Goal: Information Seeking & Learning: Learn about a topic

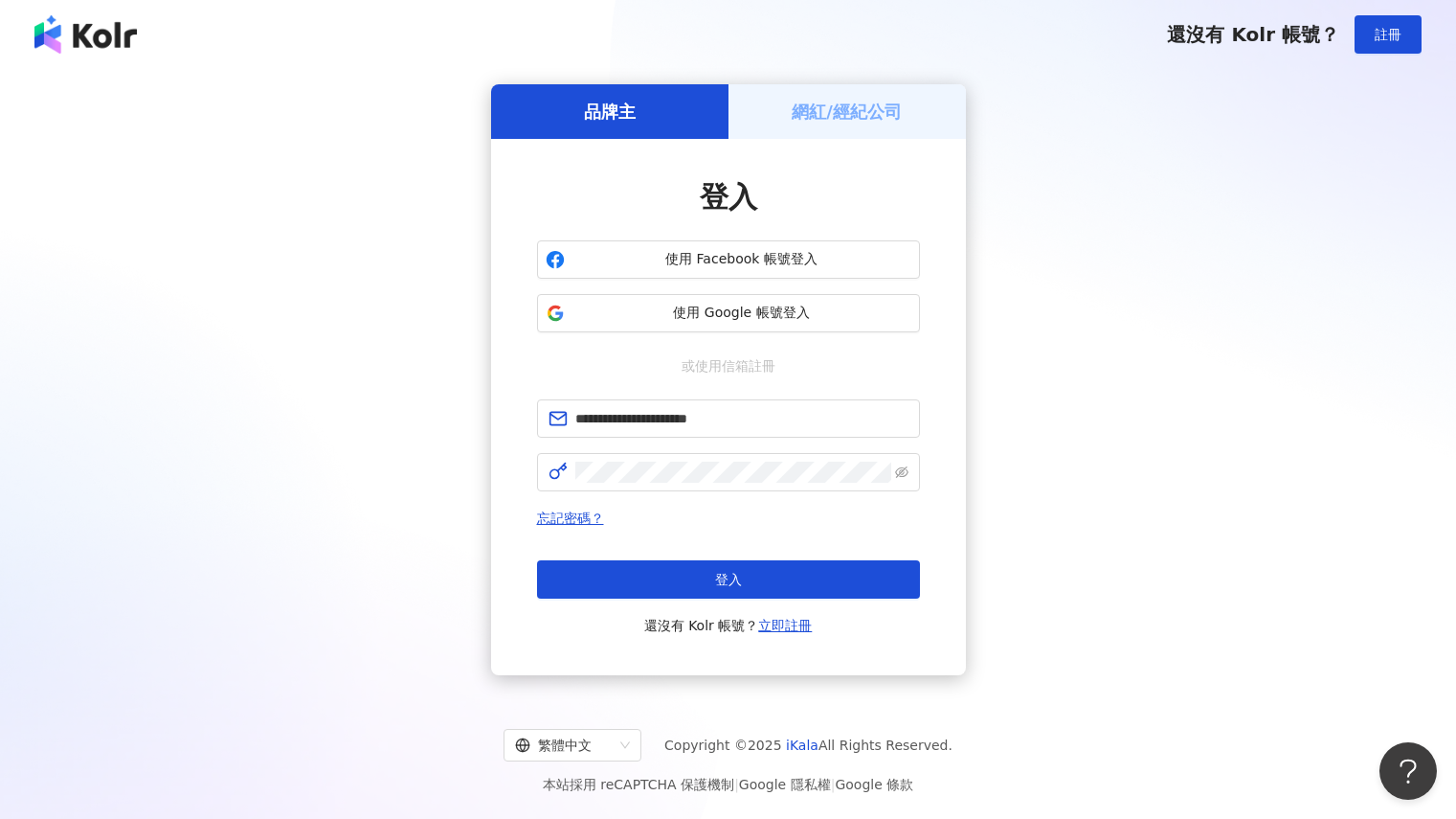
click at [737, 585] on span "登入" at bounding box center [729, 579] width 27 height 16
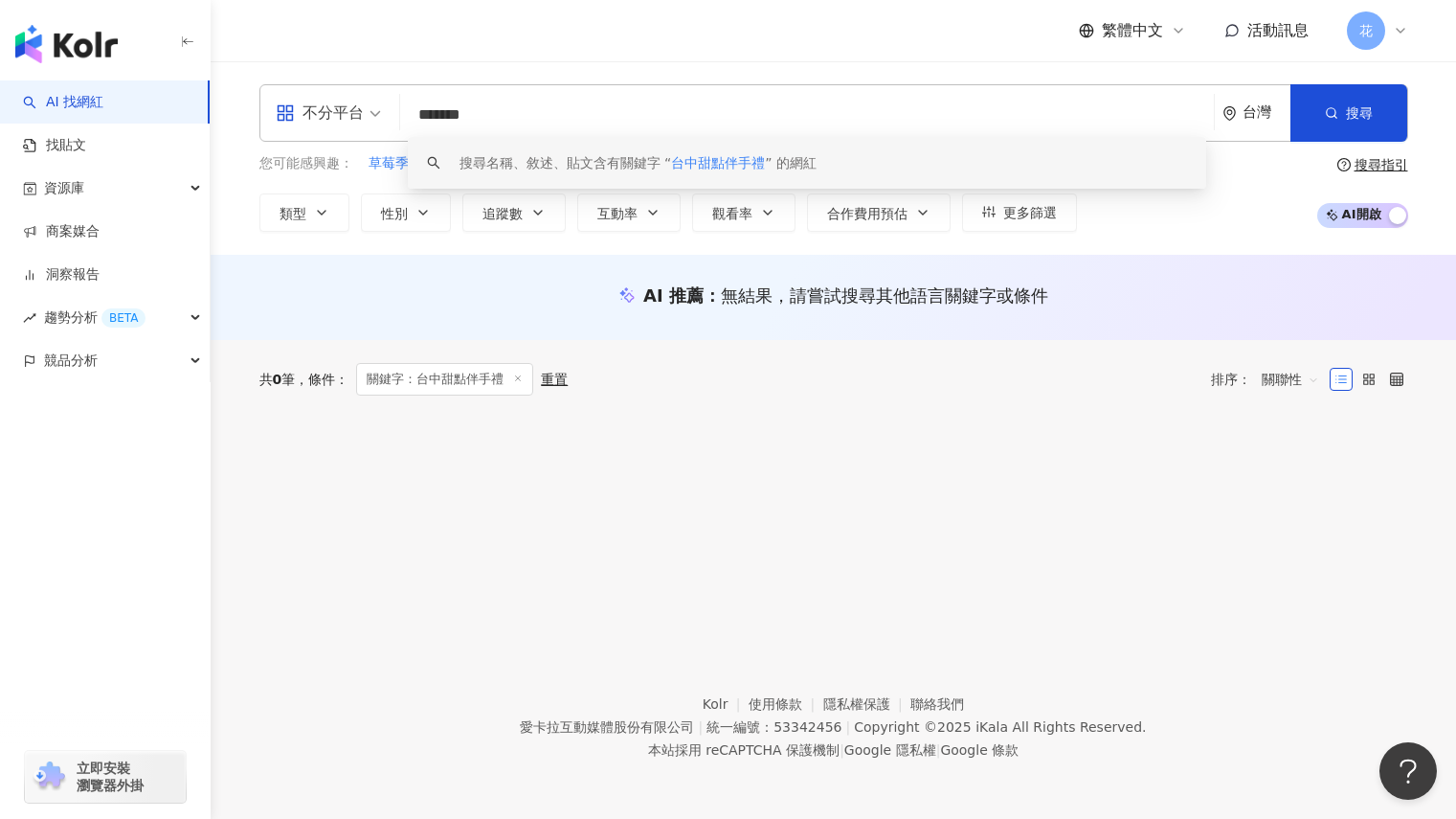
click at [627, 96] on input "*******" at bounding box center [807, 114] width 798 height 36
click at [627, 101] on input "*******" at bounding box center [807, 114] width 798 height 36
drag, startPoint x: 568, startPoint y: 114, endPoint x: 390, endPoint y: 125, distance: 178.3
click at [390, 125] on div "不分平台 ******* 台灣 搜尋 keyword 搜尋名稱、敘述、貼文含有關鍵字 “ 台中甜點伴手禮 ” 的網紅" at bounding box center [834, 113] width 1148 height 57
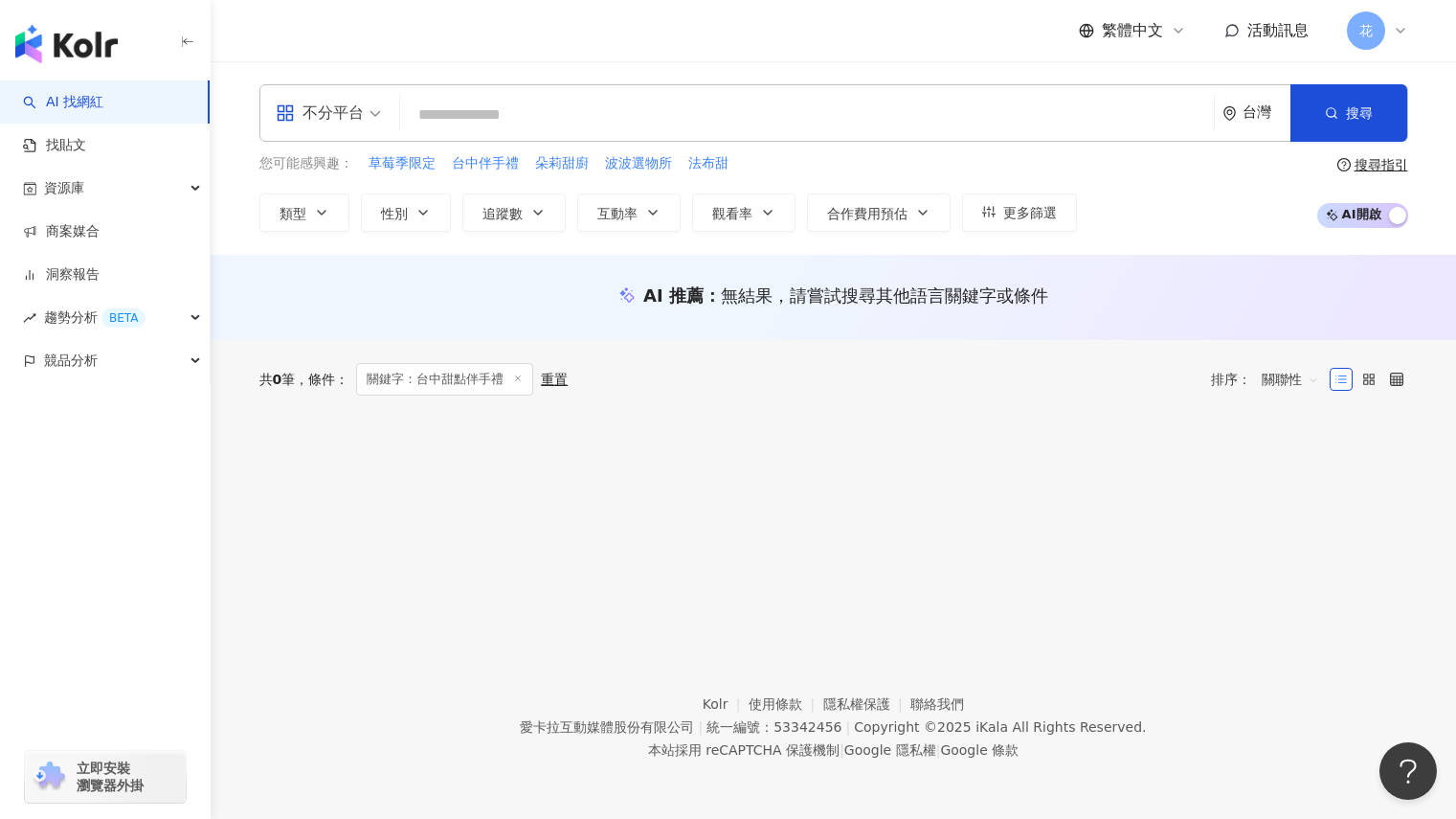
scroll to position [0, 0]
type input "****"
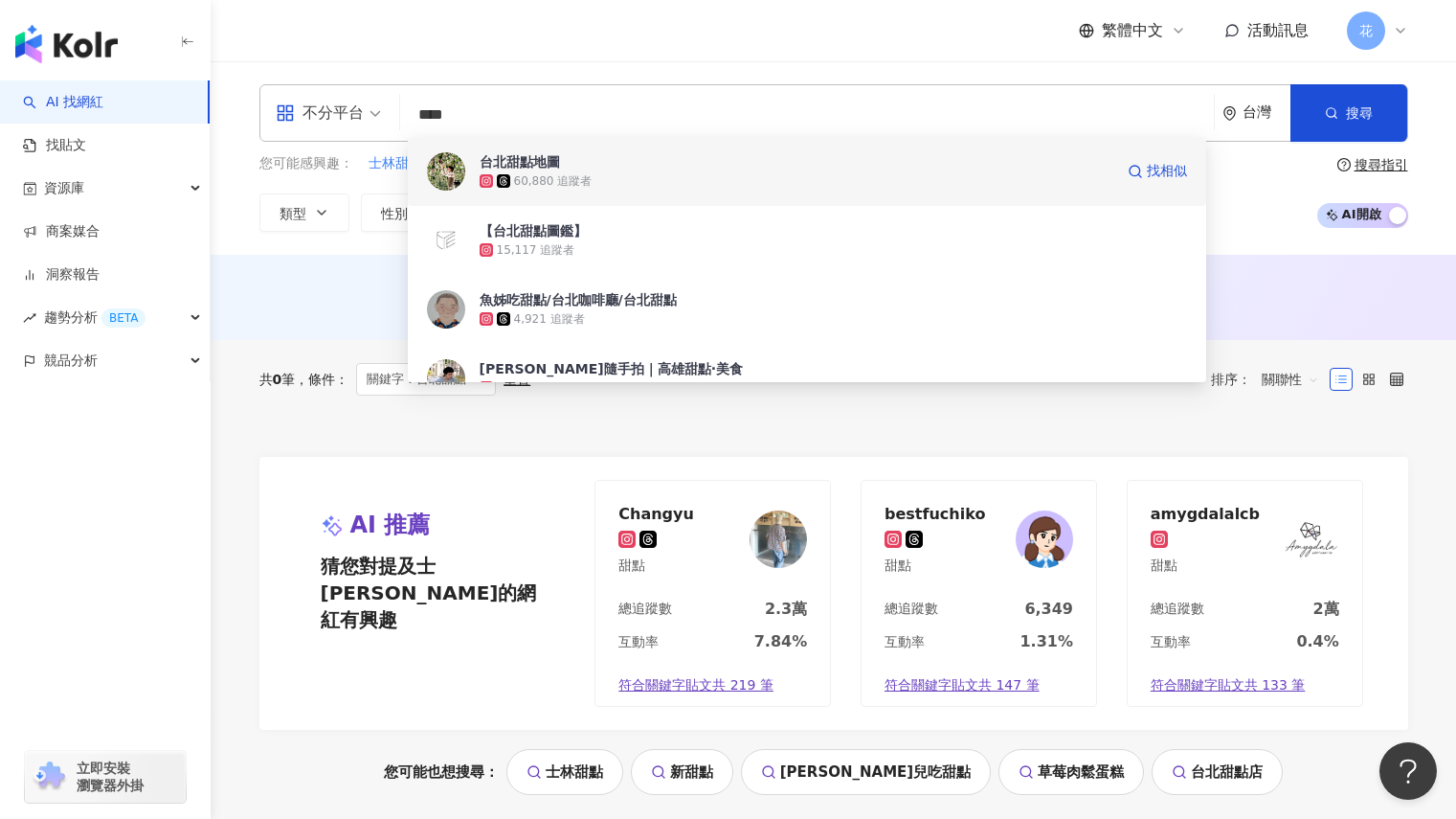
click at [657, 175] on div "60,880 追蹤者" at bounding box center [796, 181] width 634 height 19
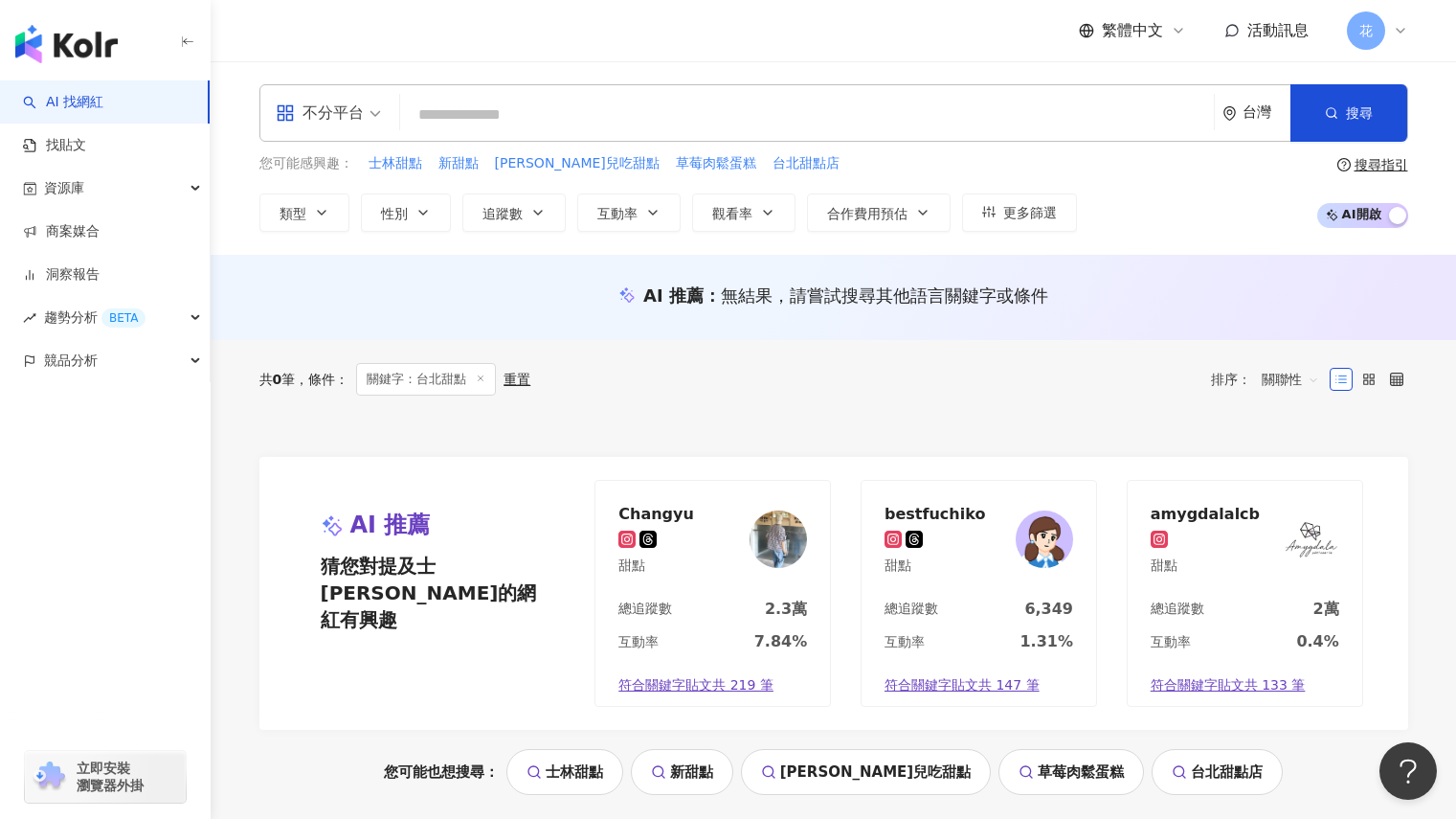
click at [534, 113] on input "search" at bounding box center [807, 114] width 798 height 36
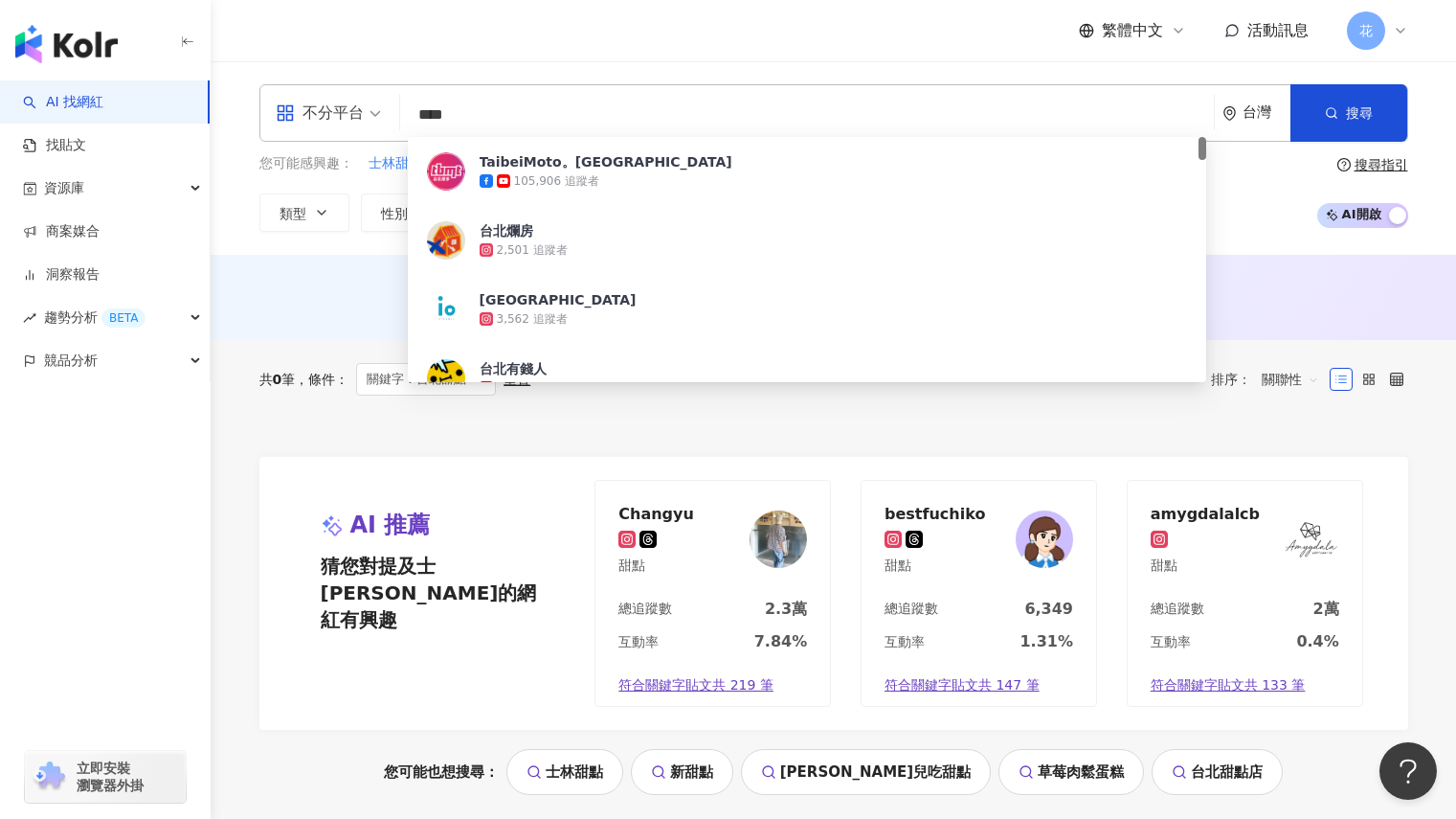
type input "****"
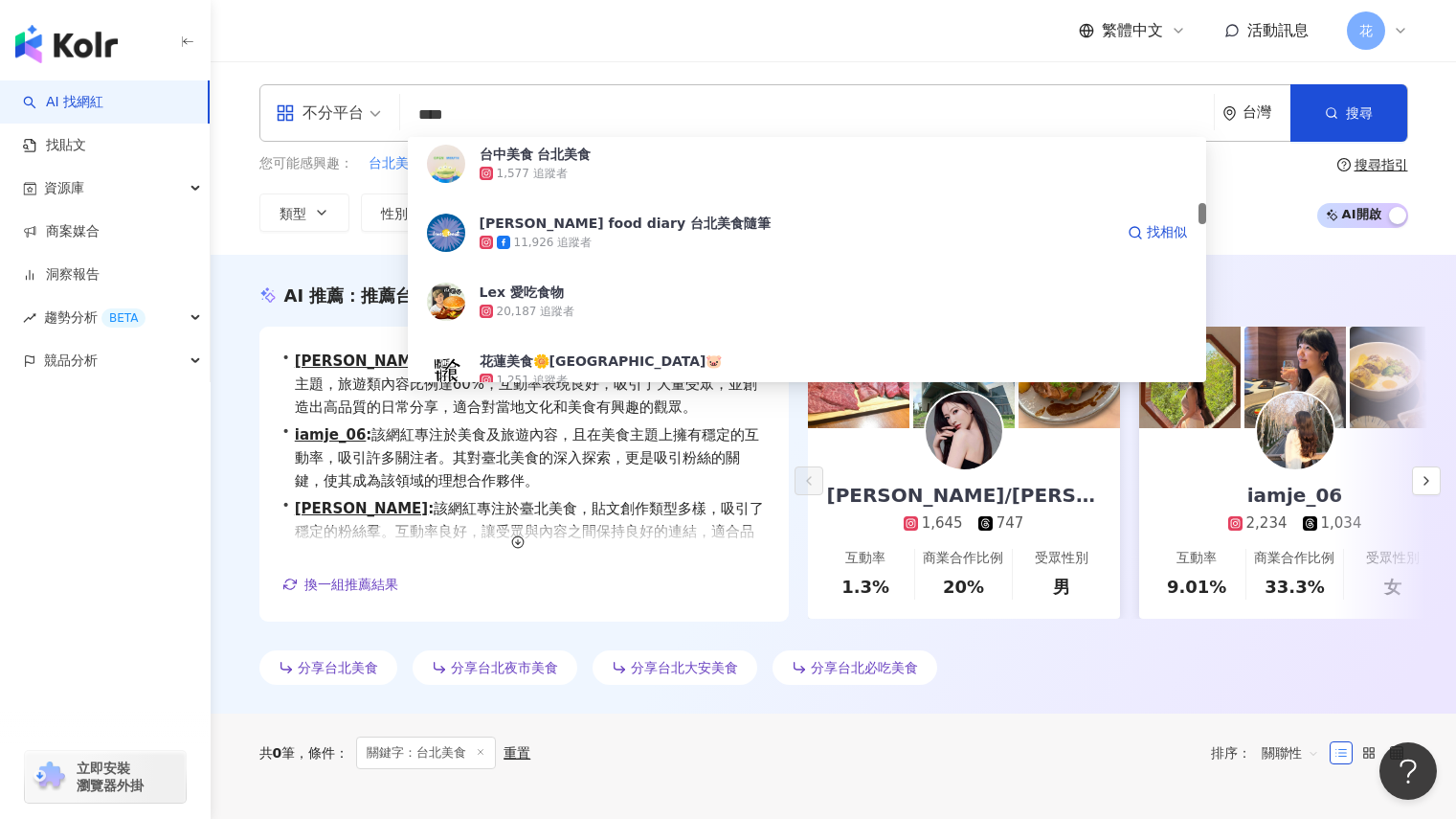
scroll to position [575, 0]
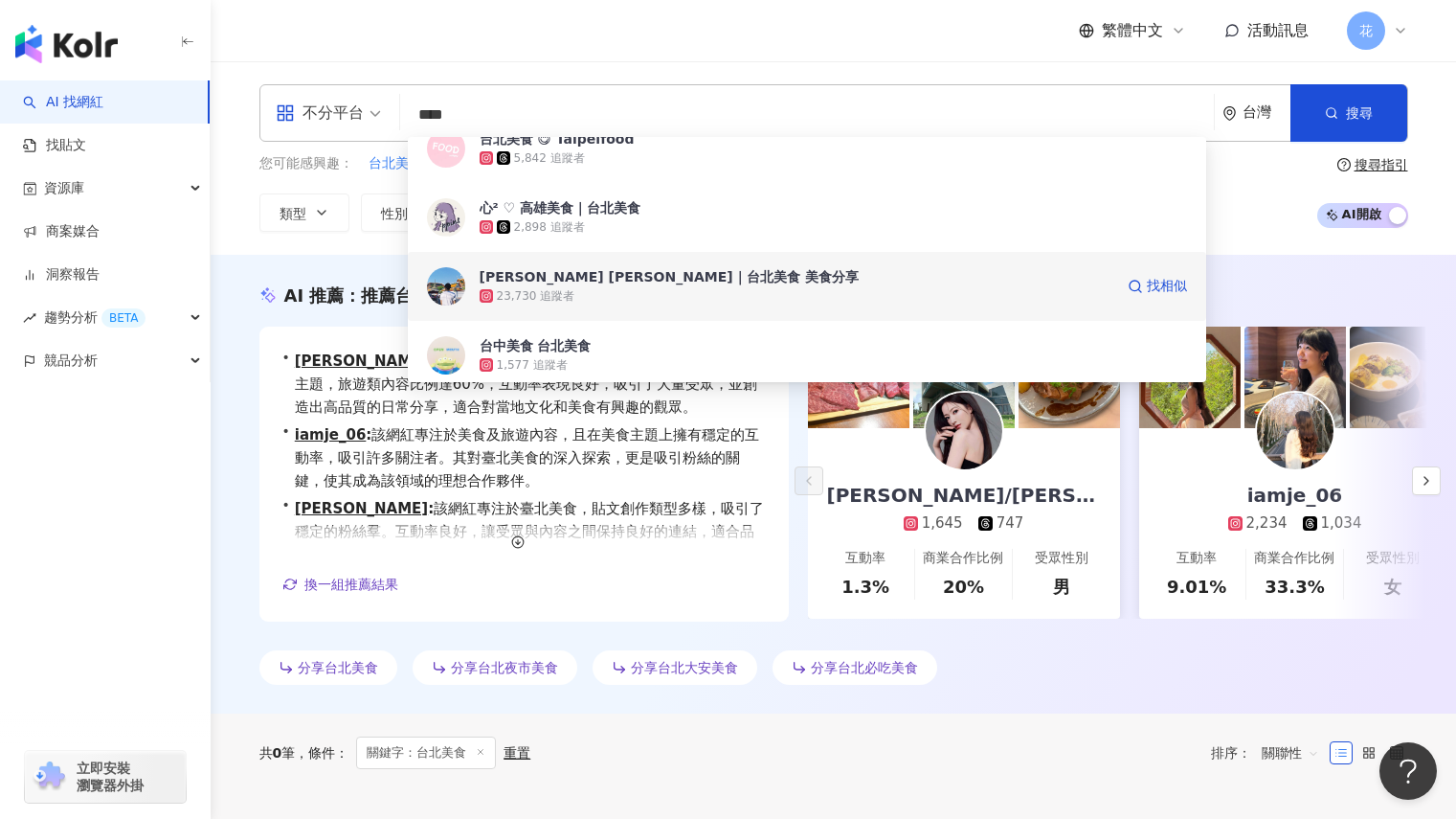
click at [674, 295] on div "23,730 追蹤者" at bounding box center [796, 296] width 634 height 19
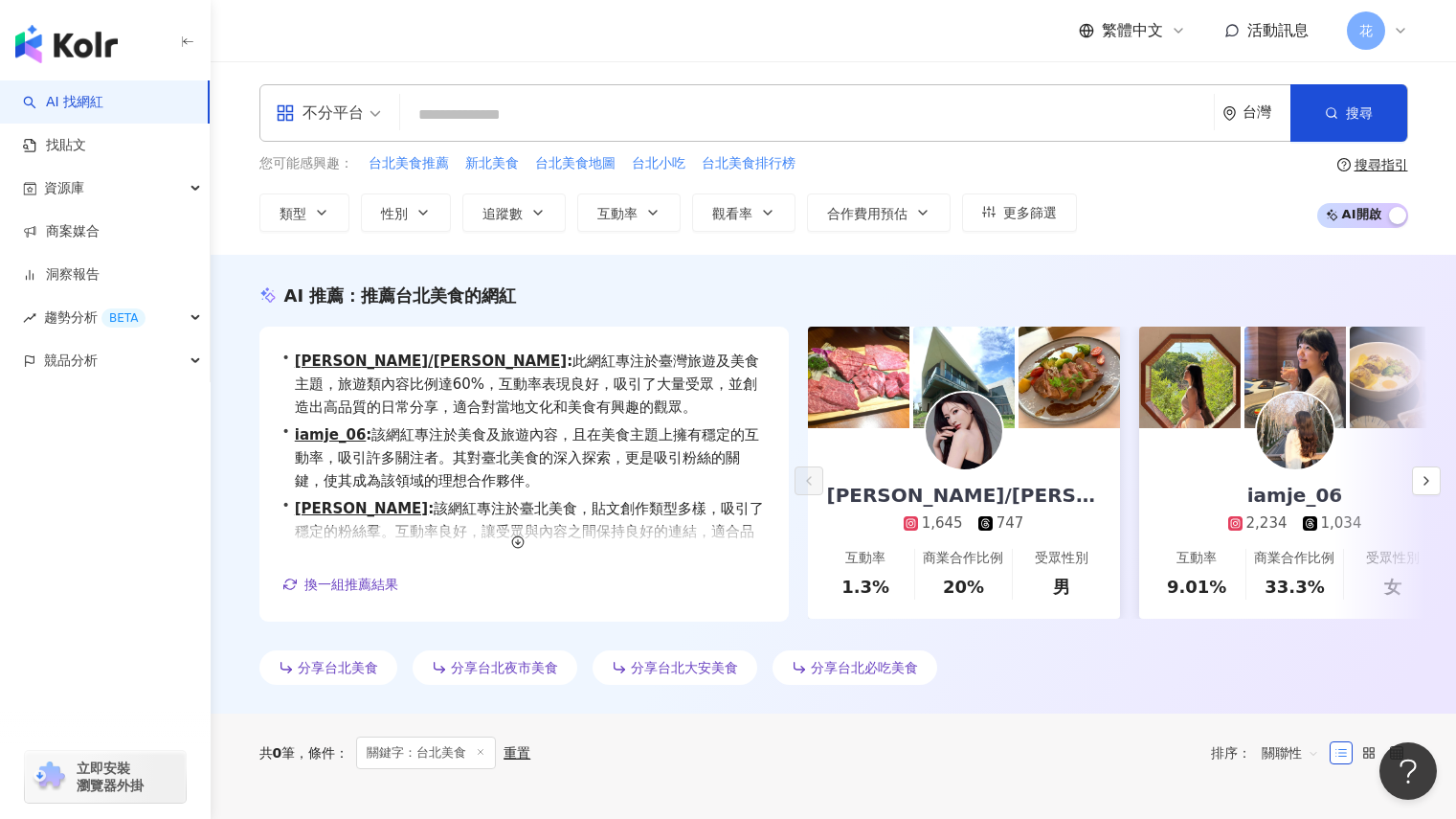
type input "*"
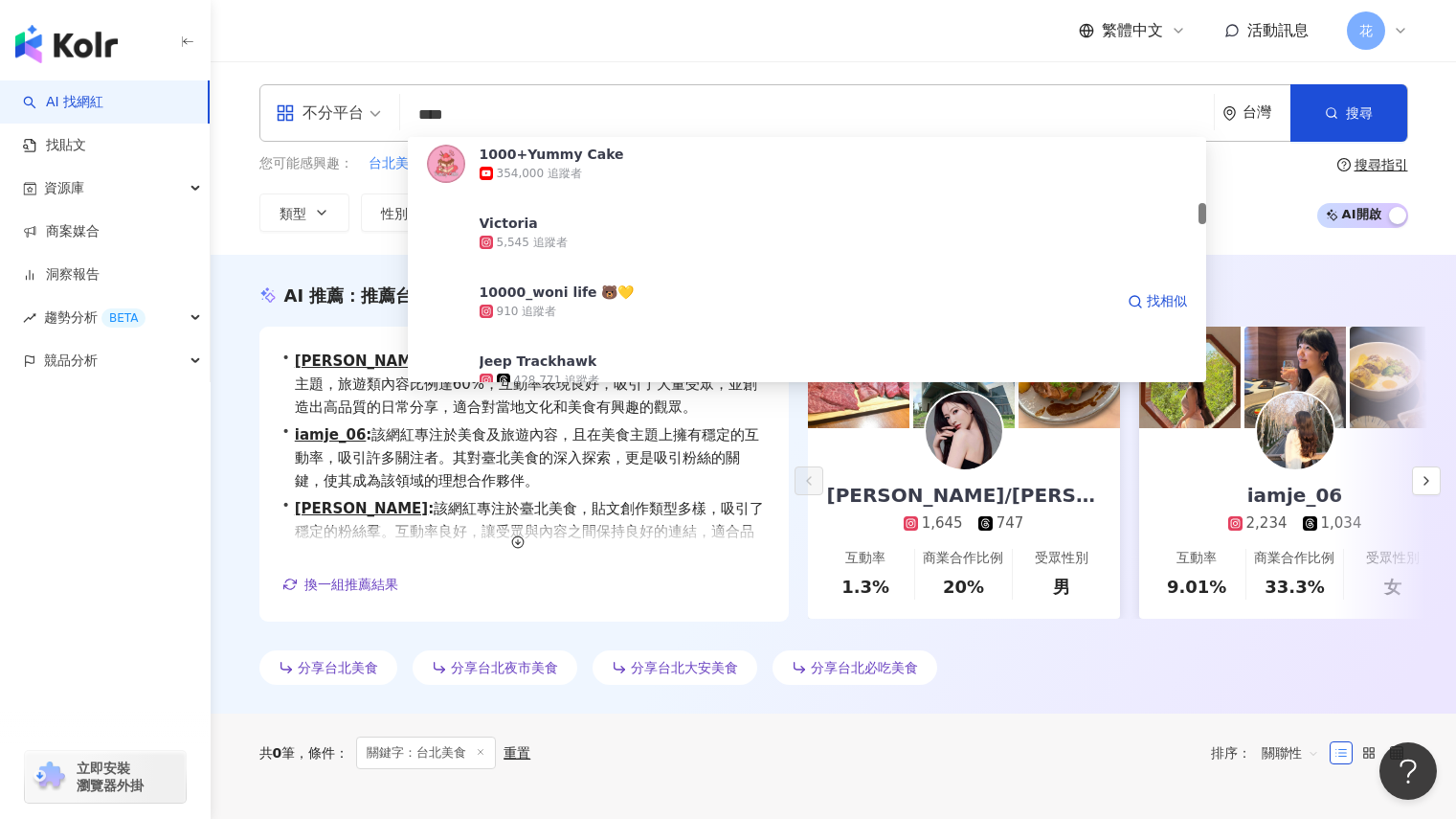
scroll to position [957, 0]
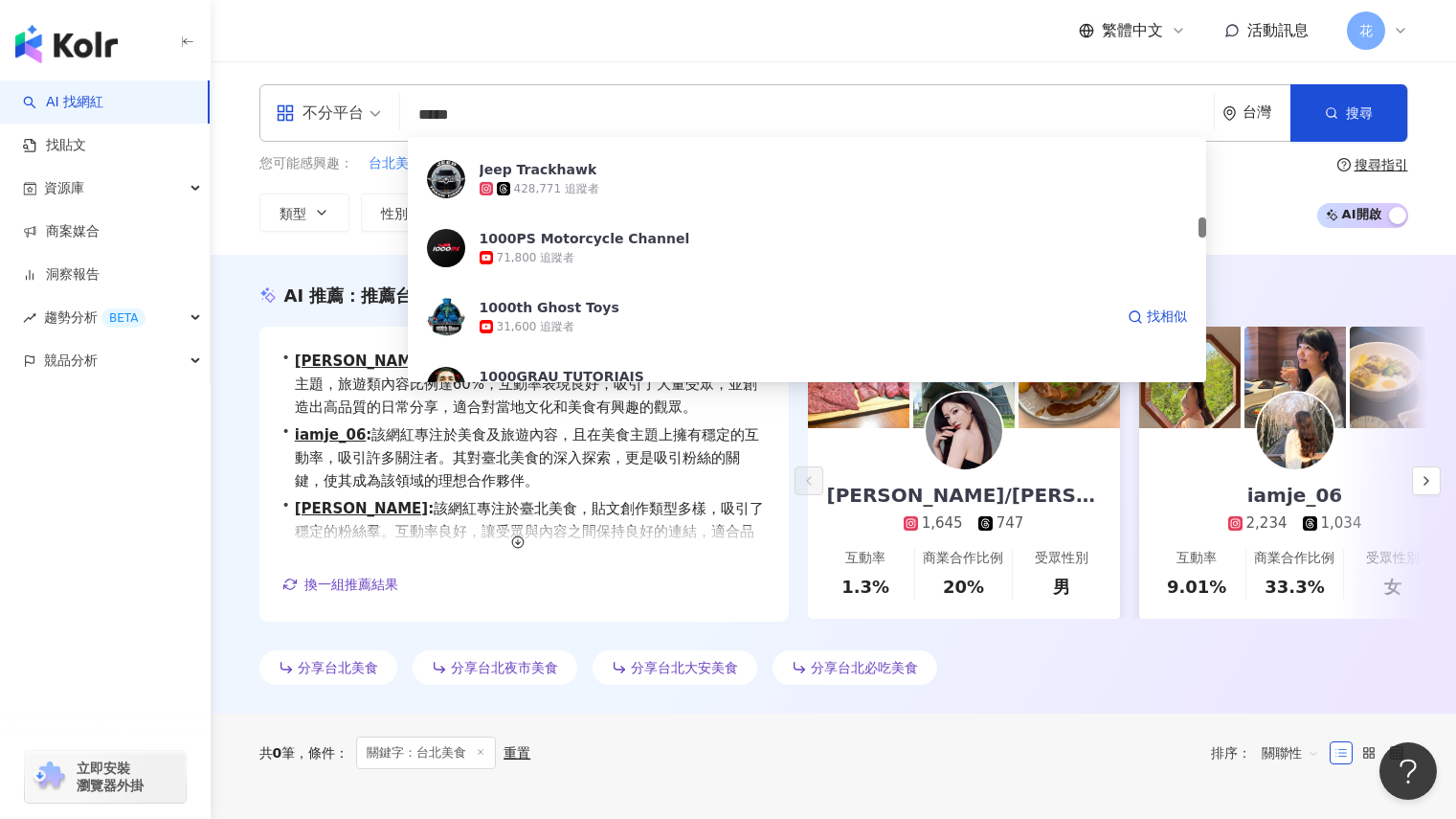
type input "******"
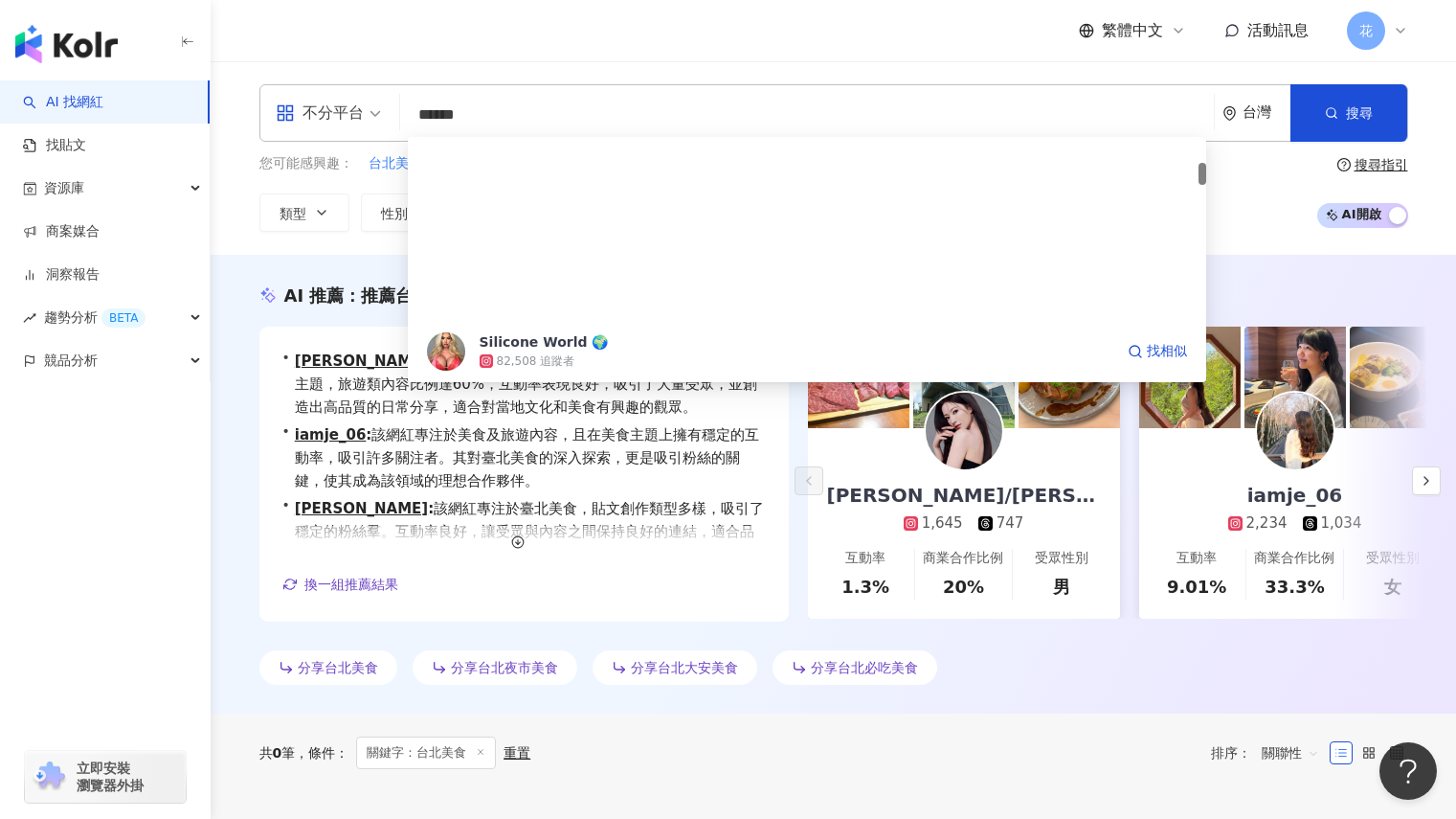
scroll to position [383, 0]
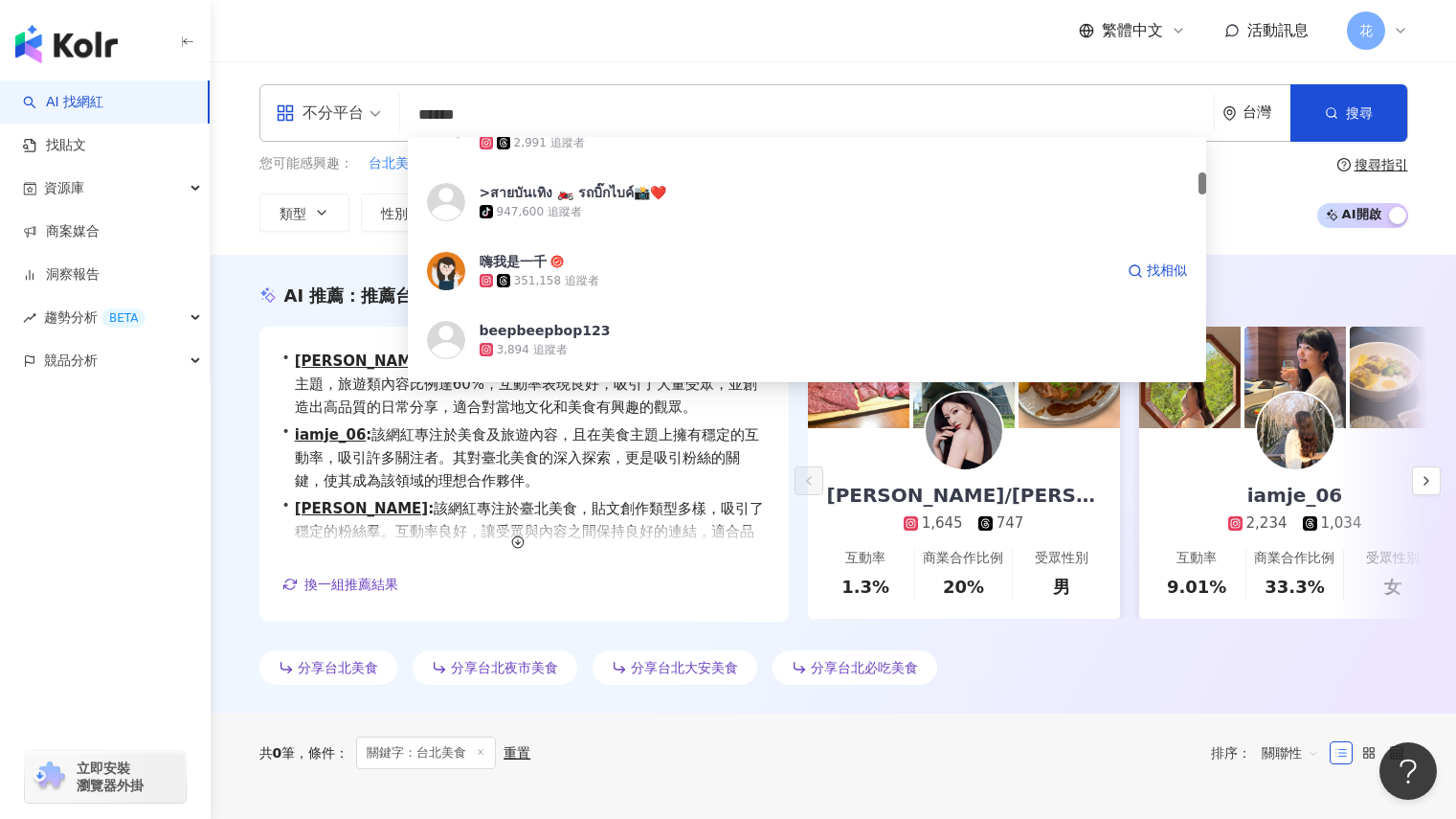
click at [606, 283] on div "351,158 追蹤者" at bounding box center [796, 280] width 634 height 19
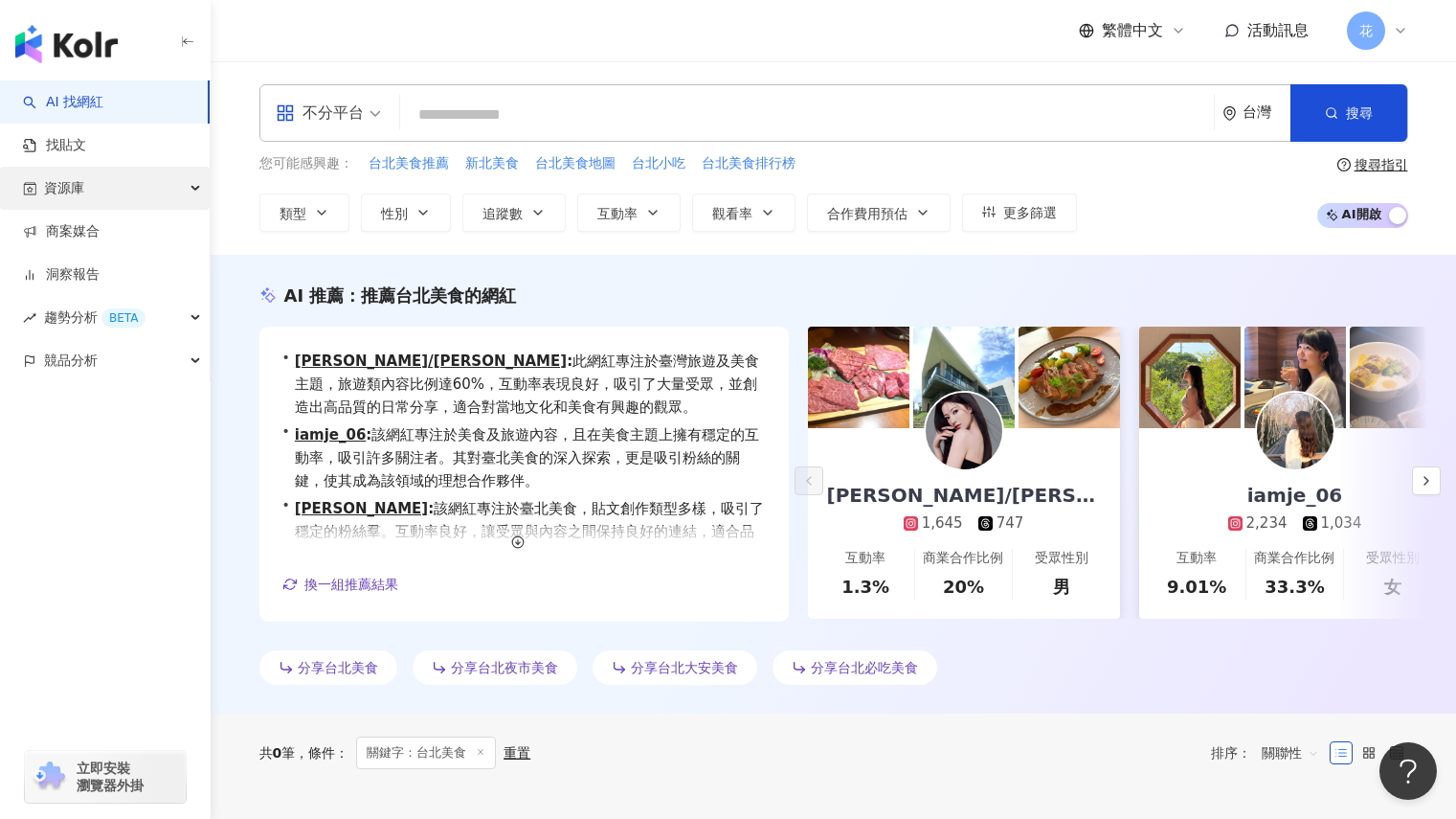
click at [130, 199] on div "資源庫" at bounding box center [104, 188] width 209 height 43
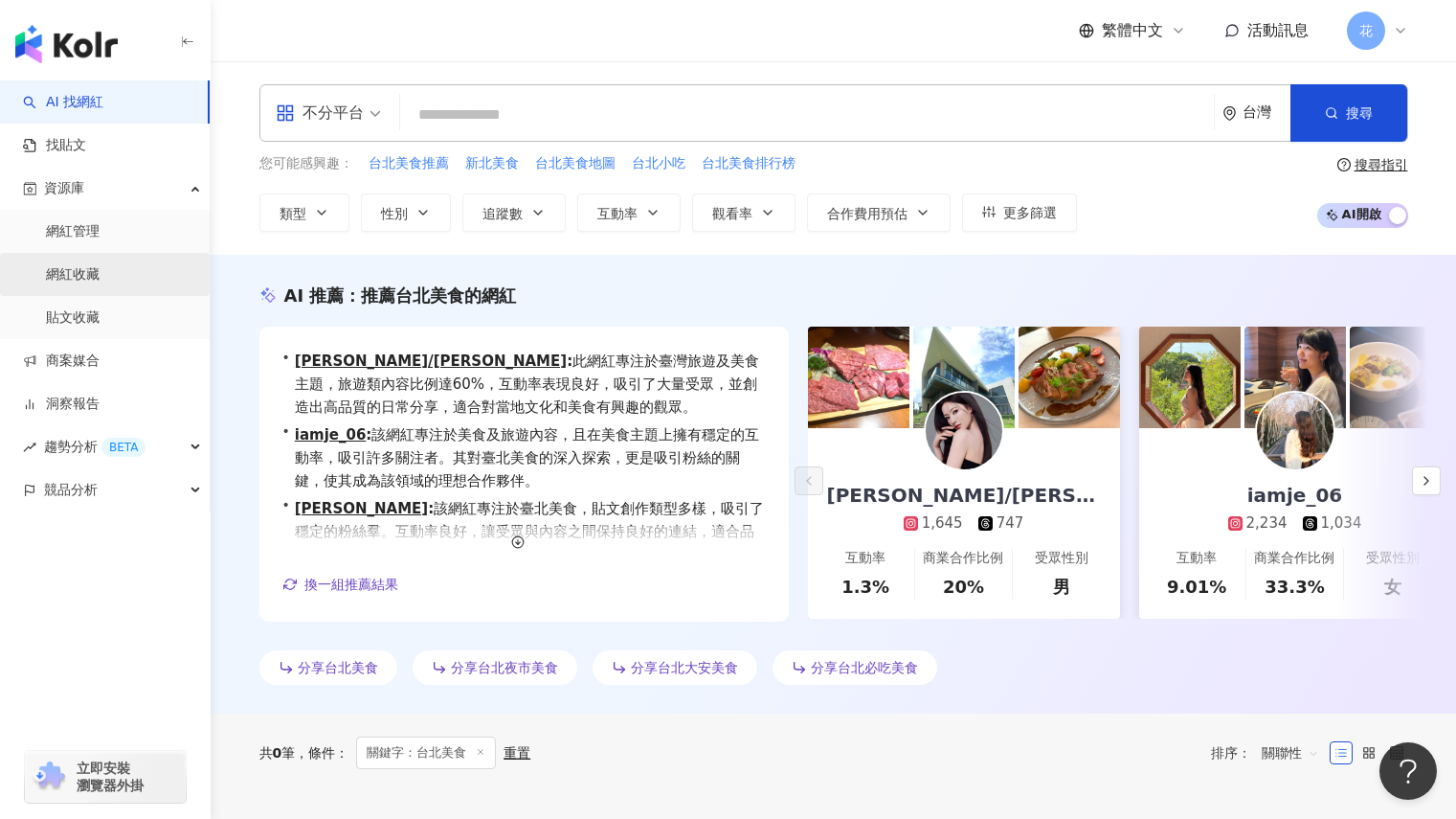
click at [99, 265] on link "網紅收藏" at bounding box center [72, 275] width 54 height 19
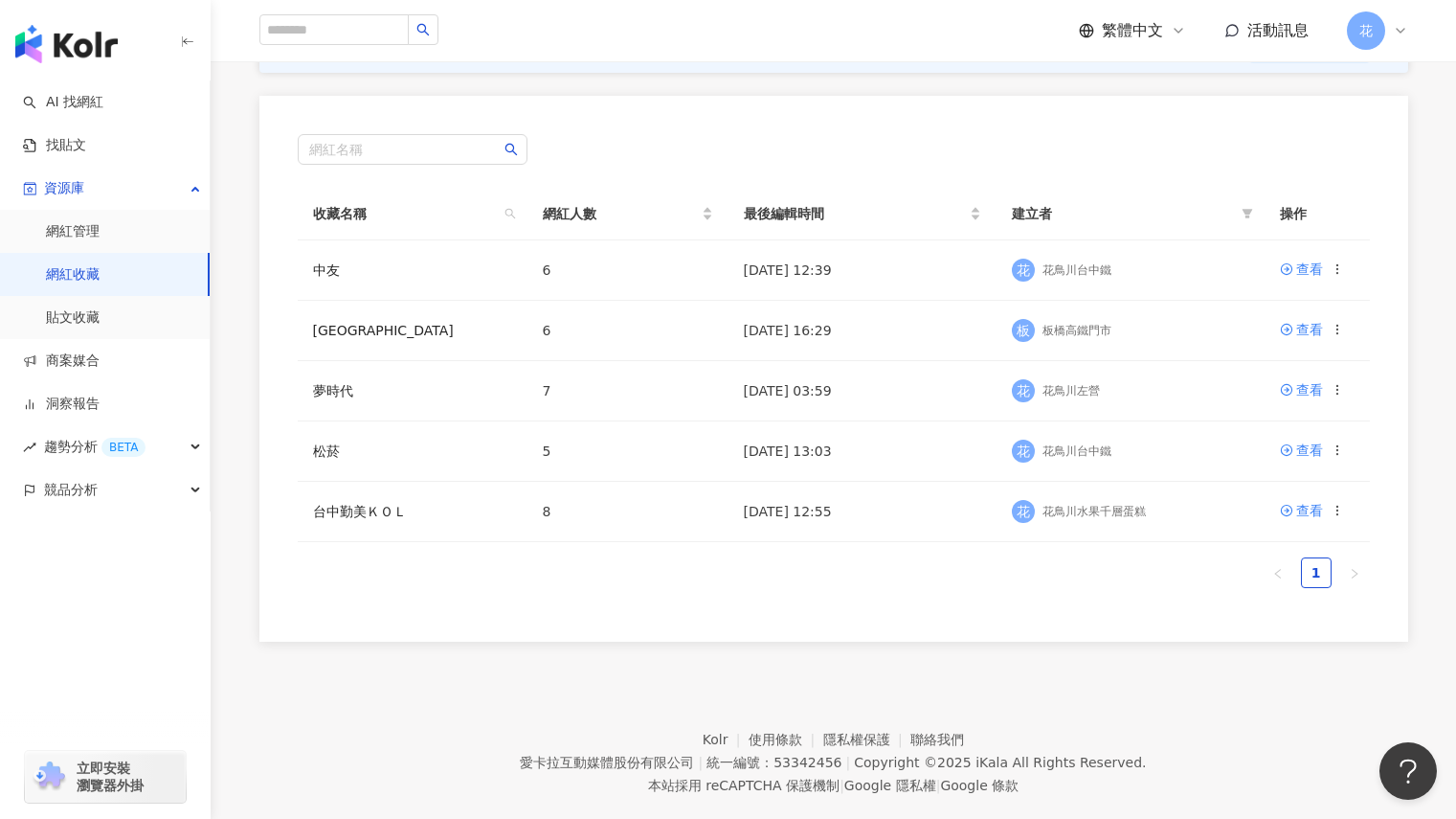
scroll to position [192, 0]
click at [1289, 445] on icon at bounding box center [1287, 448] width 14 height 14
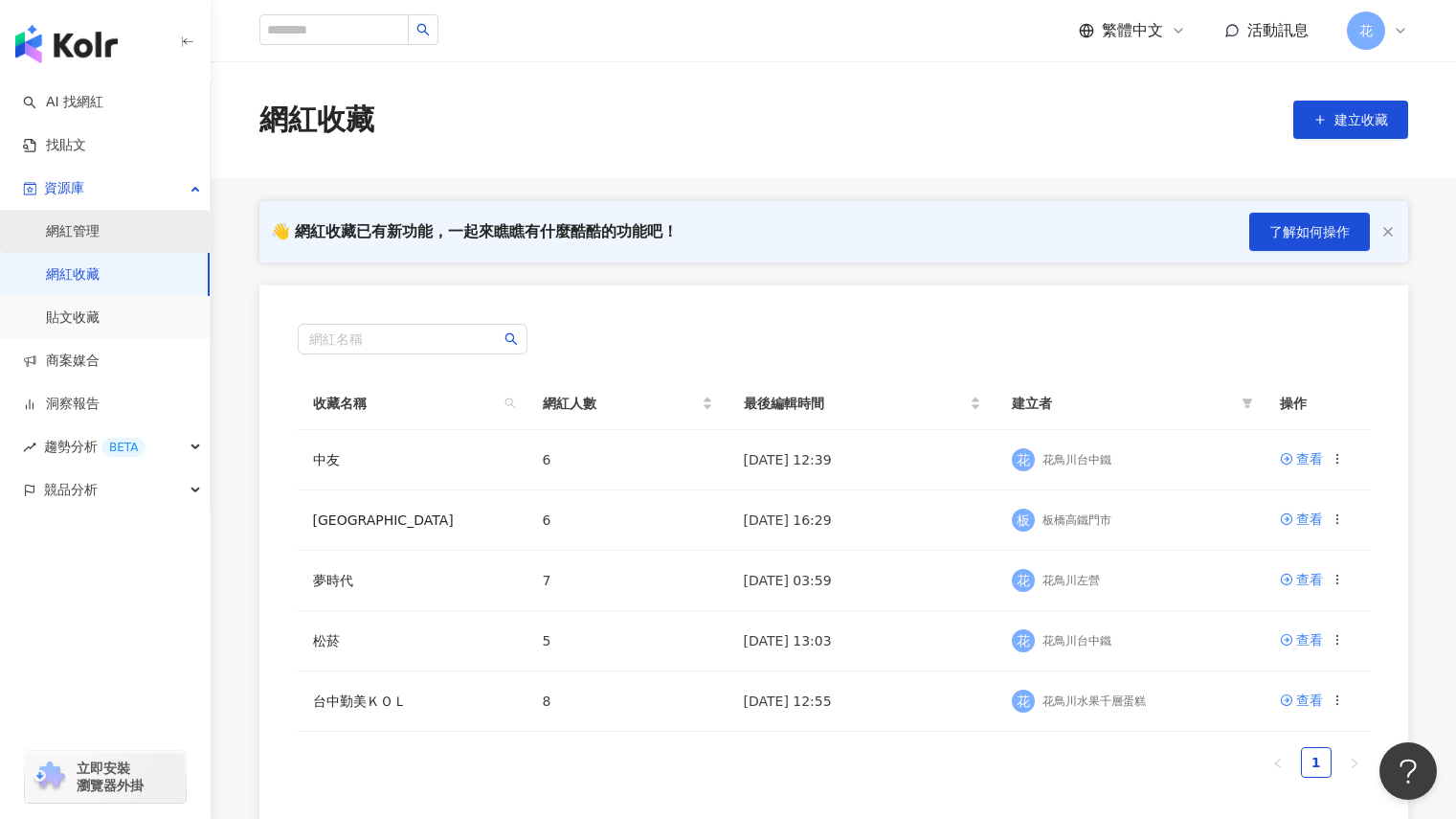
click at [97, 222] on link "網紅管理" at bounding box center [72, 232] width 54 height 19
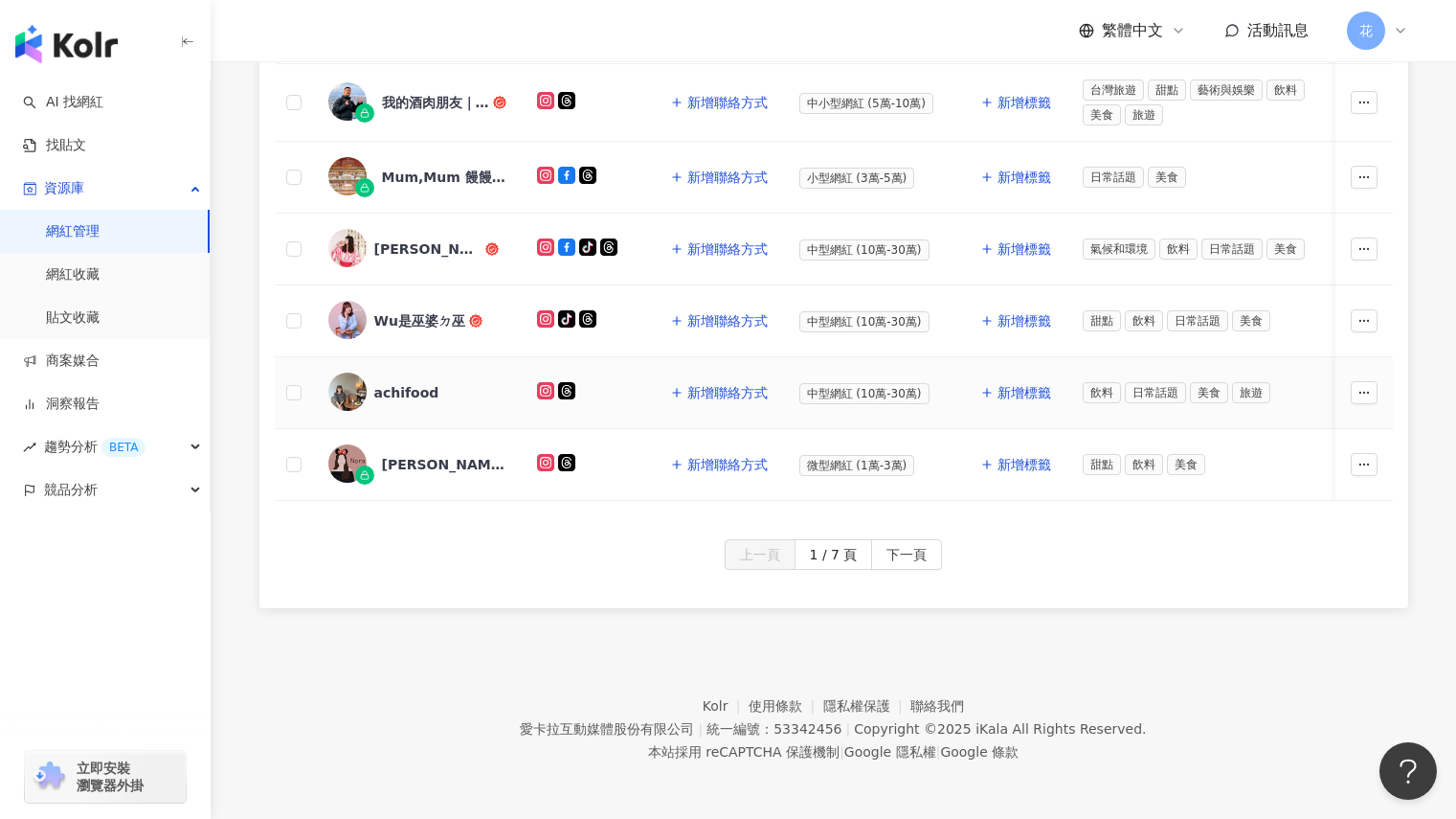
scroll to position [890, 0]
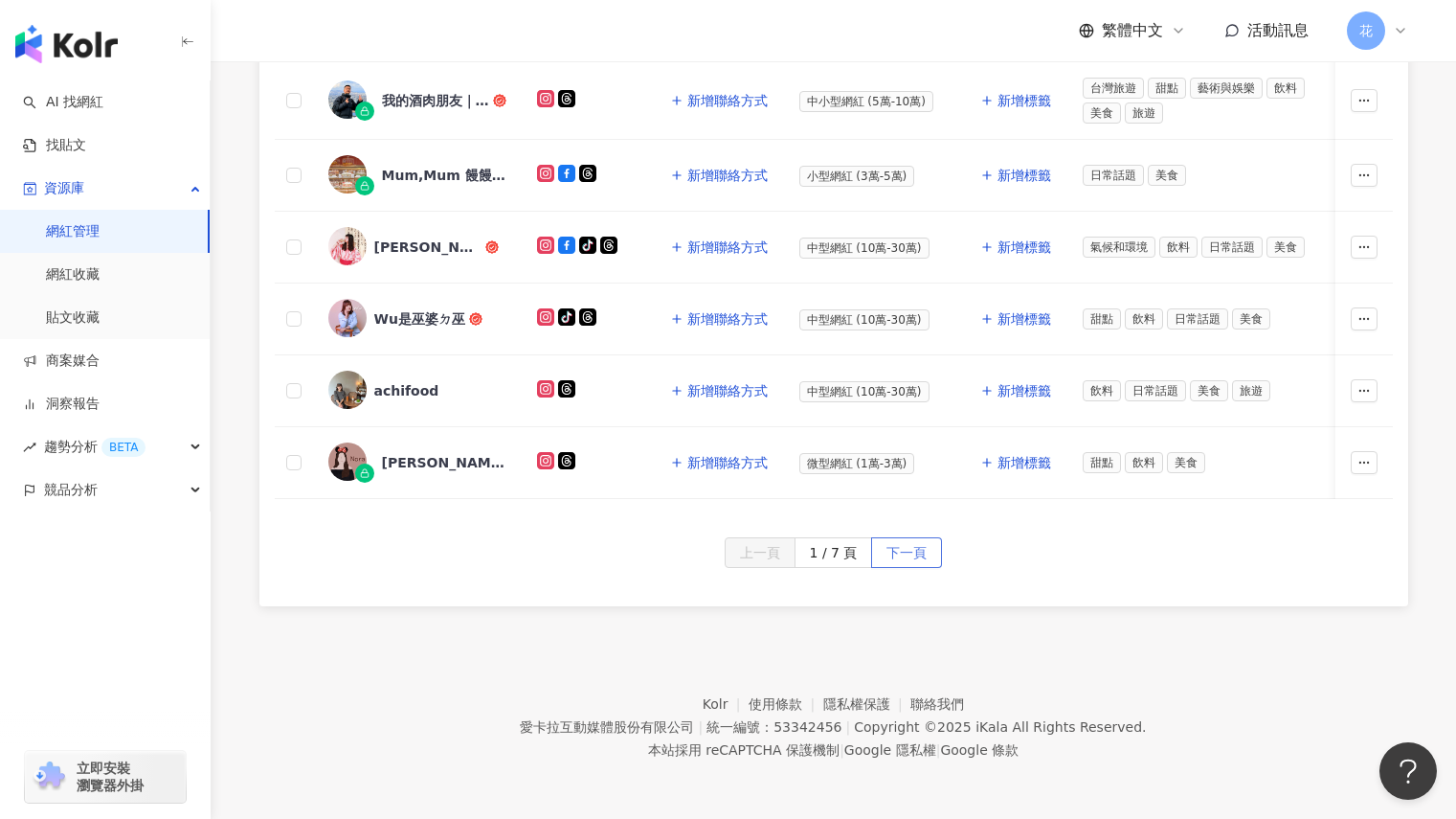
click at [926, 548] on button "下一頁" at bounding box center [906, 552] width 71 height 30
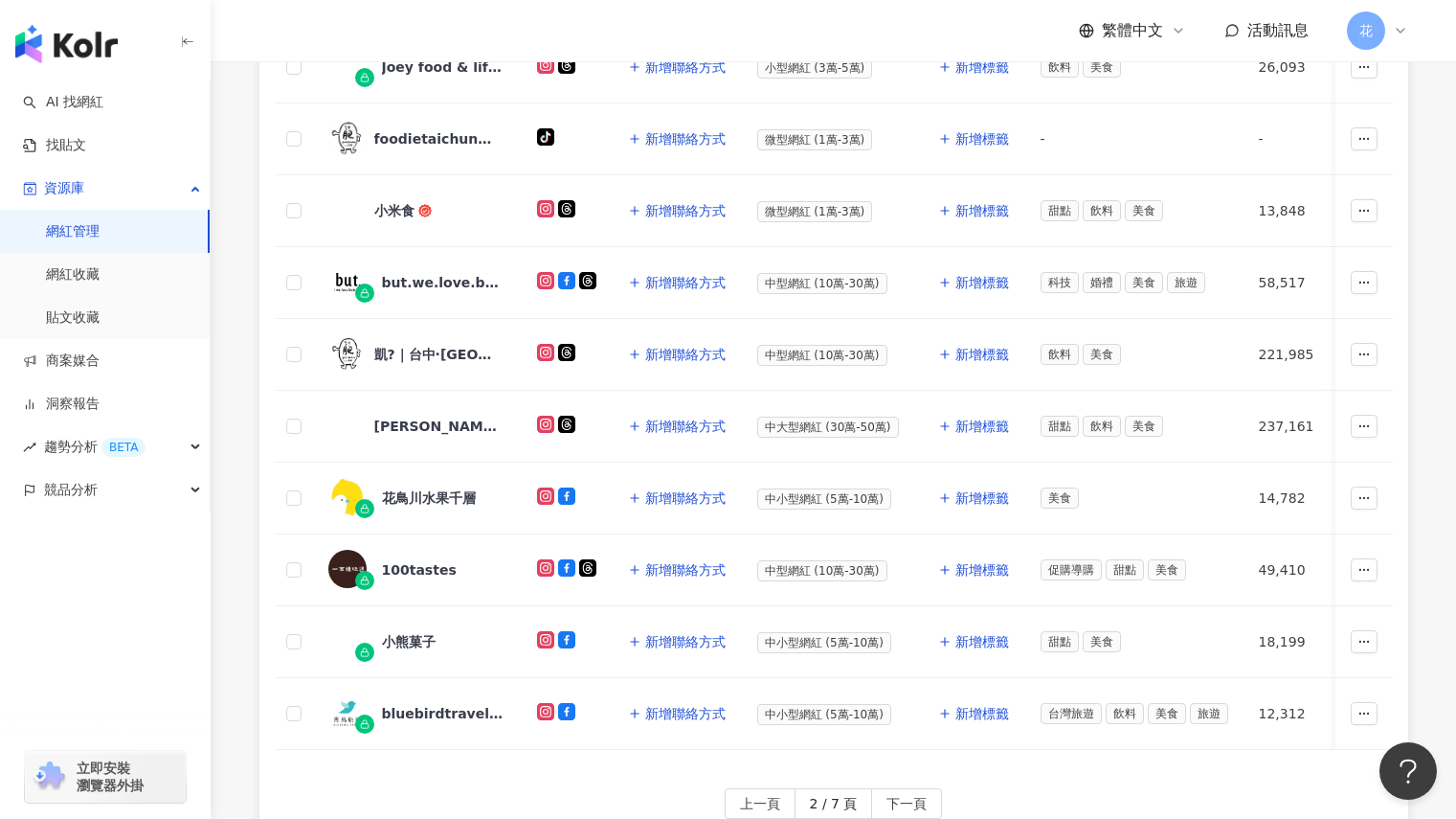
scroll to position [596, 0]
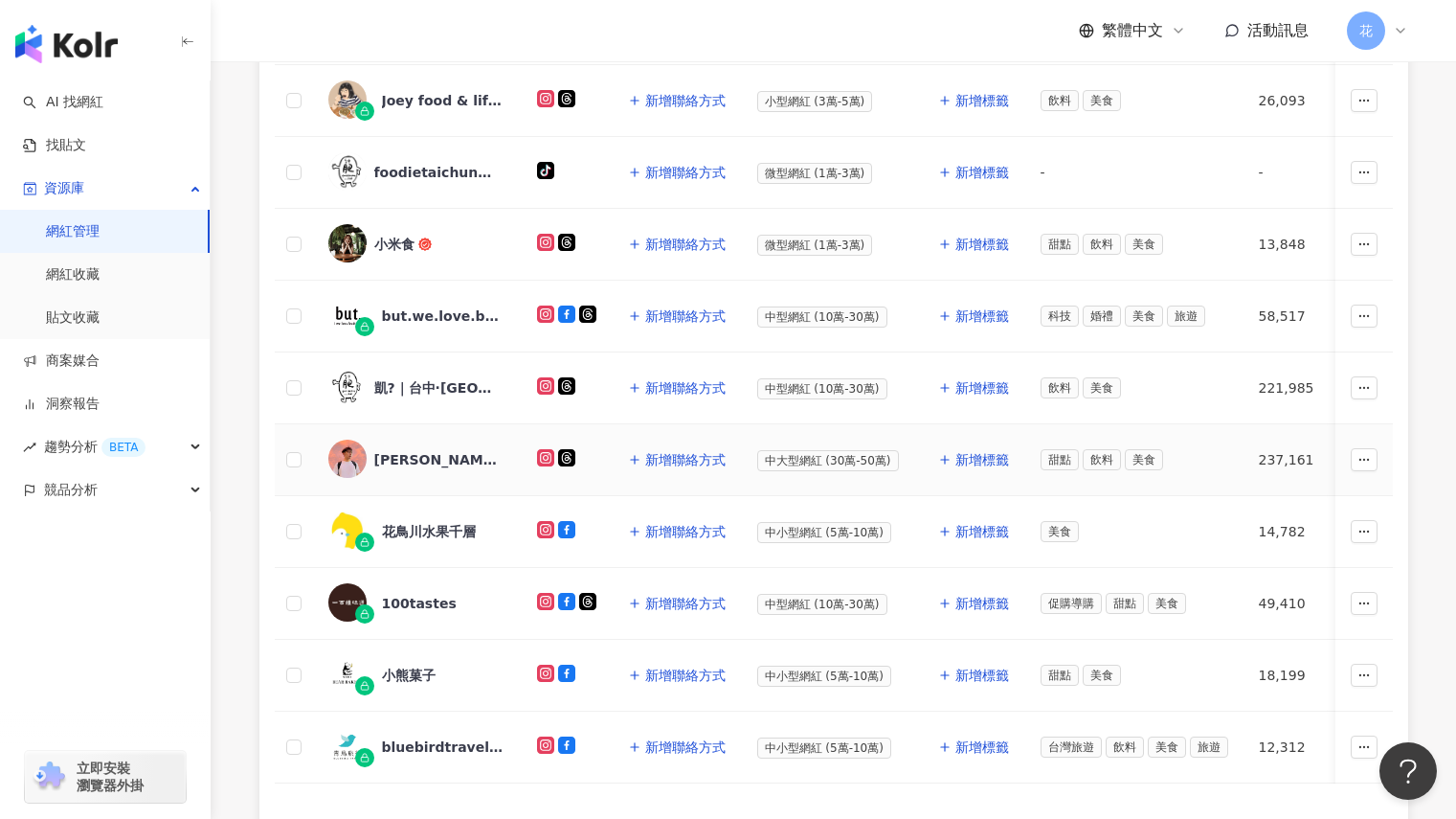
click at [384, 450] on div "王綪" at bounding box center [437, 460] width 125 height 19
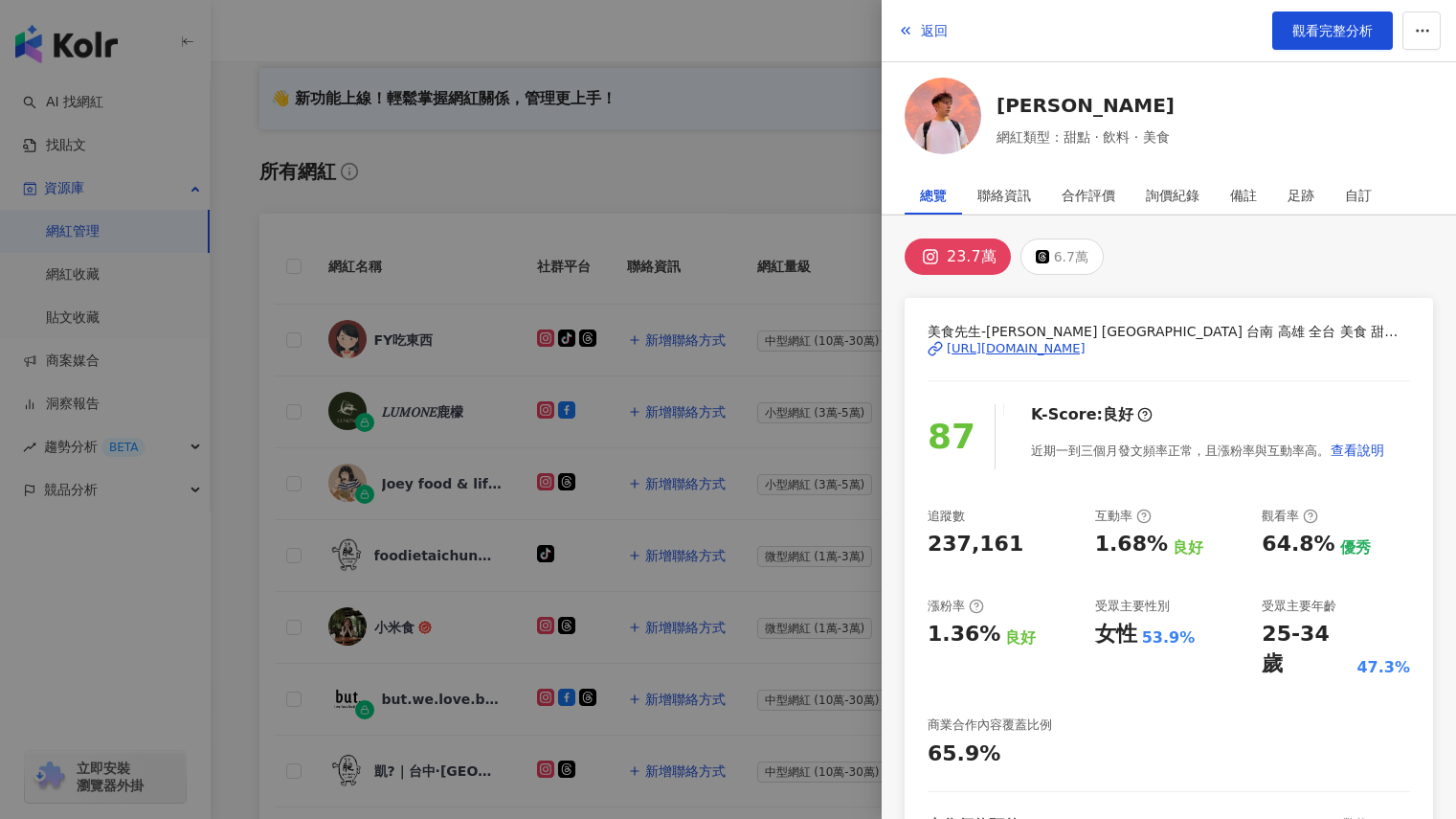
scroll to position [0, 0]
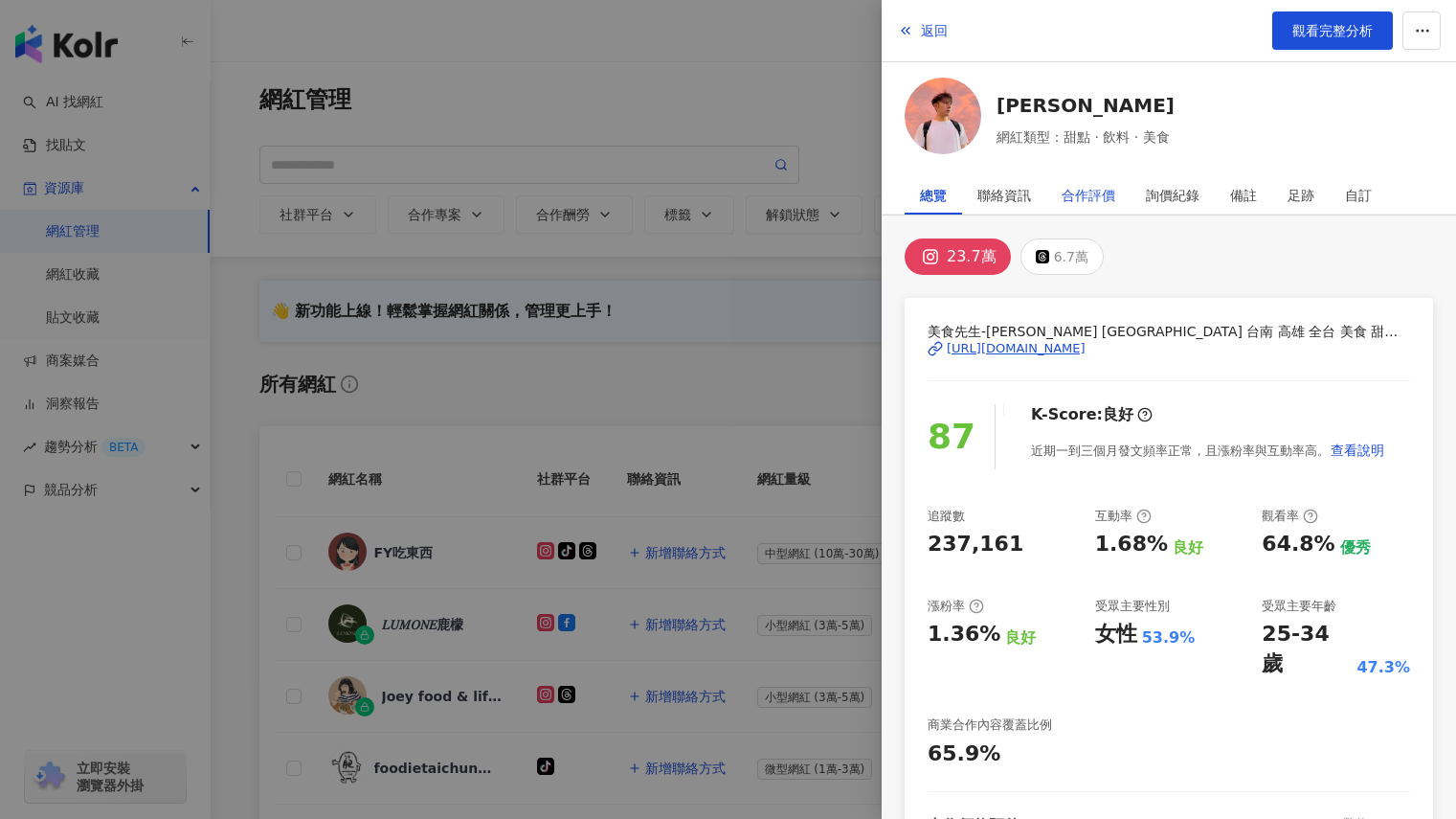
click at [1069, 195] on div "合作評價" at bounding box center [1088, 195] width 54 height 38
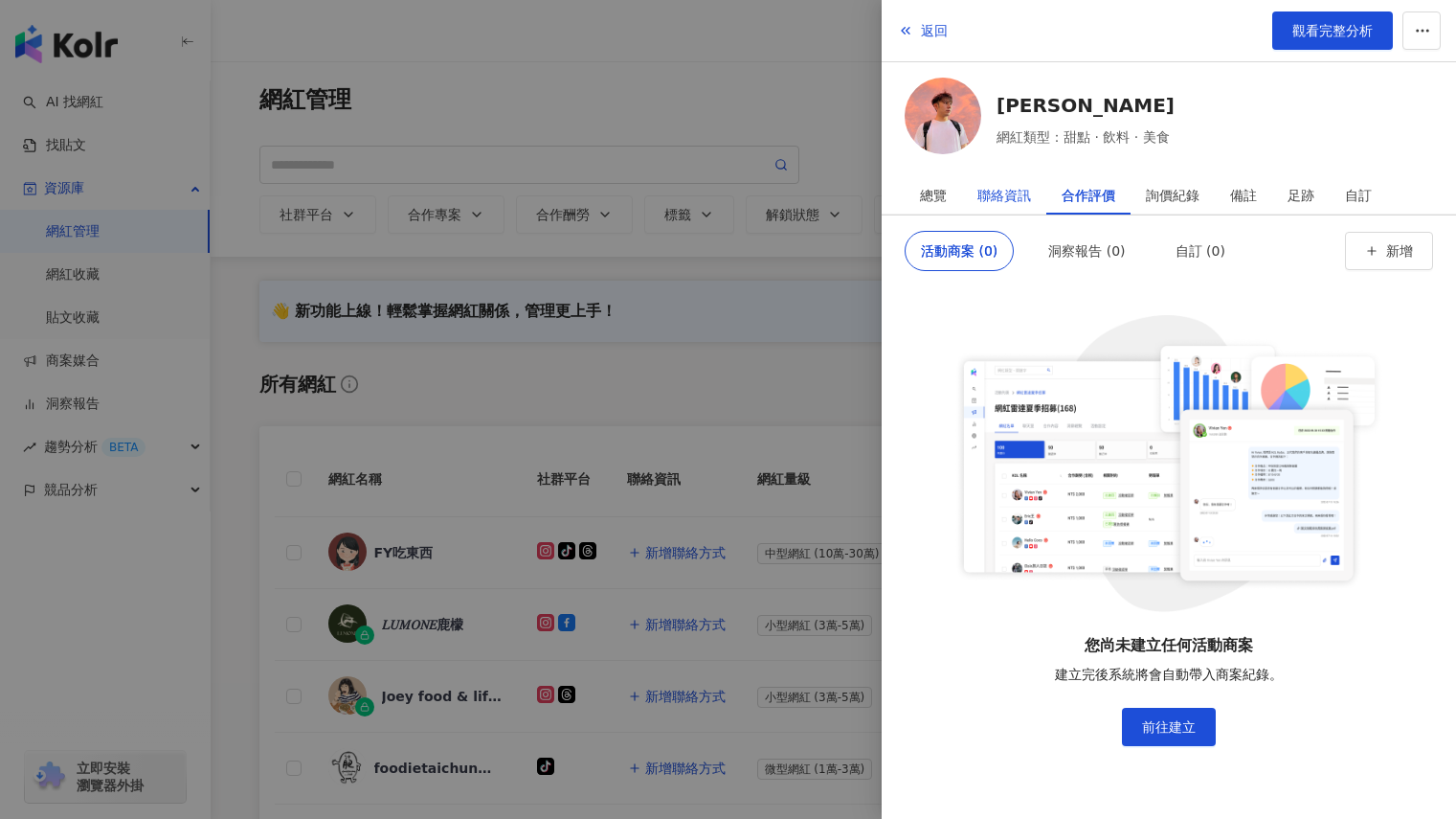
click at [1020, 193] on div "聯絡資訊" at bounding box center [1003, 195] width 54 height 38
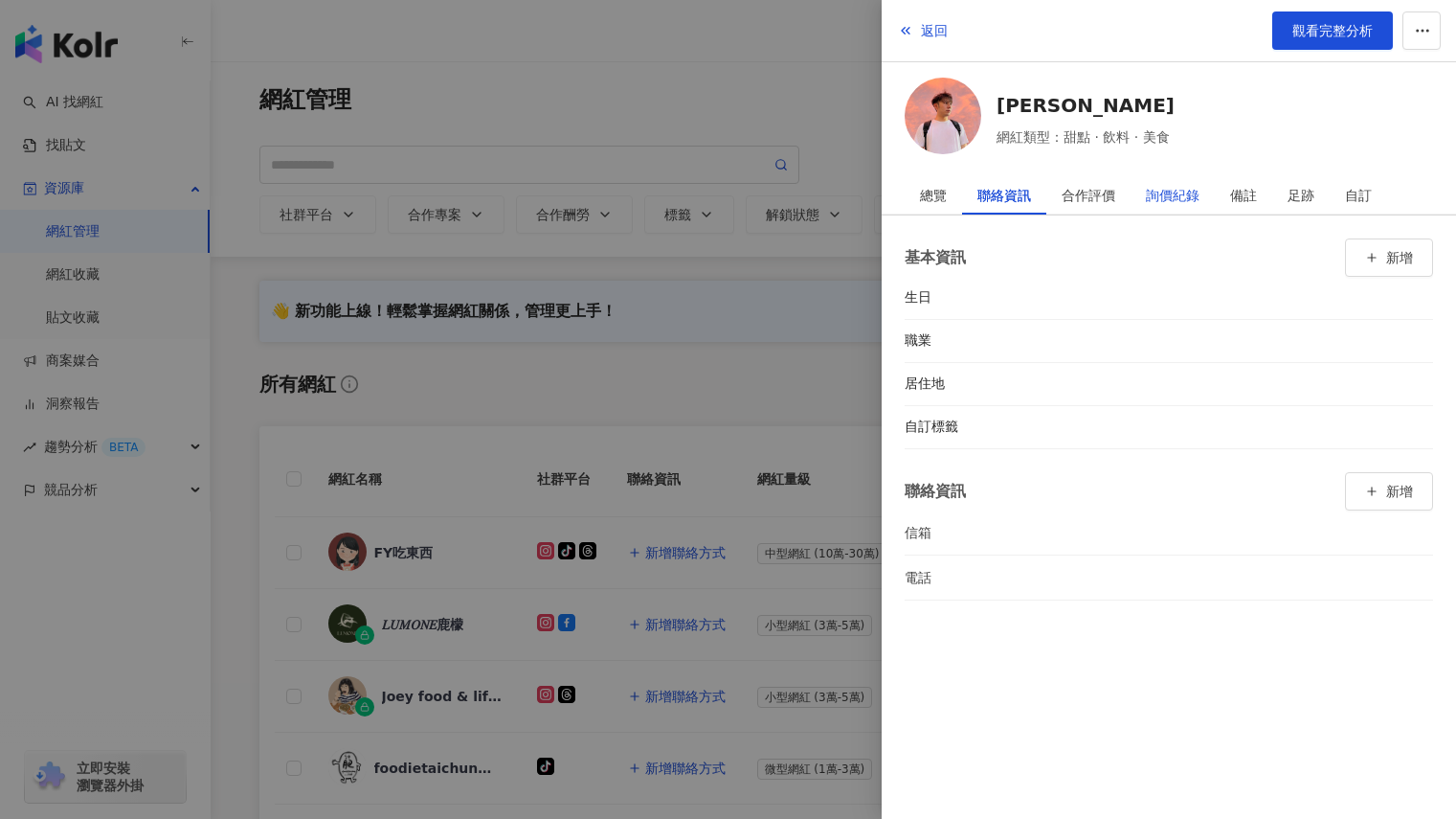
click at [1179, 185] on div "詢價紀錄" at bounding box center [1172, 195] width 54 height 38
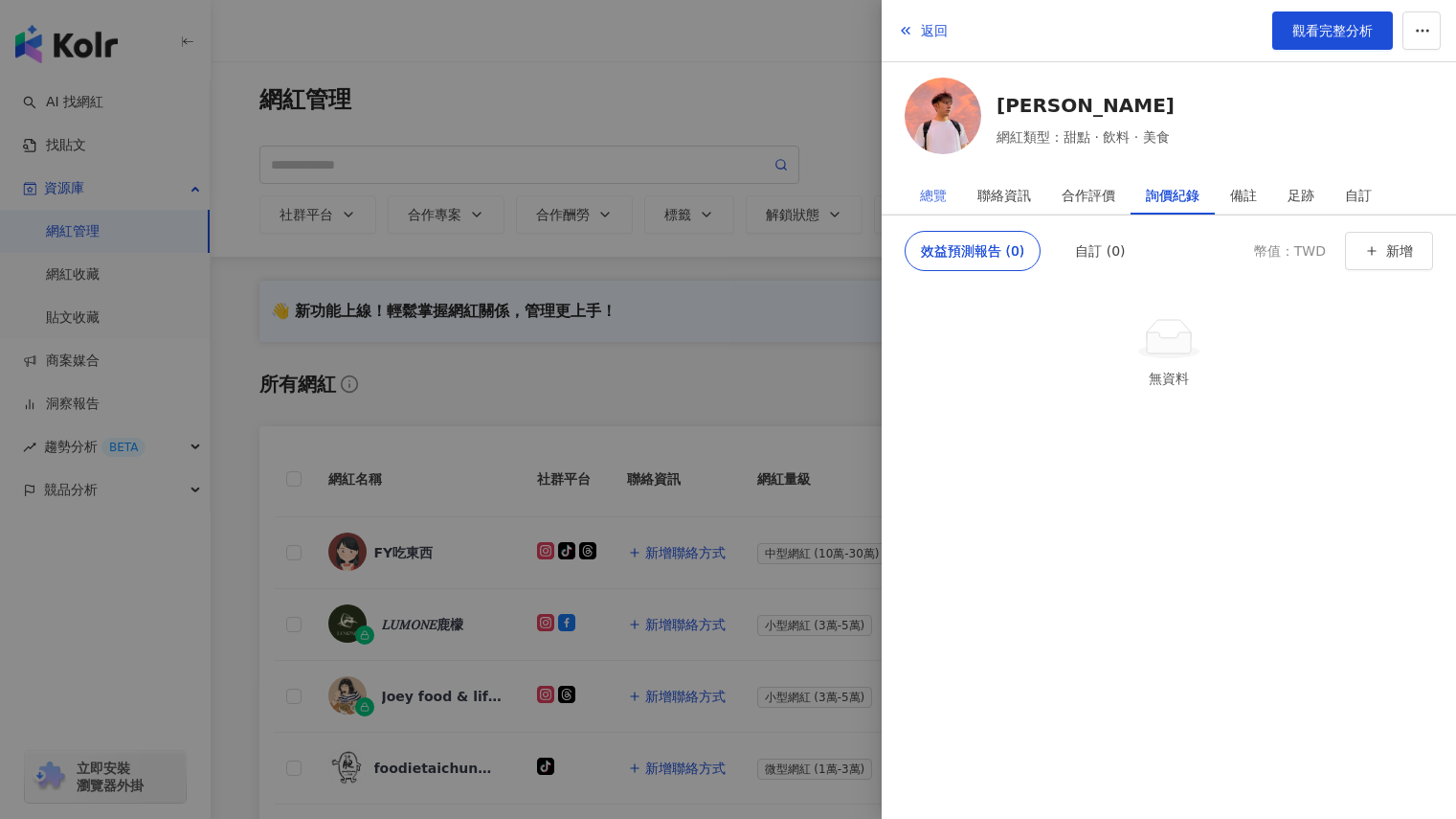
click at [951, 191] on div "總覽" at bounding box center [932, 195] width 57 height 38
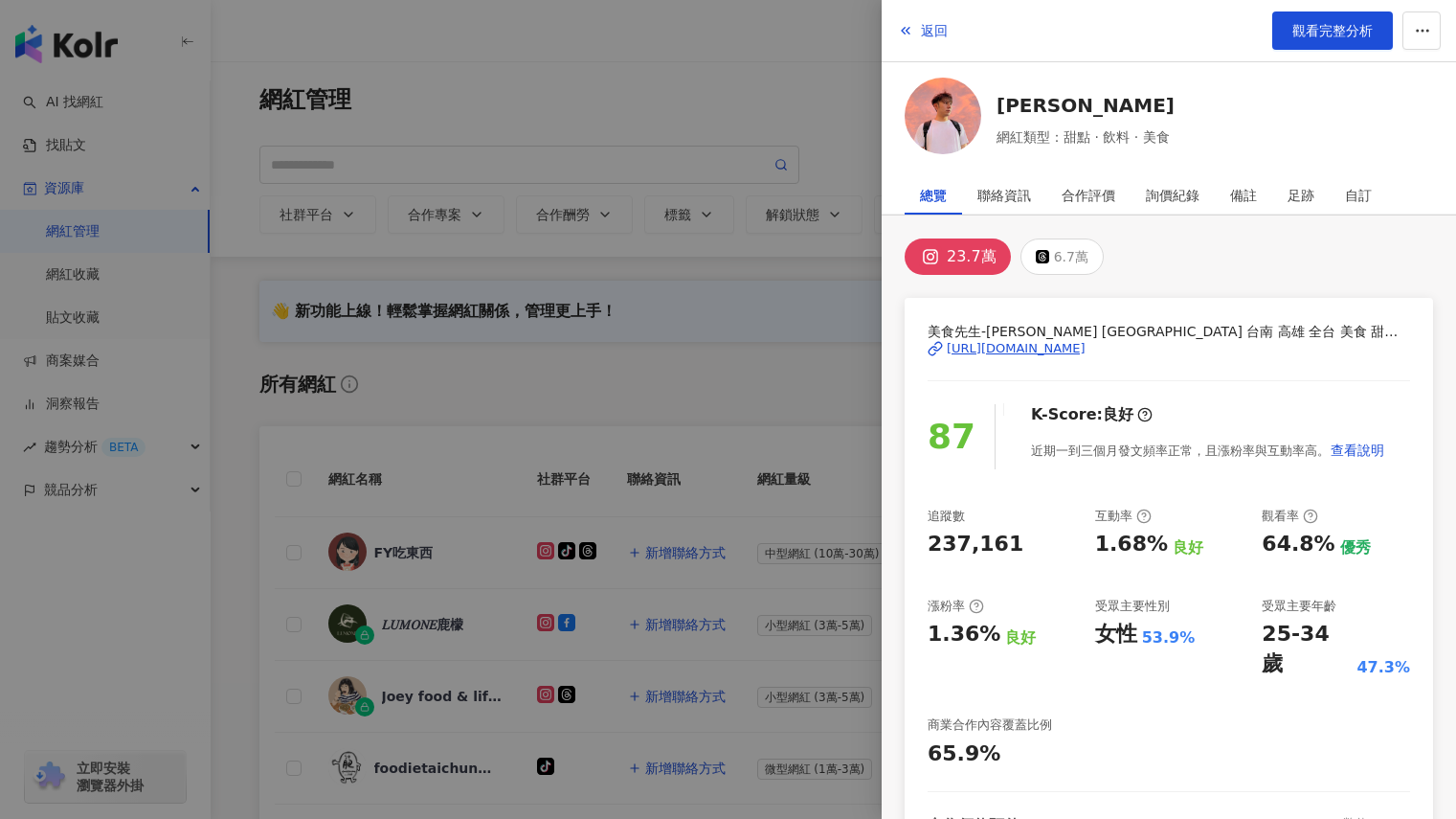
click at [722, 372] on div at bounding box center [728, 409] width 1456 height 819
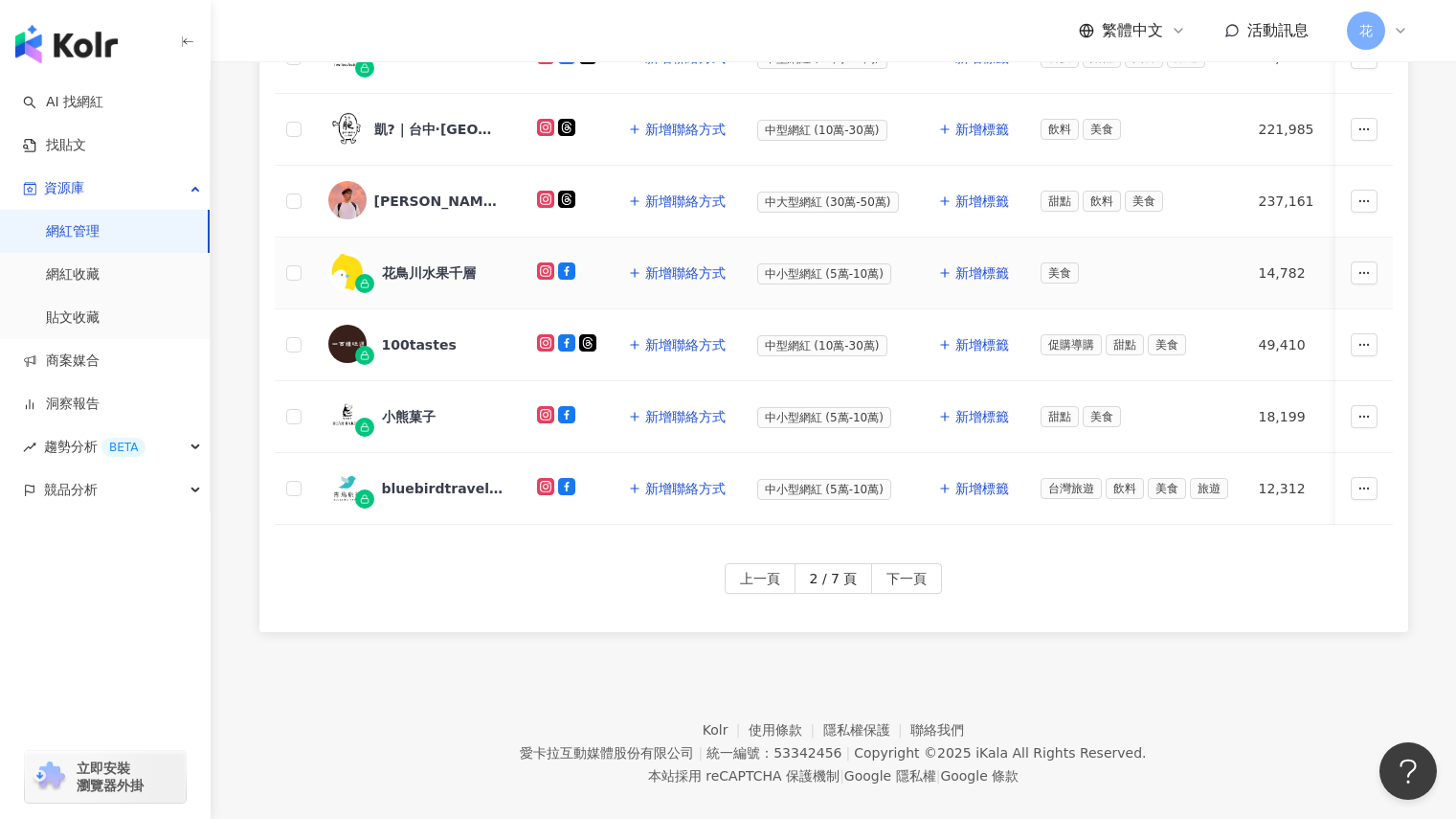
scroll to position [862, 0]
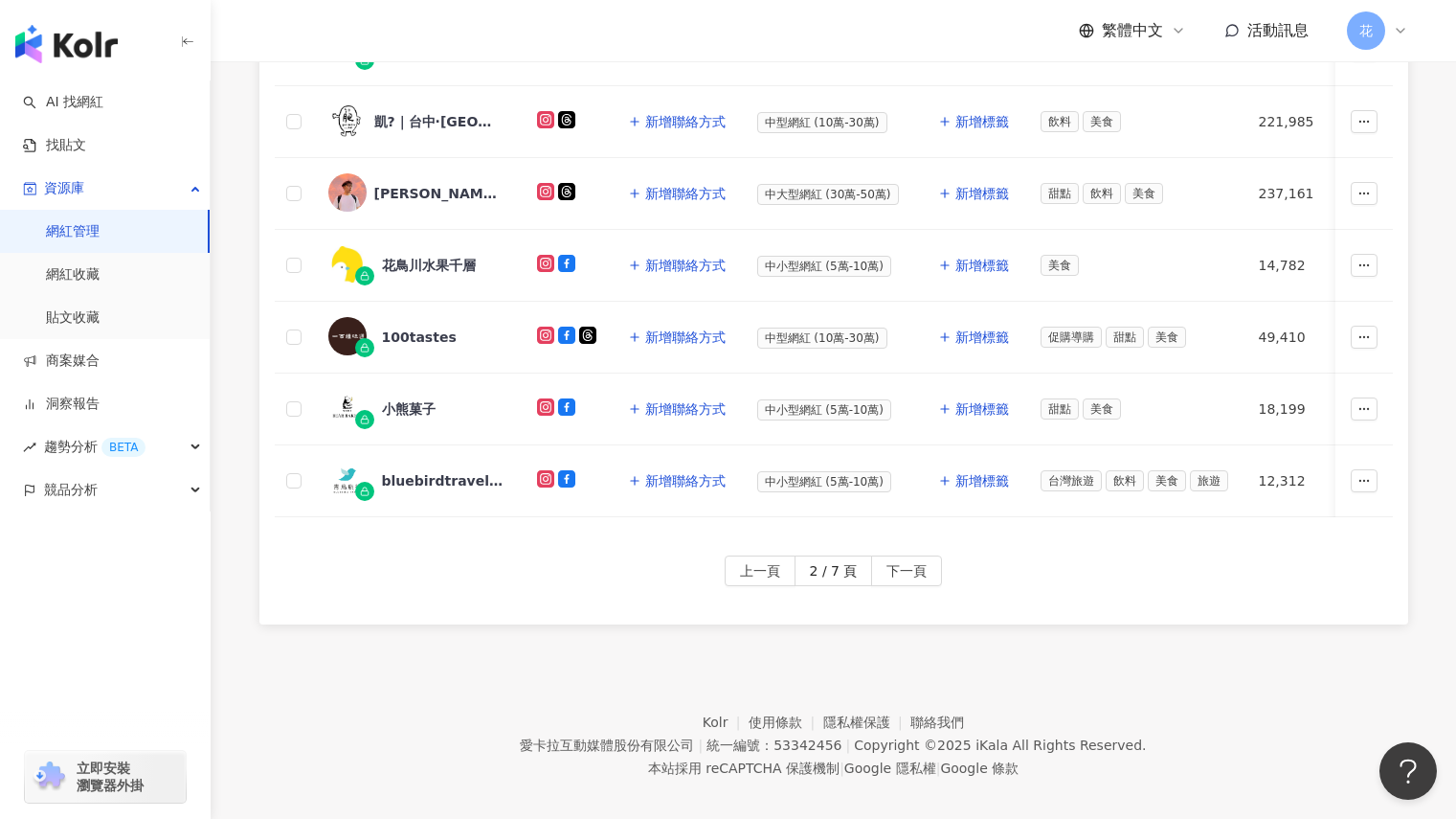
click at [908, 599] on div "上一頁 2 / 7 頁 下一頁" at bounding box center [834, 589] width 1148 height 69
click at [905, 577] on span "下一頁" at bounding box center [906, 571] width 40 height 30
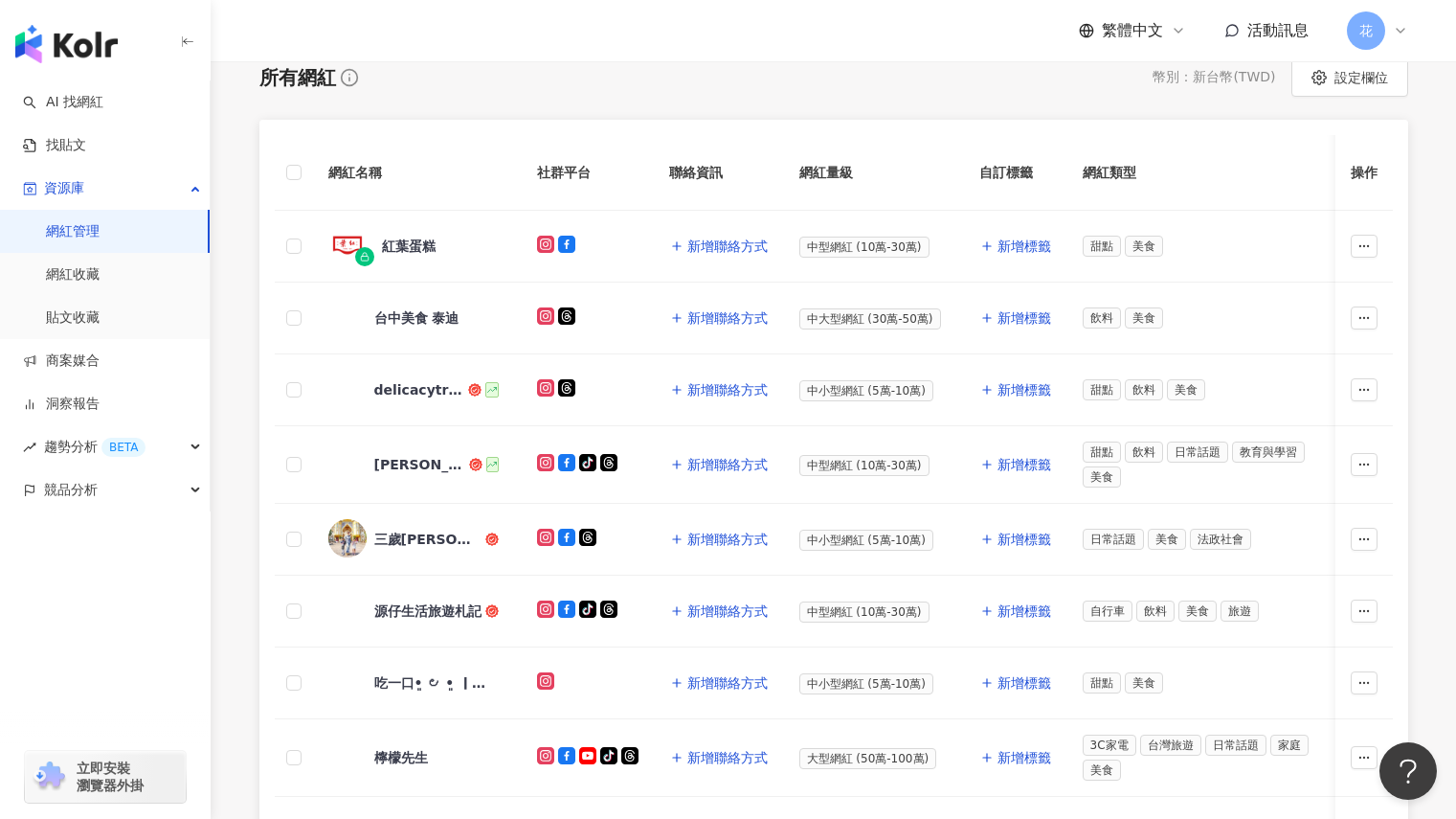
scroll to position [0, 0]
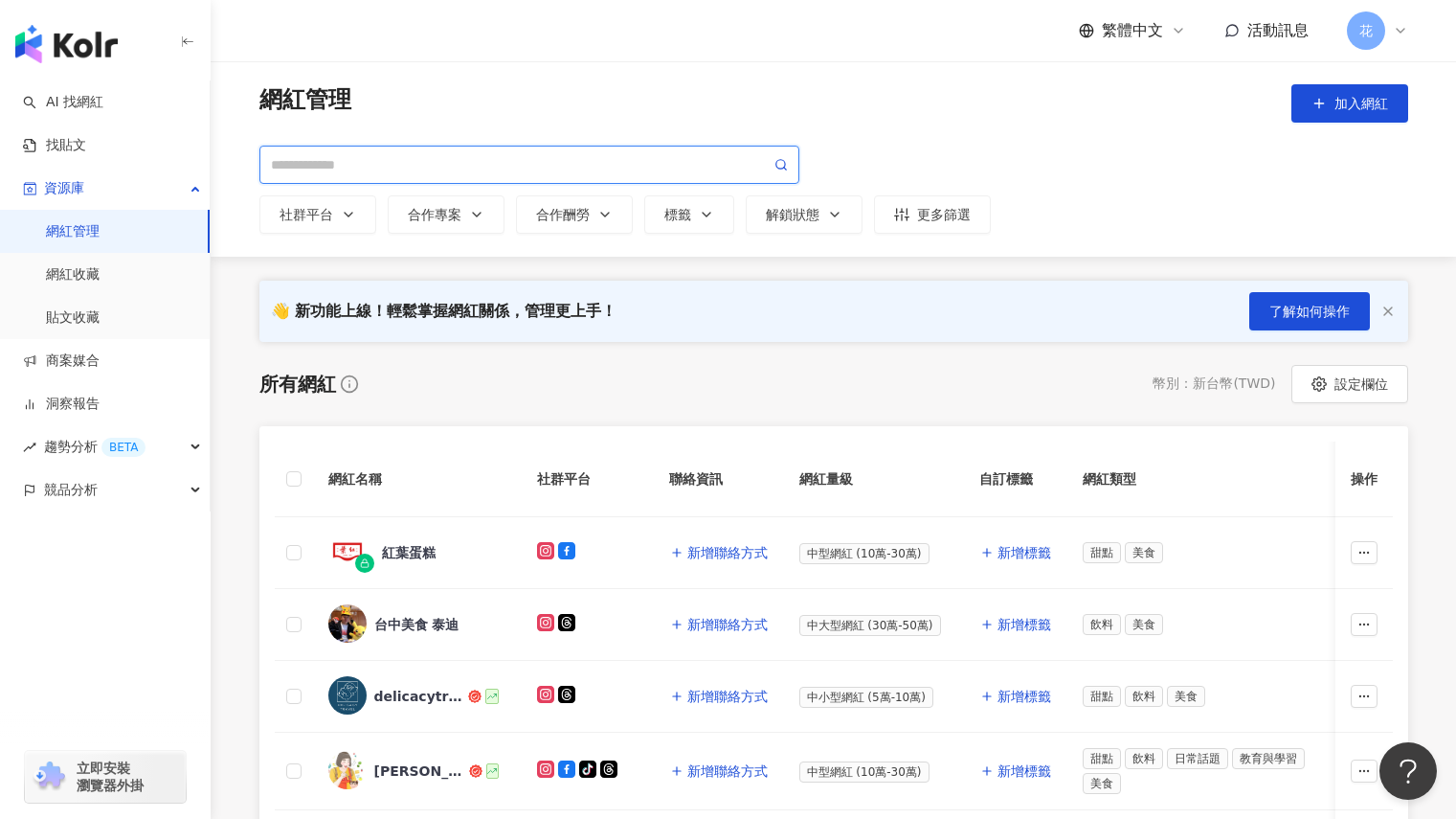
click at [346, 160] on input "search" at bounding box center [520, 165] width 499 height 21
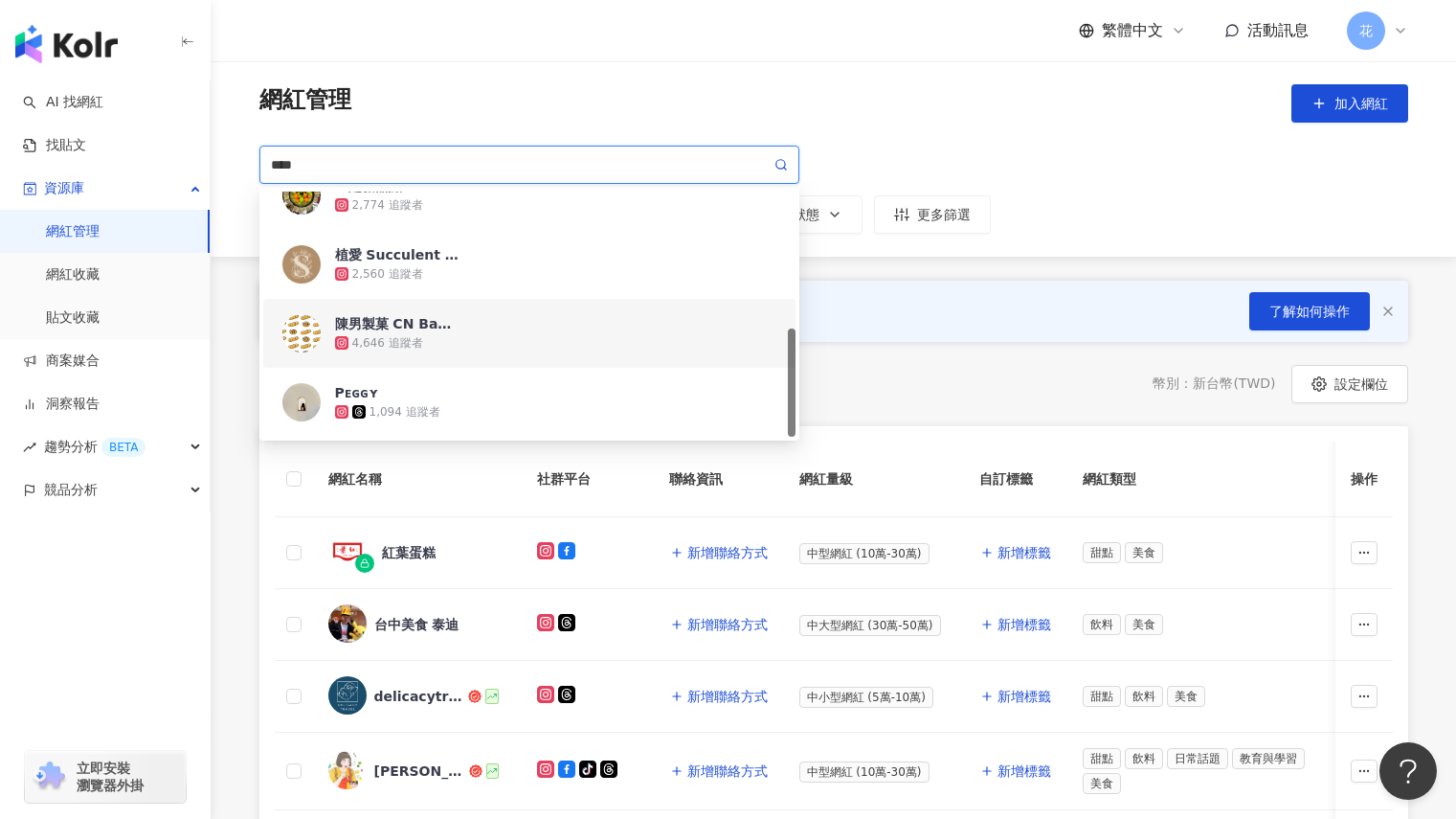
scroll to position [287, 0]
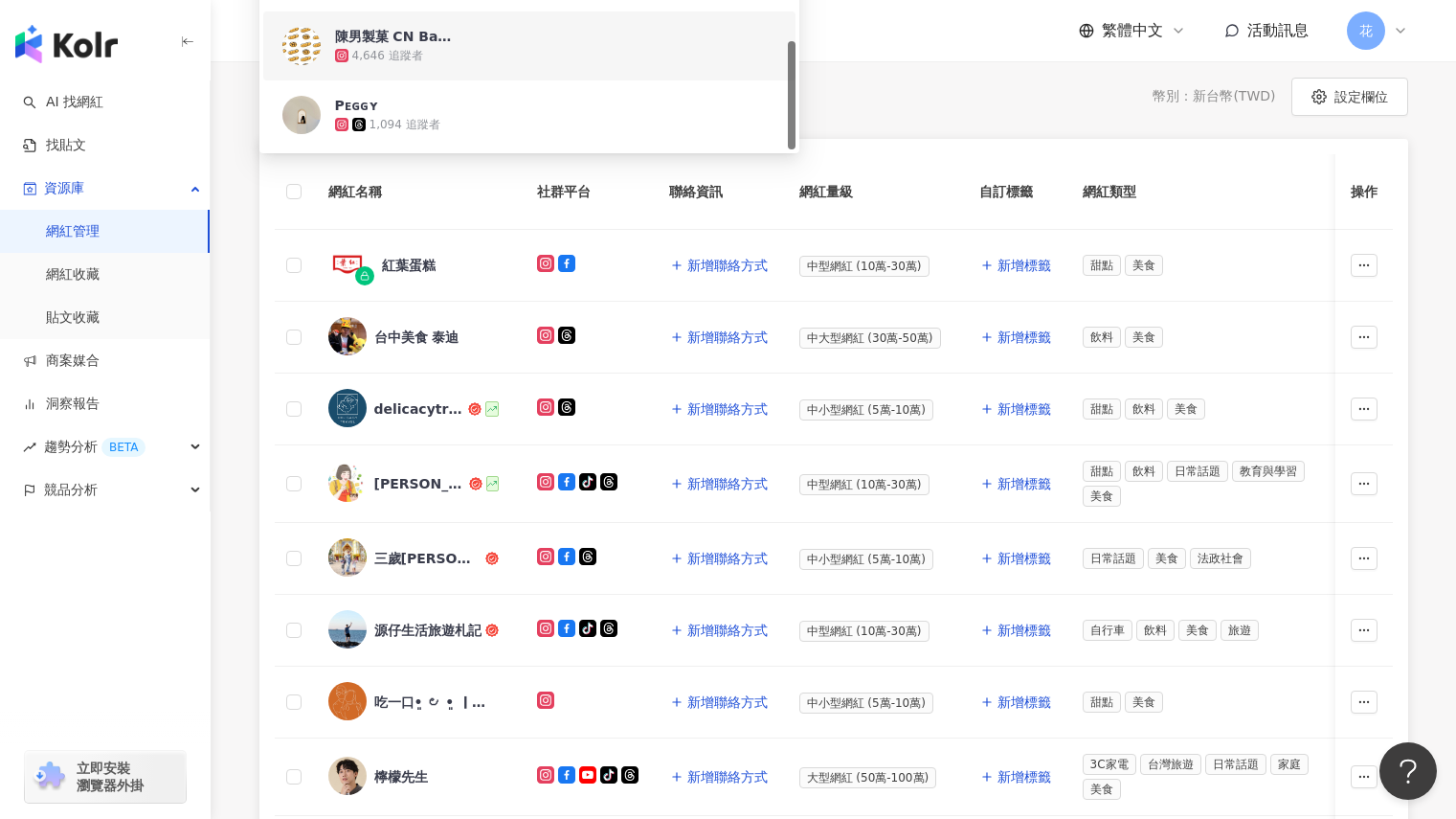
click at [1438, 202] on div "所有網紅 幣別 ： 新台幣 ( TWD ) 設定欄位 網紅名稱 社群平台 聯絡資訊 網紅量級 自訂標籤 網紅類型 追蹤數 K-Score 近三個月 受眾主要年…" at bounding box center [833, 644] width 1225 height 1133
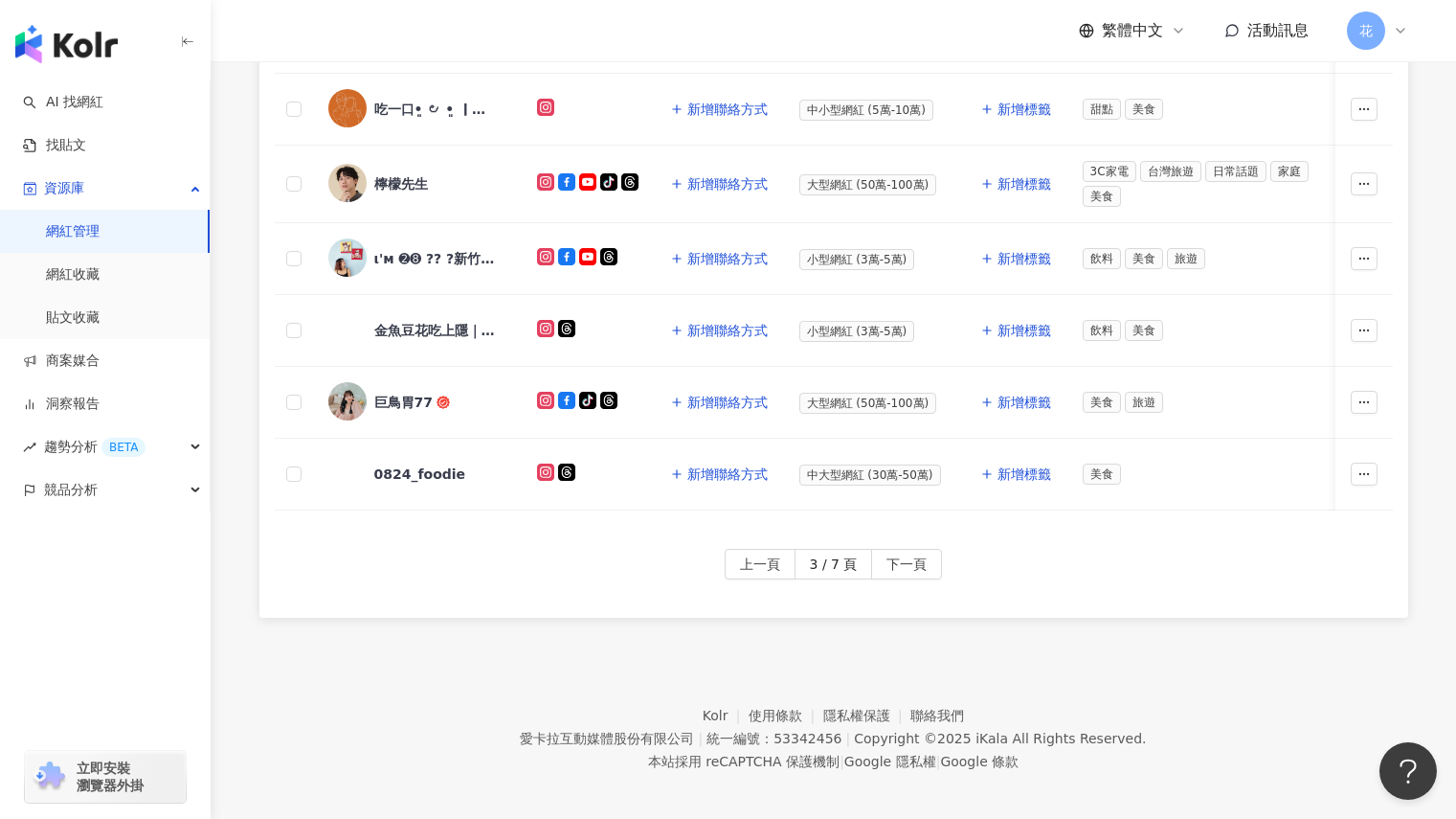
scroll to position [896, 0]
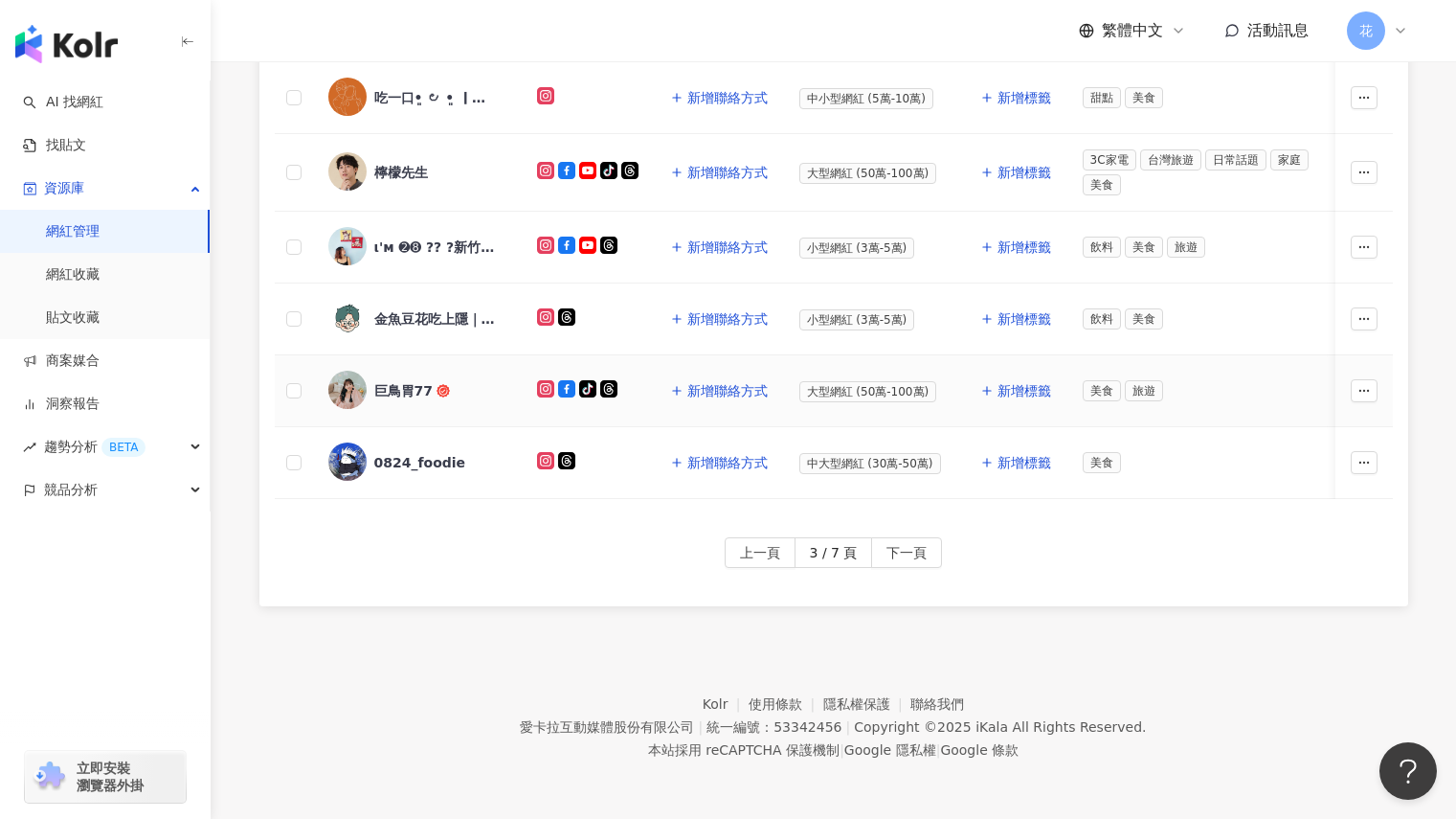
click at [408, 390] on div "巨鳥胃77" at bounding box center [417, 391] width 178 height 40
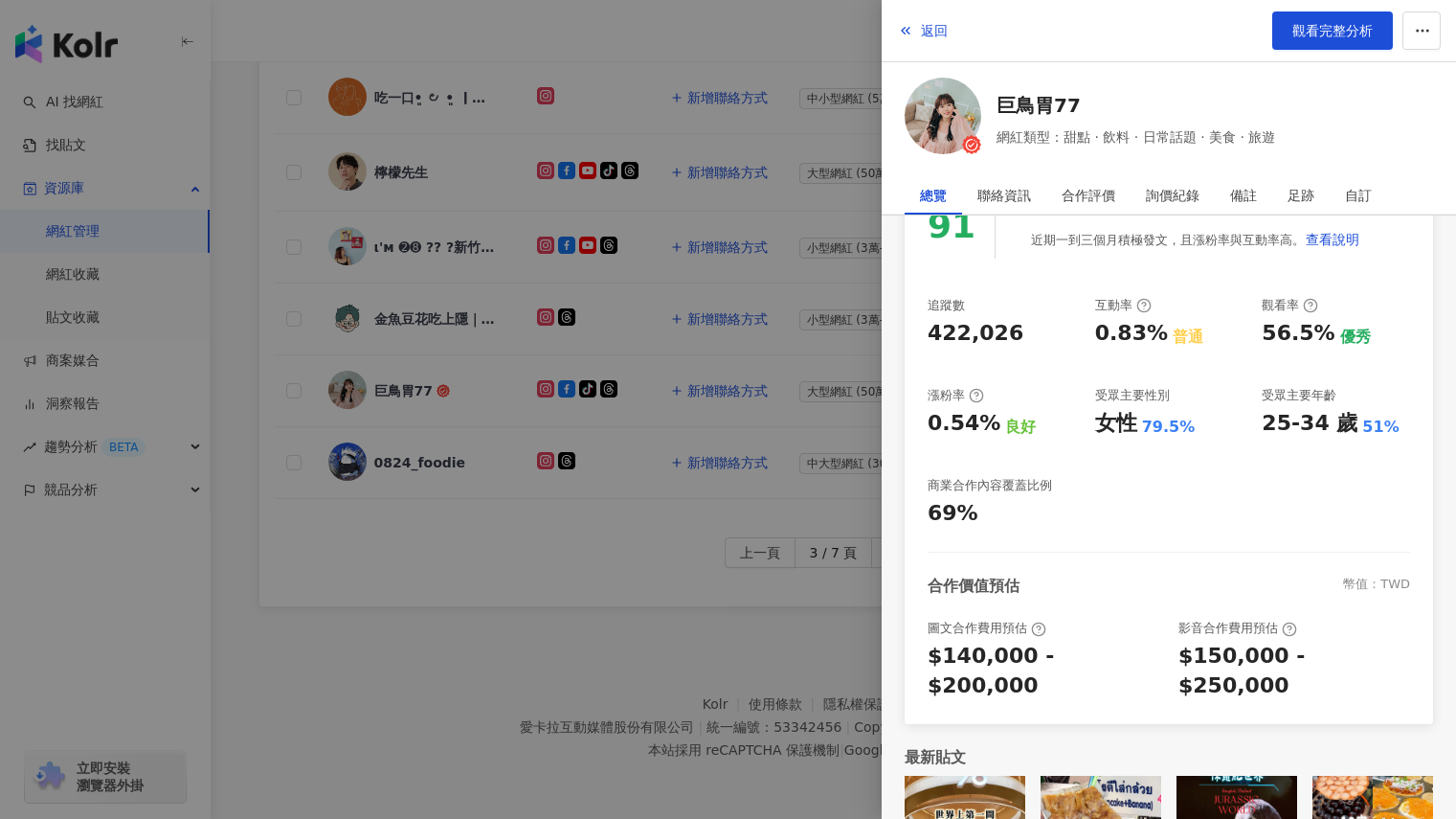
scroll to position [280, 0]
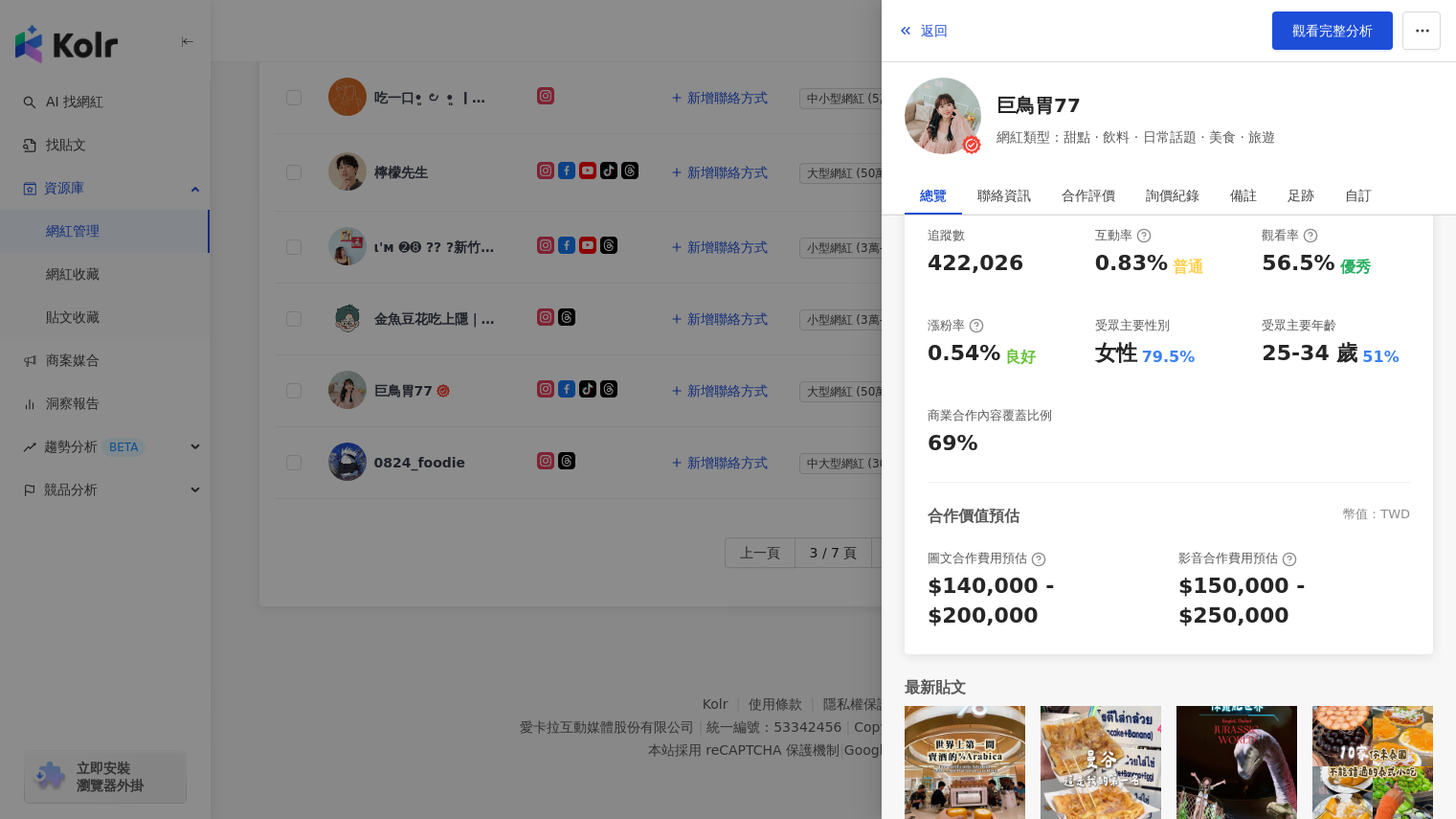
click at [616, 532] on div at bounding box center [728, 409] width 1456 height 819
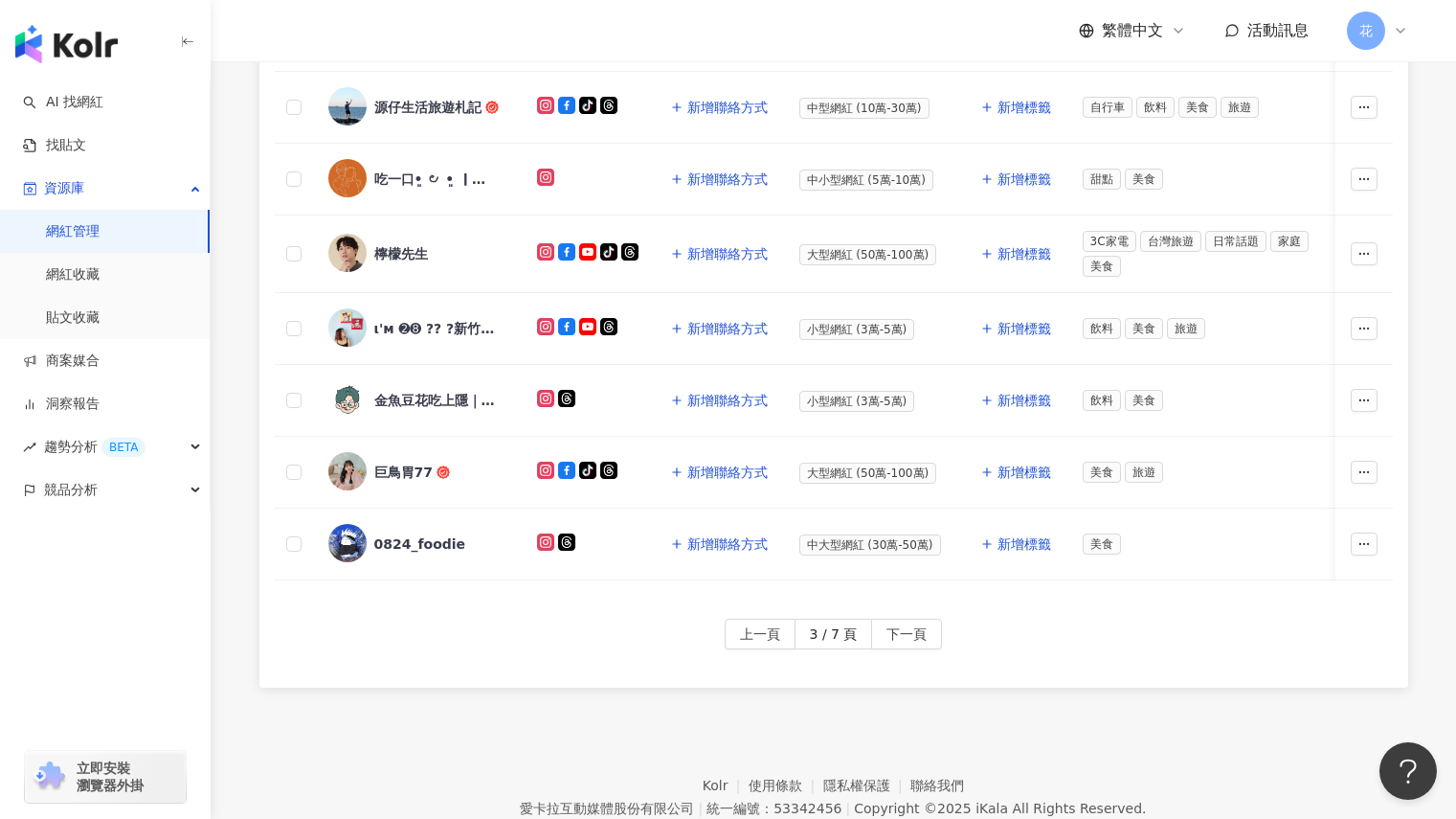
scroll to position [705, 0]
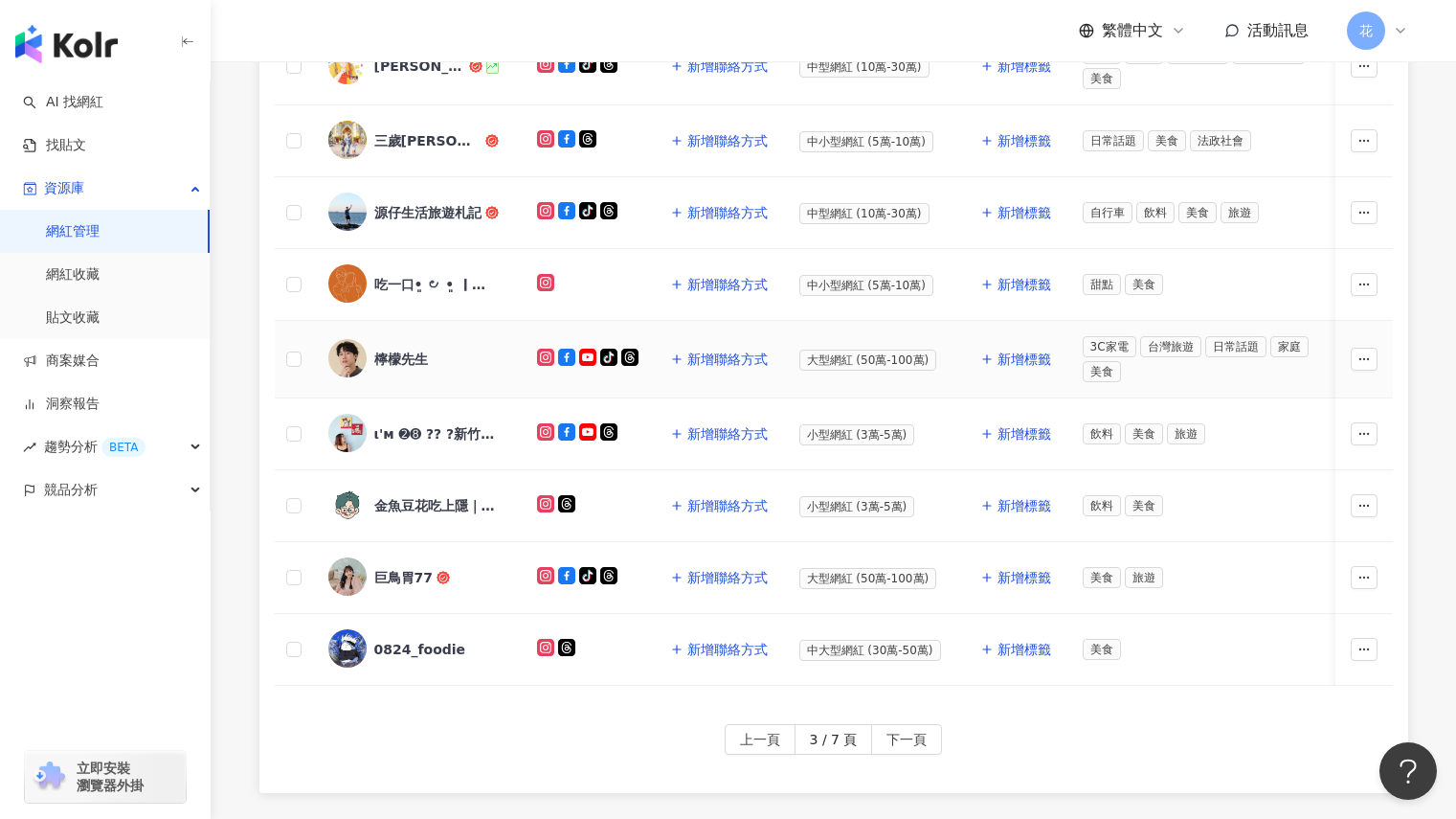
click at [401, 362] on div "檸檬先生" at bounding box center [401, 359] width 54 height 19
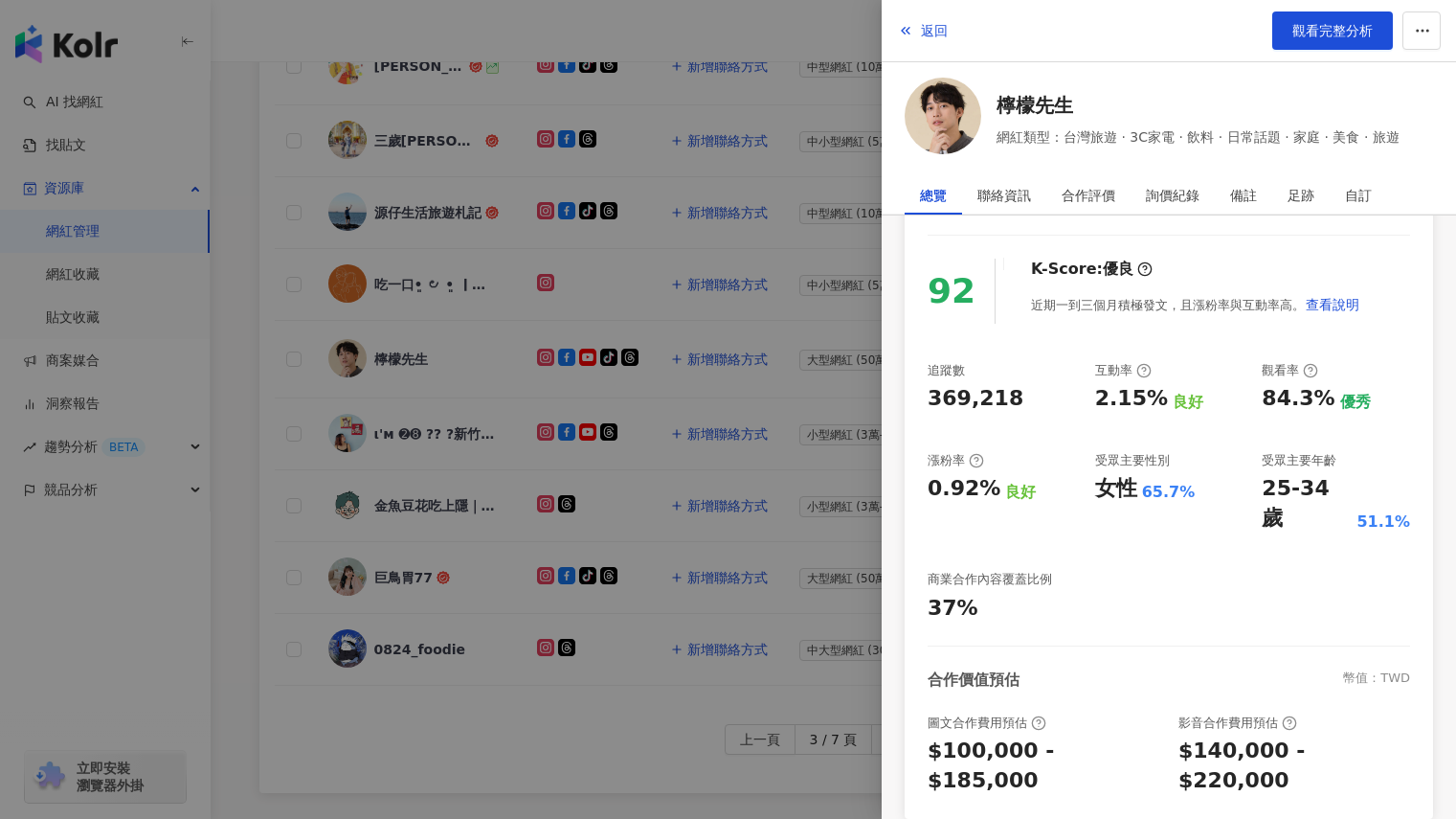
scroll to position [280, 0]
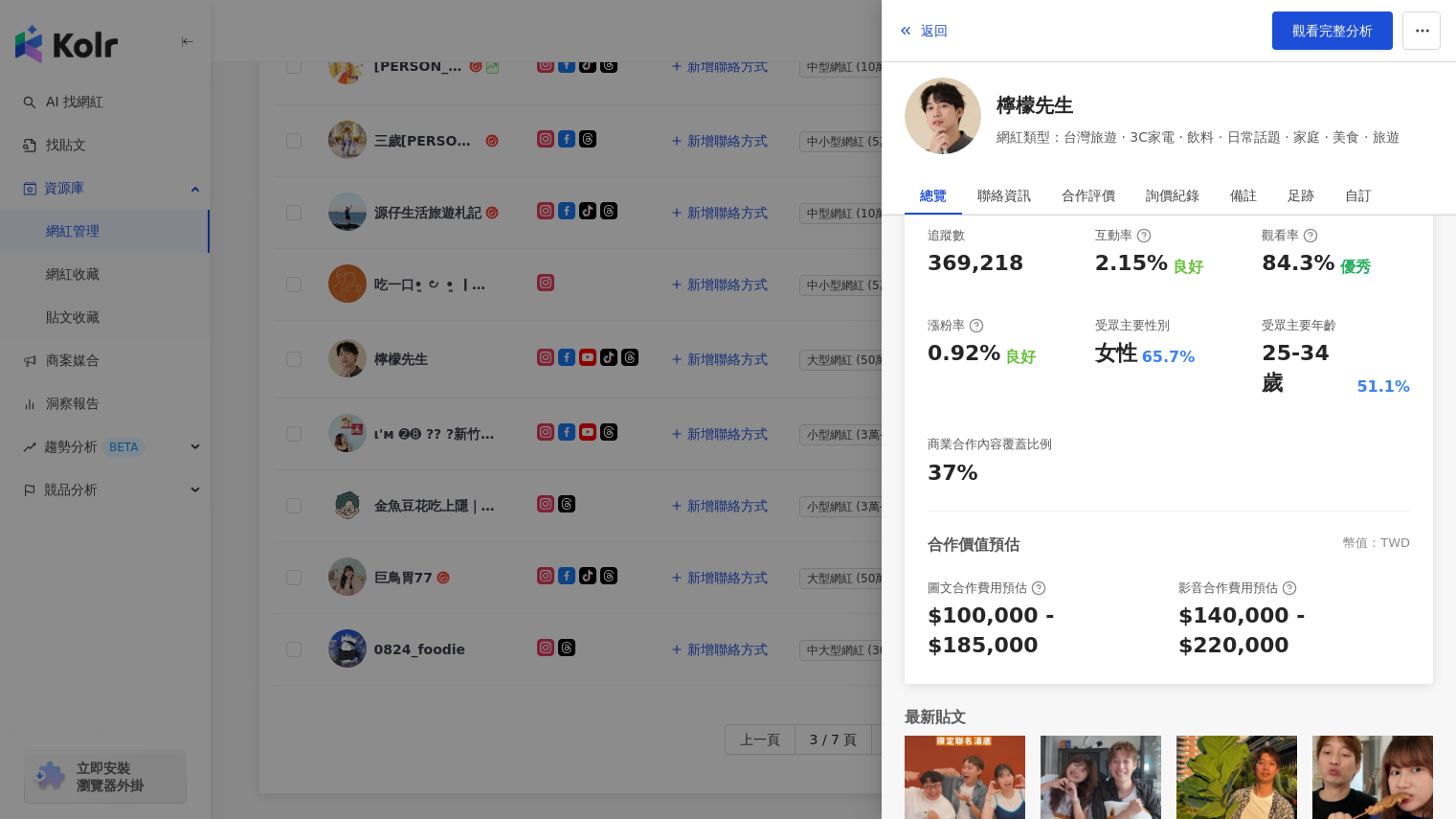
click at [607, 738] on div at bounding box center [728, 409] width 1456 height 819
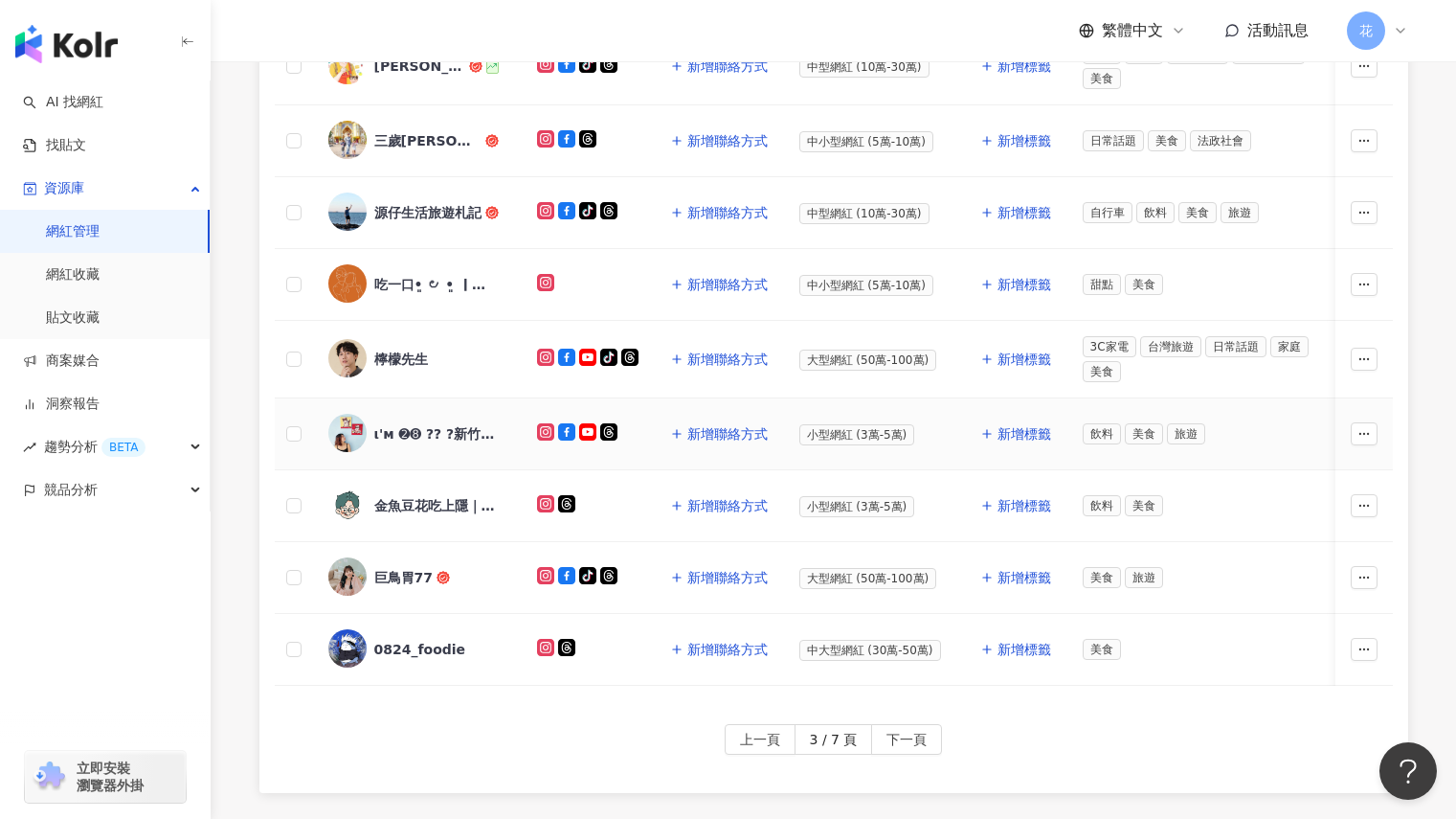
click at [451, 430] on div "ι'м ➋➑ ?? ?新竹美食 台北美食攝影" at bounding box center [437, 434] width 125 height 19
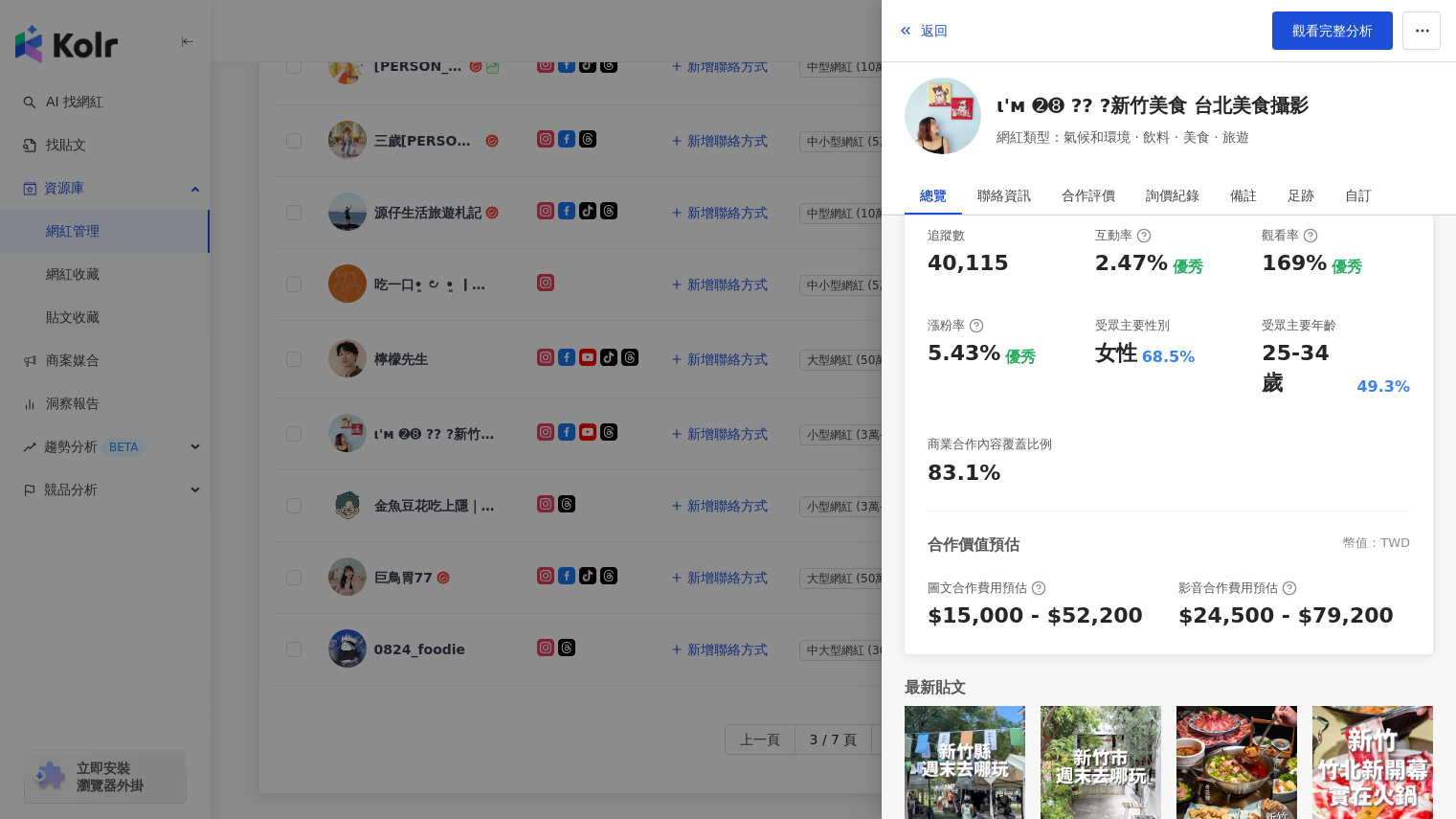
click at [524, 742] on div at bounding box center [728, 409] width 1456 height 819
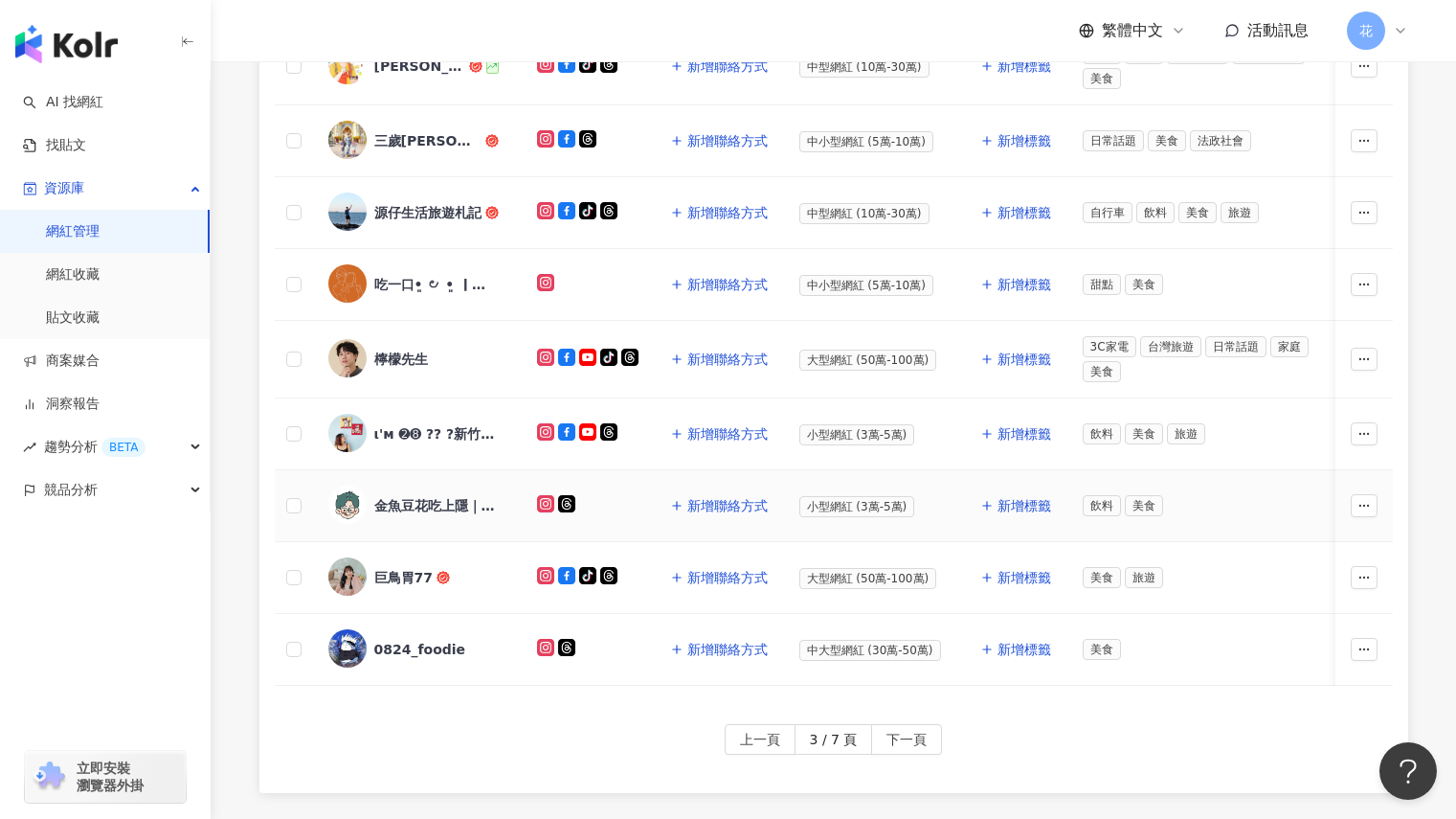
click at [407, 488] on div "金魚豆花吃上隱｜新竹美食｜隱藏美食｜食物插畫" at bounding box center [417, 505] width 178 height 40
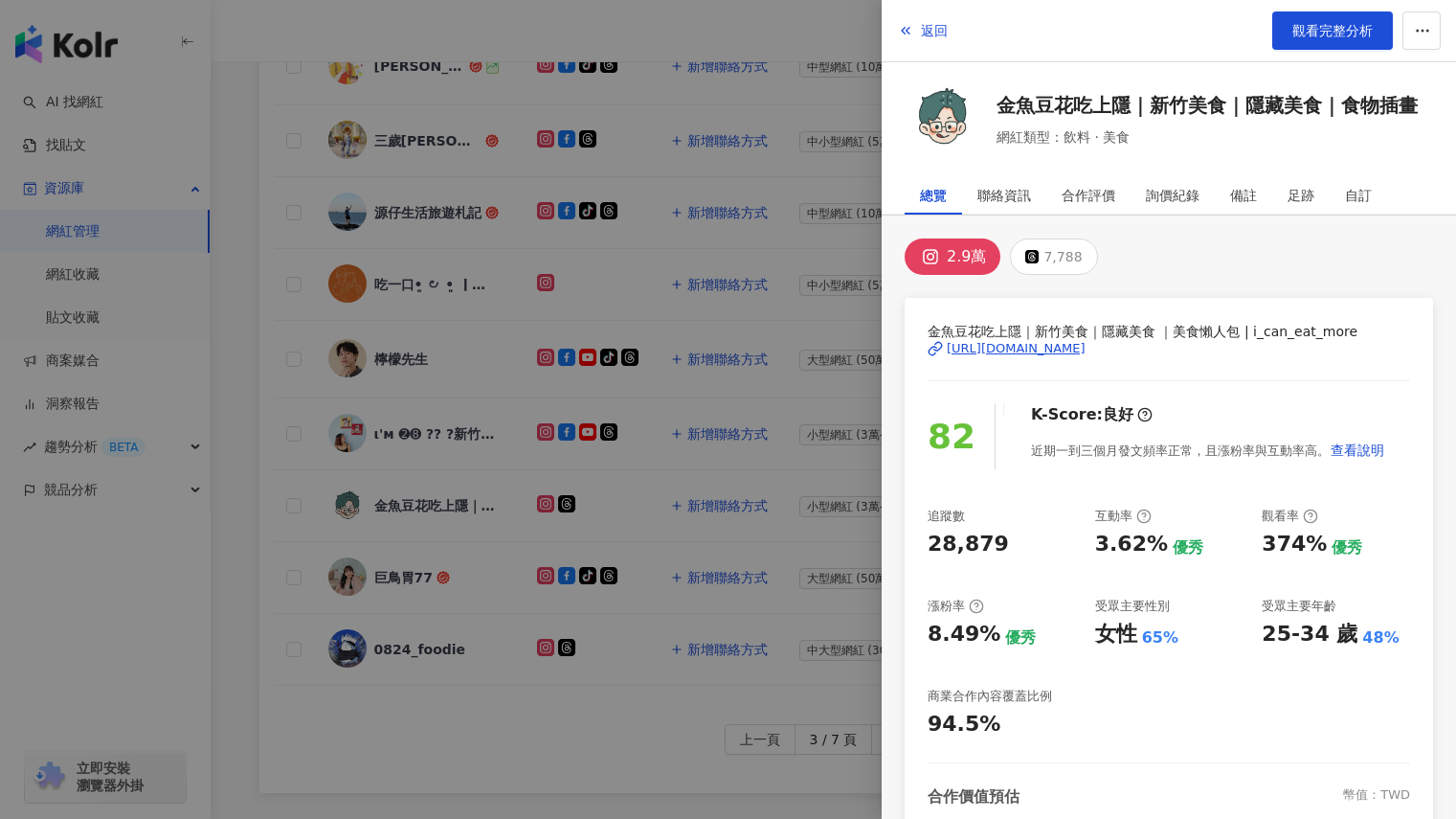
click at [566, 749] on div at bounding box center [728, 409] width 1456 height 819
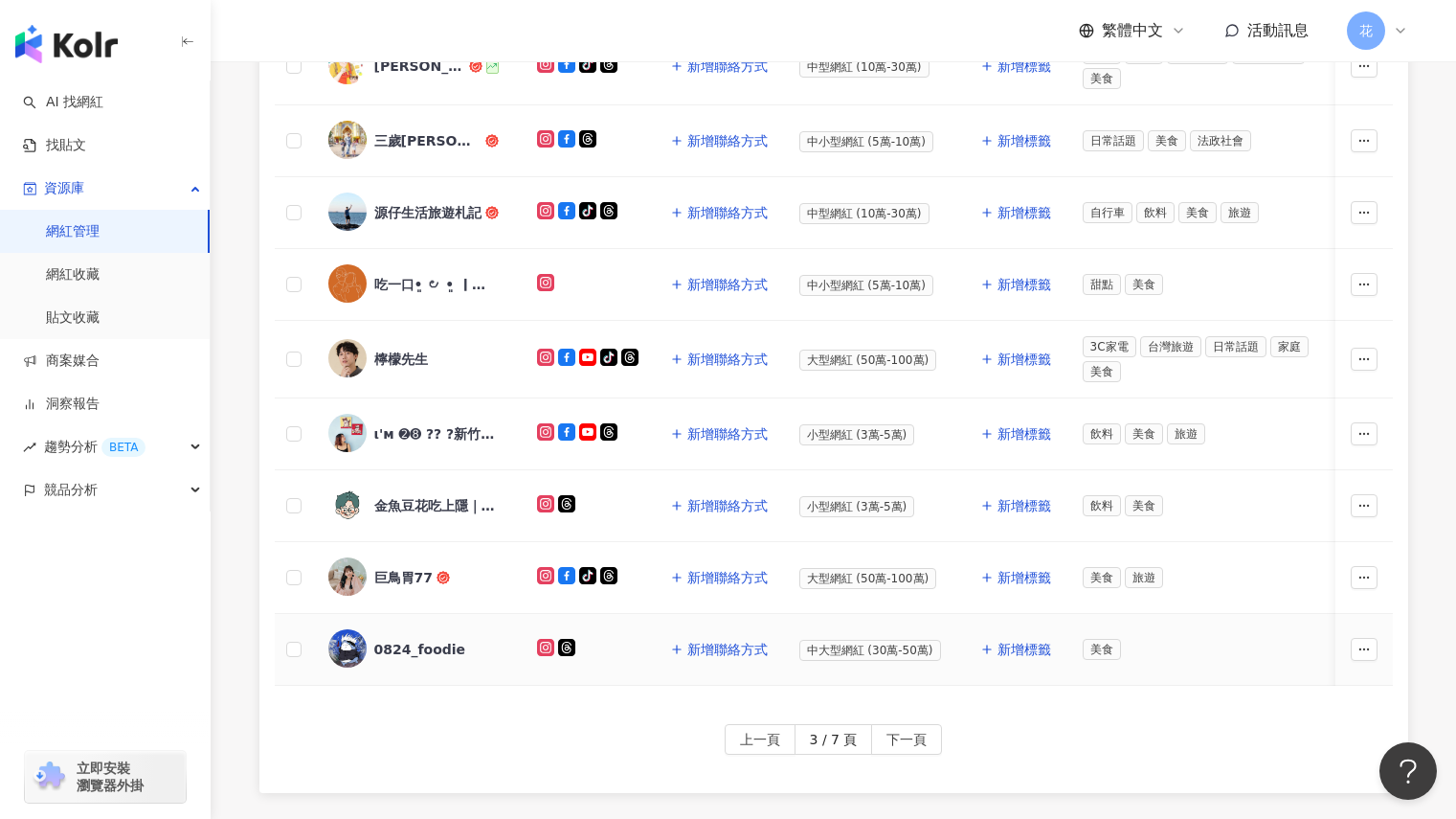
click at [407, 640] on div "0824_foodie" at bounding box center [420, 650] width 91 height 19
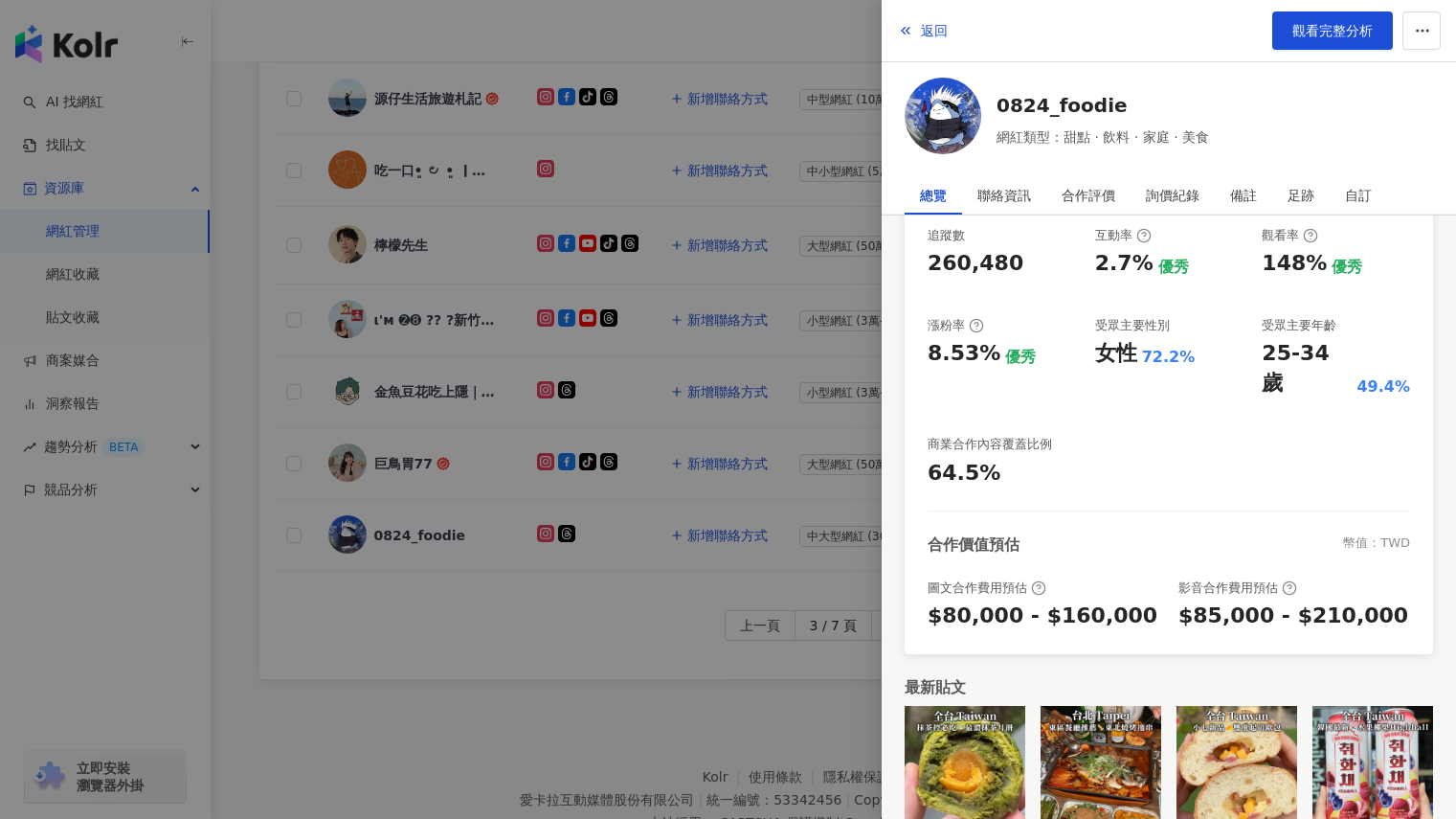
scroll to position [896, 0]
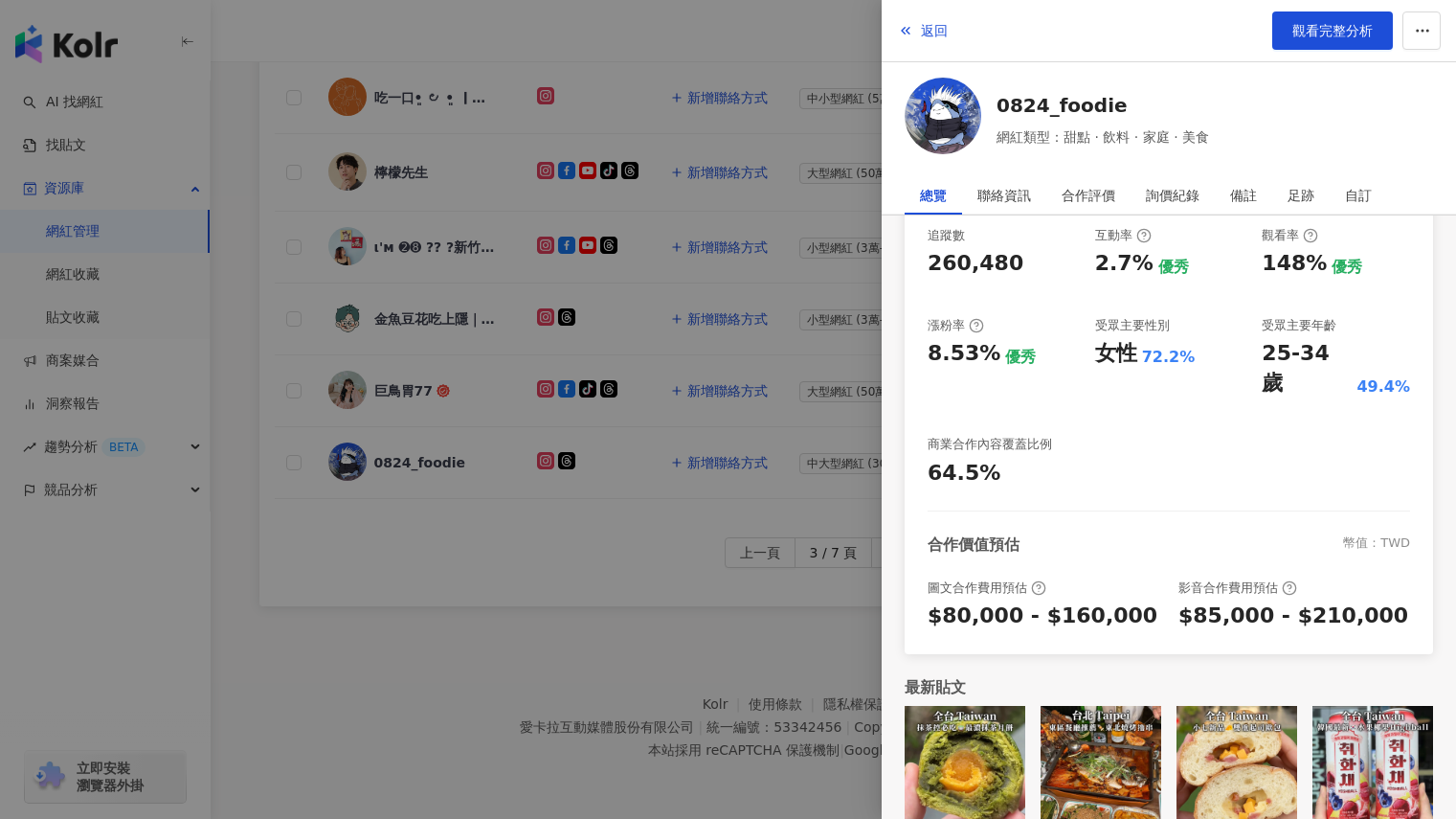
click at [422, 587] on div at bounding box center [728, 409] width 1456 height 819
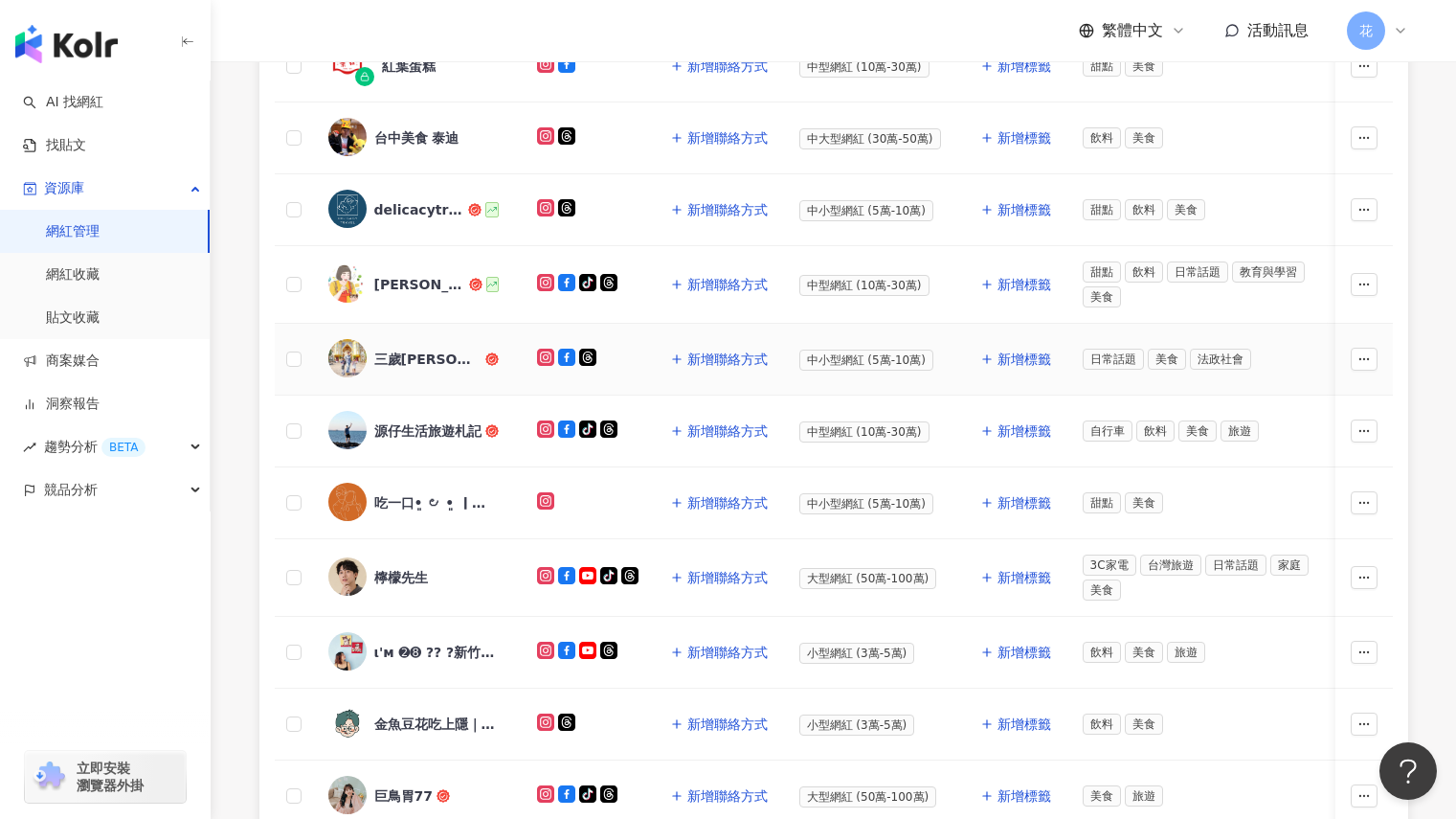
scroll to position [513, 0]
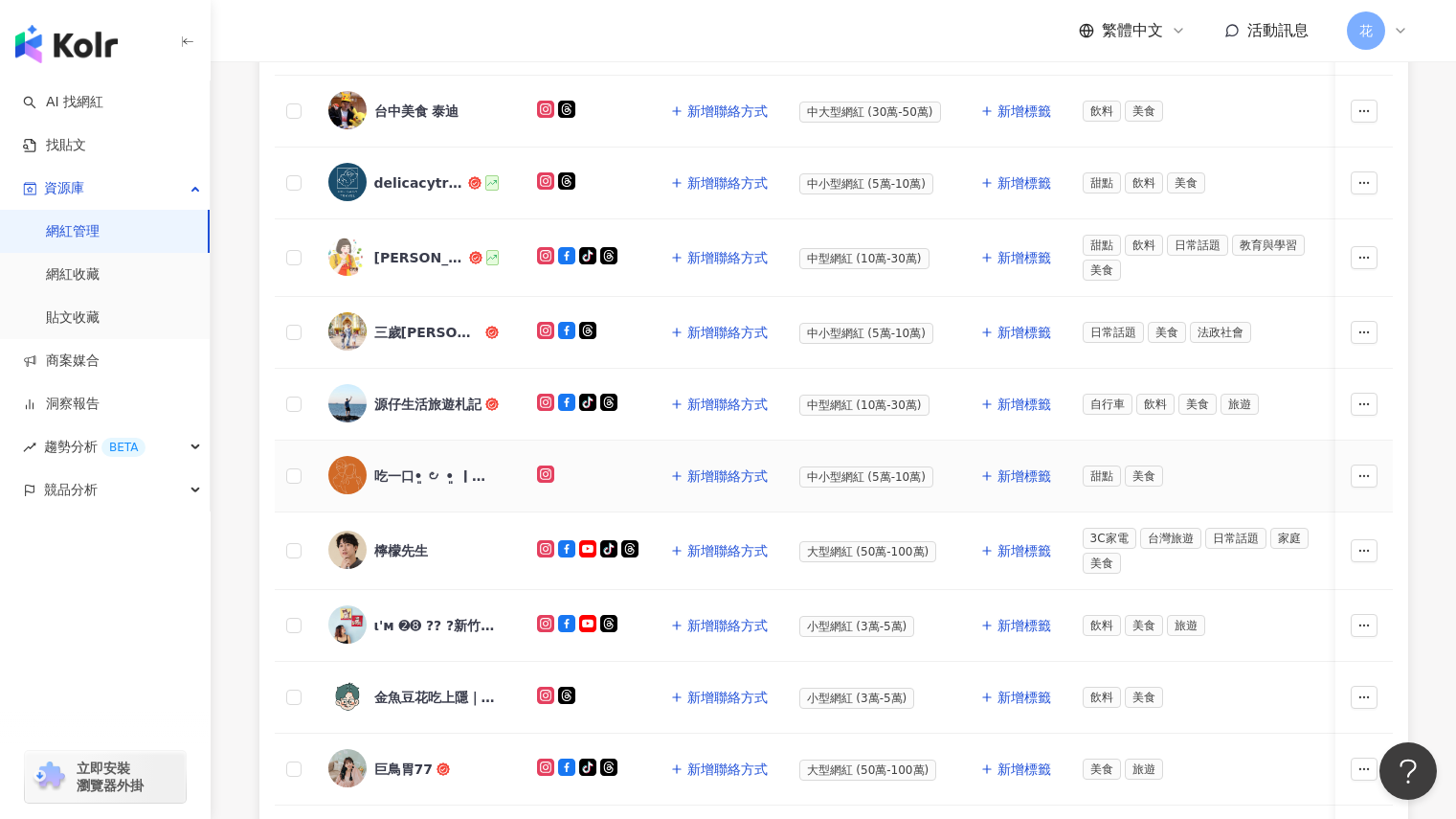
click at [445, 467] on div "吃一口•͈ ౿ •͈ ｜桃園·台北·新竹·美食·旅遊" at bounding box center [437, 476] width 125 height 19
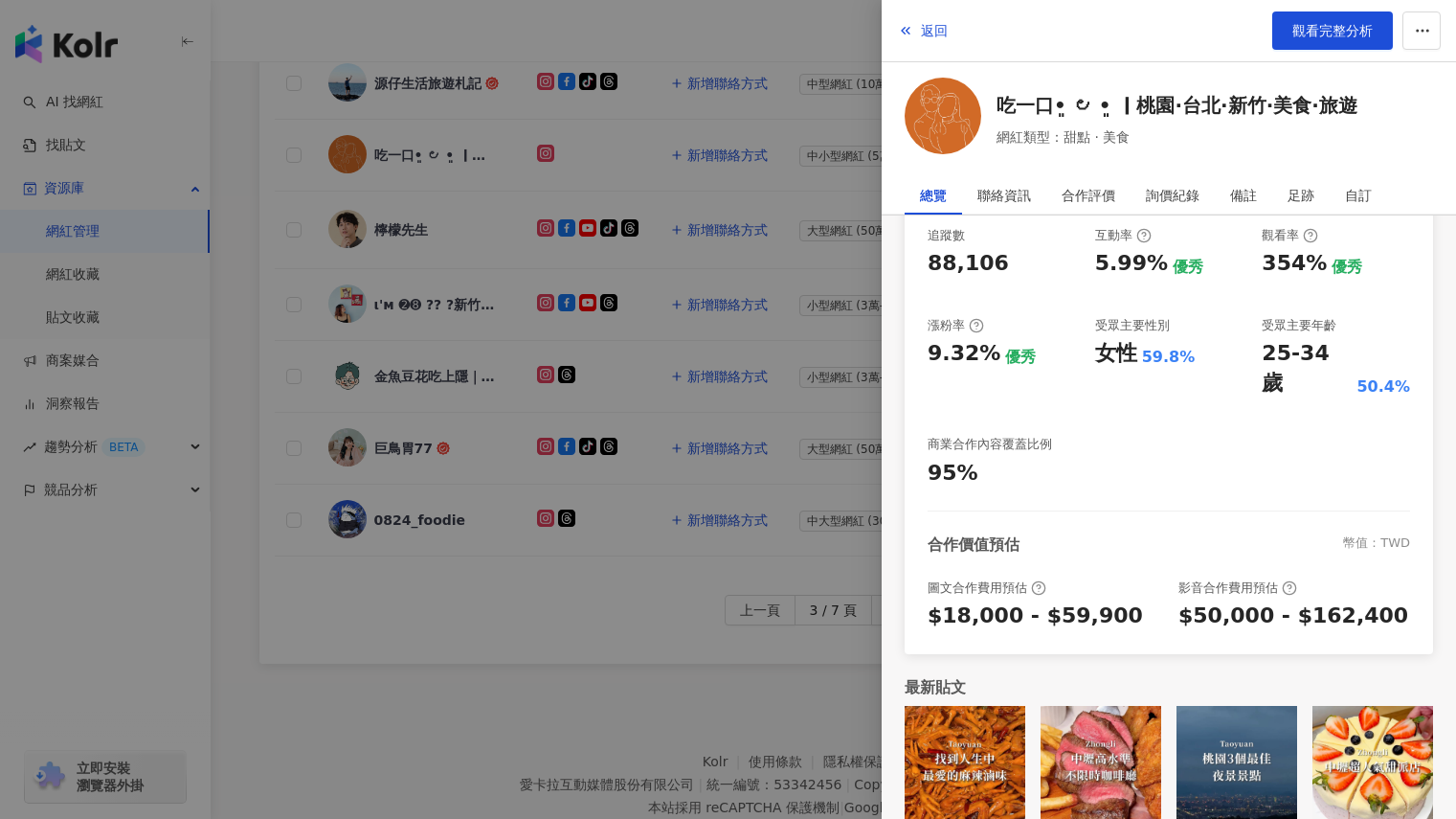
scroll to position [896, 0]
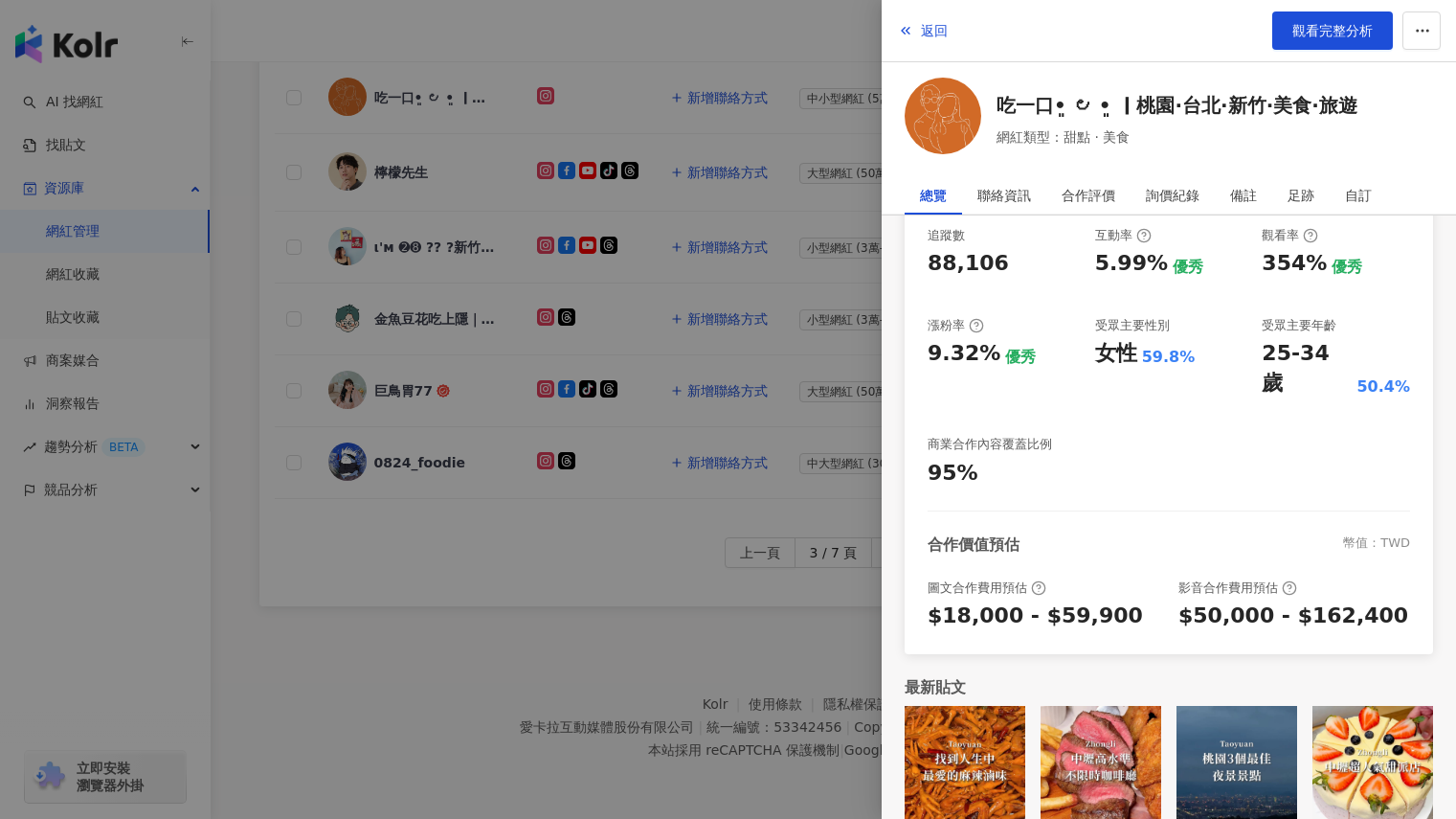
click at [1371, 734] on img at bounding box center [1372, 766] width 121 height 121
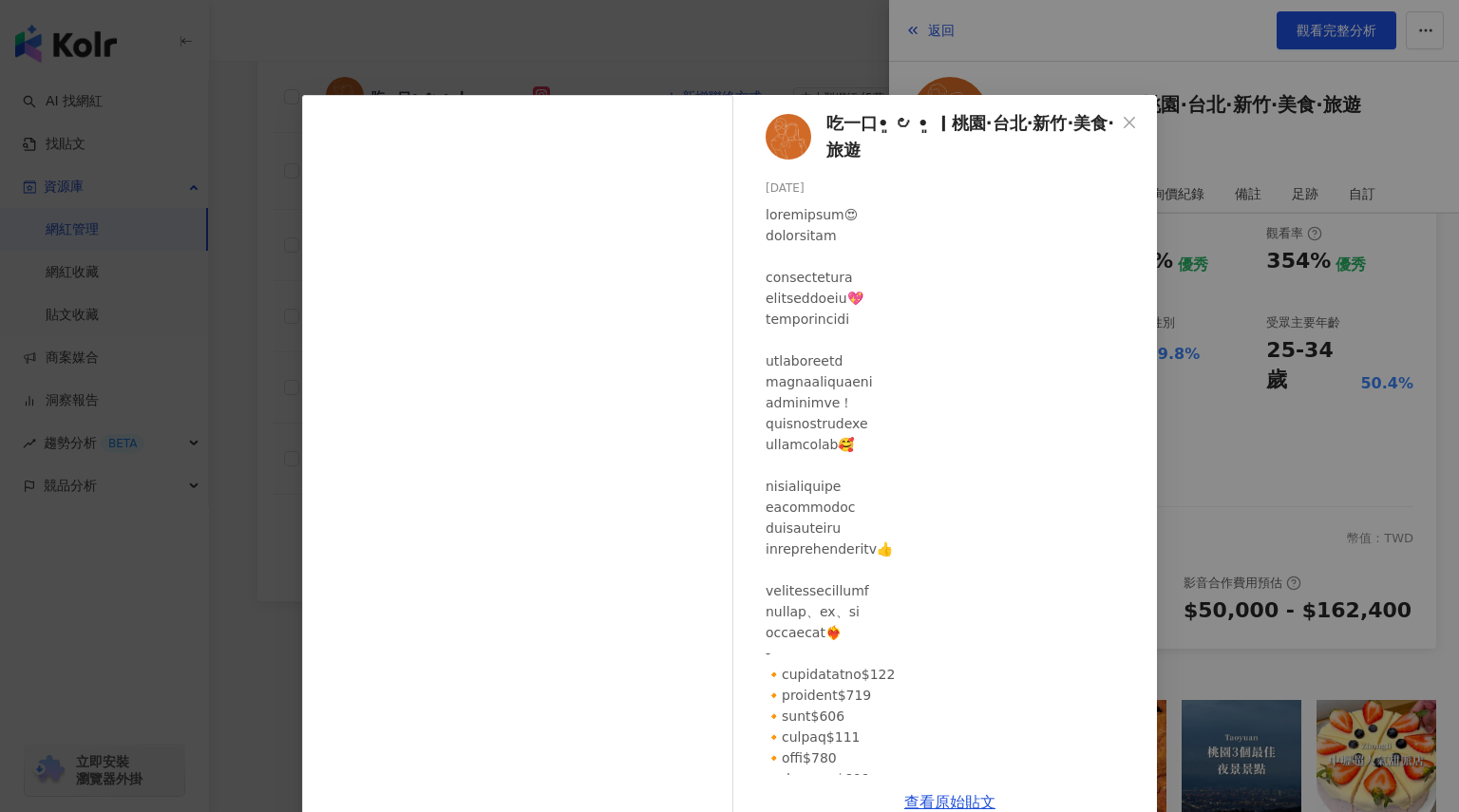
click at [1121, 119] on icon "close" at bounding box center [1129, 123] width 15 height 15
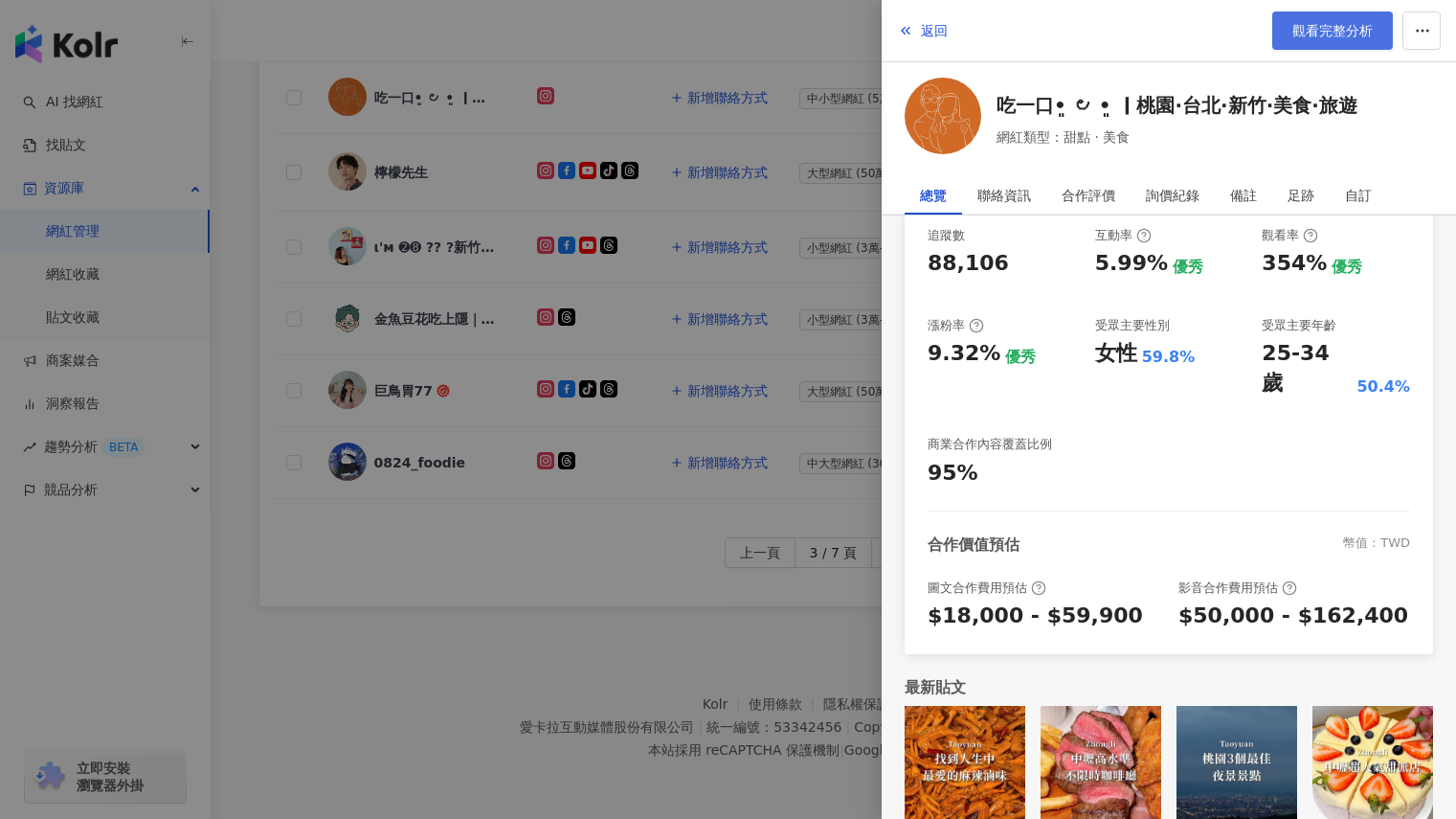
click at [1339, 34] on span "觀看完整分析" at bounding box center [1332, 31] width 81 height 16
click at [503, 663] on div at bounding box center [728, 409] width 1456 height 819
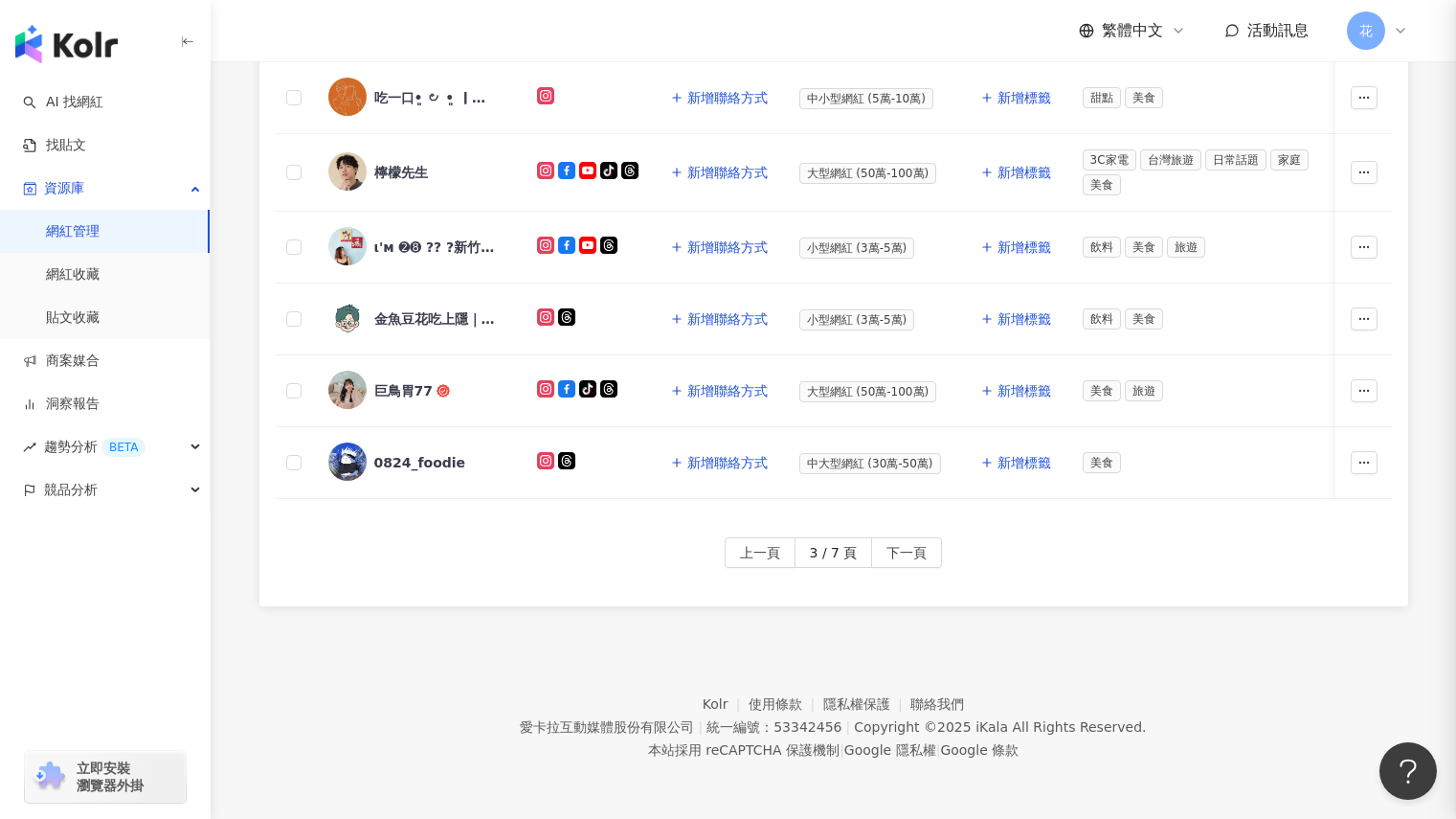
click at [503, 663] on div at bounding box center [728, 409] width 1456 height 819
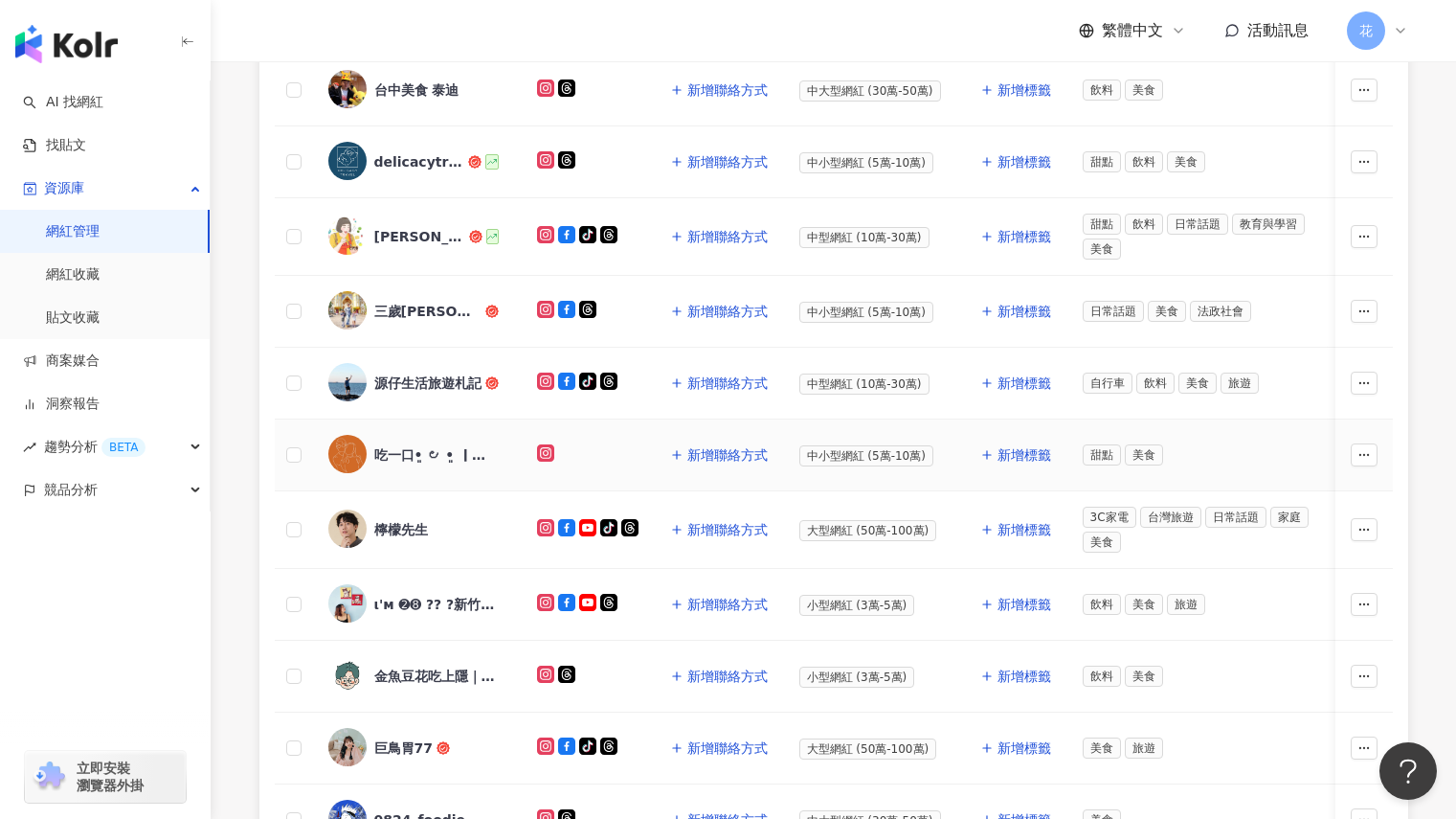
scroll to position [513, 0]
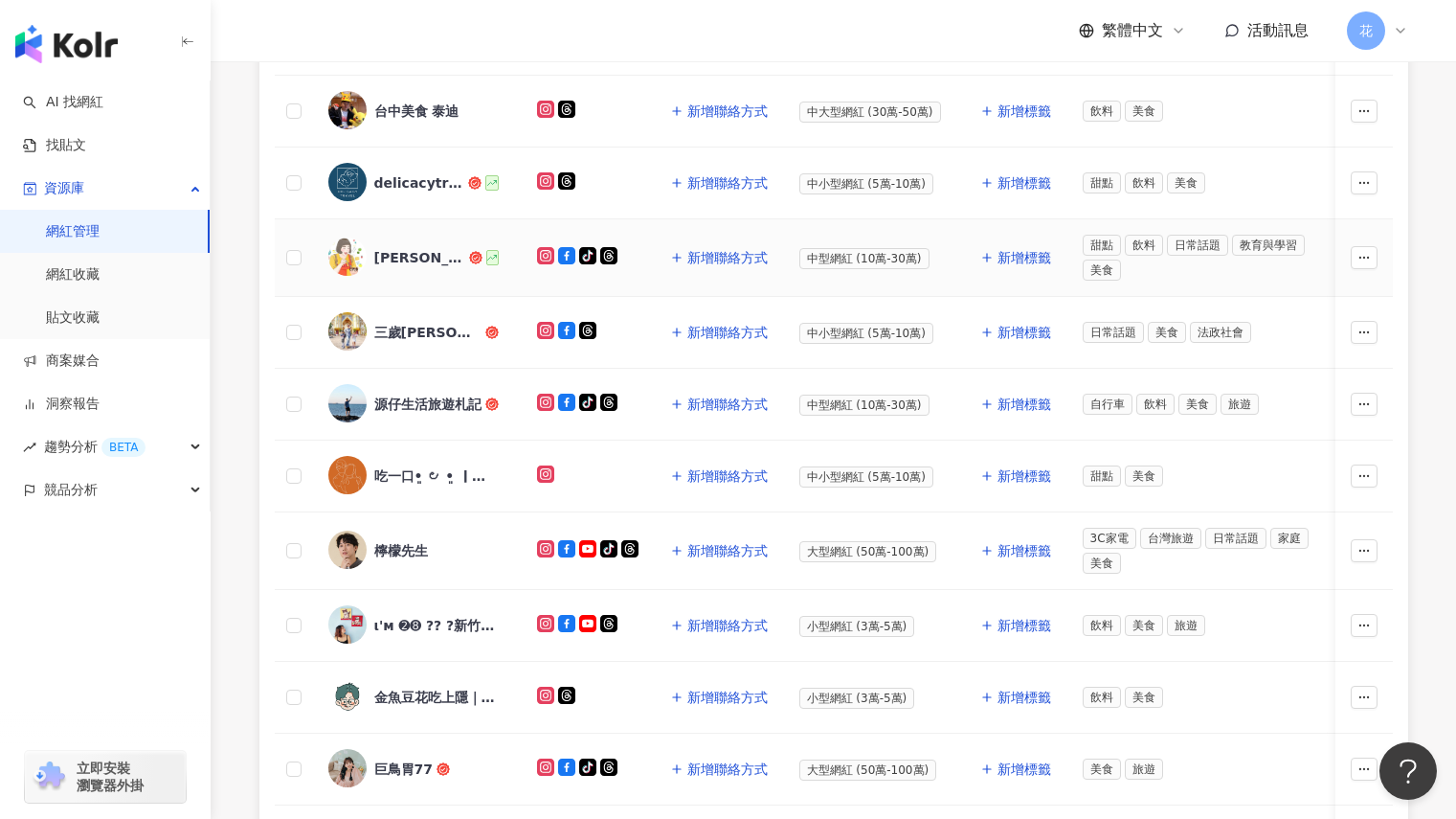
click at [399, 258] on div "Sammy山米" at bounding box center [420, 258] width 91 height 19
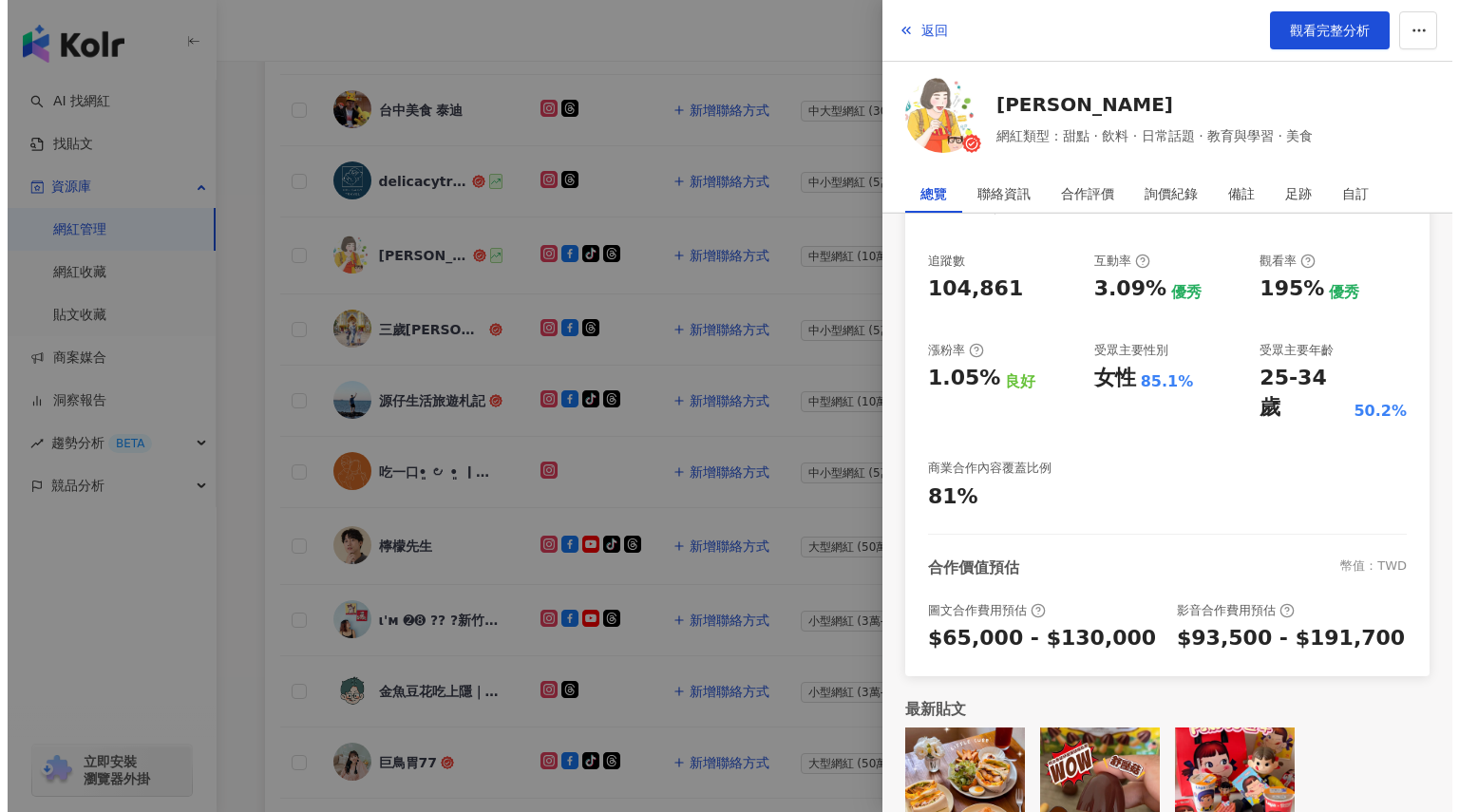
scroll to position [278, 0]
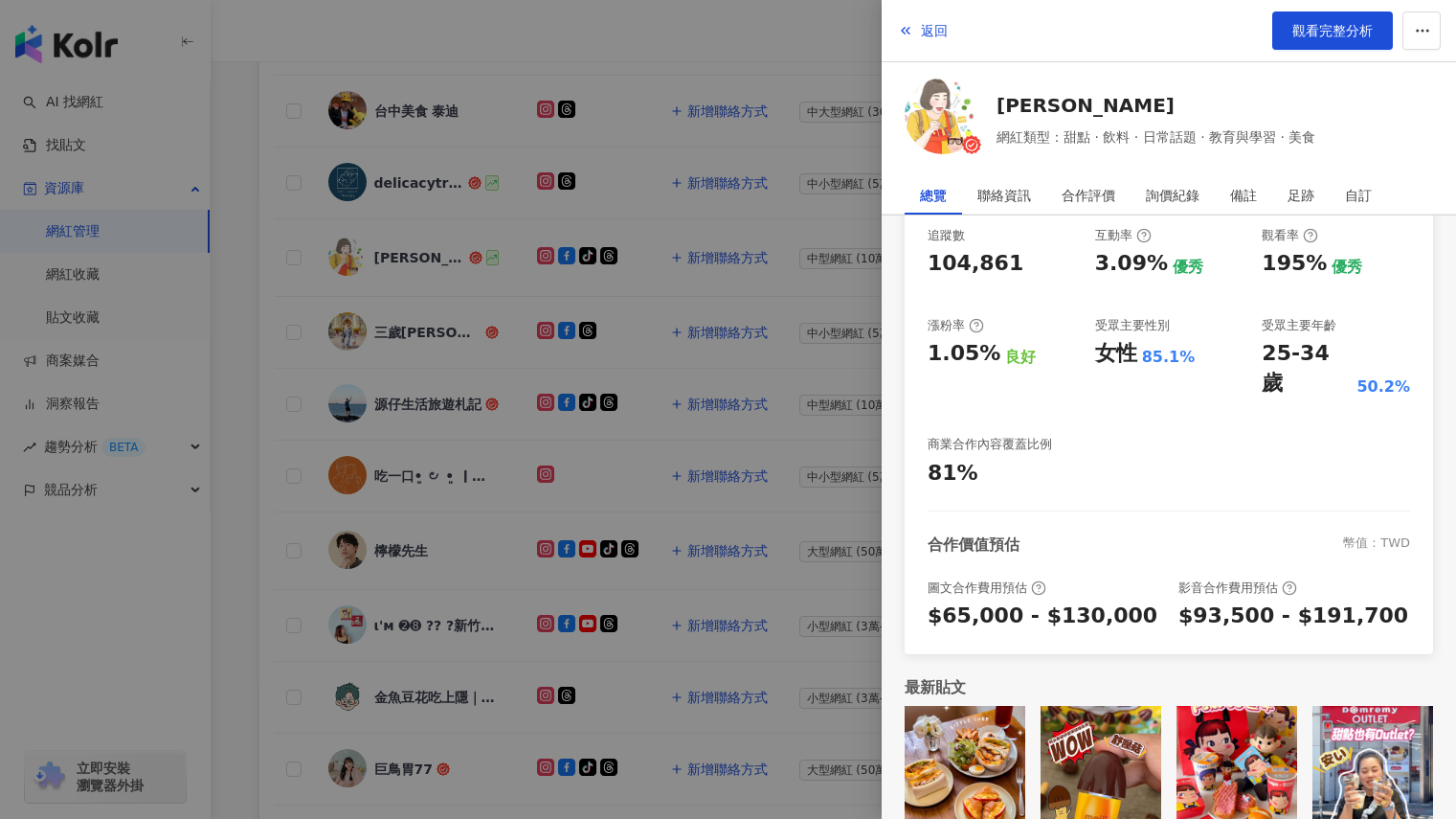
click at [962, 723] on img at bounding box center [965, 766] width 121 height 121
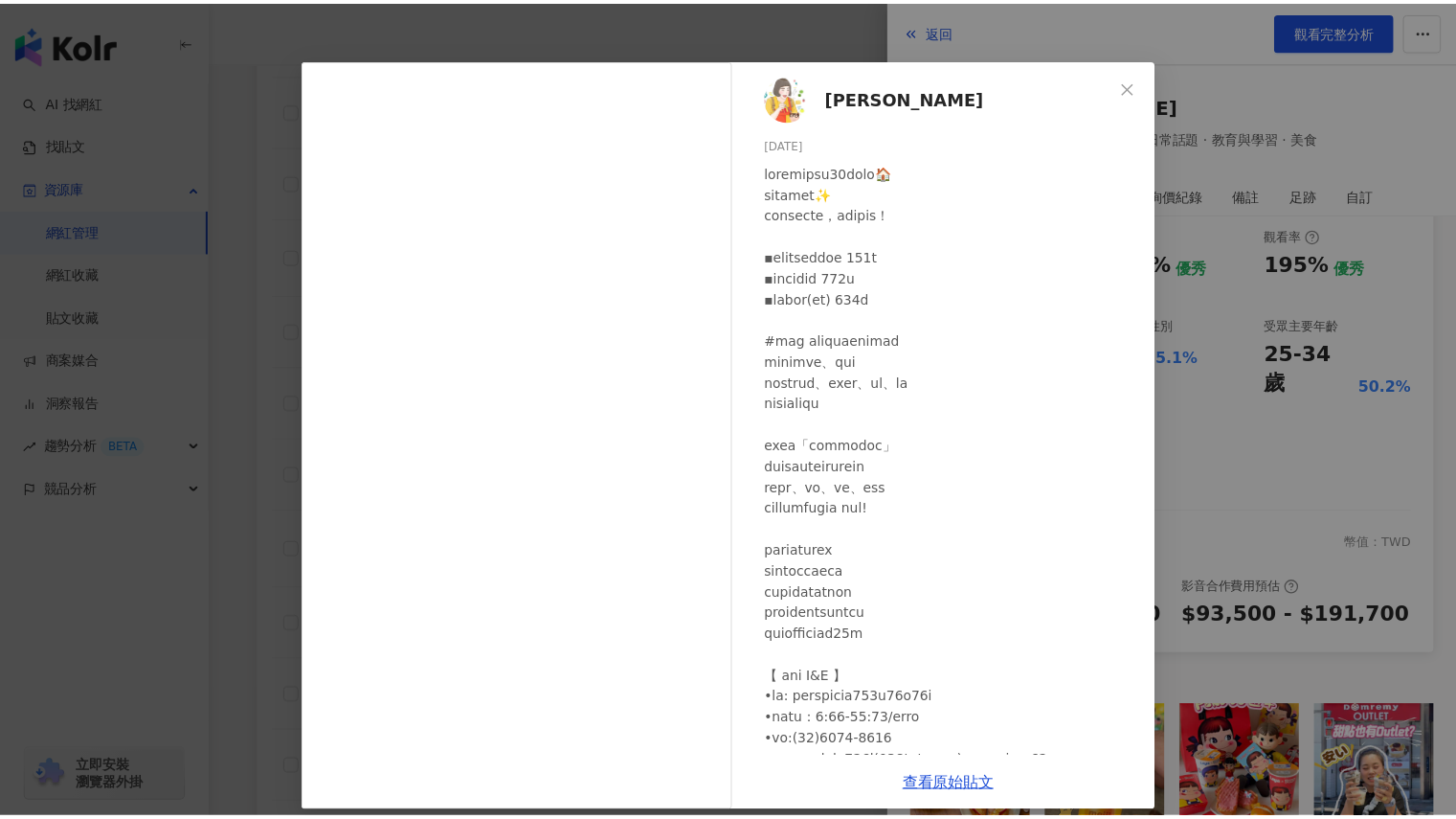
scroll to position [54, 0]
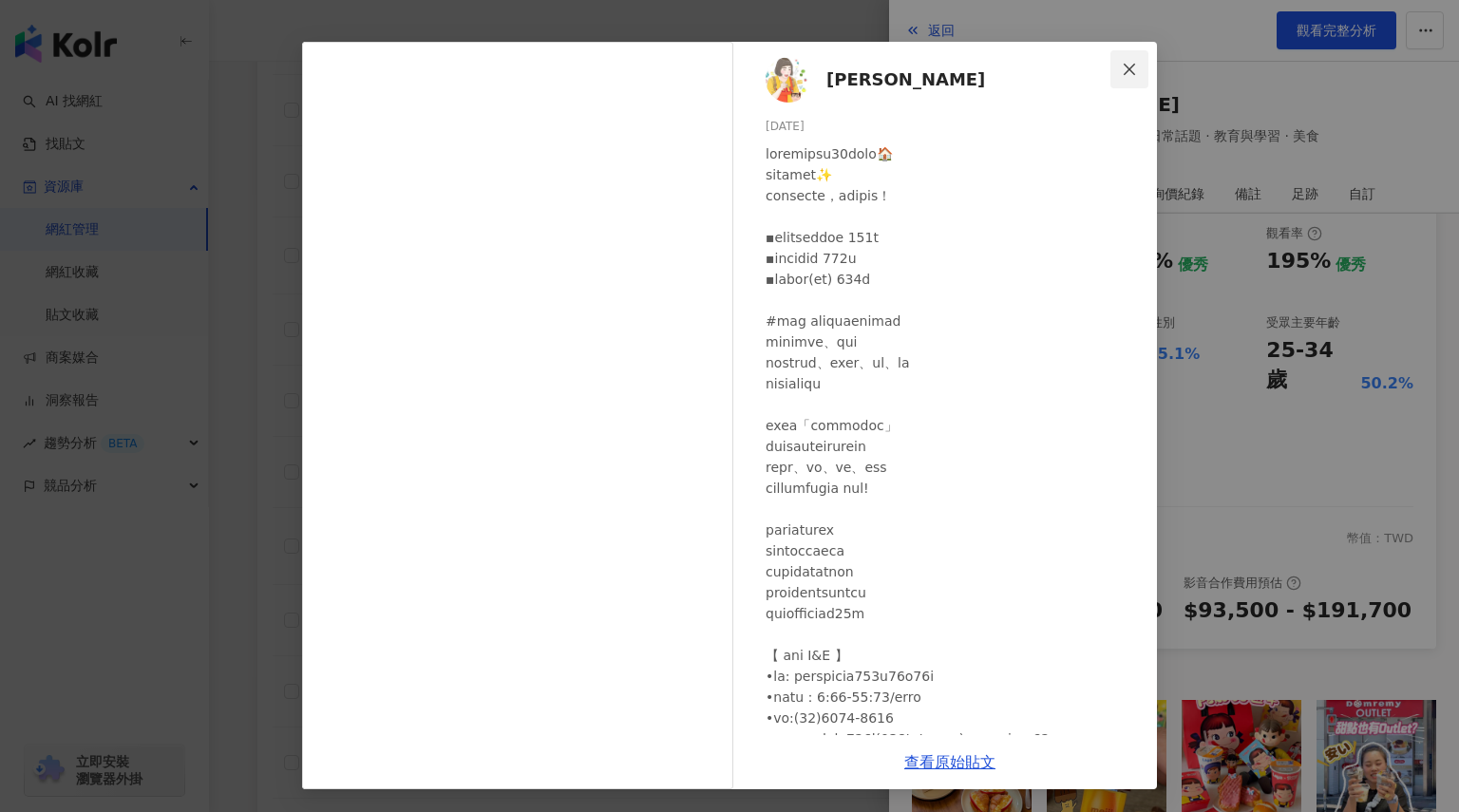
click at [1121, 70] on icon "close" at bounding box center [1129, 70] width 15 height 15
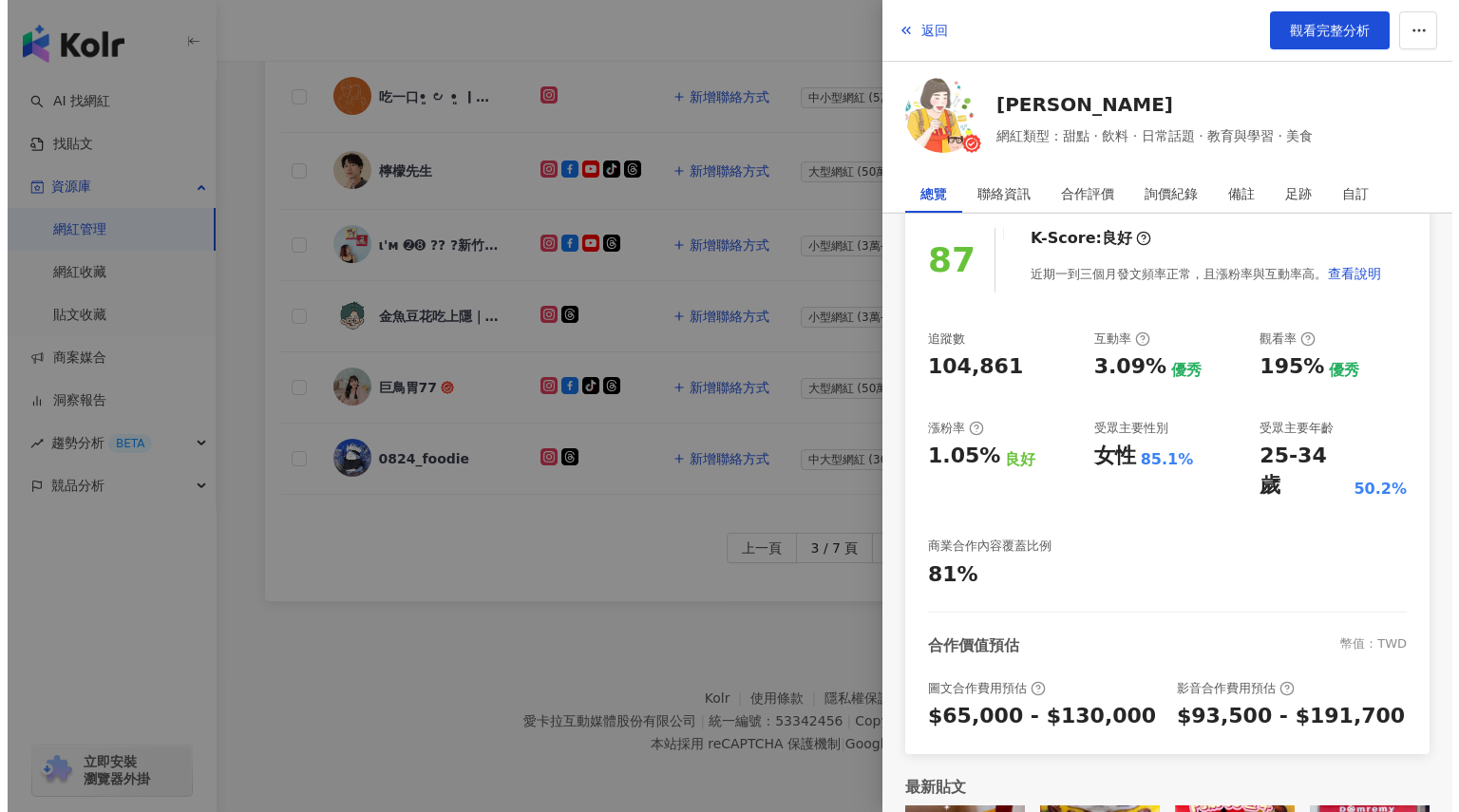
scroll to position [278, 0]
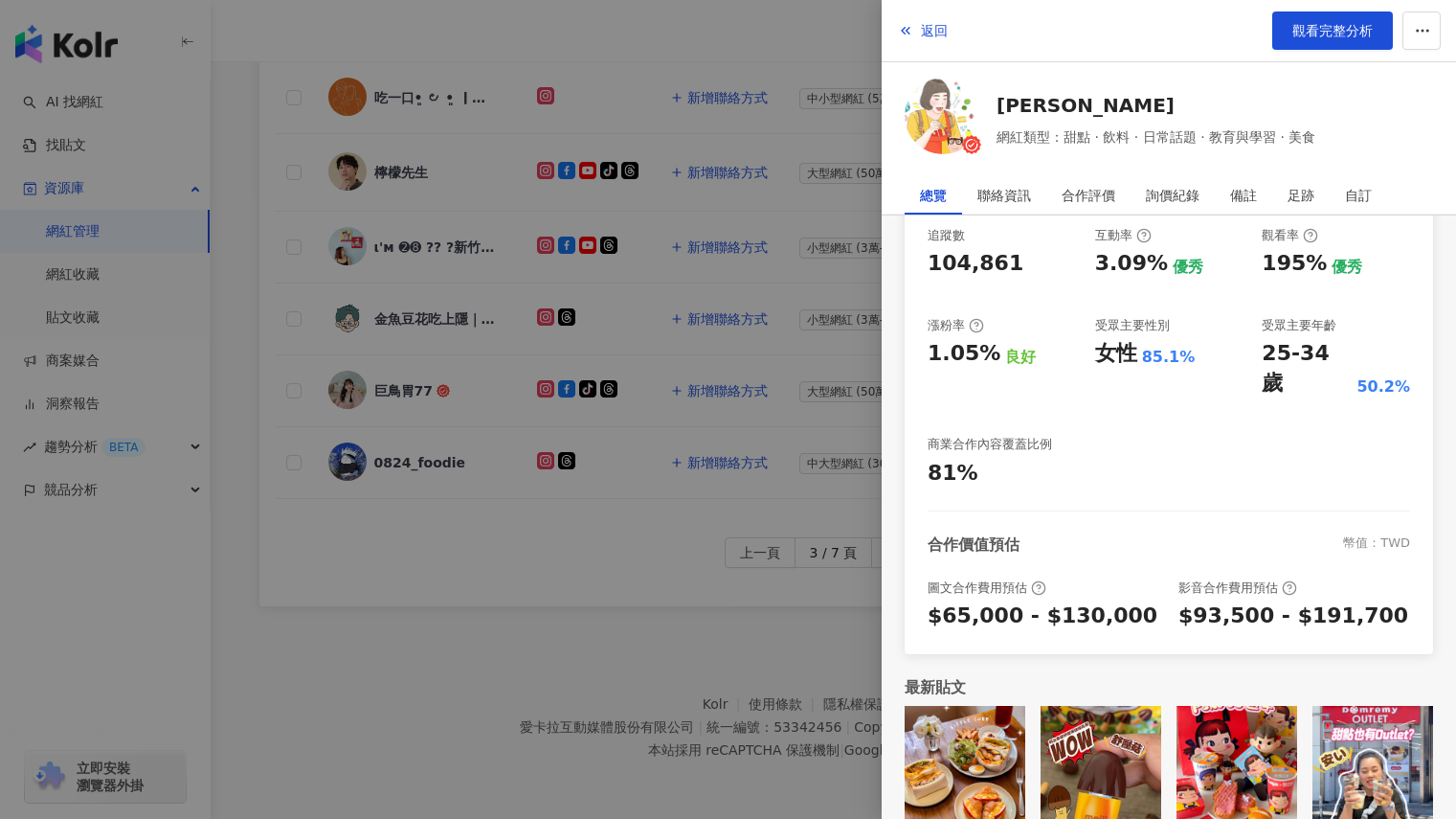
click at [1105, 726] on img at bounding box center [1101, 766] width 121 height 121
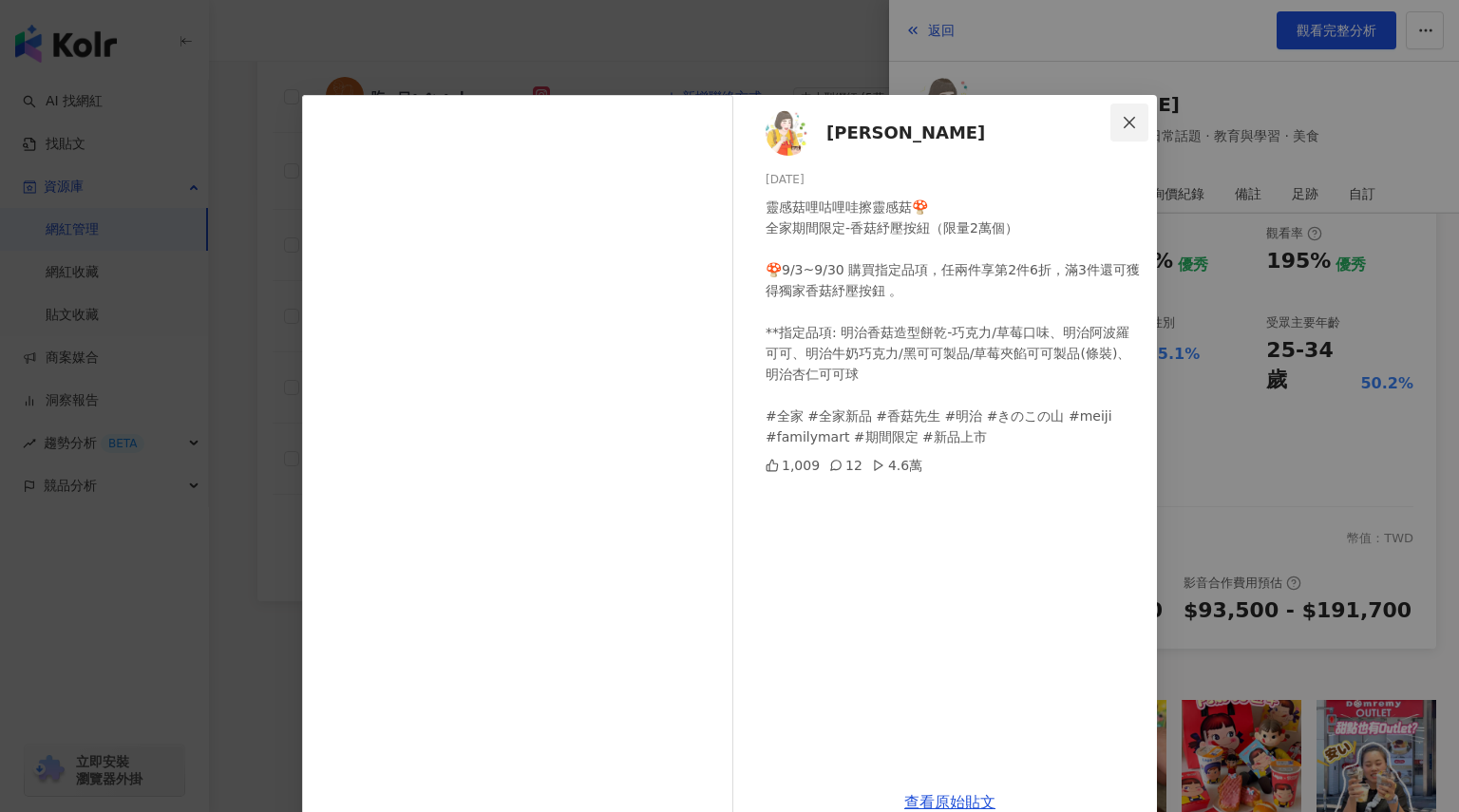
click at [1121, 122] on icon "close" at bounding box center [1129, 123] width 15 height 15
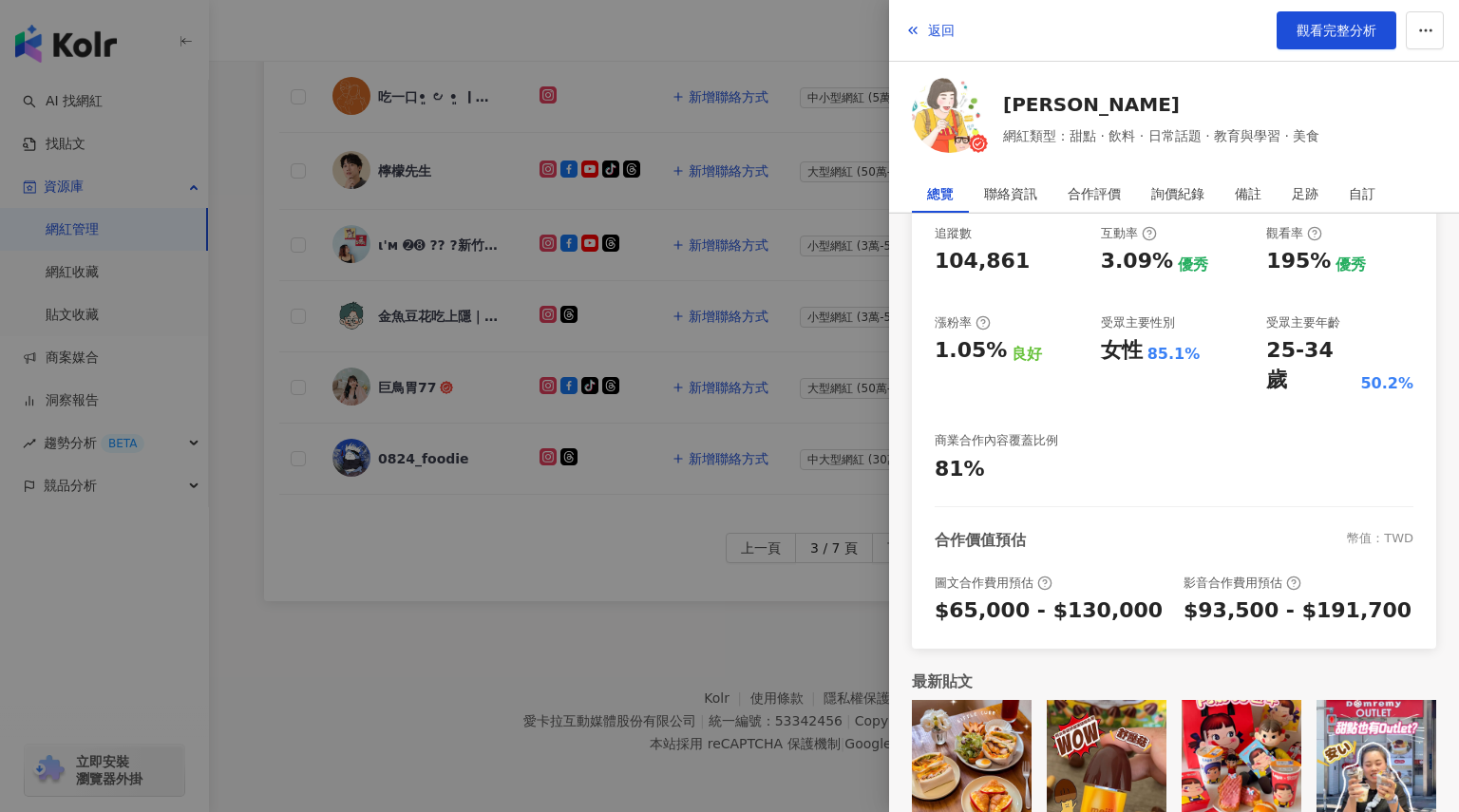
click at [497, 544] on div at bounding box center [729, 406] width 1459 height 812
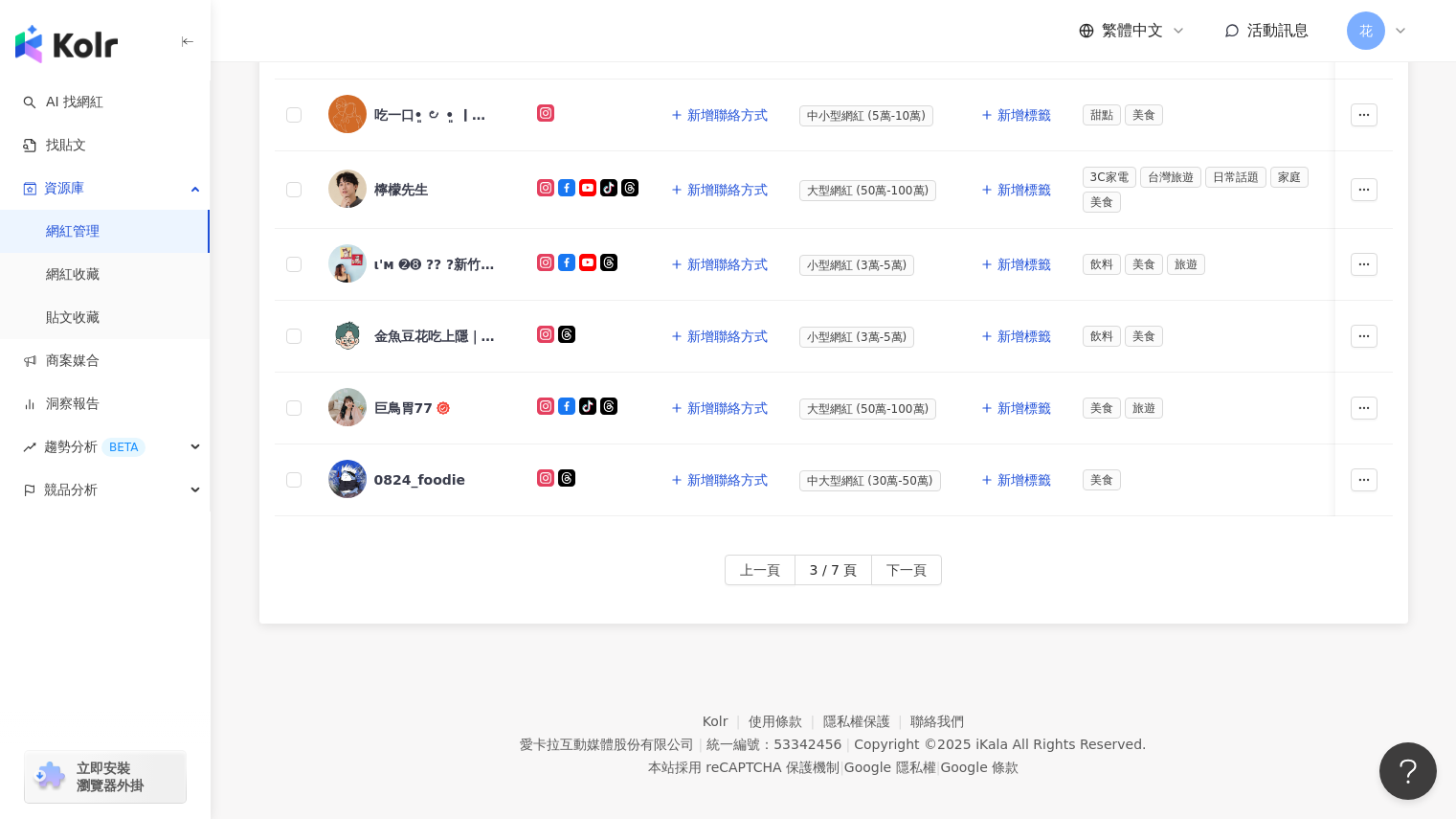
scroll to position [896, 0]
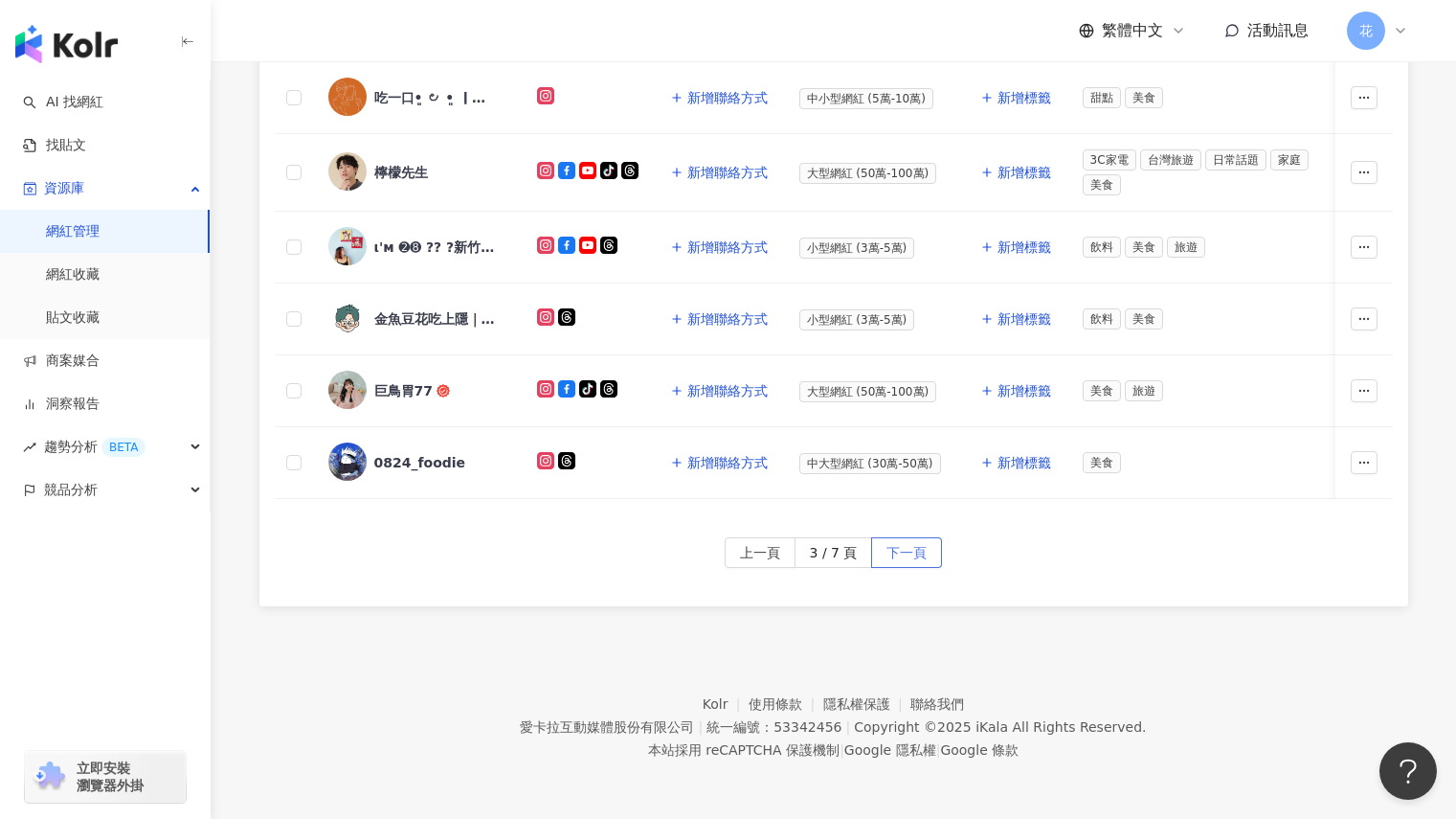
click at [904, 548] on span "下一頁" at bounding box center [906, 553] width 40 height 30
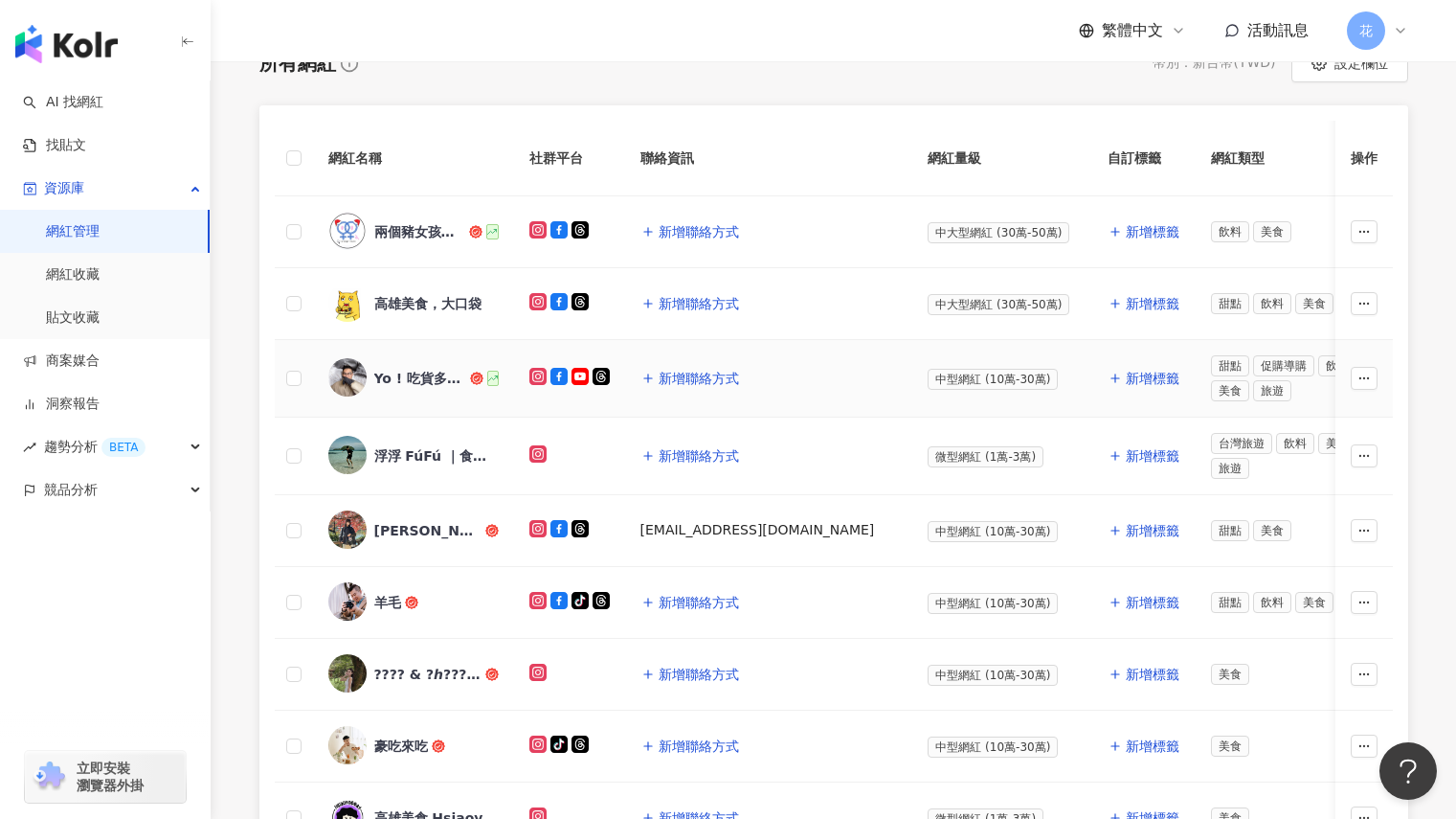
scroll to position [321, 0]
click at [409, 234] on div "兩個豬女孩旅遊食記" at bounding box center [419, 231] width 91 height 19
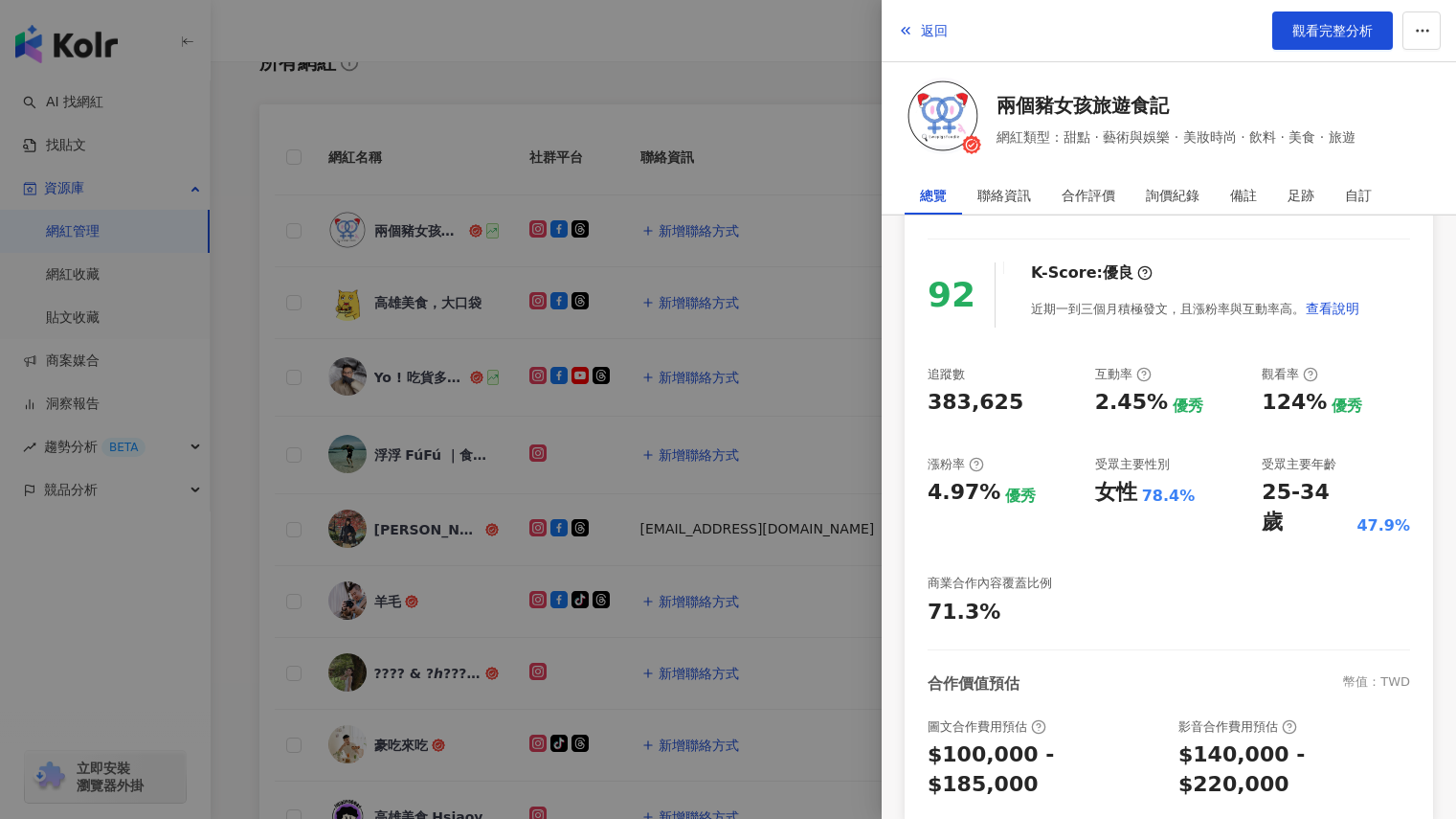
scroll to position [280, 0]
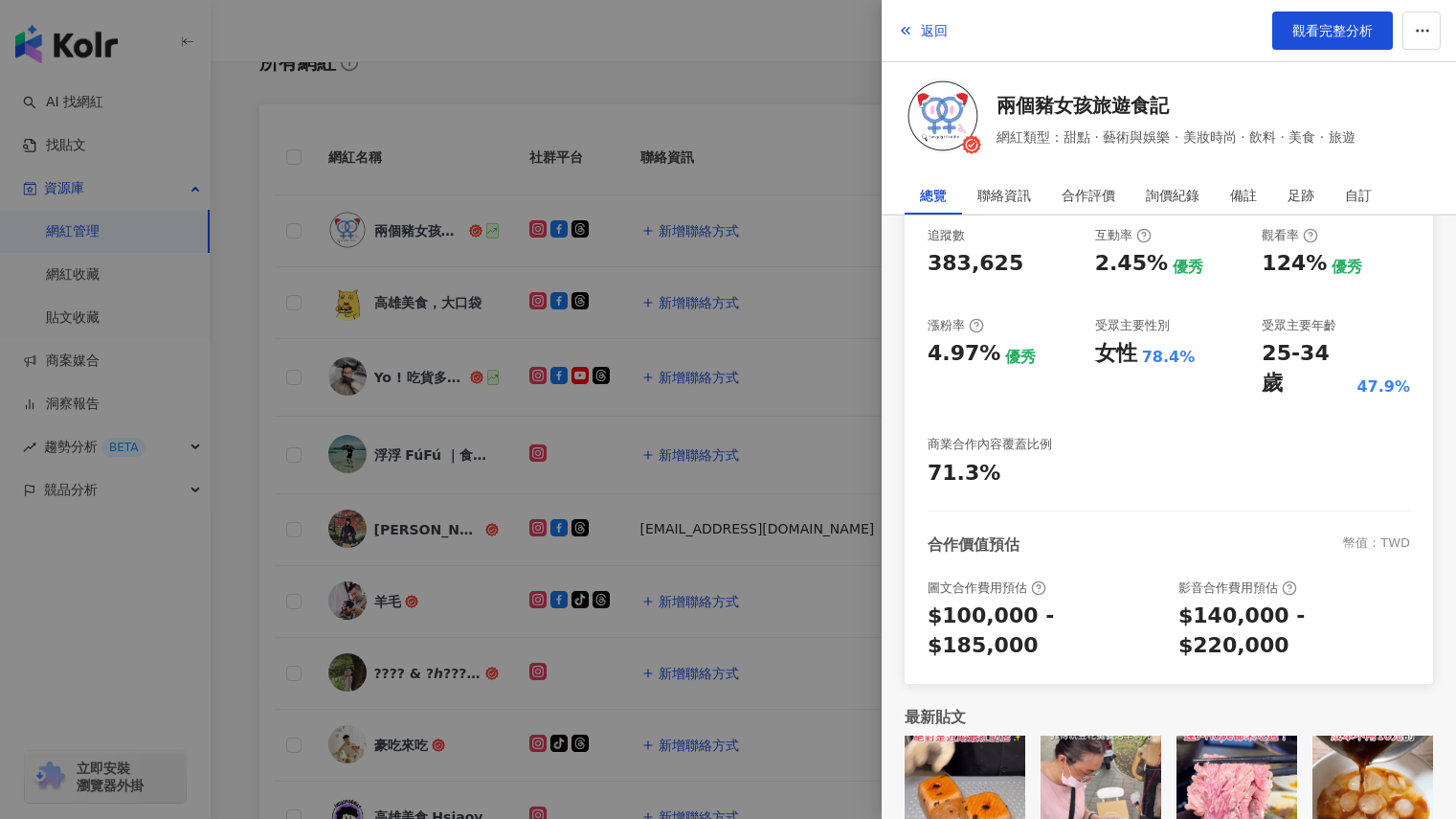
click at [380, 279] on div at bounding box center [728, 409] width 1456 height 819
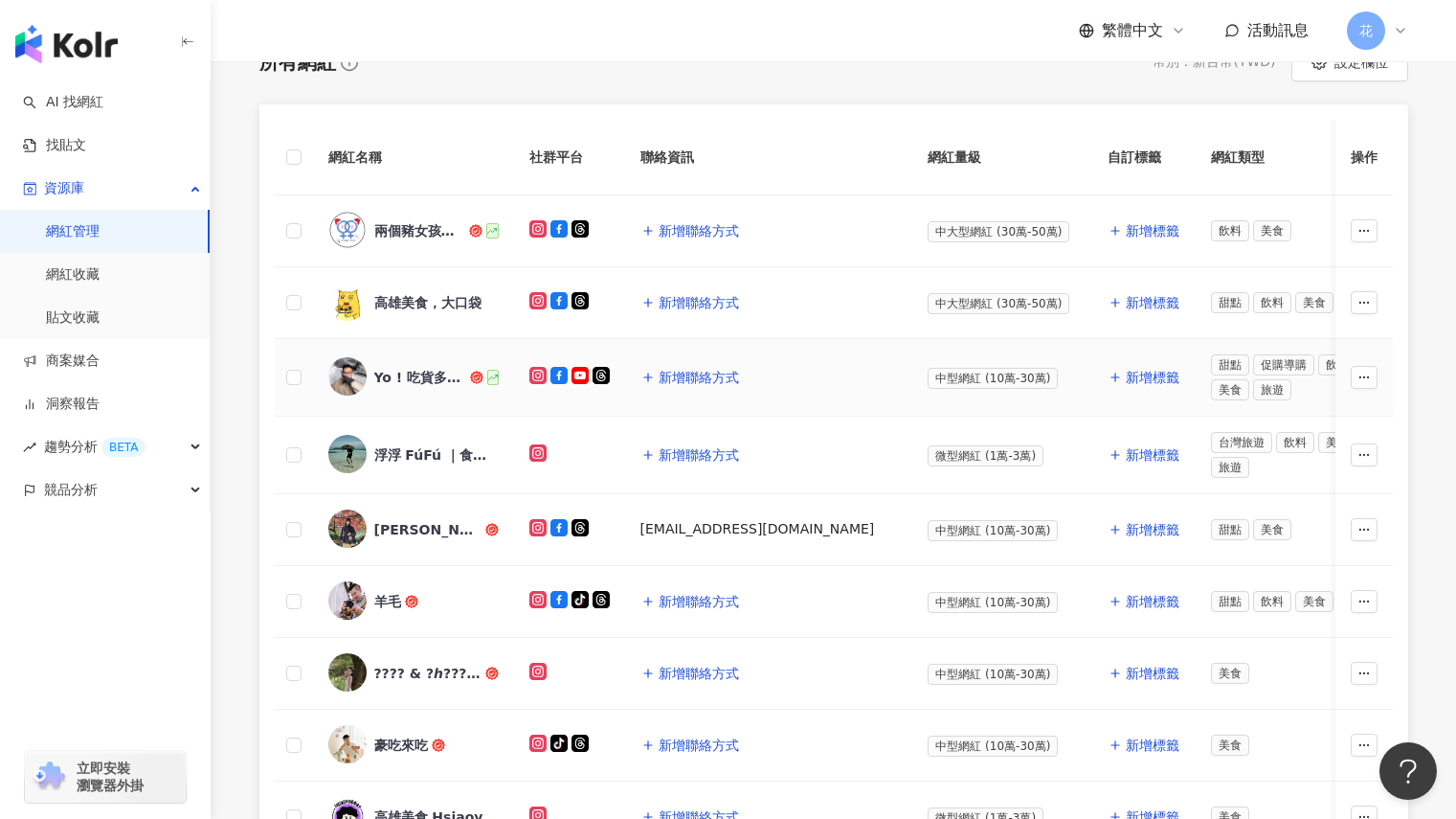
click at [410, 376] on div "Yo ! 吃貨多吉在台北Foodie Dokie" at bounding box center [420, 378] width 91 height 19
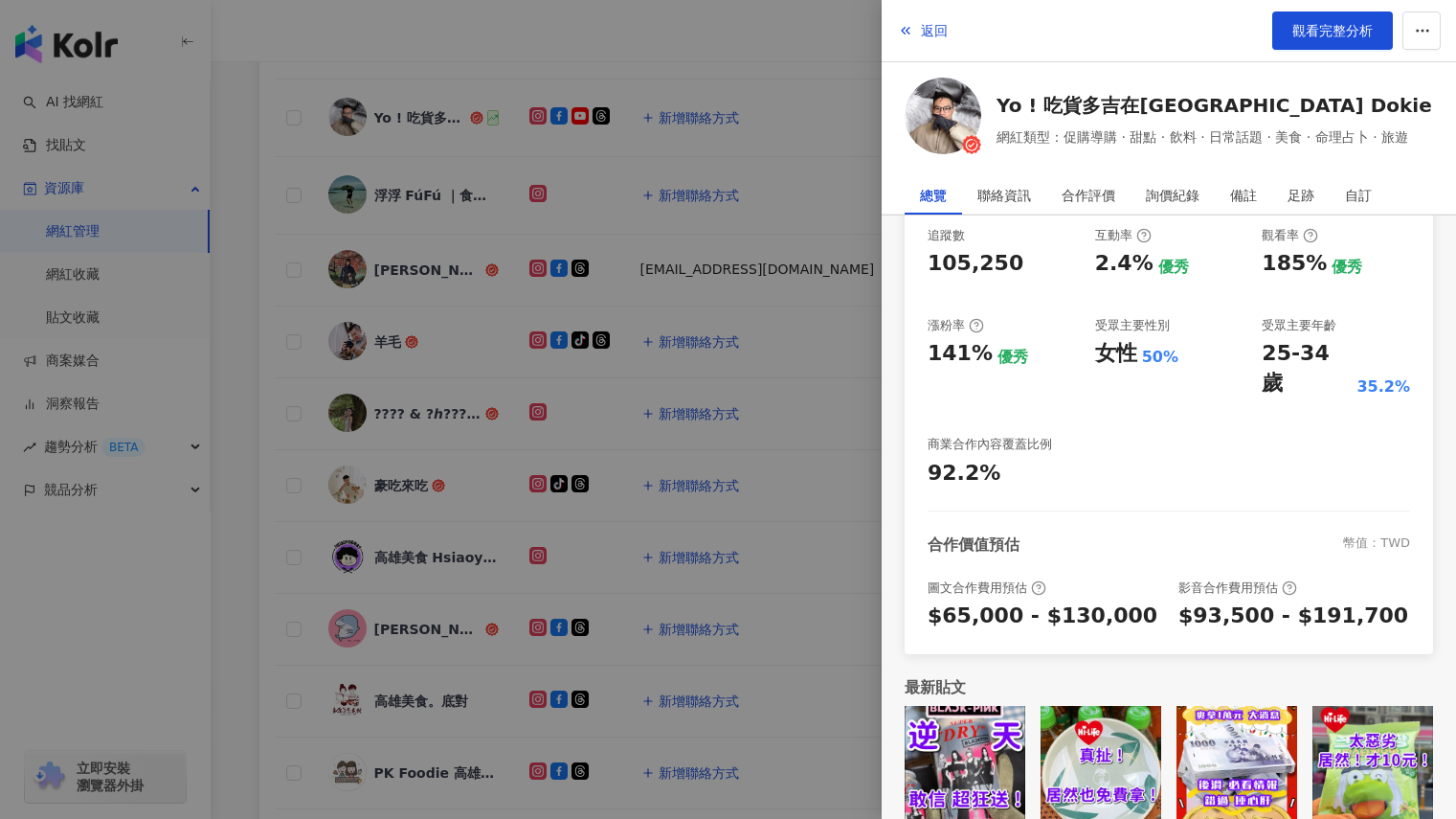
scroll to position [321, 0]
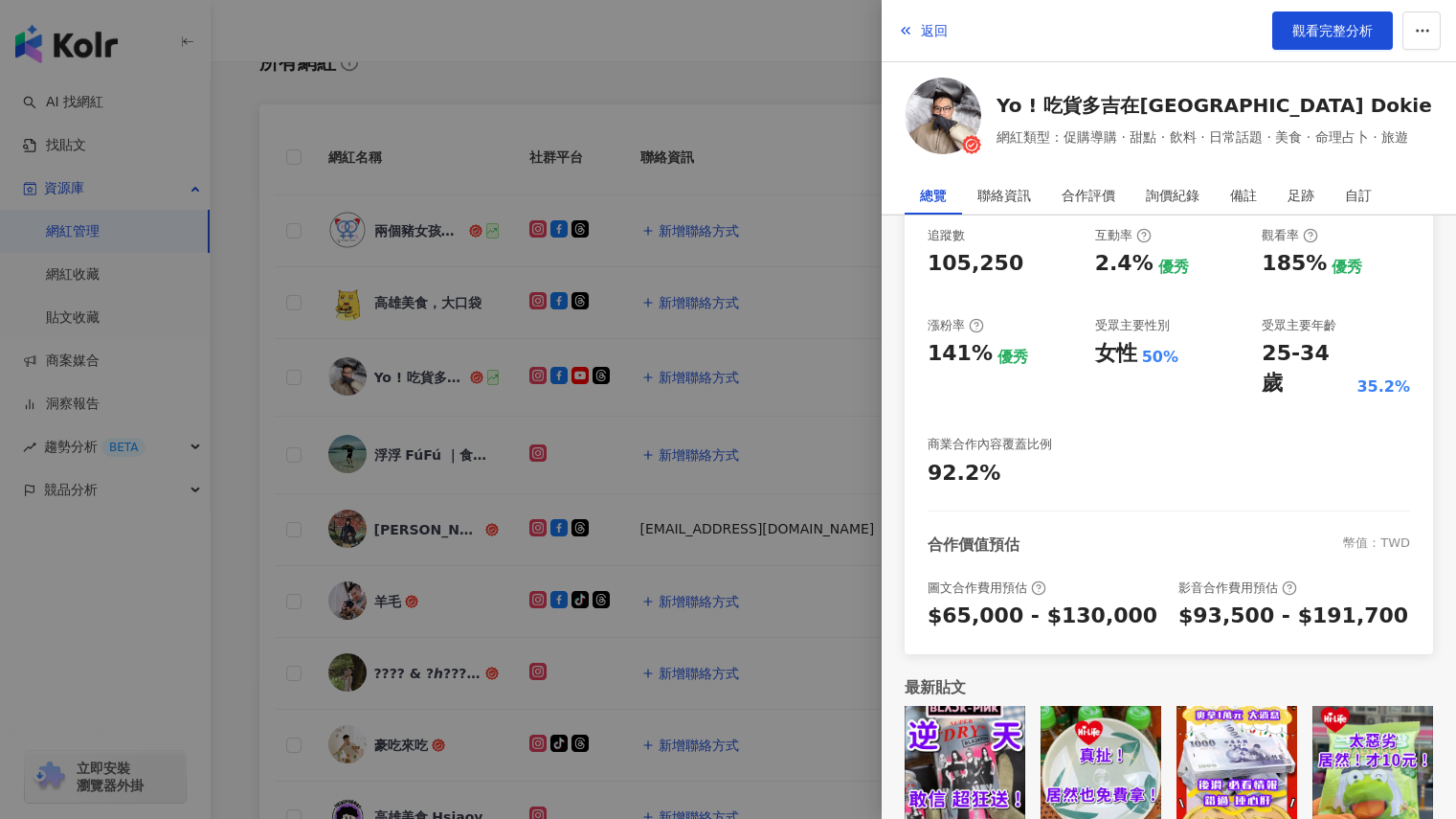
click at [448, 464] on div at bounding box center [728, 409] width 1456 height 819
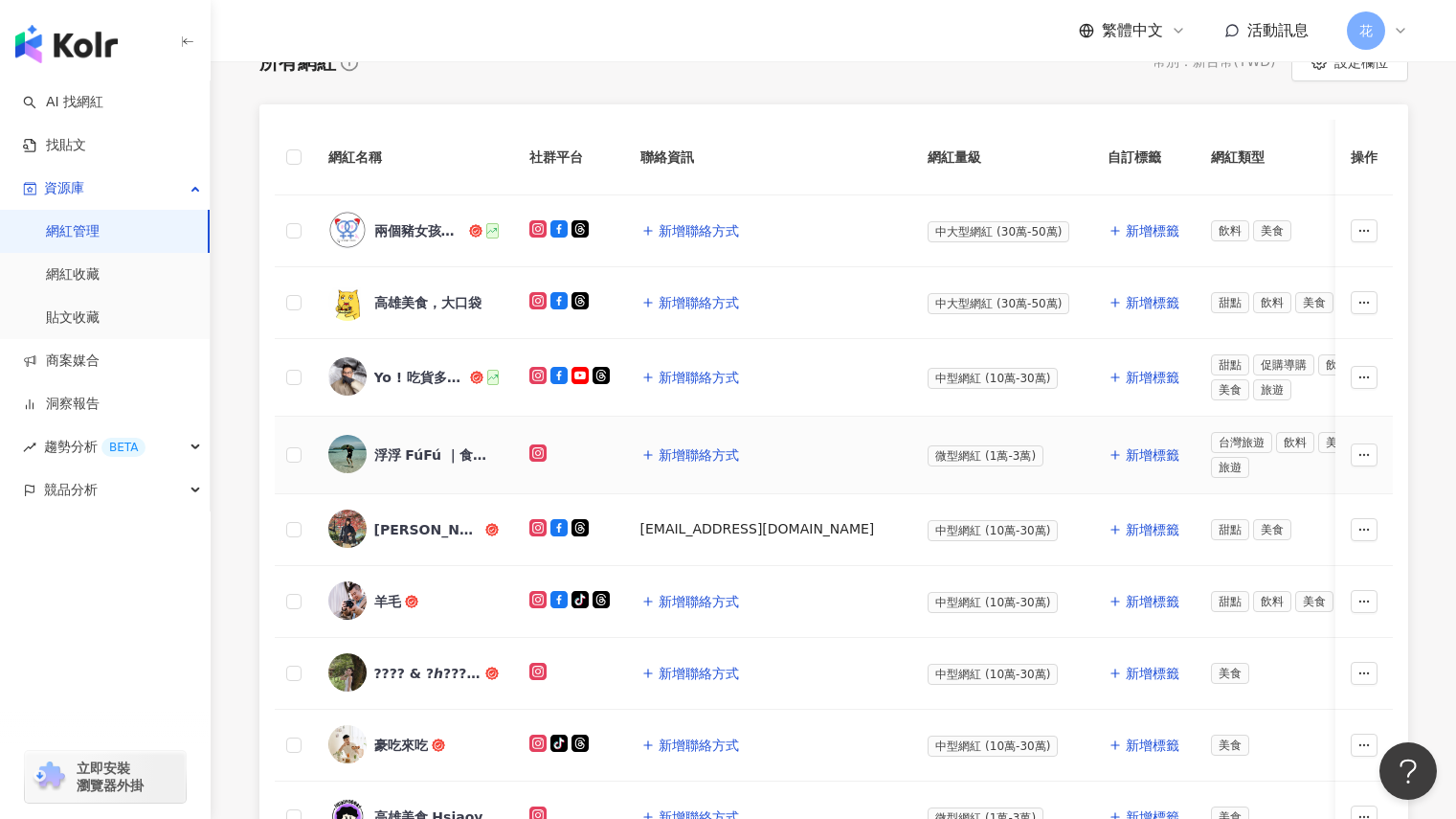
click at [443, 445] on div "浮浮 FúFú ｜食＆旅" at bounding box center [437, 455] width 125 height 19
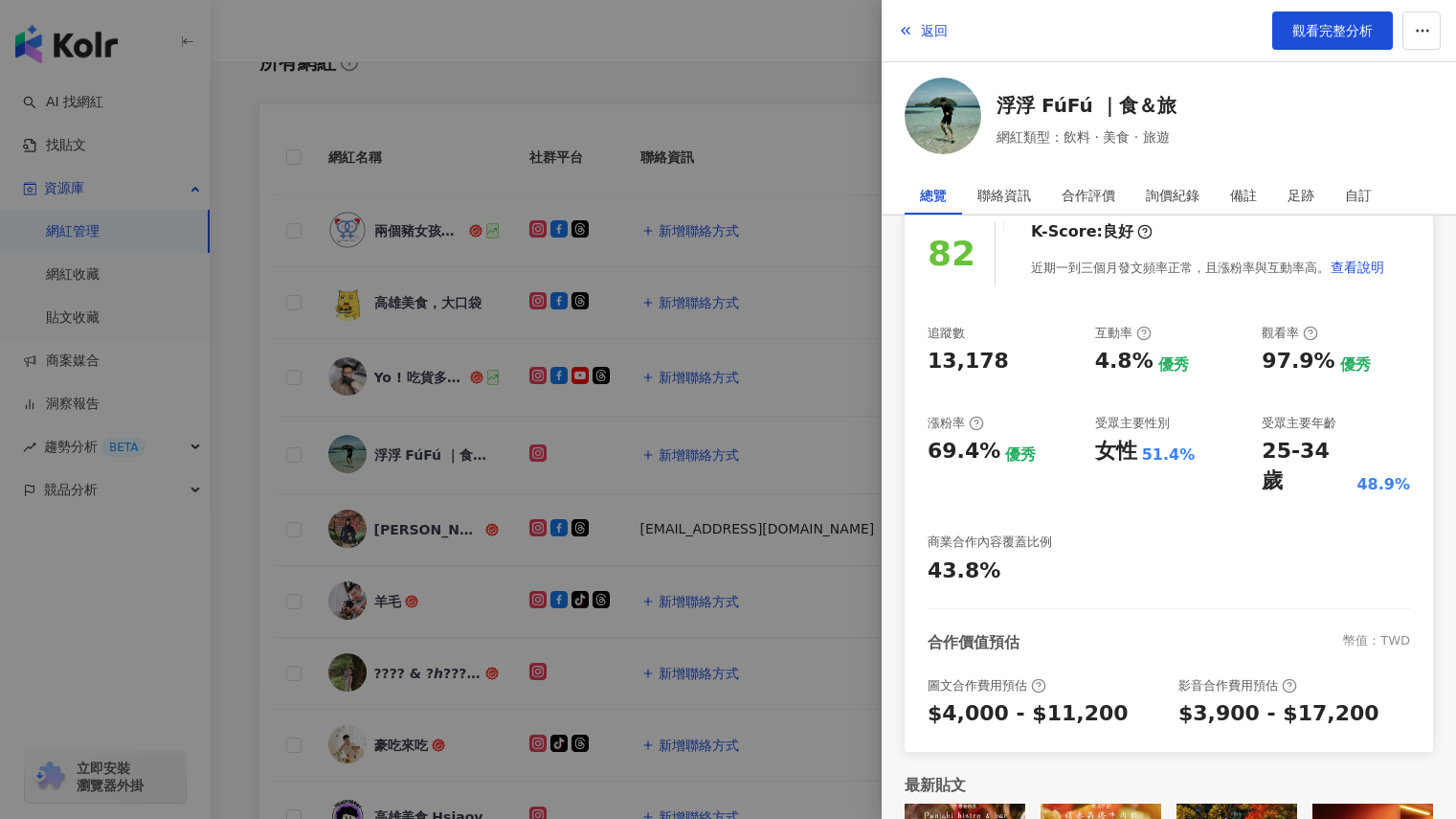
scroll to position [279, 0]
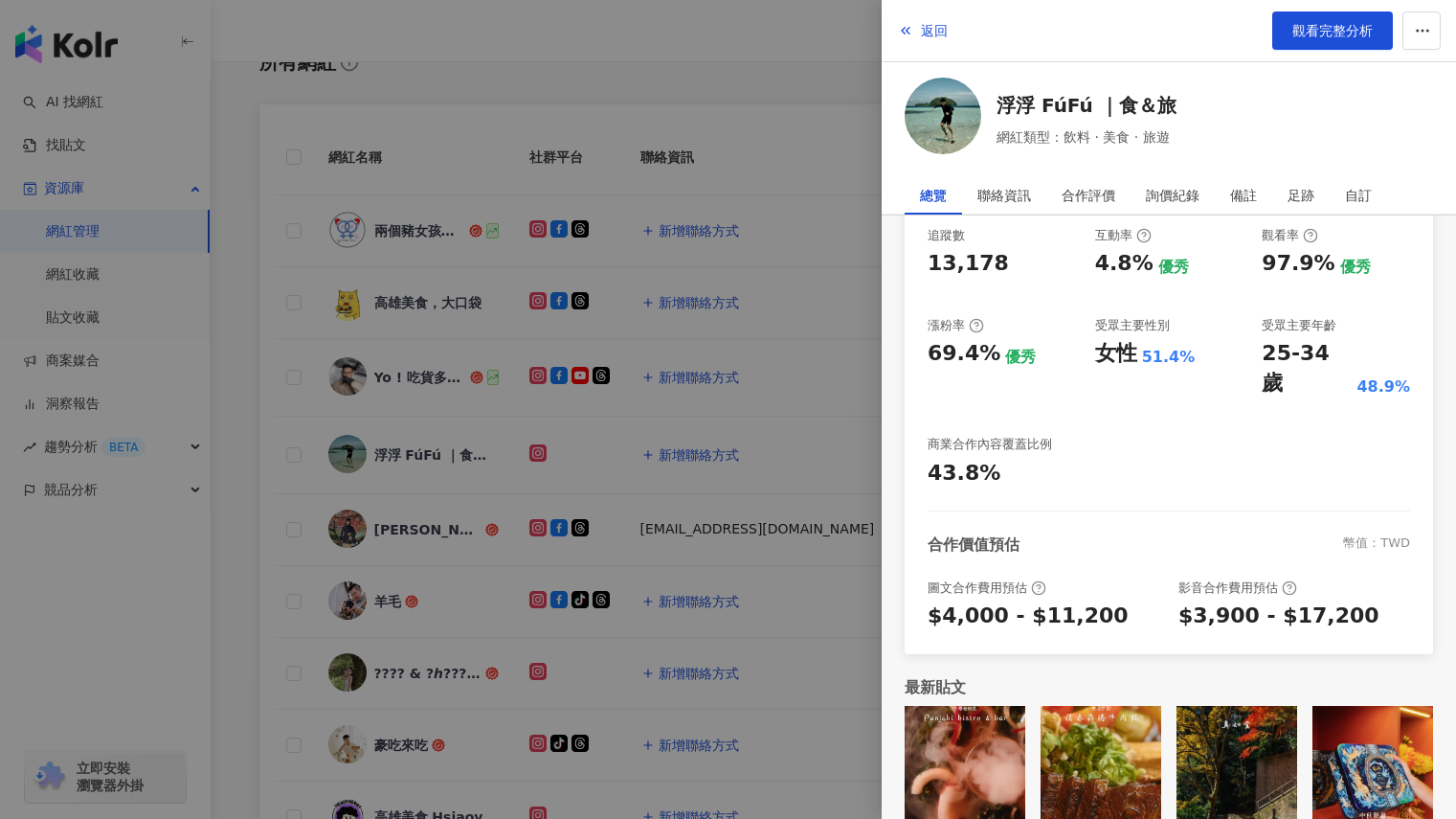
click at [430, 491] on div at bounding box center [728, 409] width 1456 height 819
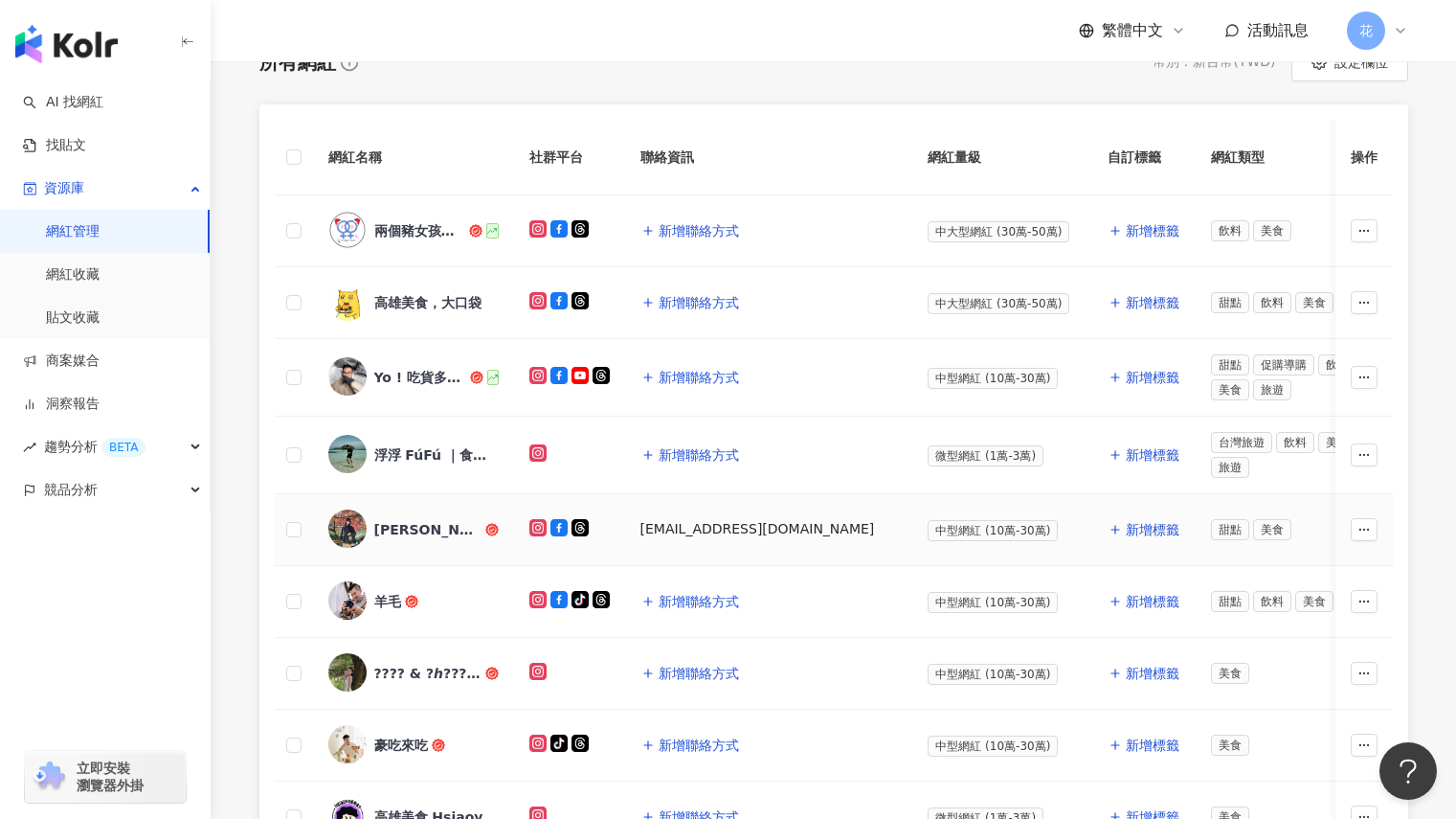
click at [428, 531] on div "塔妮的玩食日常 高雄美食｜台北美食｜超商美食" at bounding box center [428, 530] width 107 height 19
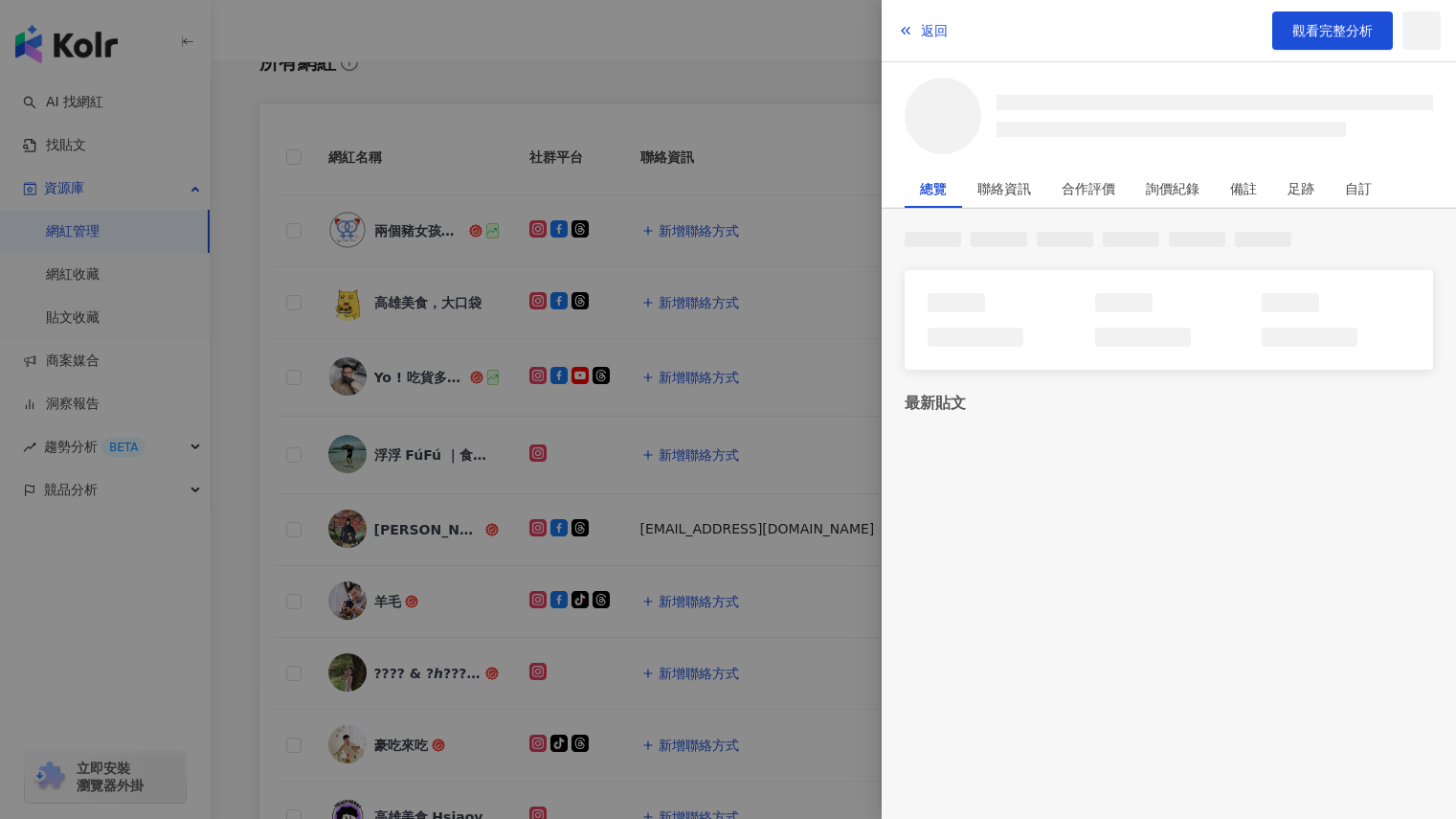
click at [428, 531] on div at bounding box center [728, 409] width 1456 height 819
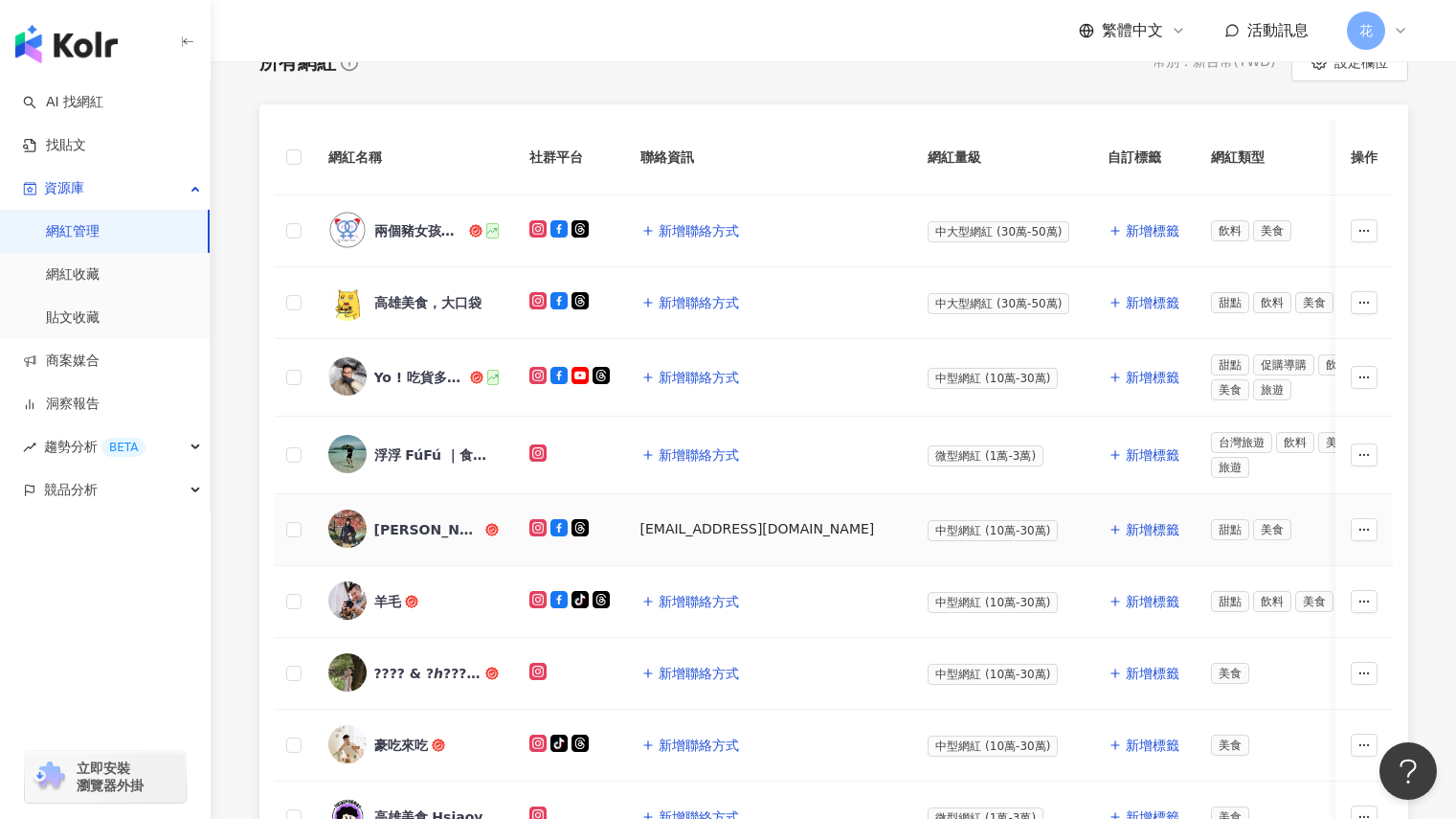
click at [431, 531] on div "塔妮的玩食日常 高雄美食｜台北美食｜超商美食" at bounding box center [428, 530] width 107 height 19
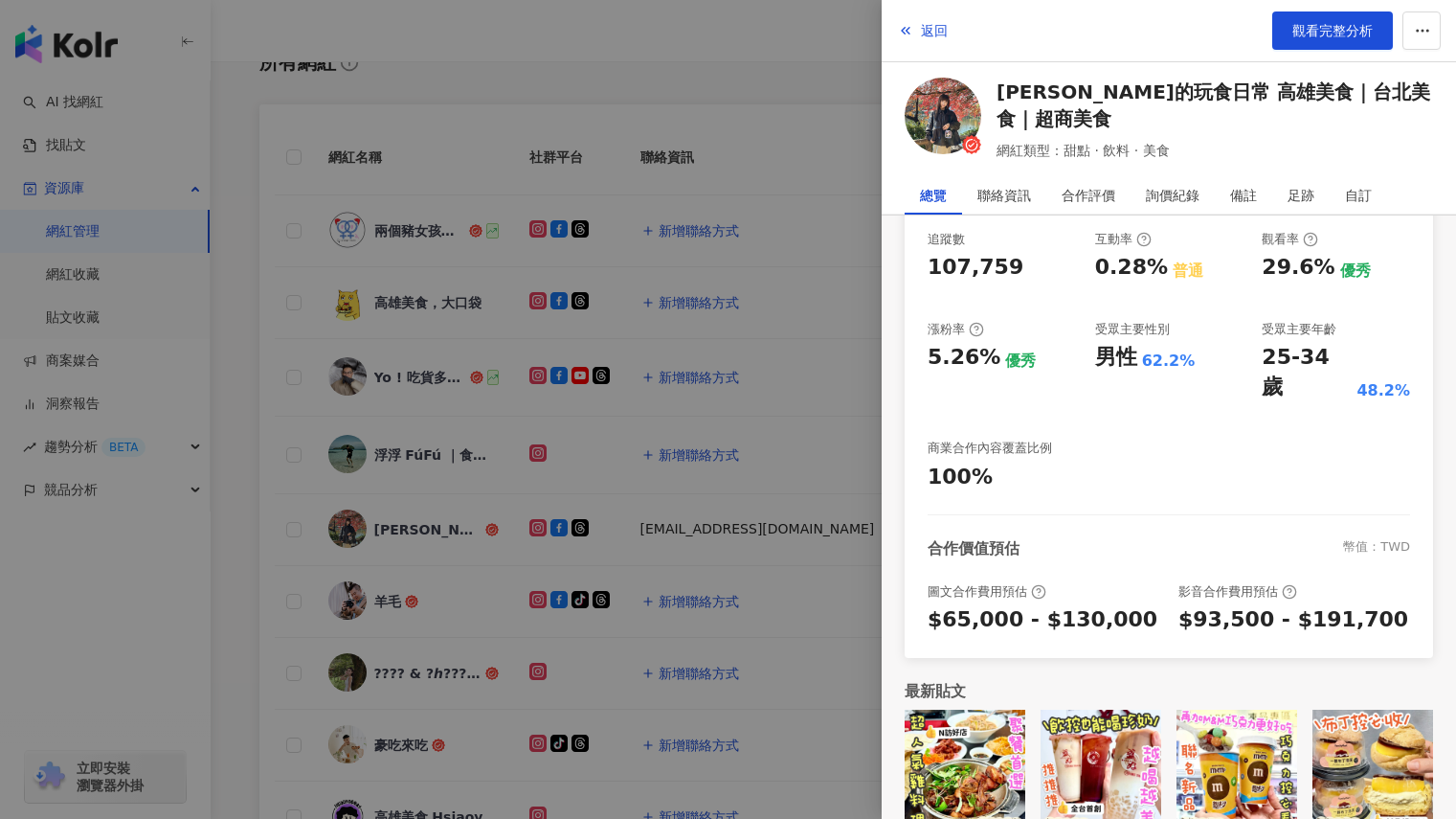
scroll to position [280, 0]
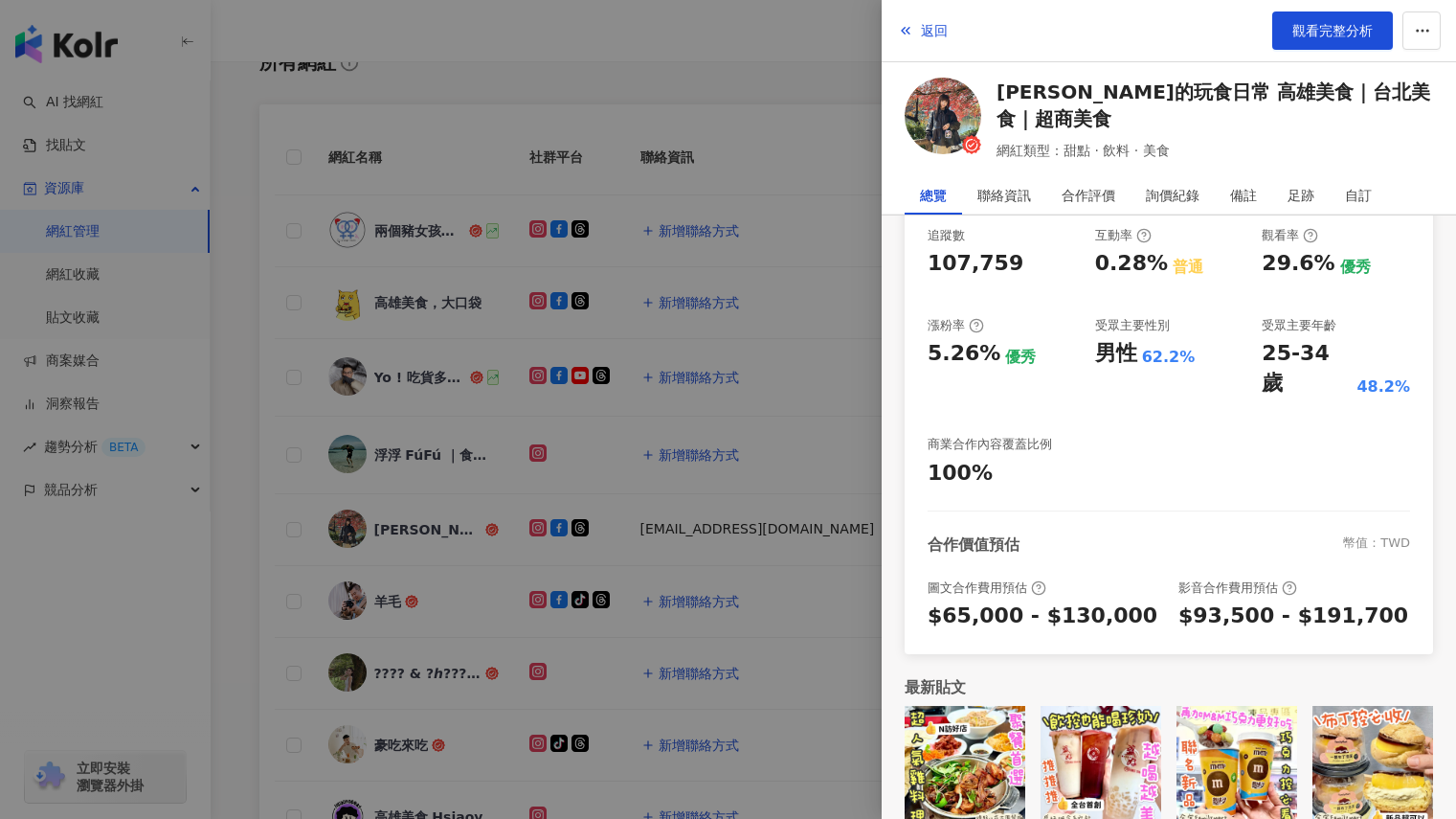
click at [452, 538] on div at bounding box center [728, 409] width 1456 height 819
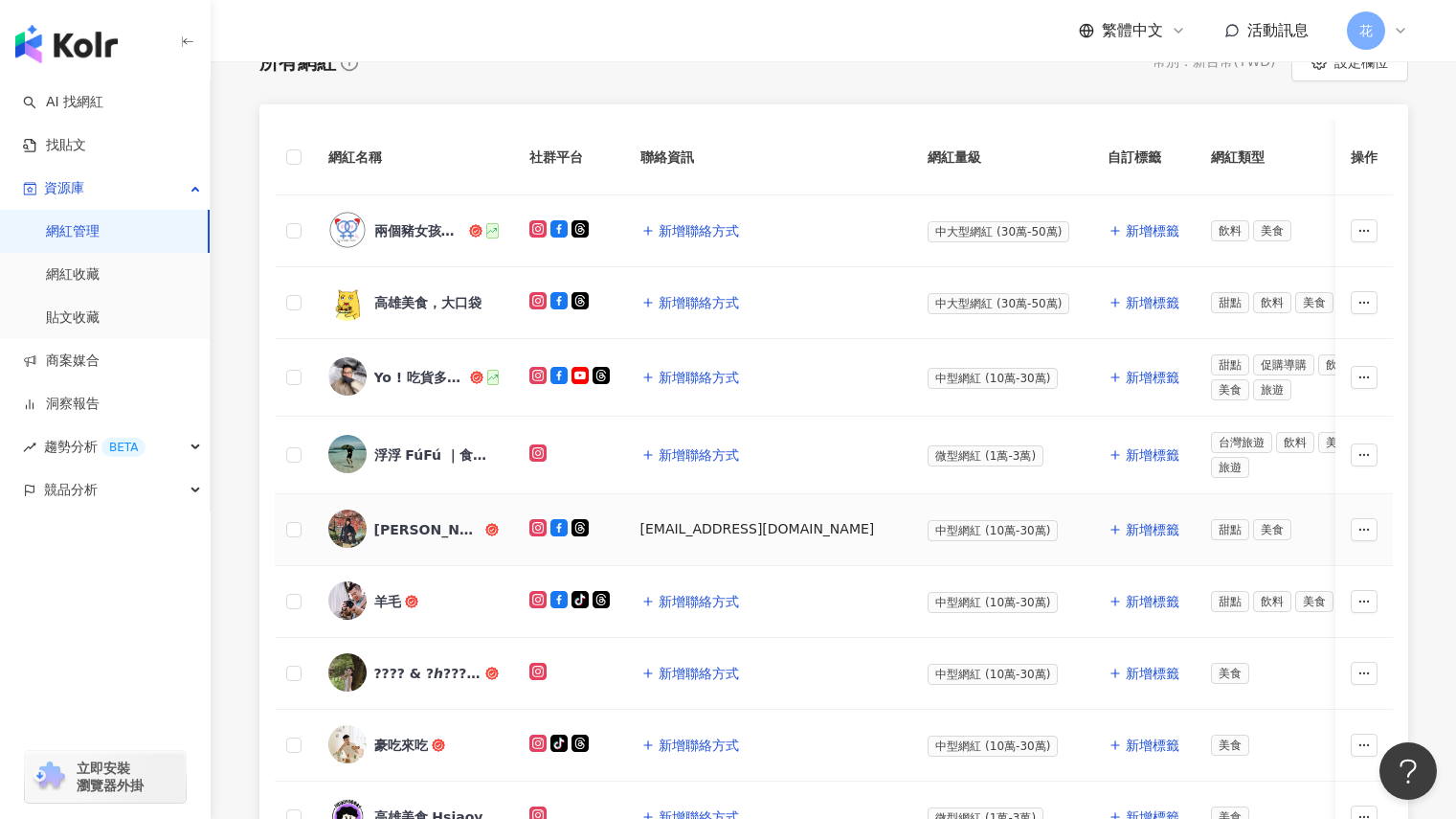
click at [448, 527] on div "塔妮的玩食日常 高雄美食｜台北美食｜超商美食" at bounding box center [428, 530] width 107 height 19
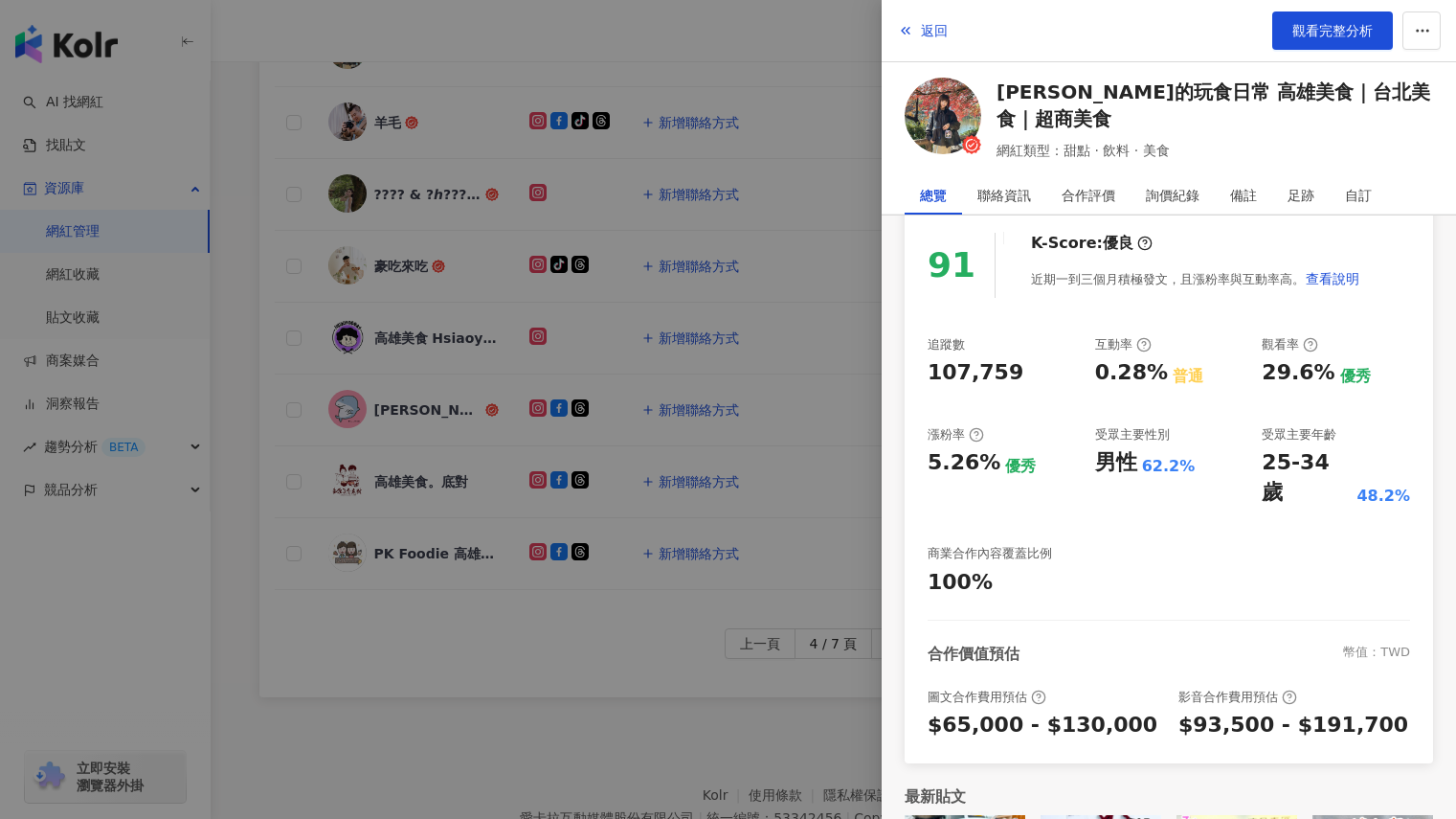
scroll to position [0, 0]
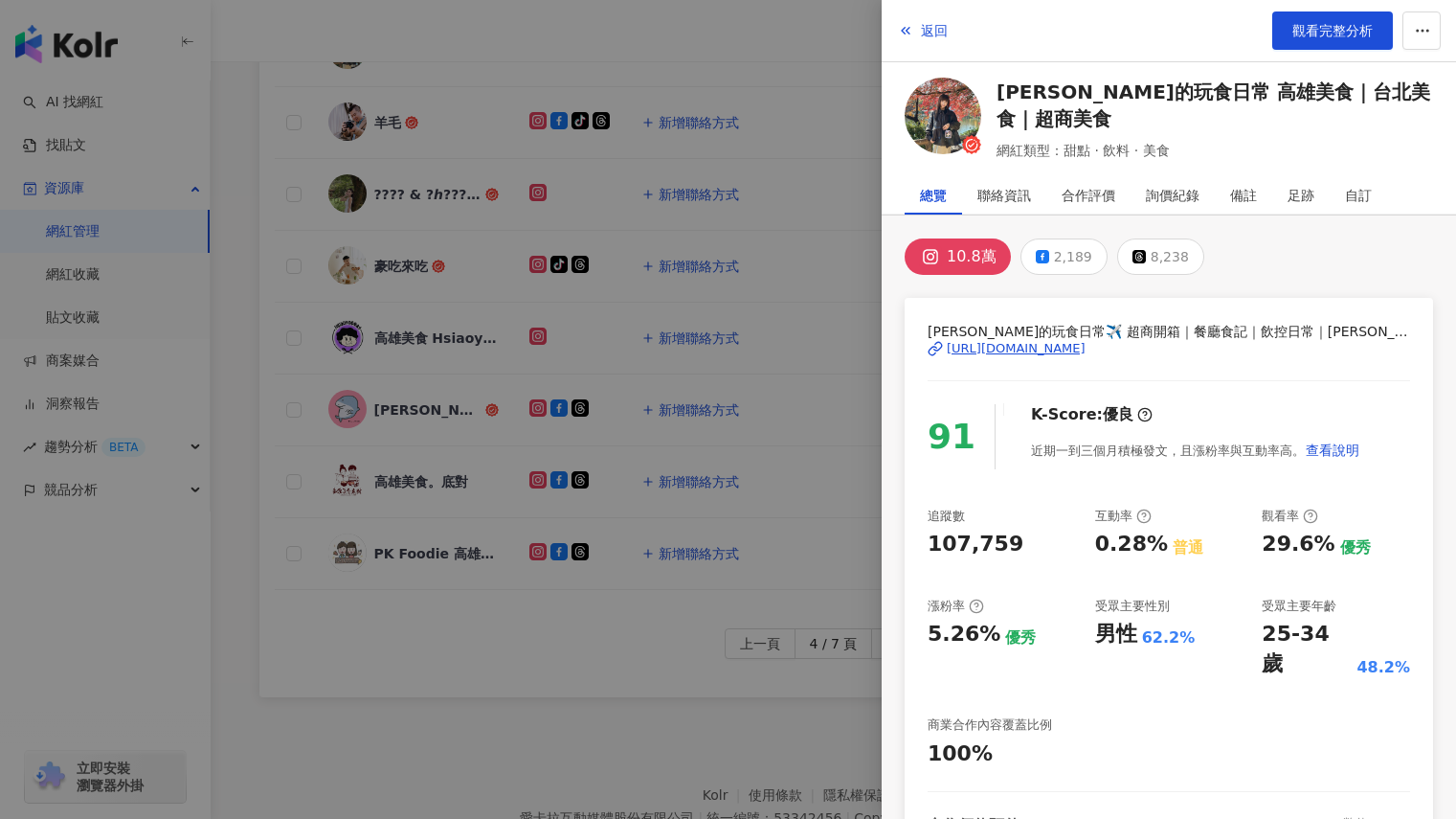
click at [236, 350] on div at bounding box center [728, 409] width 1456 height 819
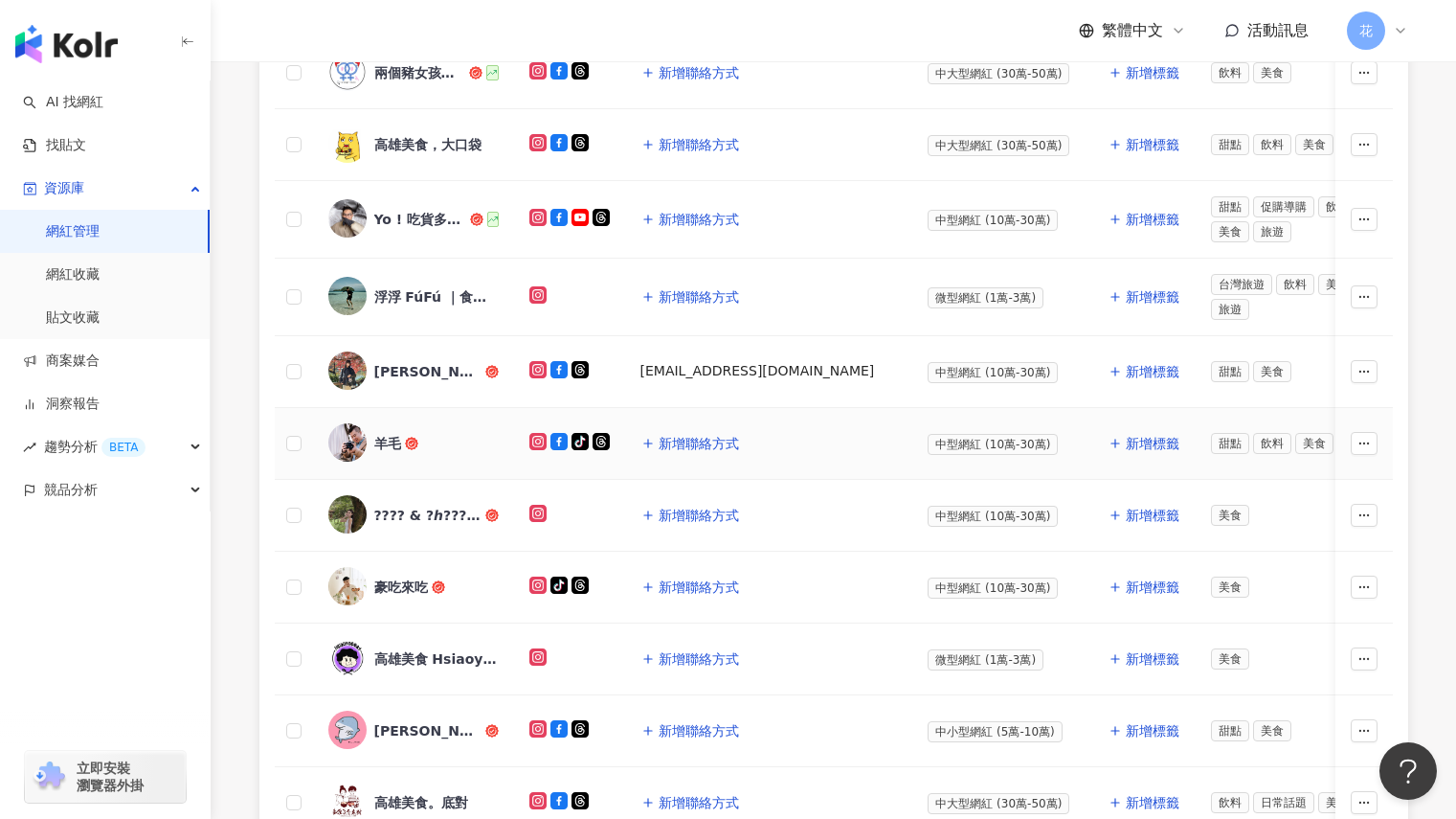
scroll to position [513, 0]
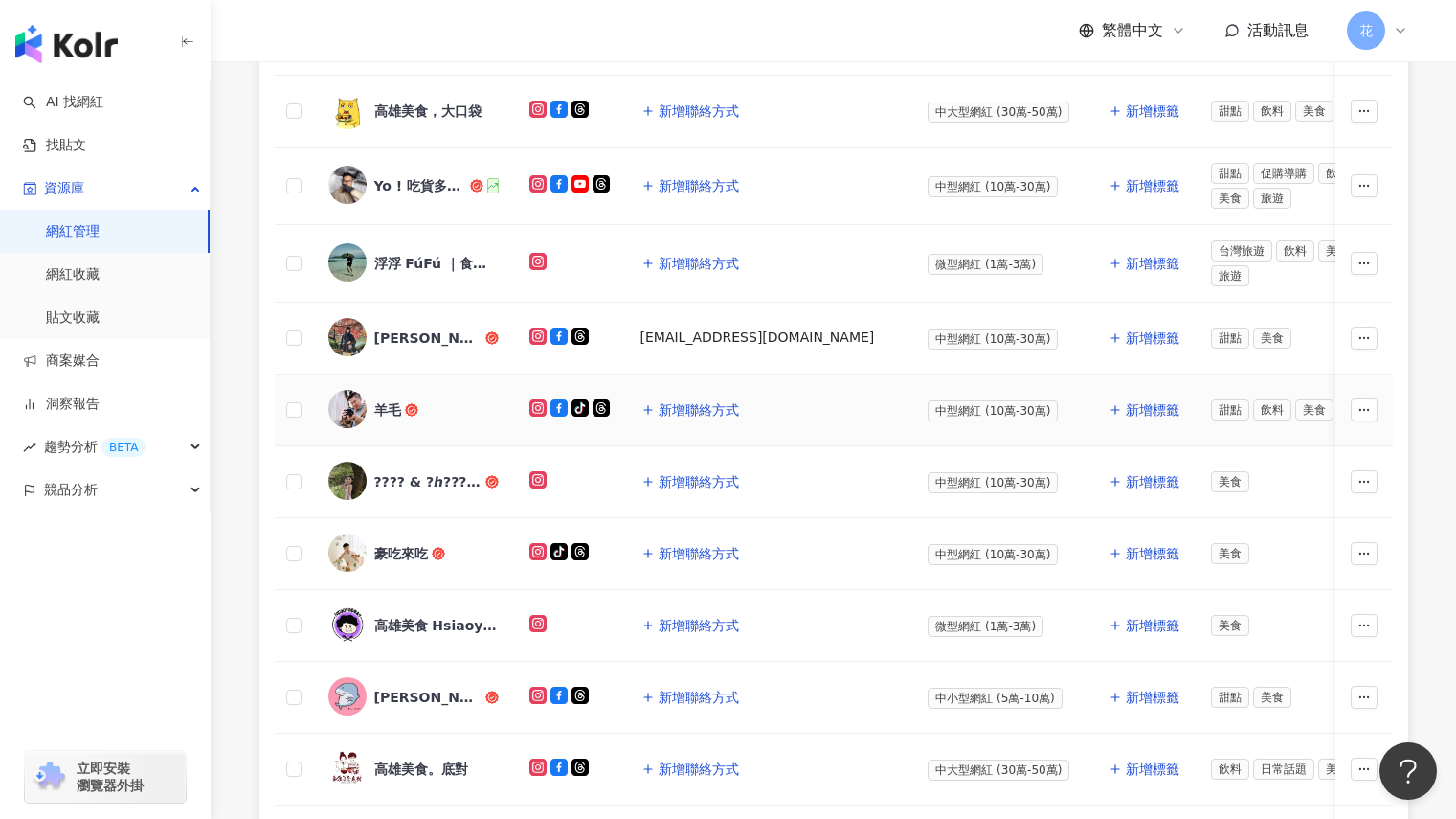
click at [396, 406] on div "羊毛" at bounding box center [388, 410] width 27 height 19
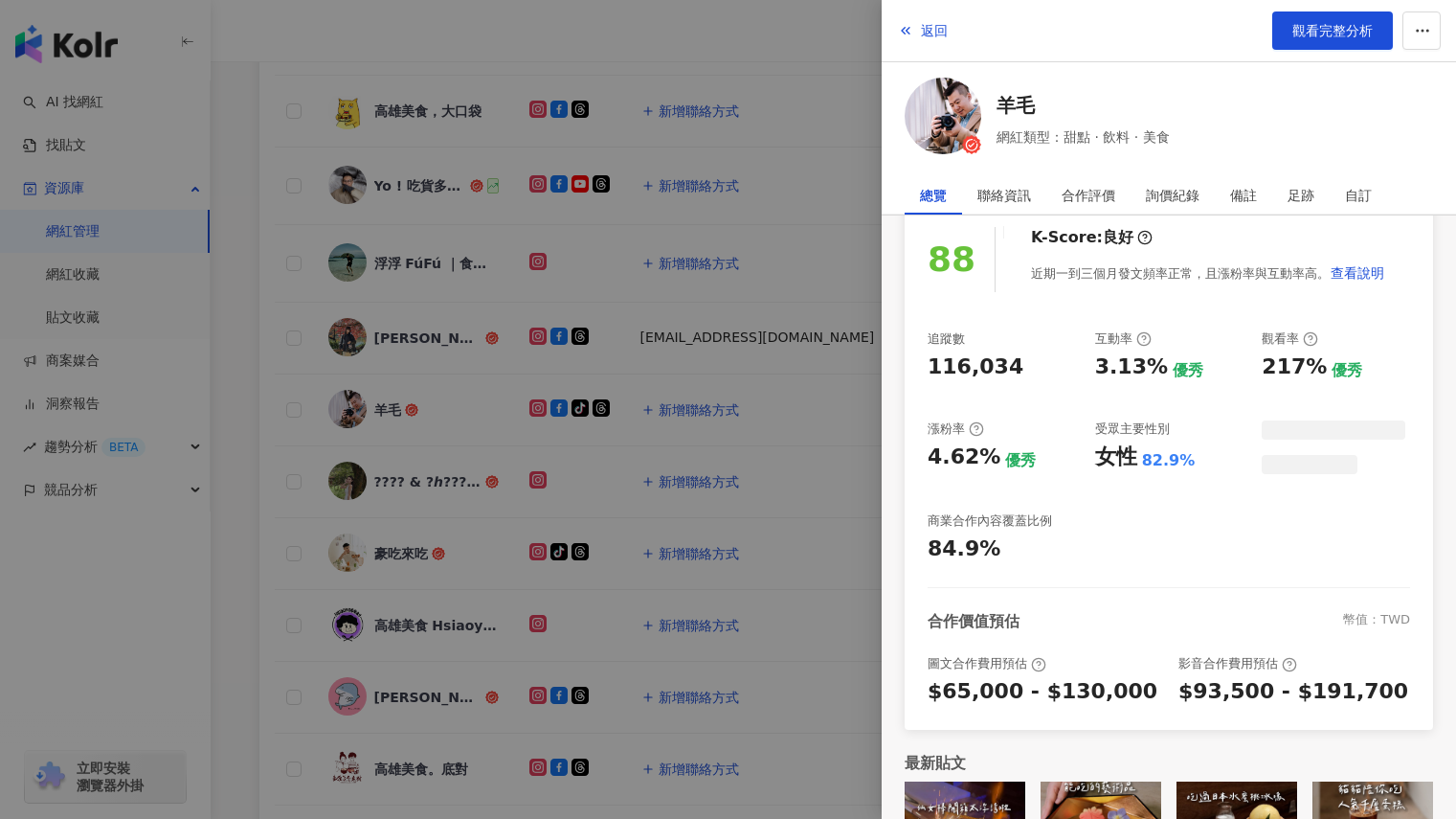
scroll to position [280, 0]
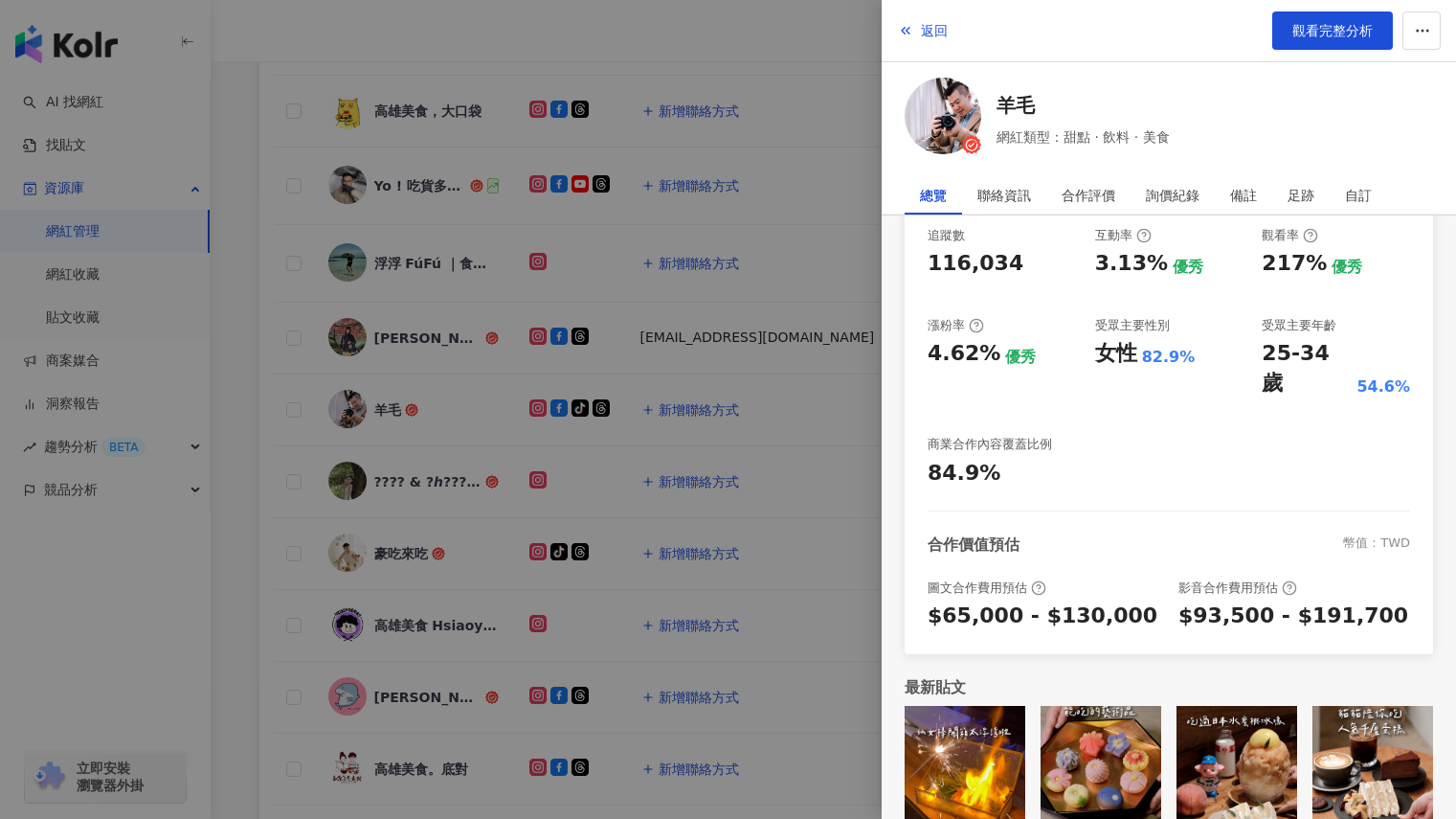
click at [1378, 710] on img at bounding box center [1372, 766] width 121 height 121
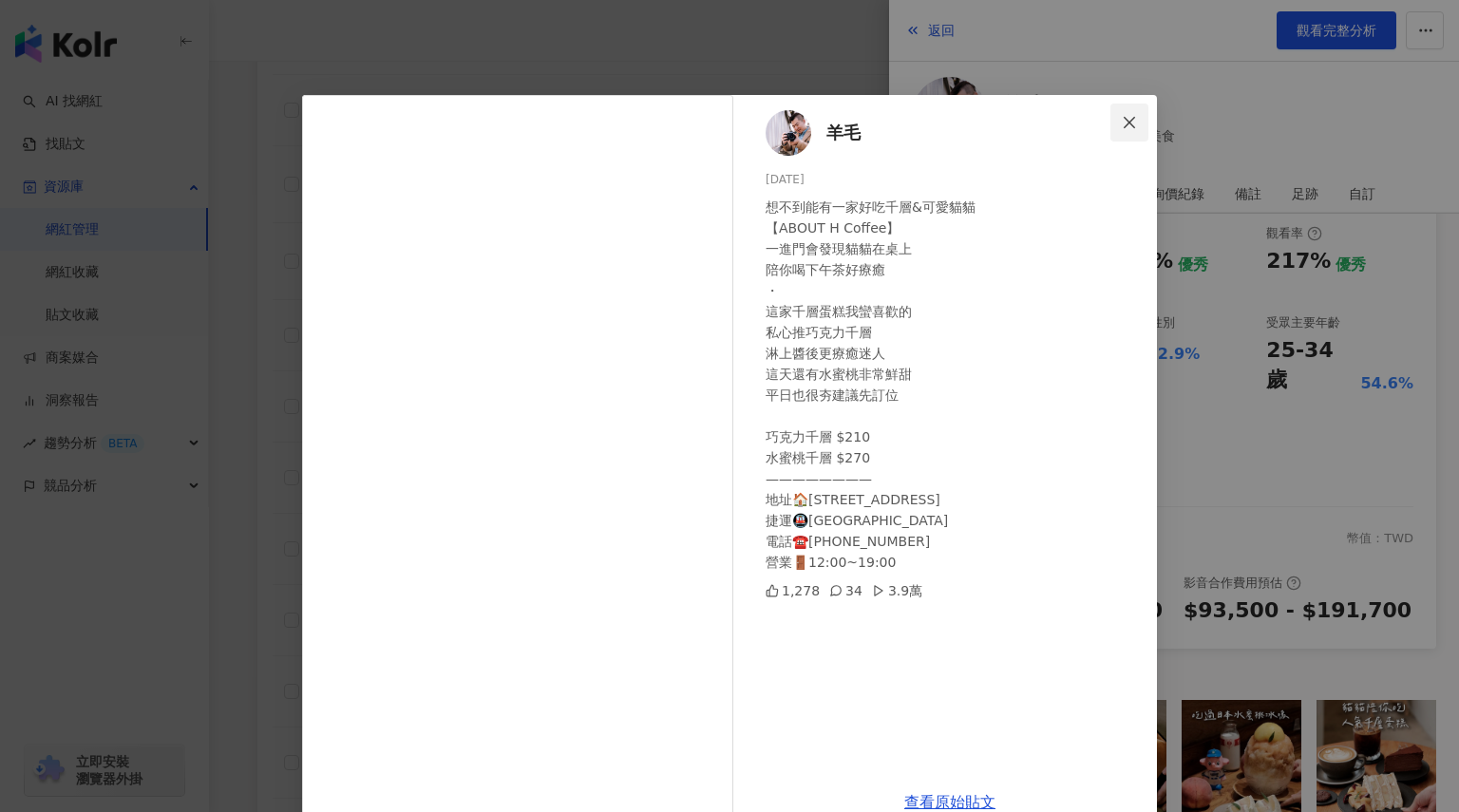
click at [1125, 120] on icon "close" at bounding box center [1129, 122] width 12 height 12
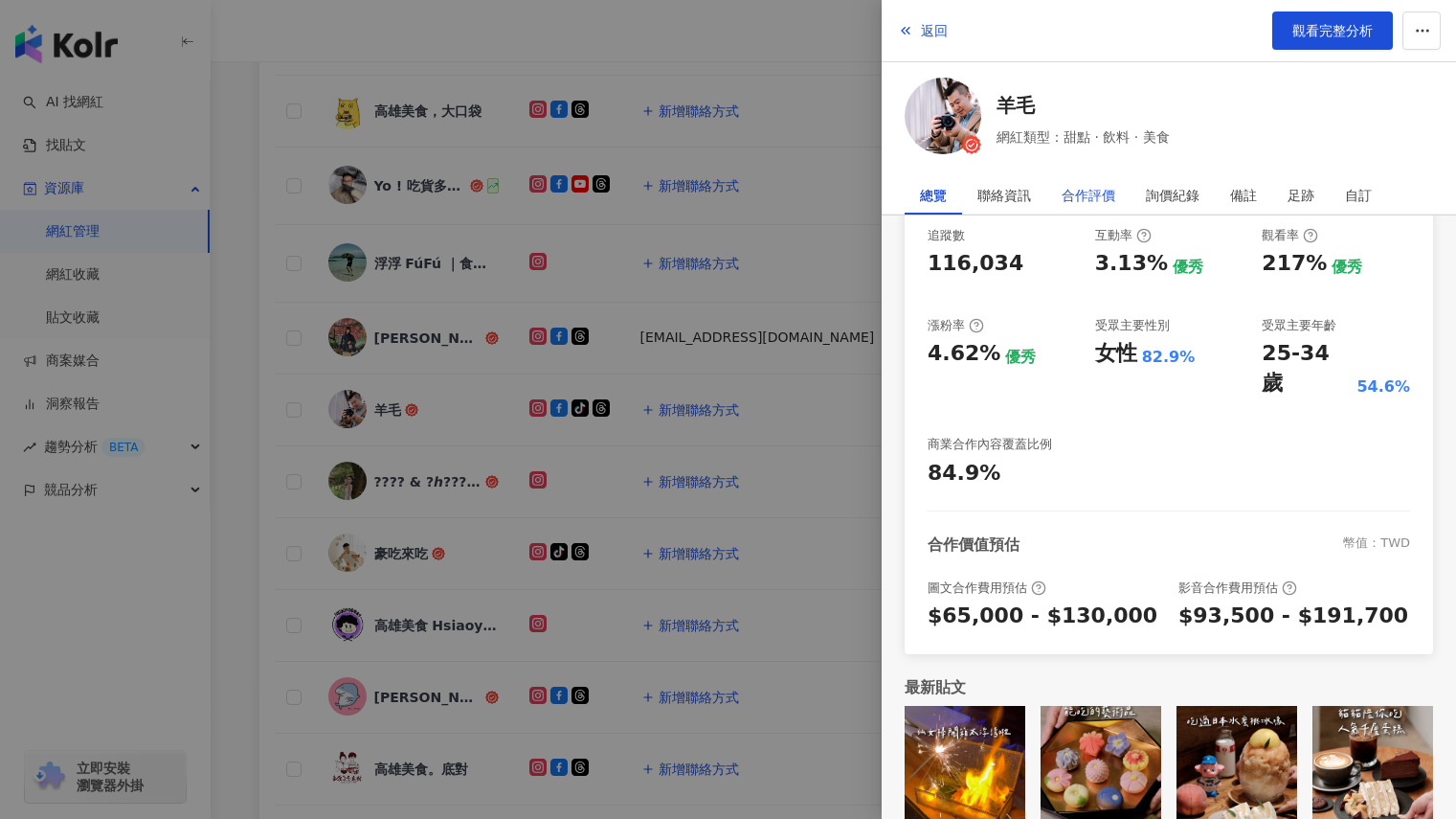
click at [1097, 194] on div "合作評價" at bounding box center [1088, 195] width 54 height 38
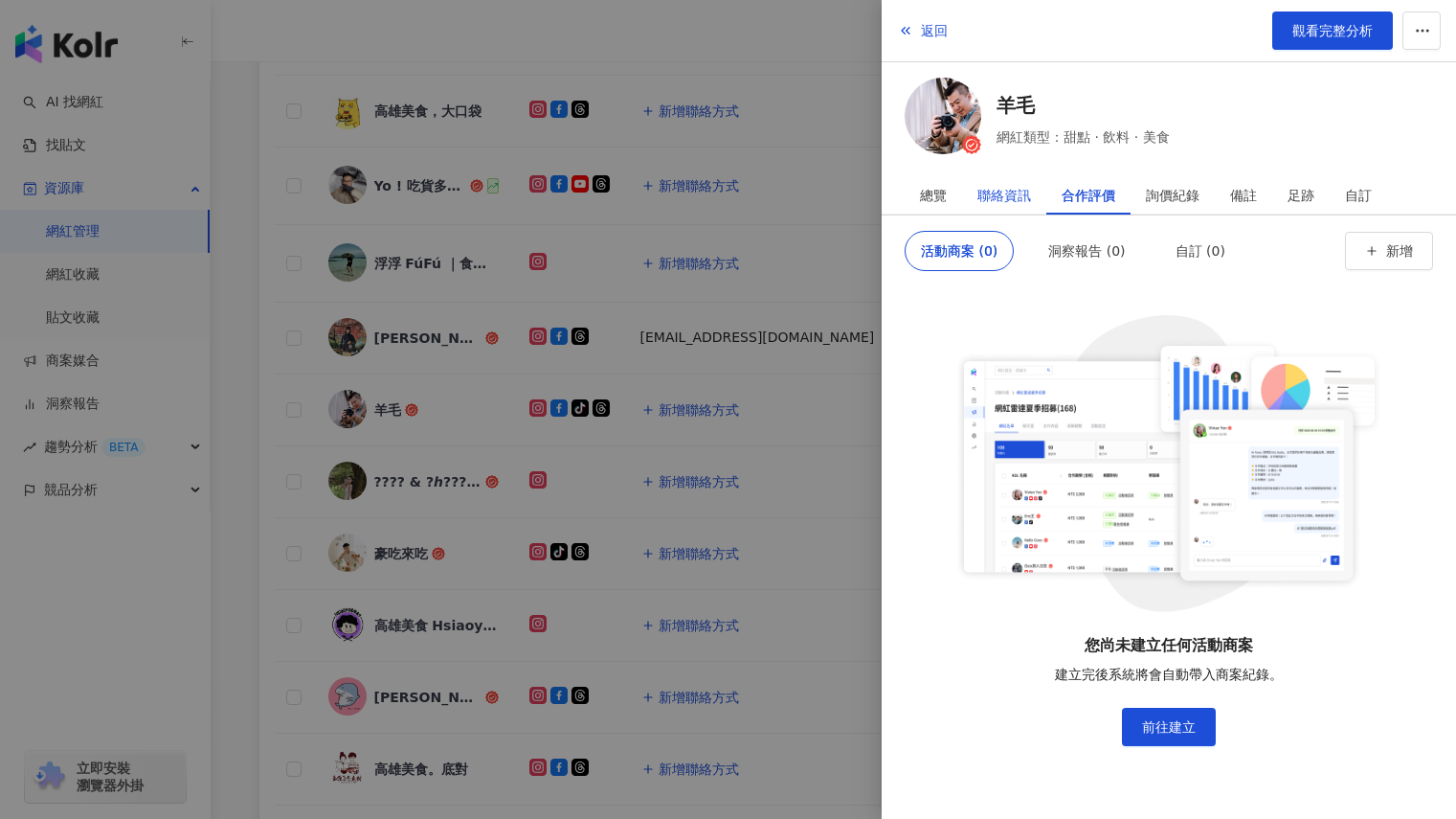
click at [999, 189] on div "聯絡資訊" at bounding box center [1003, 195] width 54 height 38
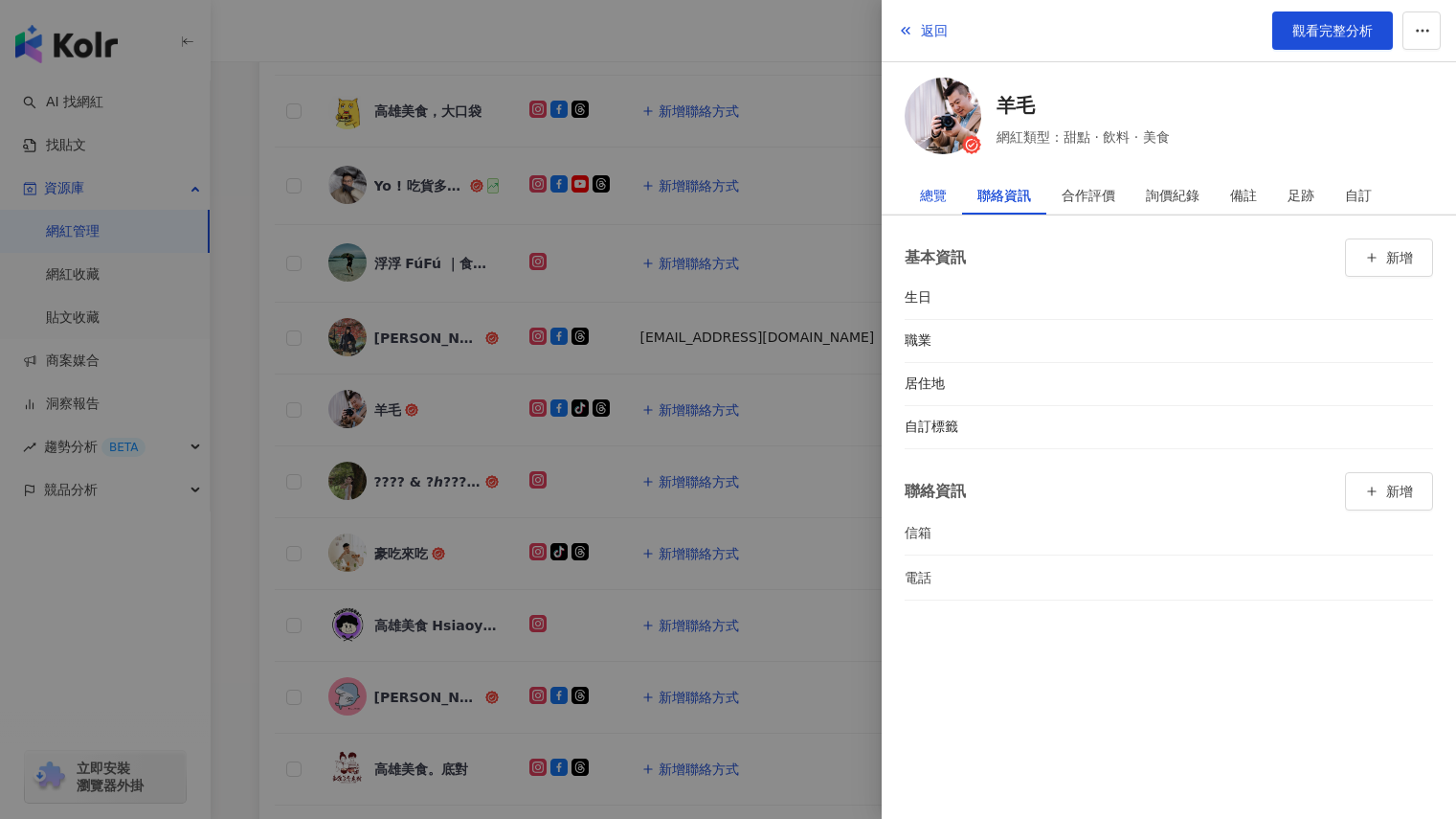
click at [937, 189] on div "總覽" at bounding box center [933, 195] width 27 height 38
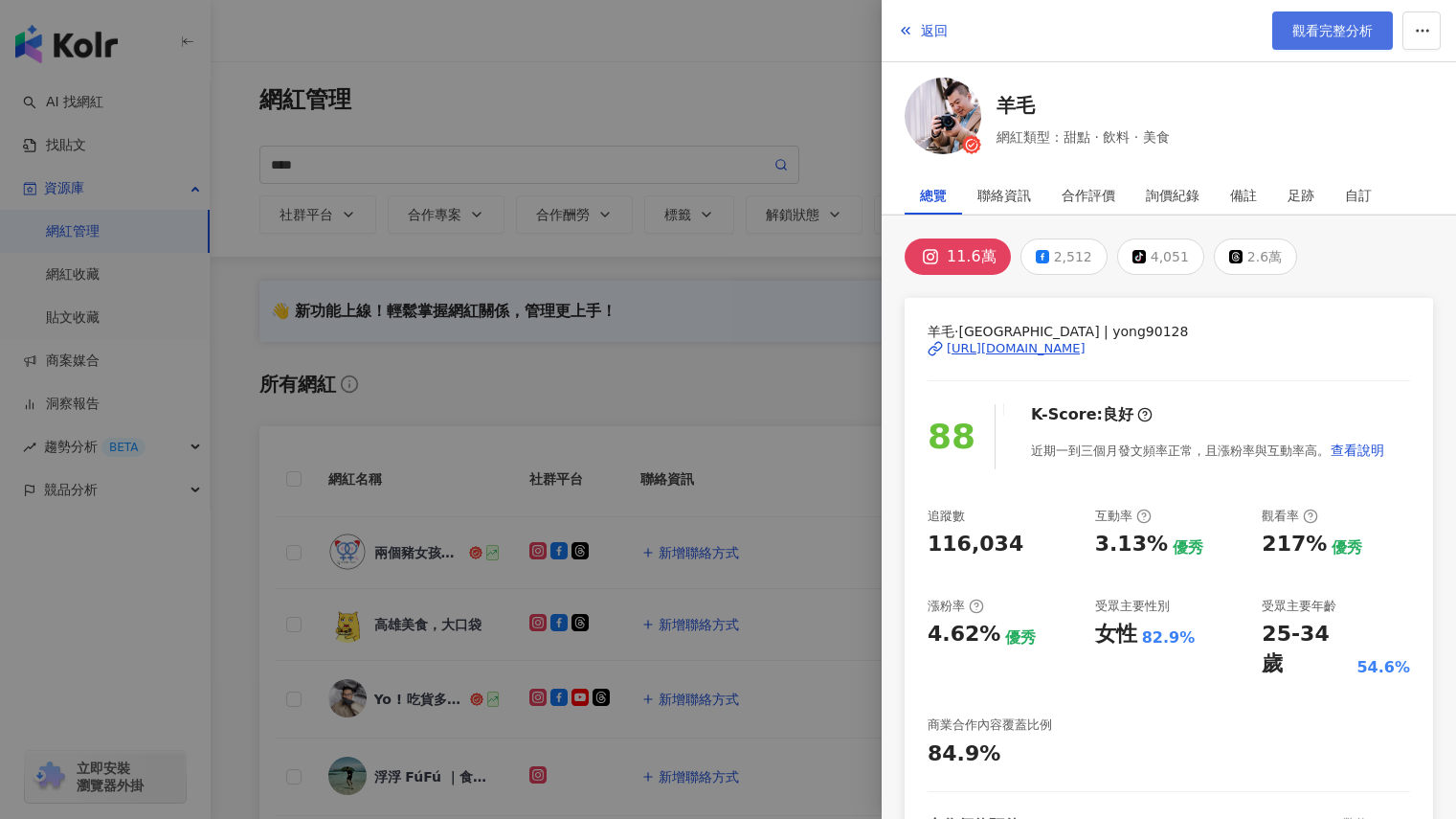
click at [1336, 23] on span "觀看完整分析" at bounding box center [1332, 31] width 81 height 16
click at [778, 58] on div at bounding box center [728, 409] width 1456 height 819
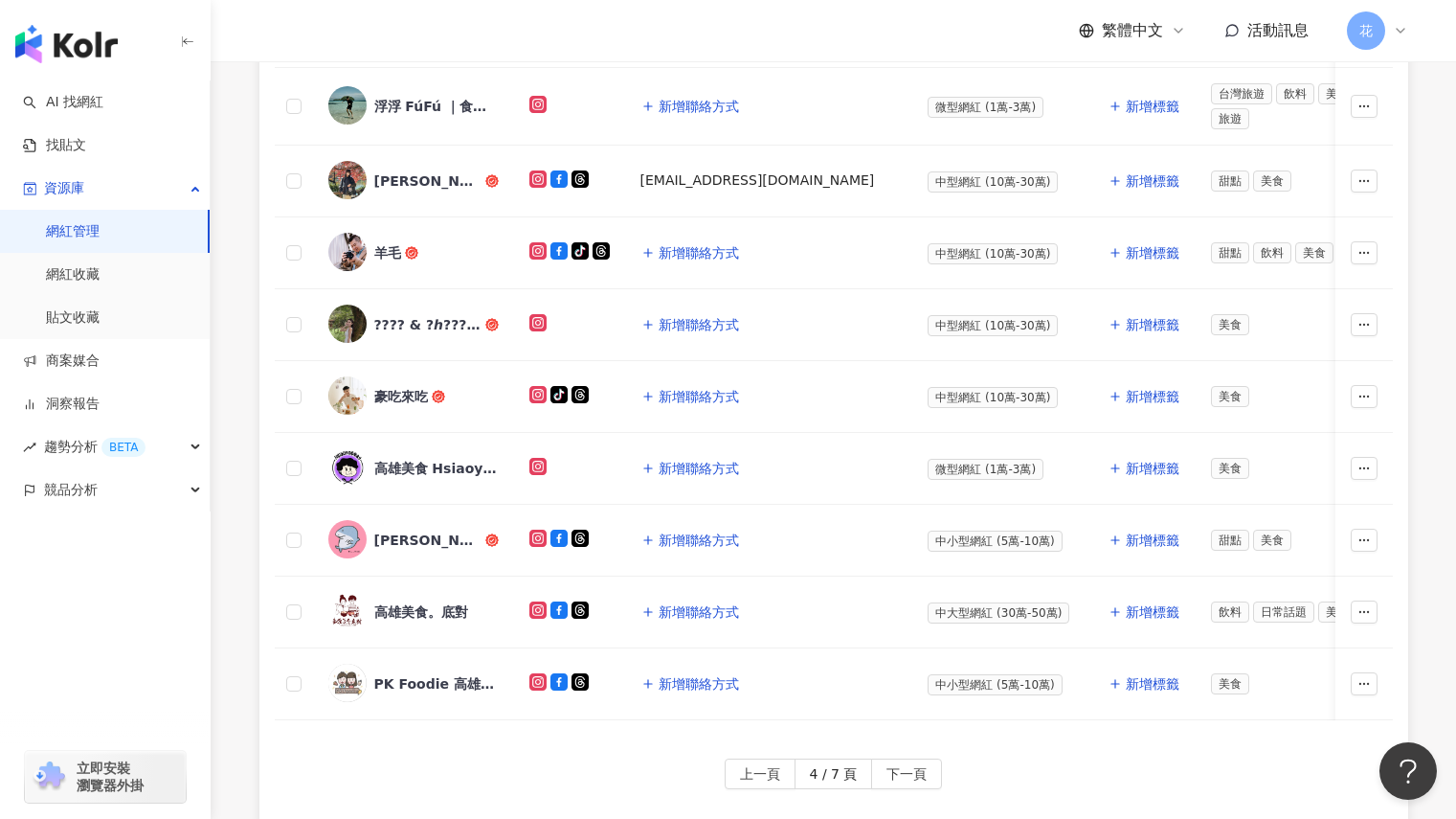
scroll to position [766, 0]
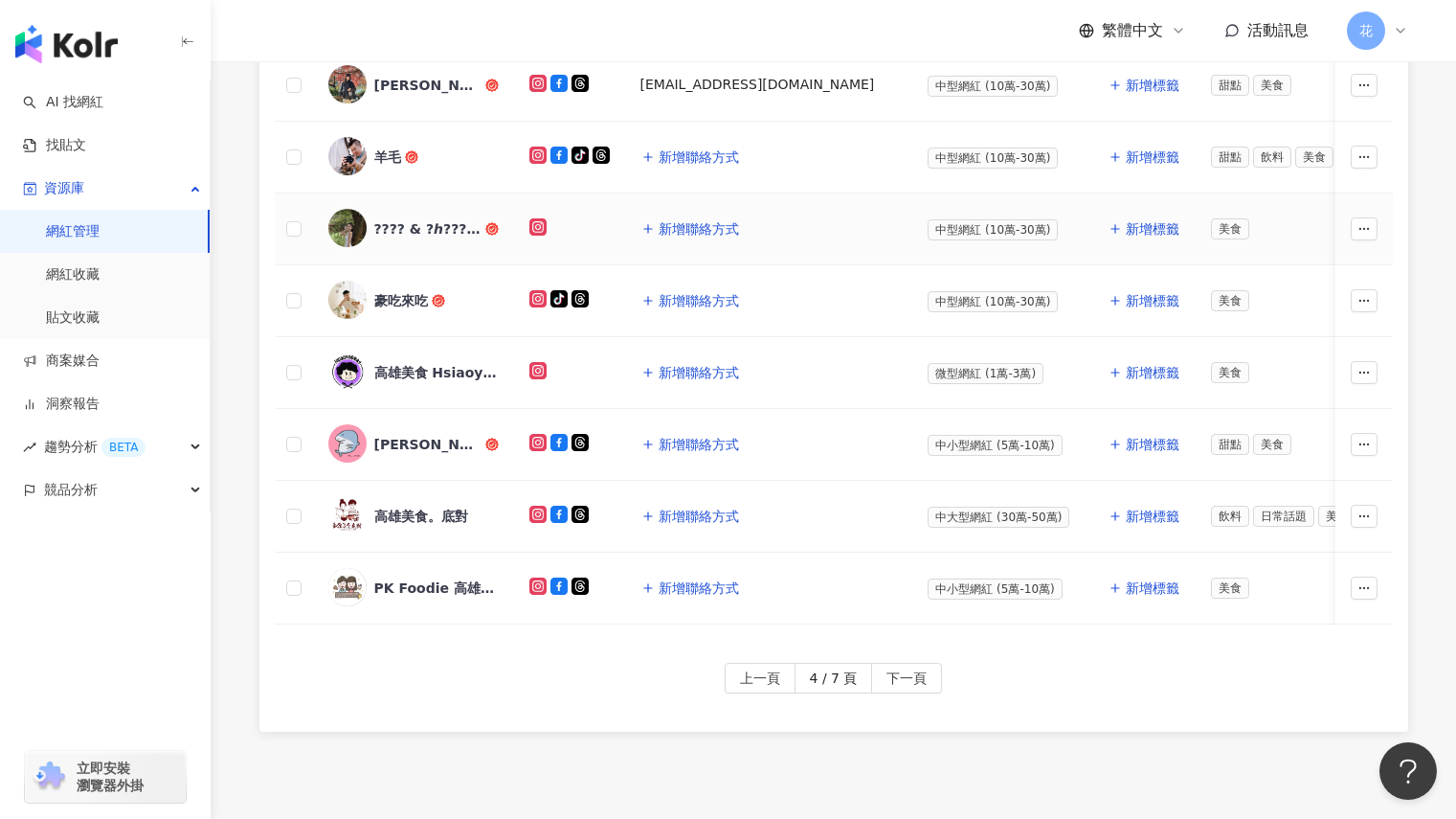
click at [418, 219] on div "???? & ?ℎ???? ｜台北｜新北｜新竹｜美食｜" at bounding box center [428, 229] width 107 height 19
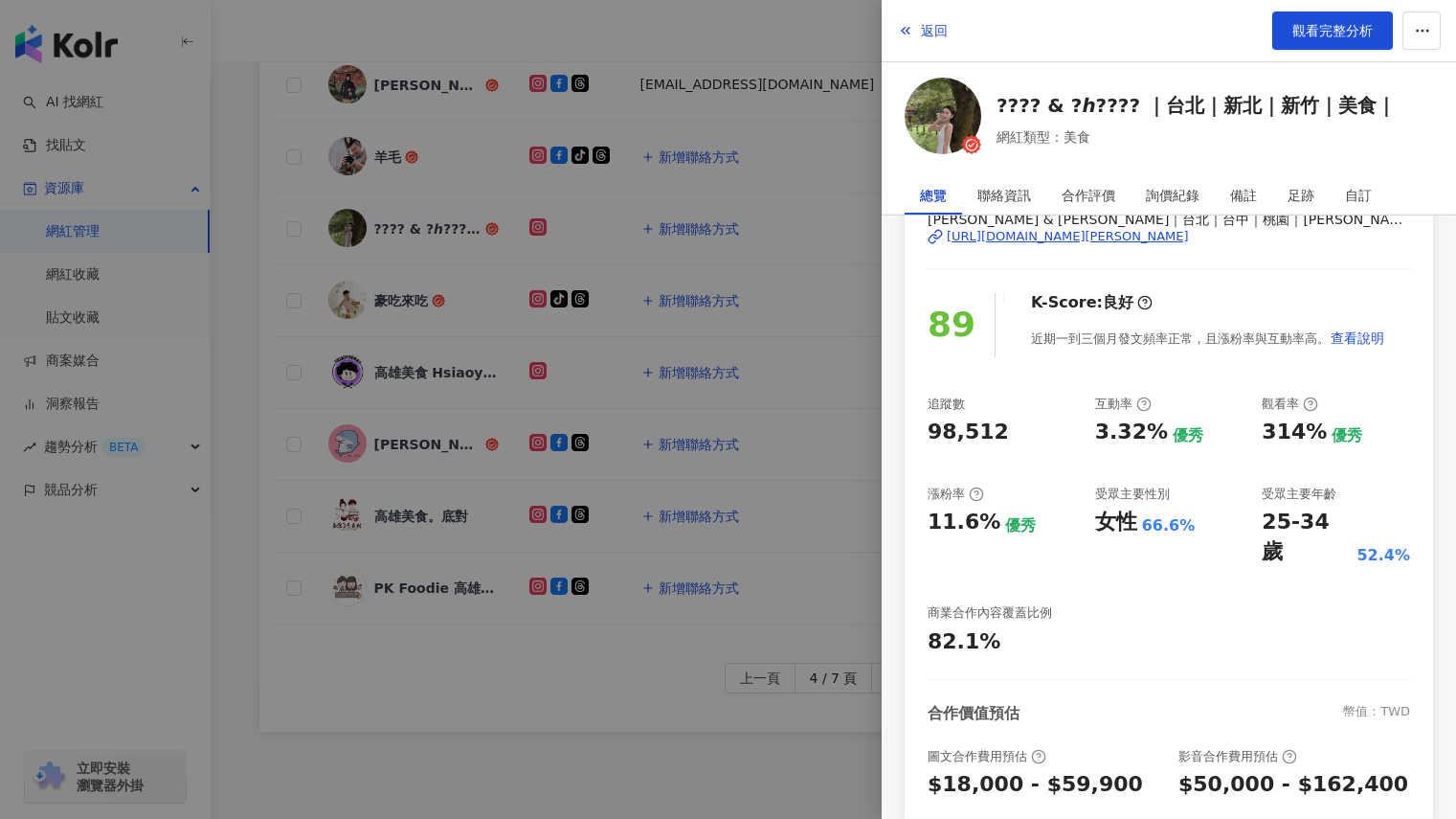
scroll to position [280, 0]
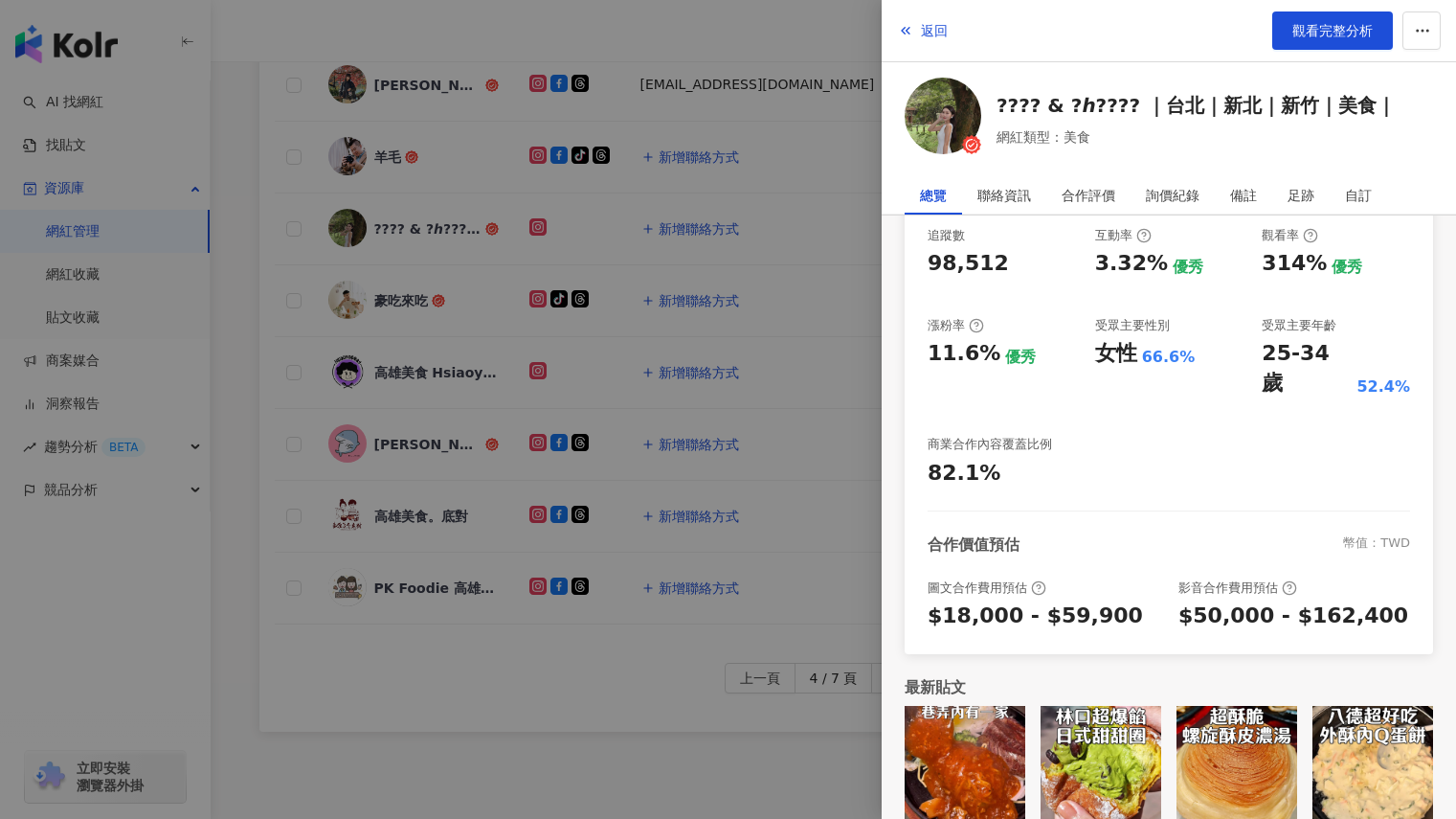
click at [445, 202] on div at bounding box center [728, 409] width 1456 height 819
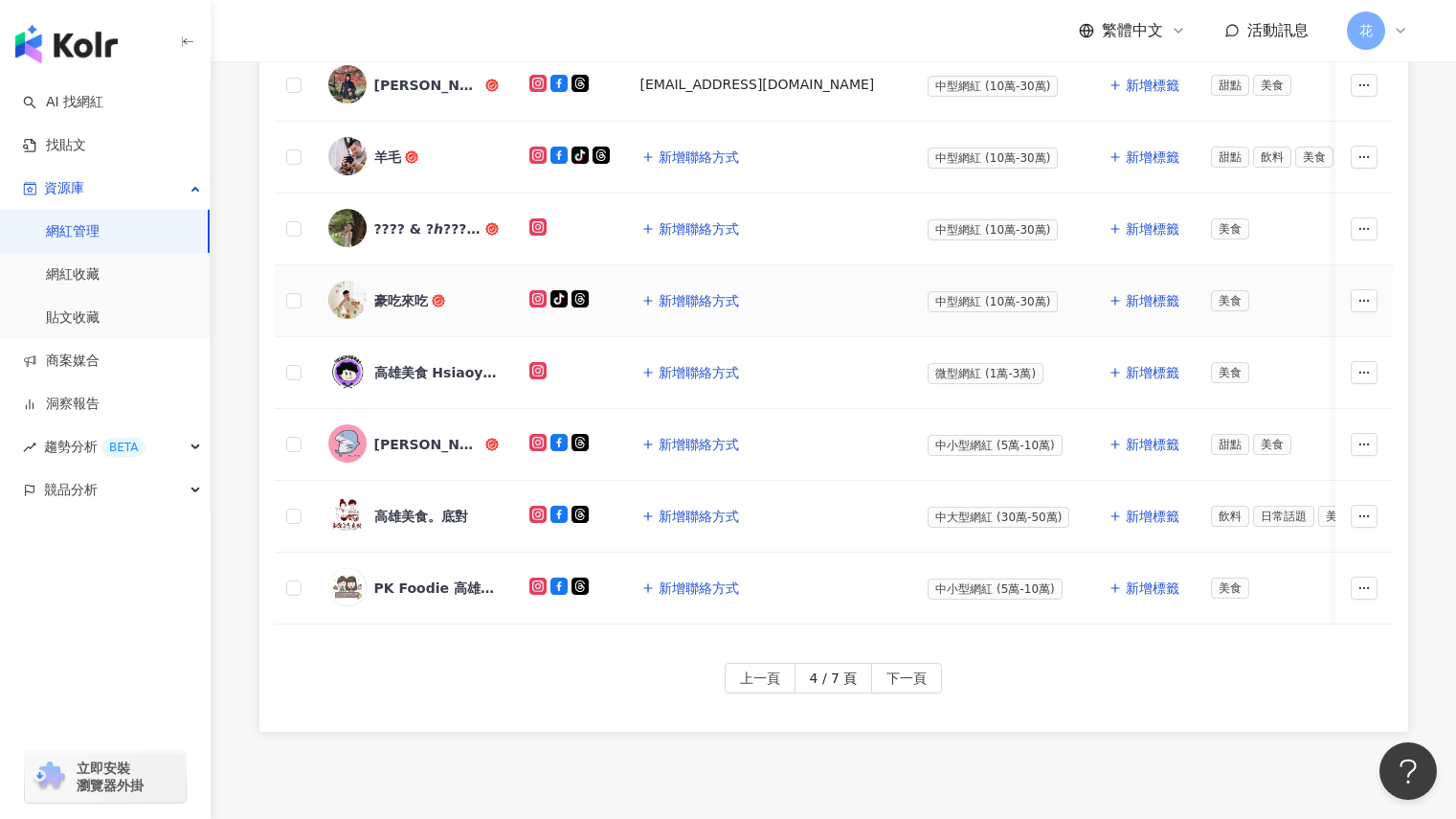
click at [400, 291] on div "豪吃來吃" at bounding box center [401, 301] width 54 height 19
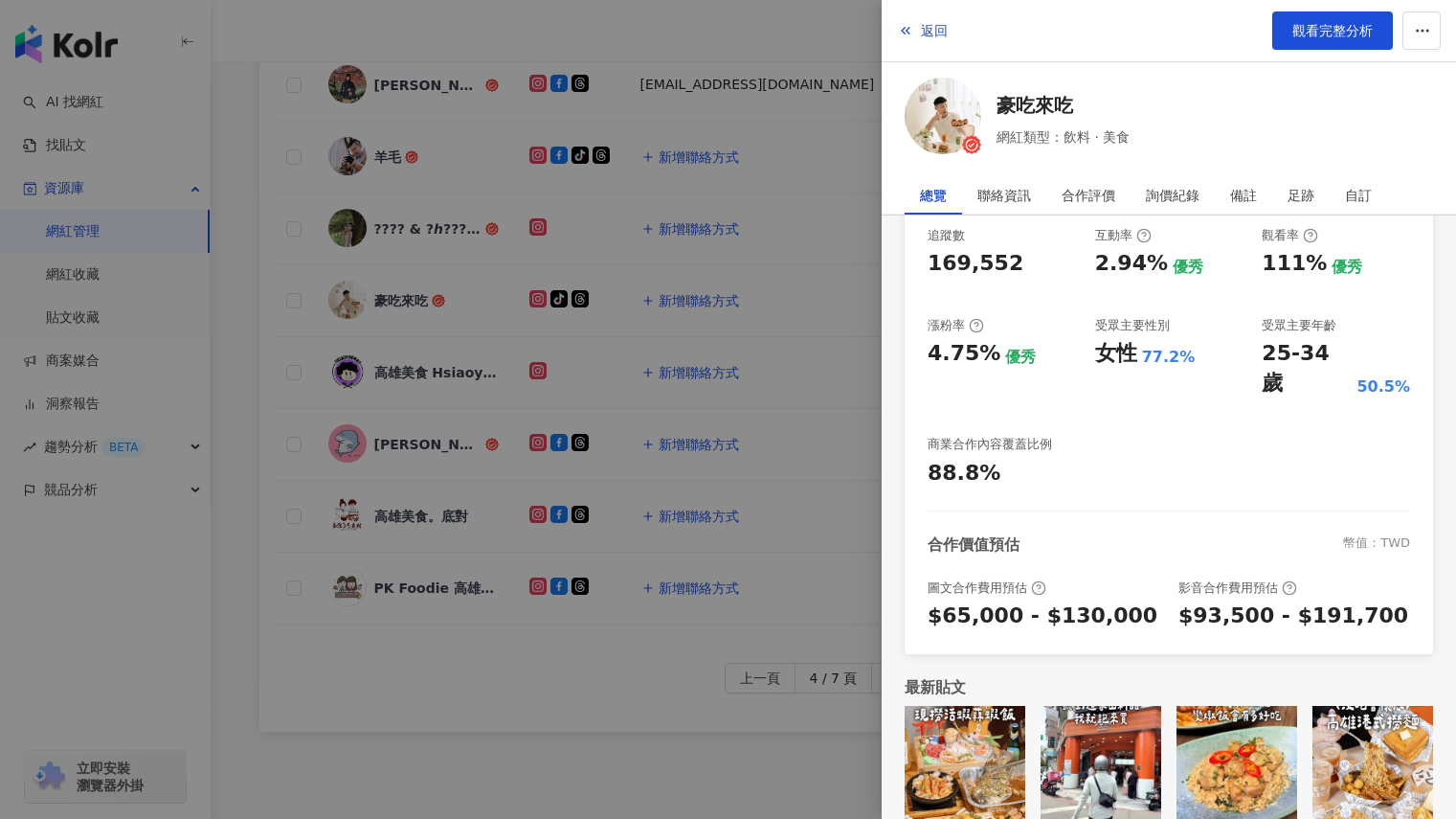
click at [979, 757] on img at bounding box center [965, 766] width 121 height 121
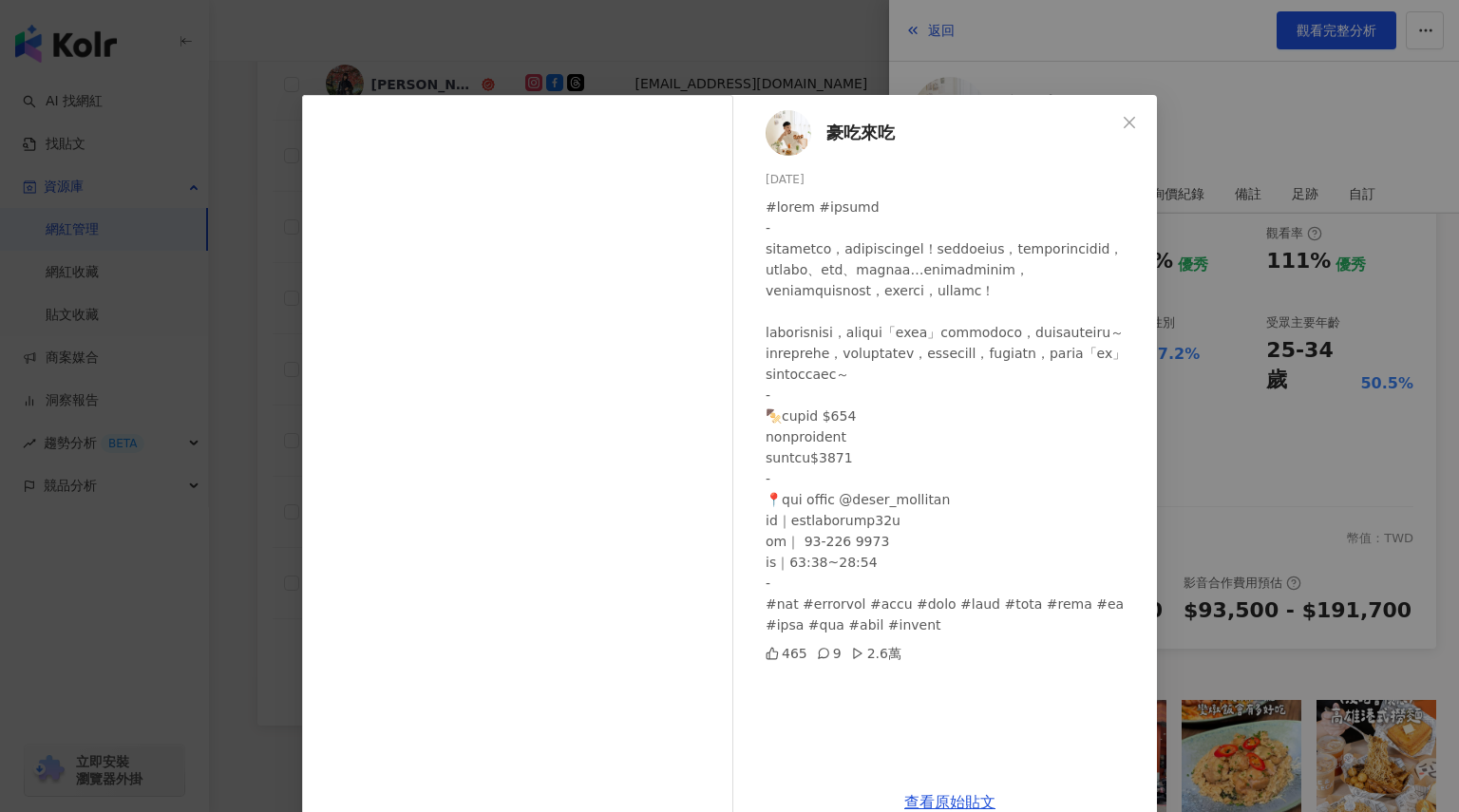
click at [1305, 498] on div "豪吃來吃 2025/9/2 465 9 2.6萬 查看原始貼文" at bounding box center [729, 406] width 1459 height 812
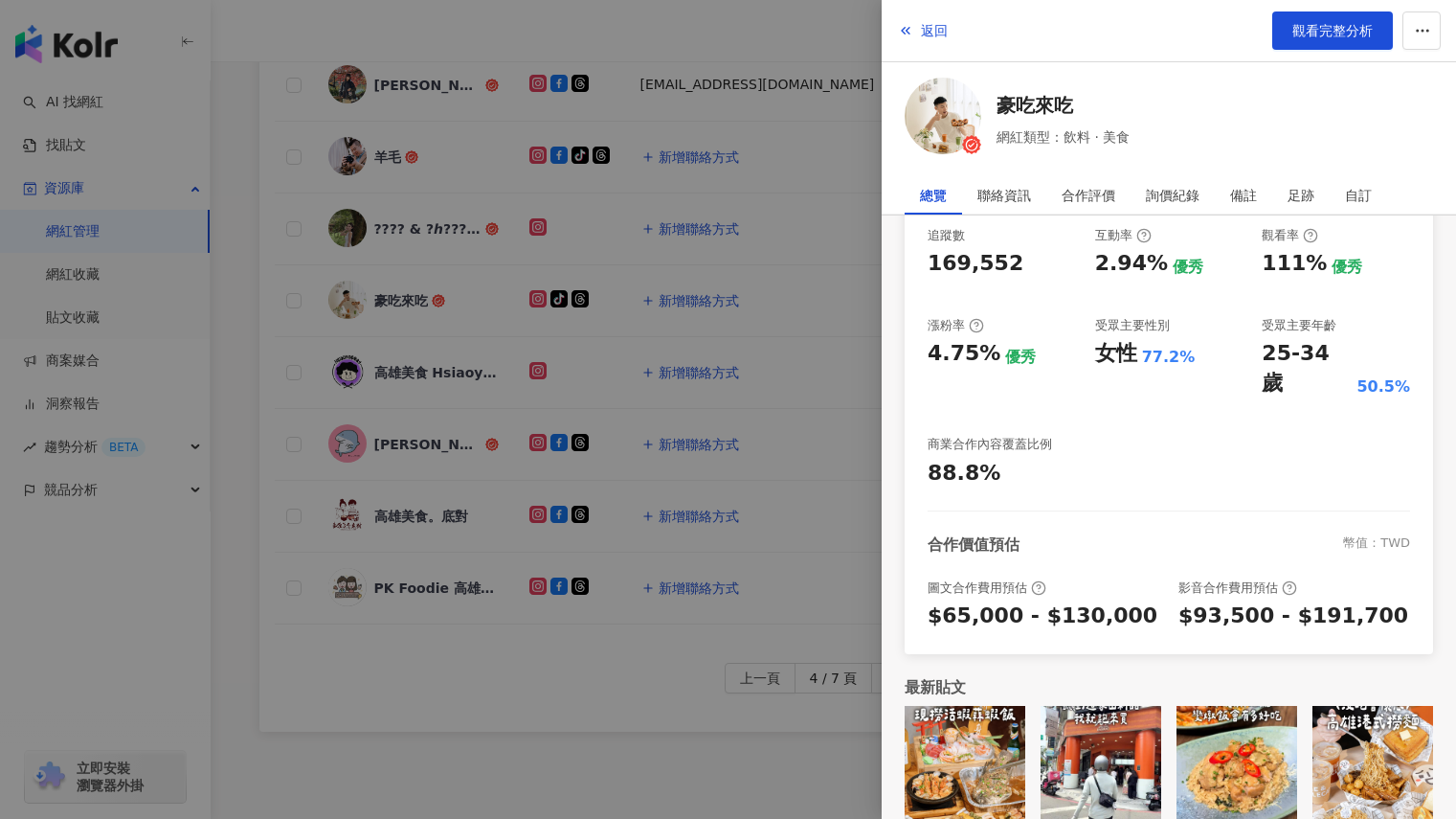
click at [1109, 720] on img at bounding box center [1101, 766] width 121 height 121
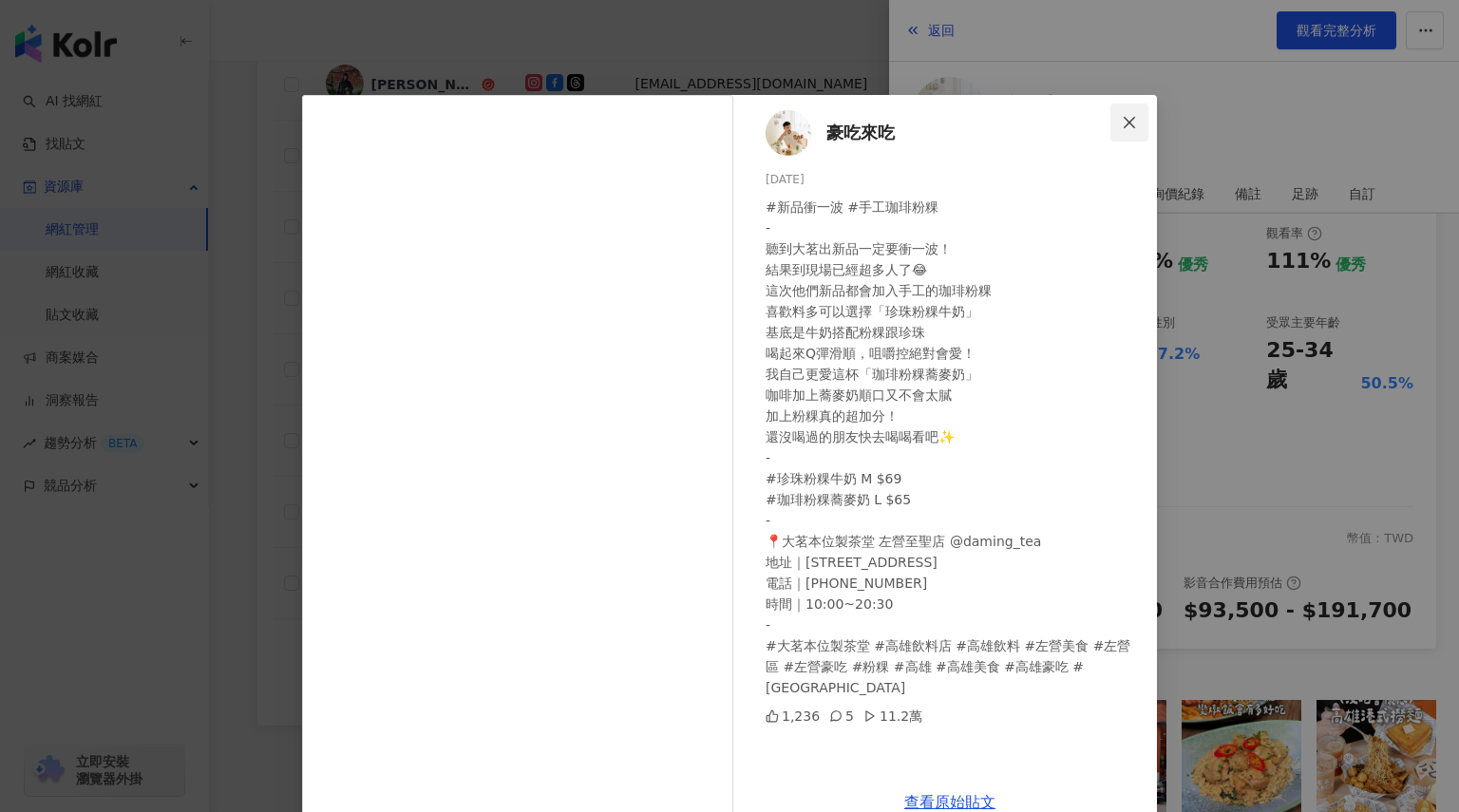
click at [1118, 138] on button "Close" at bounding box center [1129, 122] width 38 height 38
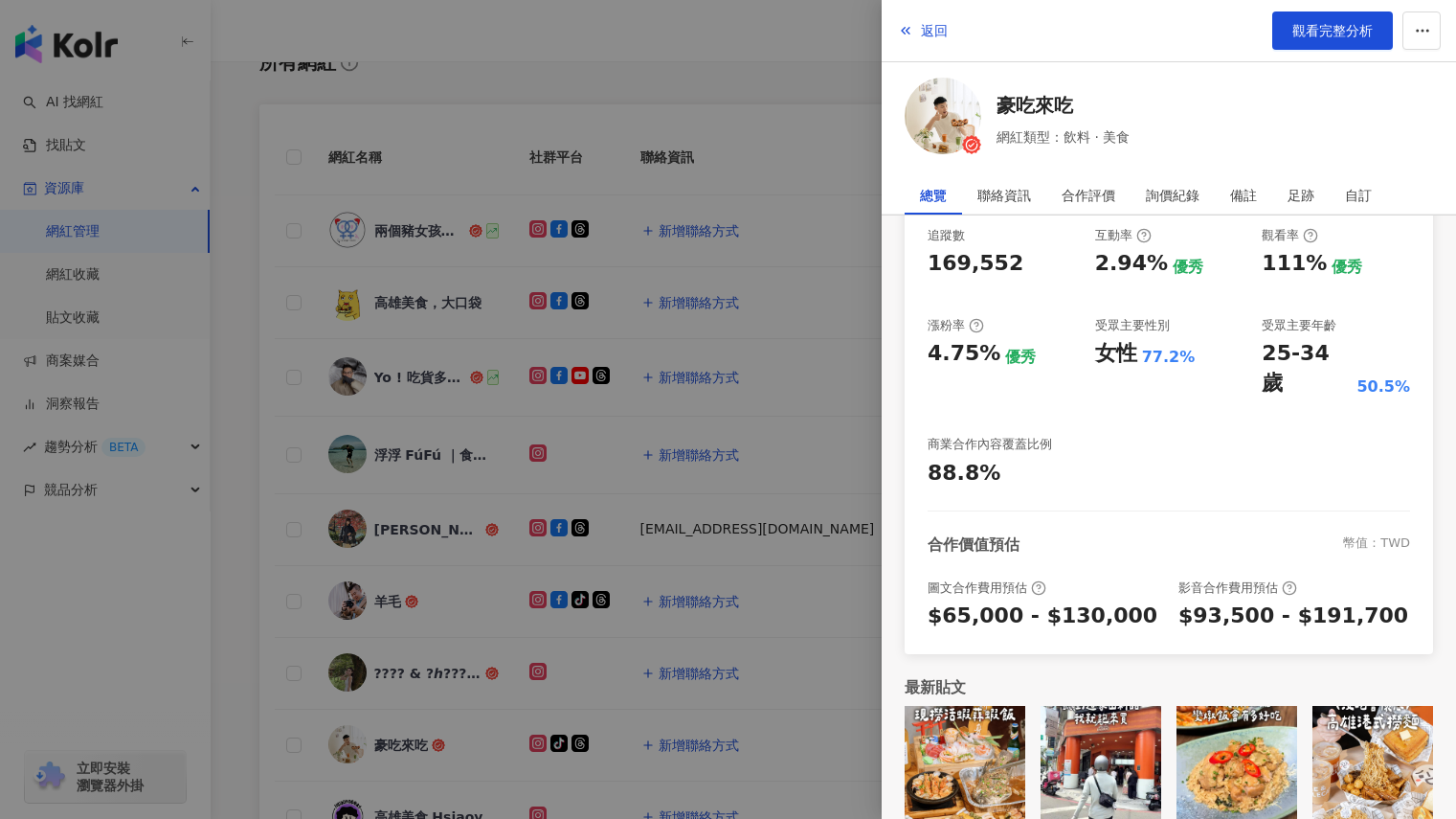
scroll to position [0, 0]
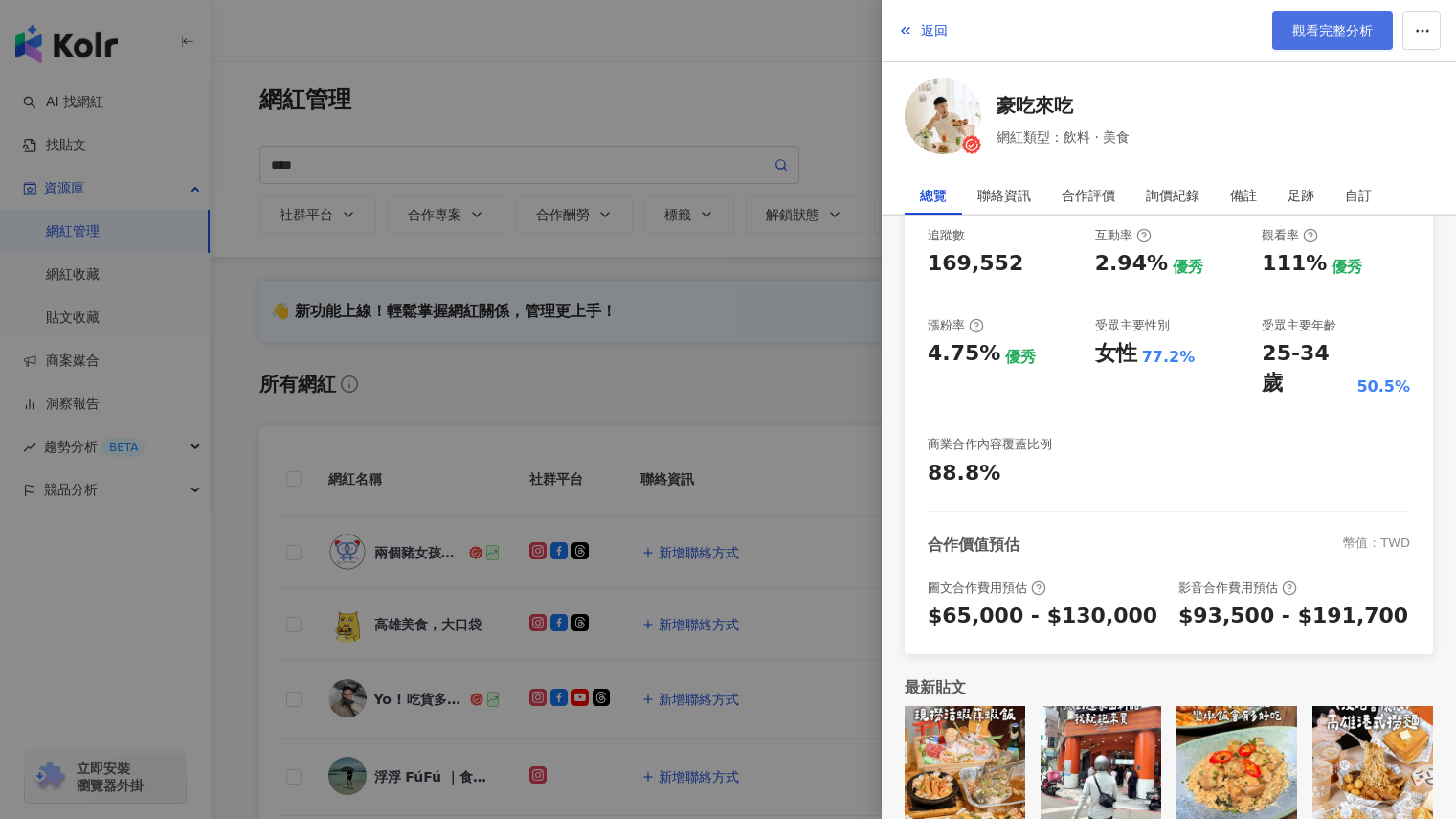
click at [1342, 23] on span "觀看完整分析" at bounding box center [1332, 31] width 81 height 16
click at [746, 388] on div at bounding box center [728, 409] width 1456 height 819
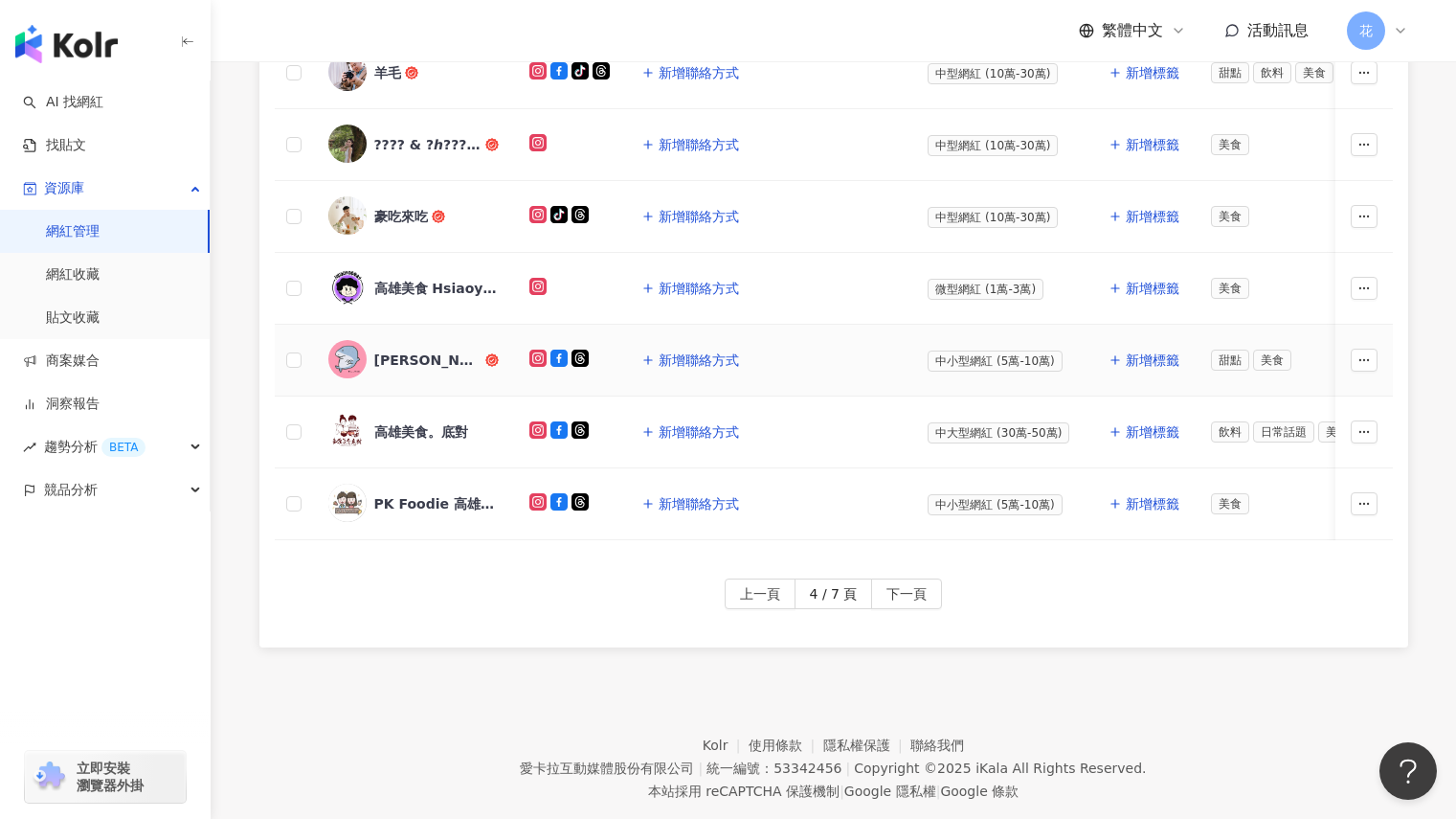
scroll to position [862, 0]
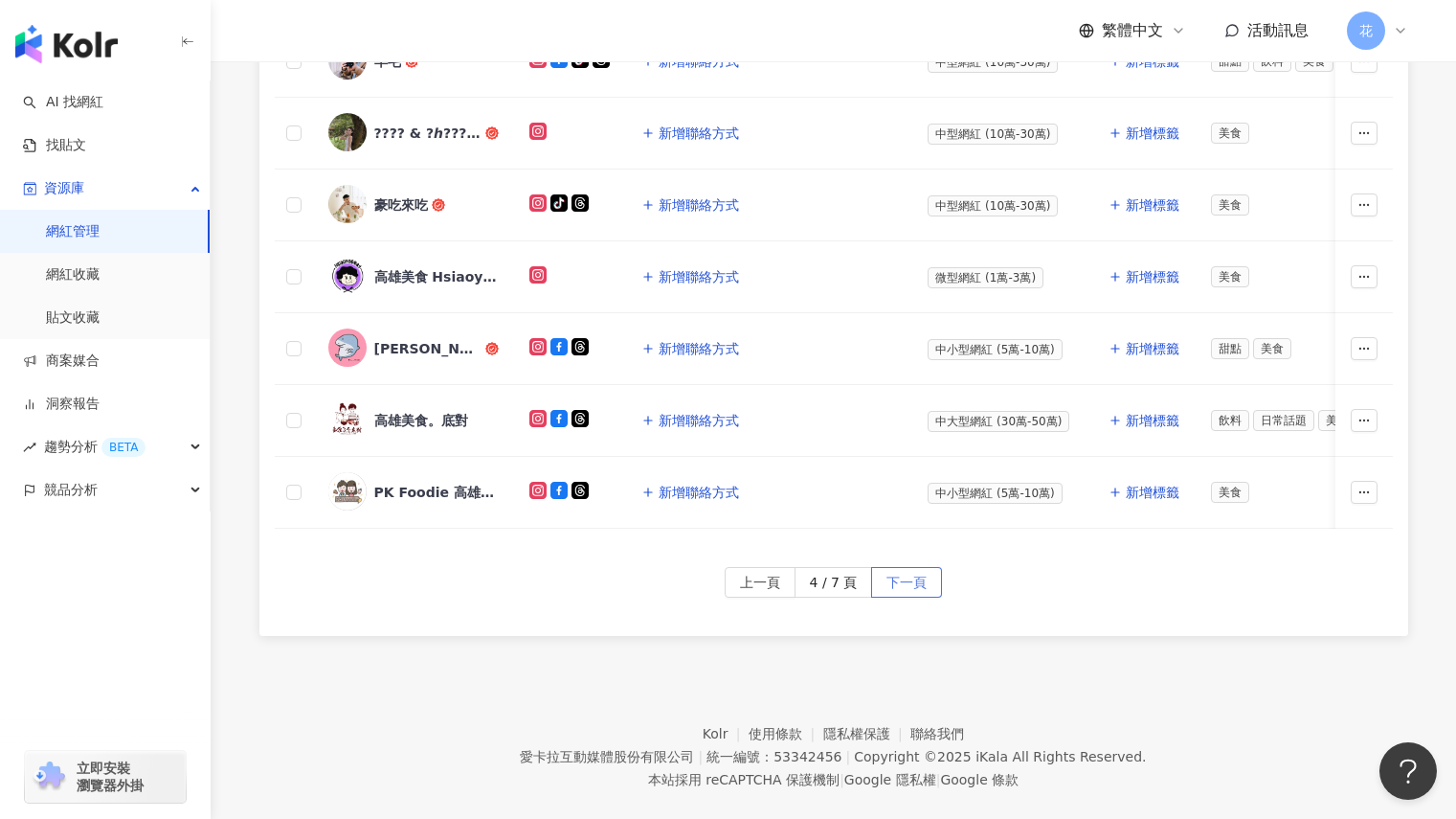
click at [897, 598] on span "下一頁" at bounding box center [906, 582] width 40 height 30
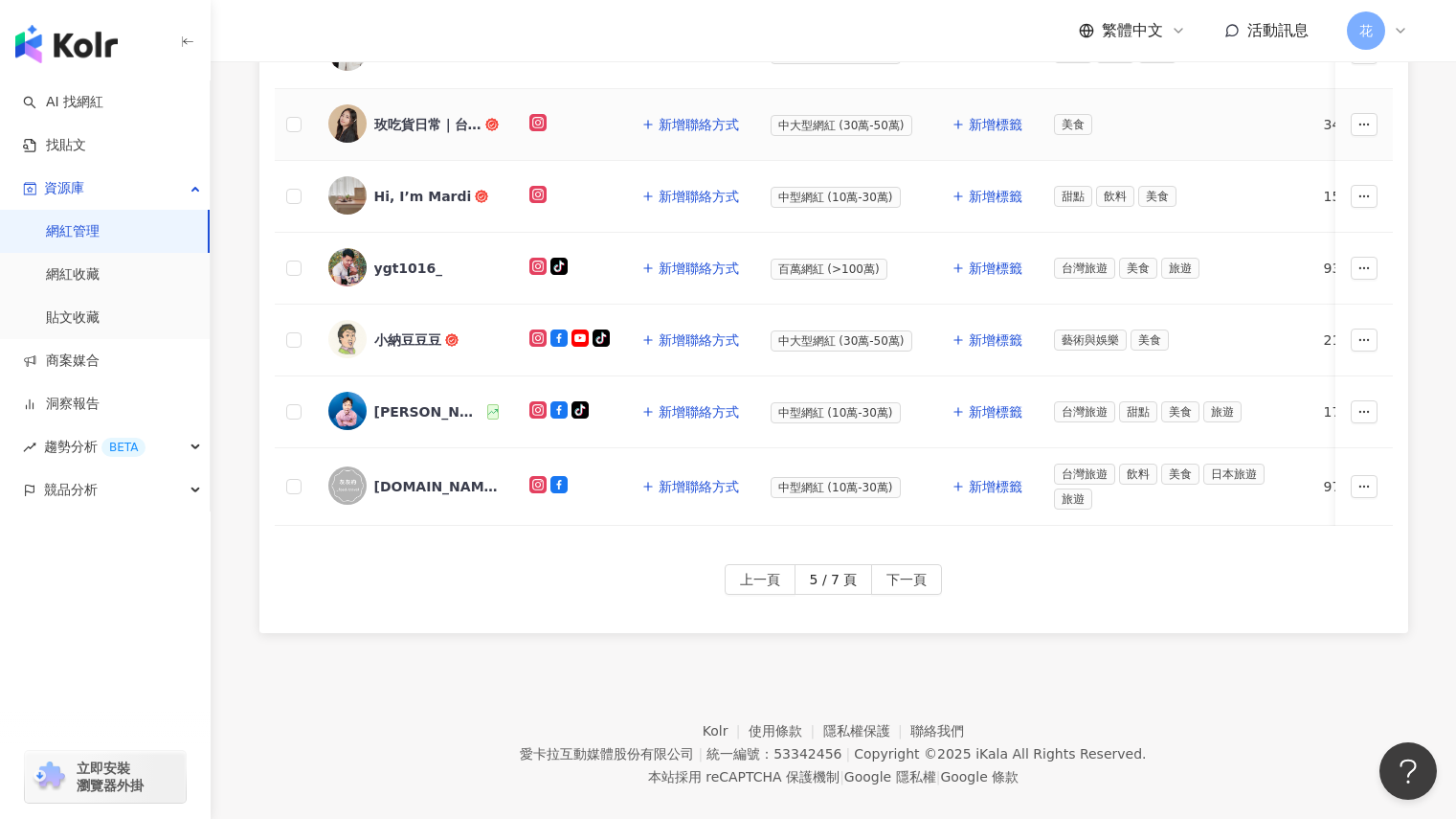
scroll to position [896, 0]
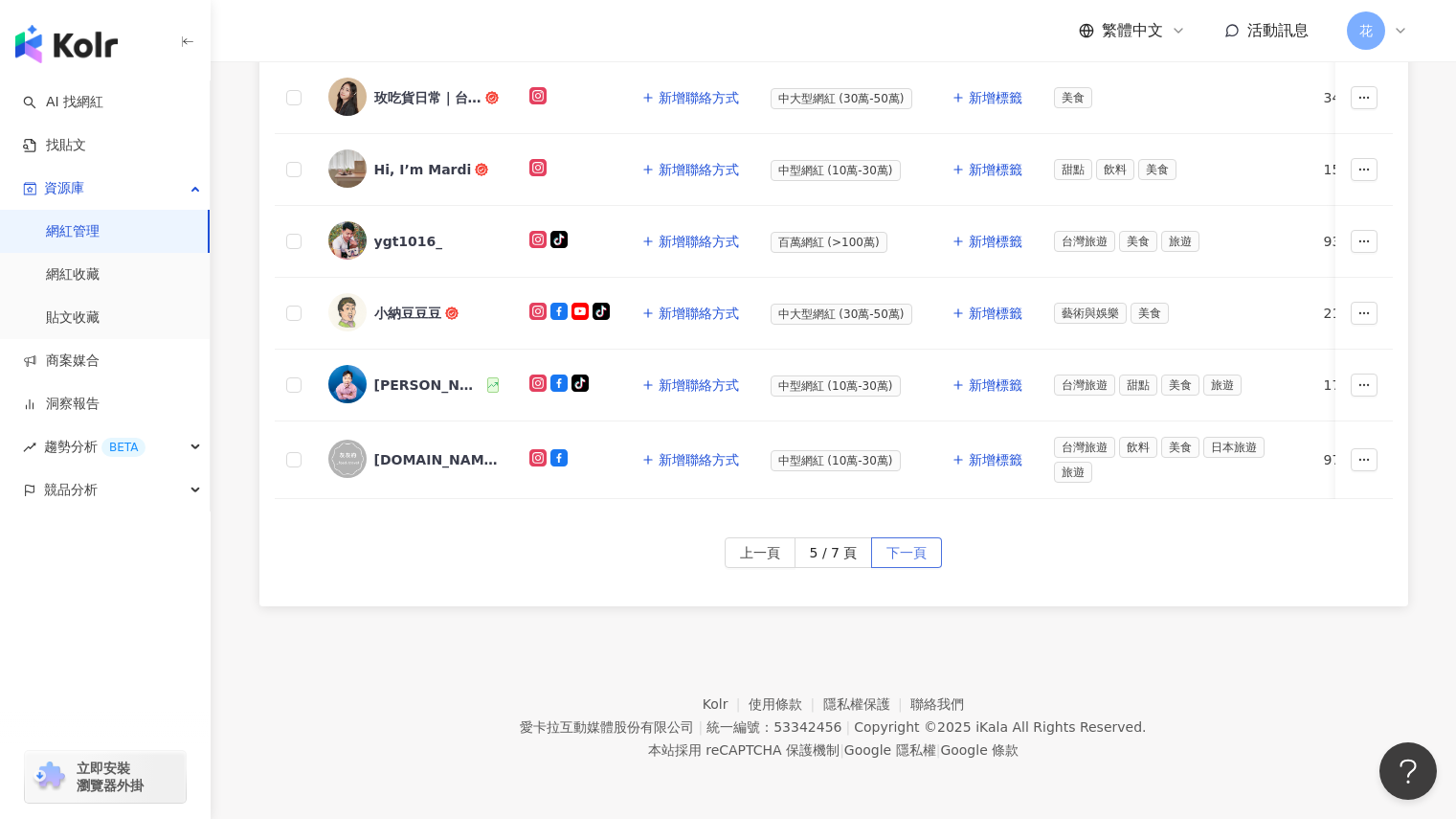
click at [934, 549] on button "下一頁" at bounding box center [906, 552] width 71 height 30
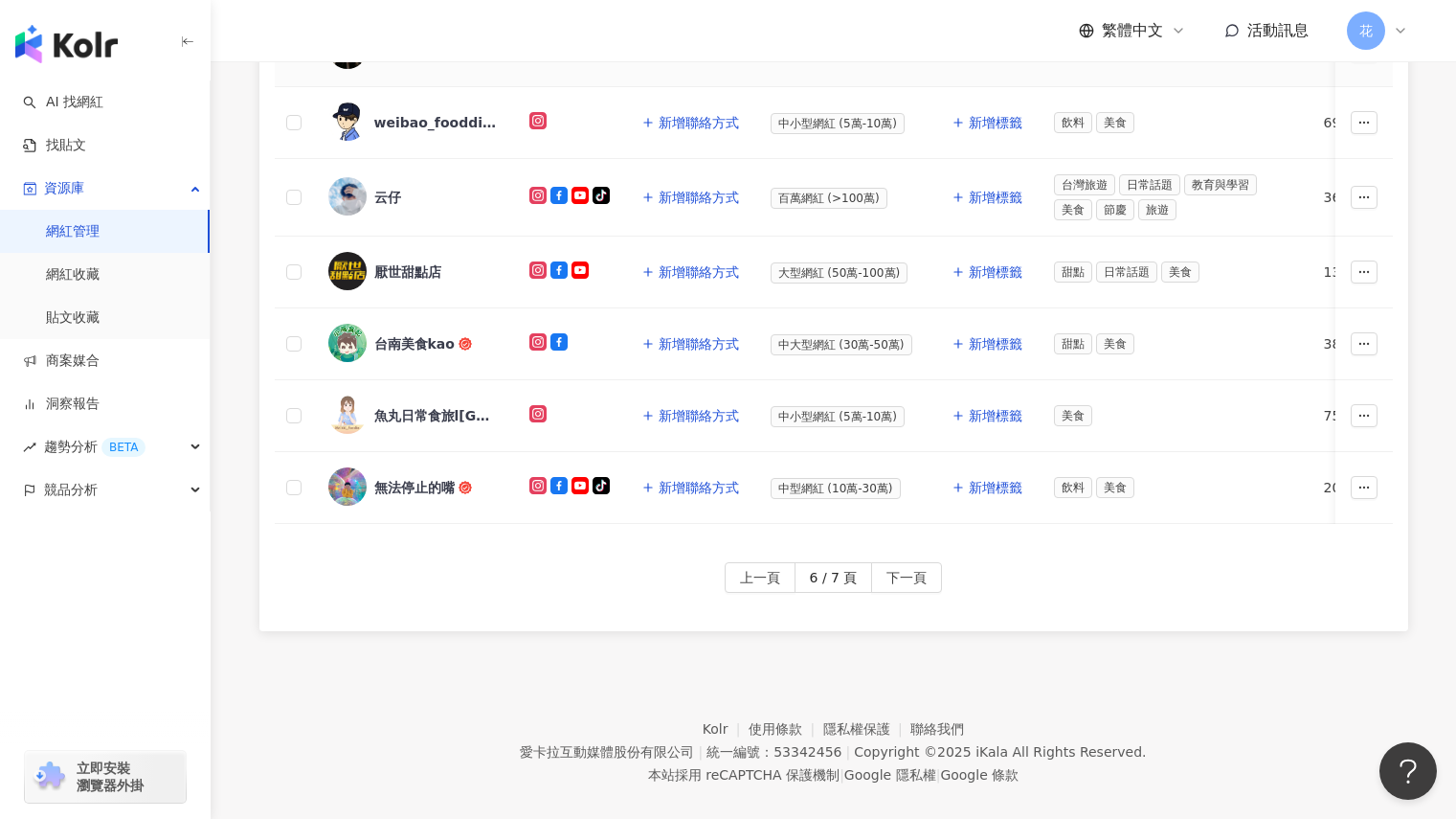
scroll to position [890, 0]
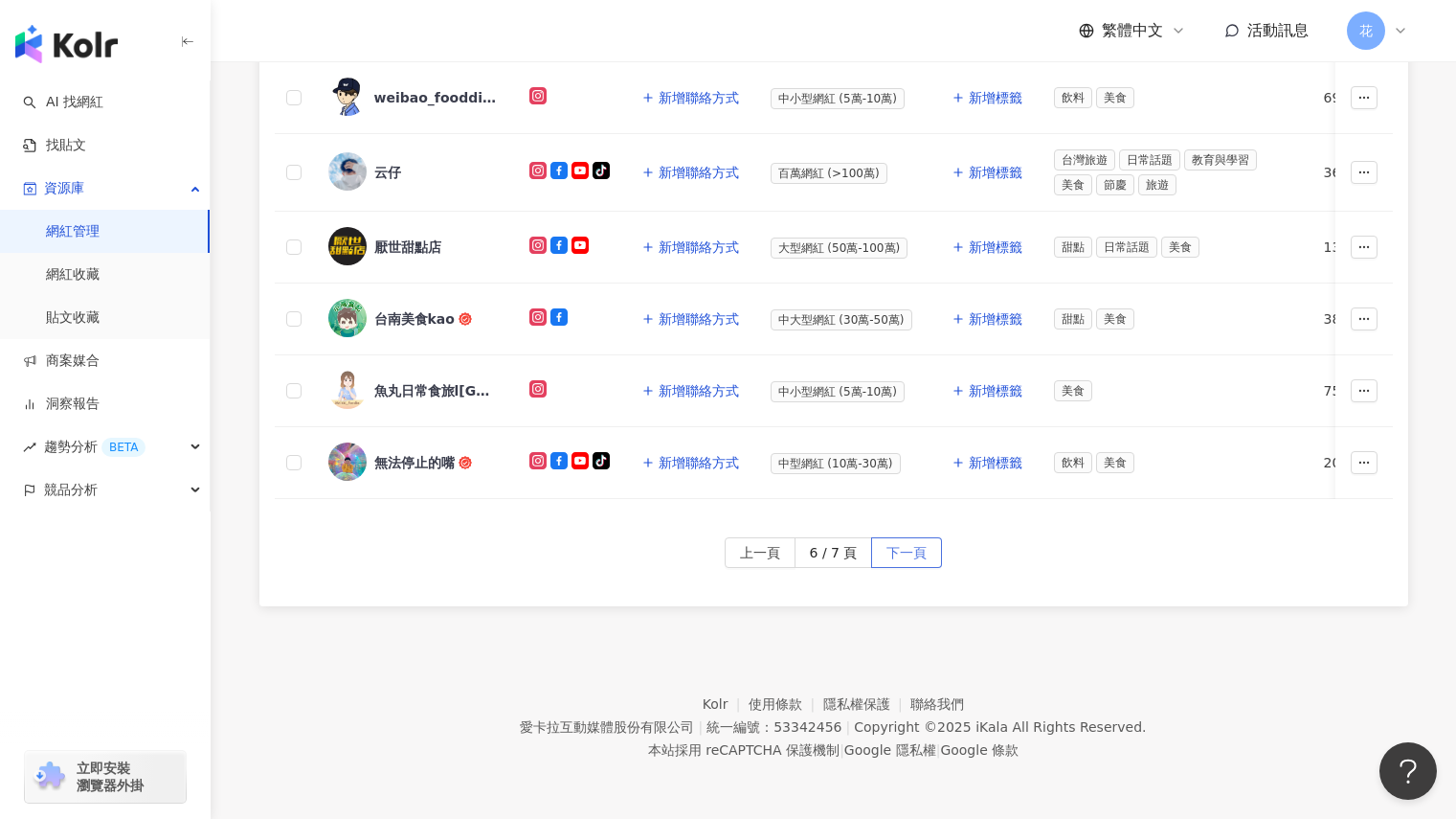
click at [907, 544] on span "下一頁" at bounding box center [906, 553] width 40 height 30
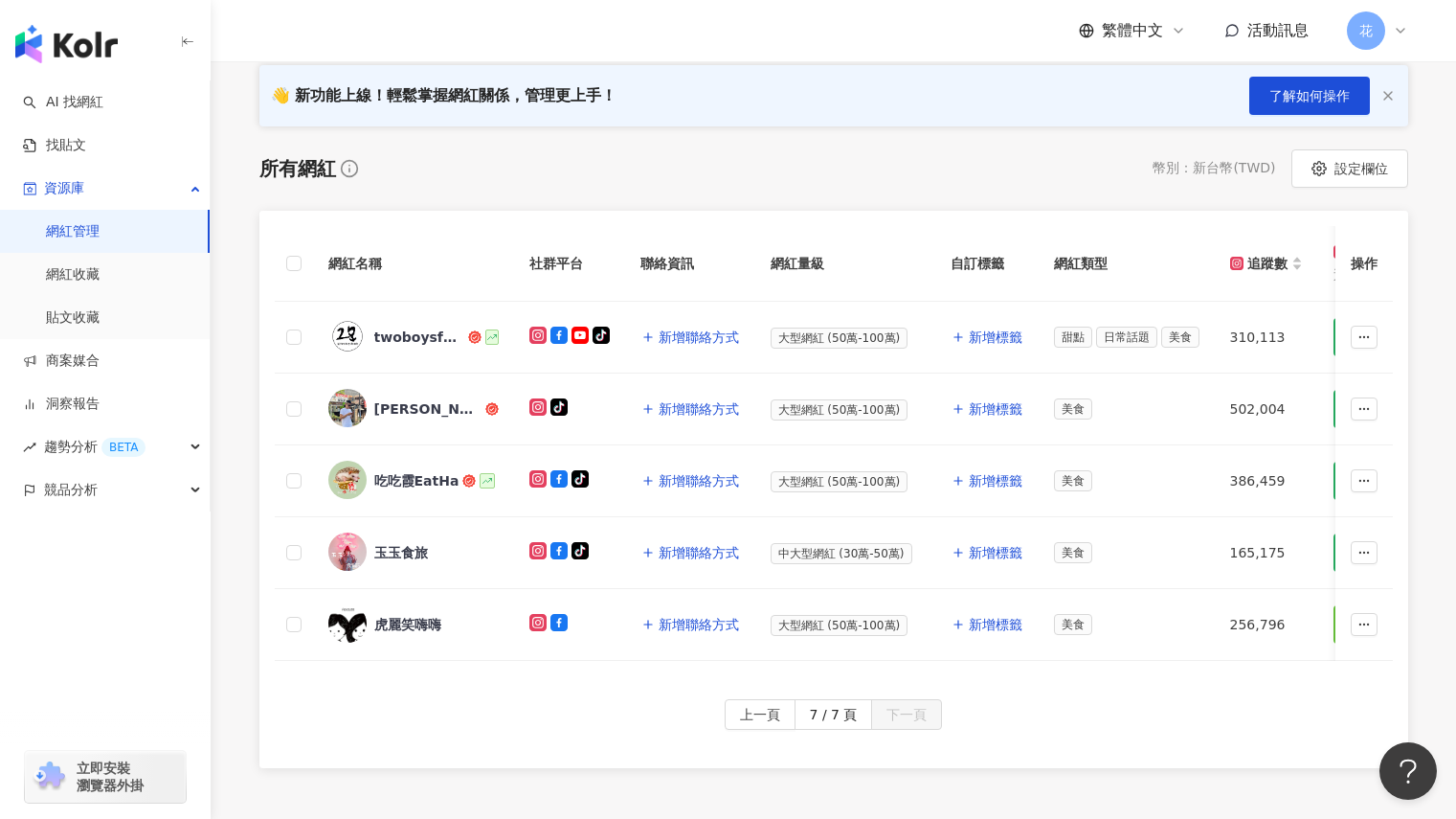
scroll to position [0, 0]
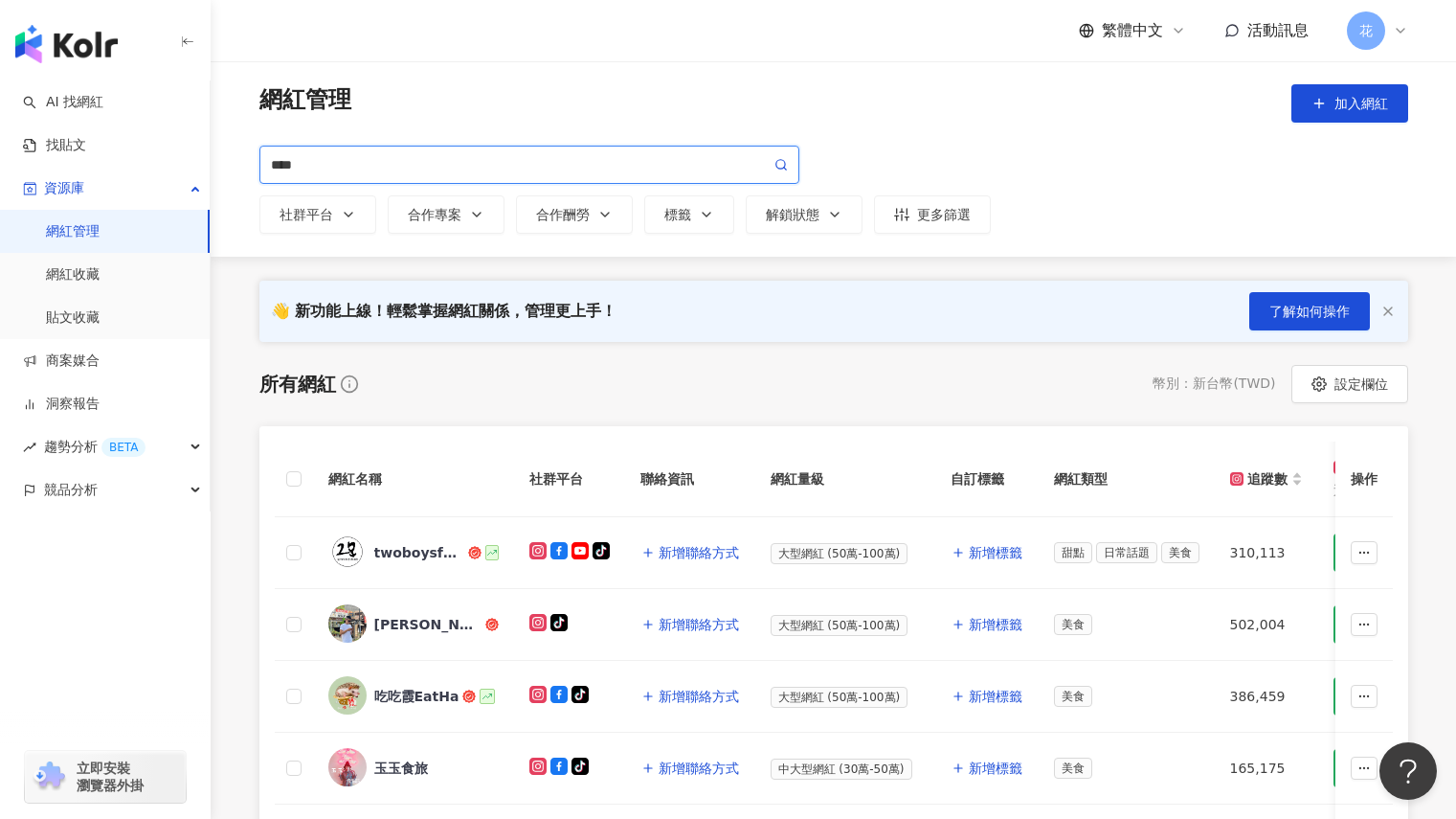
click at [534, 157] on input "****" at bounding box center [520, 165] width 499 height 21
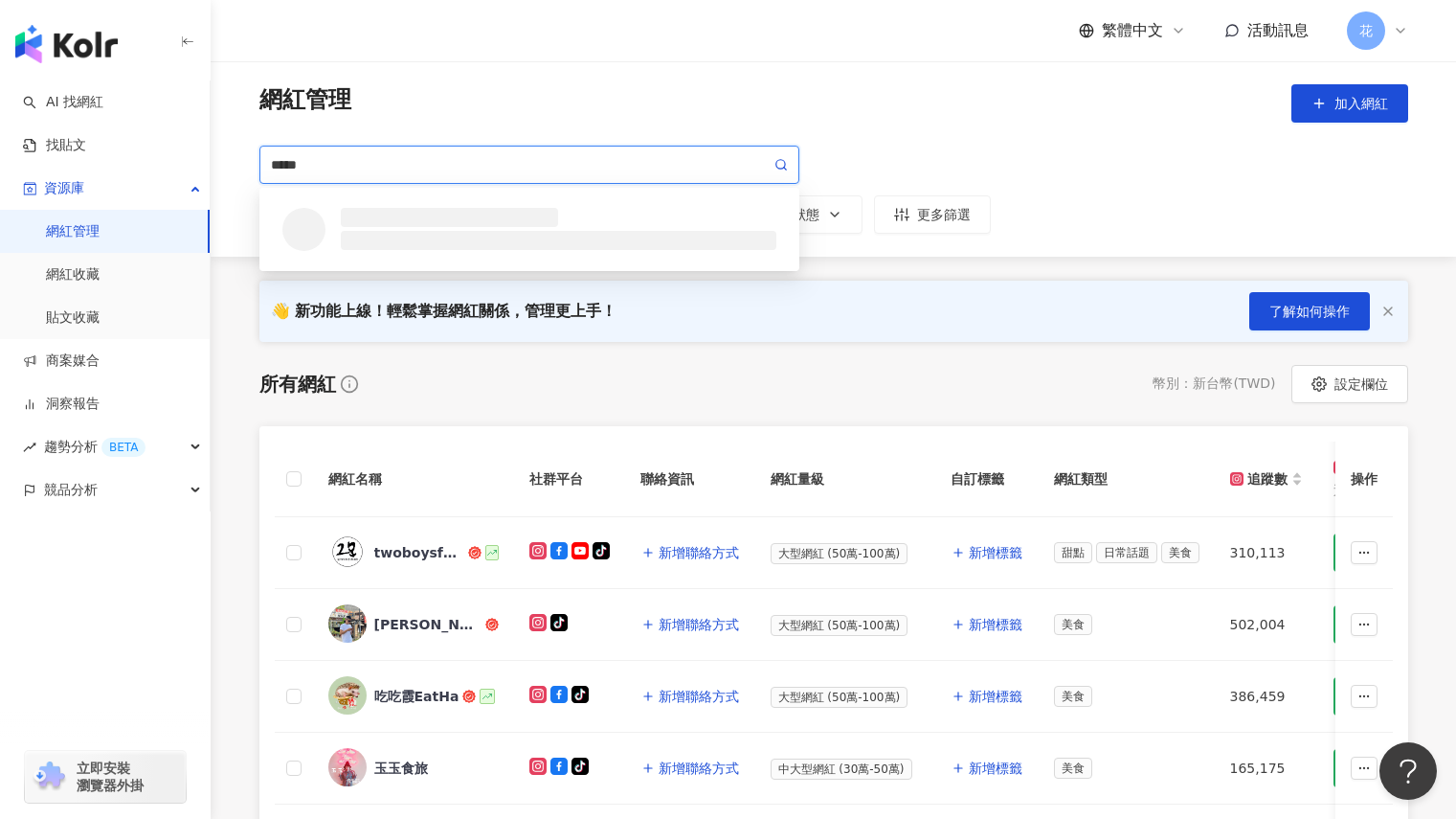
type input "****"
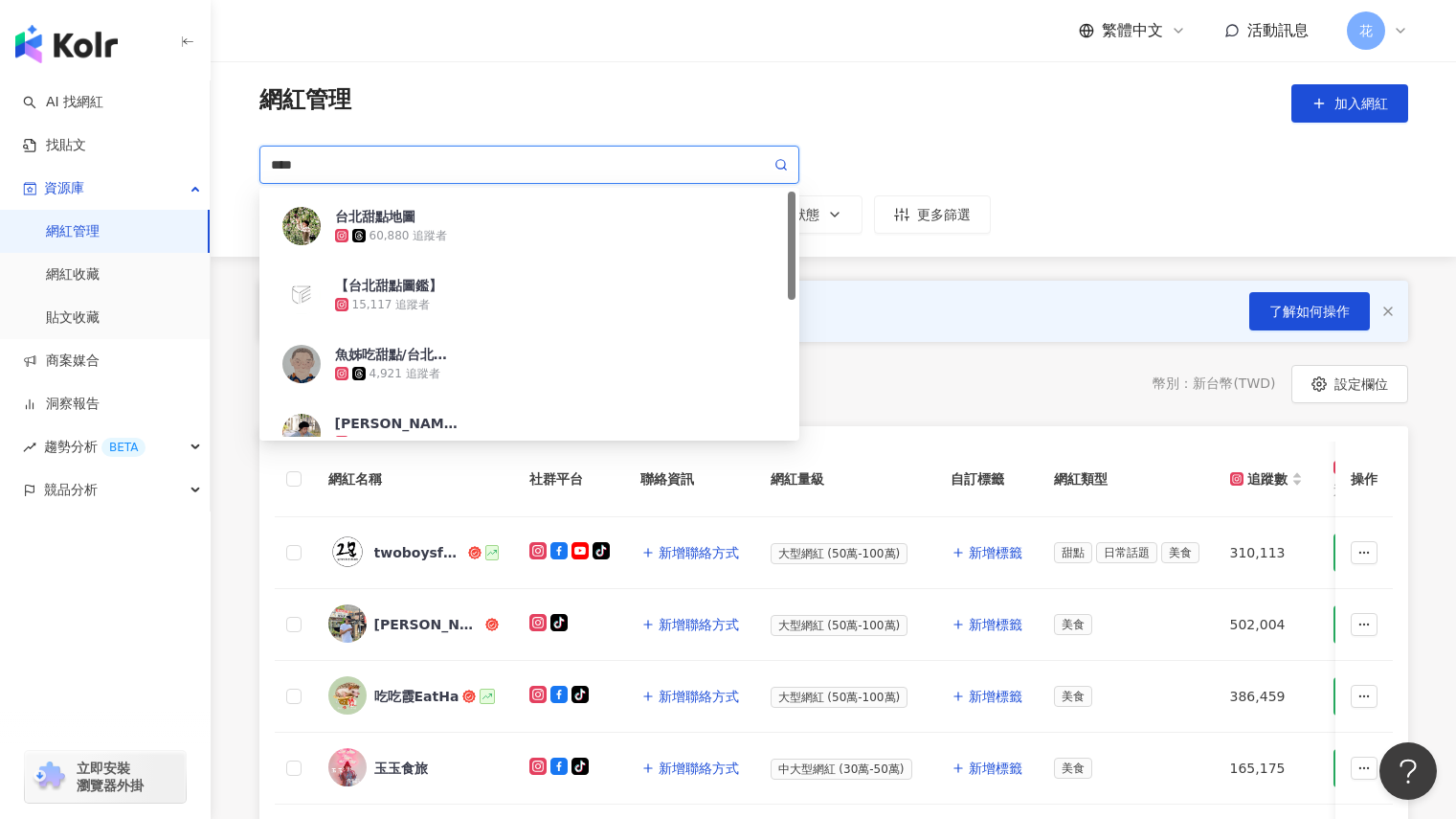
click at [781, 163] on icon at bounding box center [782, 165] width 14 height 14
click at [783, 165] on icon at bounding box center [782, 165] width 14 height 14
click at [444, 232] on div "60,880 追蹤者" at bounding box center [555, 236] width 441 height 19
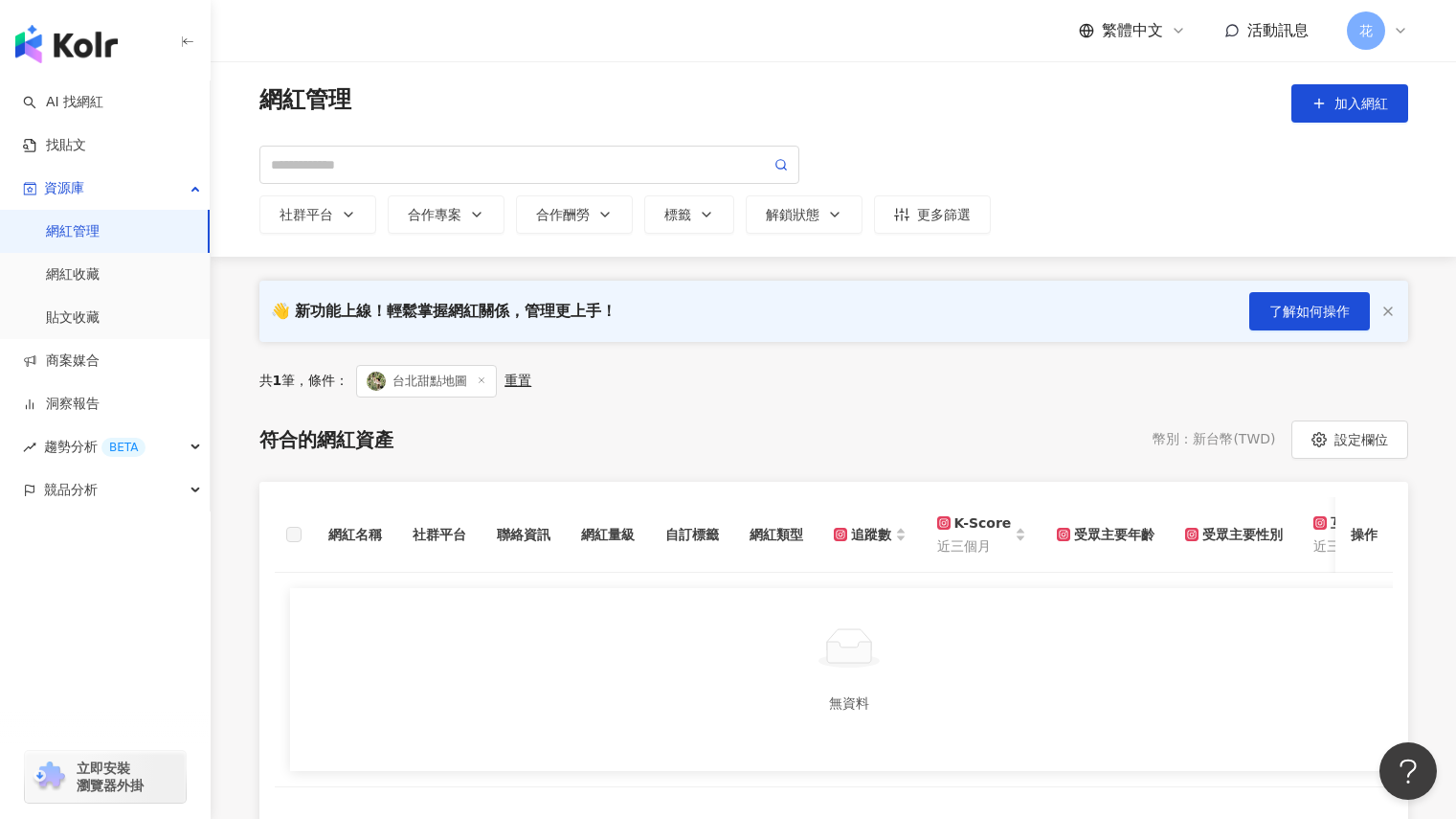
click at [484, 381] on icon at bounding box center [482, 380] width 10 height 10
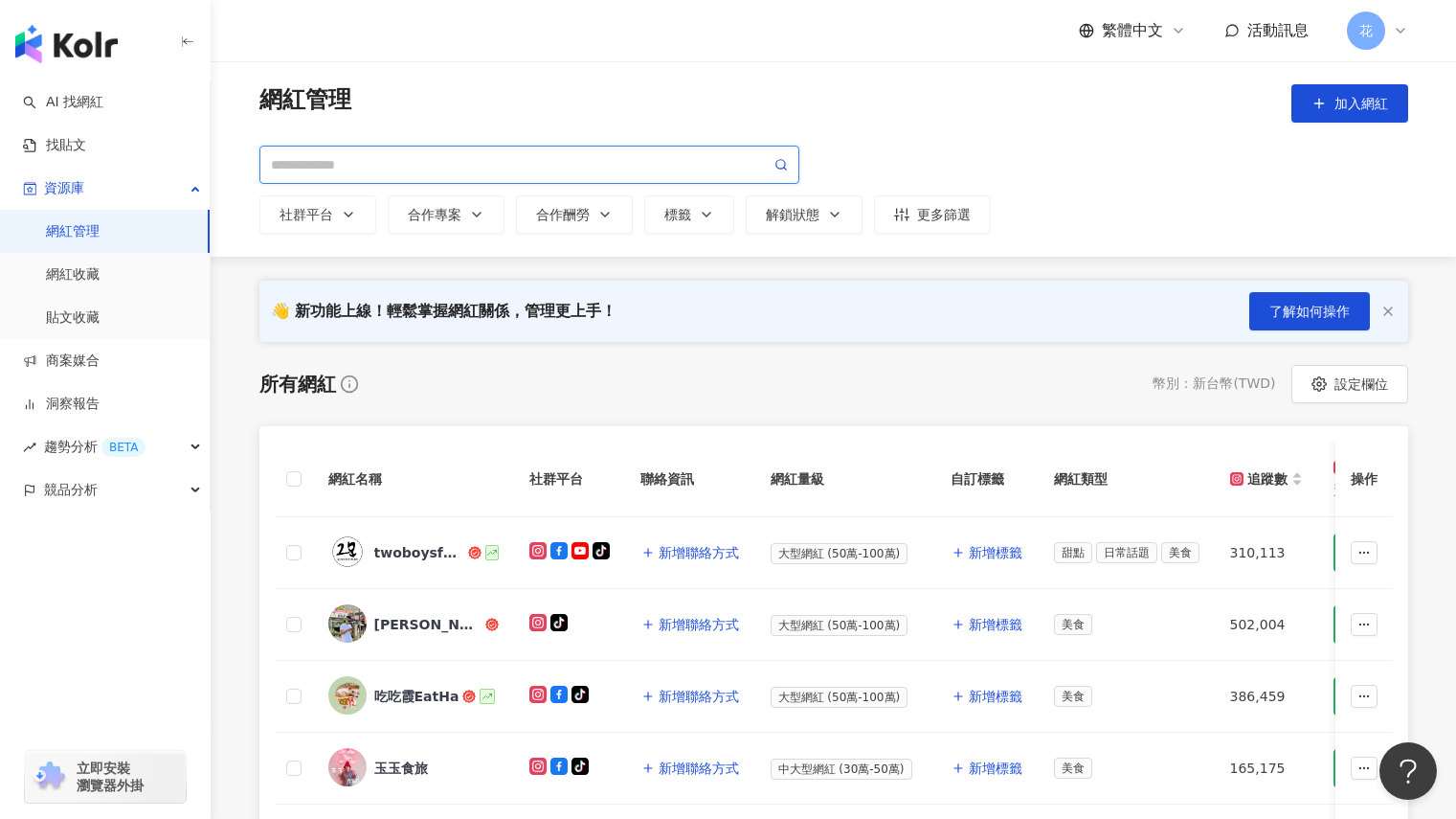
click at [295, 167] on input "search" at bounding box center [520, 165] width 499 height 21
type input "****"
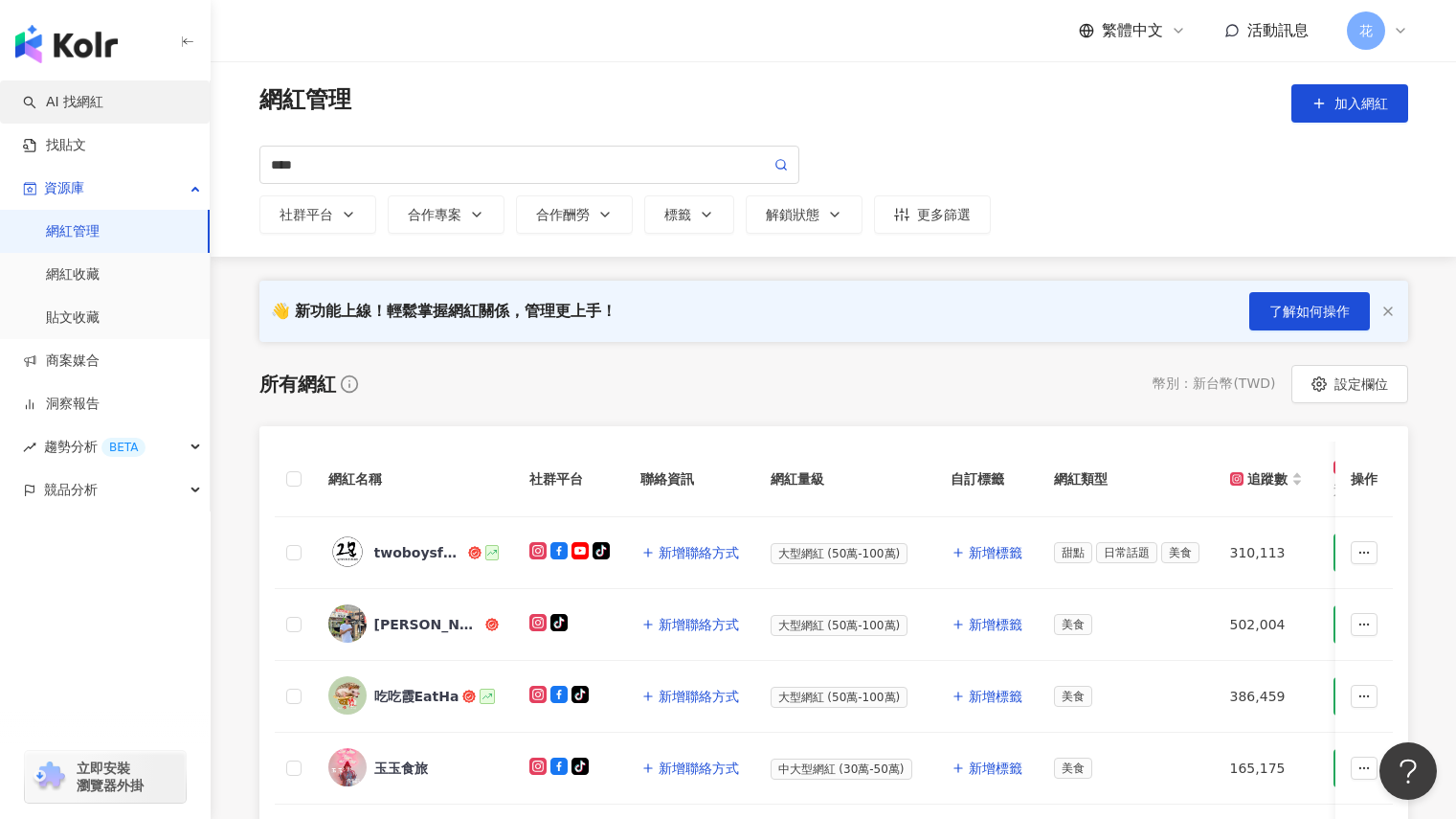
click at [103, 102] on link "AI 找網紅" at bounding box center [63, 102] width 81 height 19
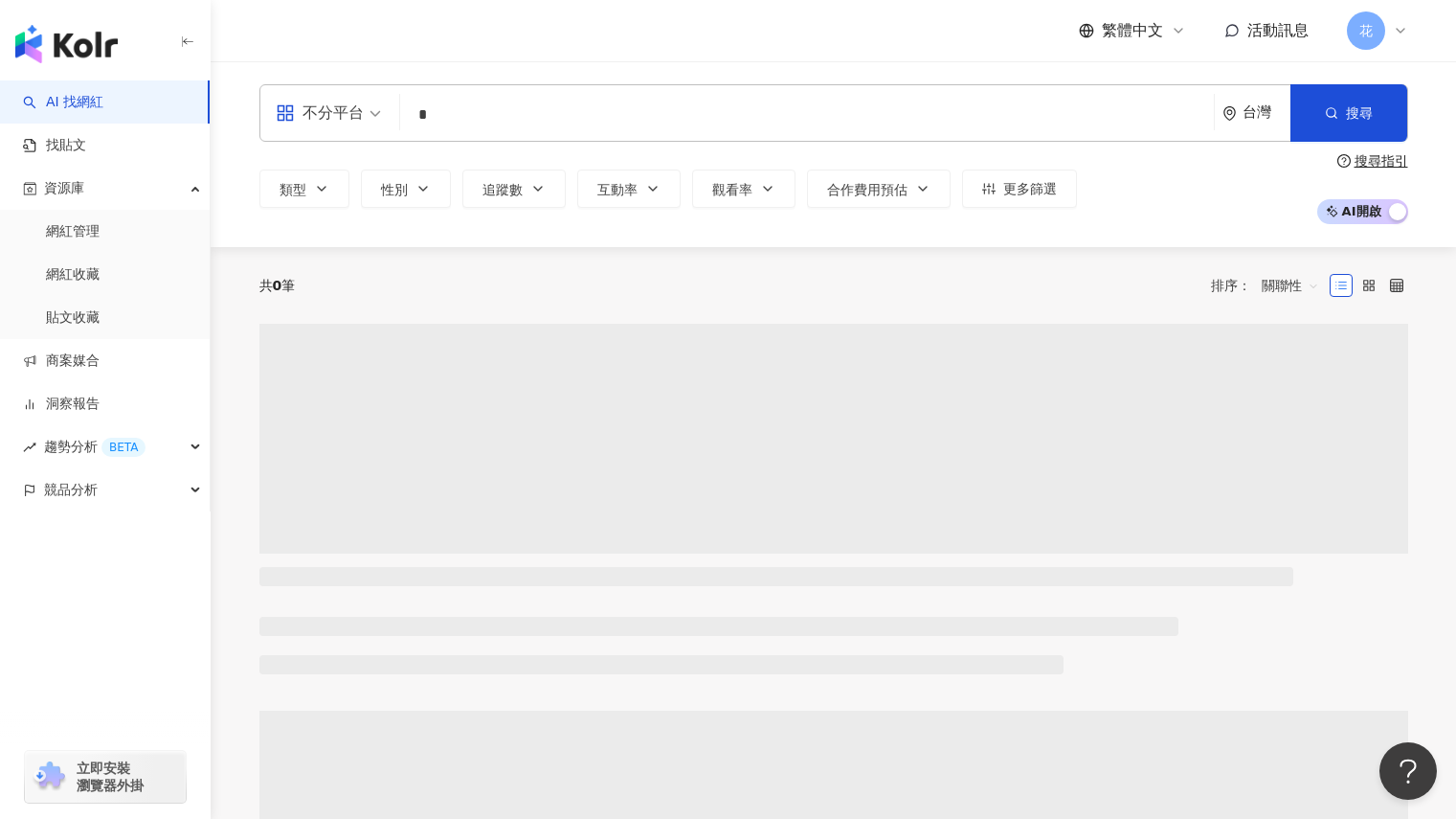
type input "*"
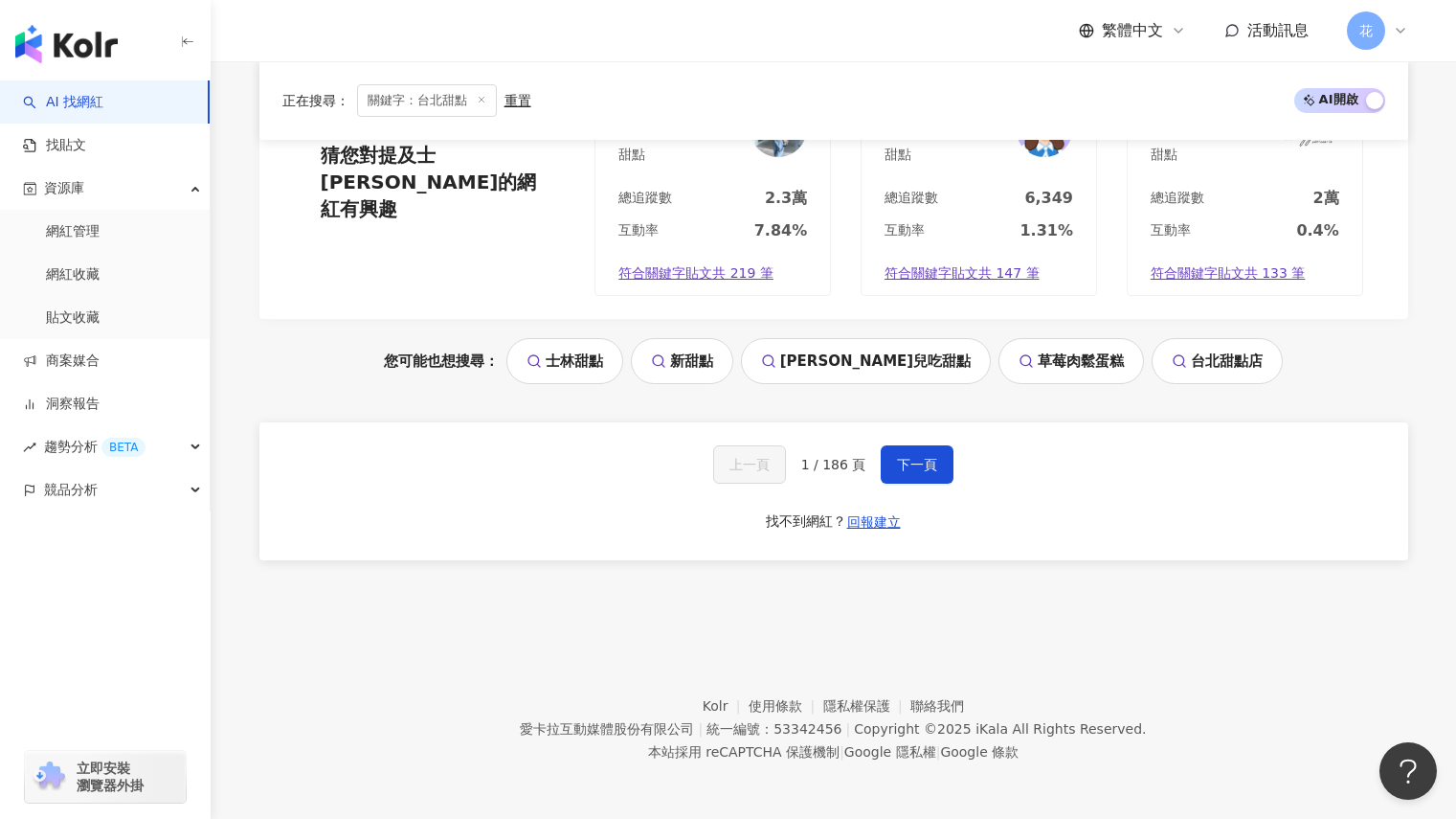
scroll to position [3643, 0]
click at [927, 464] on span "下一頁" at bounding box center [916, 463] width 40 height 16
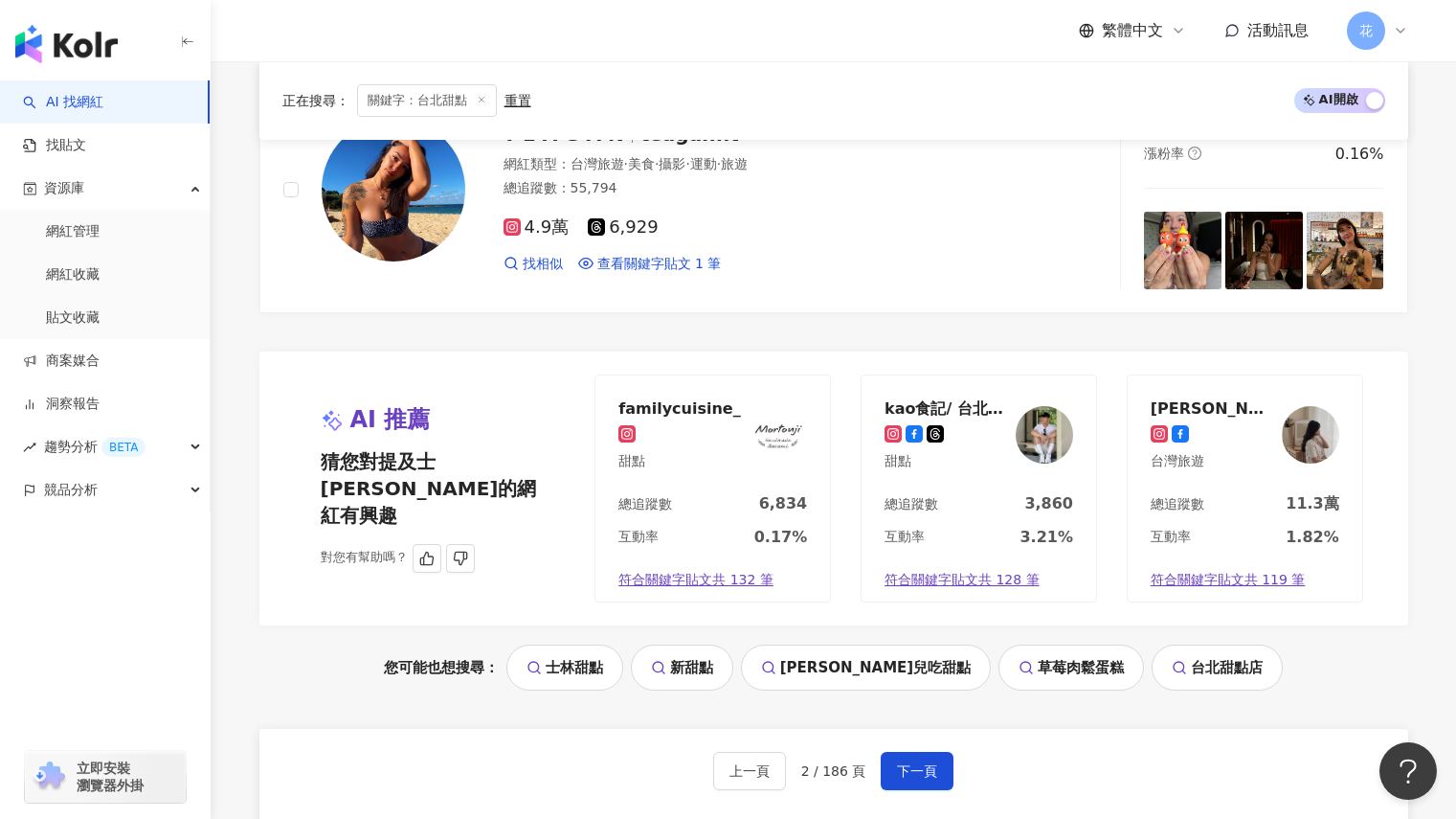
scroll to position [3711, 0]
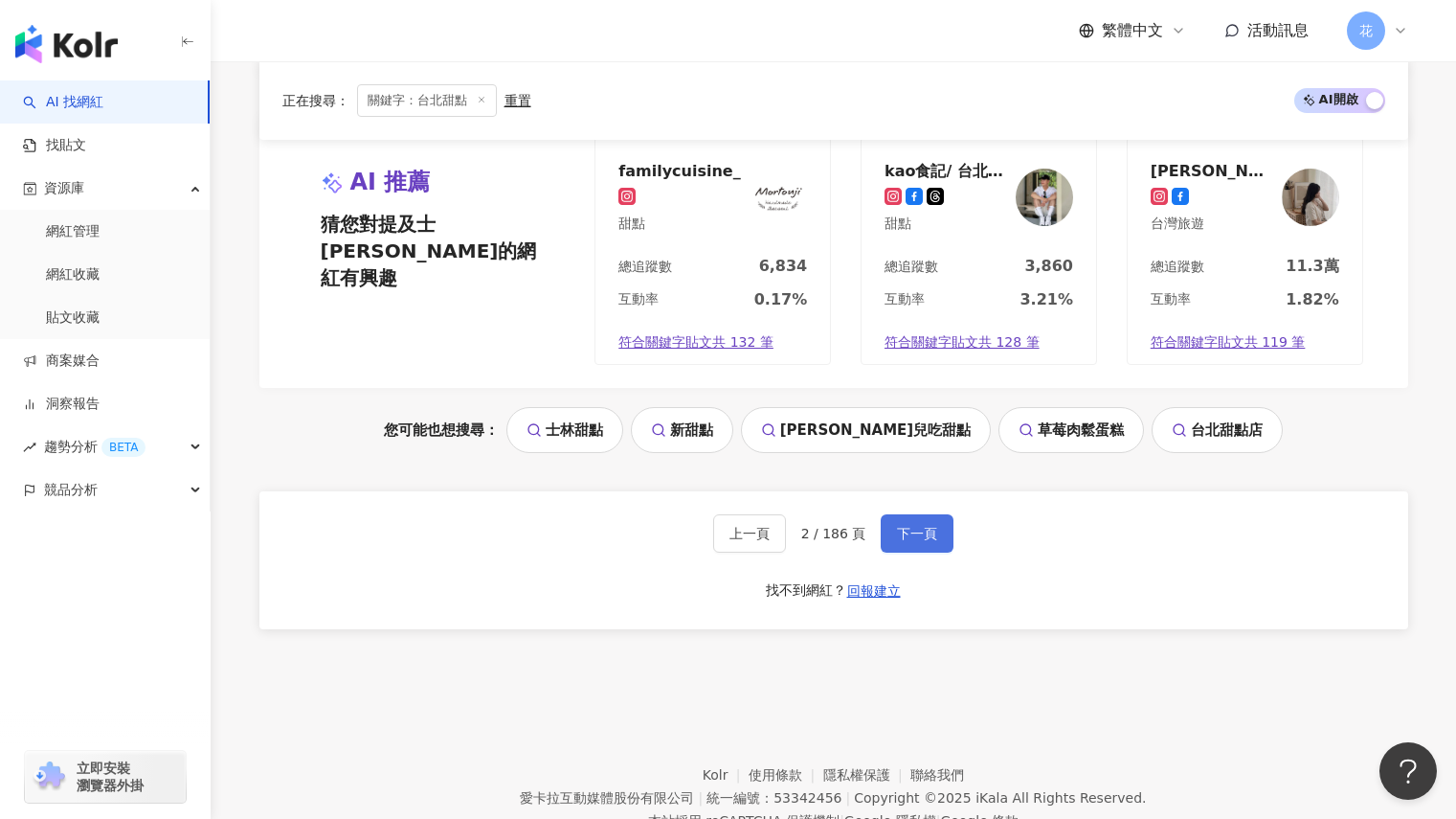
click at [926, 526] on span "下一頁" at bounding box center [916, 534] width 40 height 16
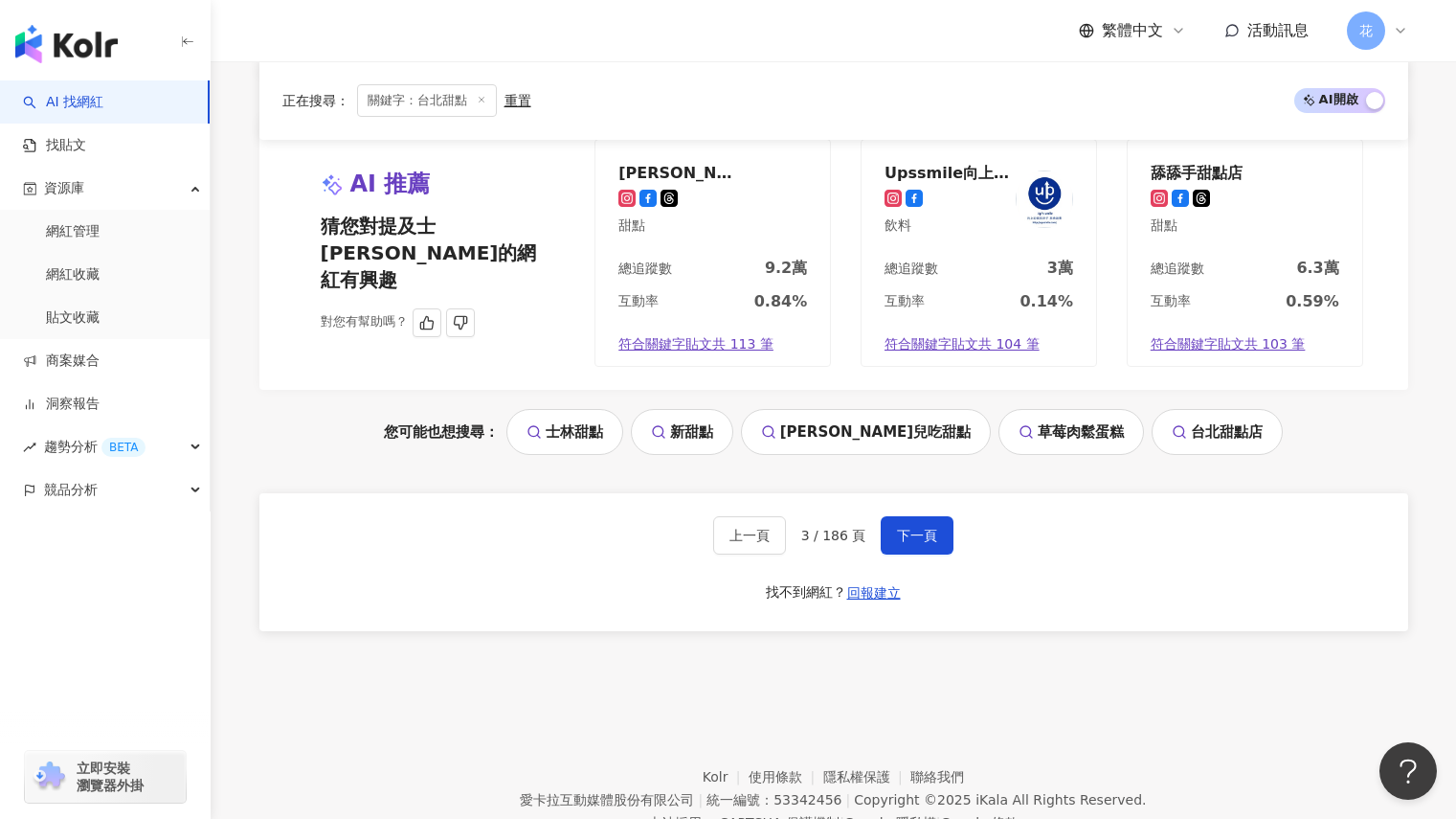
scroll to position [3831, 0]
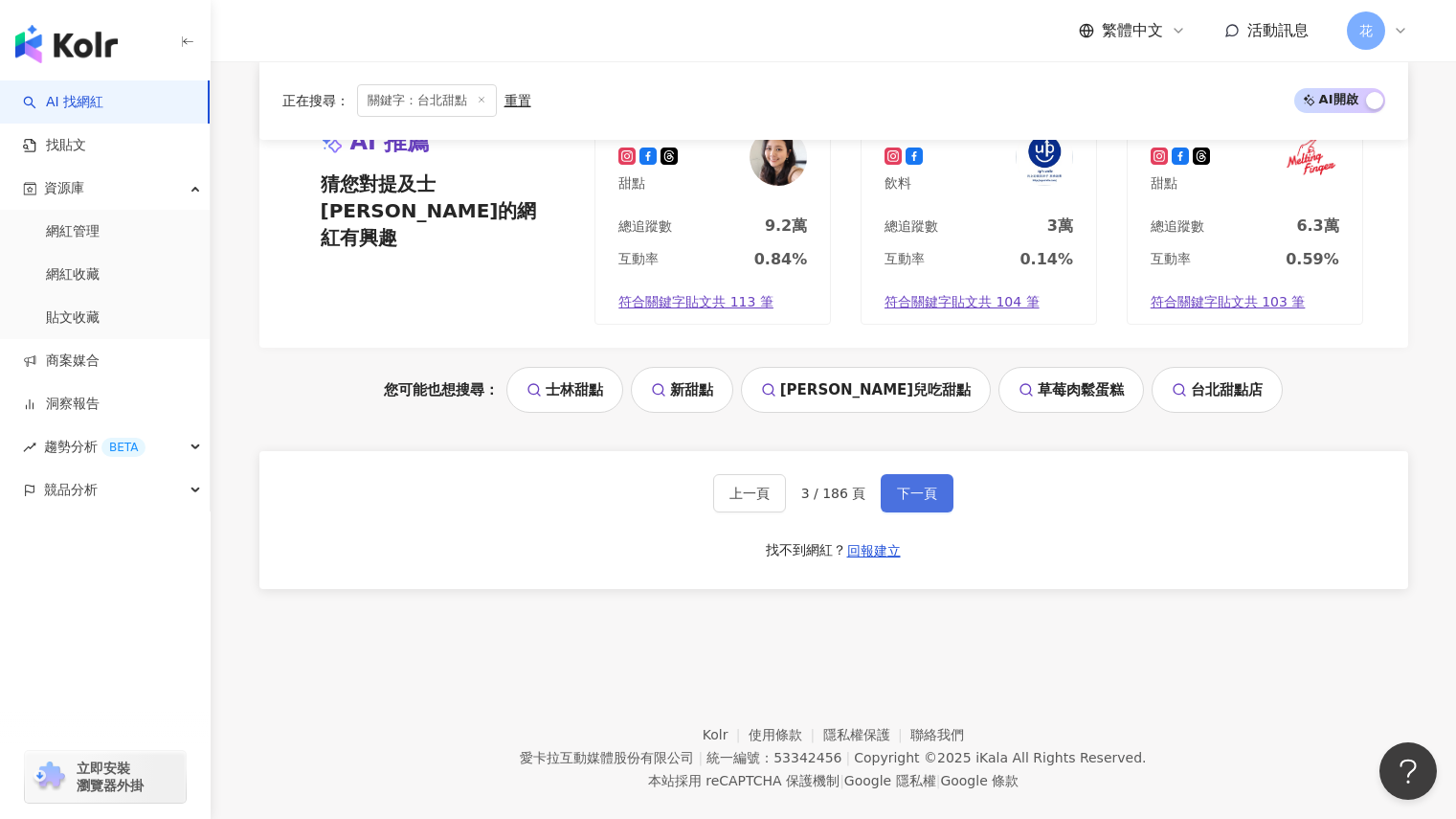
click at [934, 474] on button "下一頁" at bounding box center [917, 493] width 73 height 38
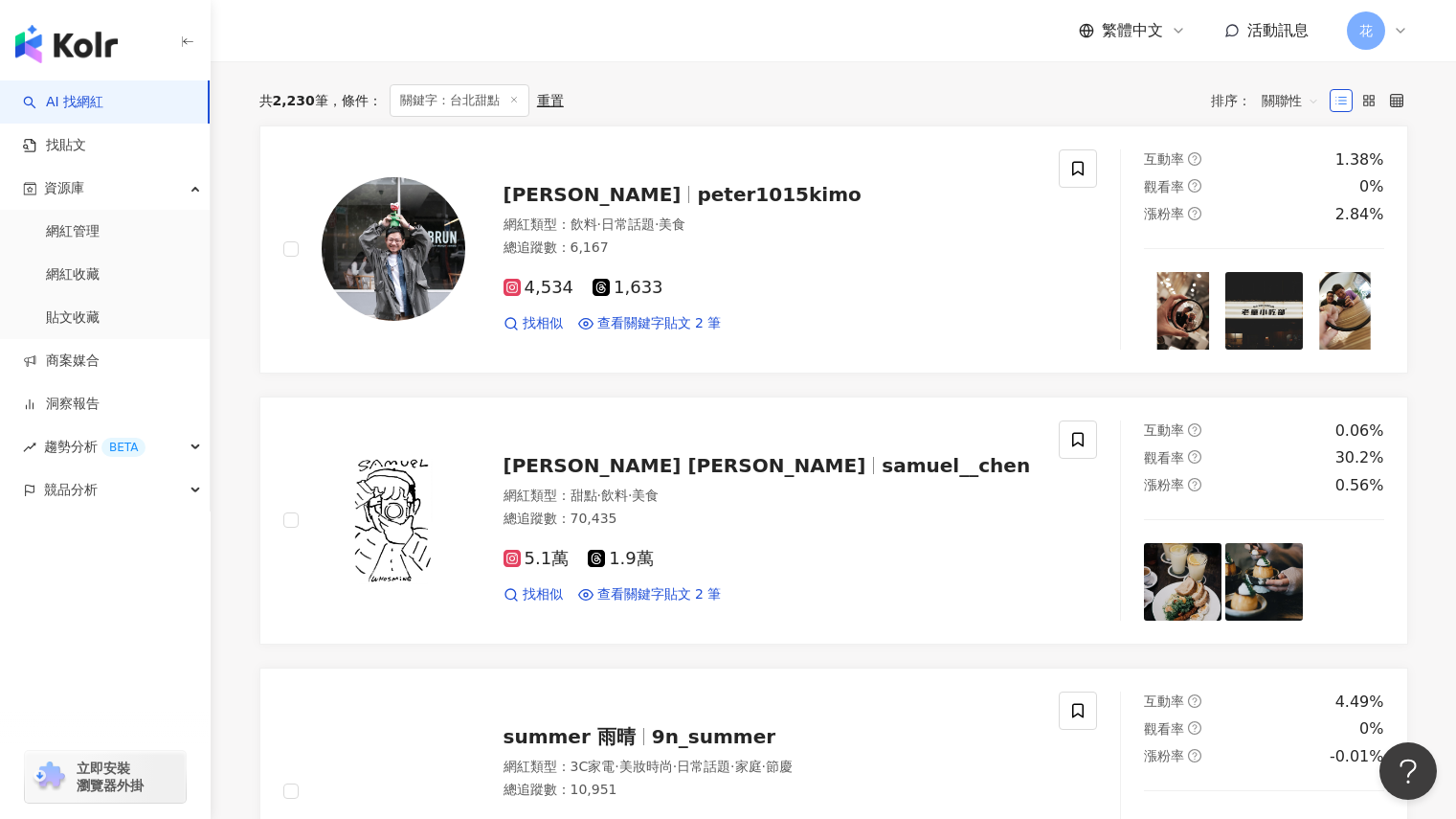
scroll to position [260, 0]
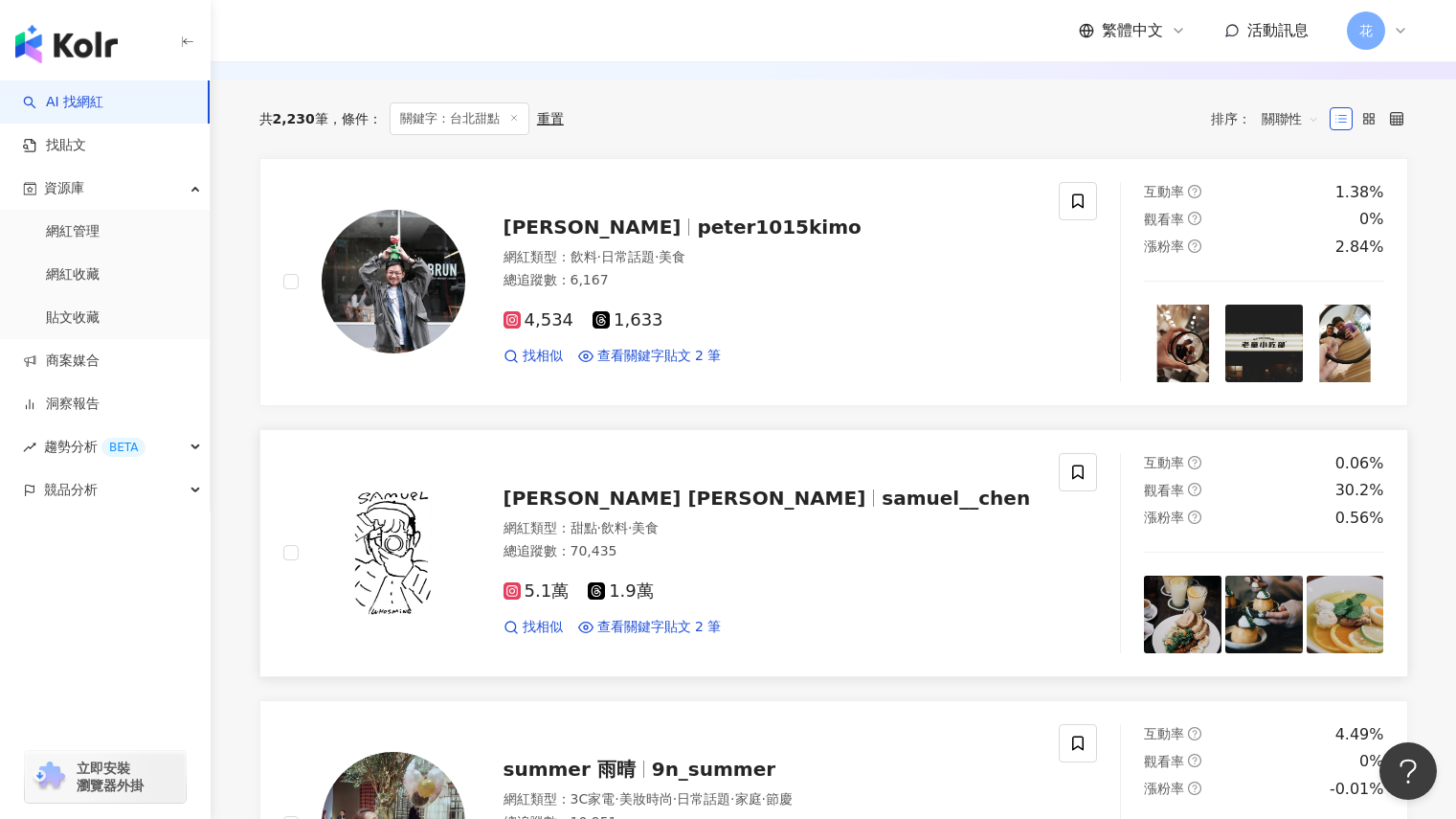
click at [882, 494] on span "samuel__chen" at bounding box center [956, 499] width 148 height 23
click at [1192, 635] on img at bounding box center [1183, 614] width 78 height 78
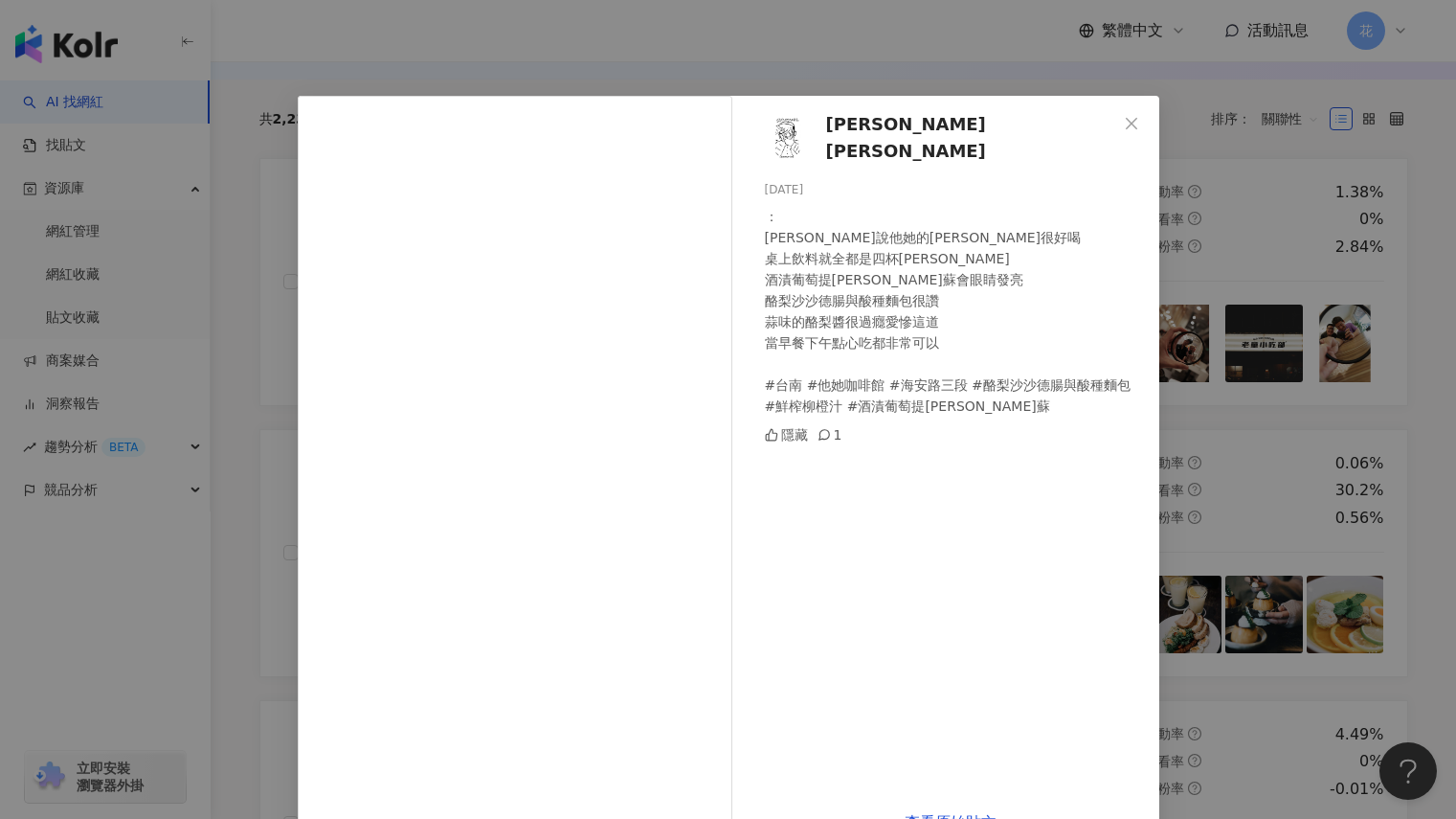
click at [1339, 466] on div "Samuel Chen 2025/9/10 ： 徐咪咪說他她的柳橙基很好喝 桌上飲料就全都是四杯柳橙基 酒漬葡萄提拉米蘇會眼睛發亮 酪梨沙沙德腸與酸種麵包很讚…" at bounding box center [728, 409] width 1456 height 819
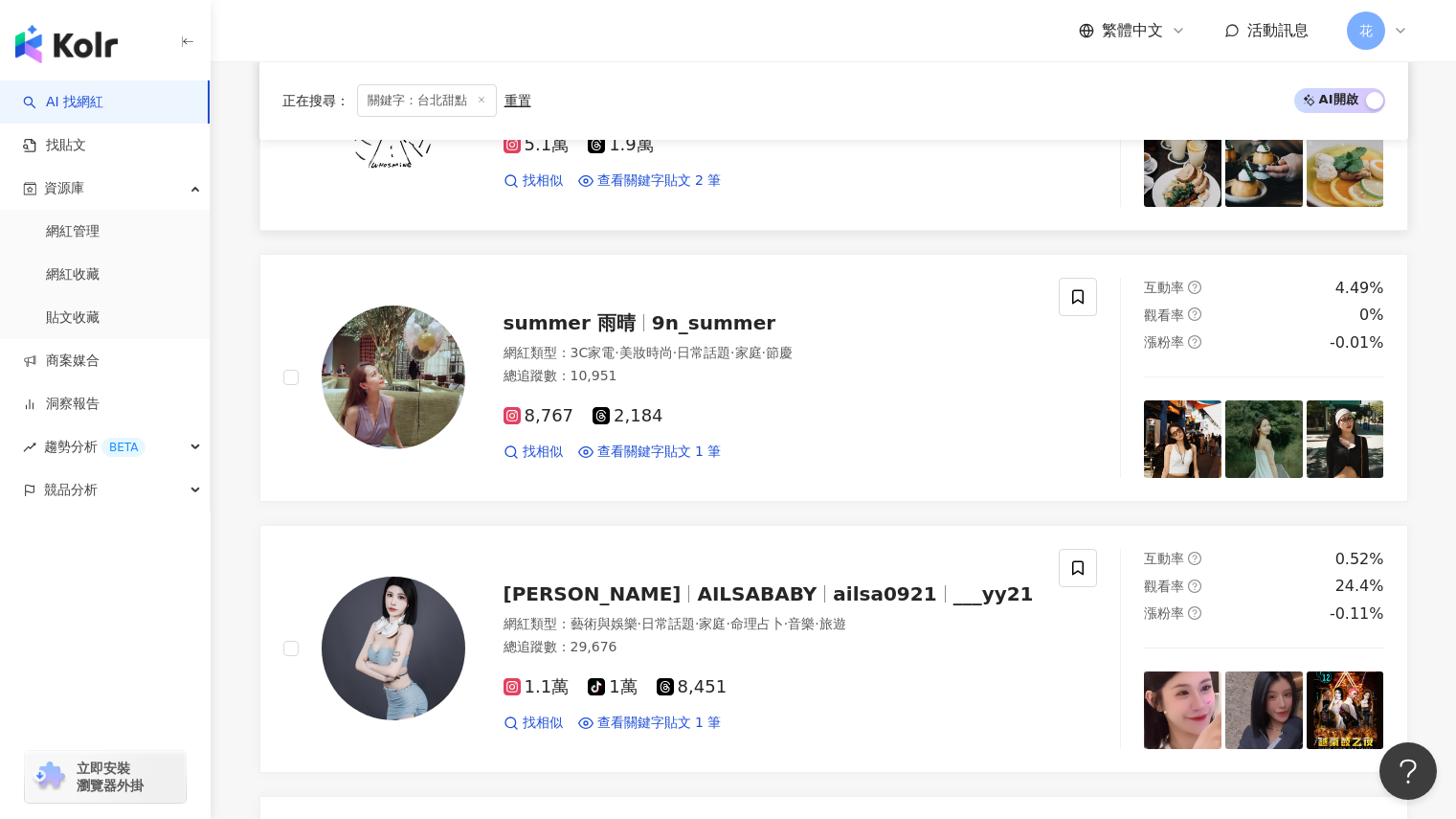
scroll to position [452, 0]
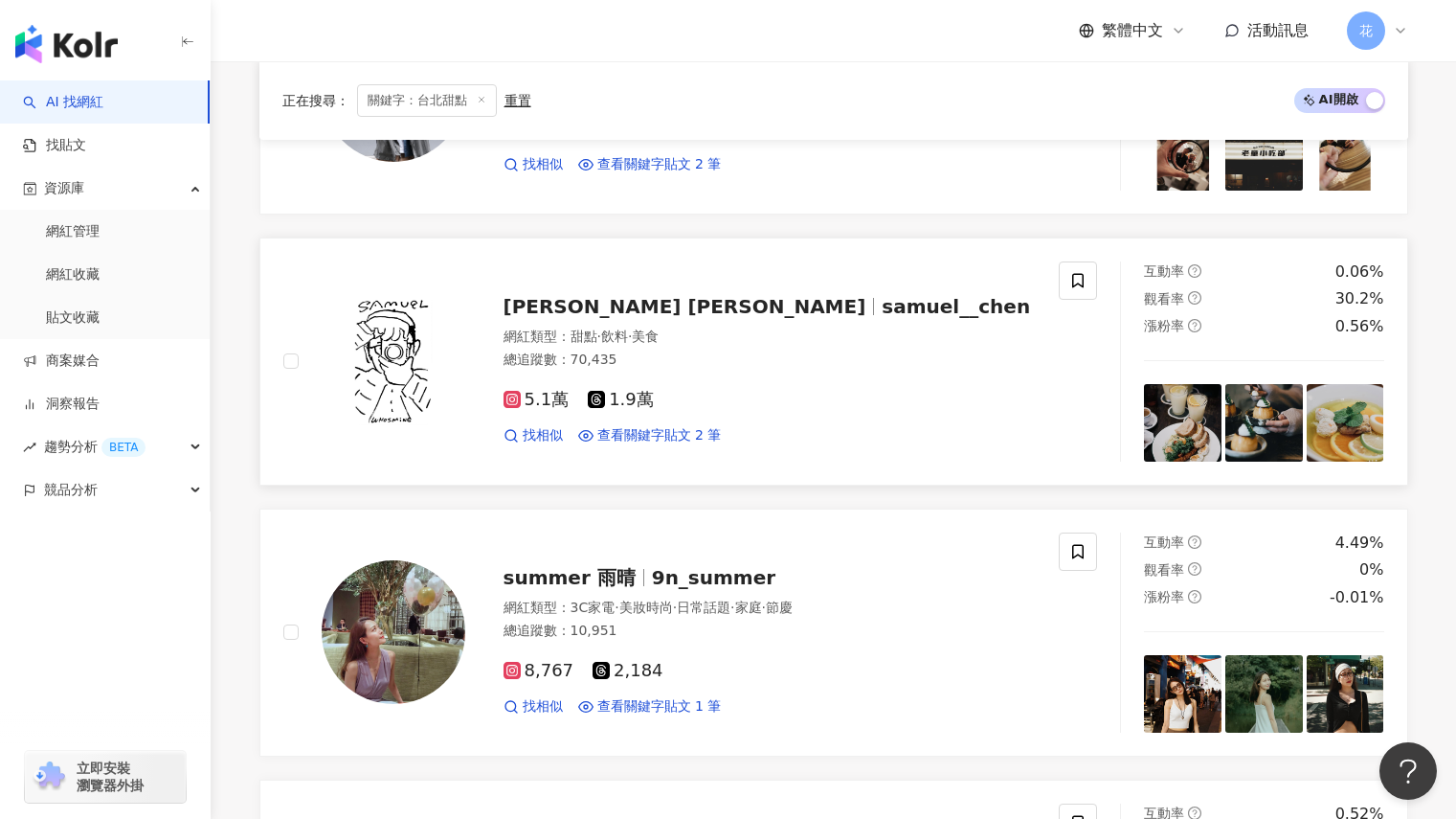
click at [1332, 429] on img at bounding box center [1345, 423] width 78 height 78
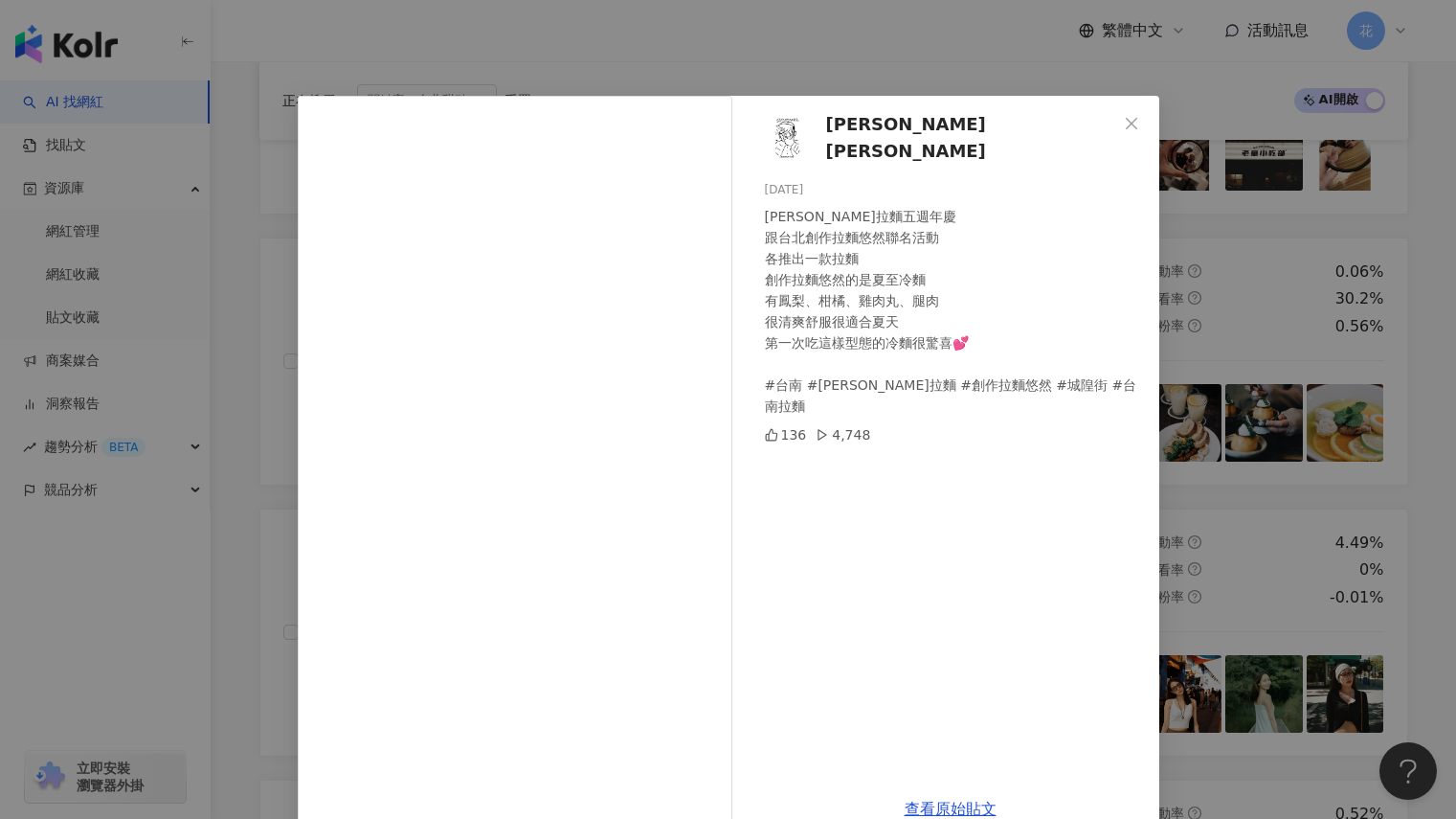
click at [1294, 421] on div "Samuel Chen 2025/9/8 白露拉麵五週年慶 跟台北創作拉麵悠然聯名活動 各推出一款拉麵 創作拉麵悠然的是夏至冷麵 有鳳梨、柑橘、雞肉丸、腿肉 …" at bounding box center [728, 409] width 1456 height 819
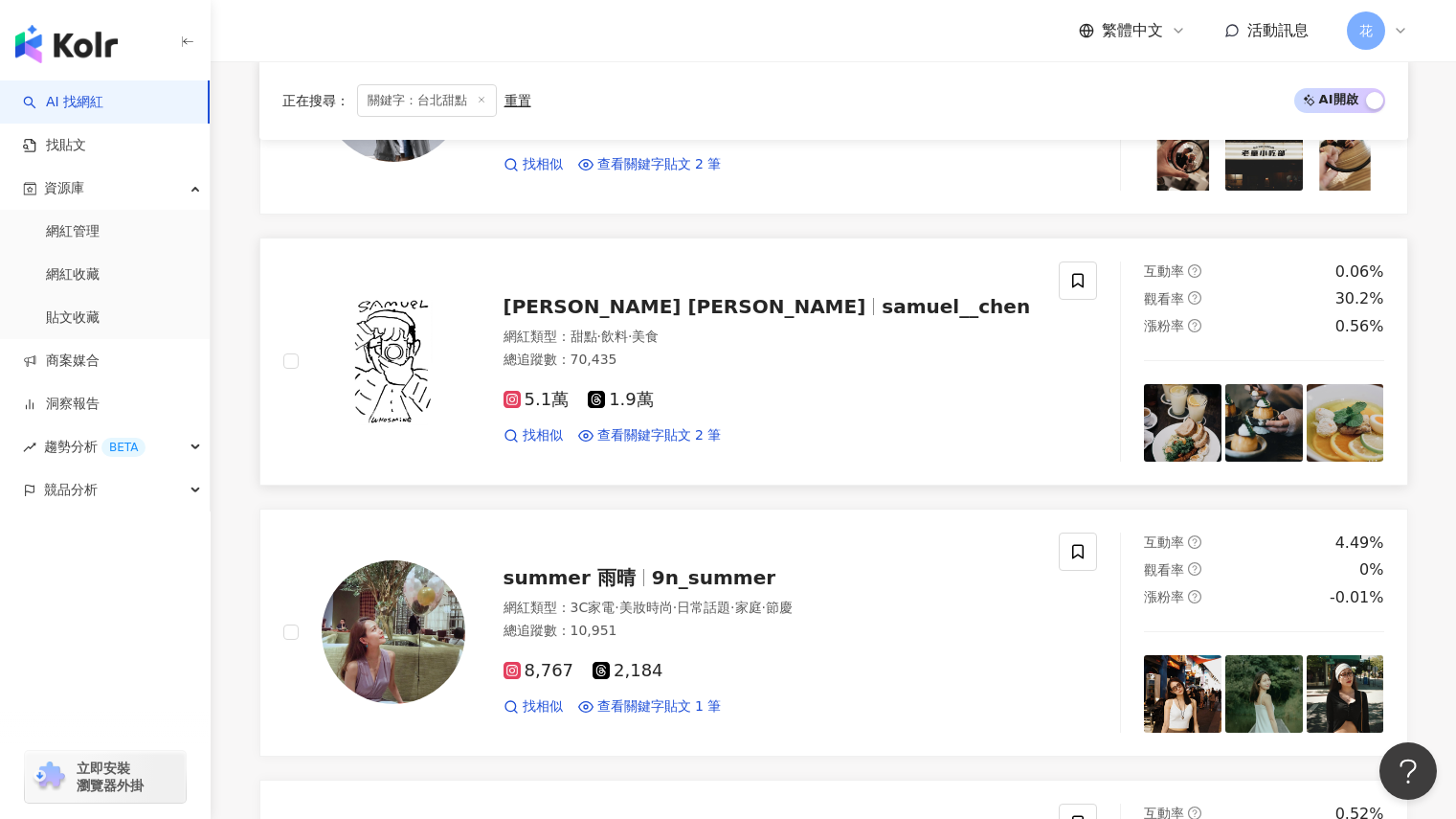
click at [1247, 428] on img at bounding box center [1264, 423] width 78 height 78
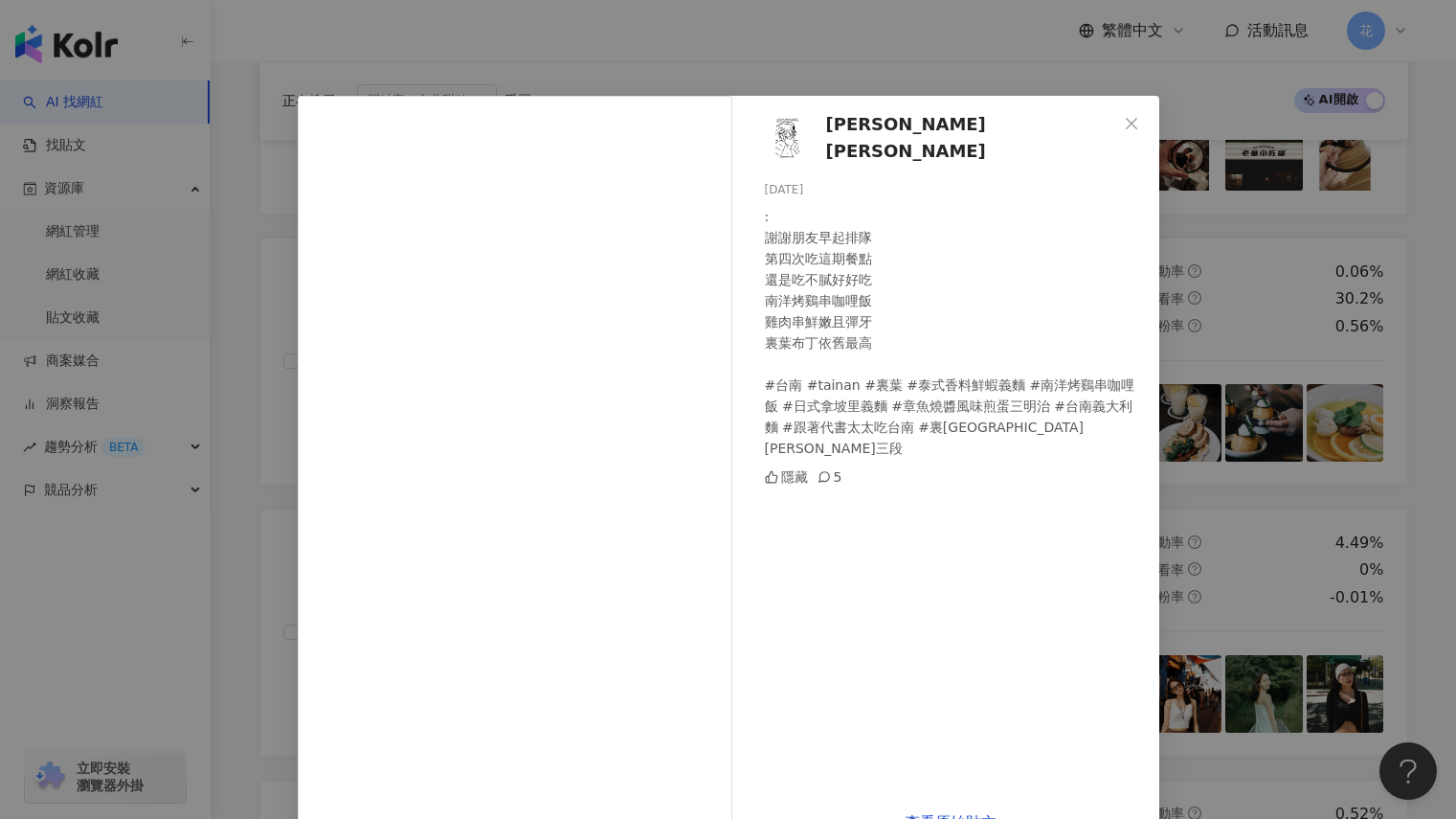
click at [1117, 147] on div "Samuel Chen 2025/9/9 : 謝謝朋友早起排隊 第四次吃這期餐點 還是吃不膩好好吃 南洋烤鷄串咖哩飯 雞肉串鮮嫩且彈牙 裏葉布丁依舊最高 #台…" at bounding box center [950, 445] width 418 height 699
click at [1126, 142] on button "Close" at bounding box center [1131, 123] width 38 height 38
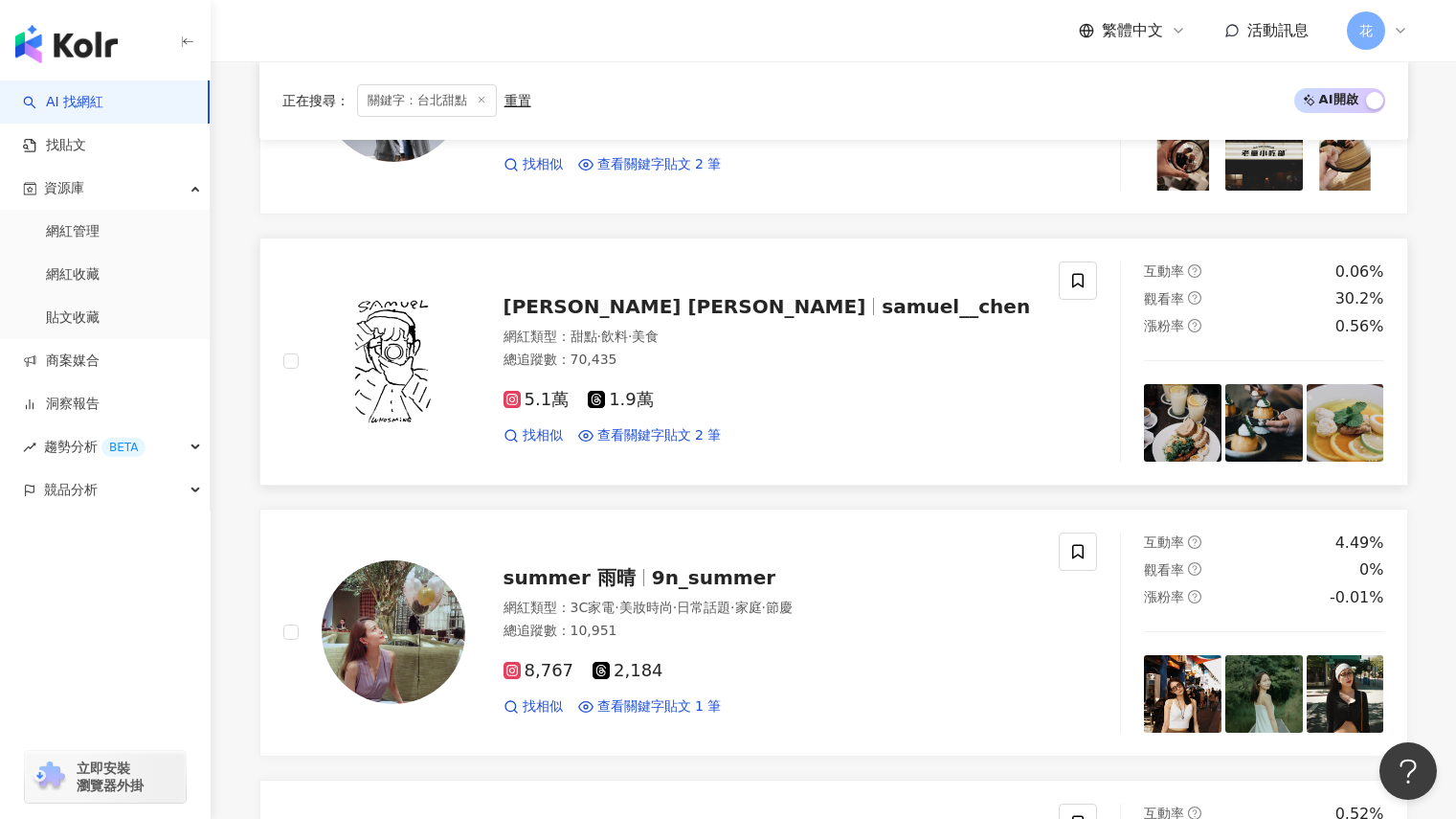
click at [579, 315] on span "Samuel Chen" at bounding box center [684, 307] width 363 height 23
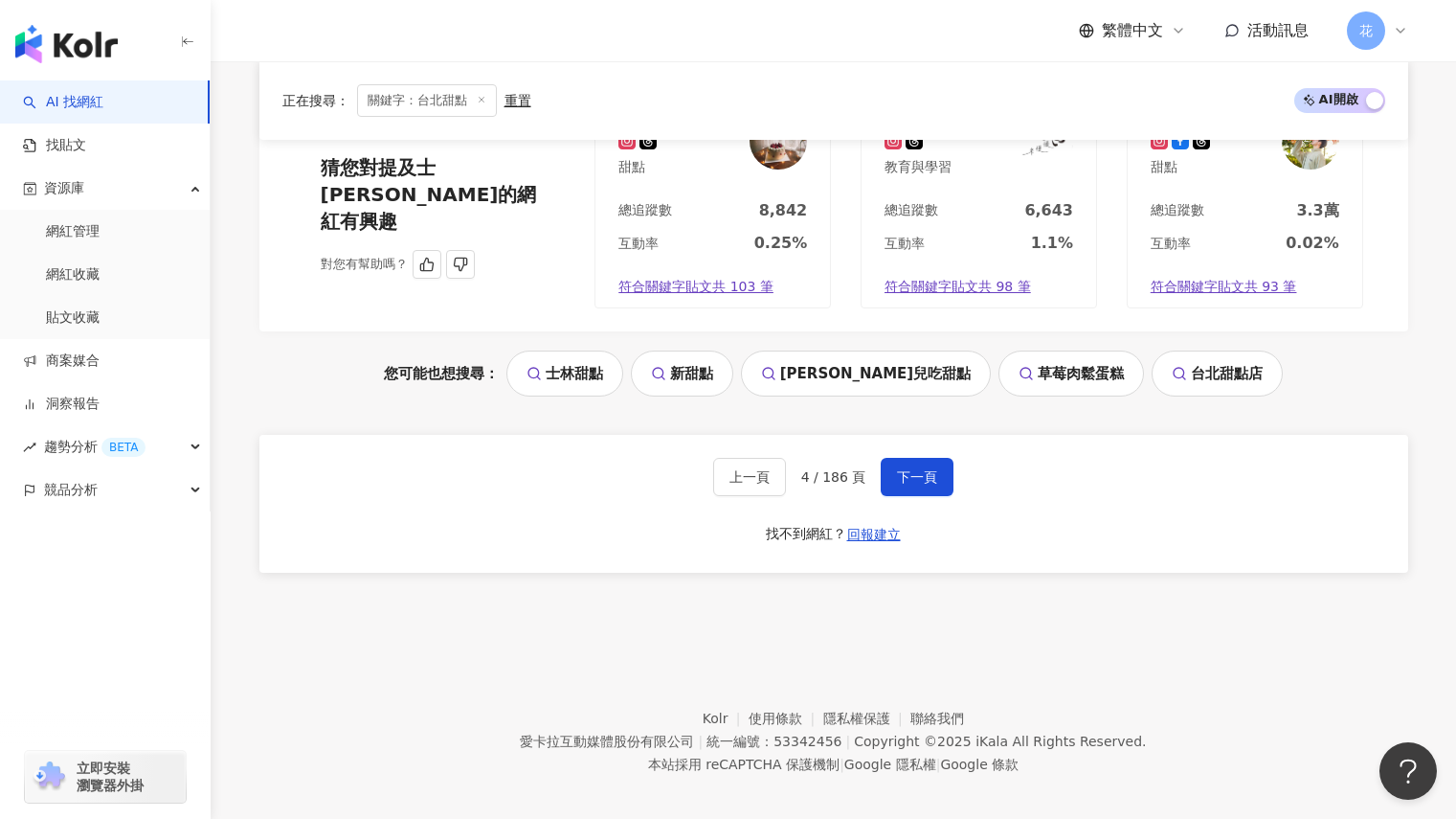
scroll to position [3643, 0]
click at [930, 468] on span "下一頁" at bounding box center [916, 476] width 40 height 16
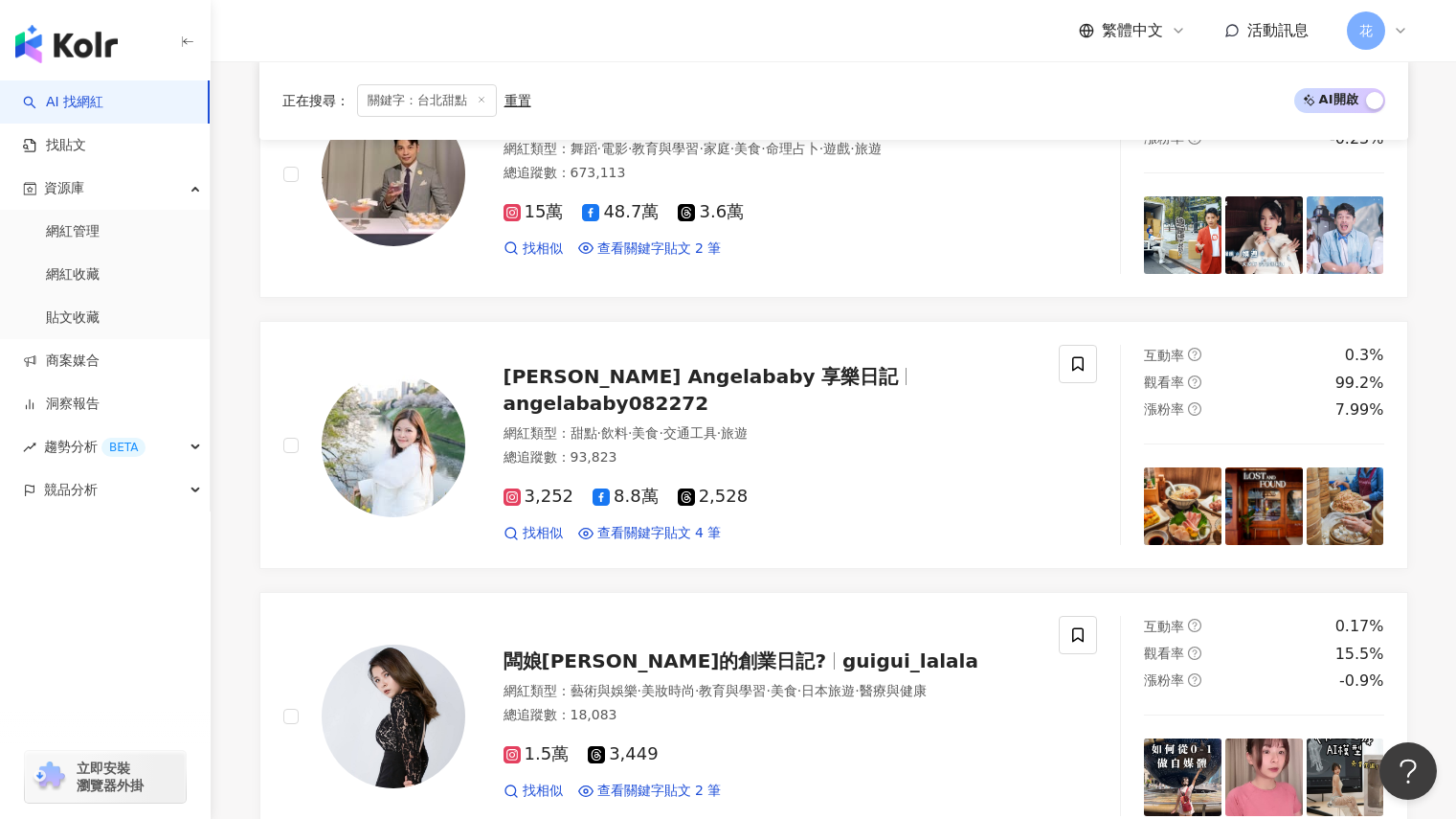
scroll to position [2207, 0]
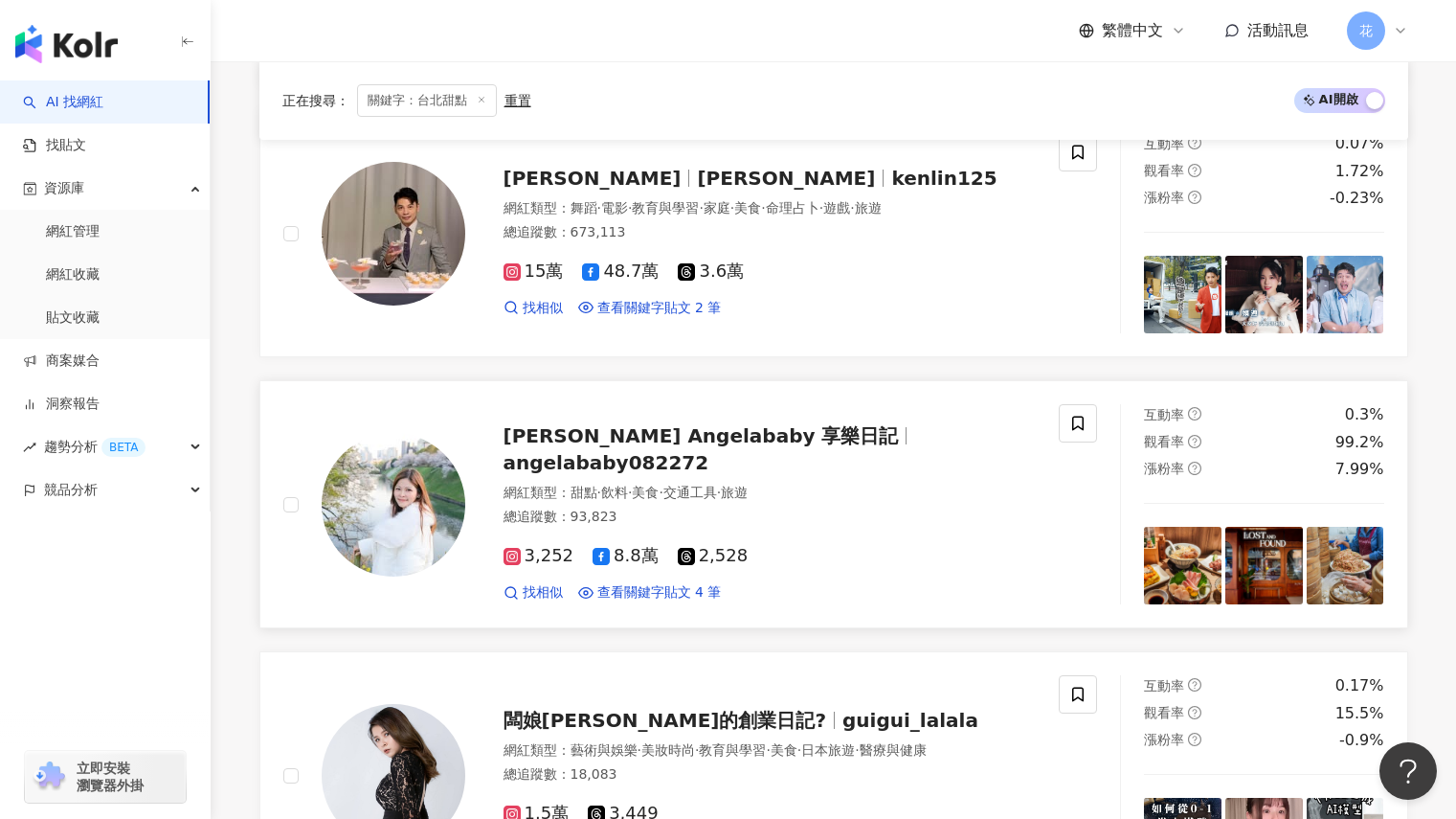
click at [710, 451] on span "angelababy082272" at bounding box center [605, 463] width 205 height 23
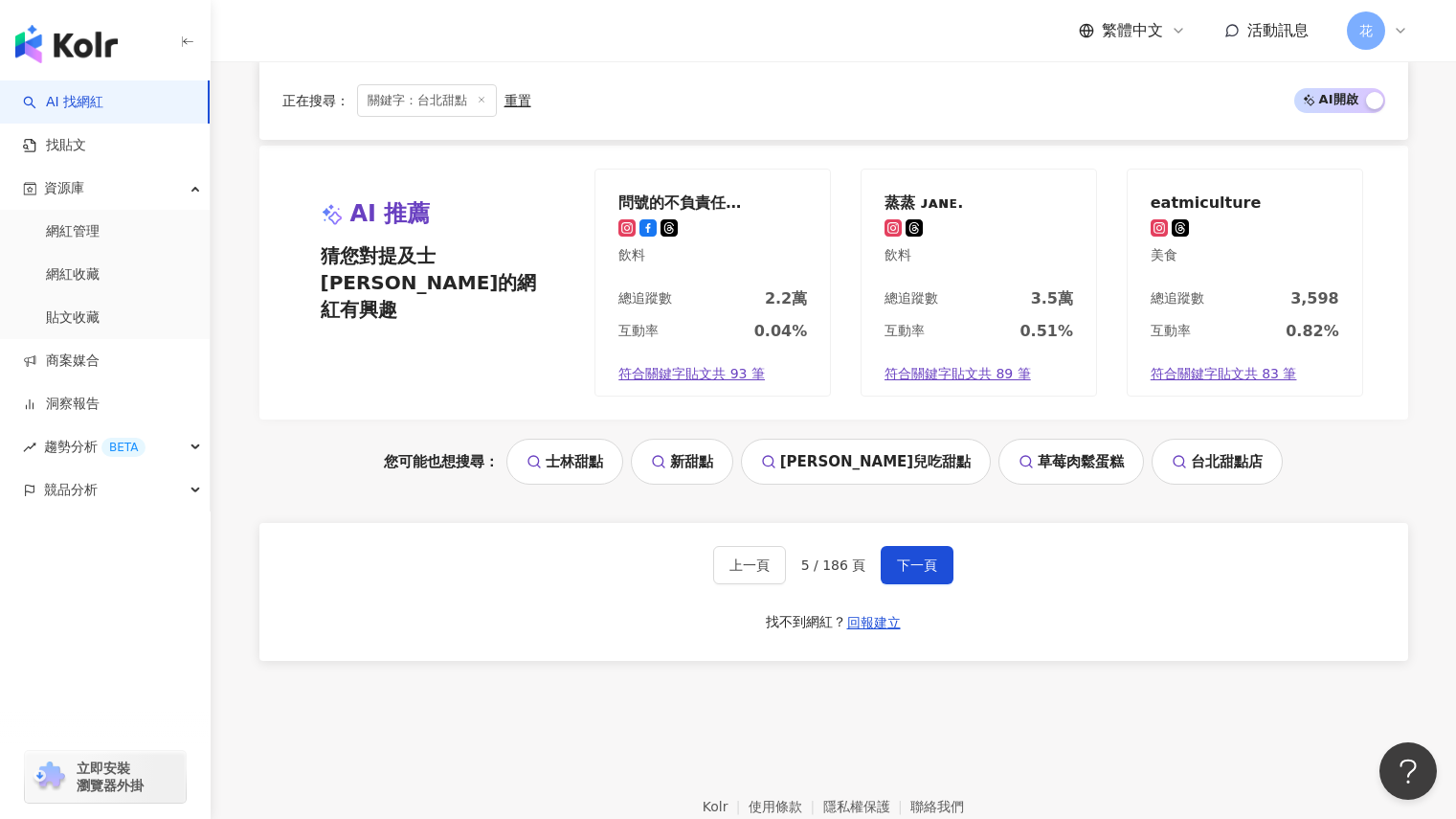
scroll to position [3643, 0]
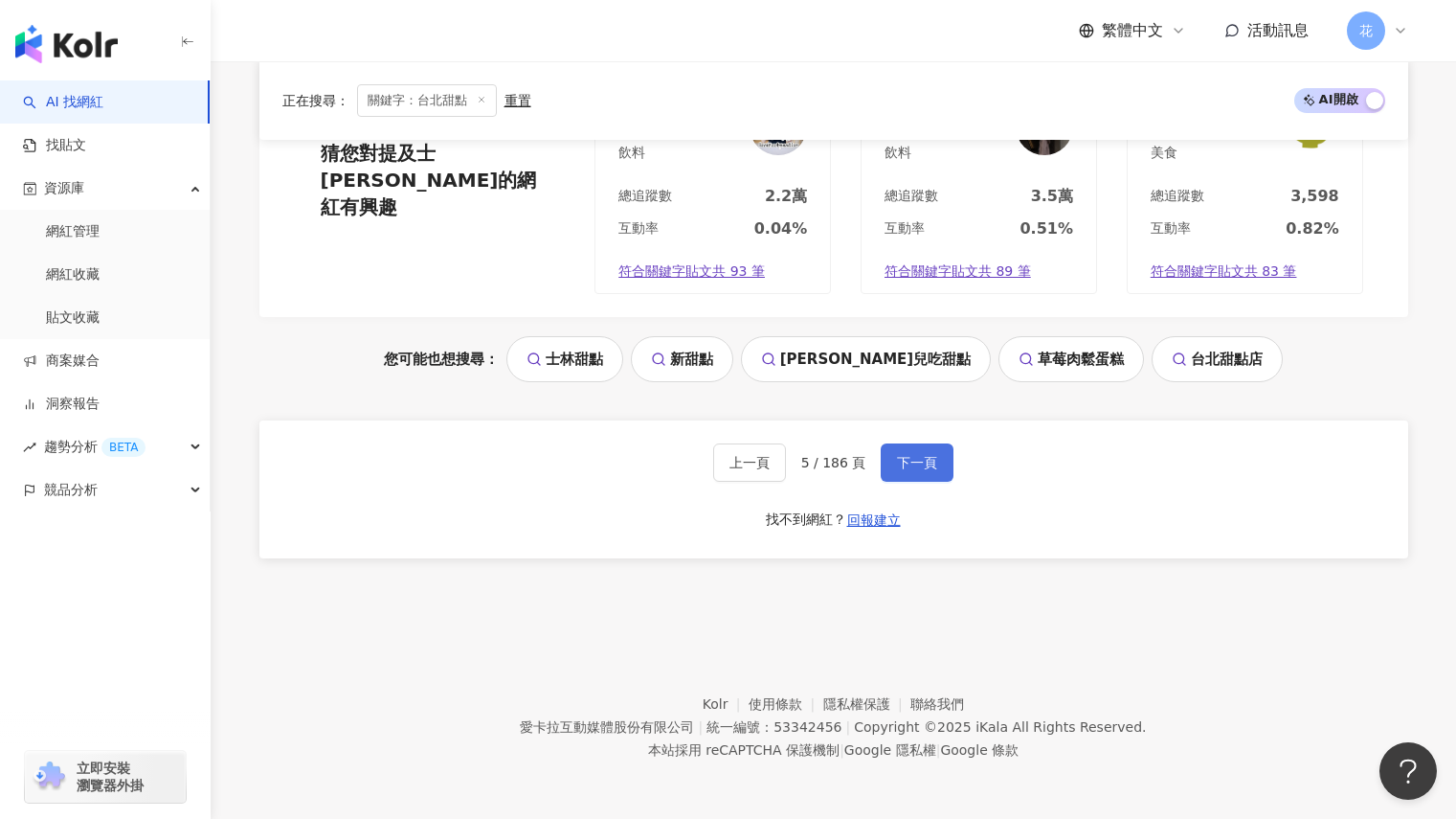
click at [908, 461] on span "下一頁" at bounding box center [916, 463] width 40 height 16
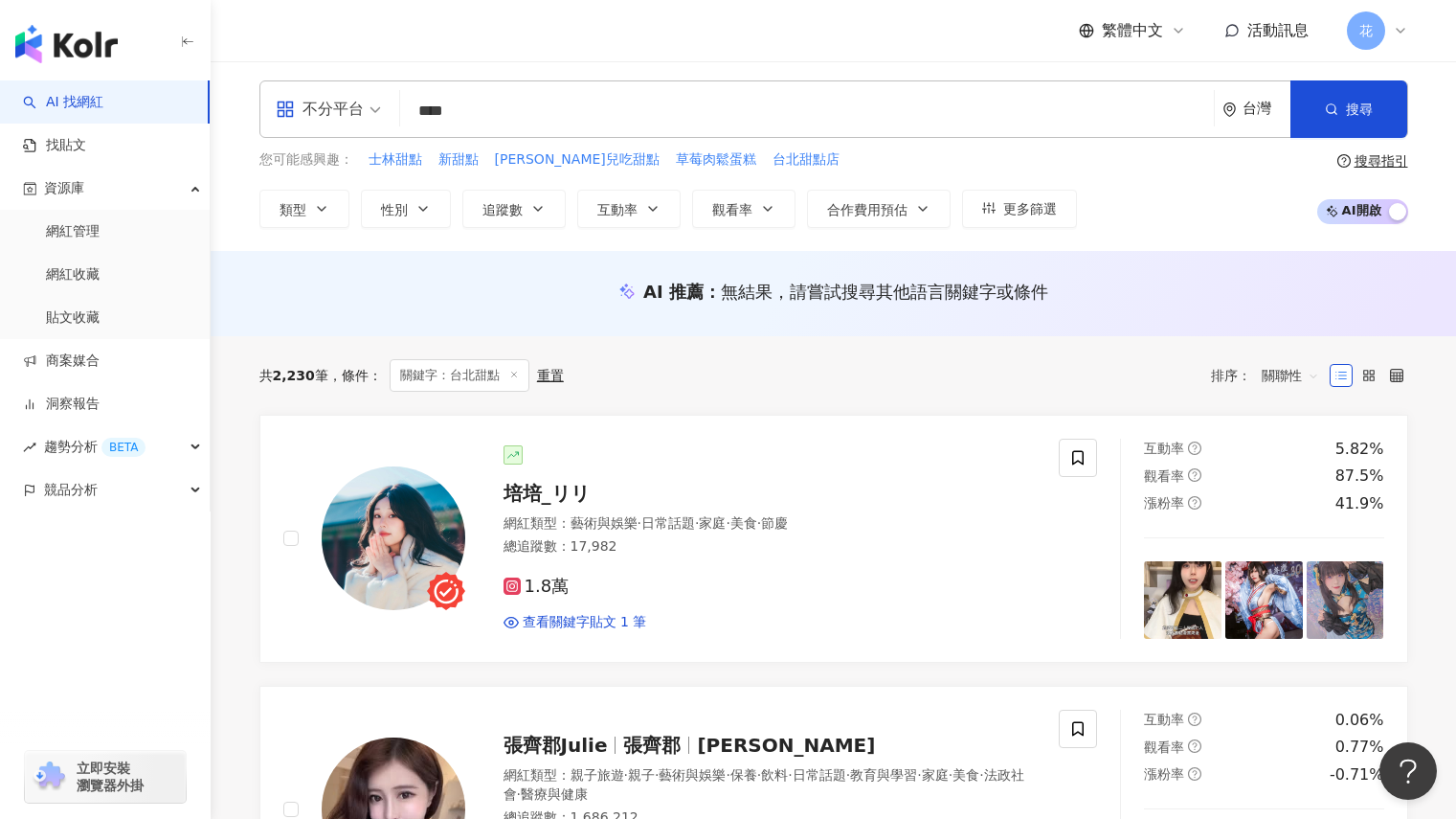
scroll to position [0, 0]
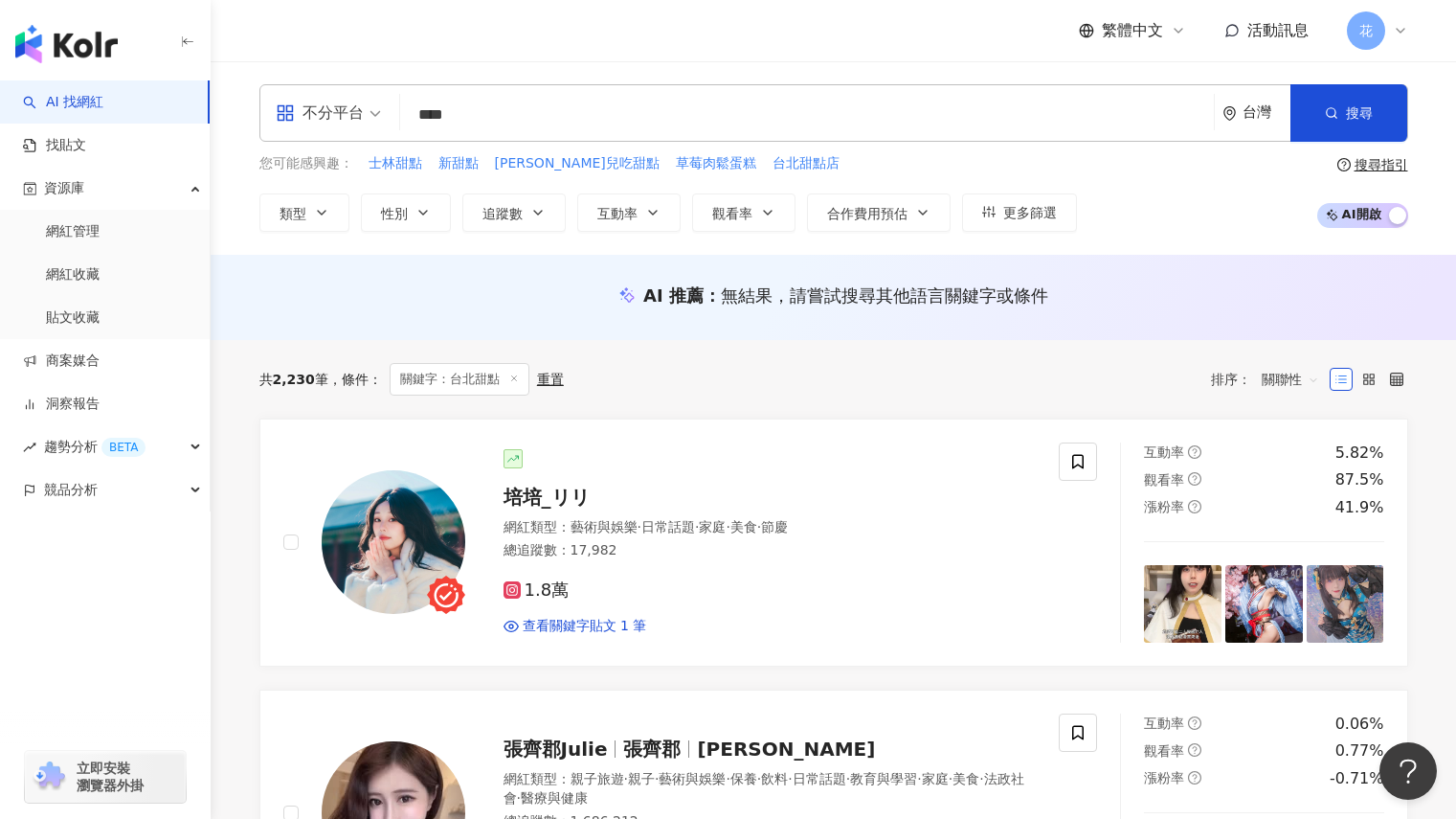
click at [518, 128] on input "****" at bounding box center [807, 114] width 798 height 36
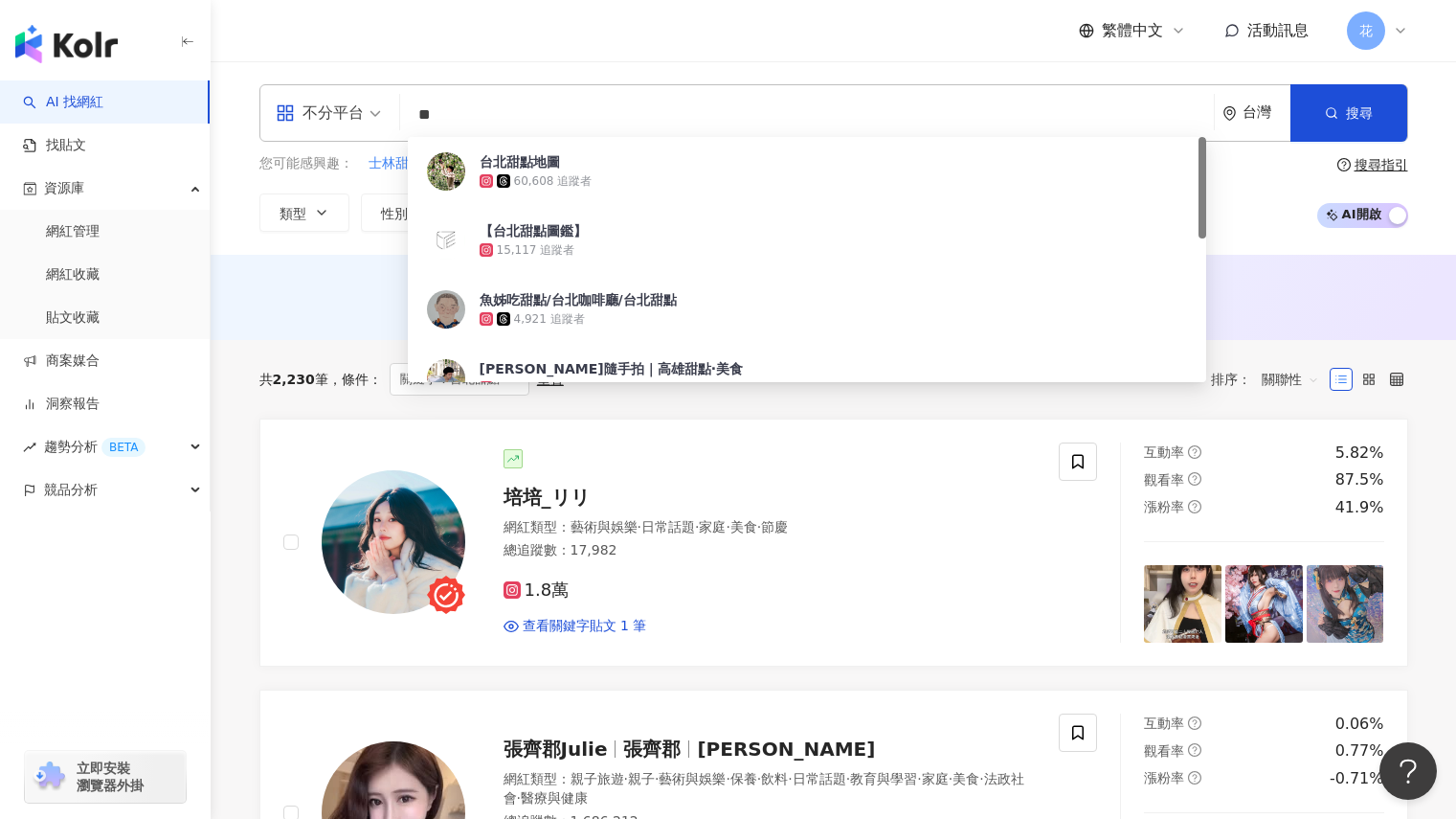
type input "*"
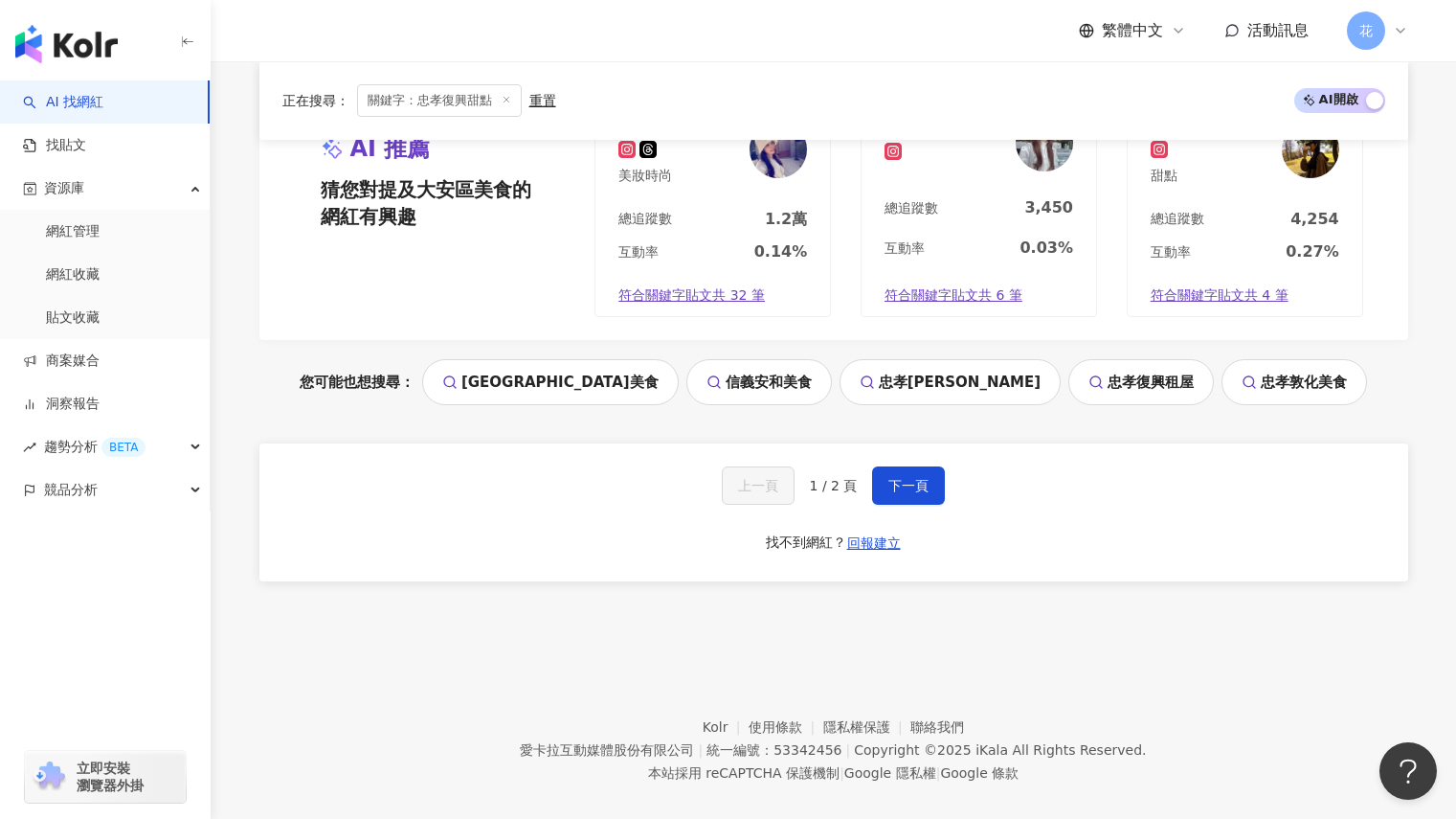
scroll to position [3643, 0]
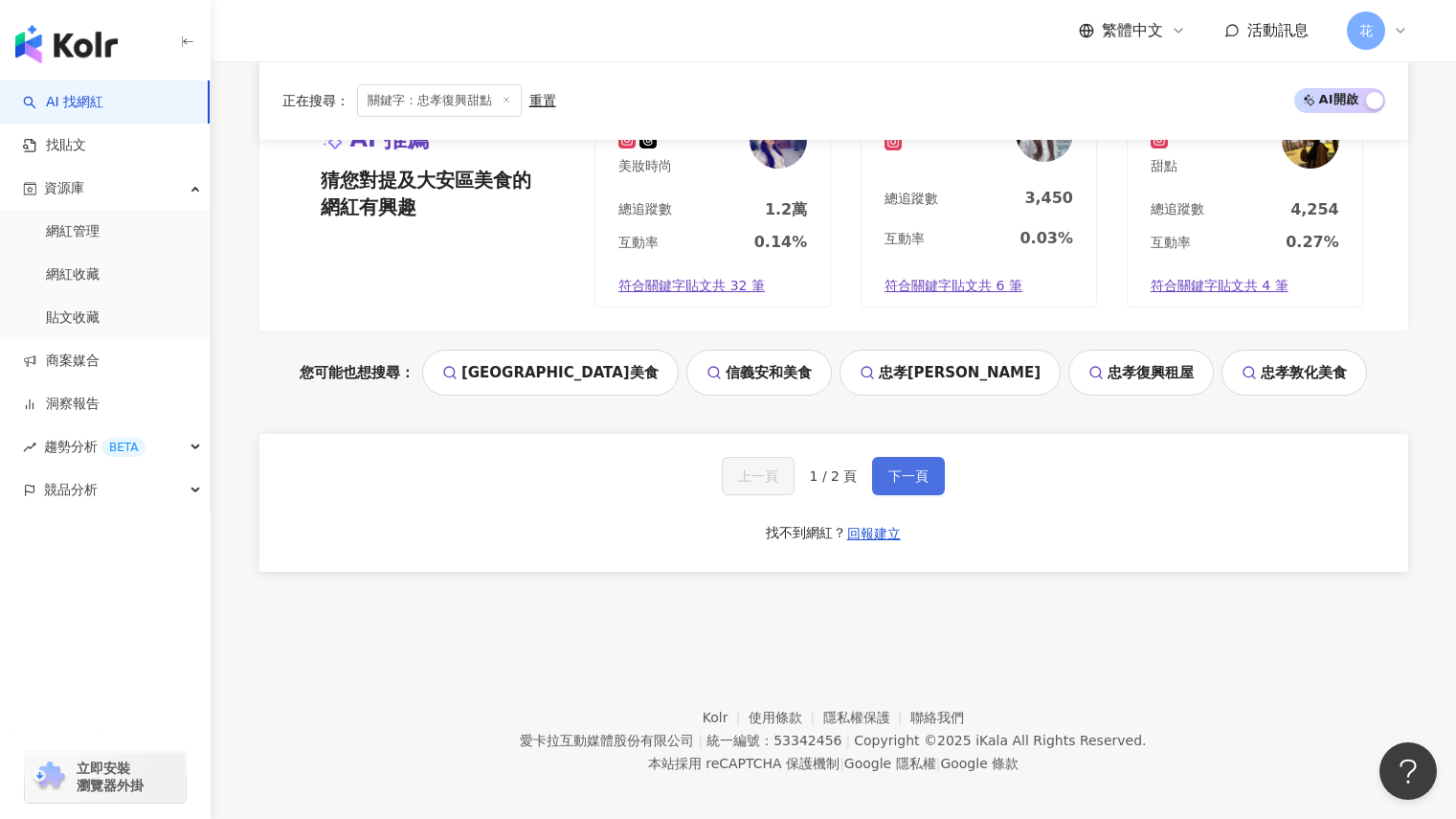
click at [893, 468] on span "下一頁" at bounding box center [908, 476] width 40 height 16
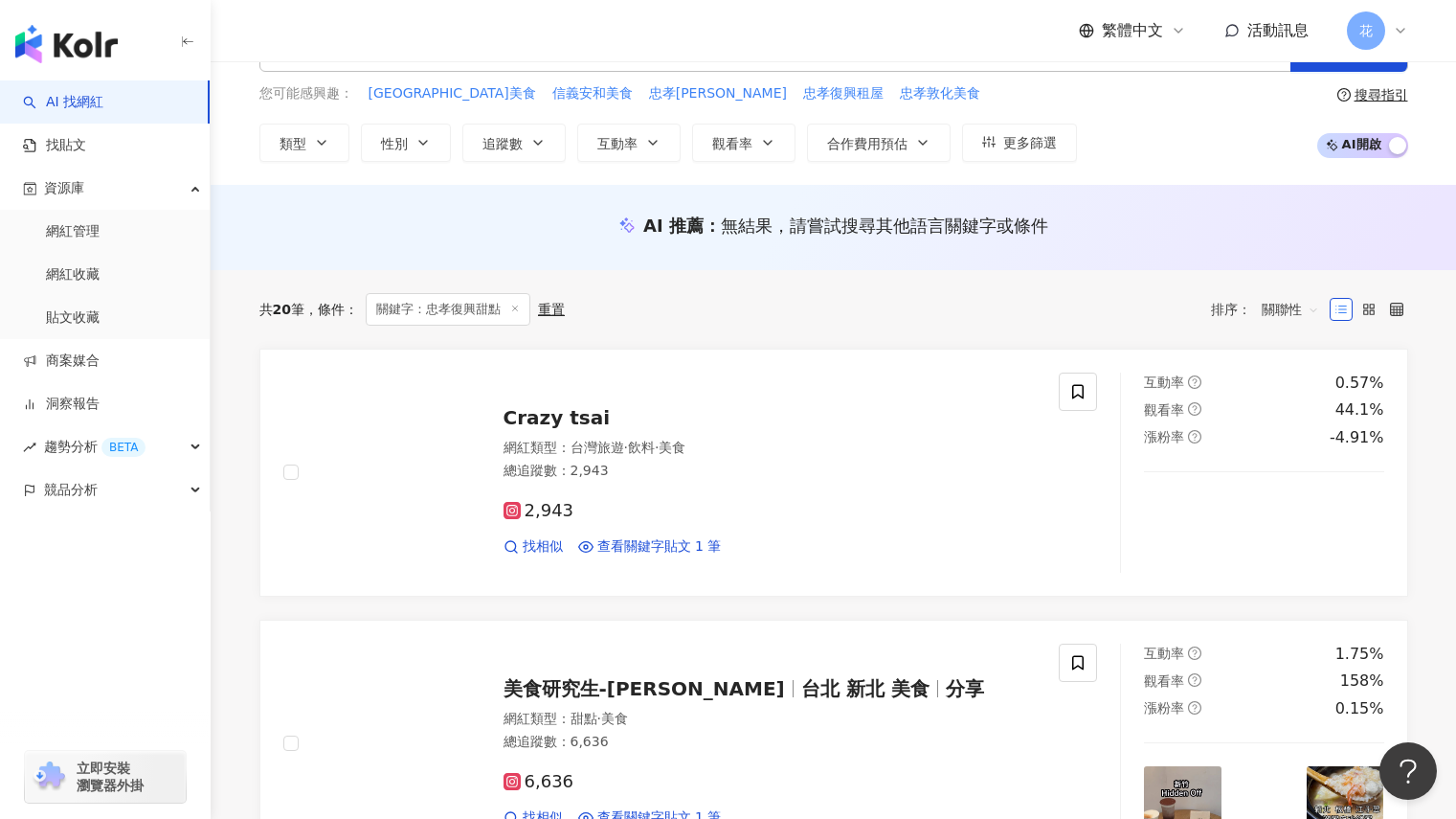
scroll to position [0, 0]
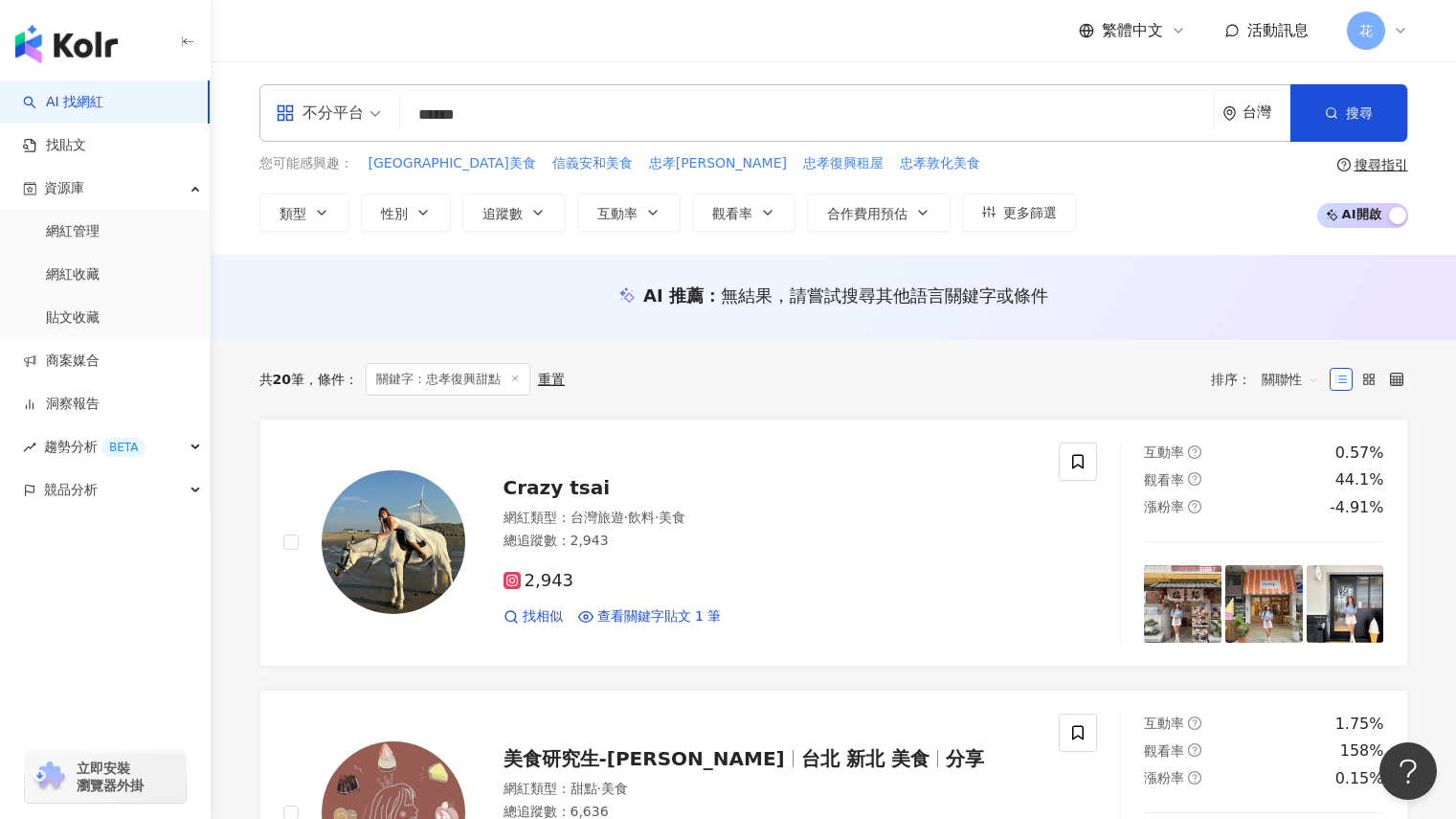
click at [544, 98] on input "******" at bounding box center [807, 114] width 798 height 36
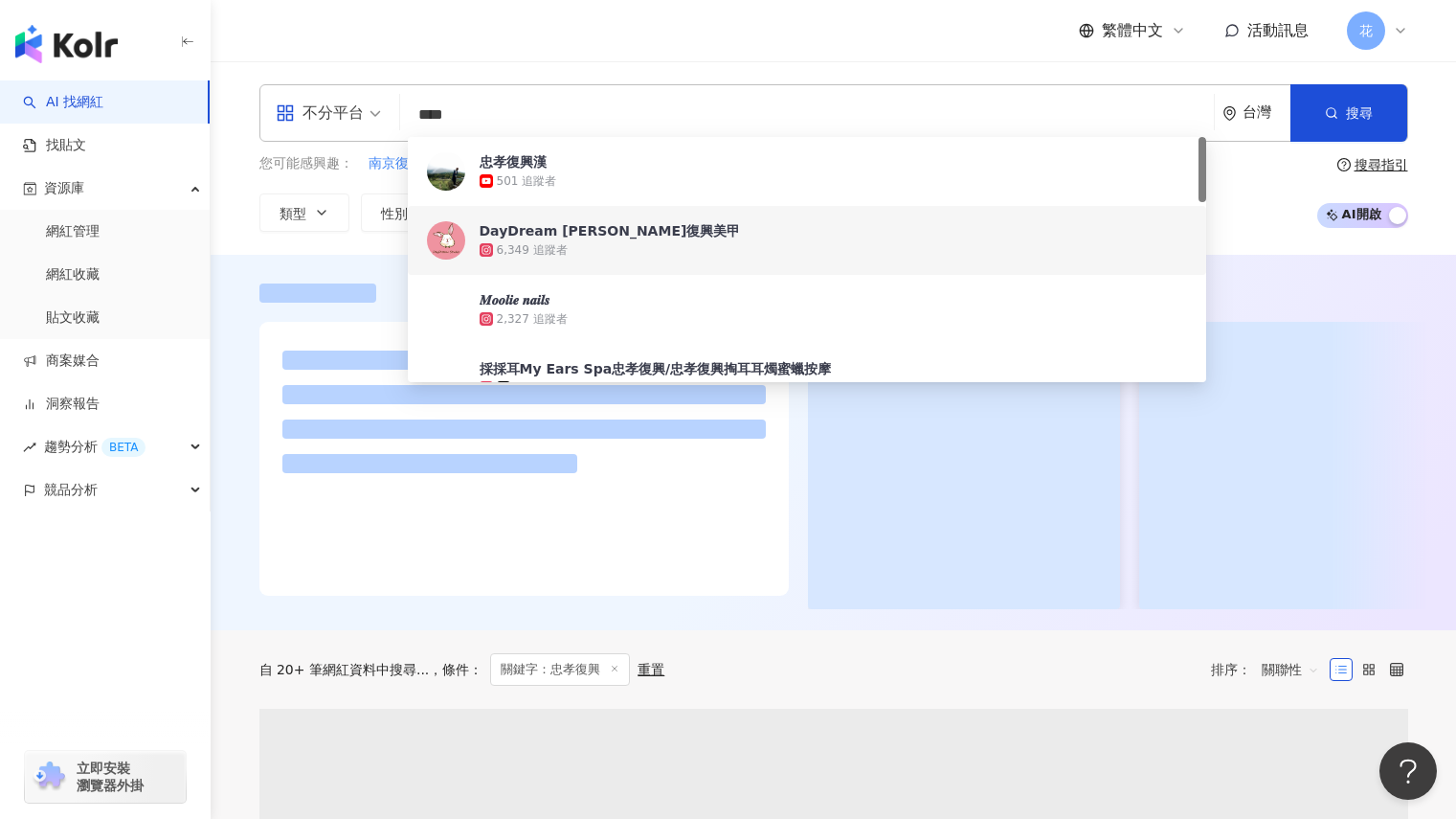
type input "****"
click at [1439, 231] on div "不分平台 **** 台灣 搜尋 e185a2e1-0544-4af1-a5f0-94899044fb04 10bef0db-09d4-4a45-999d-c3…" at bounding box center [833, 158] width 1225 height 147
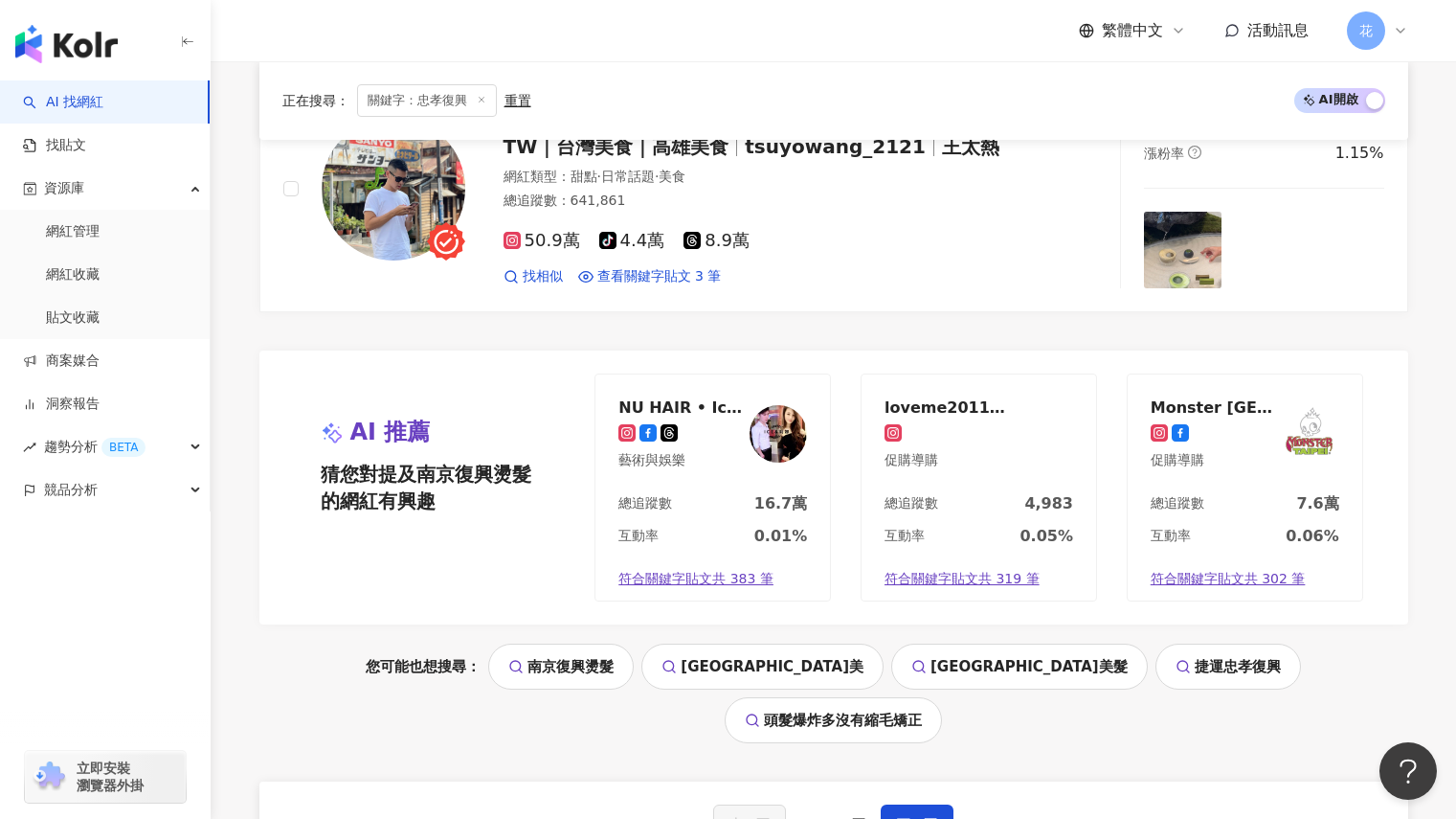
scroll to position [3544, 0]
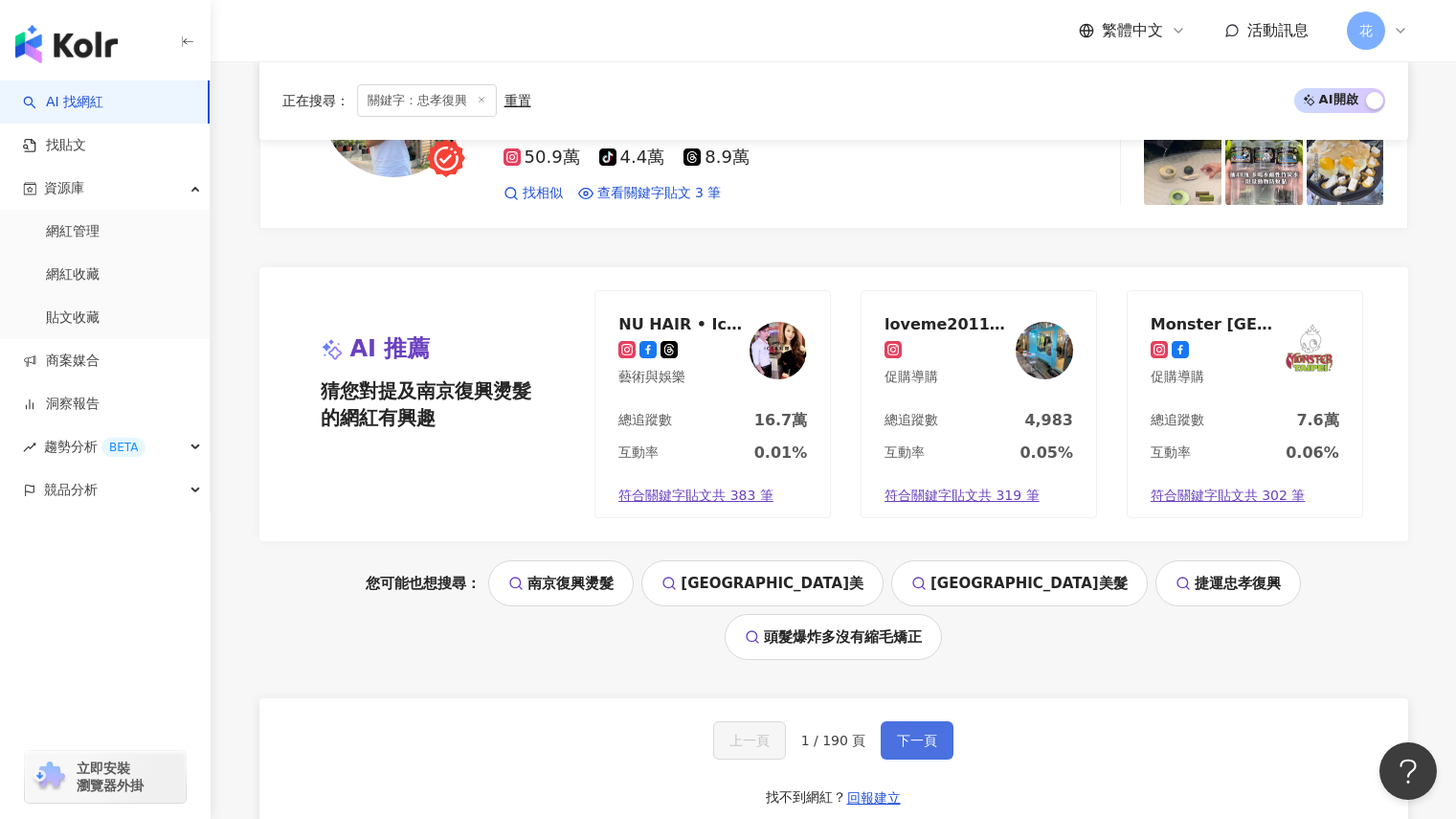
click span "下一頁"
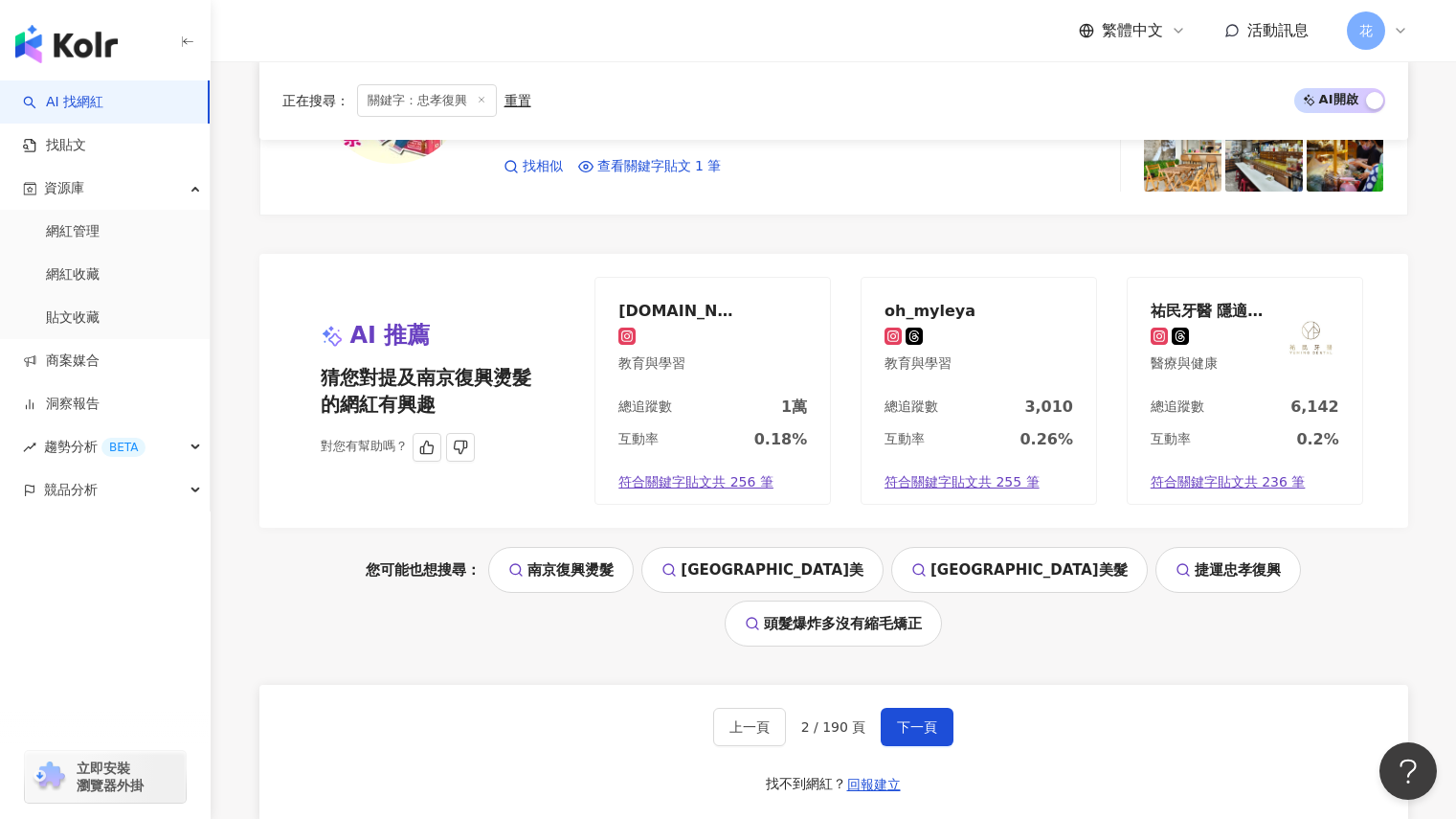
scroll to position [3336, 0]
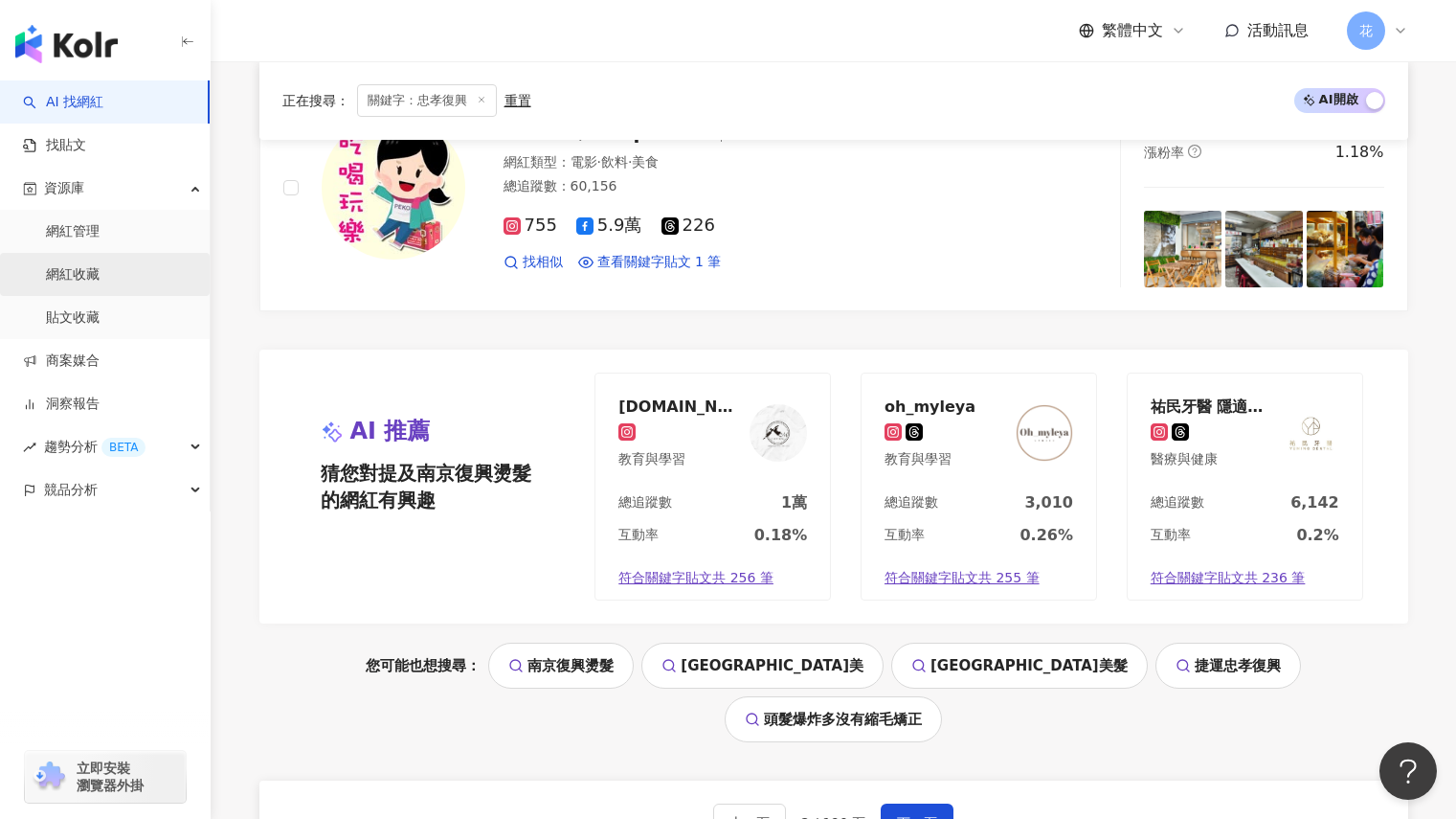
click link "網紅收藏"
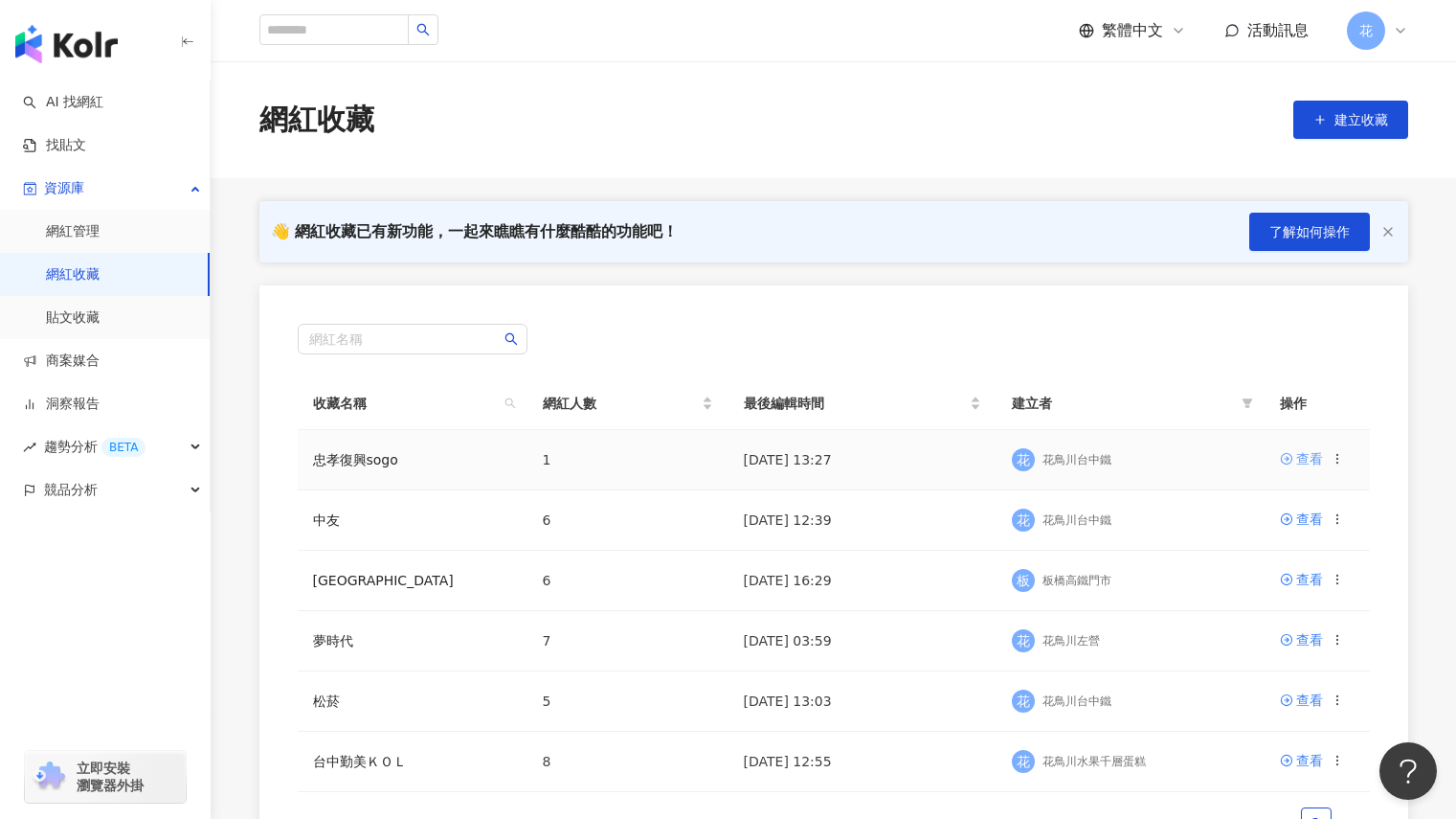
click div "查看"
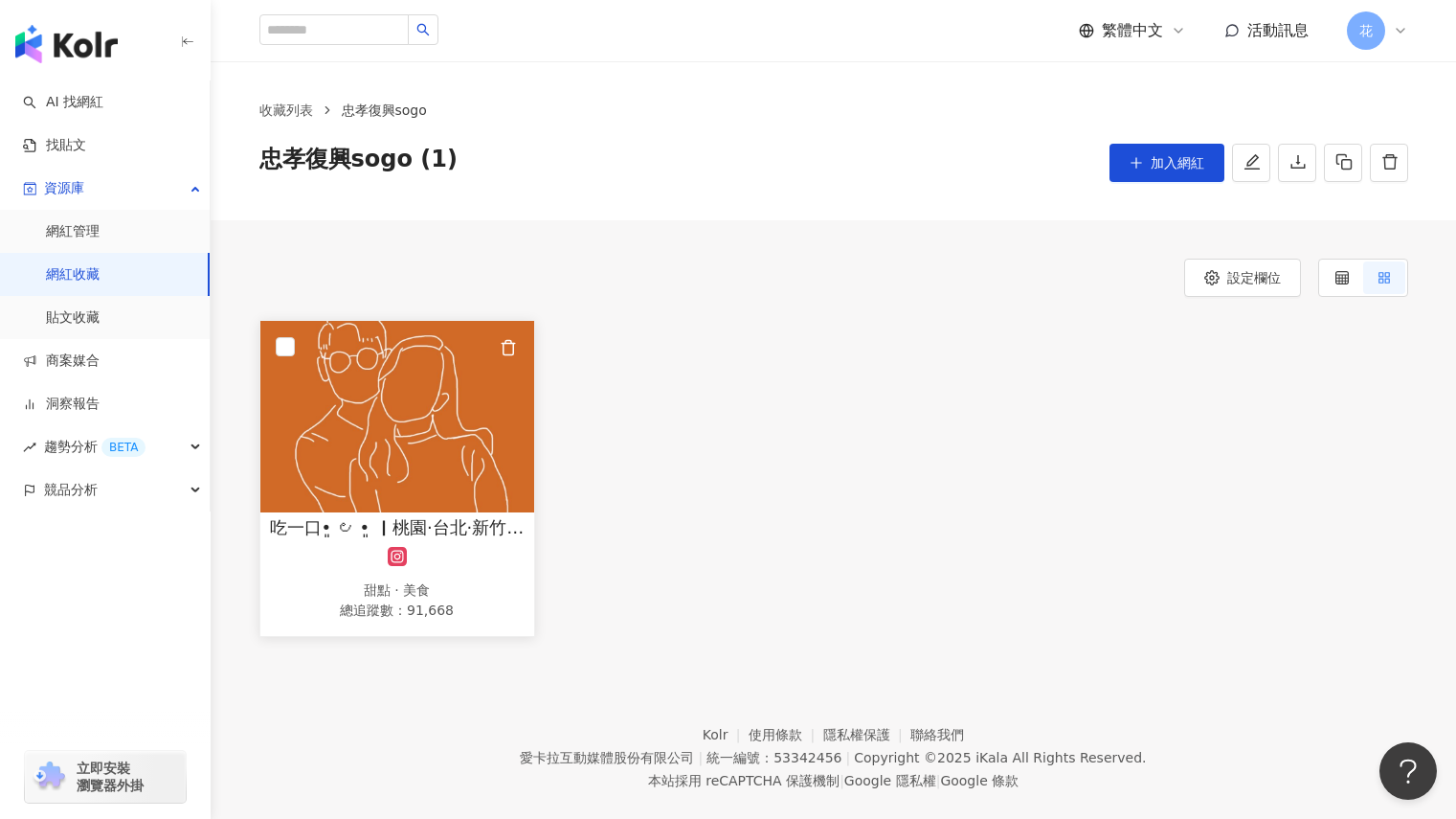
click img
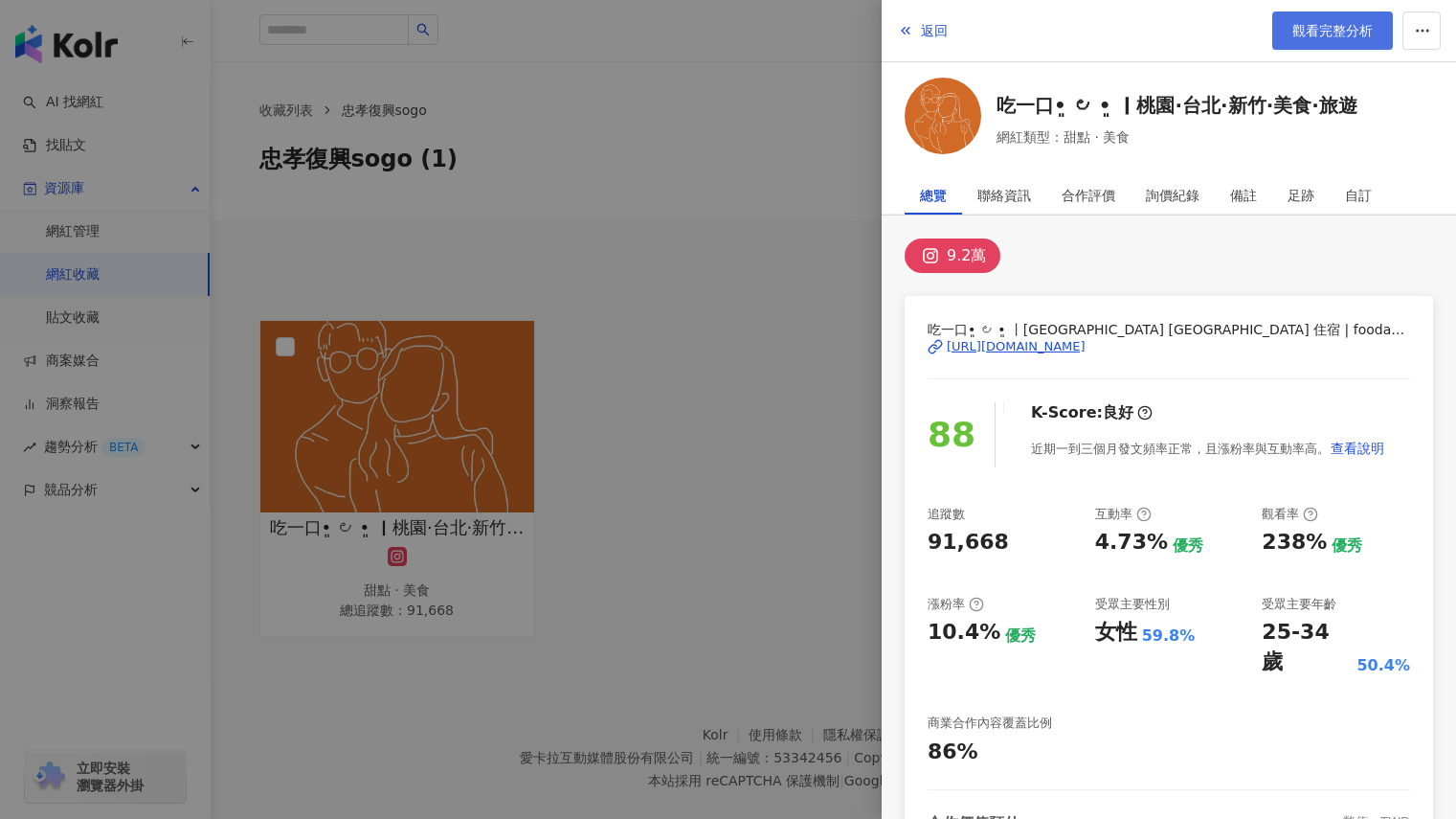
click span "觀看完整分析"
click div
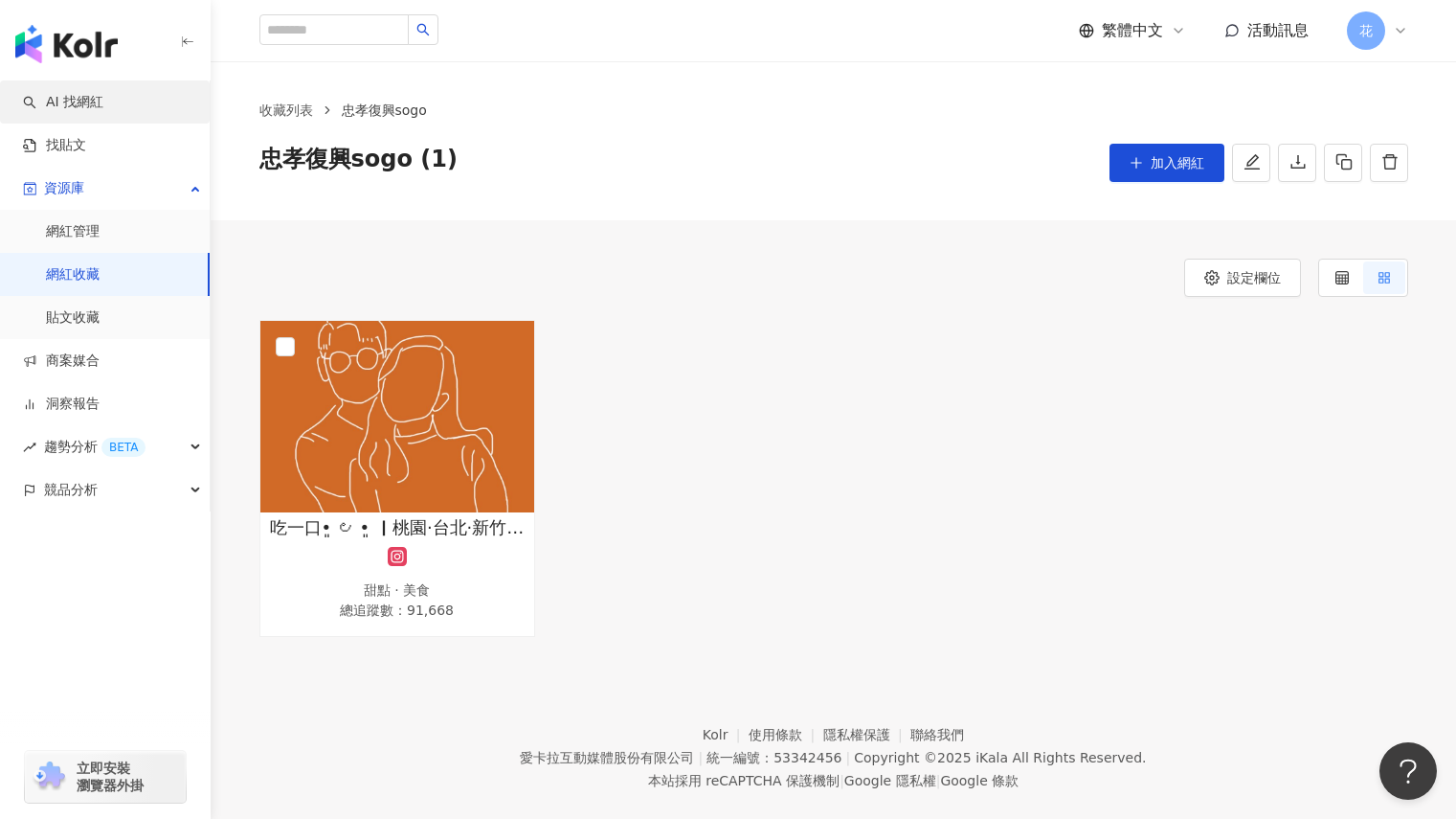
click link "AI 找網紅"
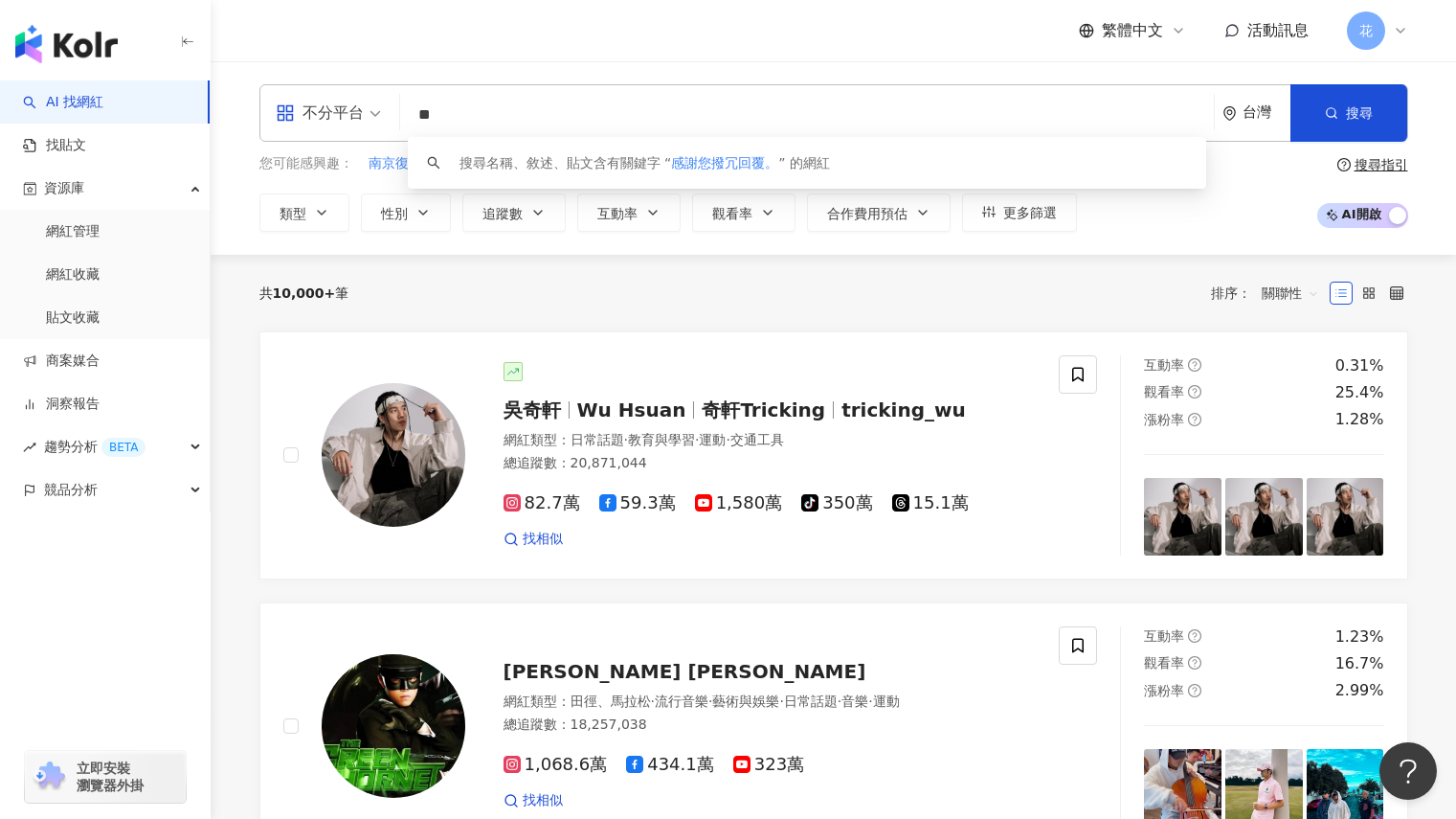
type input "*"
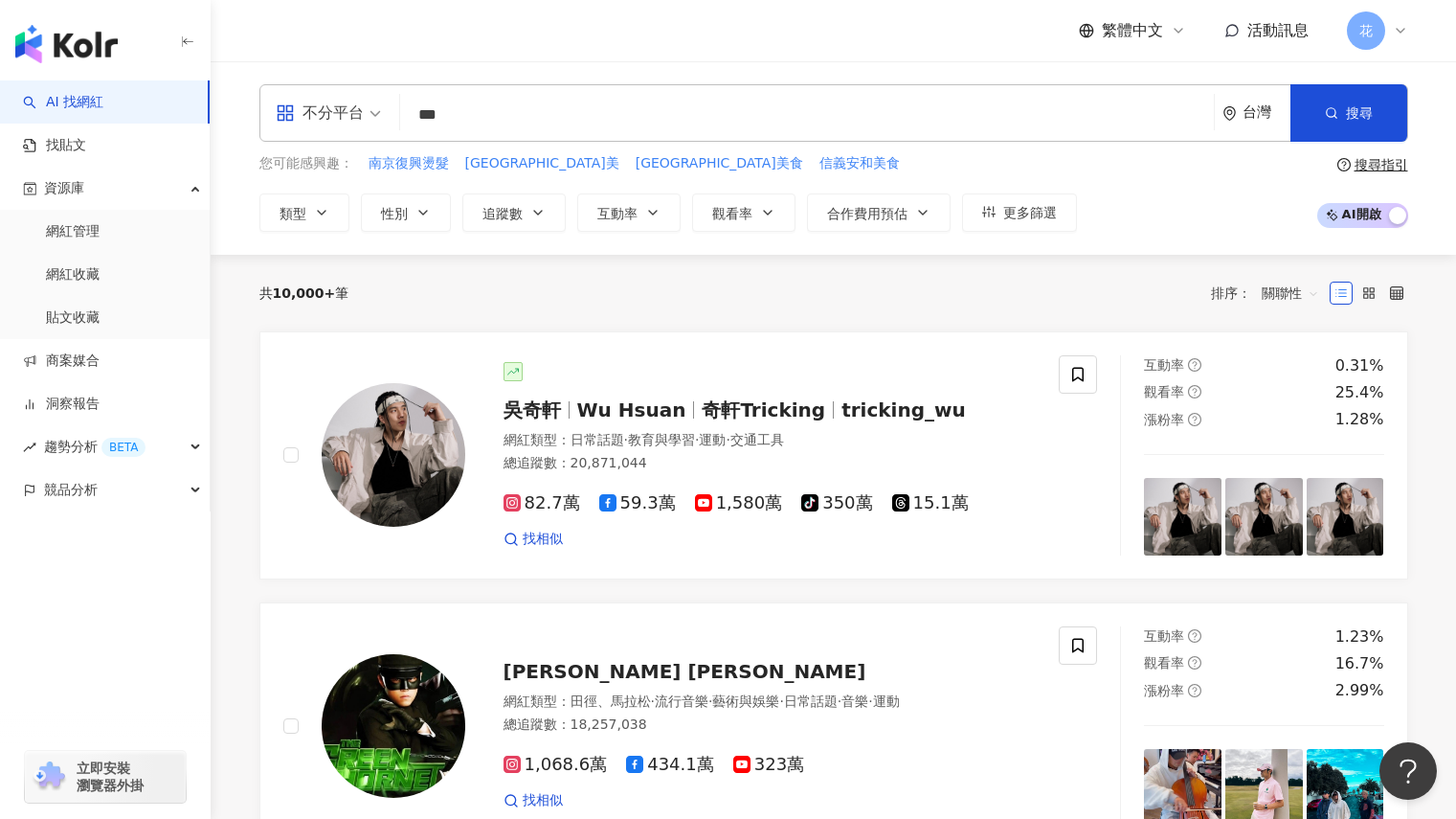
type input "***"
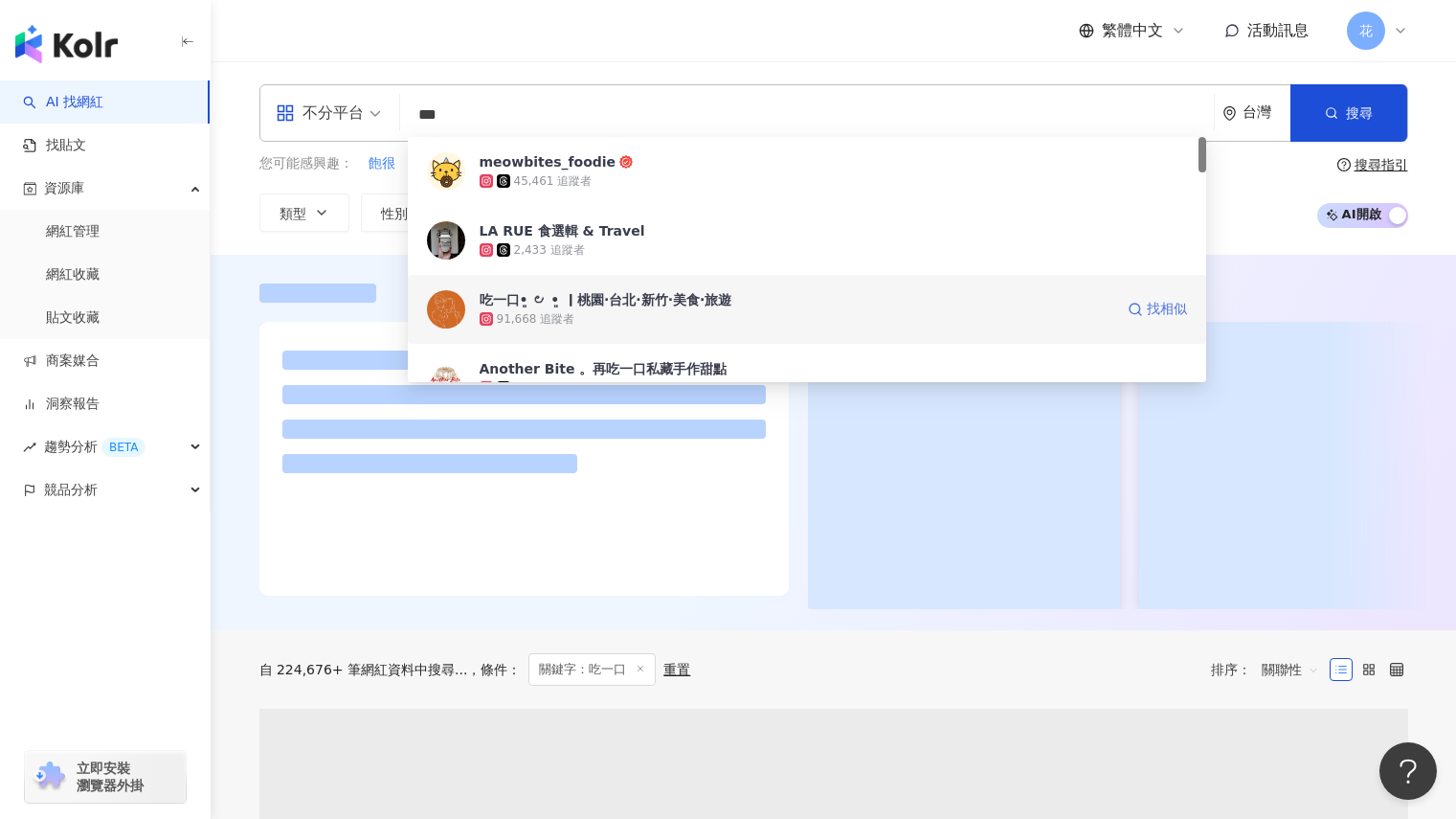
click span "找相似"
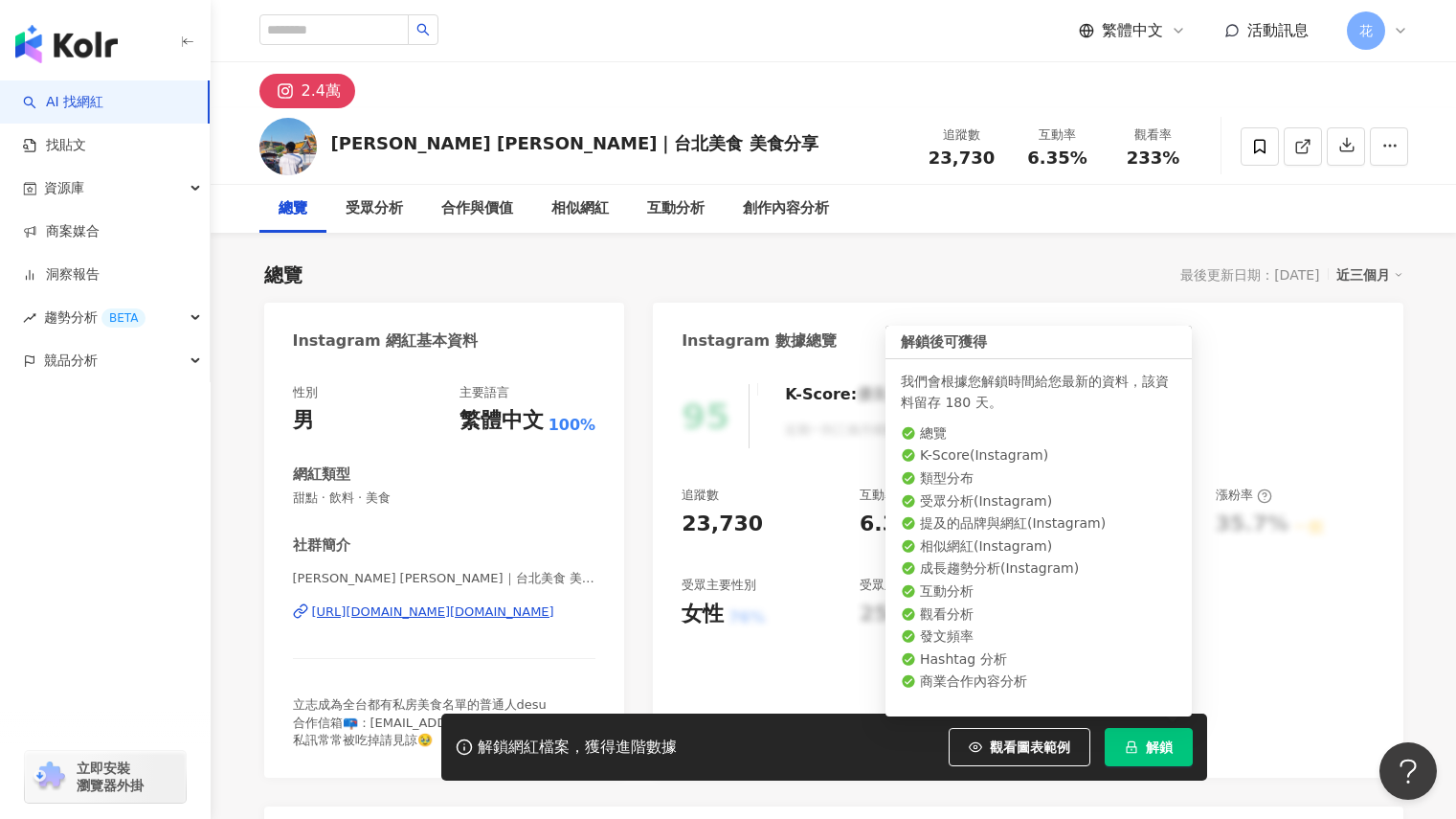
click at [1156, 760] on button "解鎖" at bounding box center [1148, 746] width 88 height 38
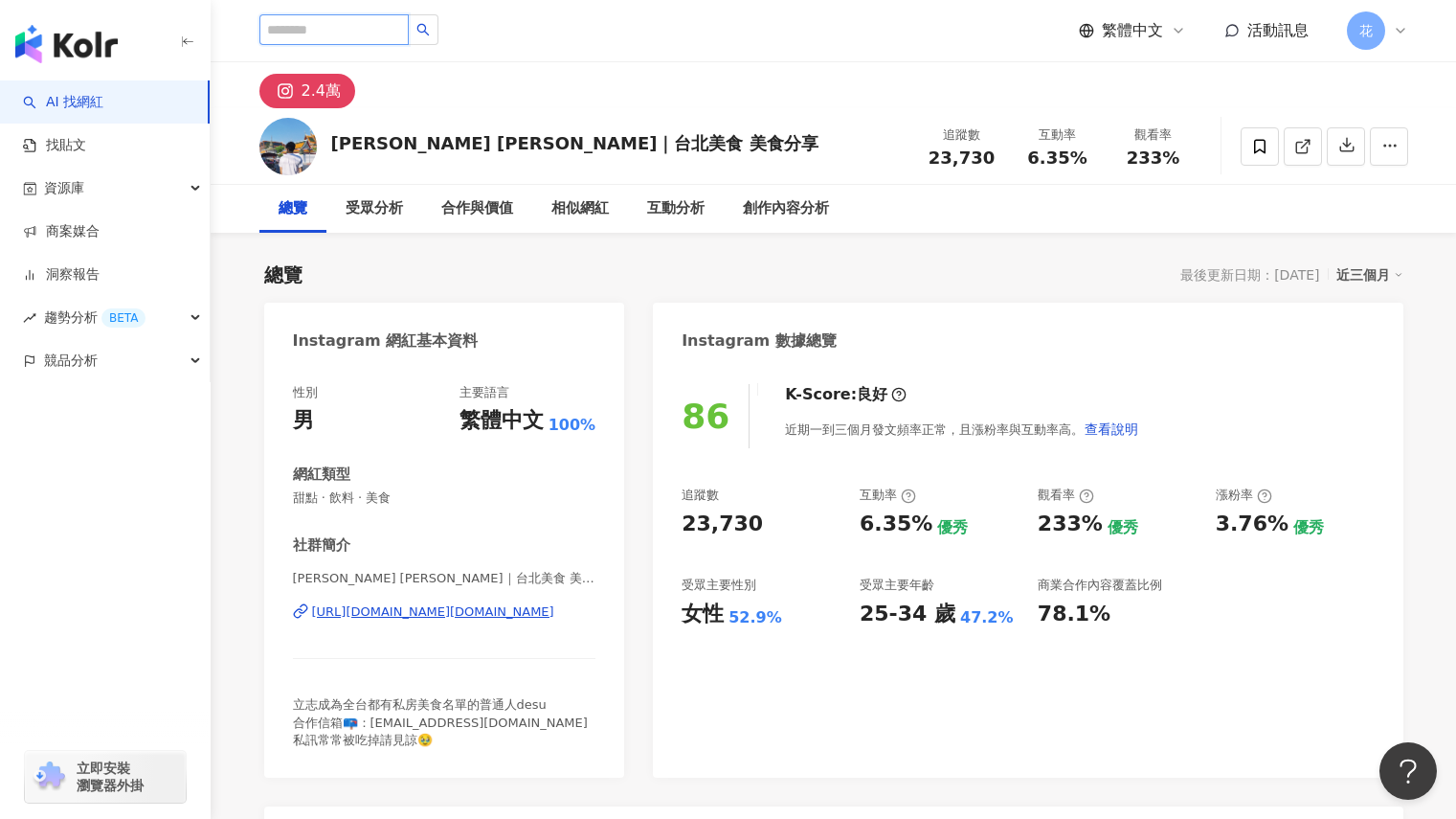
click at [403, 35] on input "search" at bounding box center [334, 29] width 149 height 30
type input "*"
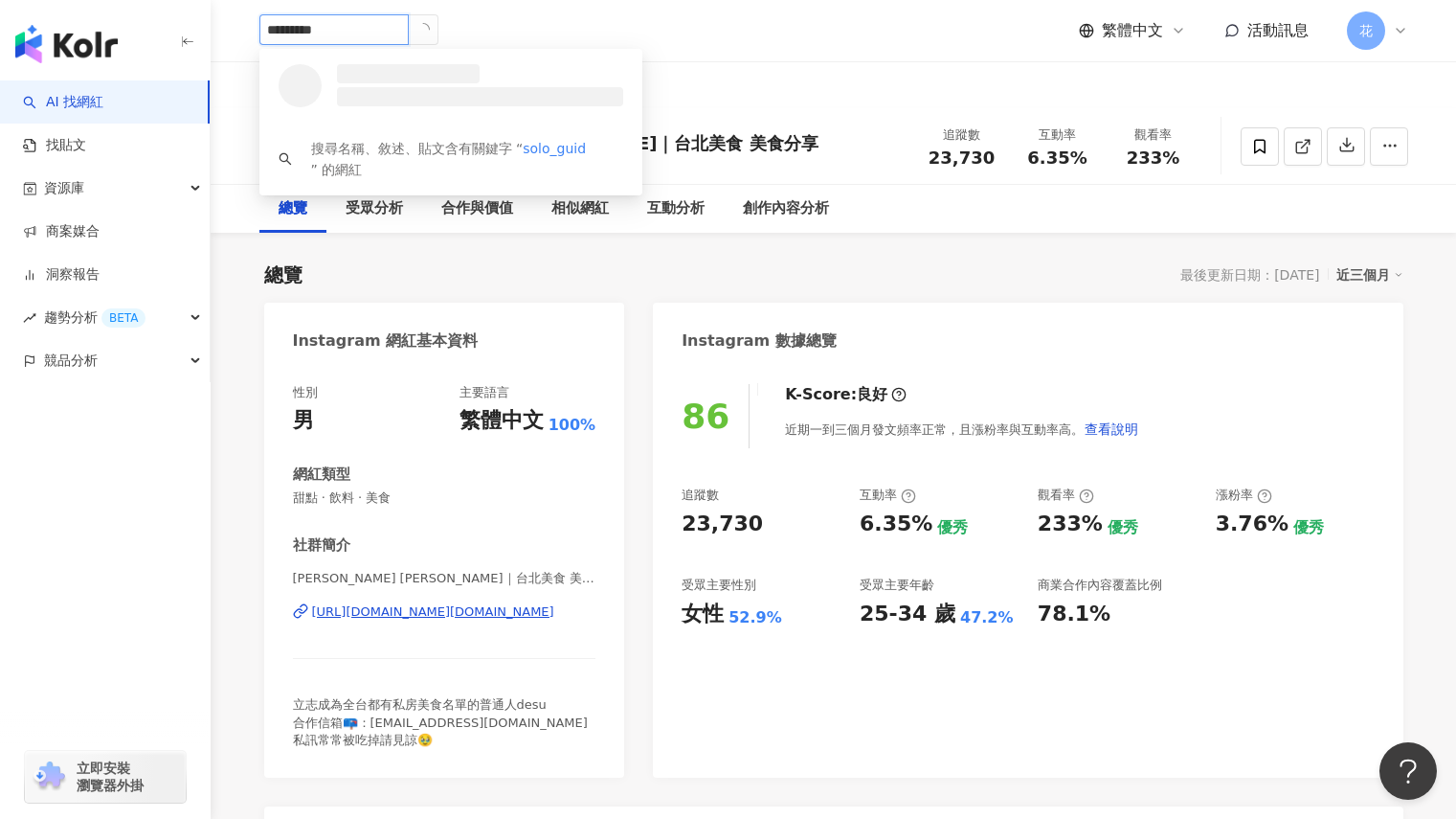
type input "**********"
click at [440, 86] on div "1,017,848 追蹤者" at bounding box center [465, 93] width 96 height 17
click at [372, 22] on input "search" at bounding box center [334, 29] width 149 height 30
type input "*"
type input "******"
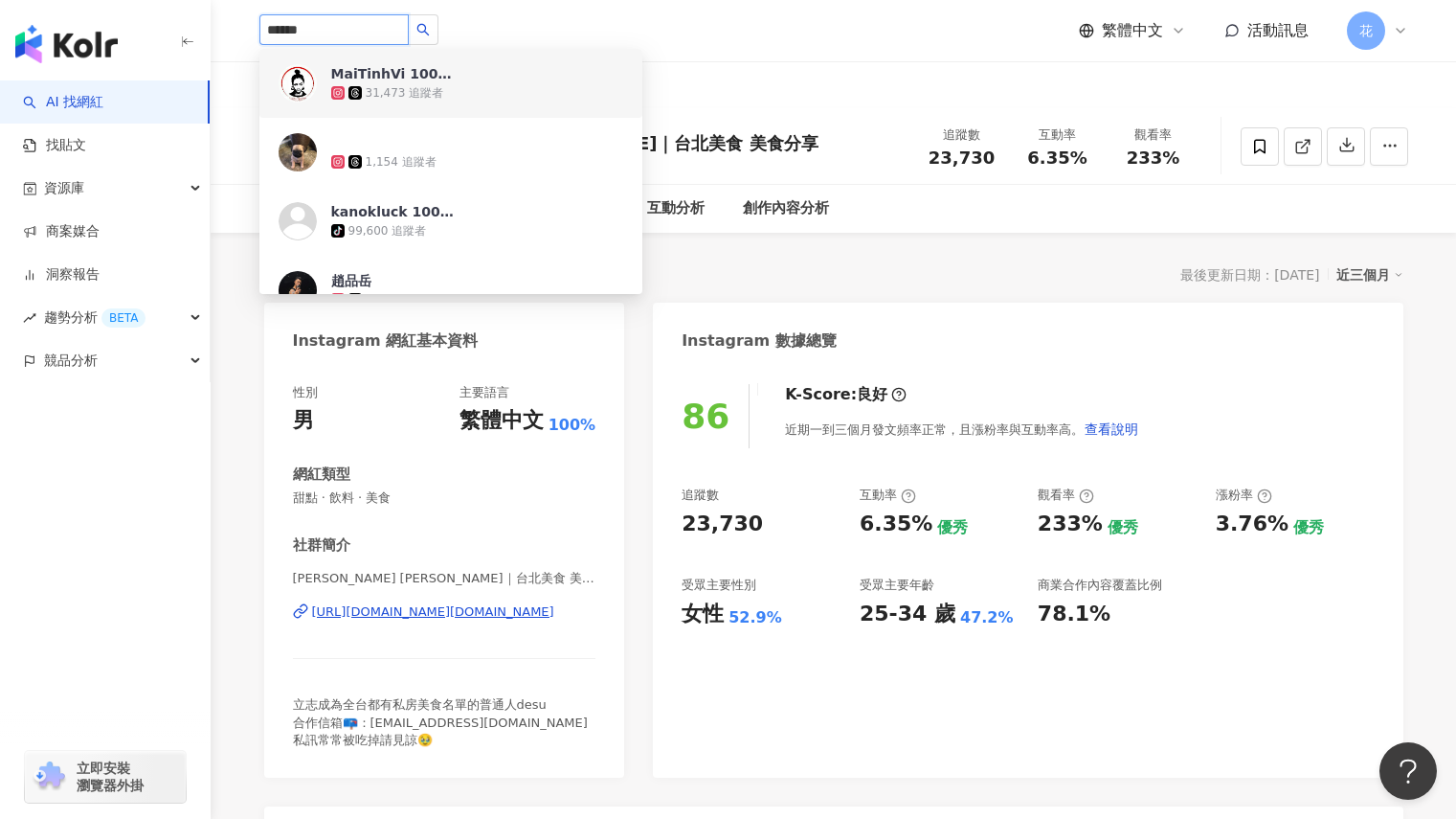
click at [439, 96] on div "31,473 追蹤者" at bounding box center [477, 93] width 292 height 19
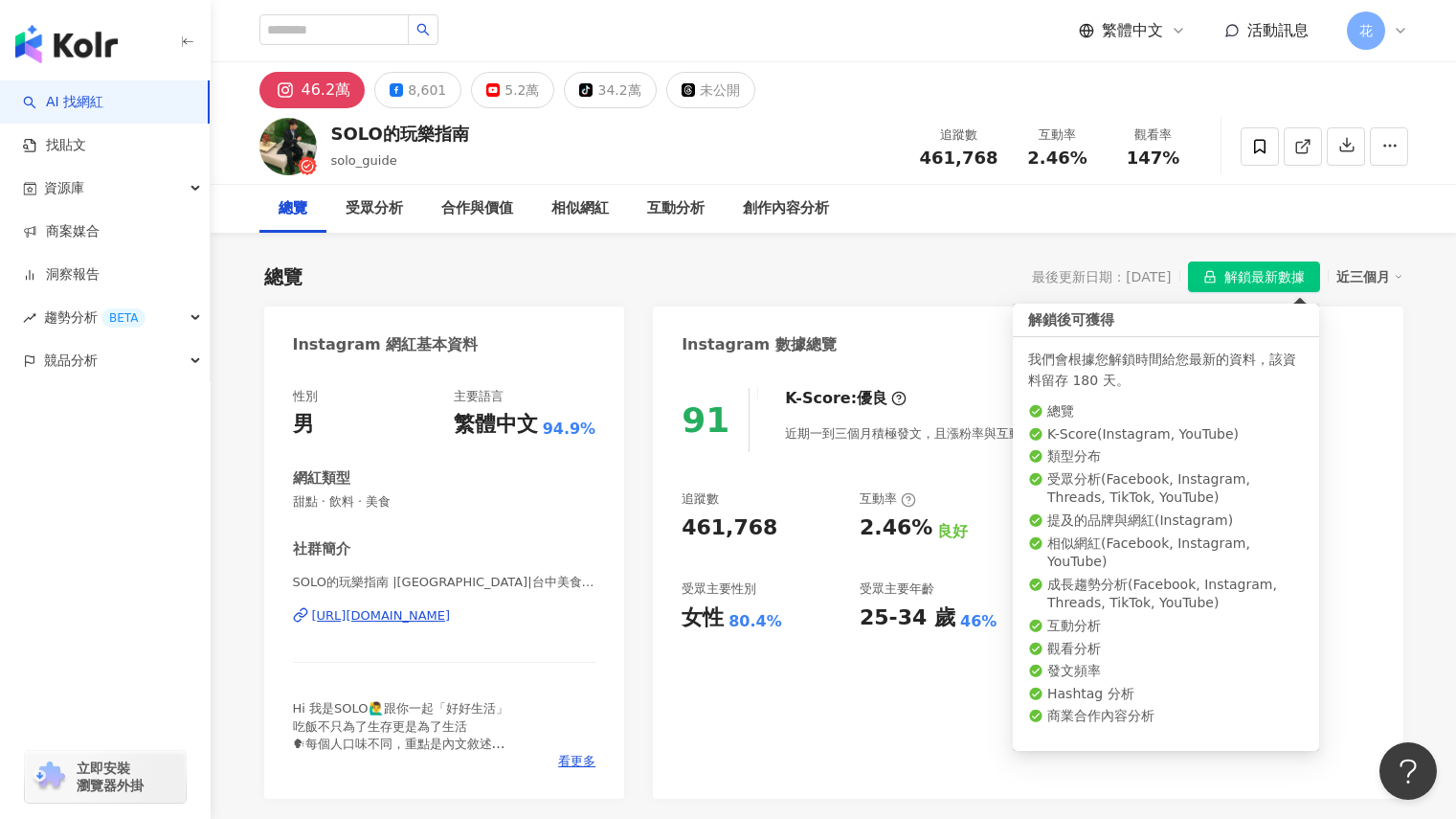
click at [1256, 272] on span "解鎖最新數據" at bounding box center [1264, 277] width 81 height 30
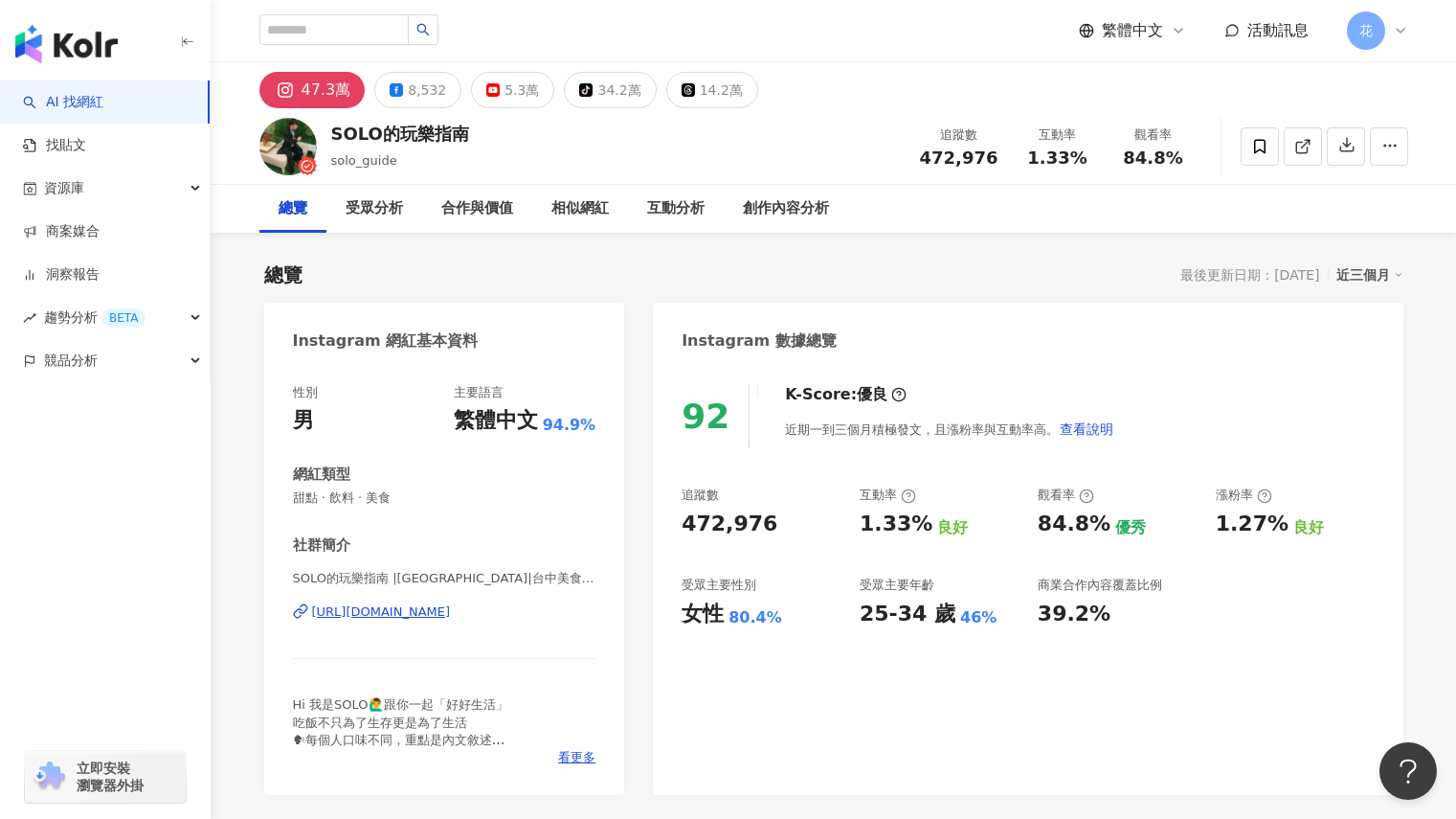
click at [5, 544] on div "AI 找網紅 找貼文 資源庫 商案媒合 洞察報告 趨勢分析 BETA 競品分析 立即安裝 瀏覽器外掛" at bounding box center [105, 450] width 210 height 738
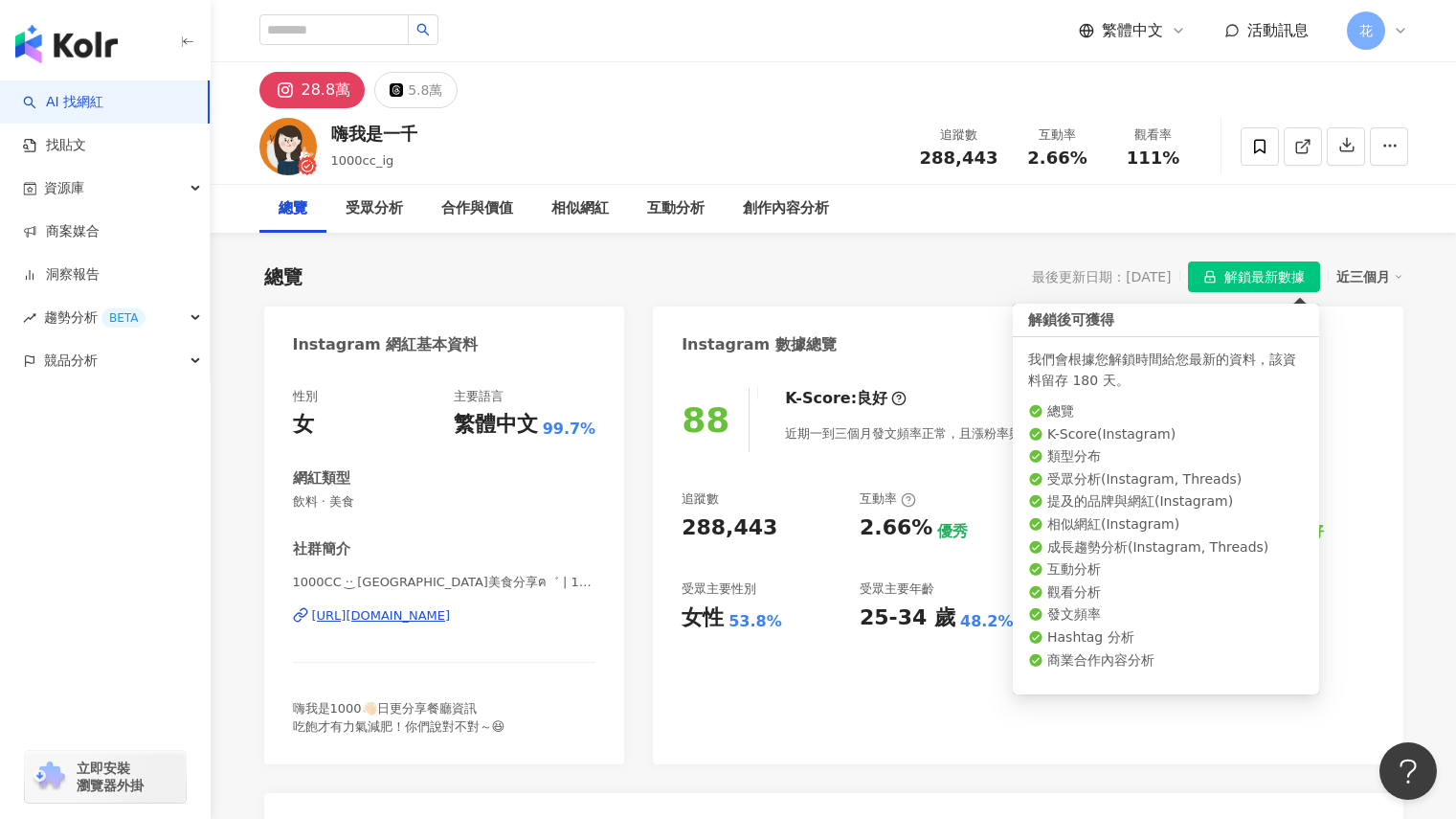
click at [1263, 276] on span "解鎖最新數據" at bounding box center [1264, 277] width 81 height 30
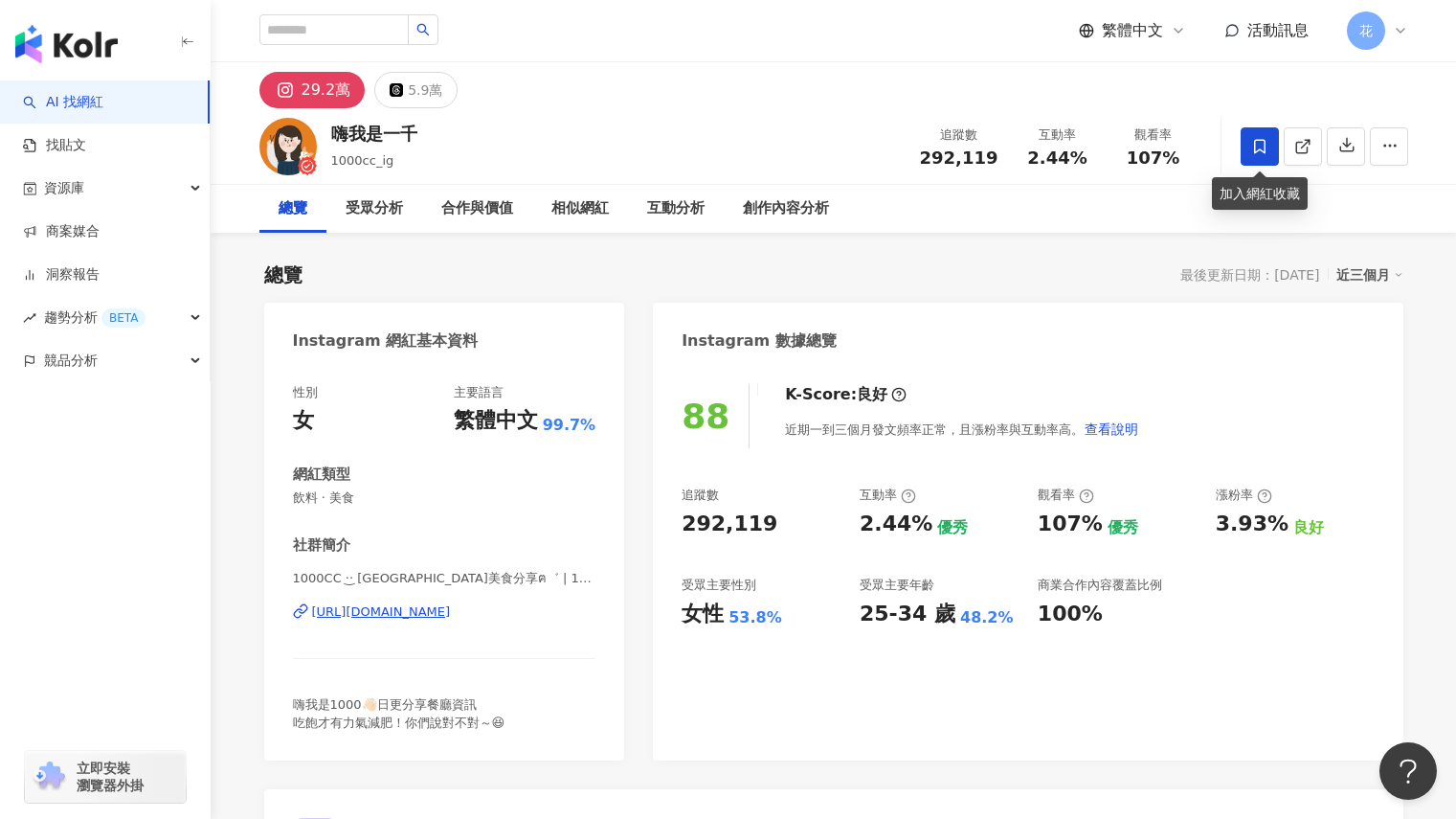
click at [1245, 157] on span at bounding box center [1258, 146] width 38 height 38
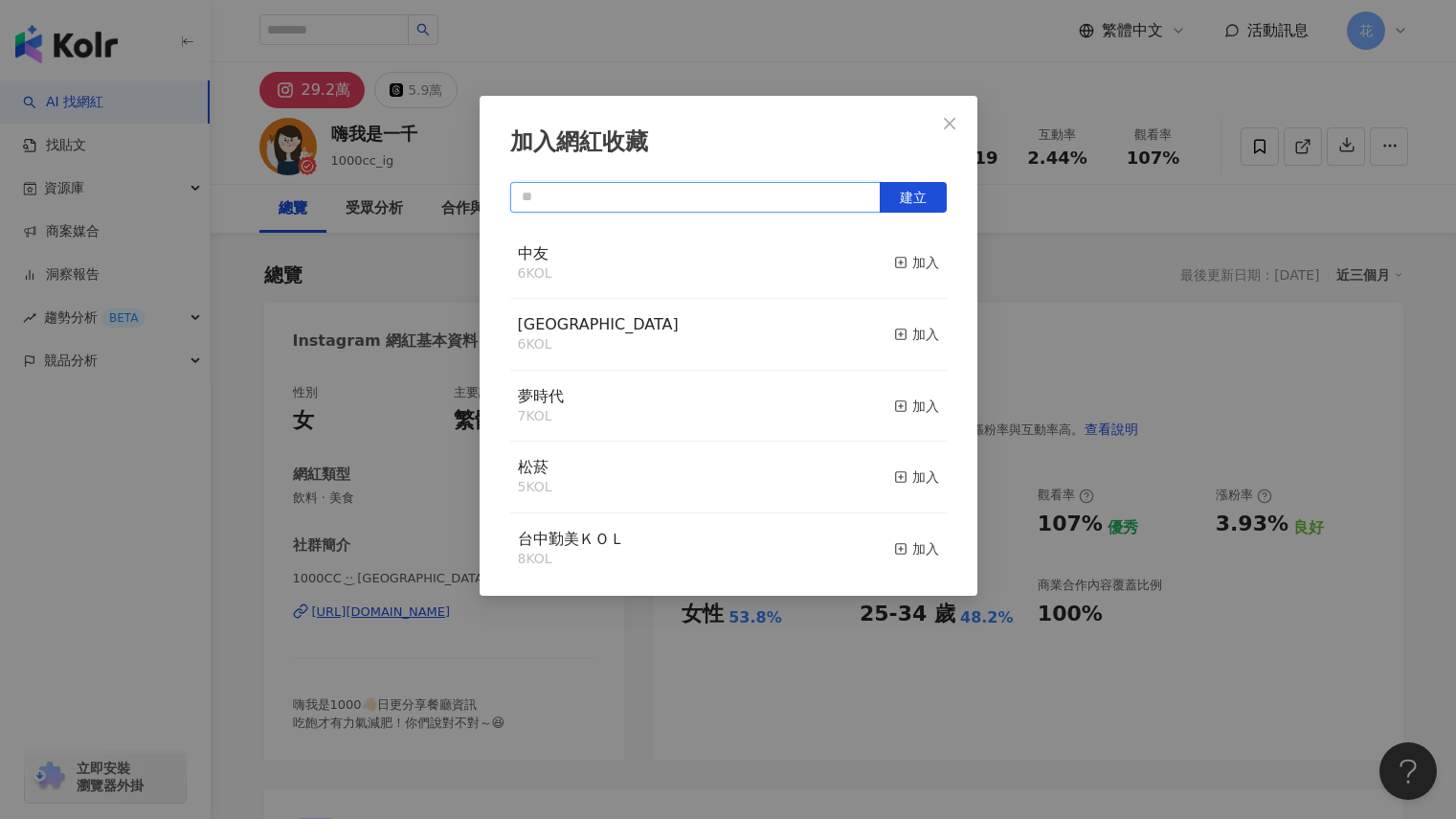
click at [614, 196] on input "text" at bounding box center [695, 197] width 371 height 30
type input "*"
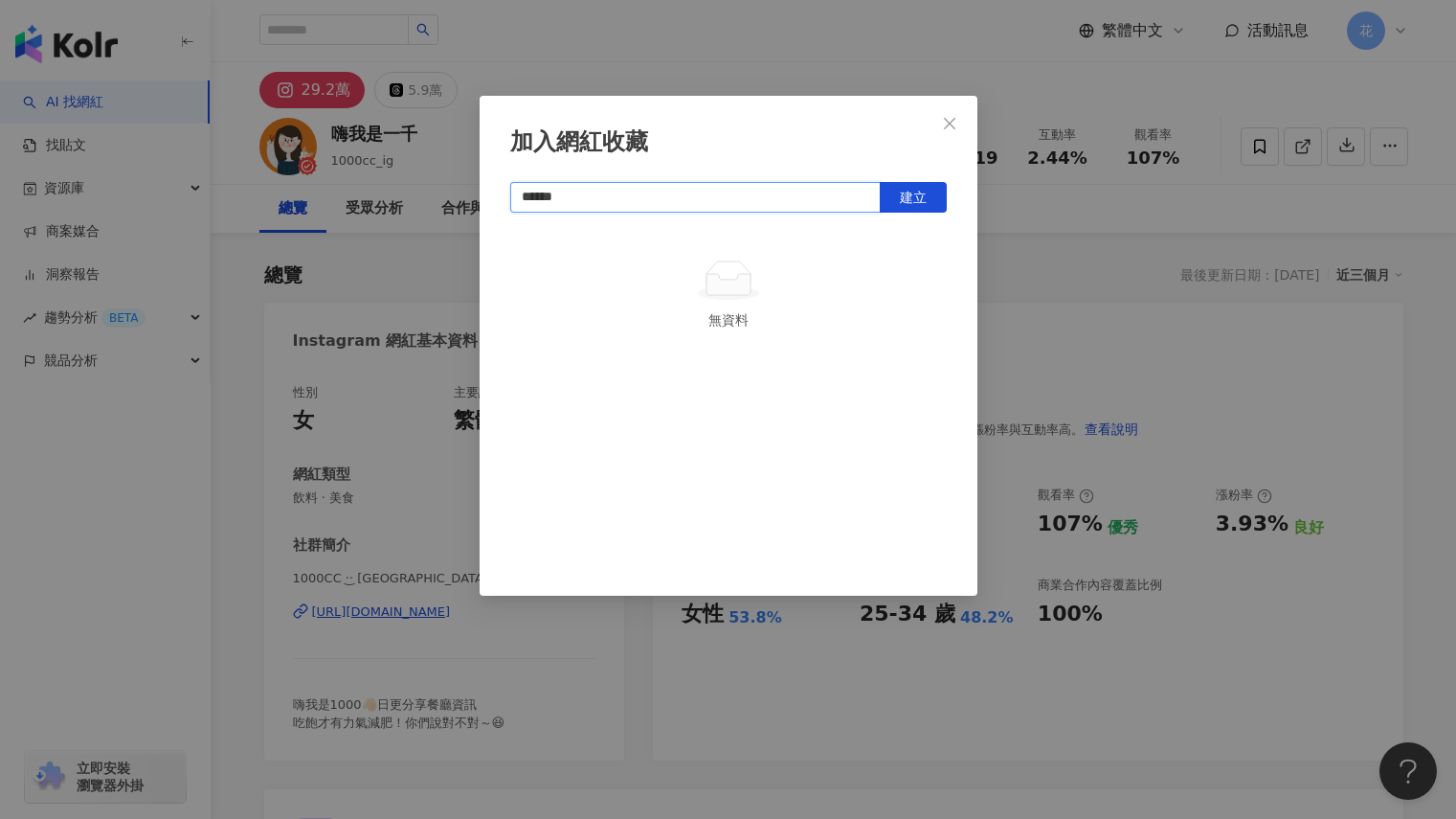
click at [522, 200] on input "******" at bounding box center [695, 197] width 371 height 30
click at [914, 202] on span "建立" at bounding box center [913, 198] width 27 height 16
type input "********"
click at [944, 126] on icon "close" at bounding box center [950, 124] width 16 height 16
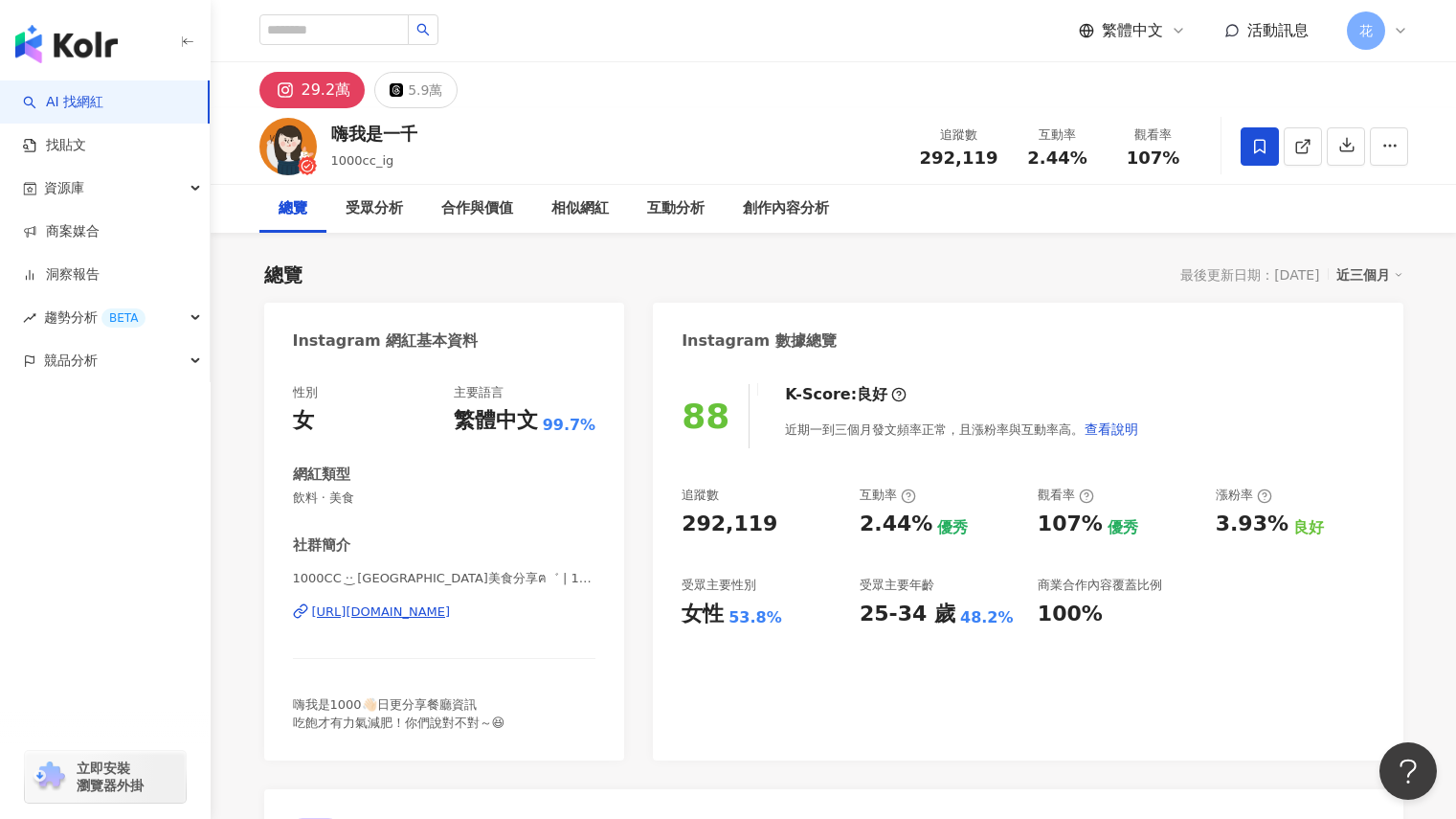
click at [1252, 142] on icon at bounding box center [1259, 147] width 18 height 18
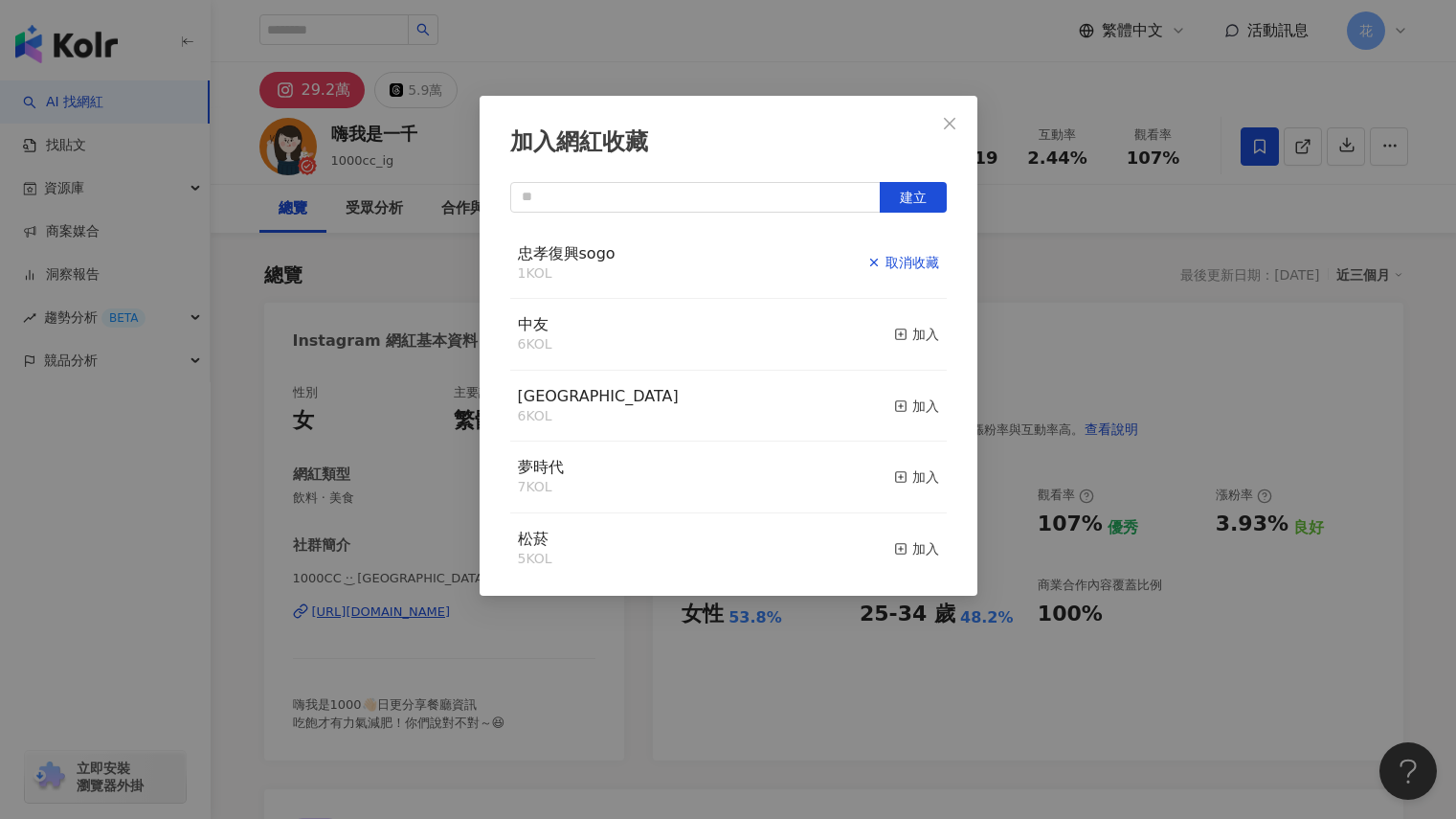
click at [896, 267] on div "取消收藏" at bounding box center [903, 263] width 72 height 21
click at [943, 123] on icon "close" at bounding box center [950, 124] width 16 height 16
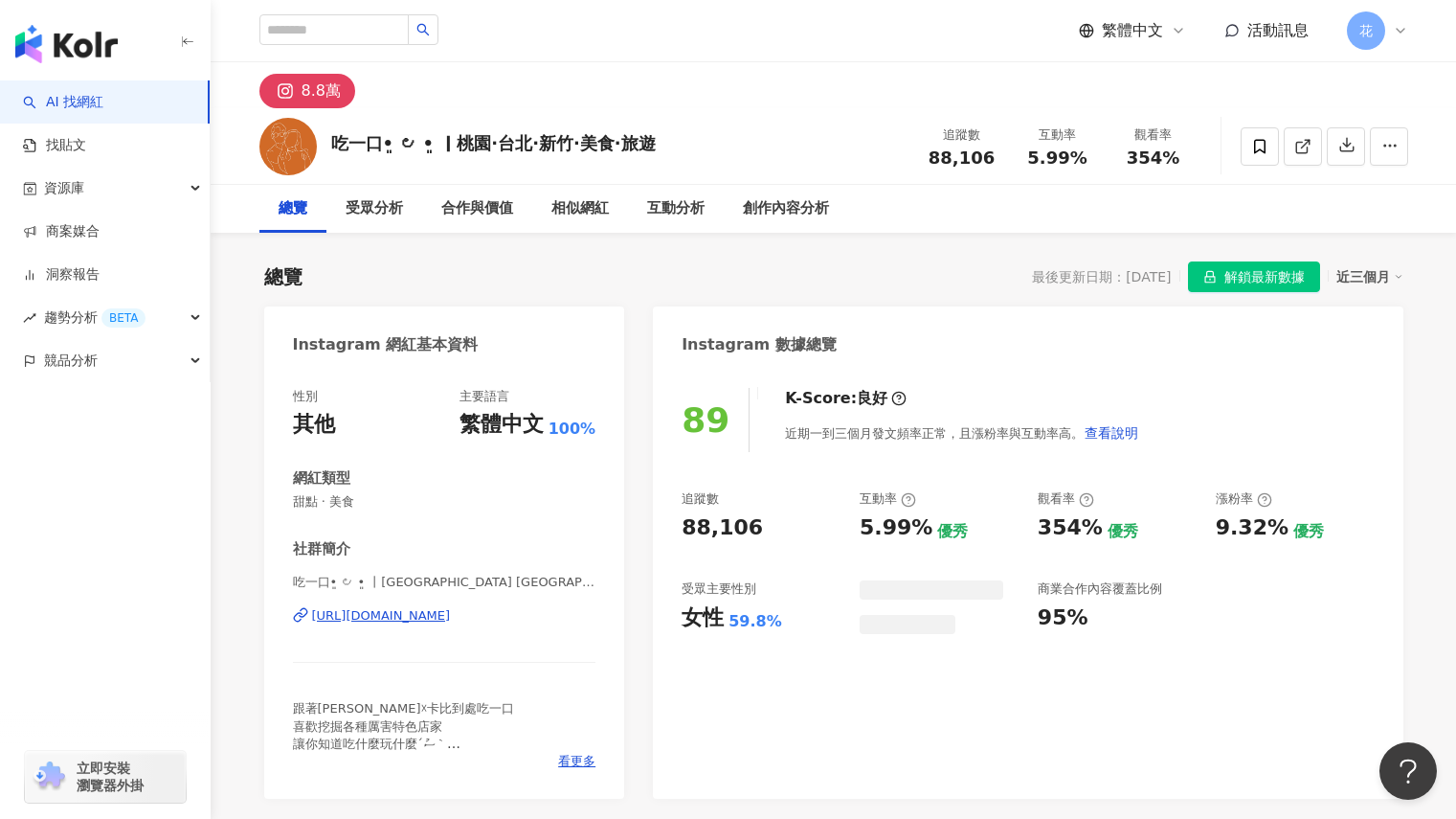
click at [1244, 274] on span "解鎖最新數據" at bounding box center [1264, 277] width 81 height 30
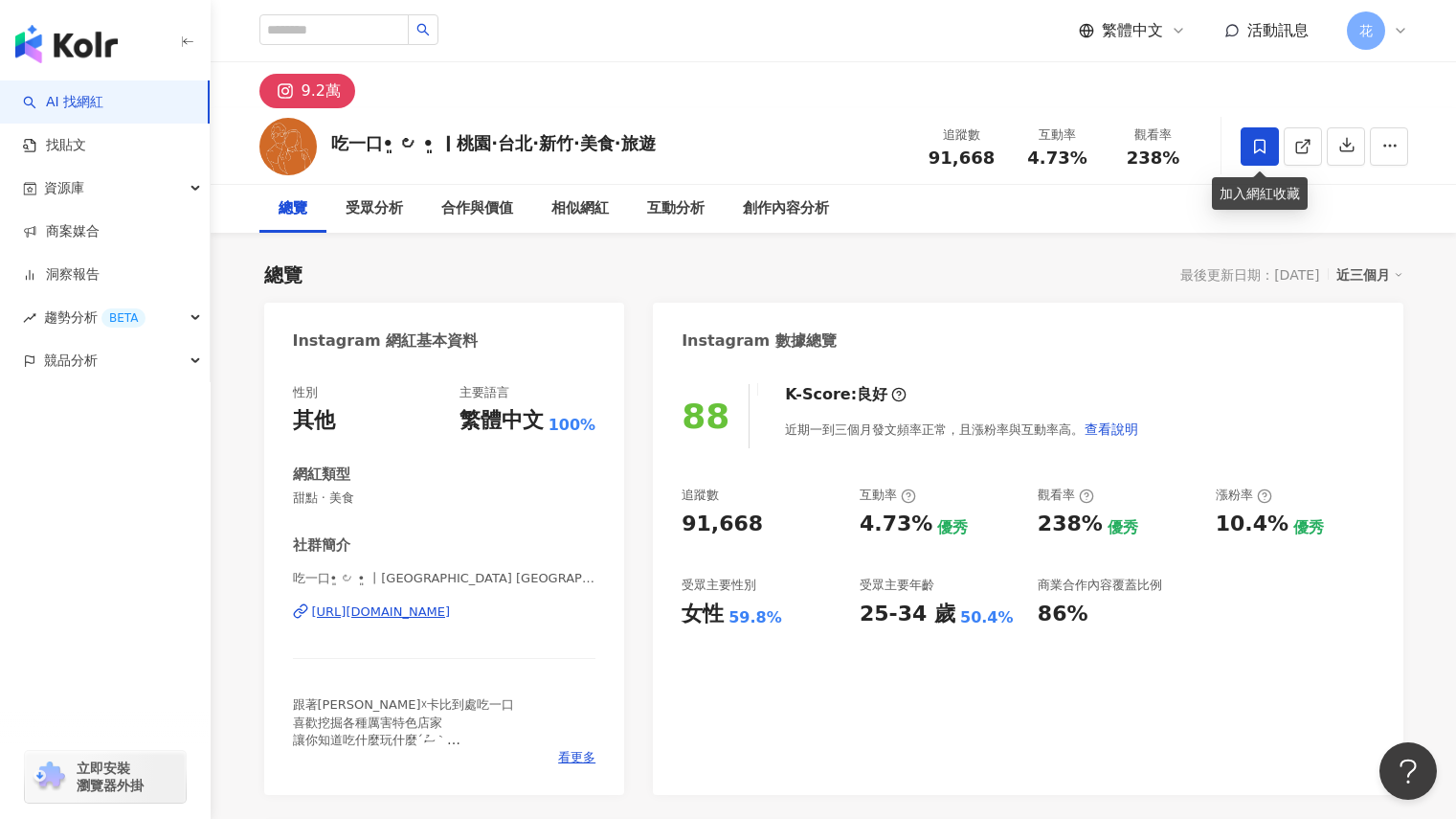
click at [1258, 151] on icon at bounding box center [1259, 147] width 18 height 18
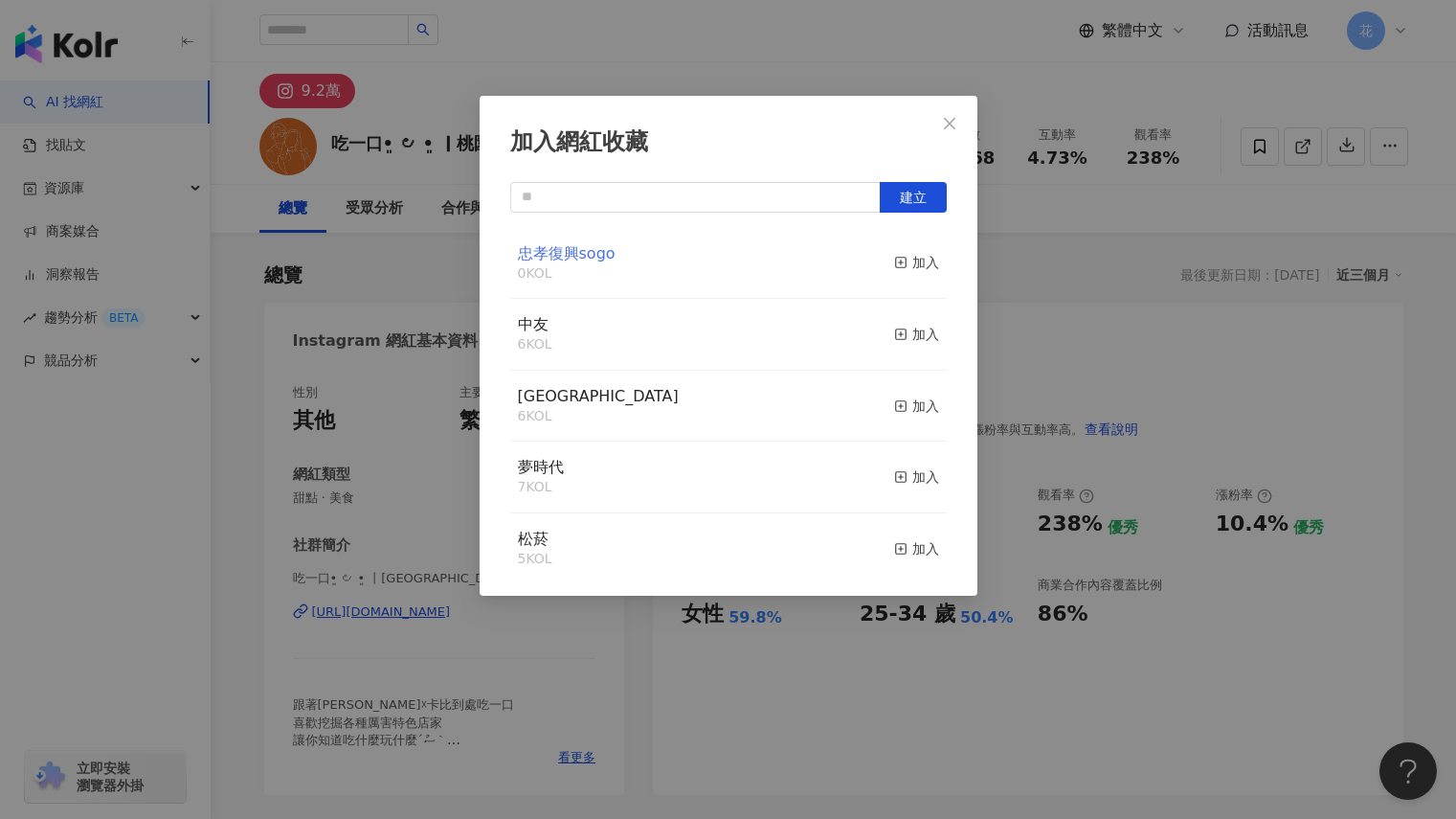
click at [549, 260] on span "忠孝復興sogo" at bounding box center [566, 253] width 97 height 19
click at [906, 264] on div "加入" at bounding box center [916, 263] width 45 height 21
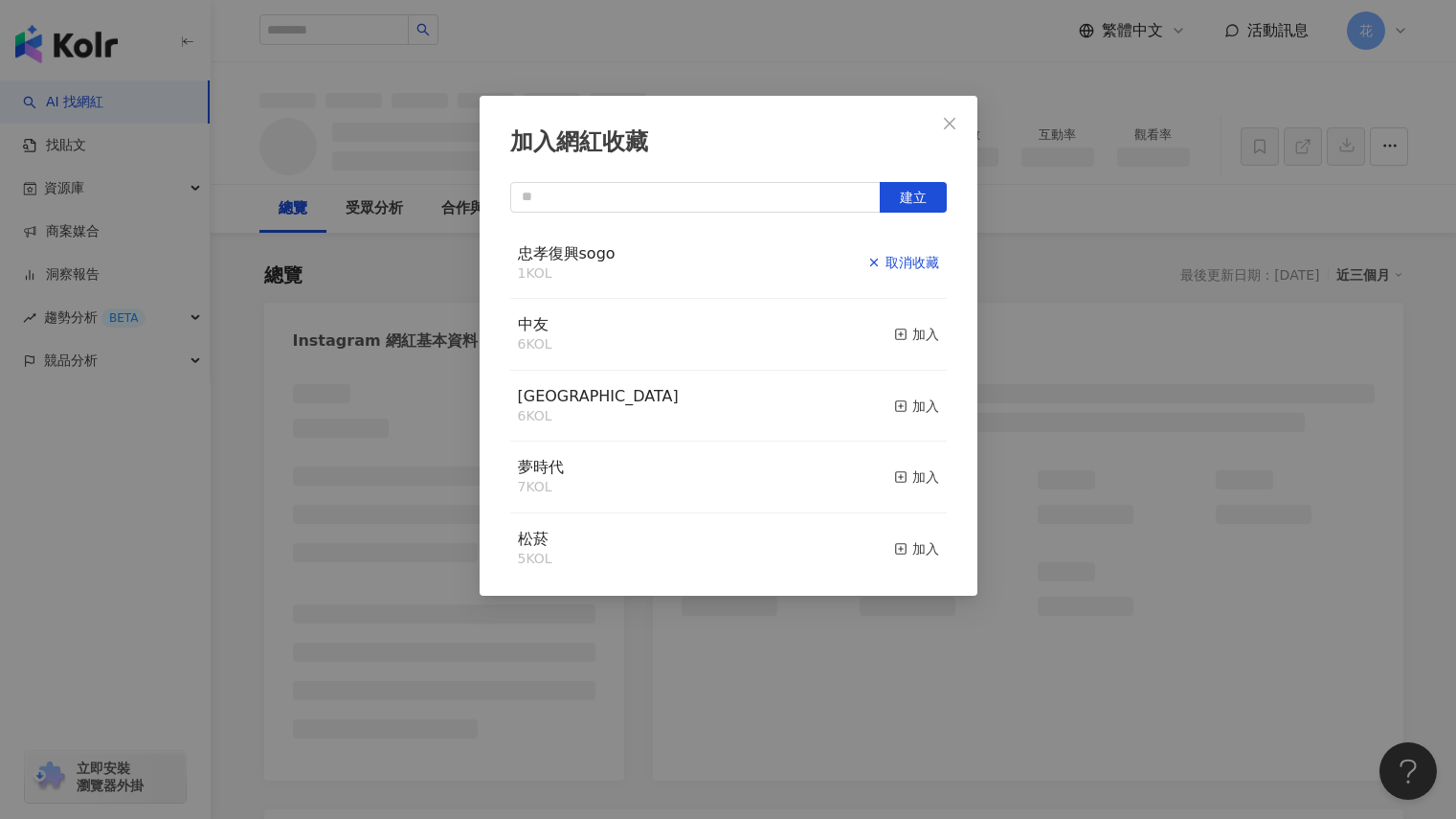
click at [953, 116] on icon "close" at bounding box center [950, 124] width 16 height 16
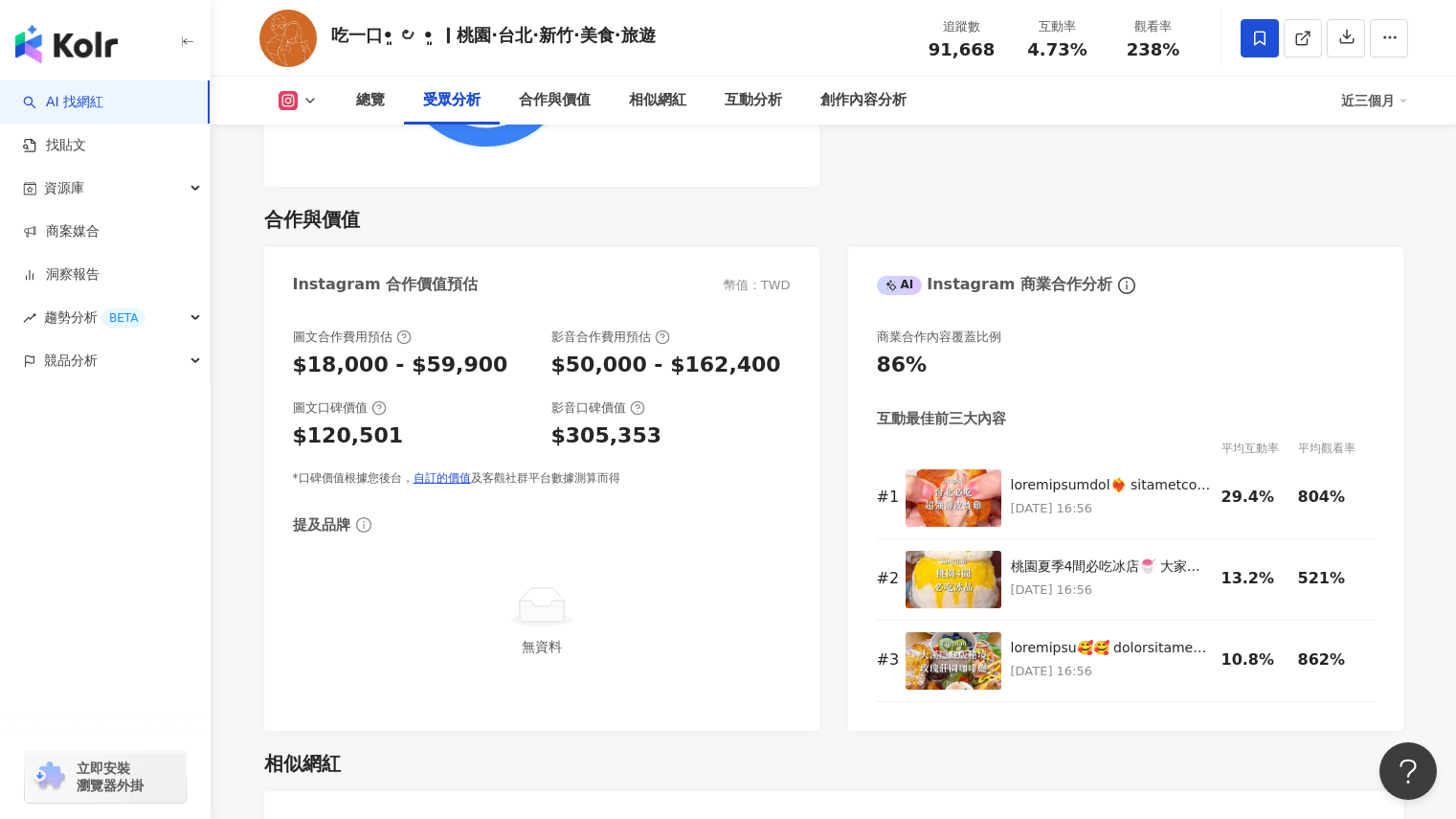
scroll to position [2777, 0]
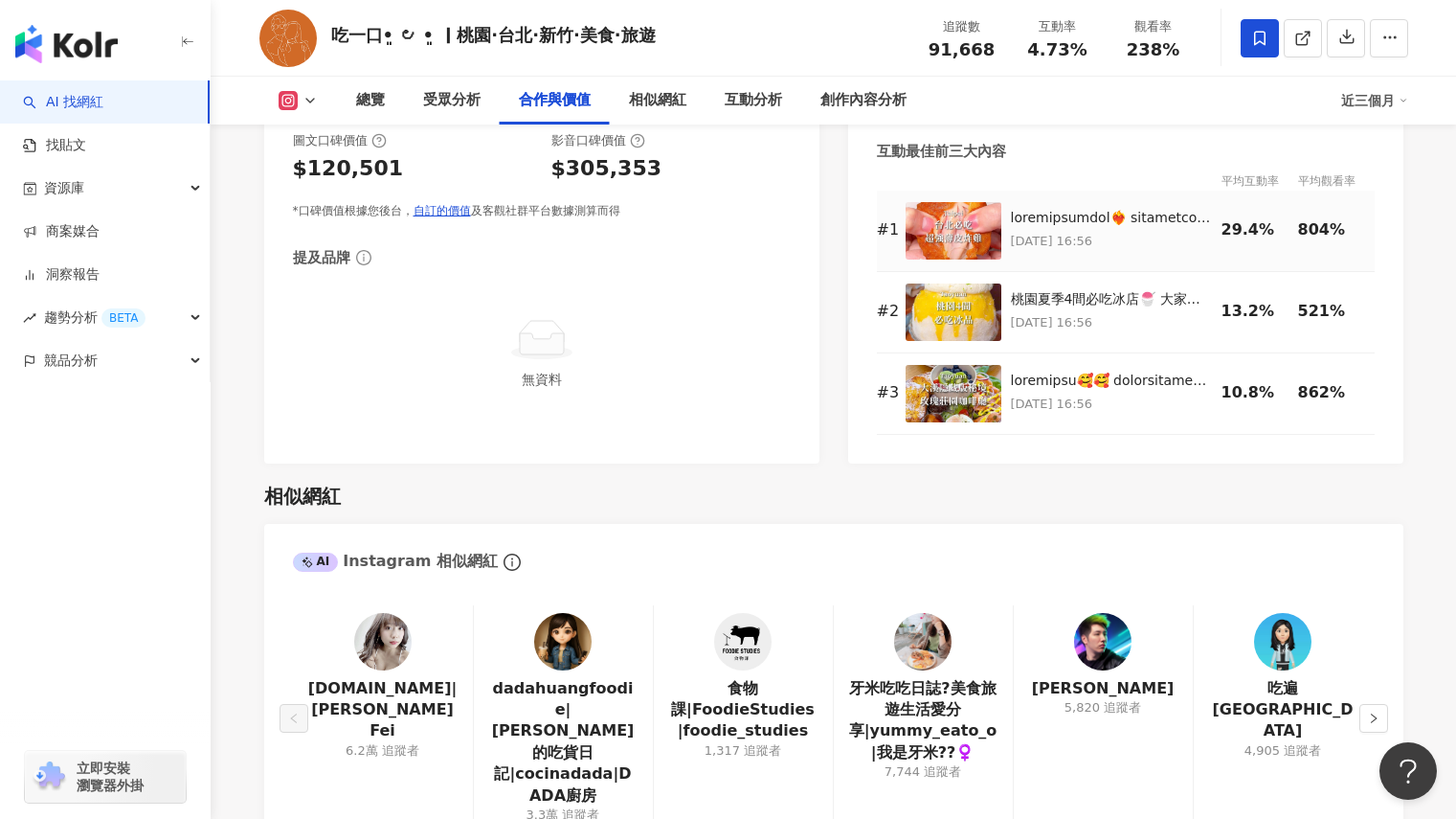
click at [953, 224] on img at bounding box center [953, 230] width 95 height 57
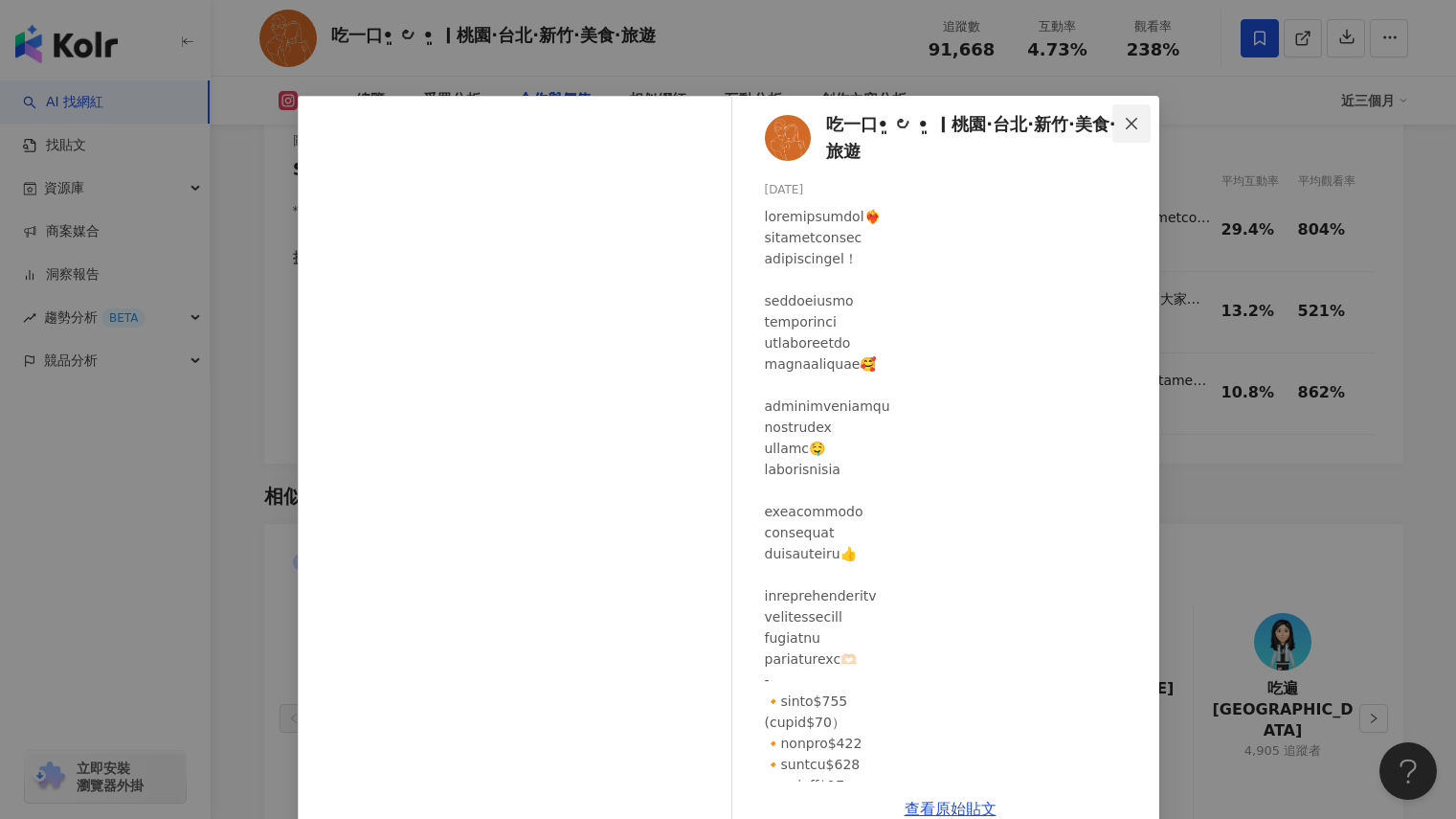
click at [1112, 136] on button "Close" at bounding box center [1131, 123] width 38 height 38
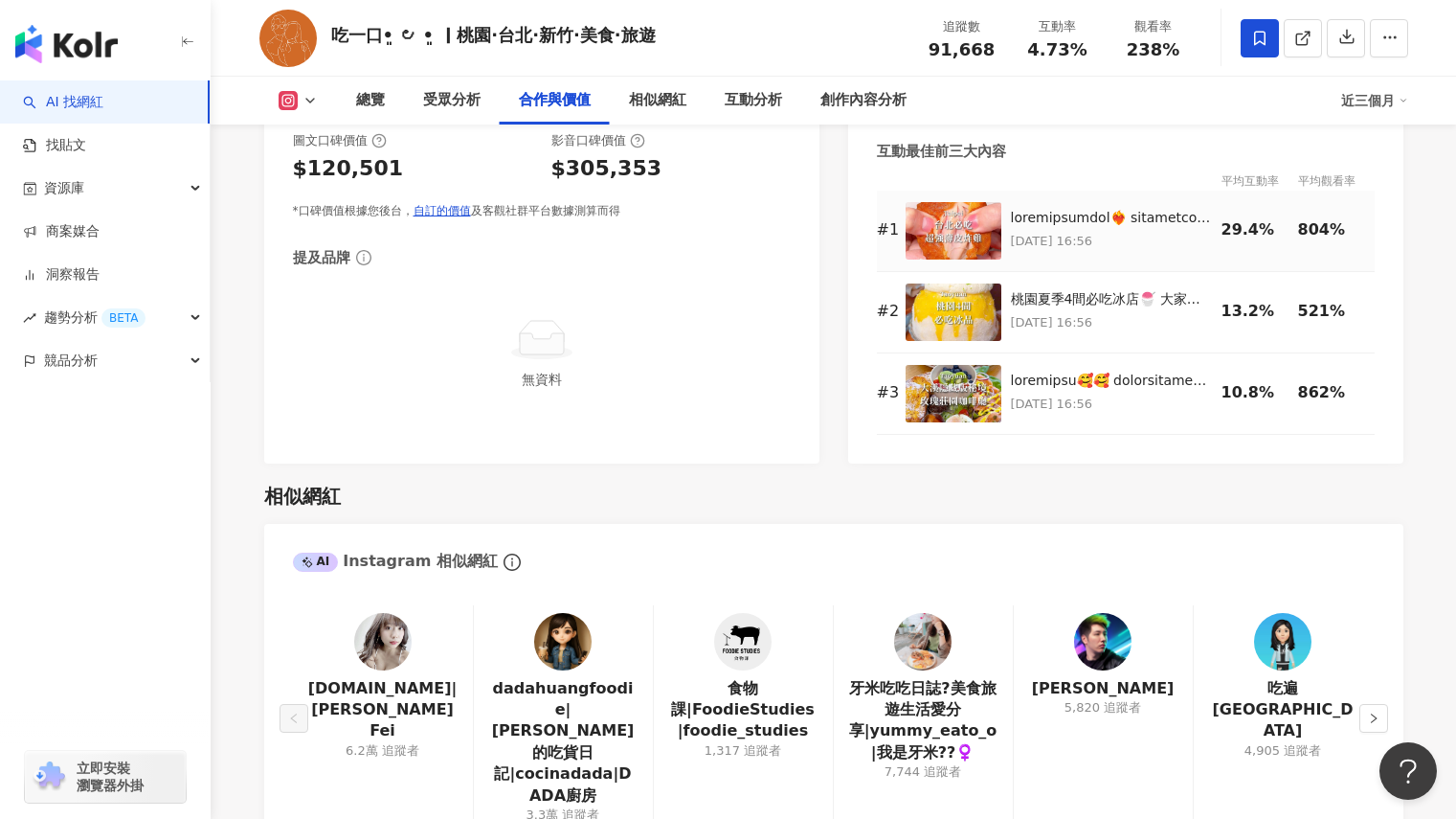
click at [953, 221] on img at bounding box center [953, 230] width 95 height 57
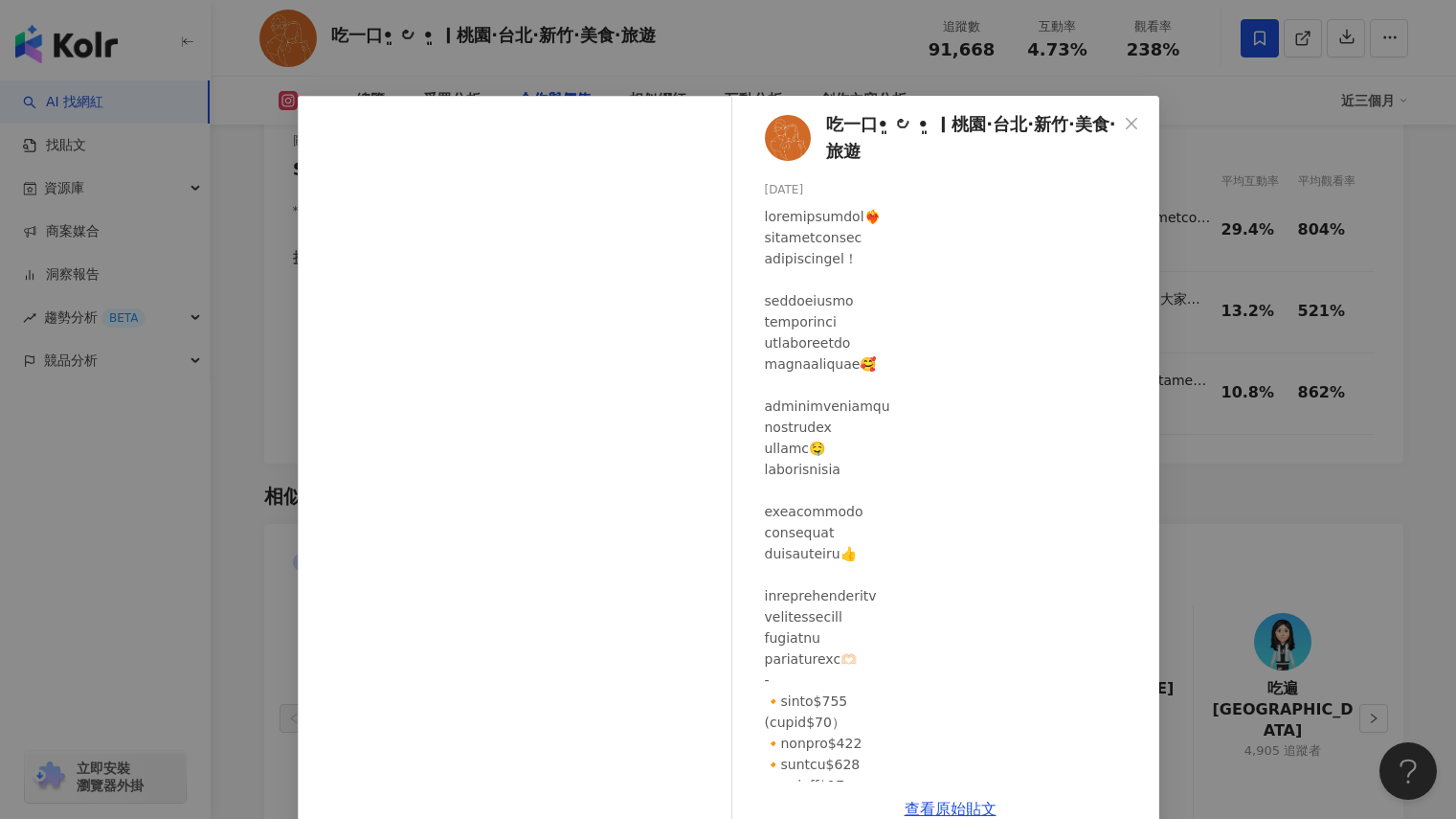
click at [1112, 117] on span "Close" at bounding box center [1131, 124] width 38 height 16
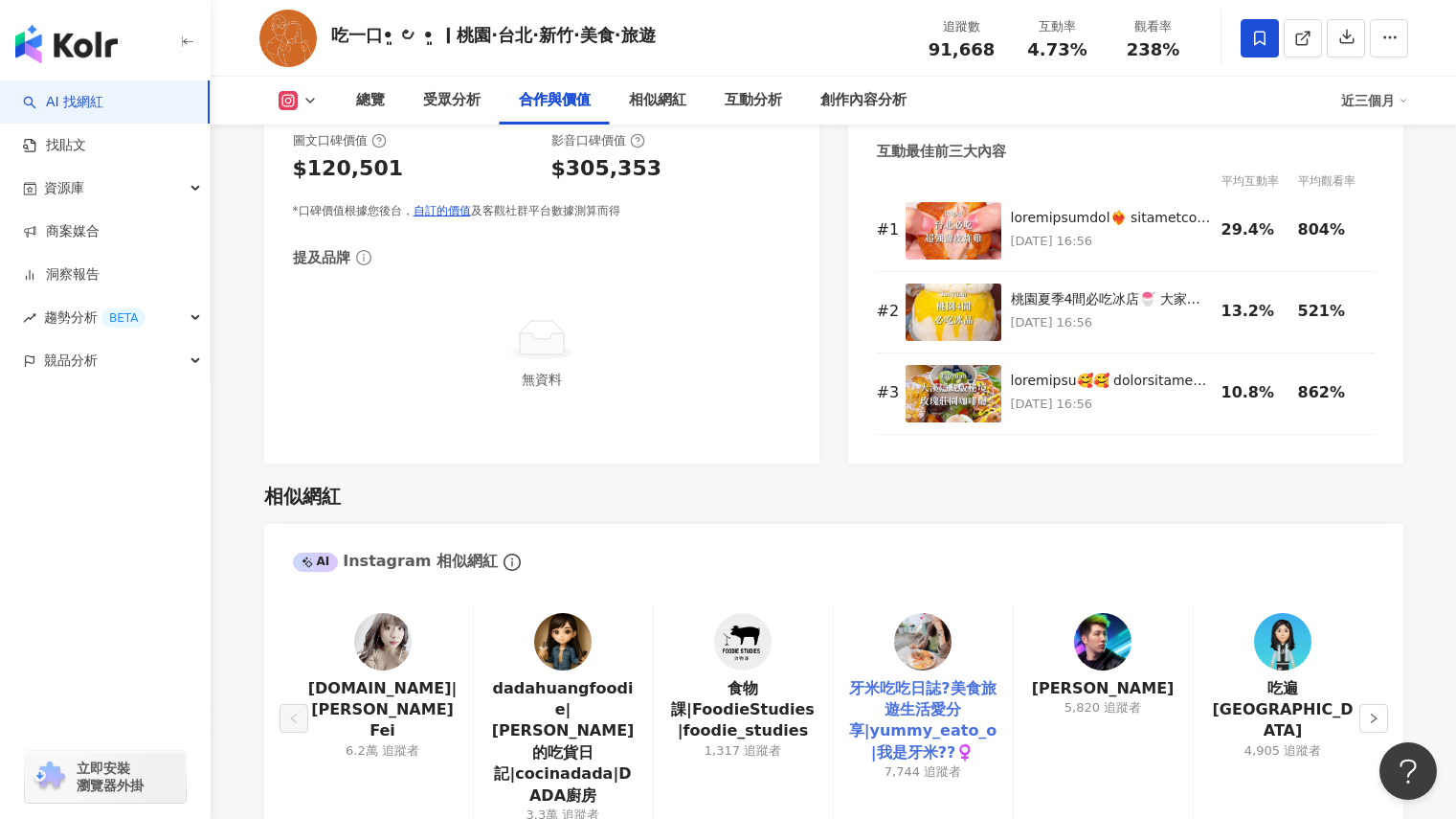
click at [961, 707] on link "牙米吃吃日誌?美食旅遊生活愛分享|yummy_eato_o|我是牙米??‍♀️" at bounding box center [923, 721] width 148 height 87
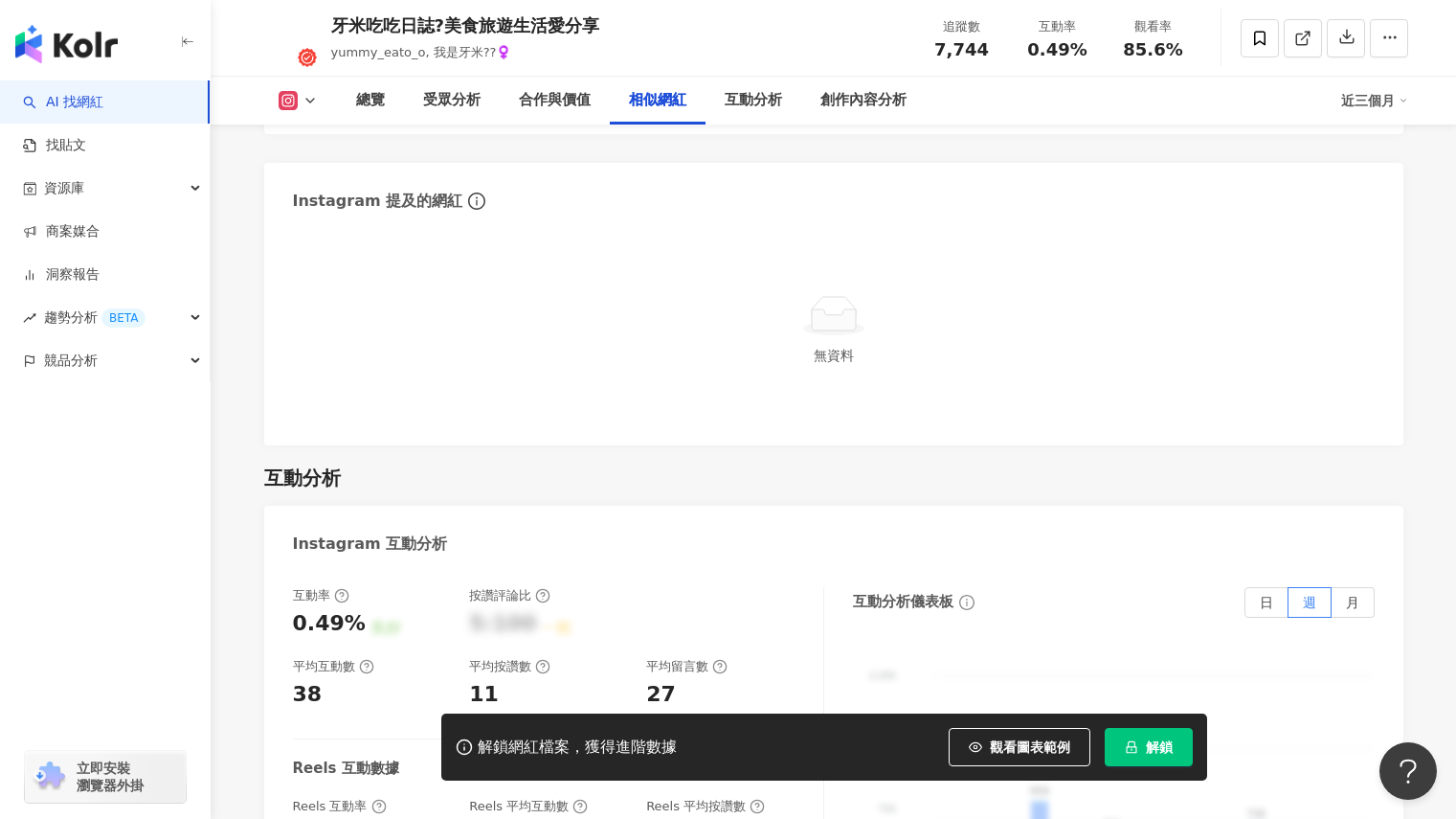
scroll to position [3160, 0]
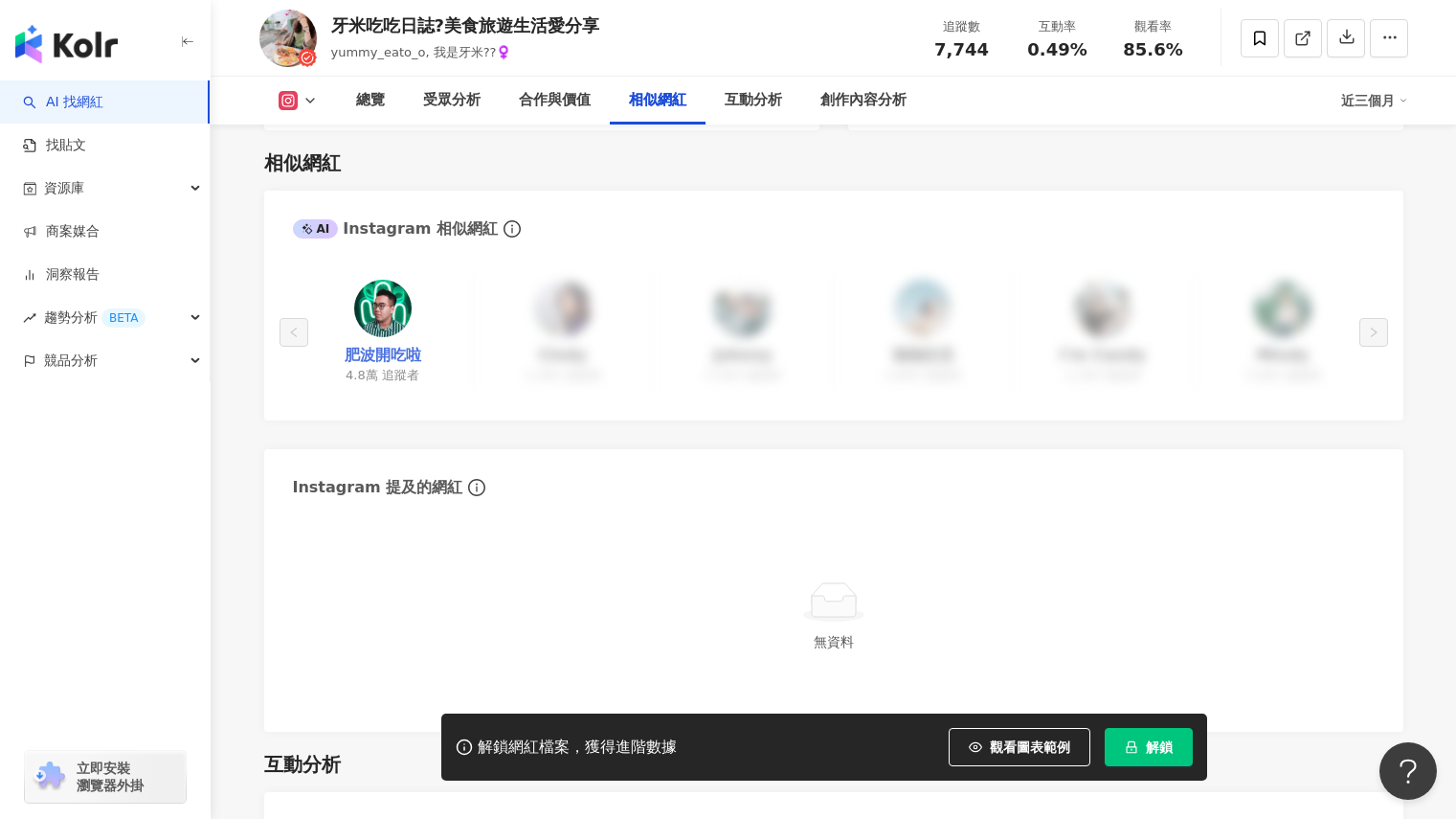
click at [381, 345] on link "肥波開吃啦" at bounding box center [382, 355] width 77 height 21
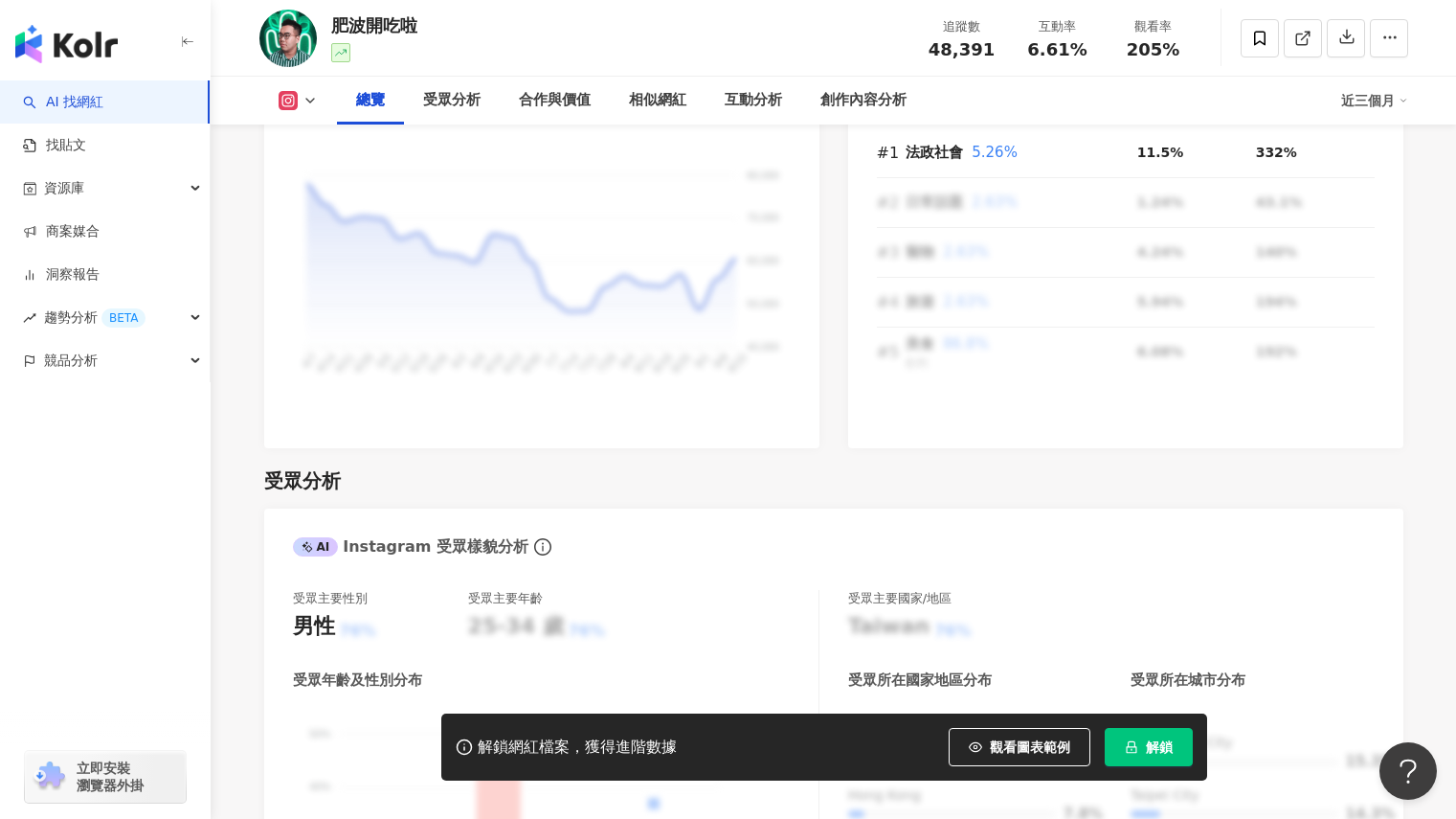
scroll to position [1020, 0]
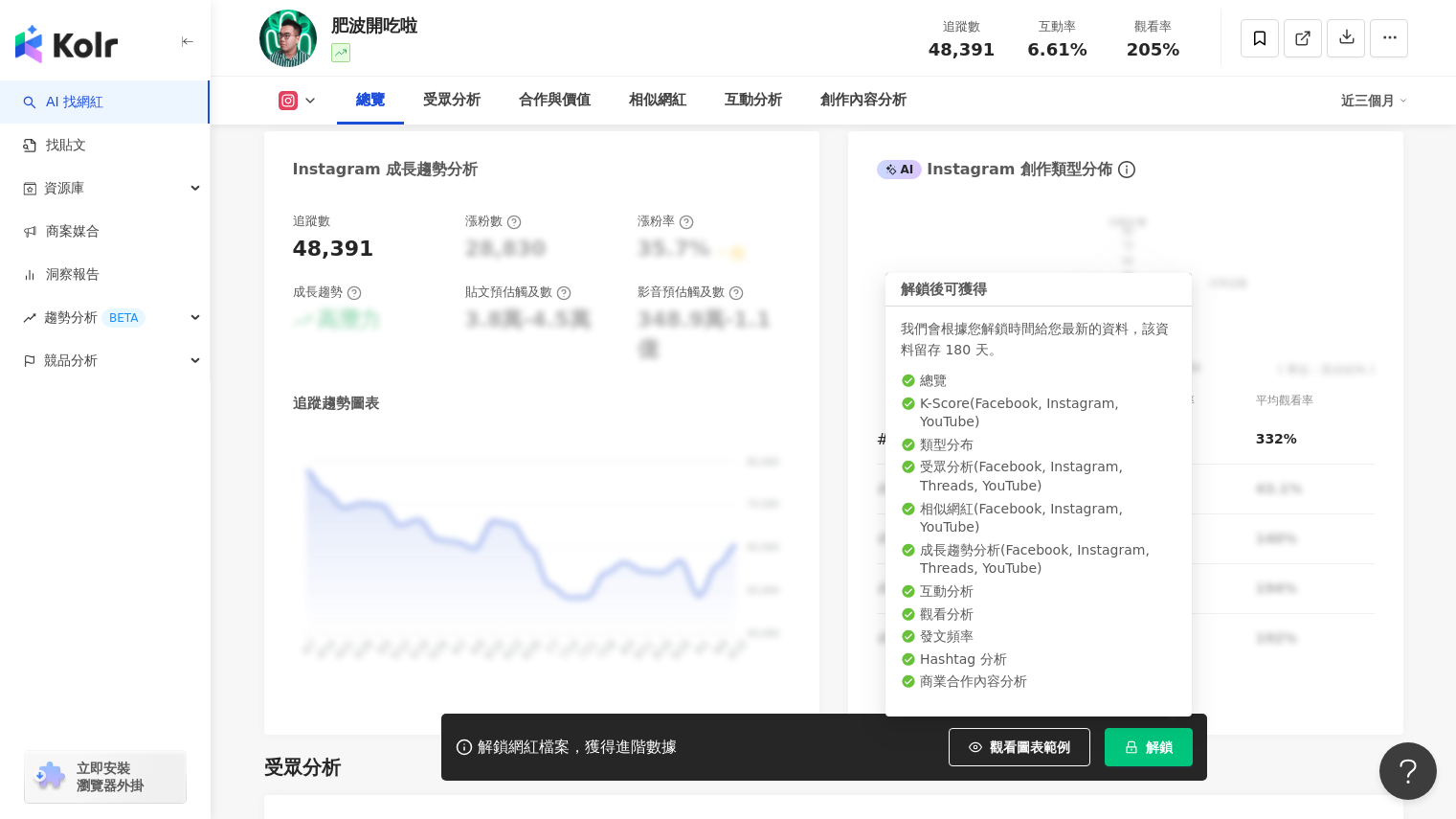
click at [1144, 757] on button "解鎖" at bounding box center [1148, 746] width 88 height 38
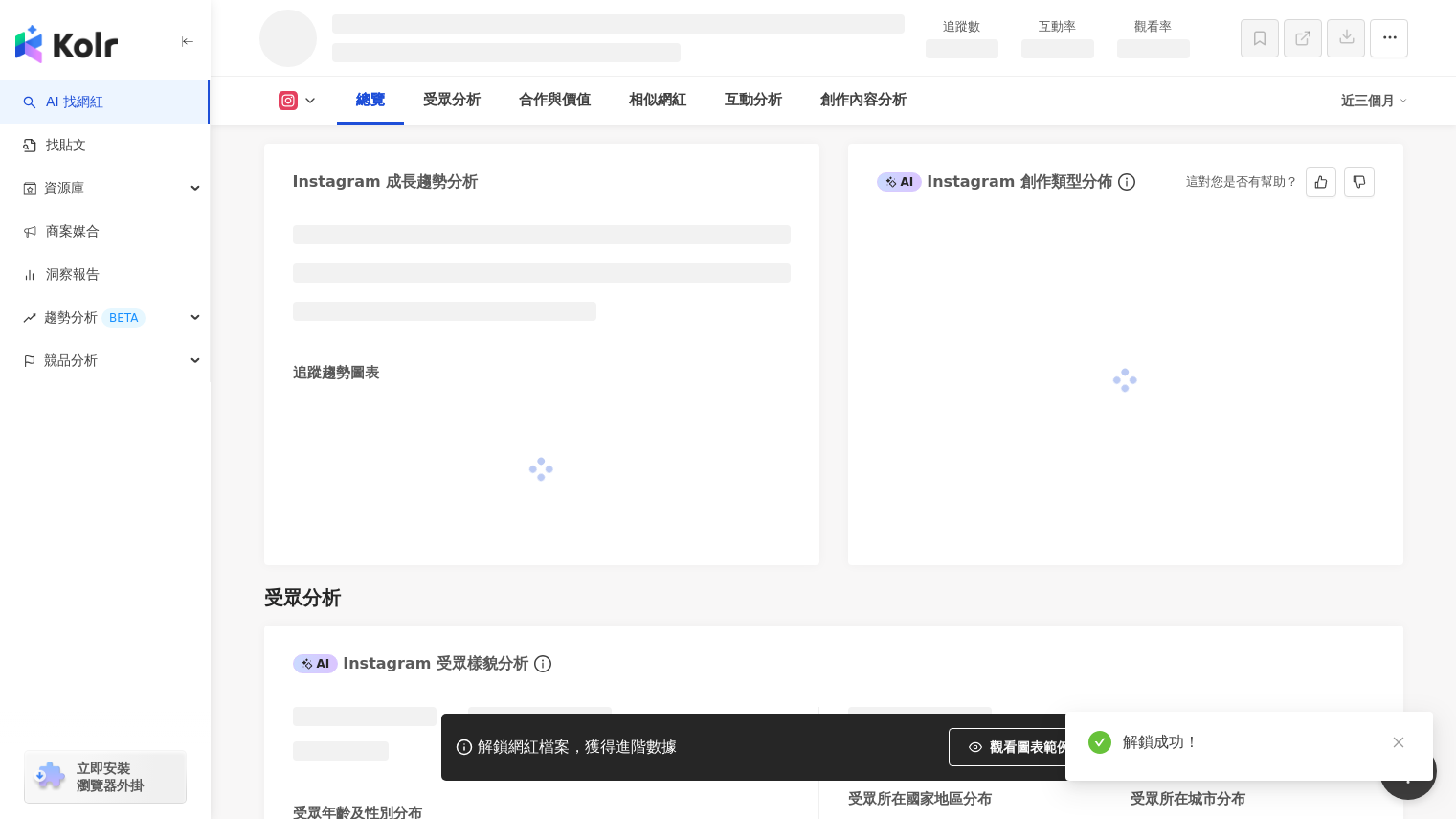
scroll to position [1029, 0]
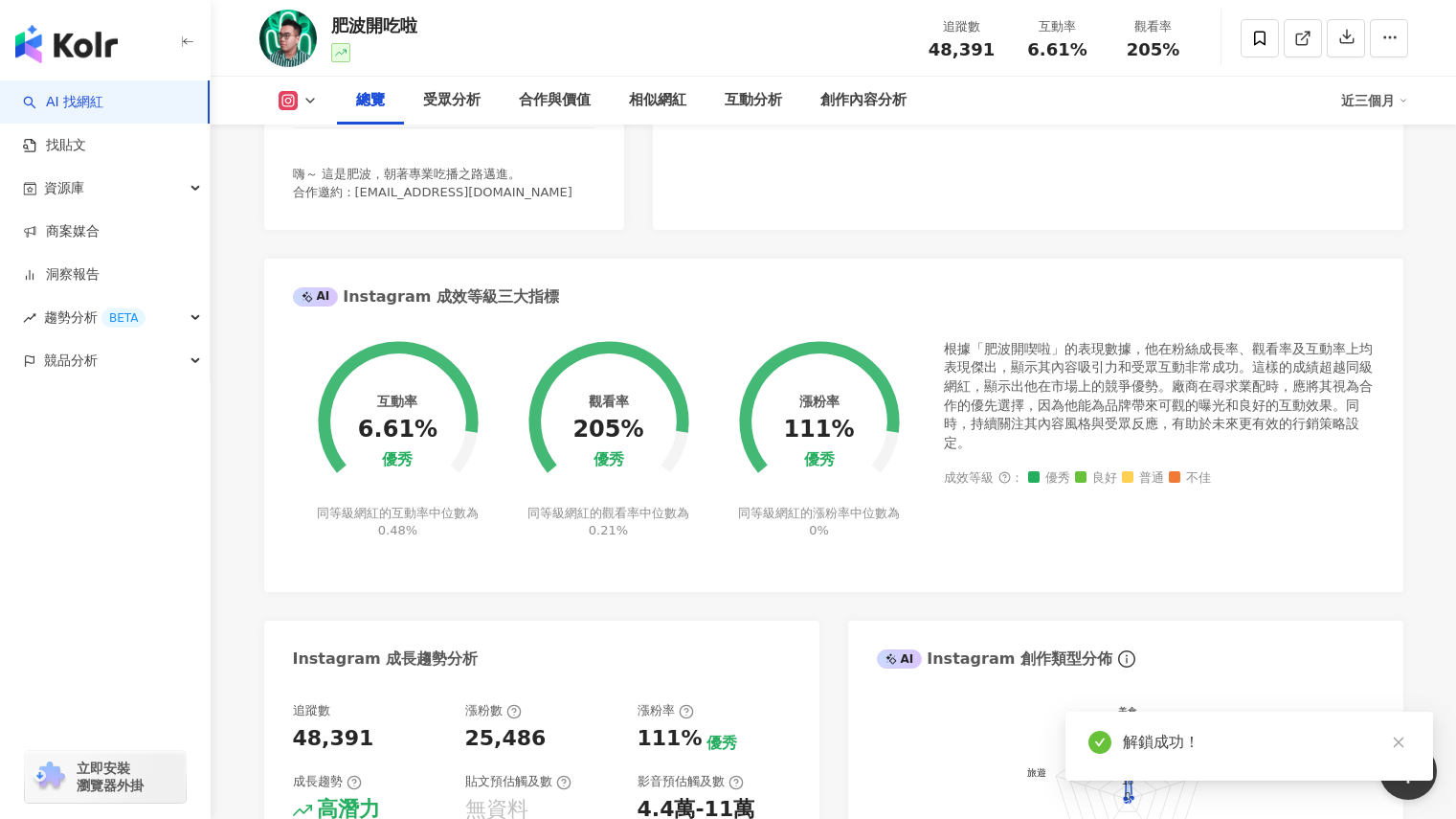
scroll to position [52, 0]
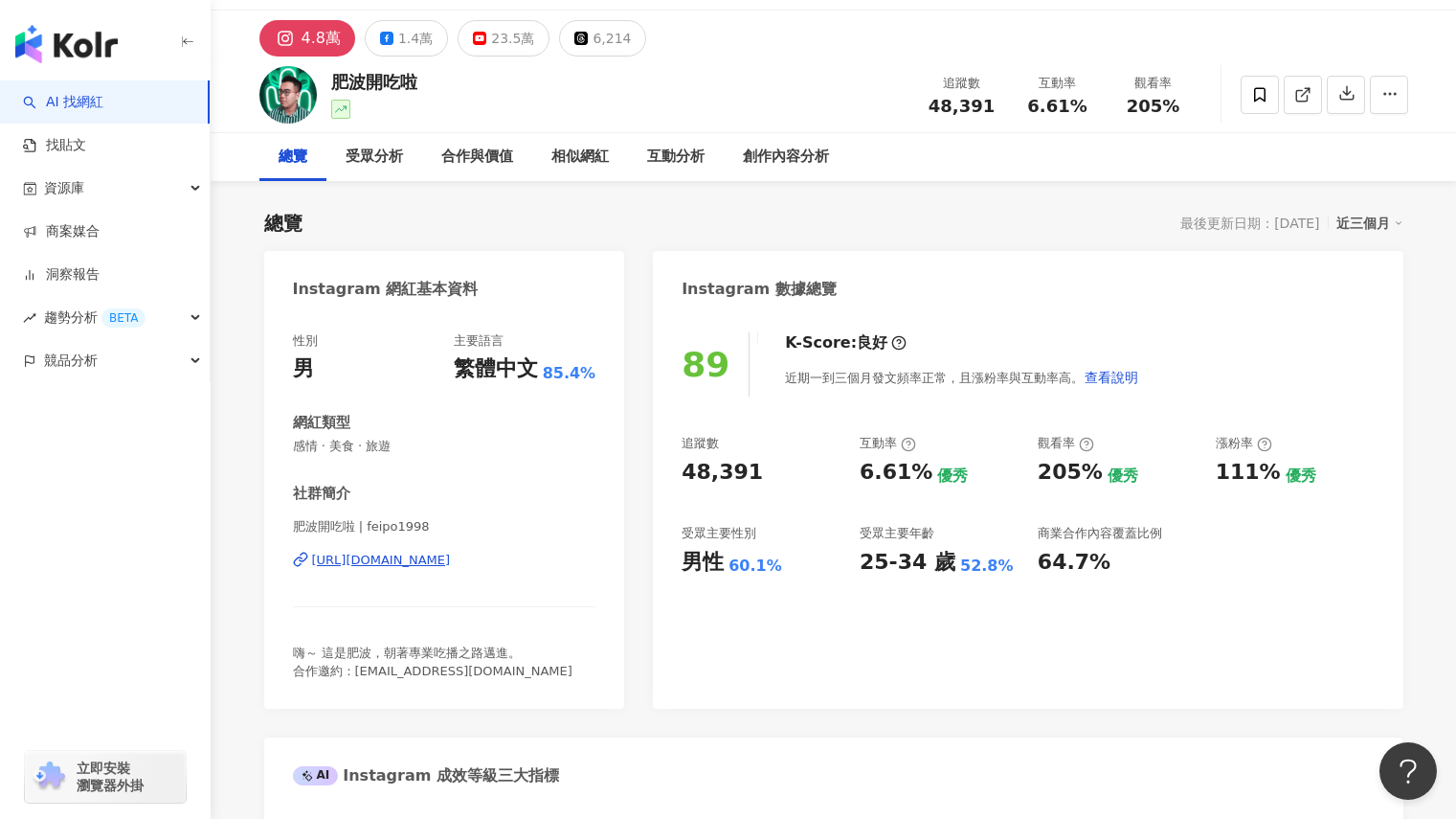
click at [421, 556] on div "[URL][DOMAIN_NAME]" at bounding box center [382, 560] width 139 height 18
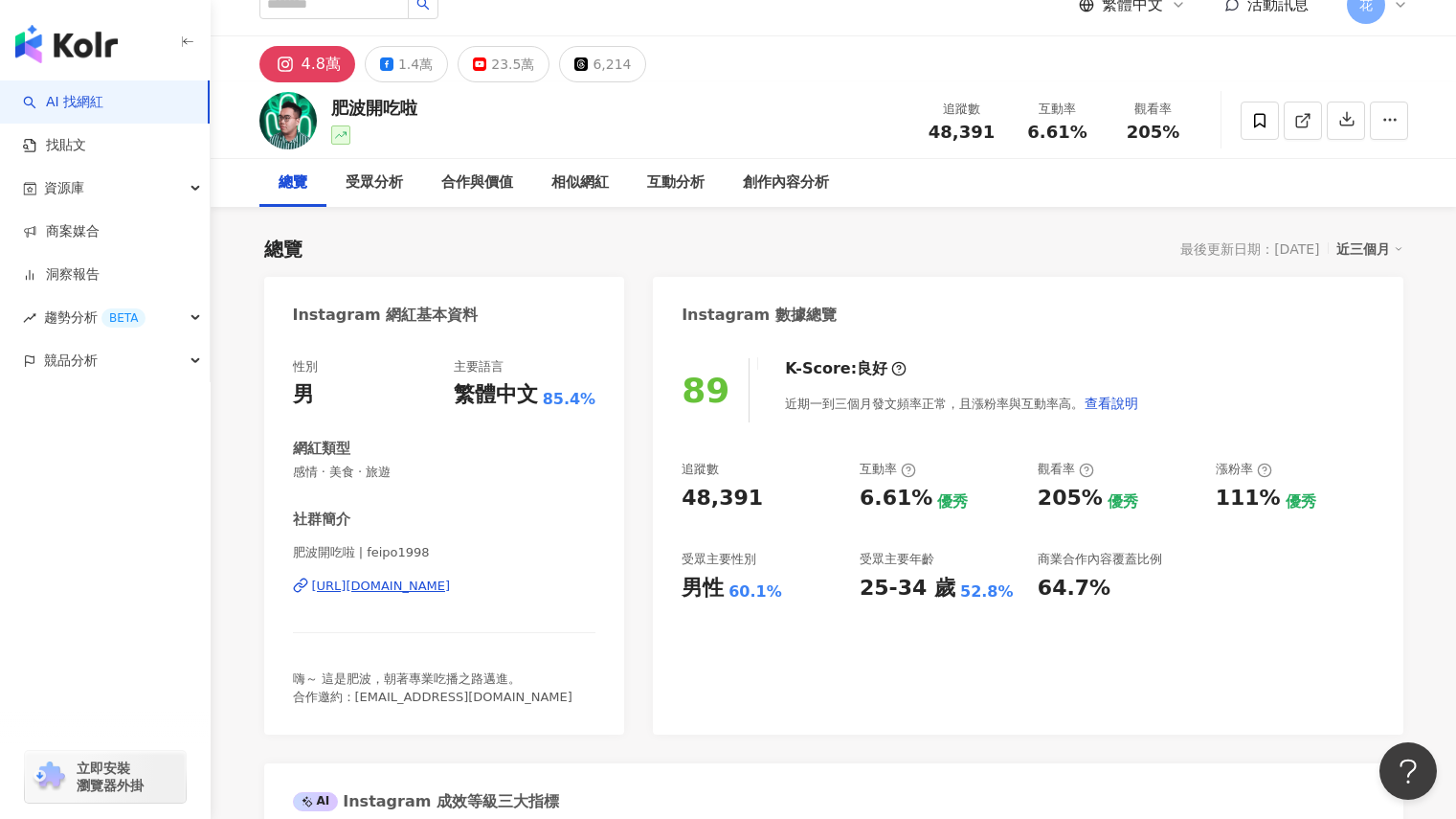
scroll to position [0, 0]
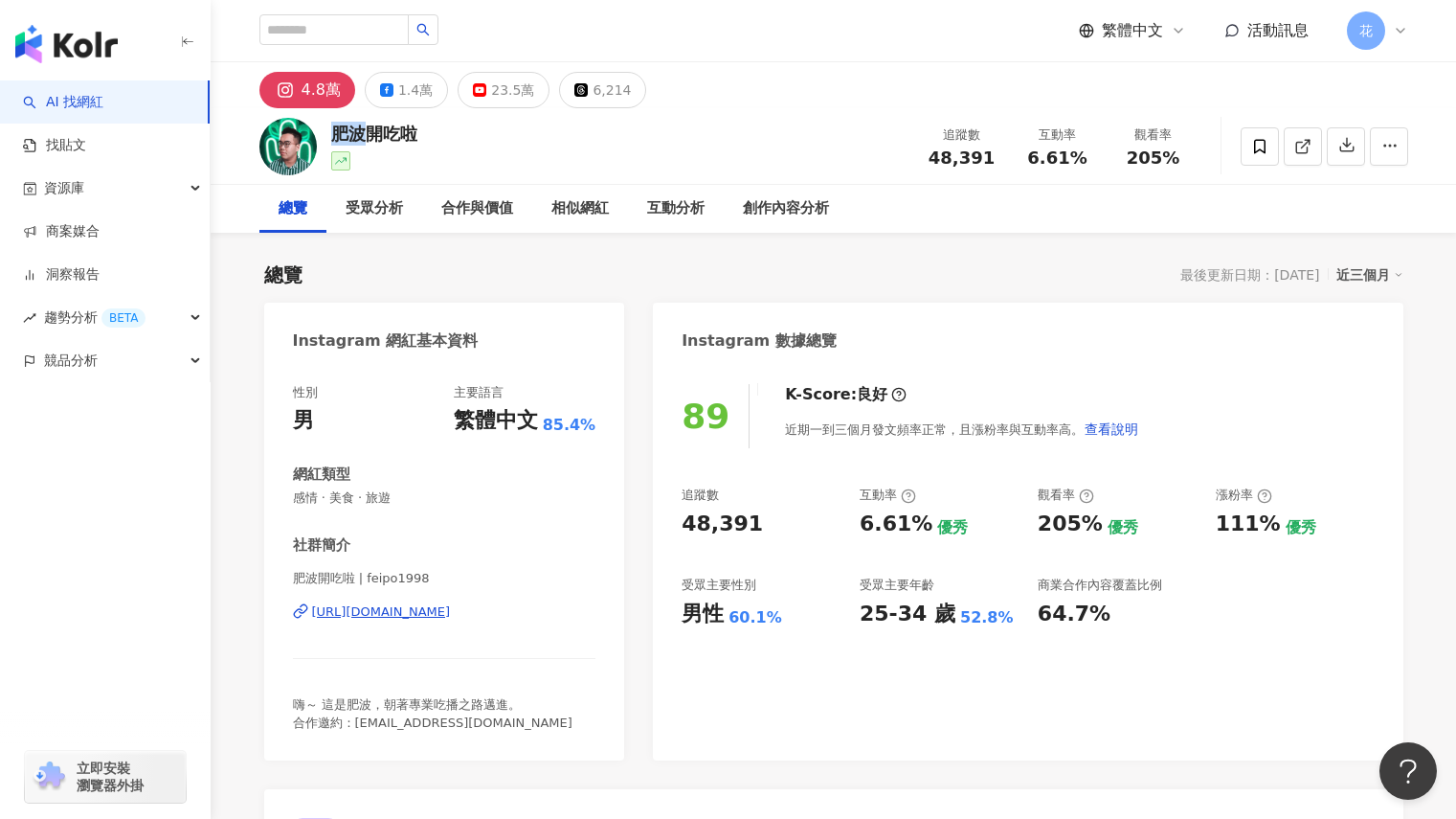
drag, startPoint x: 336, startPoint y: 137, endPoint x: 361, endPoint y: 135, distance: 25.1
click at [361, 135] on div "肥波開吃啦" at bounding box center [374, 133] width 87 height 24
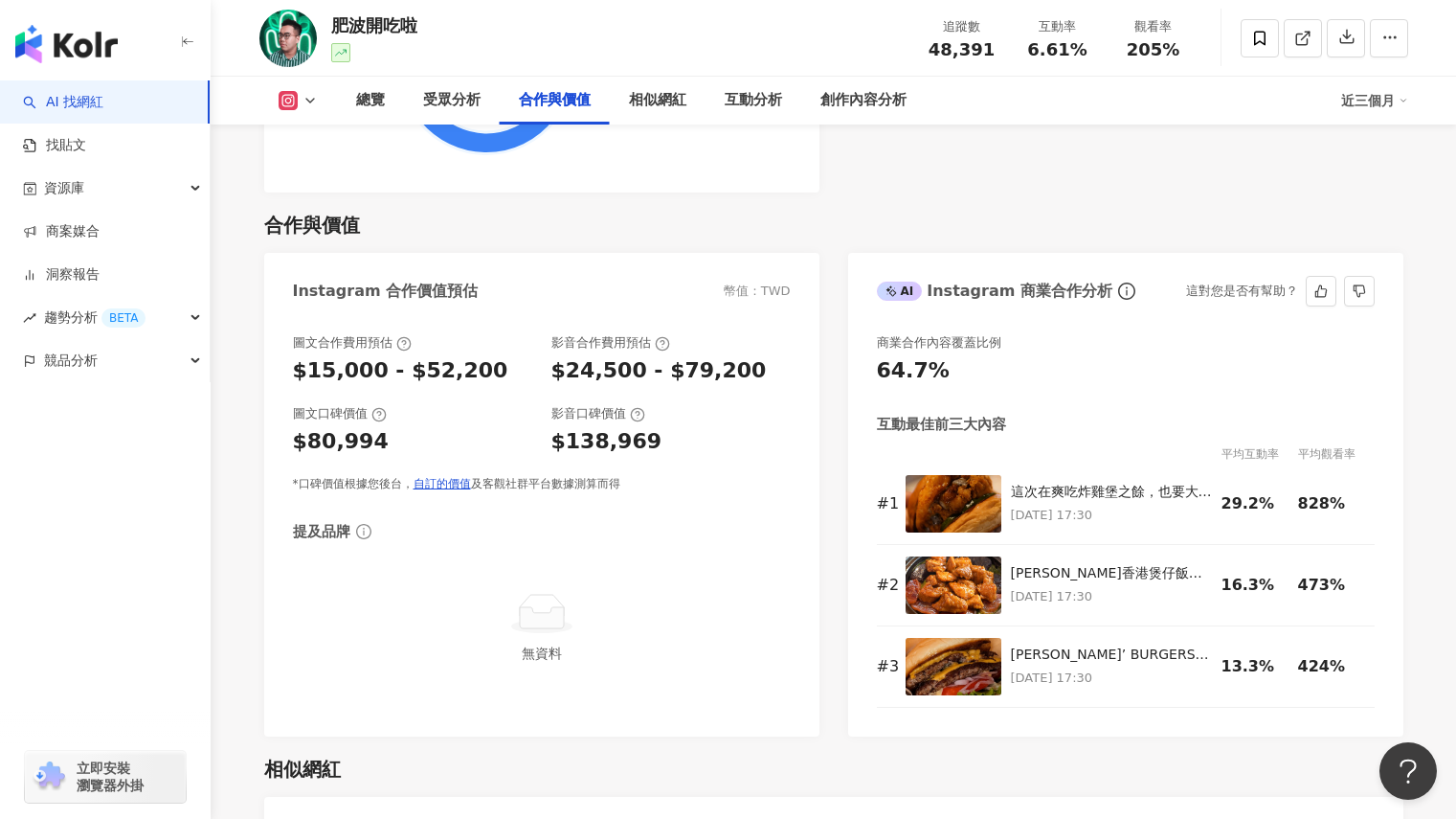
scroll to position [2777, 0]
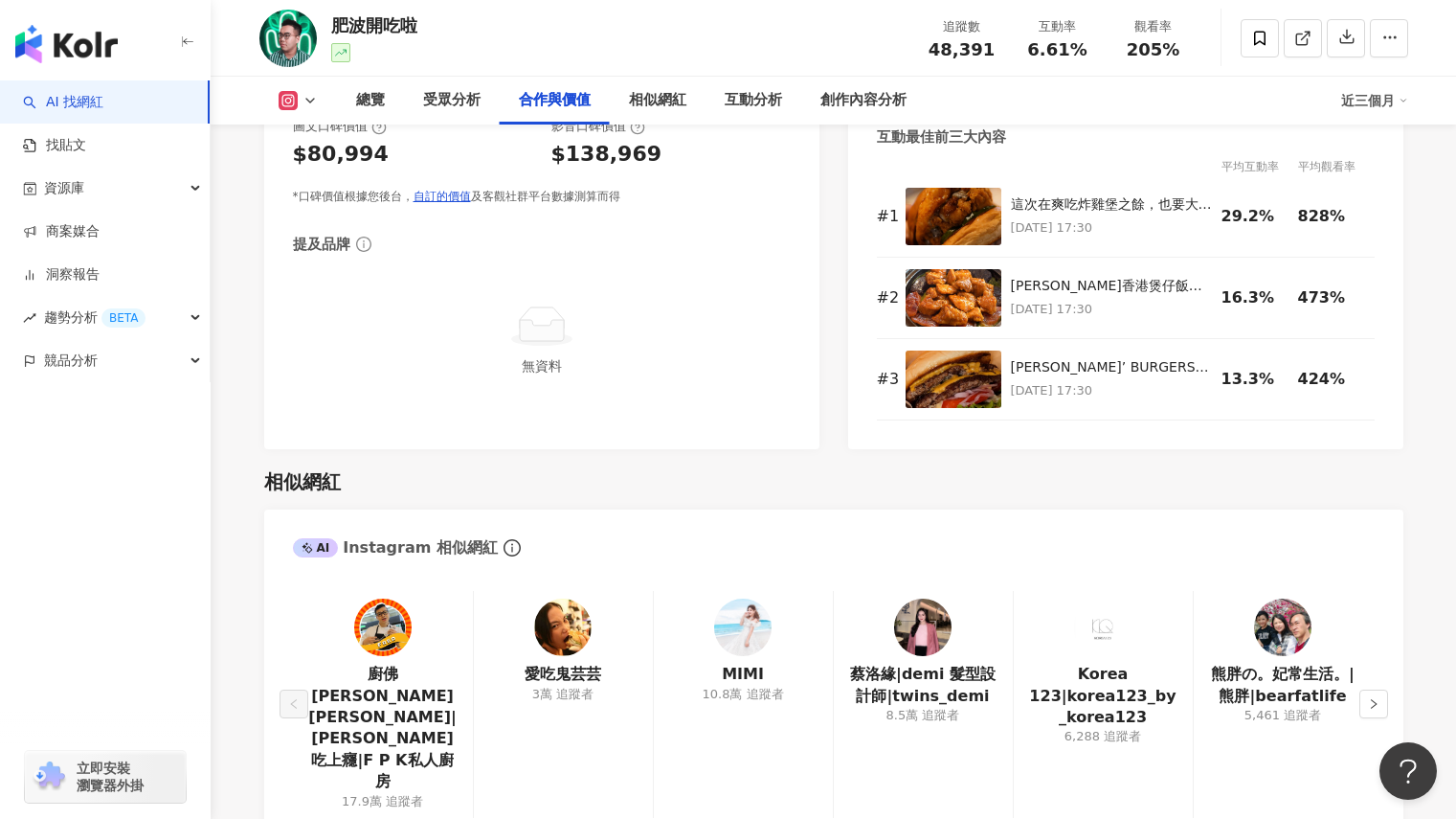
scroll to position [1010, 0]
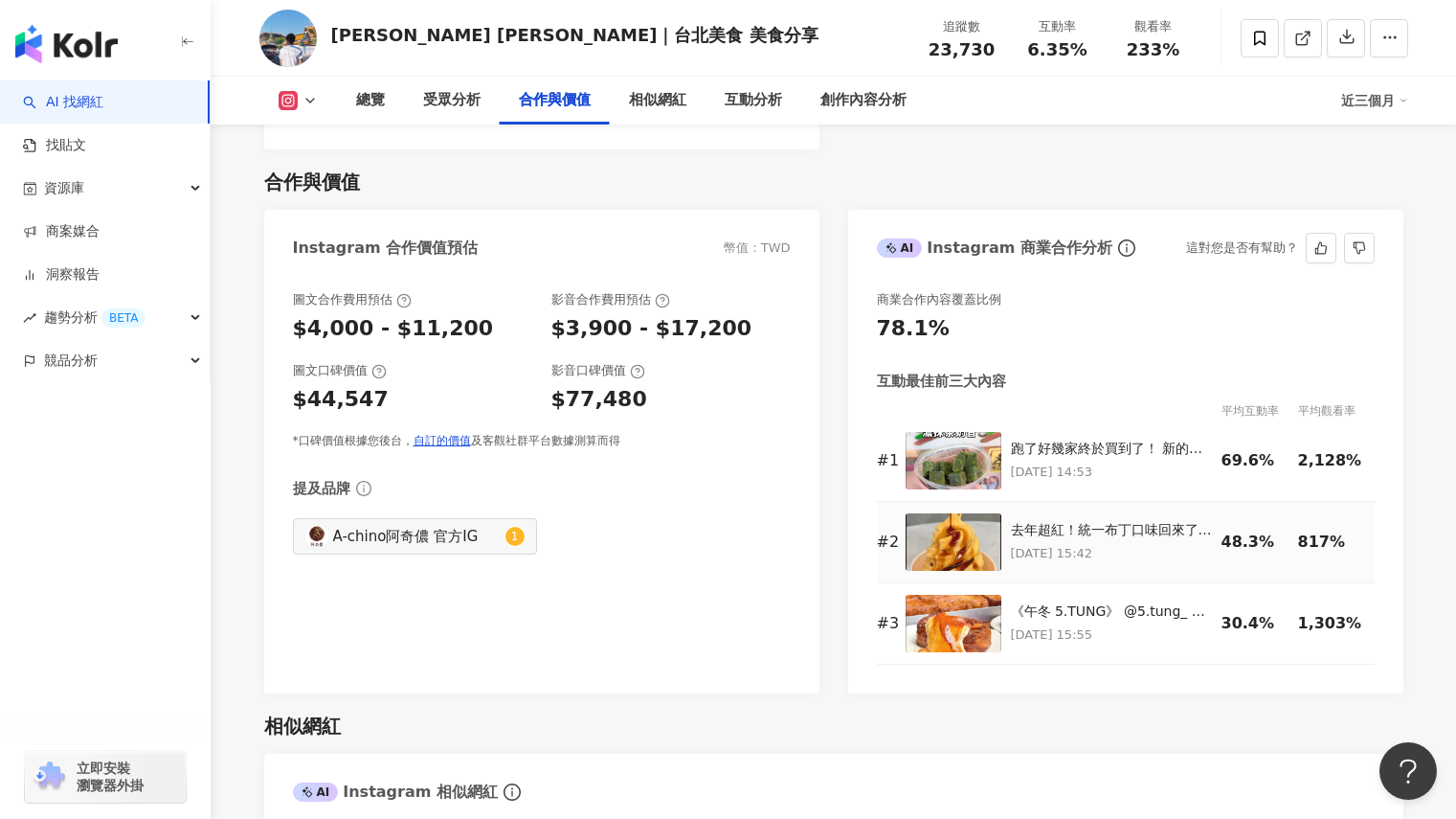
scroll to position [2682, 0]
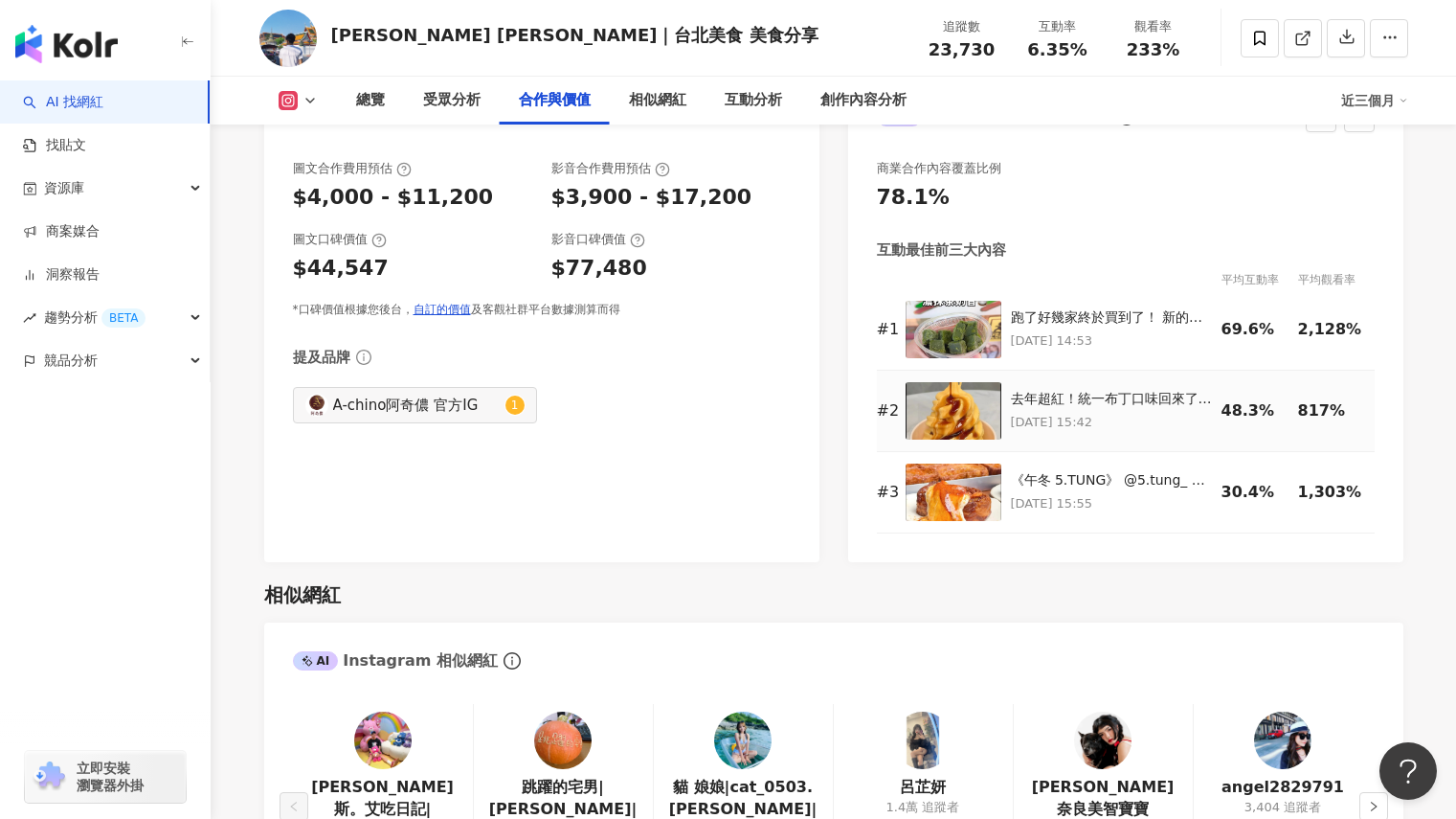
click at [966, 412] on img at bounding box center [953, 410] width 95 height 57
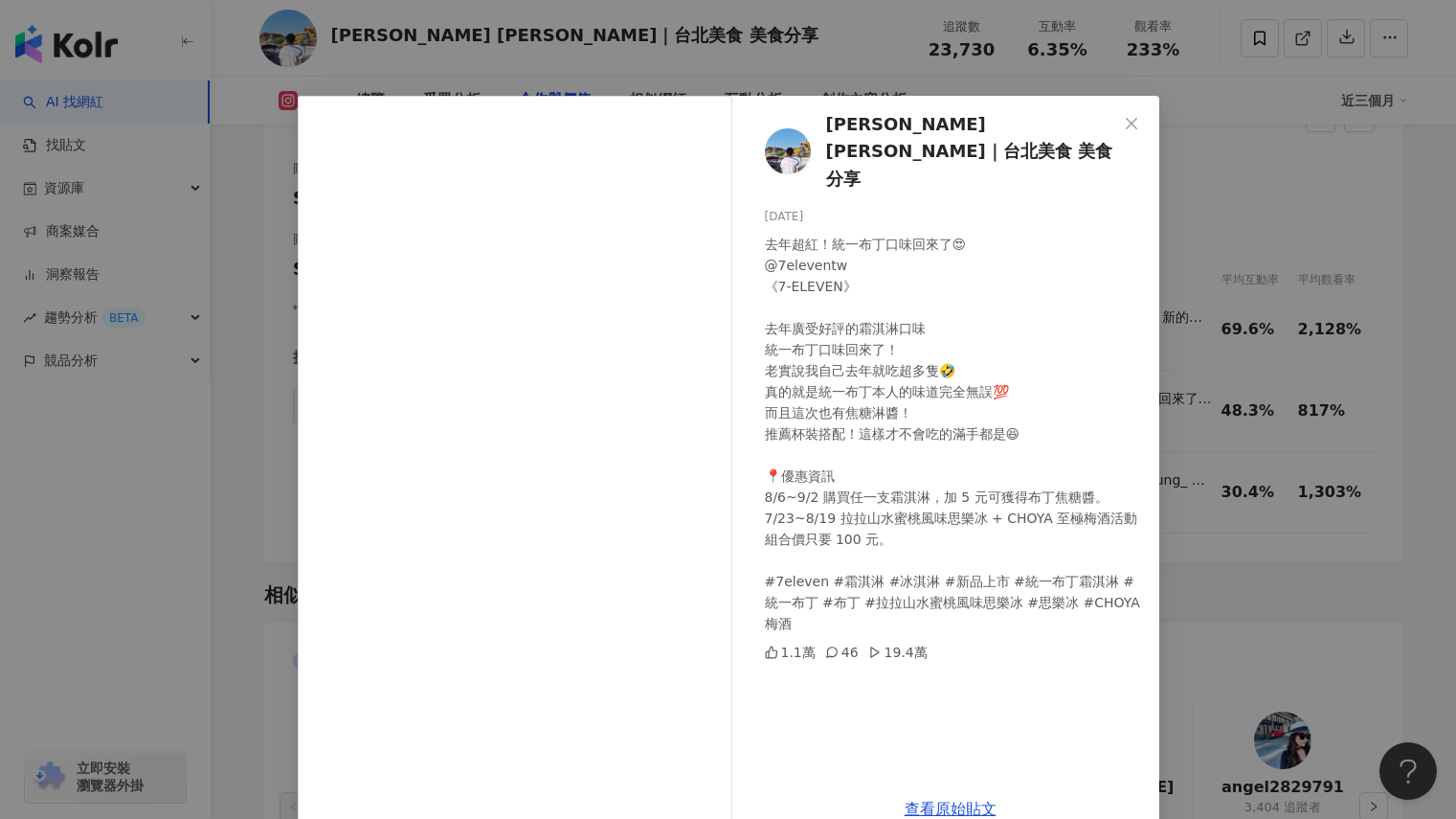
click at [1126, 111] on button "Close" at bounding box center [1131, 123] width 38 height 38
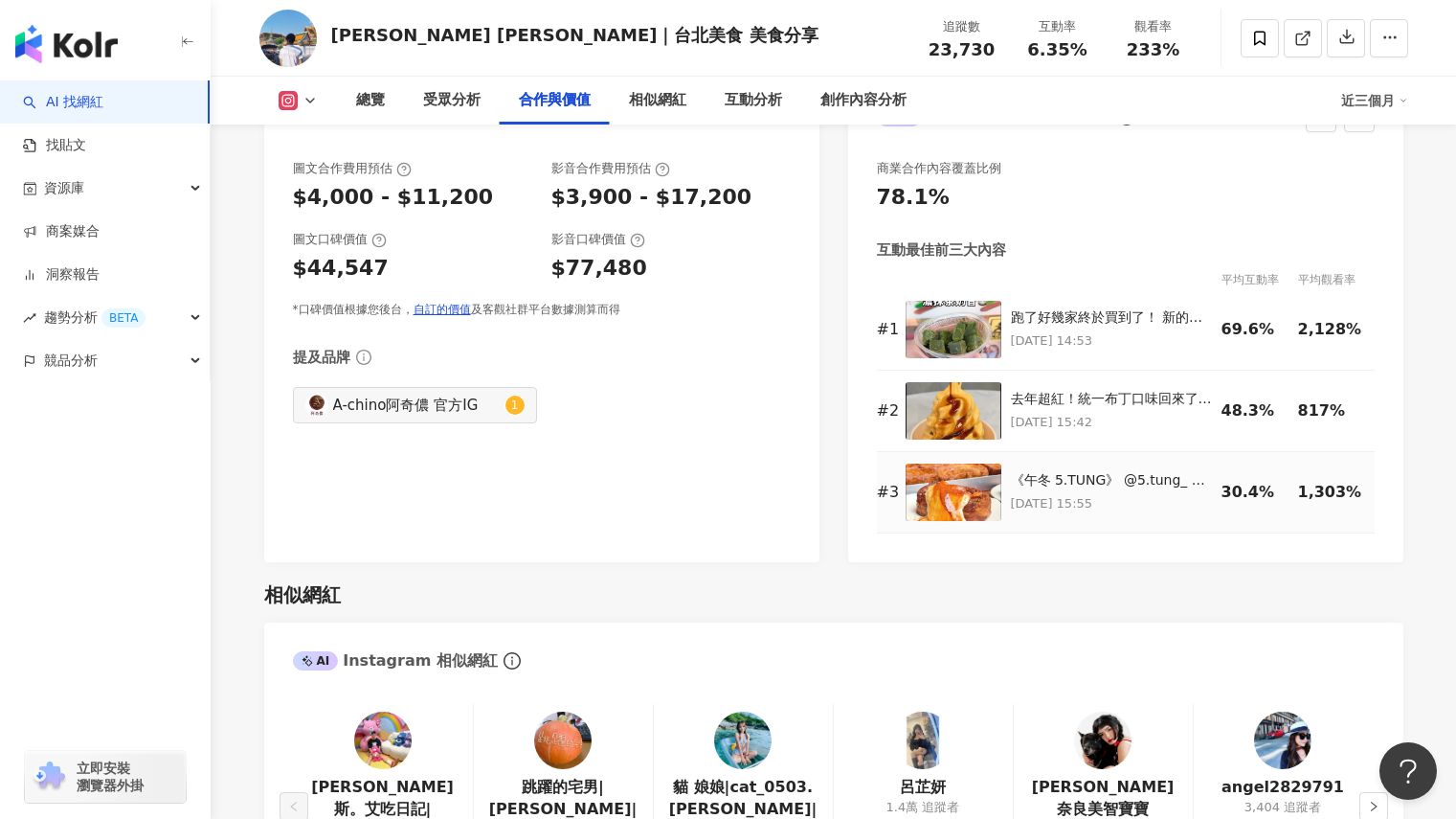
click at [949, 498] on img at bounding box center [953, 492] width 95 height 57
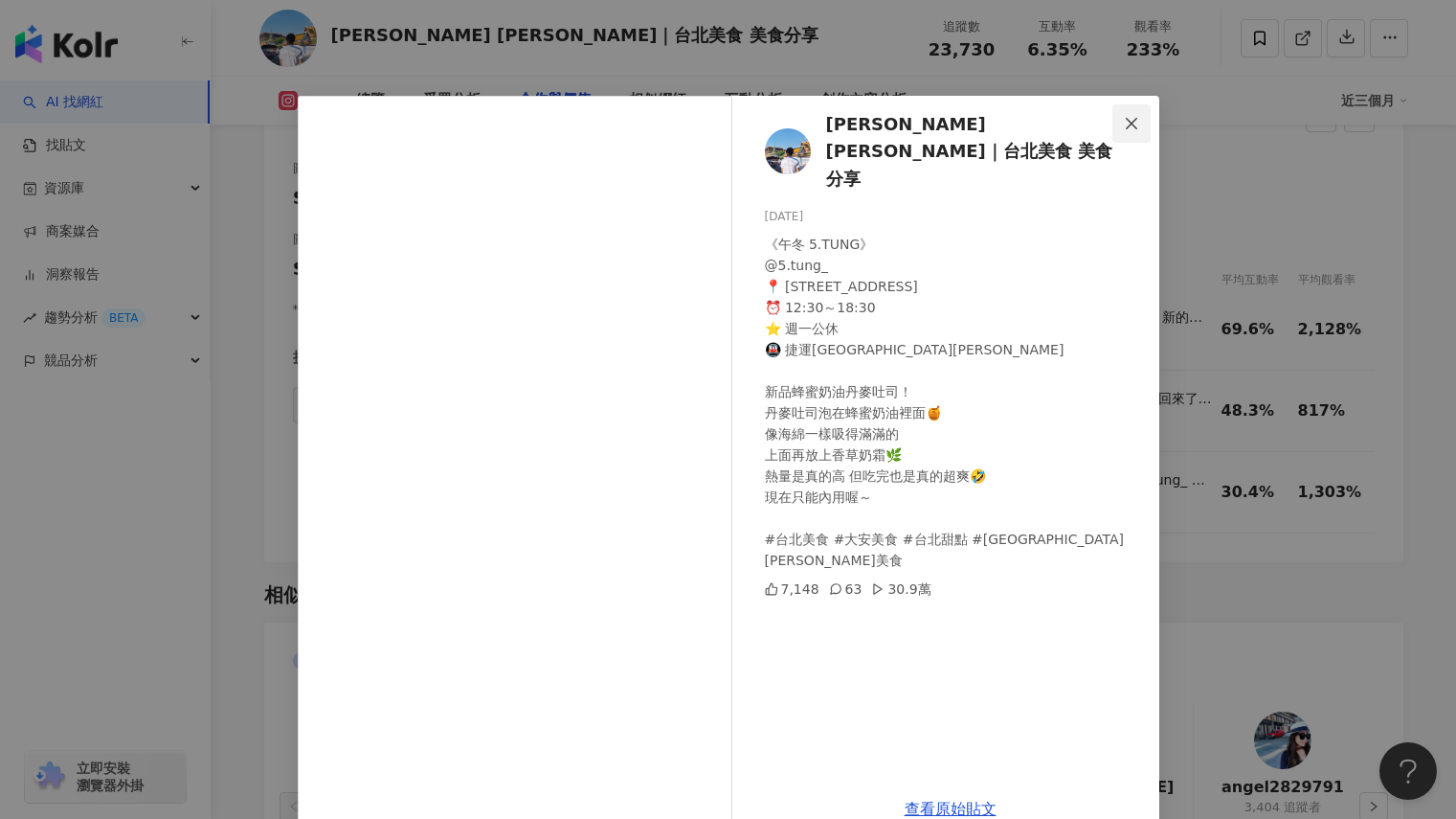
click at [1124, 120] on icon "close" at bounding box center [1132, 124] width 16 height 16
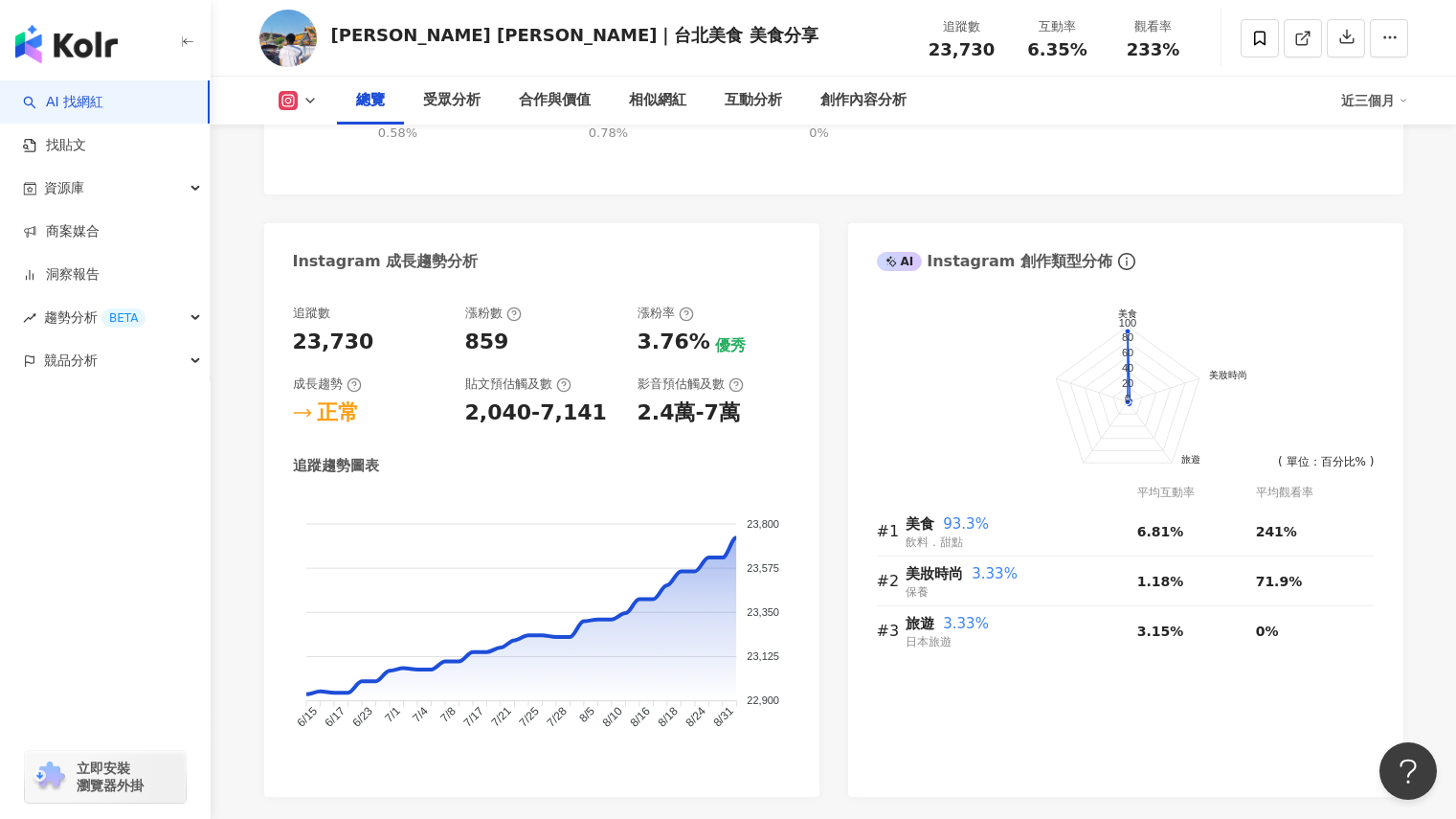
scroll to position [1245, 0]
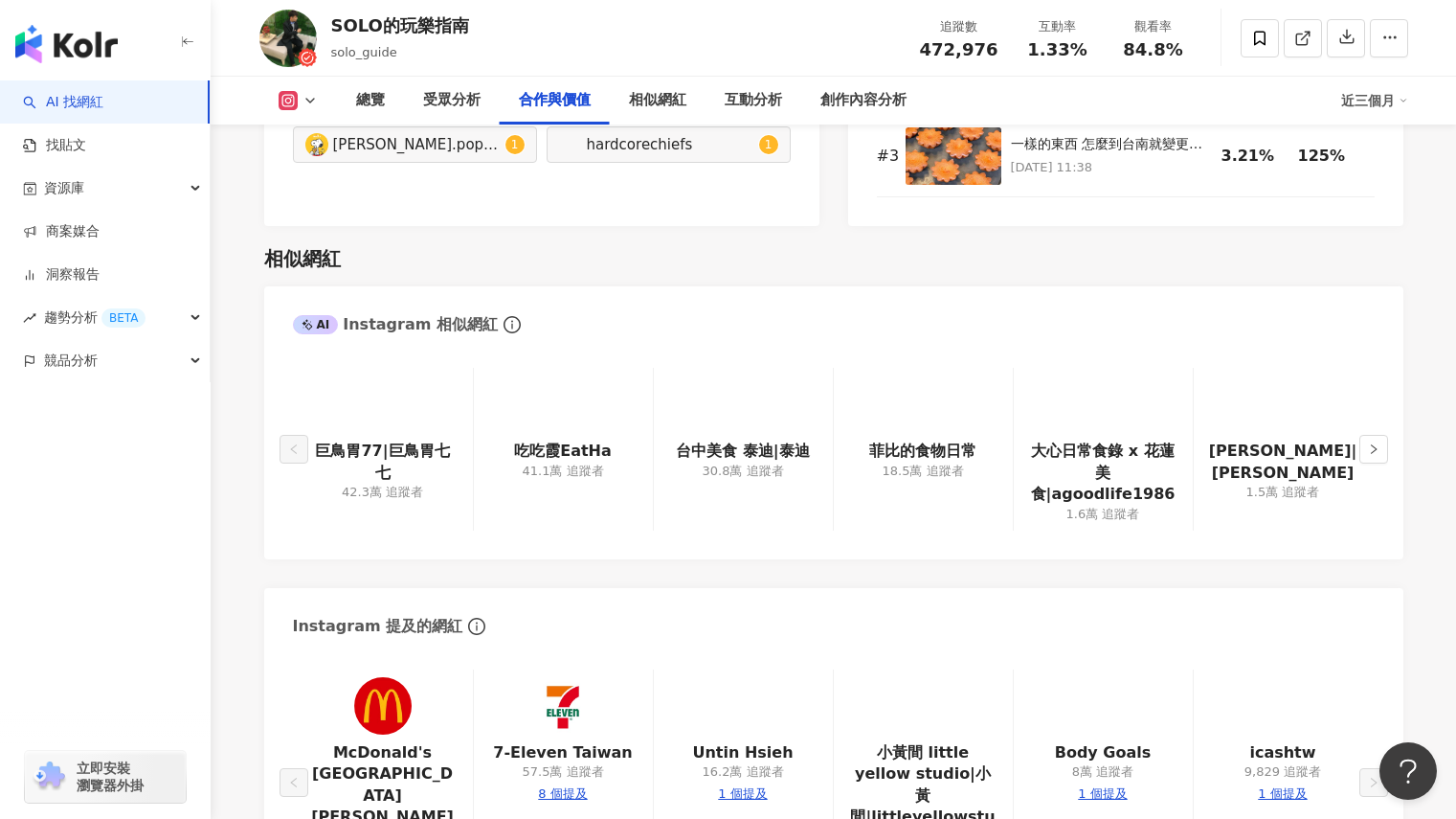
scroll to position [2586, 0]
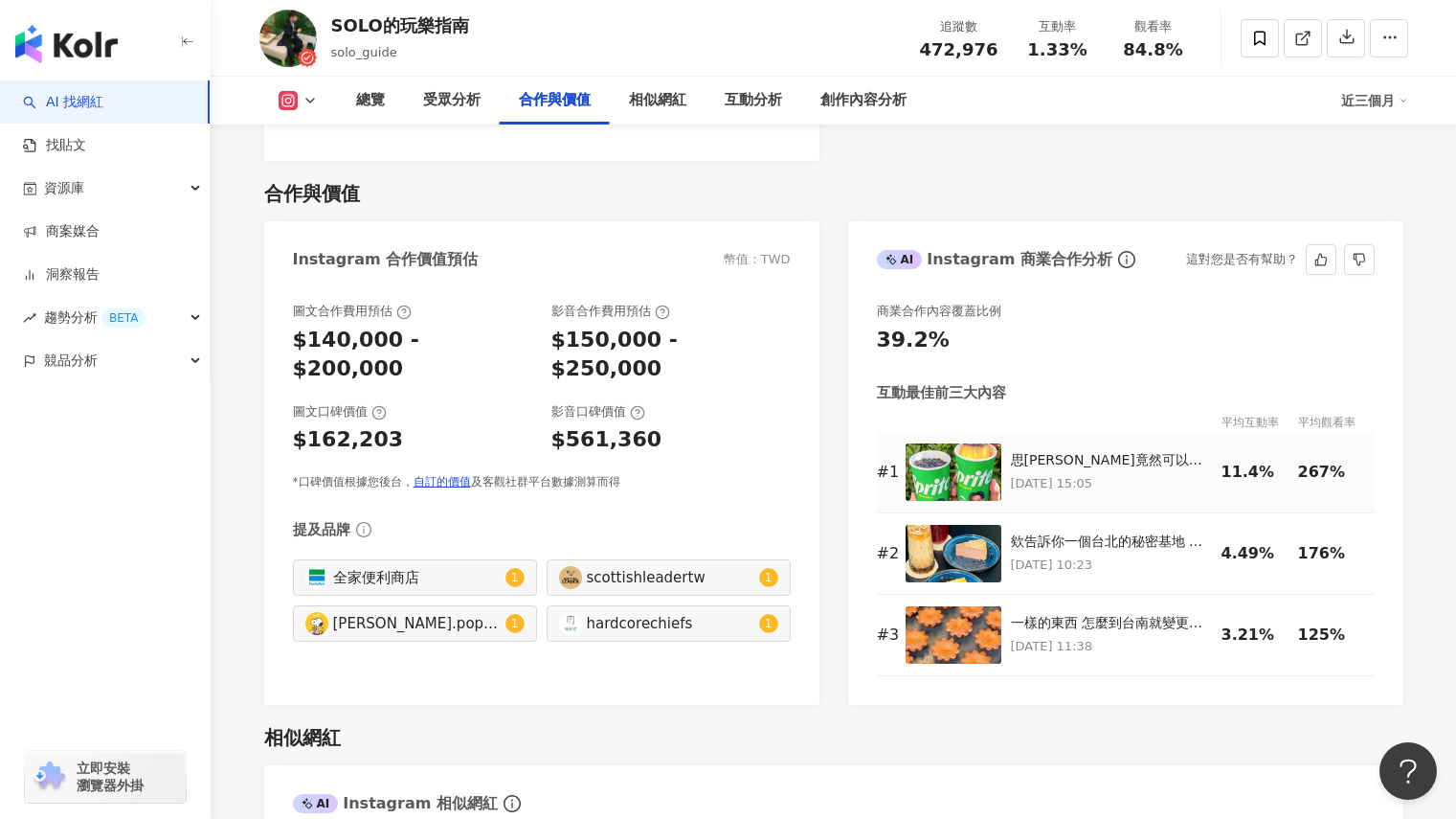
click at [956, 443] on img at bounding box center [953, 471] width 95 height 57
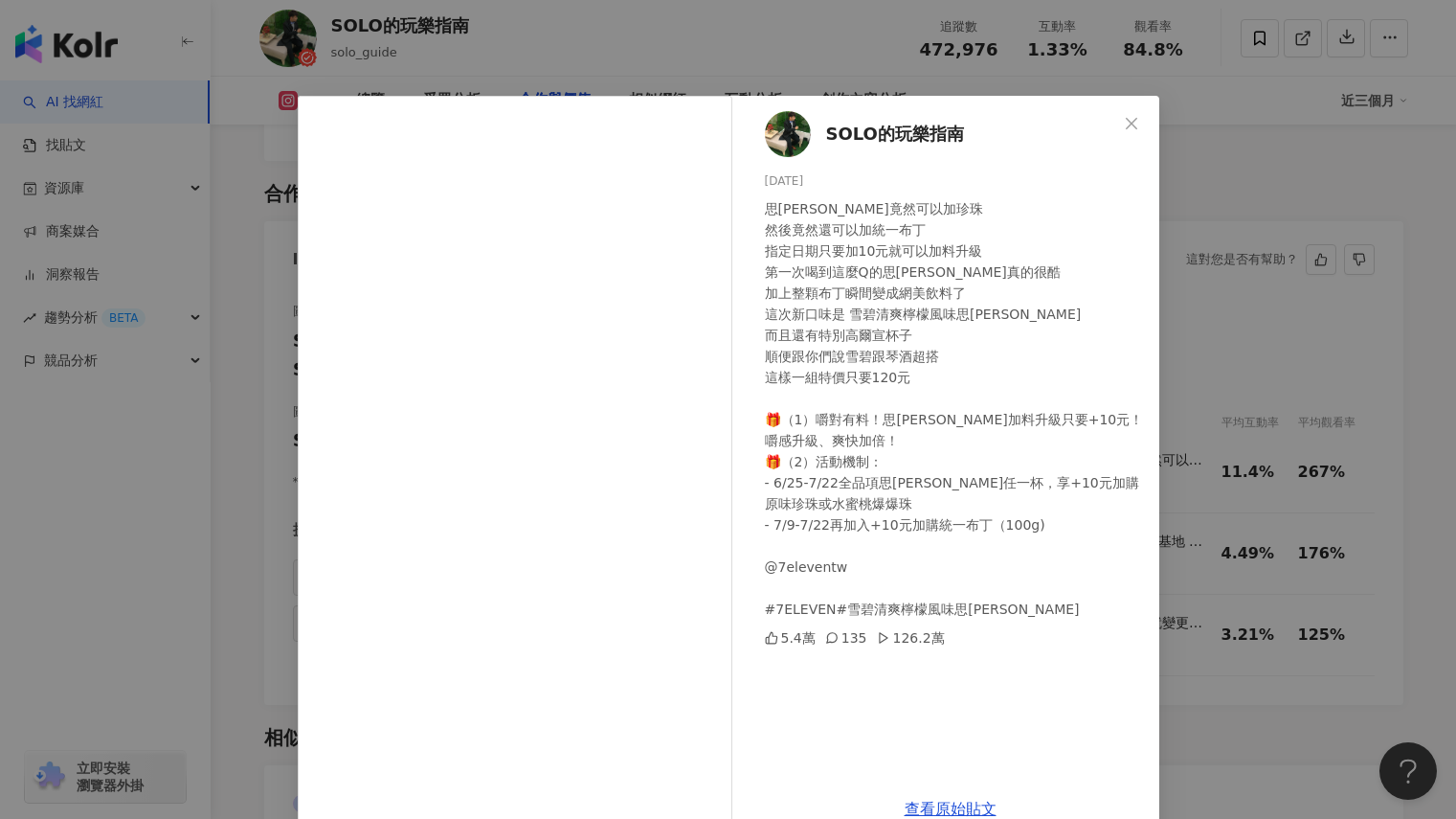
click at [1268, 105] on div "SOLO的玩樂指南 2025/7/5 思樂冰竟然可以加珍珠 然後竟然還可以加統一布丁 指定日期只要加10元就可以加料升級 第一次喝到這麼Q的思樂冰真的很酷 加…" at bounding box center [728, 409] width 1456 height 819
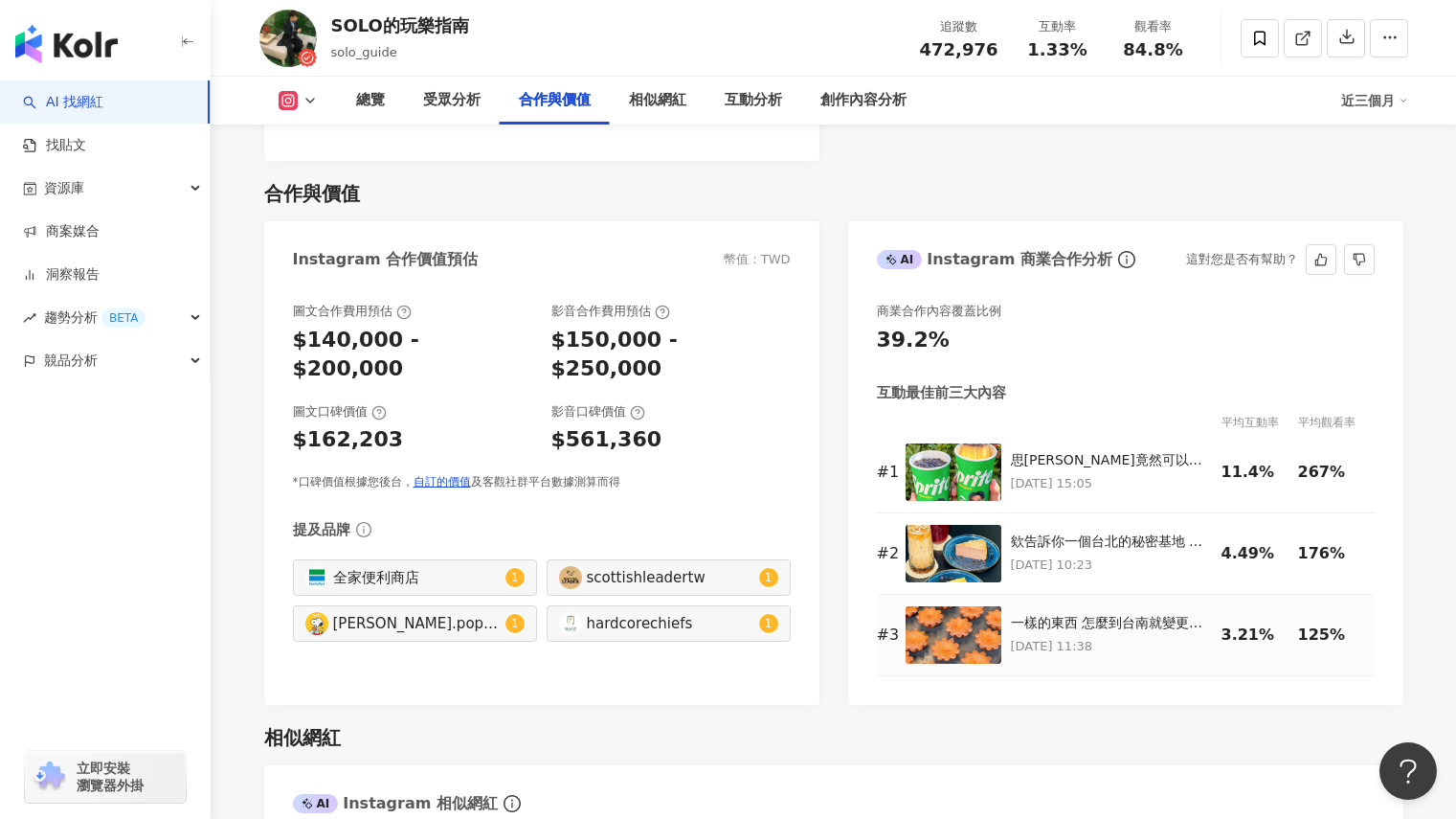
click at [964, 626] on img at bounding box center [953, 634] width 95 height 57
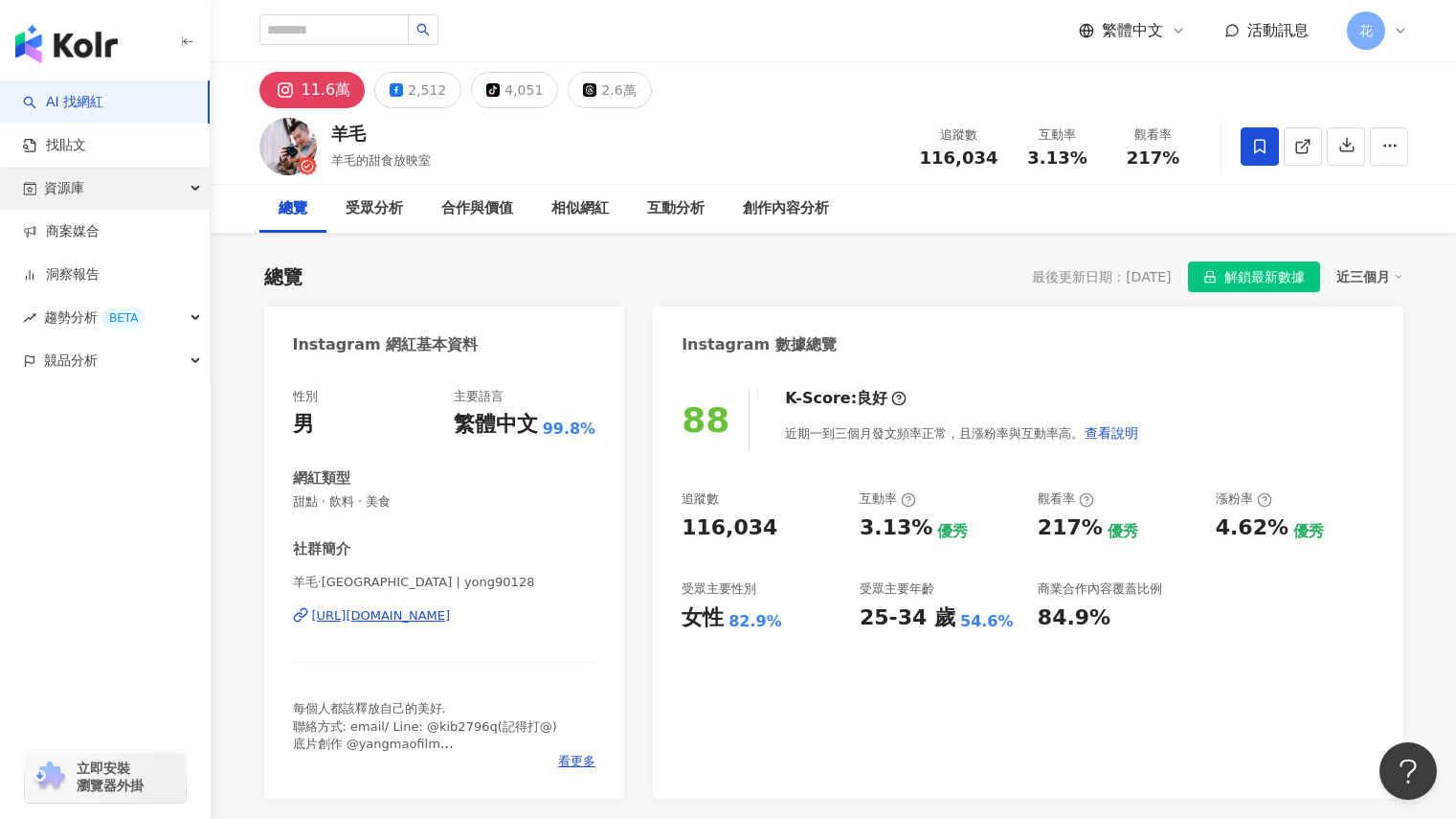
click at [130, 186] on div "資源庫" at bounding box center [104, 188] width 209 height 43
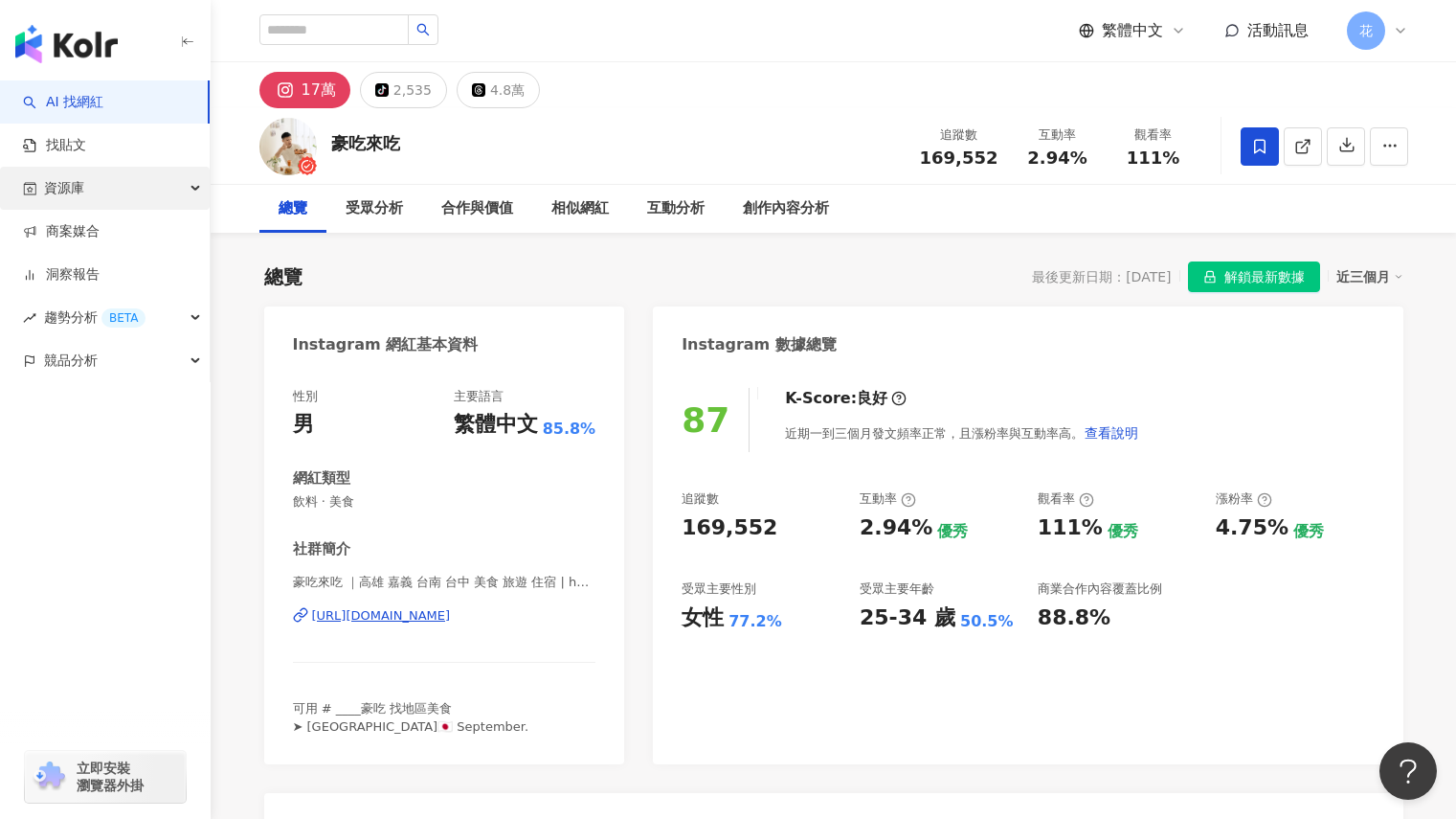
click at [130, 187] on div "資源庫" at bounding box center [104, 188] width 209 height 43
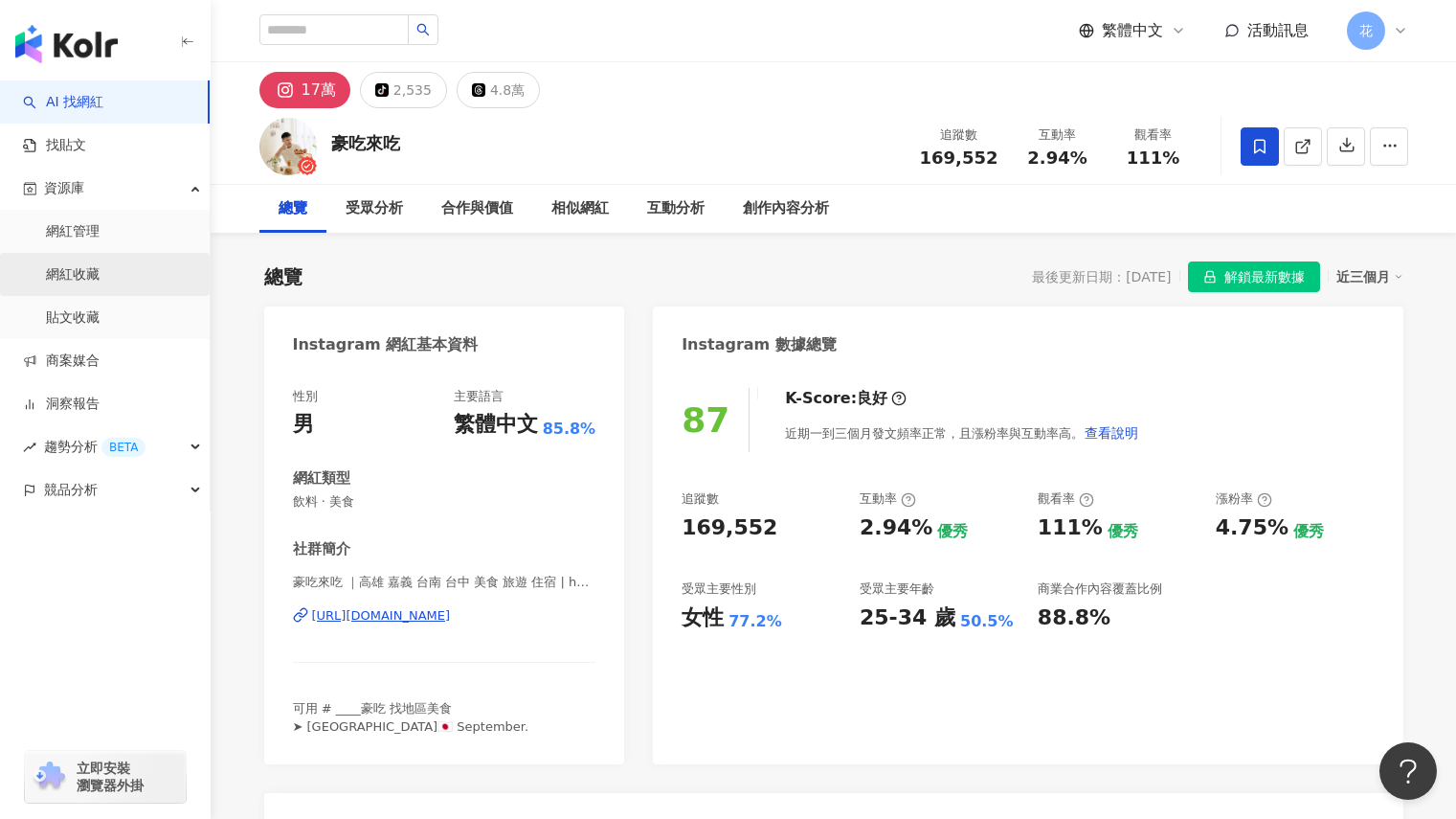
click at [83, 265] on link "網紅收藏" at bounding box center [72, 275] width 54 height 19
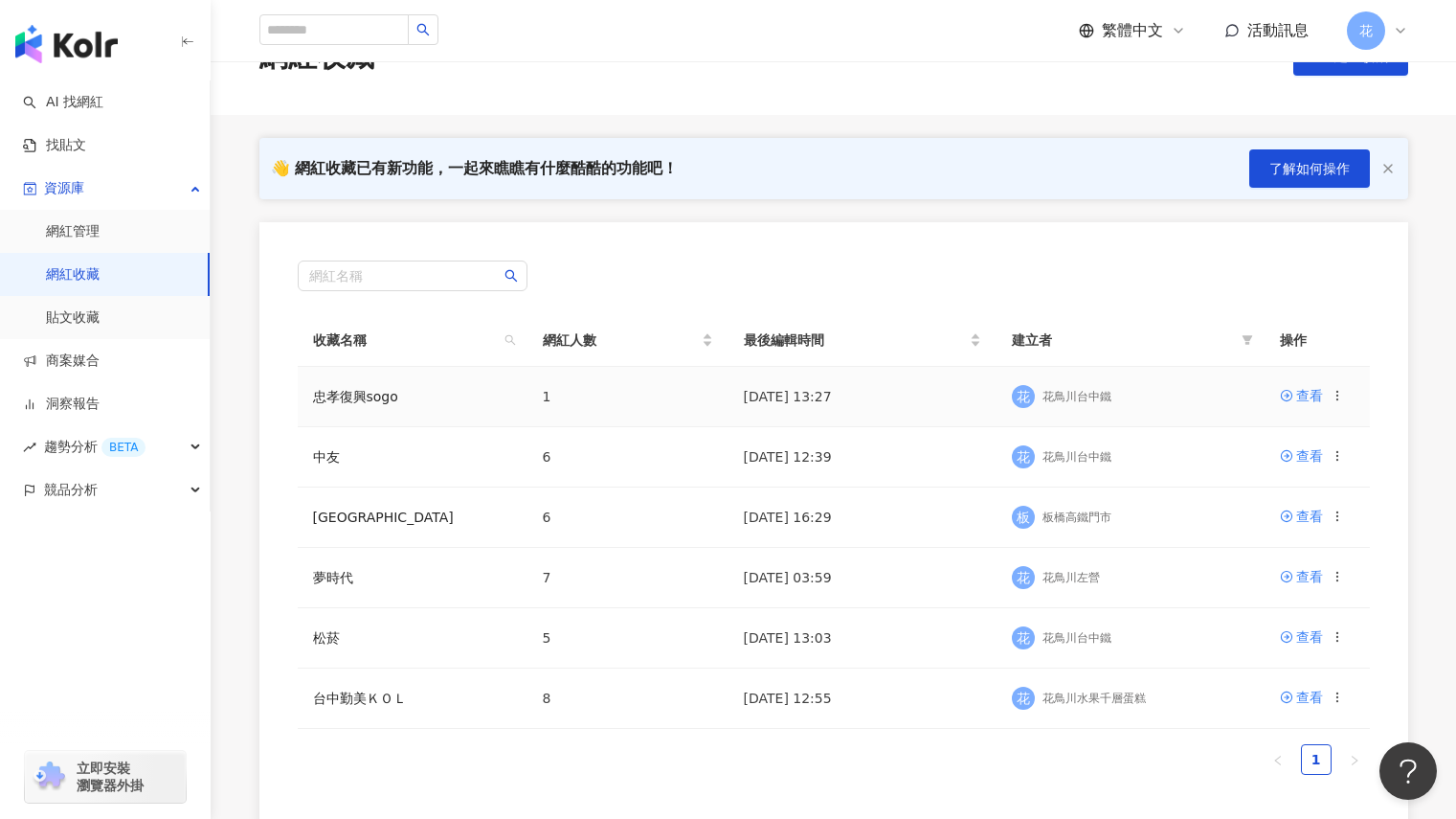
scroll to position [192, 0]
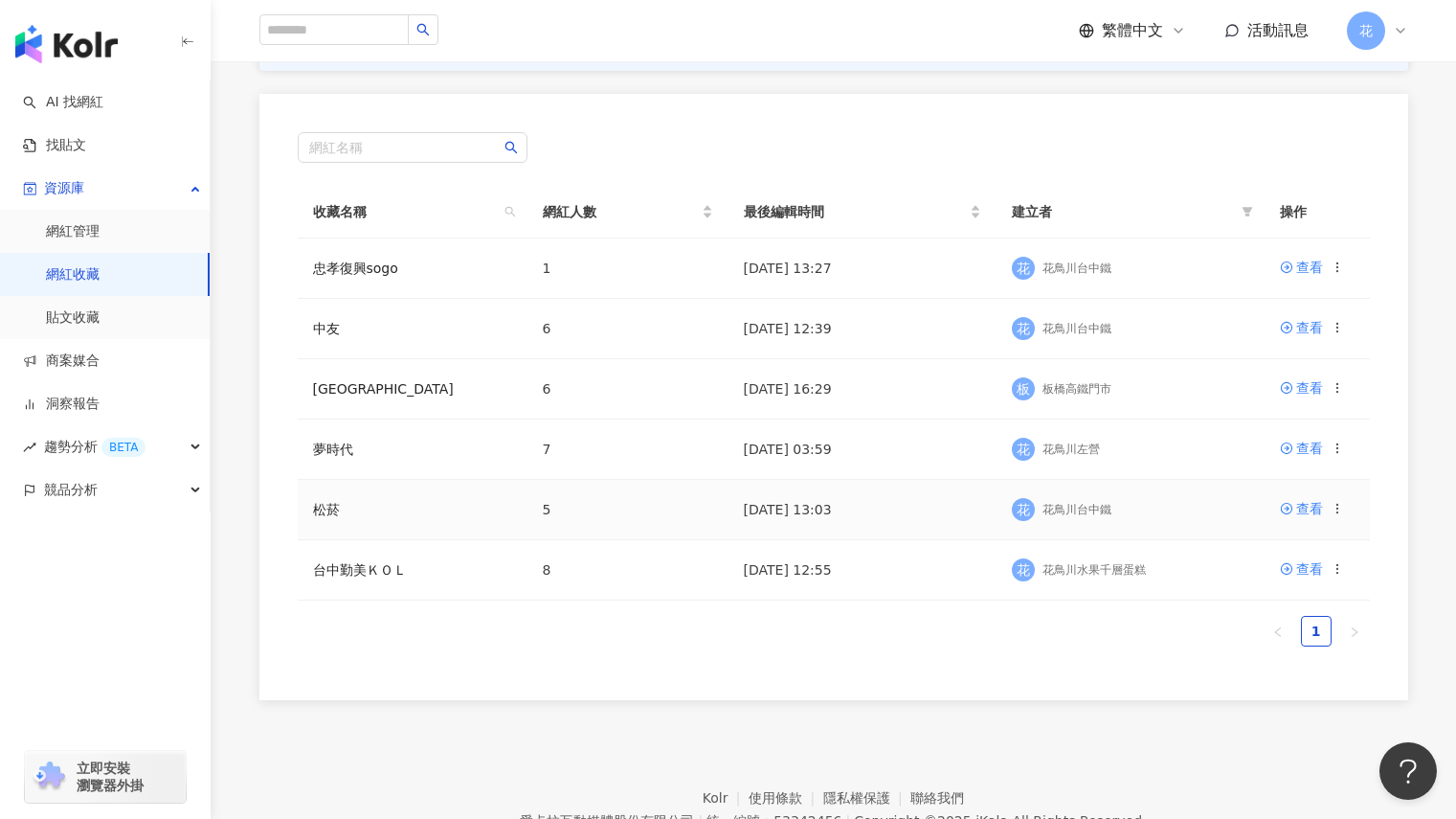
click at [461, 500] on td "松菸" at bounding box center [413, 510] width 230 height 60
click at [326, 400] on td "[GEOGRAPHIC_DATA]" at bounding box center [413, 390] width 230 height 60
click at [1307, 381] on div "查看" at bounding box center [1310, 388] width 27 height 21
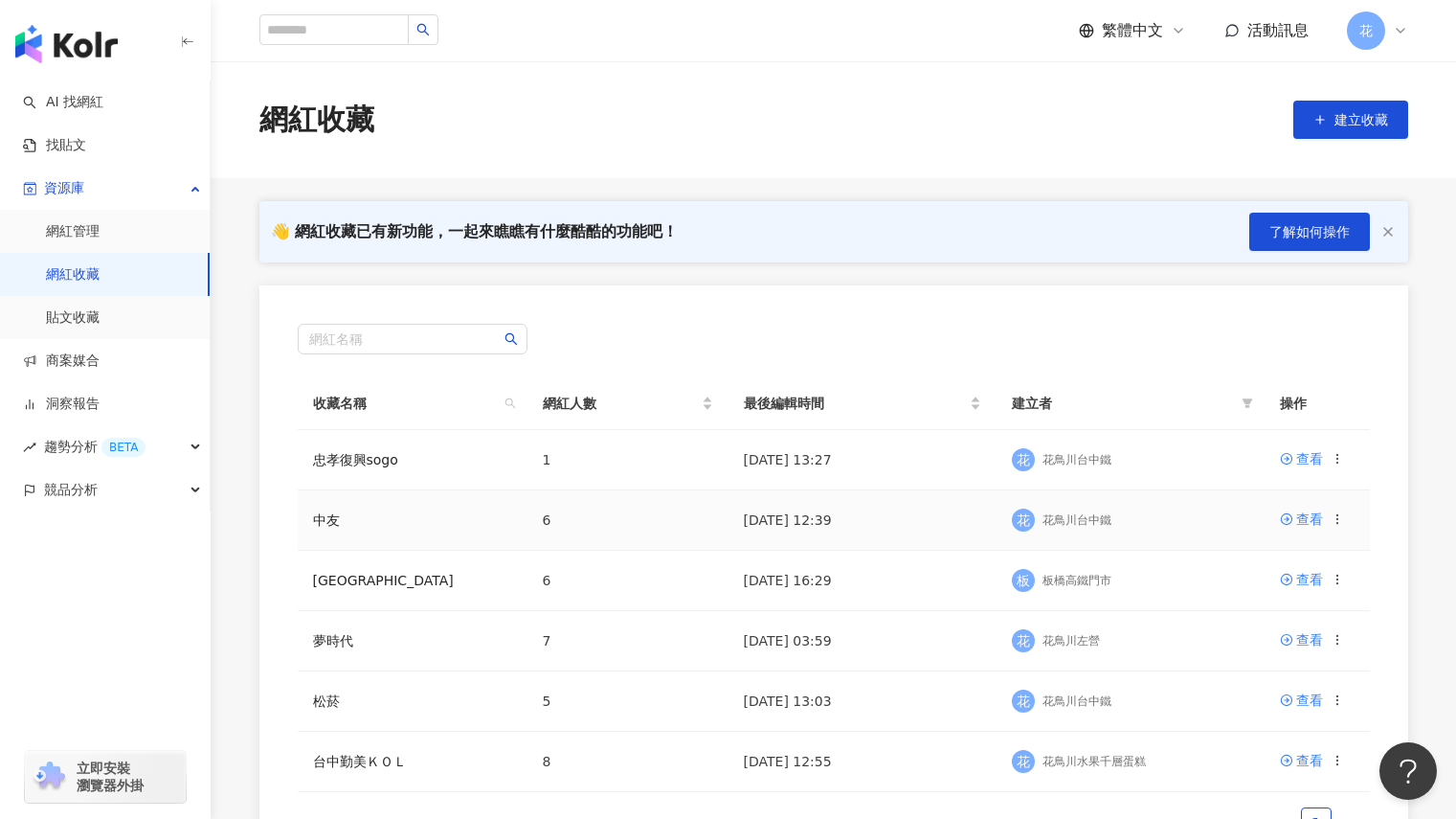
scroll to position [95, 0]
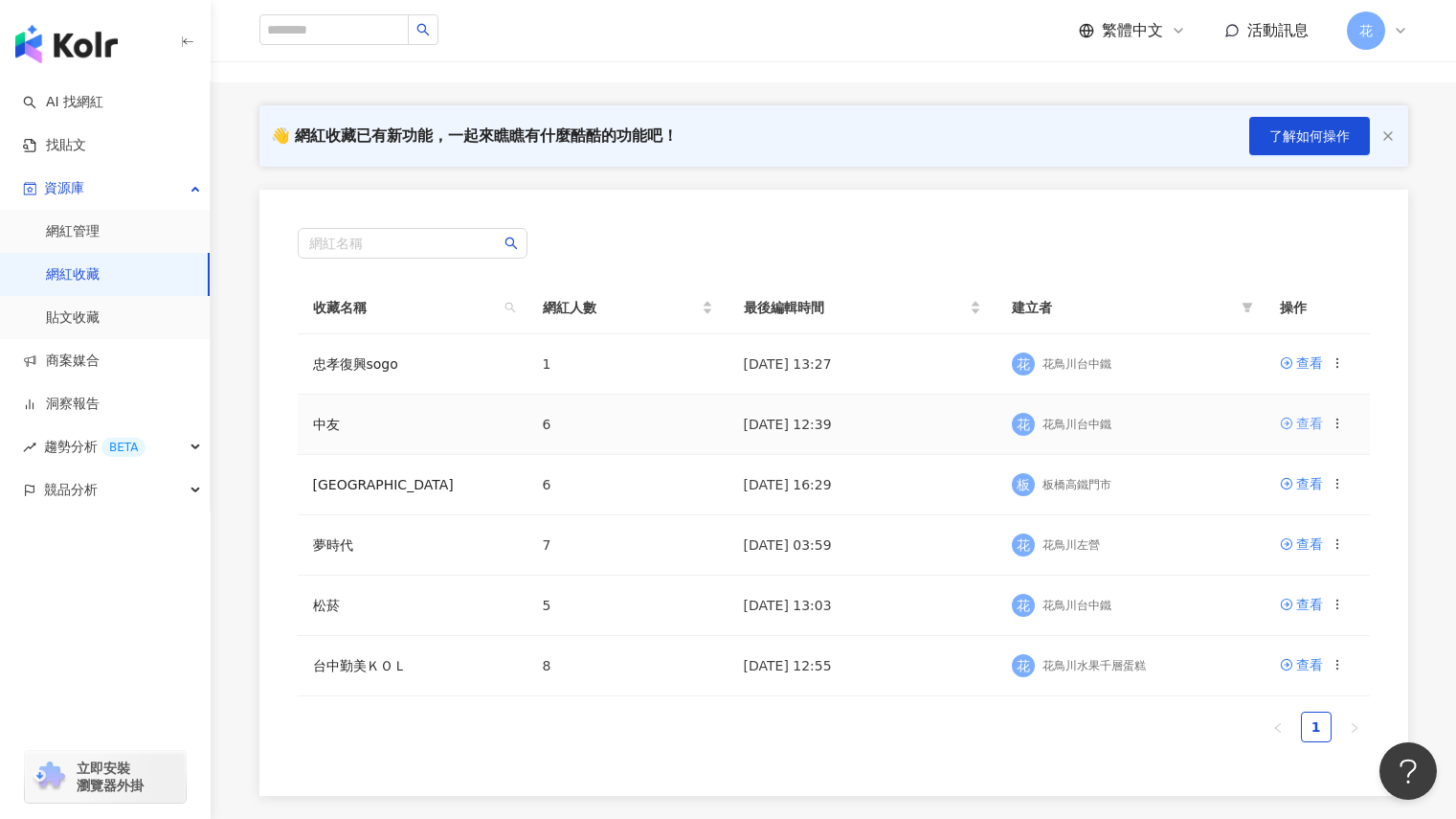
click at [1300, 421] on div "查看" at bounding box center [1310, 424] width 27 height 21
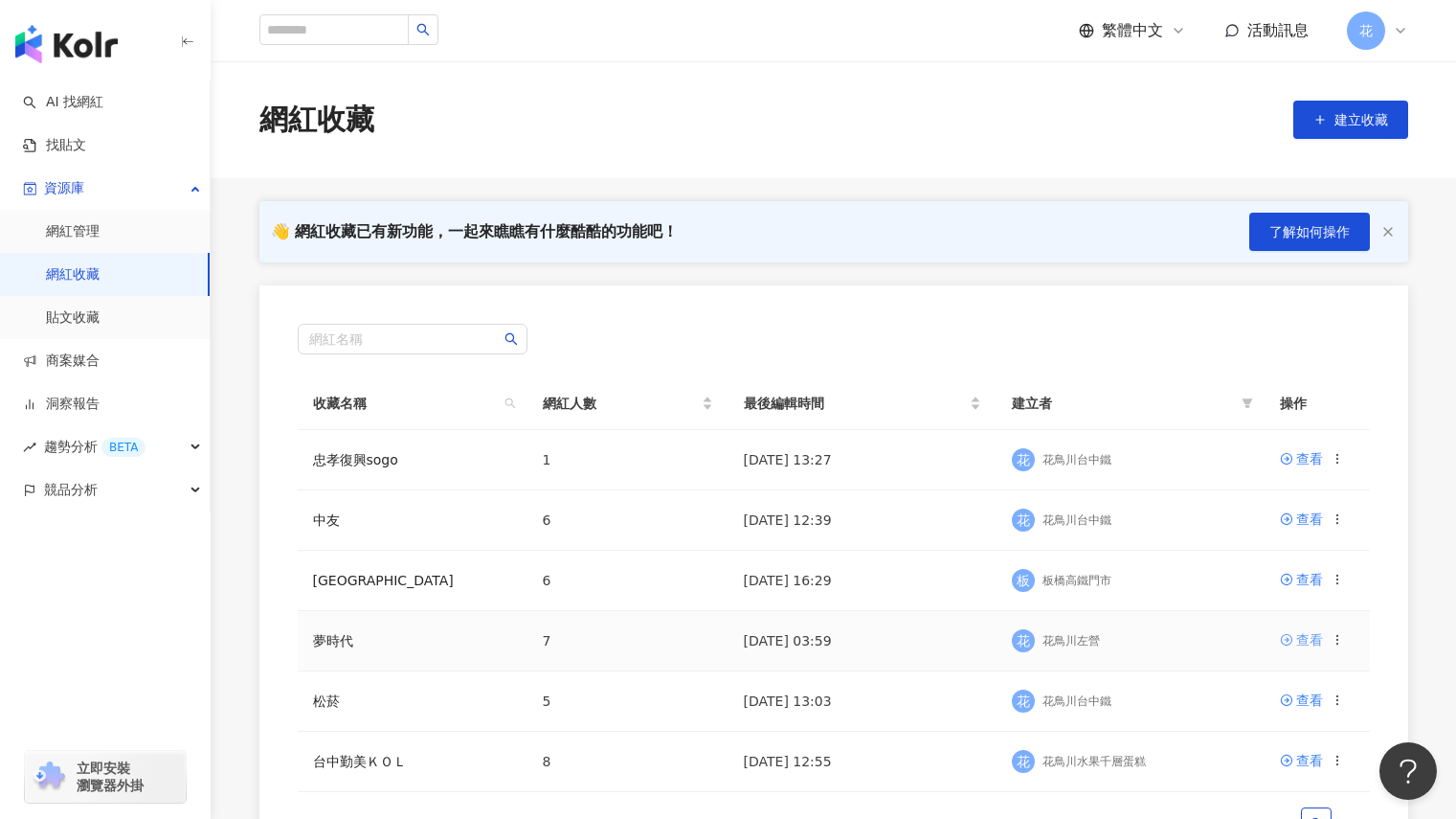
click at [1292, 651] on link "查看" at bounding box center [1301, 640] width 43 height 21
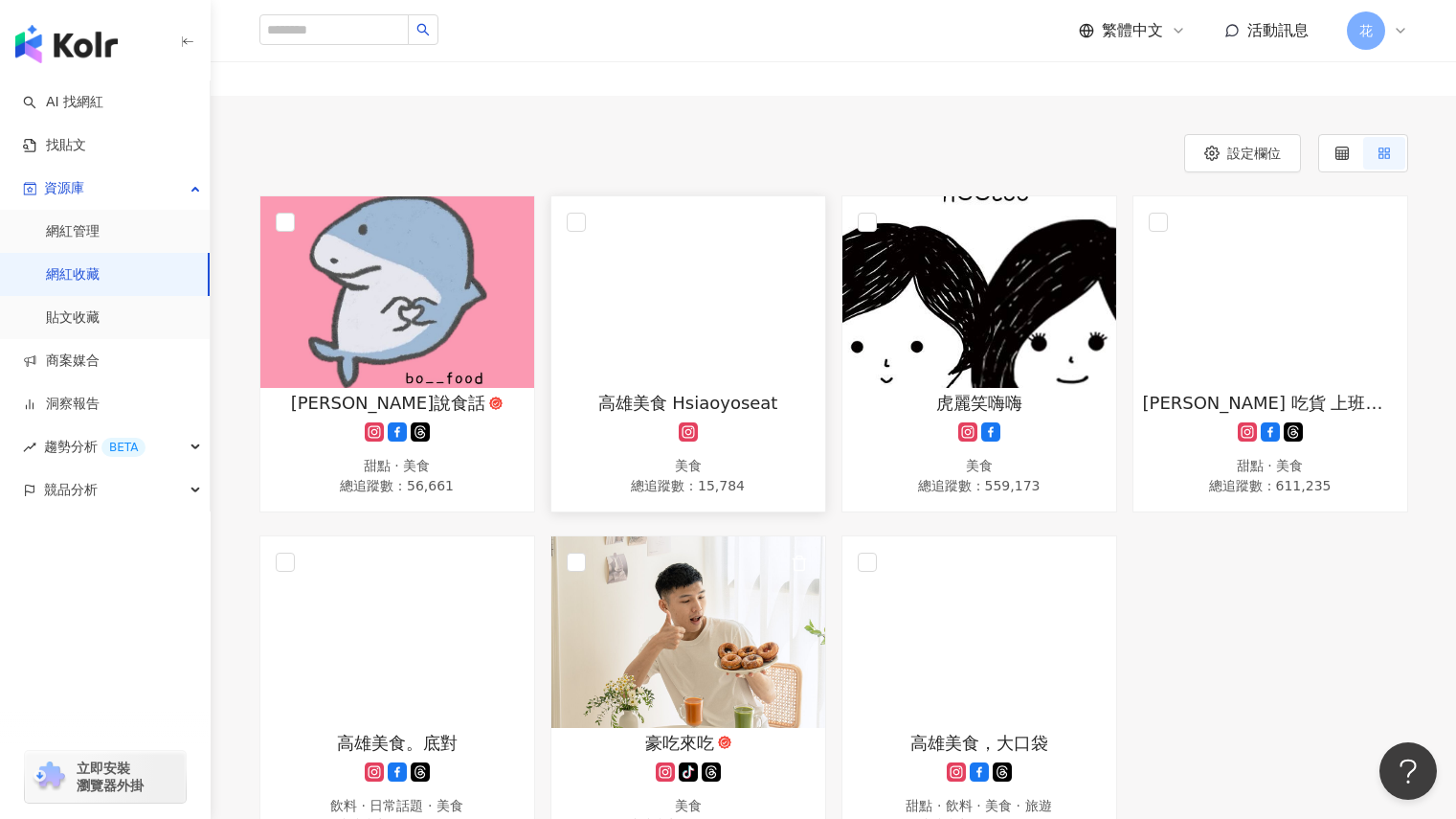
scroll to position [80, 0]
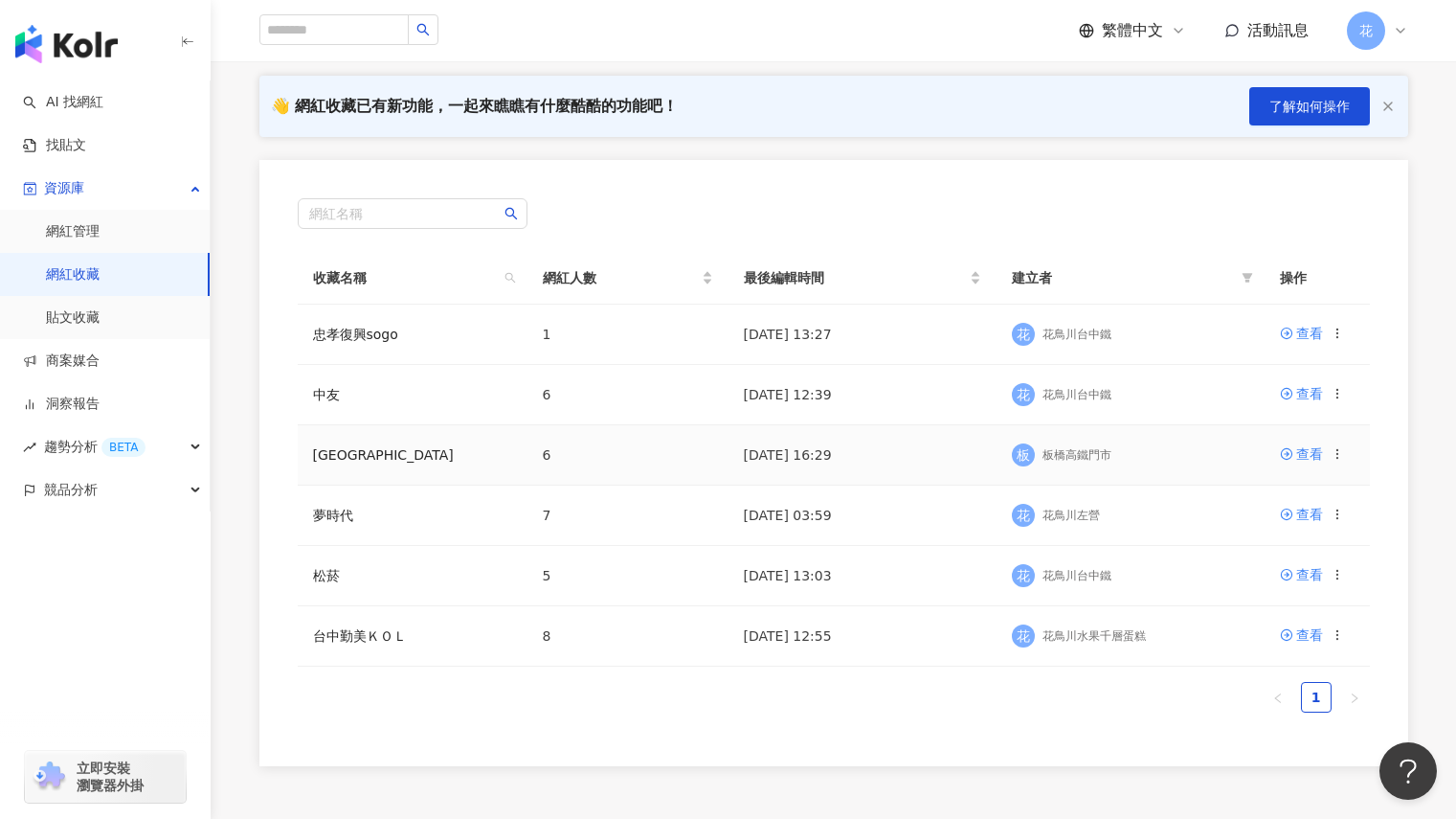
scroll to position [285, 0]
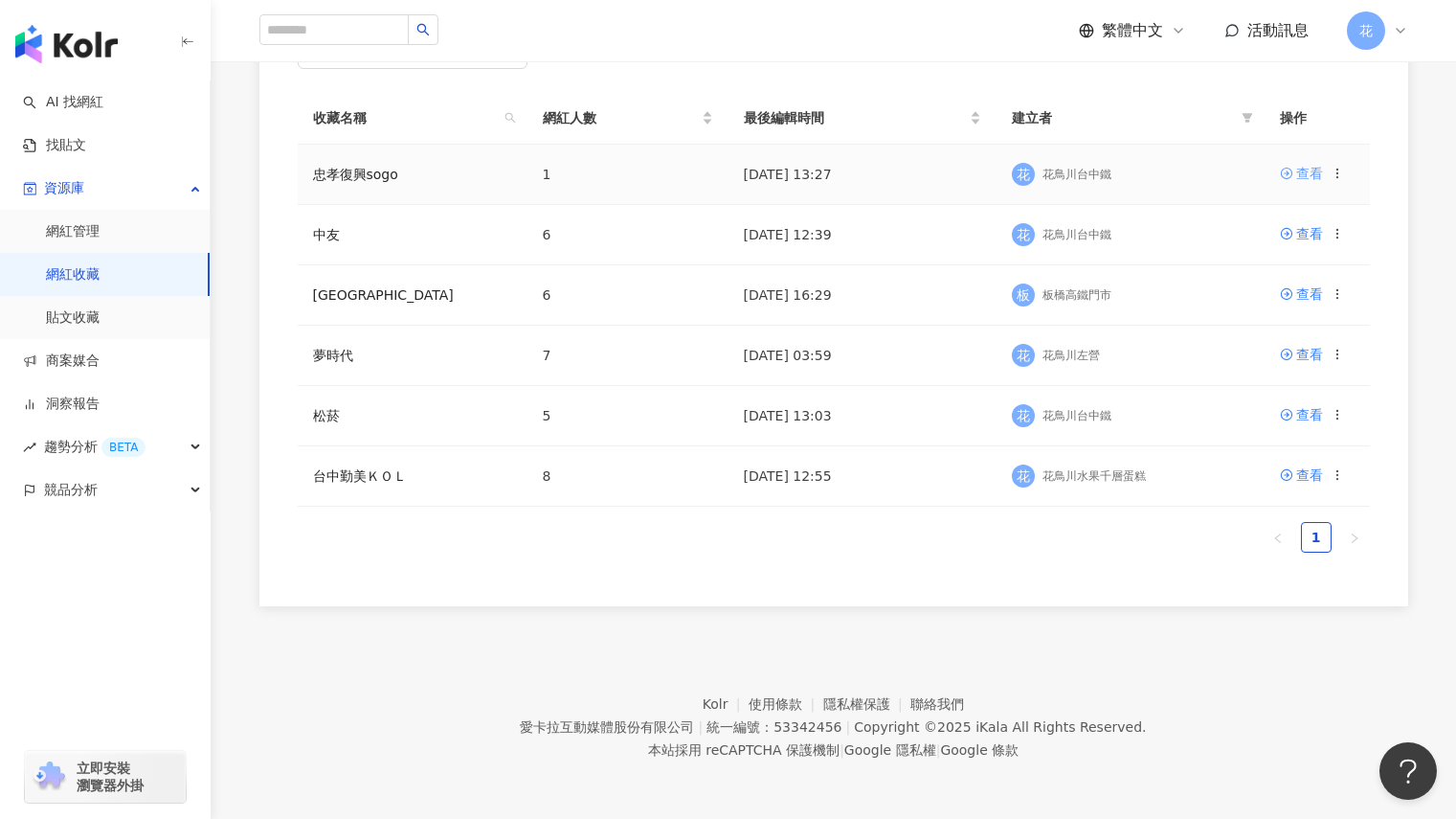
click at [1296, 166] on div "查看" at bounding box center [1310, 173] width 27 height 21
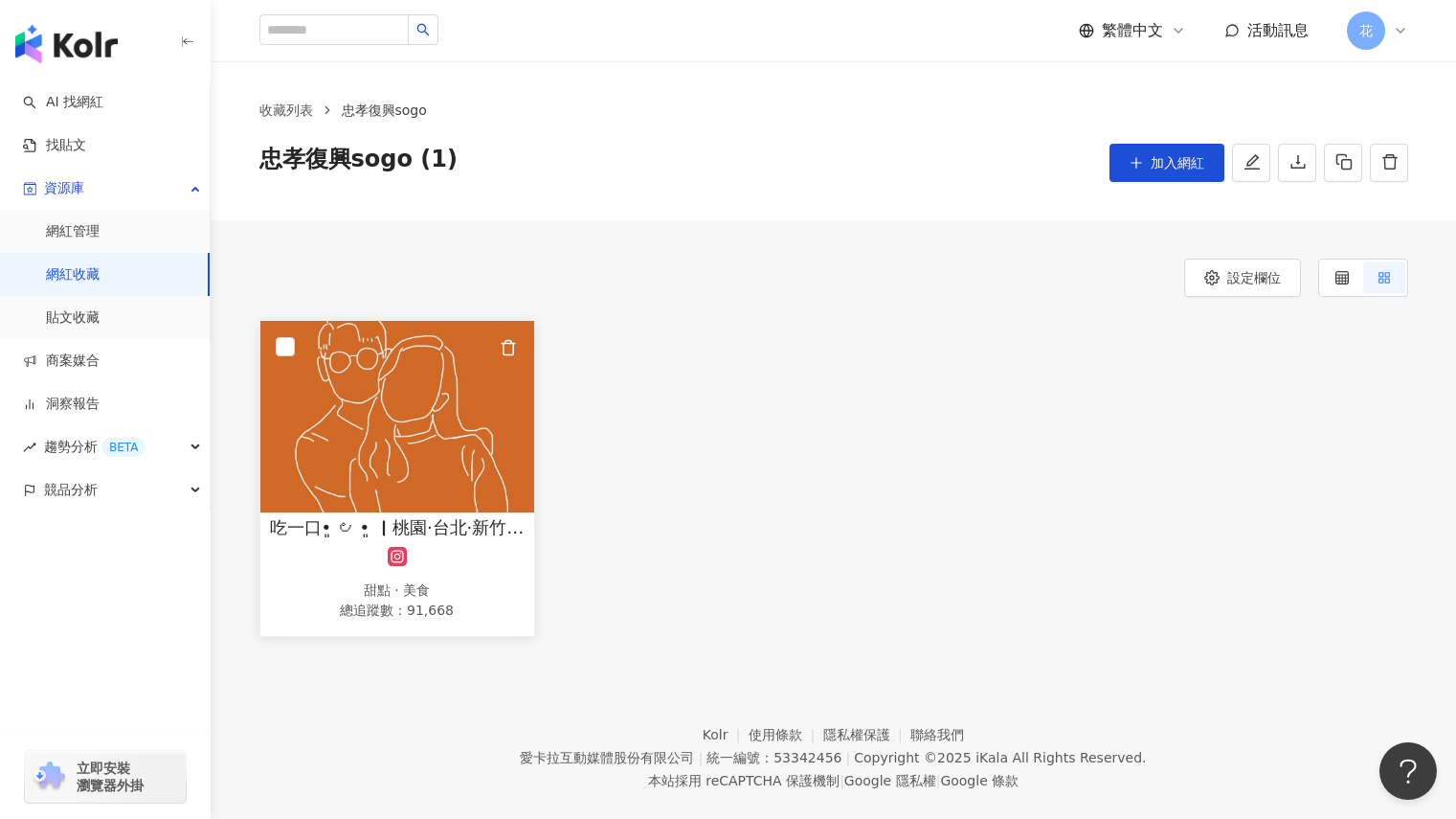
click at [391, 459] on img at bounding box center [396, 416] width 273 height 192
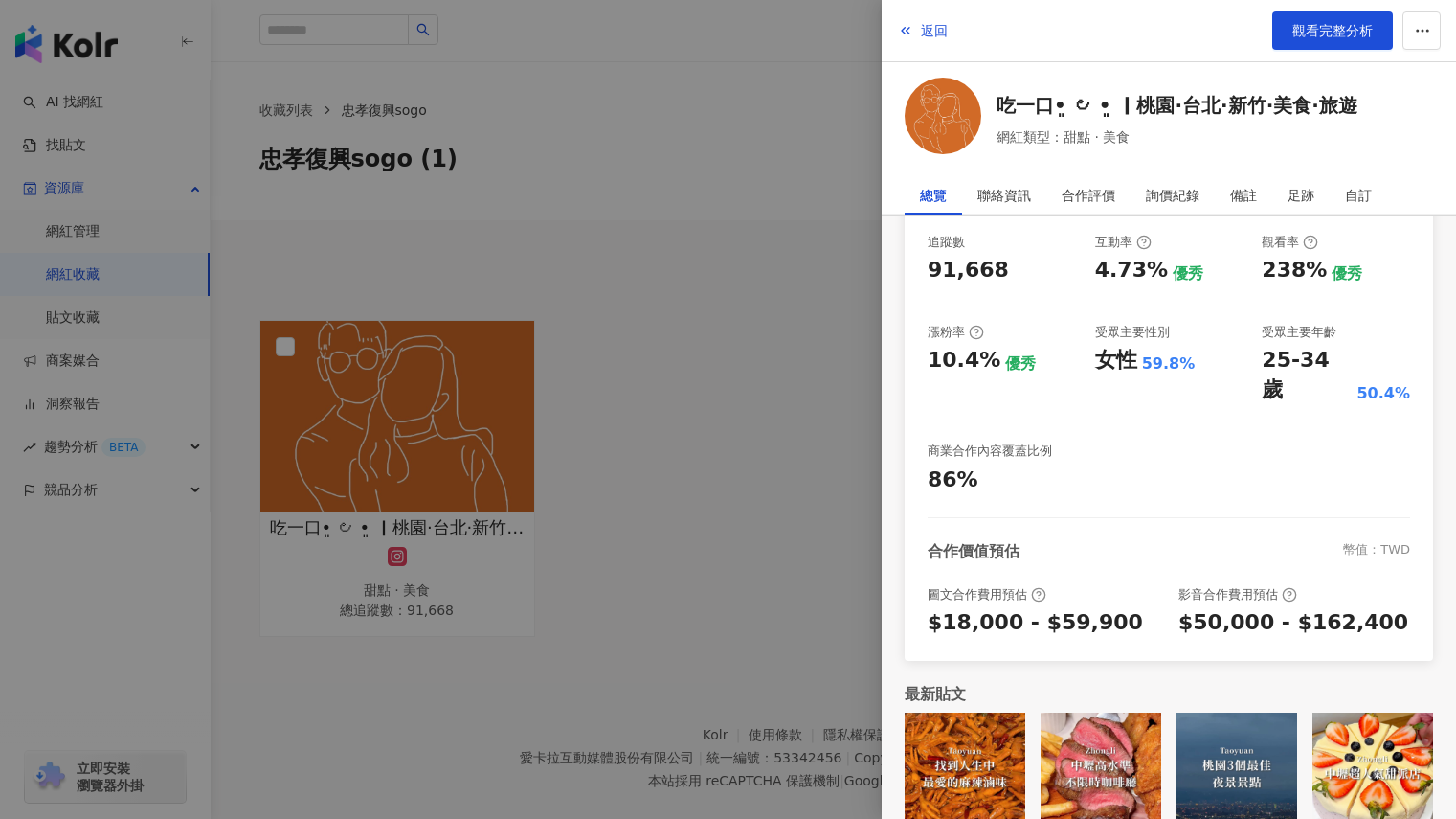
scroll to position [279, 0]
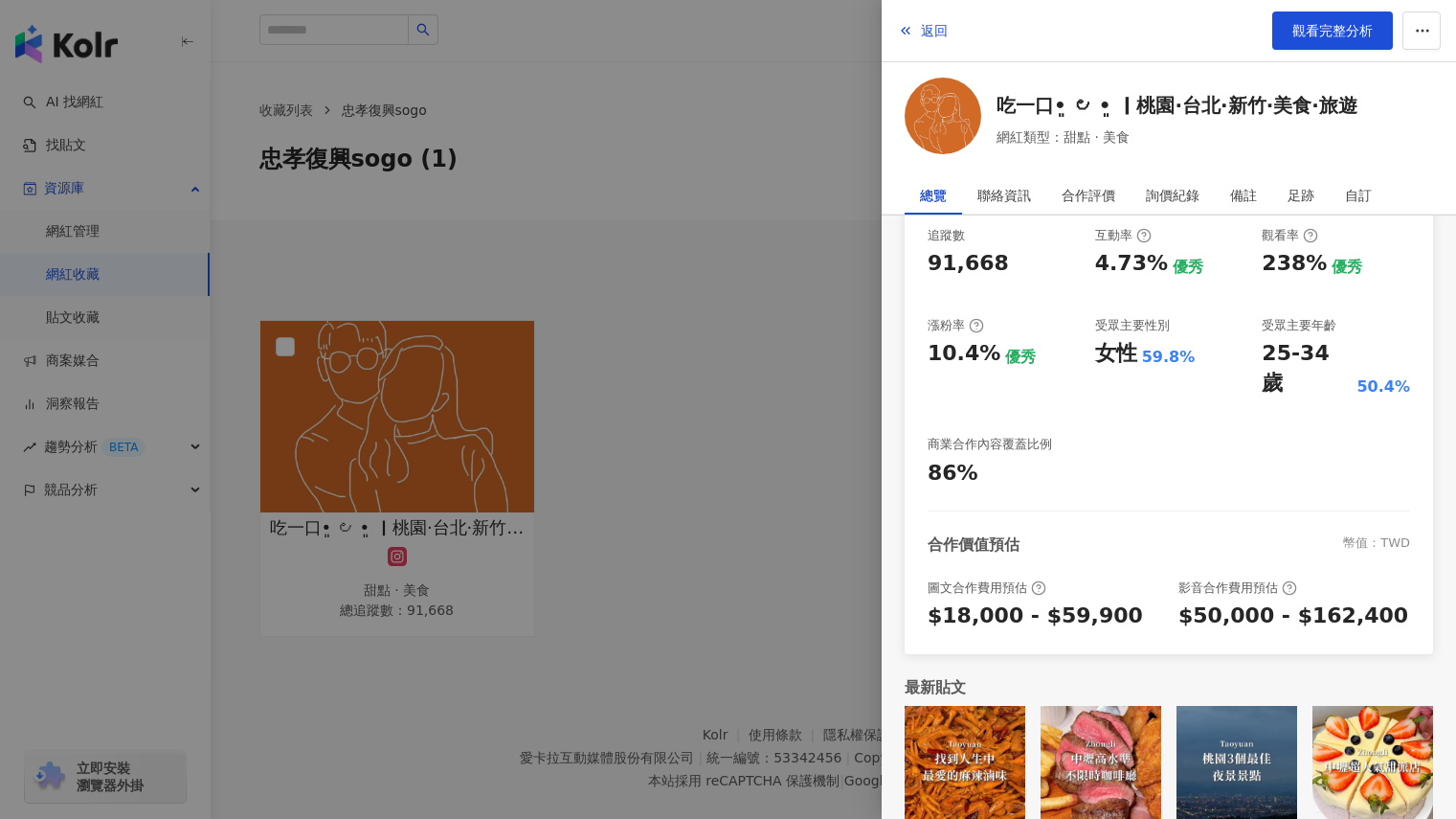
click at [664, 239] on div at bounding box center [728, 409] width 1456 height 819
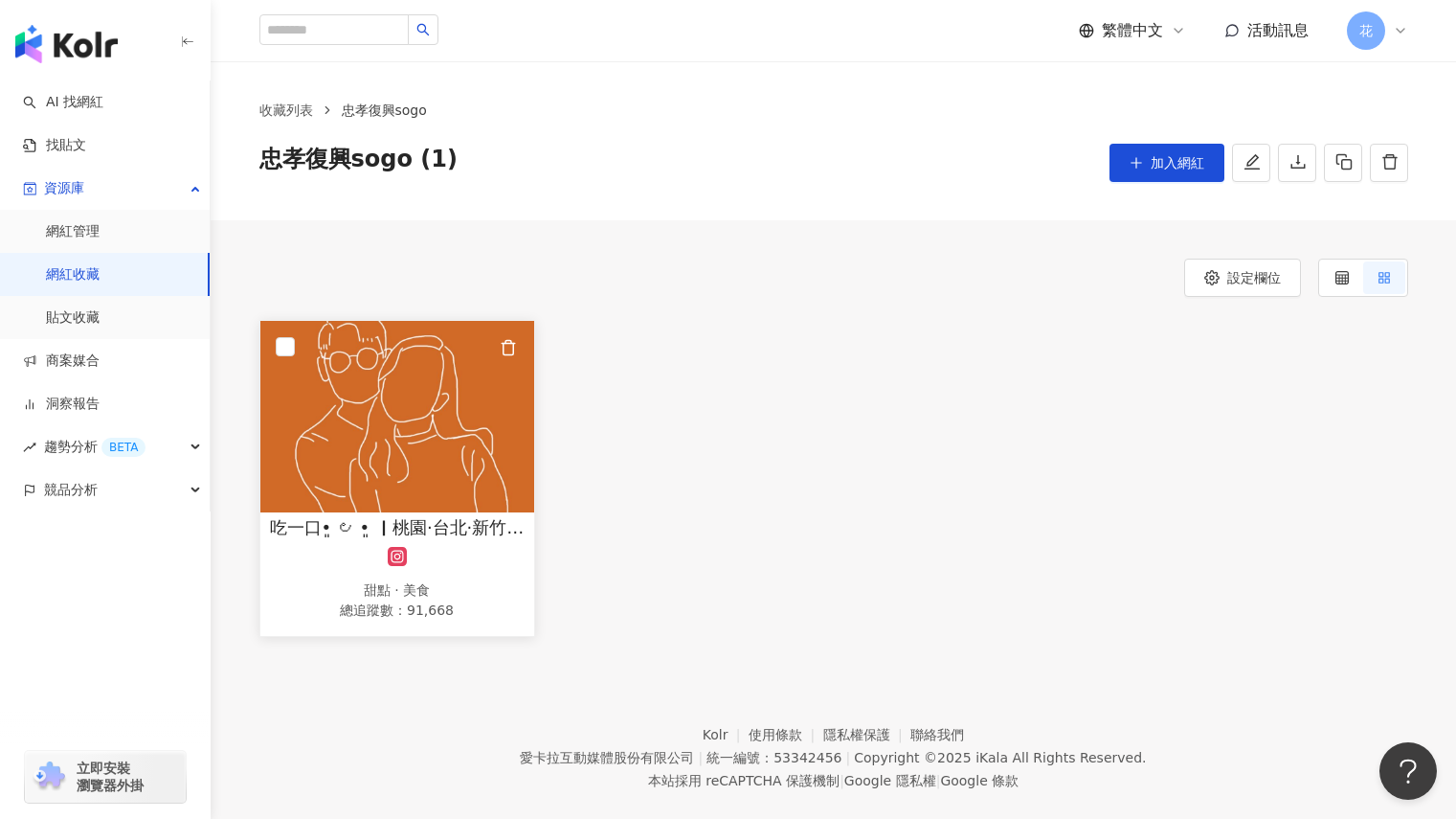
click at [459, 414] on img at bounding box center [396, 416] width 273 height 192
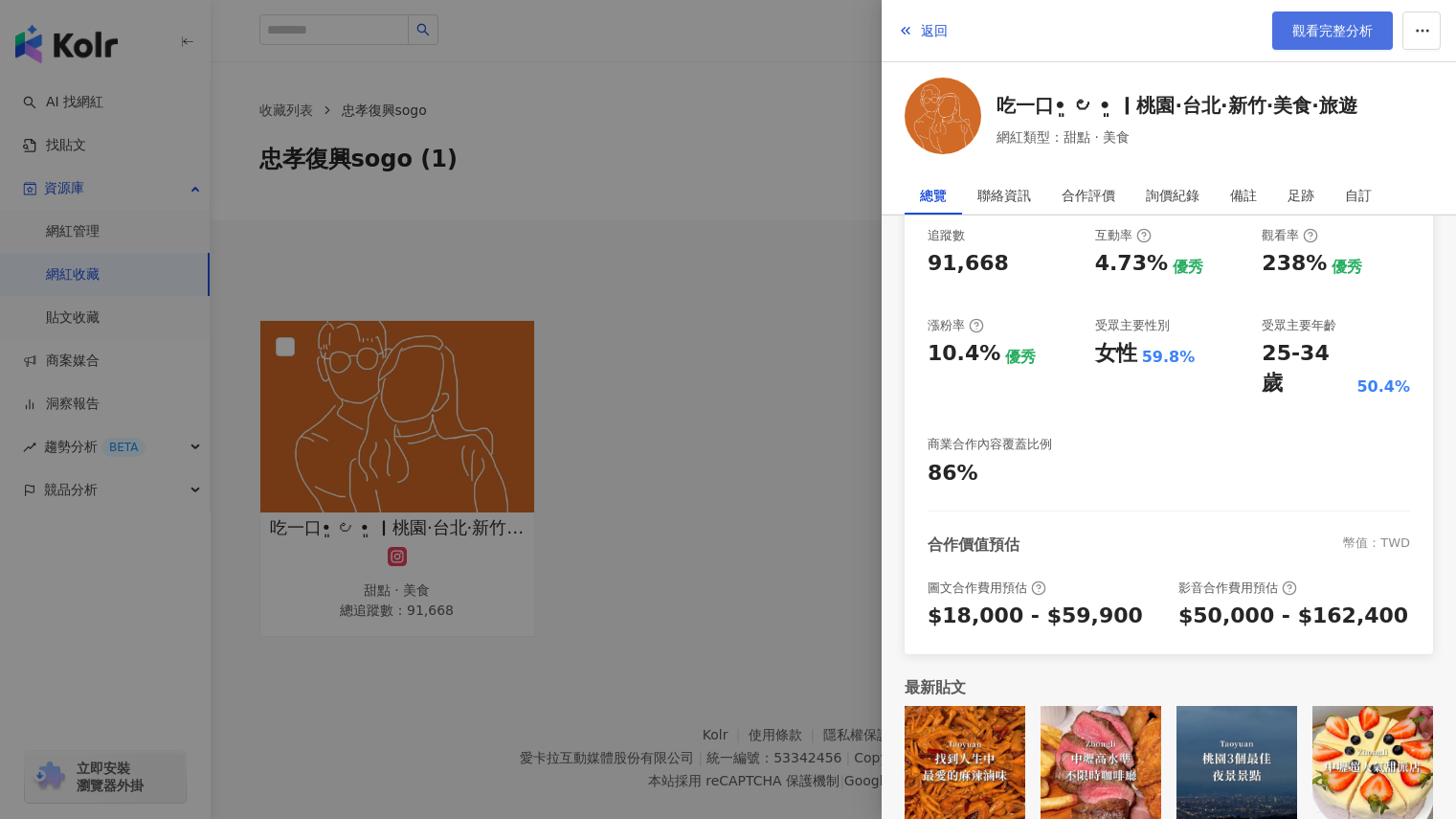
click at [1348, 19] on link "觀看完整分析" at bounding box center [1332, 30] width 121 height 38
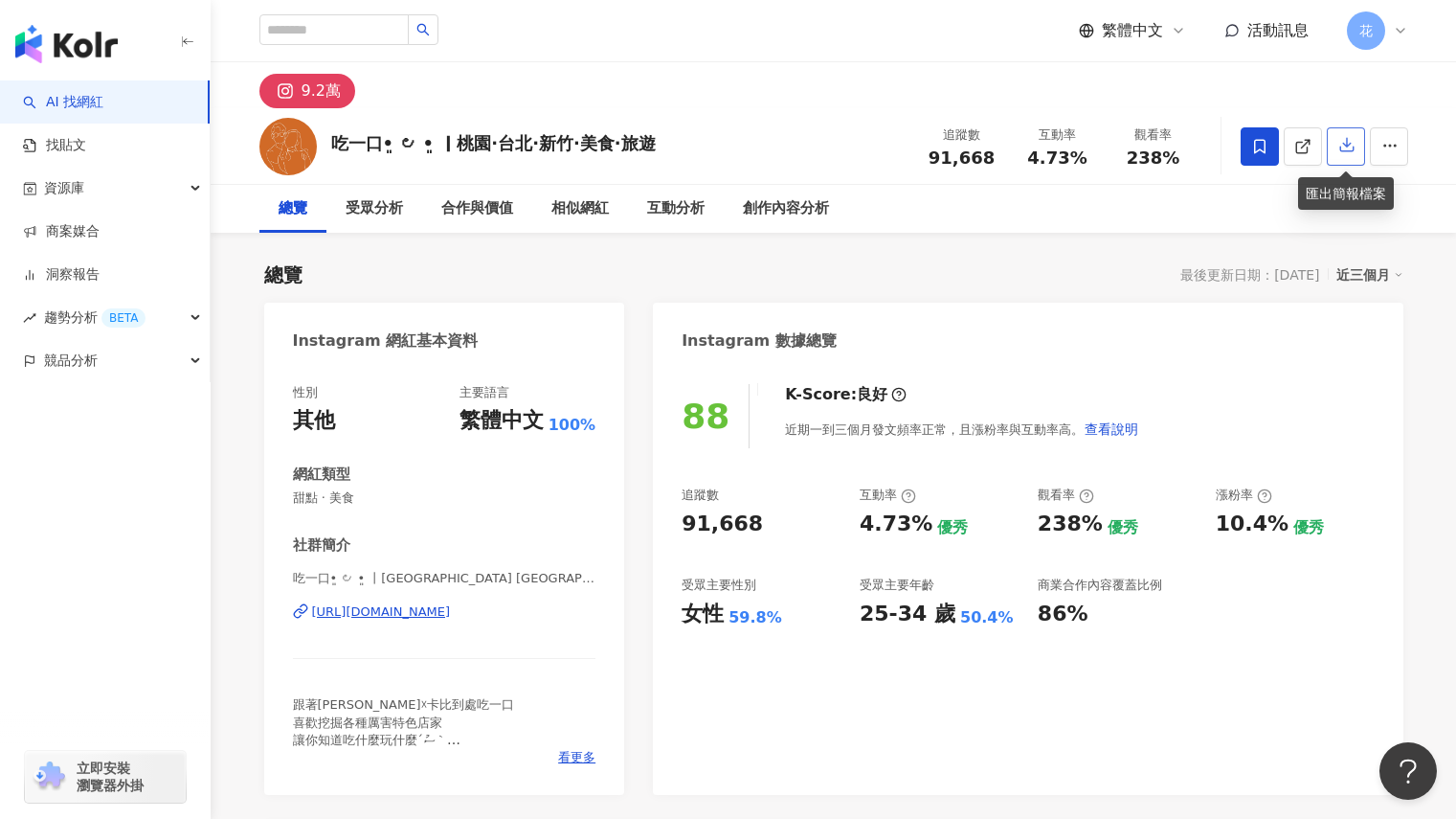
click at [1342, 148] on icon "button" at bounding box center [1347, 145] width 18 height 18
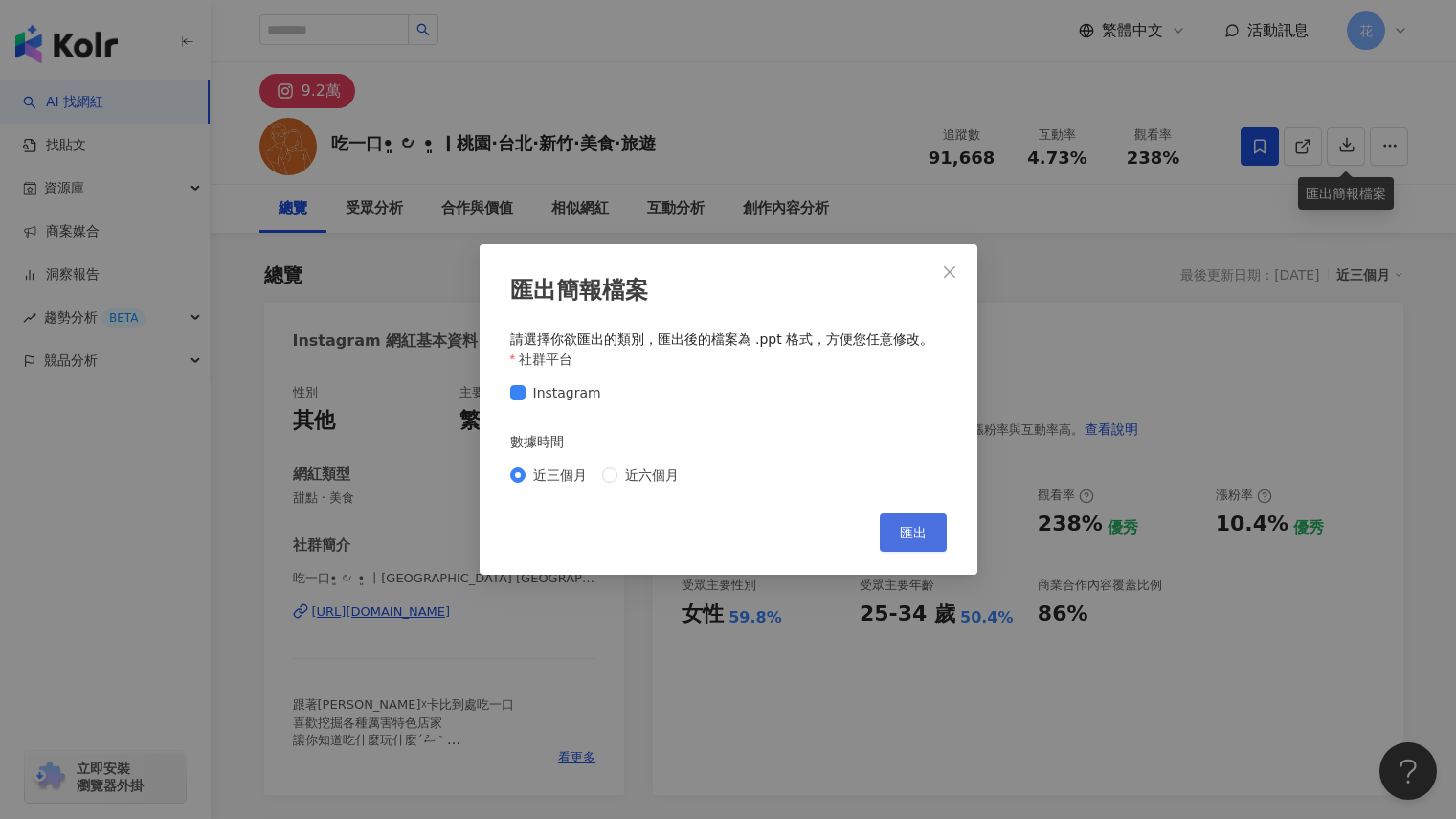
click at [934, 520] on button "匯出" at bounding box center [913, 532] width 67 height 38
click at [950, 269] on icon "close" at bounding box center [950, 272] width 16 height 16
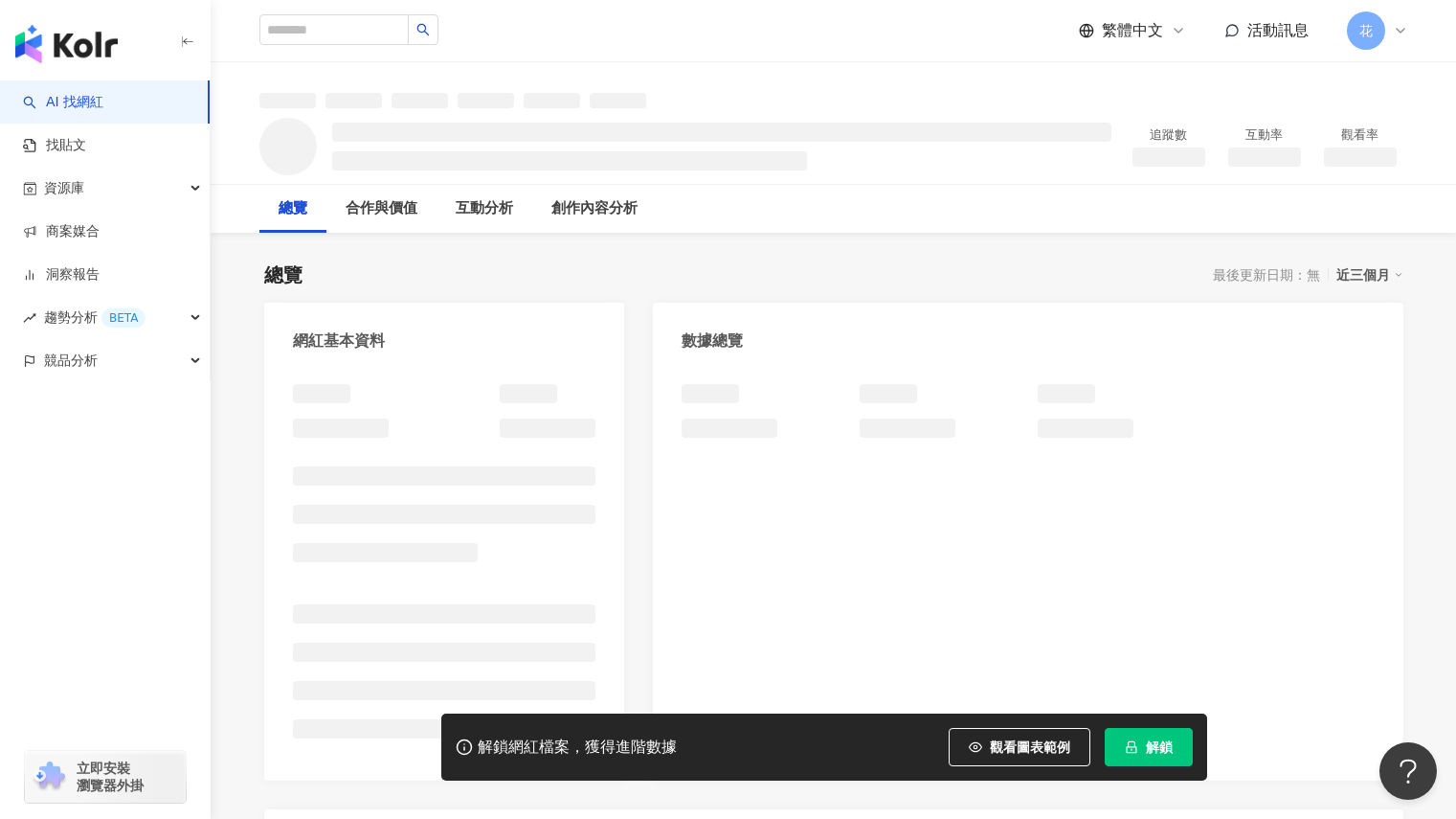
click at [1162, 757] on button "解鎖" at bounding box center [1148, 746] width 88 height 38
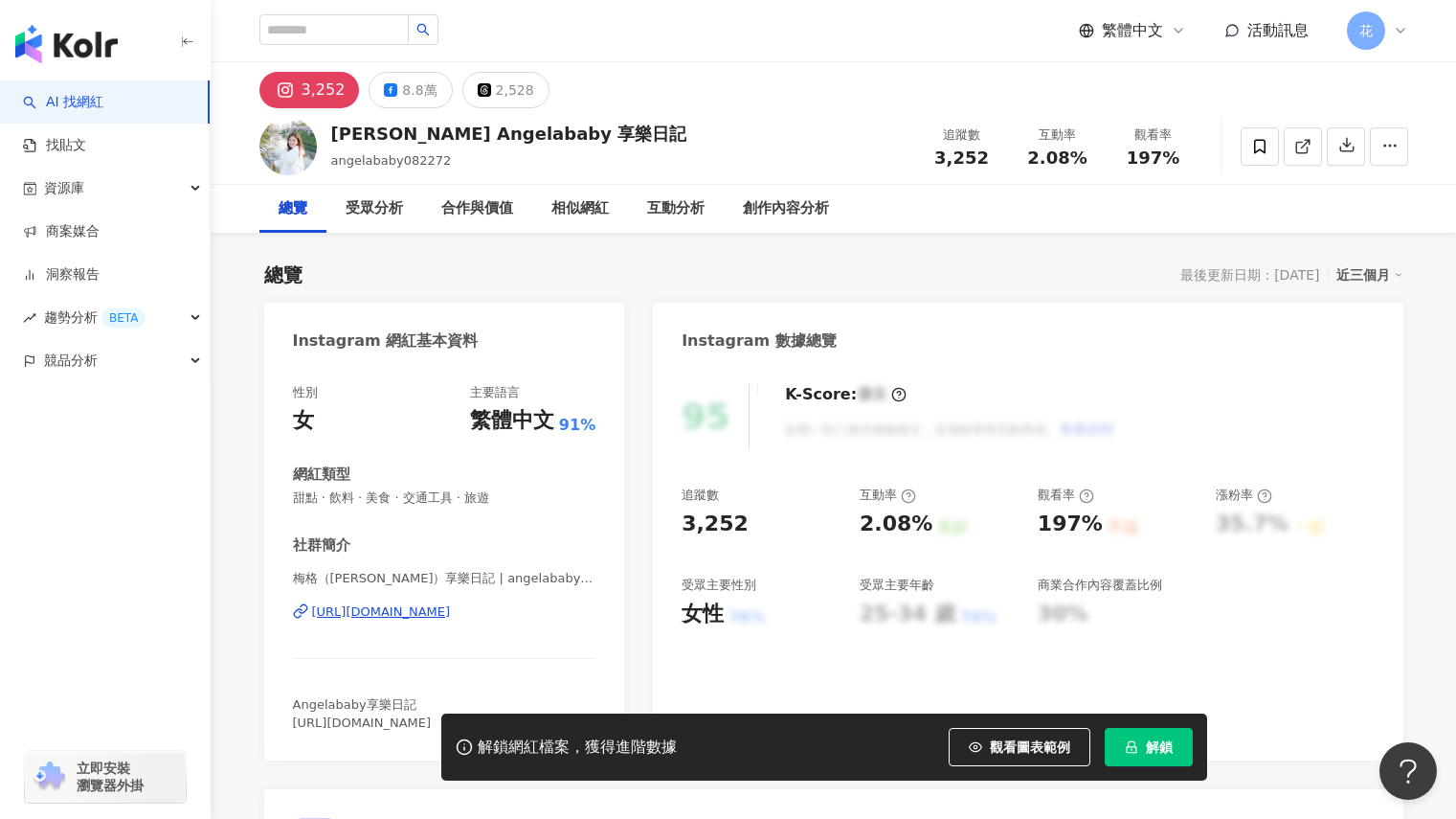
click at [1158, 746] on span "解鎖" at bounding box center [1159, 747] width 27 height 16
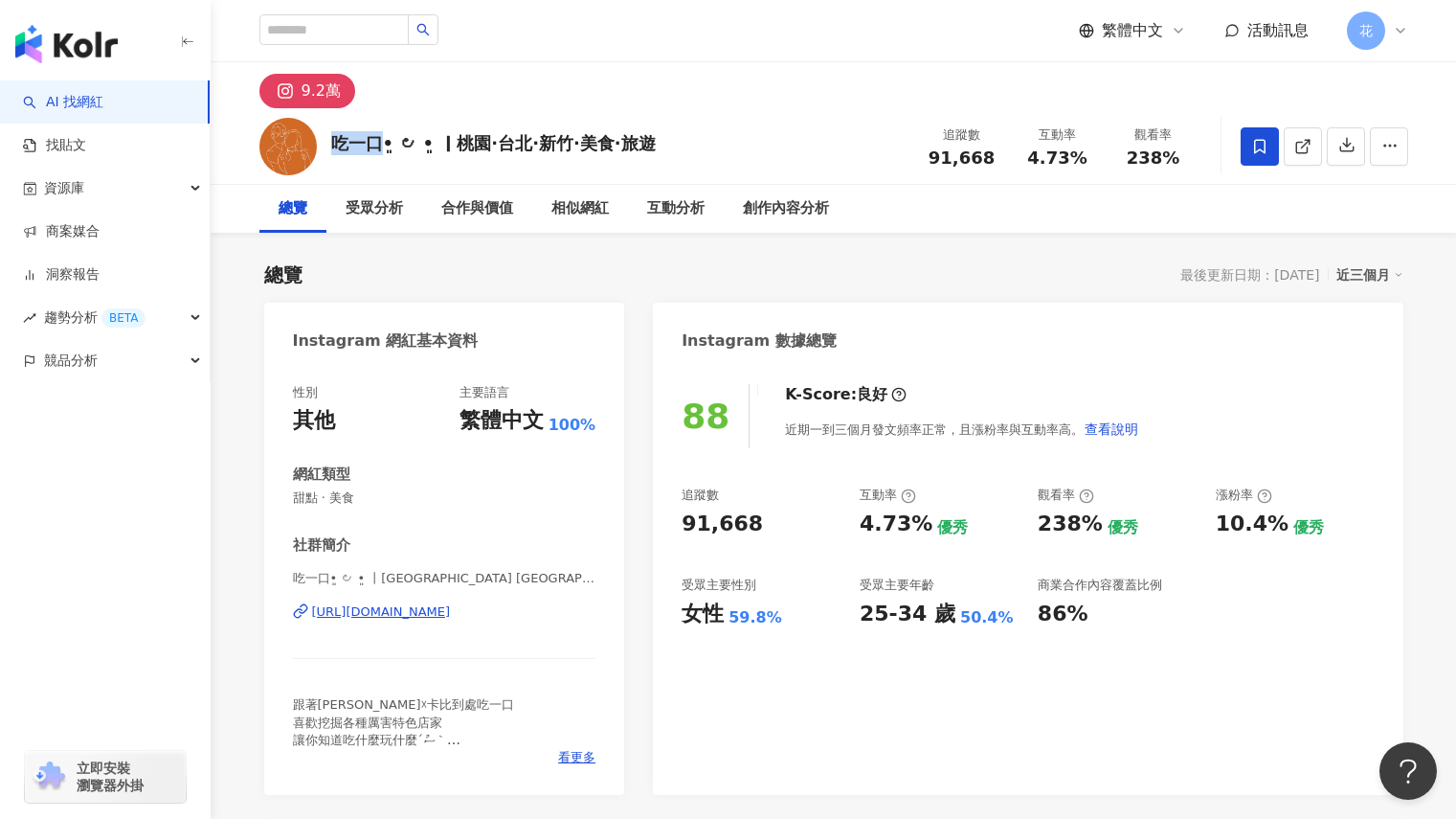
drag, startPoint x: 355, startPoint y: 140, endPoint x: 383, endPoint y: 138, distance: 28.1
click at [382, 144] on div "吃一口•͈ ౿ •͈ ｜桃園·台北·新竹·美食·旅遊" at bounding box center [492, 143] width 324 height 24
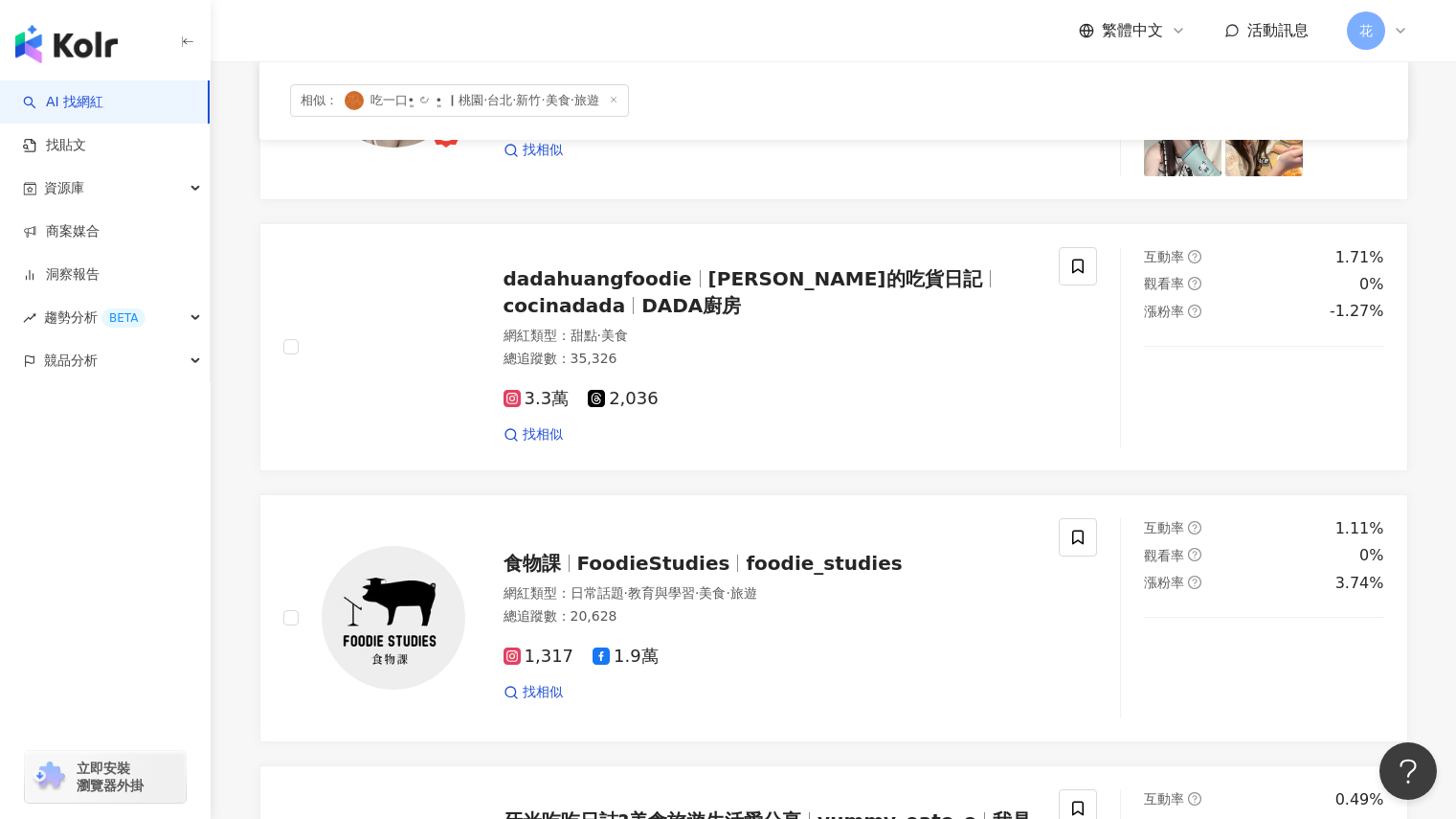
scroll to position [383, 0]
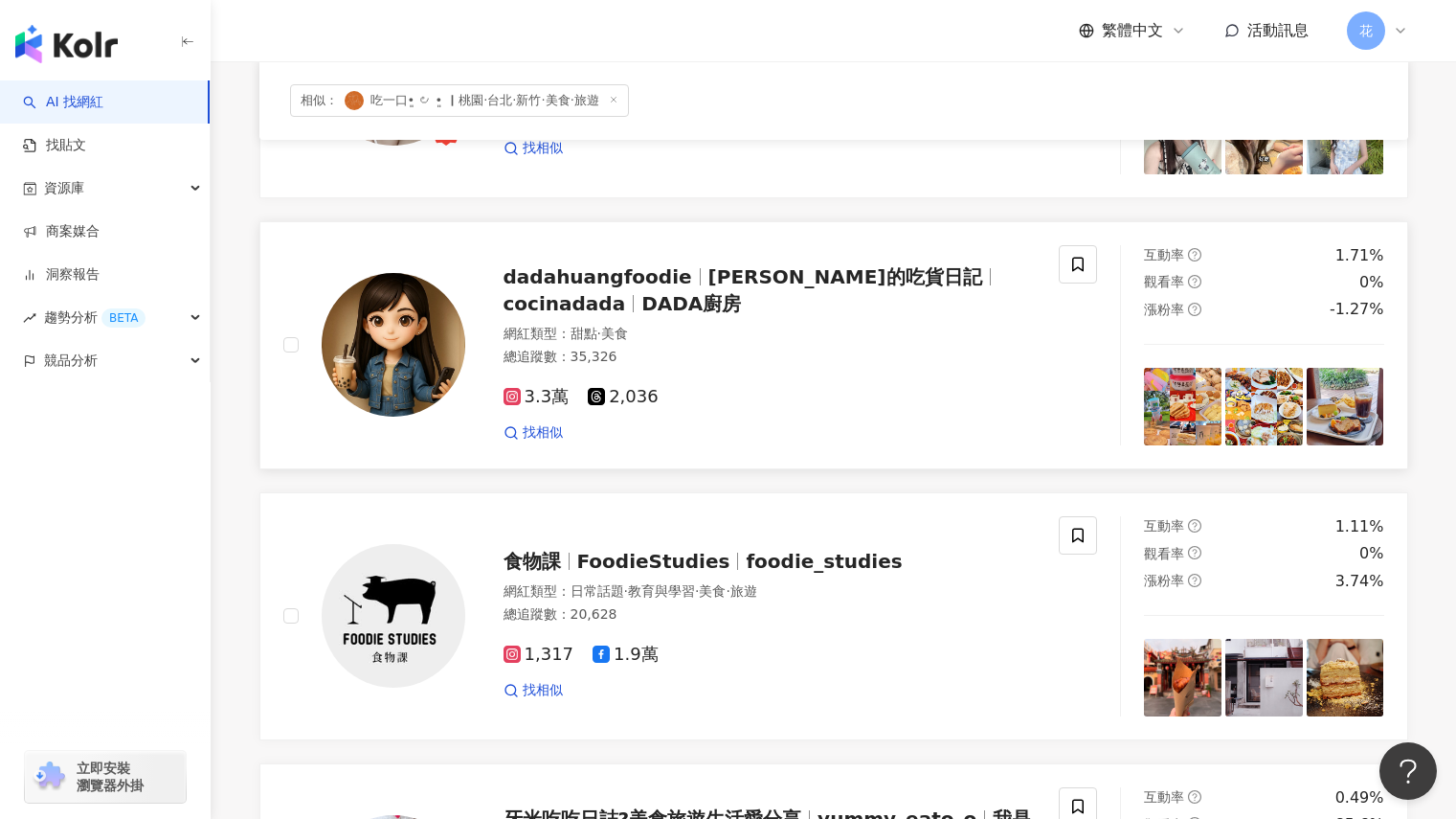
click at [1328, 432] on img at bounding box center [1345, 407] width 78 height 78
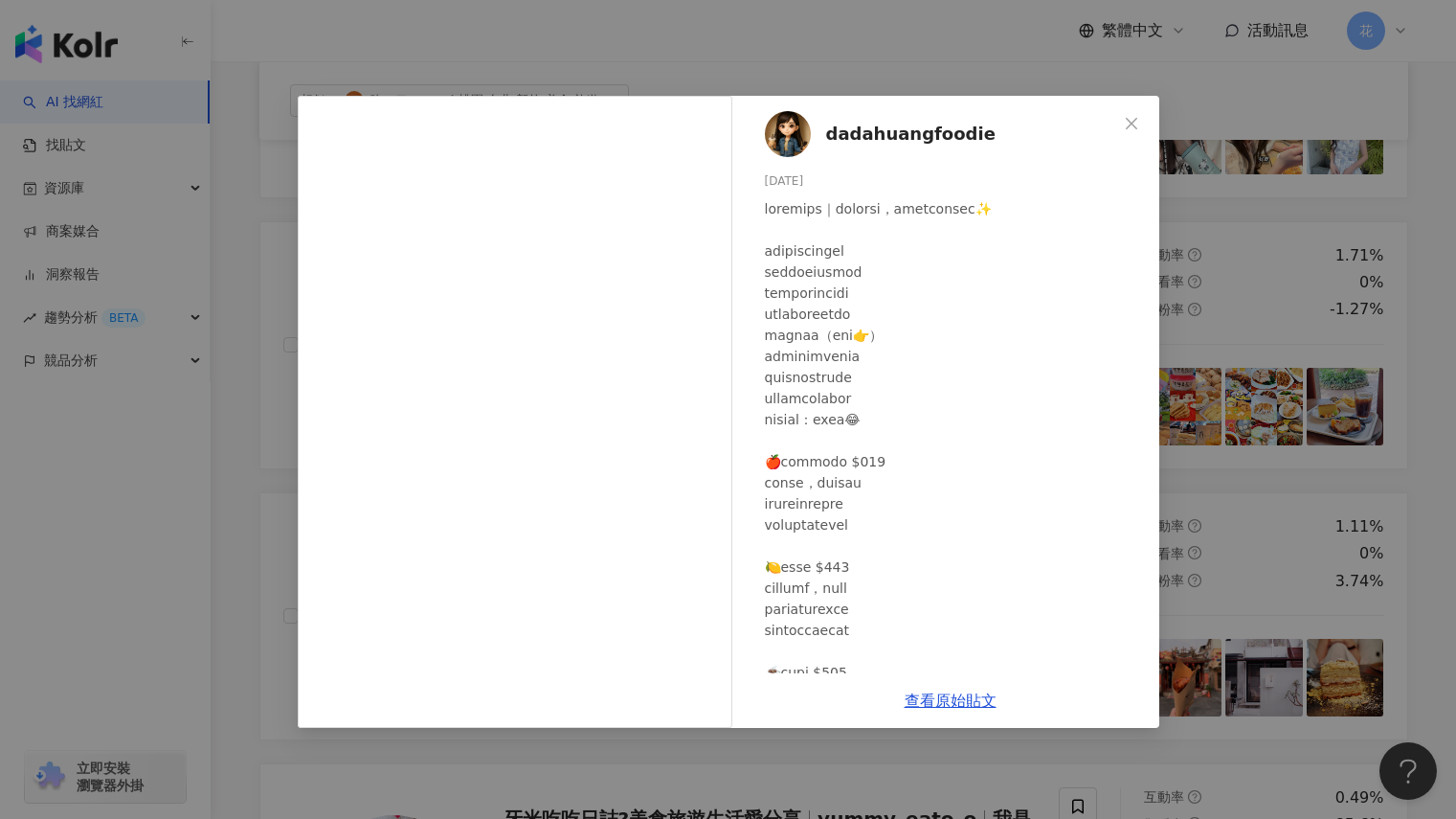
click at [1420, 411] on div "dadahuangfoodie [DATE] 273 101 查看原始貼文" at bounding box center [728, 409] width 1456 height 819
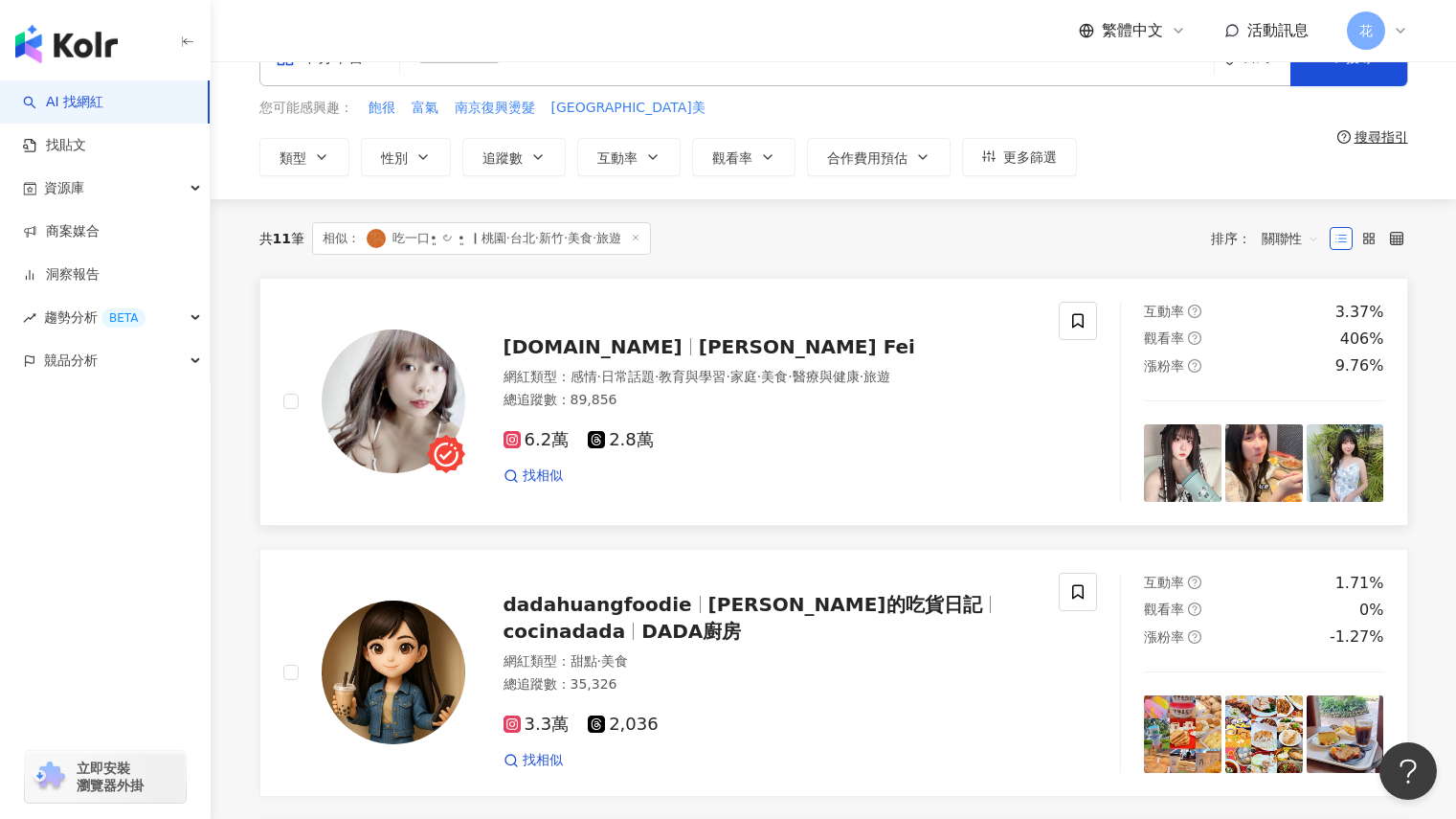
scroll to position [0, 0]
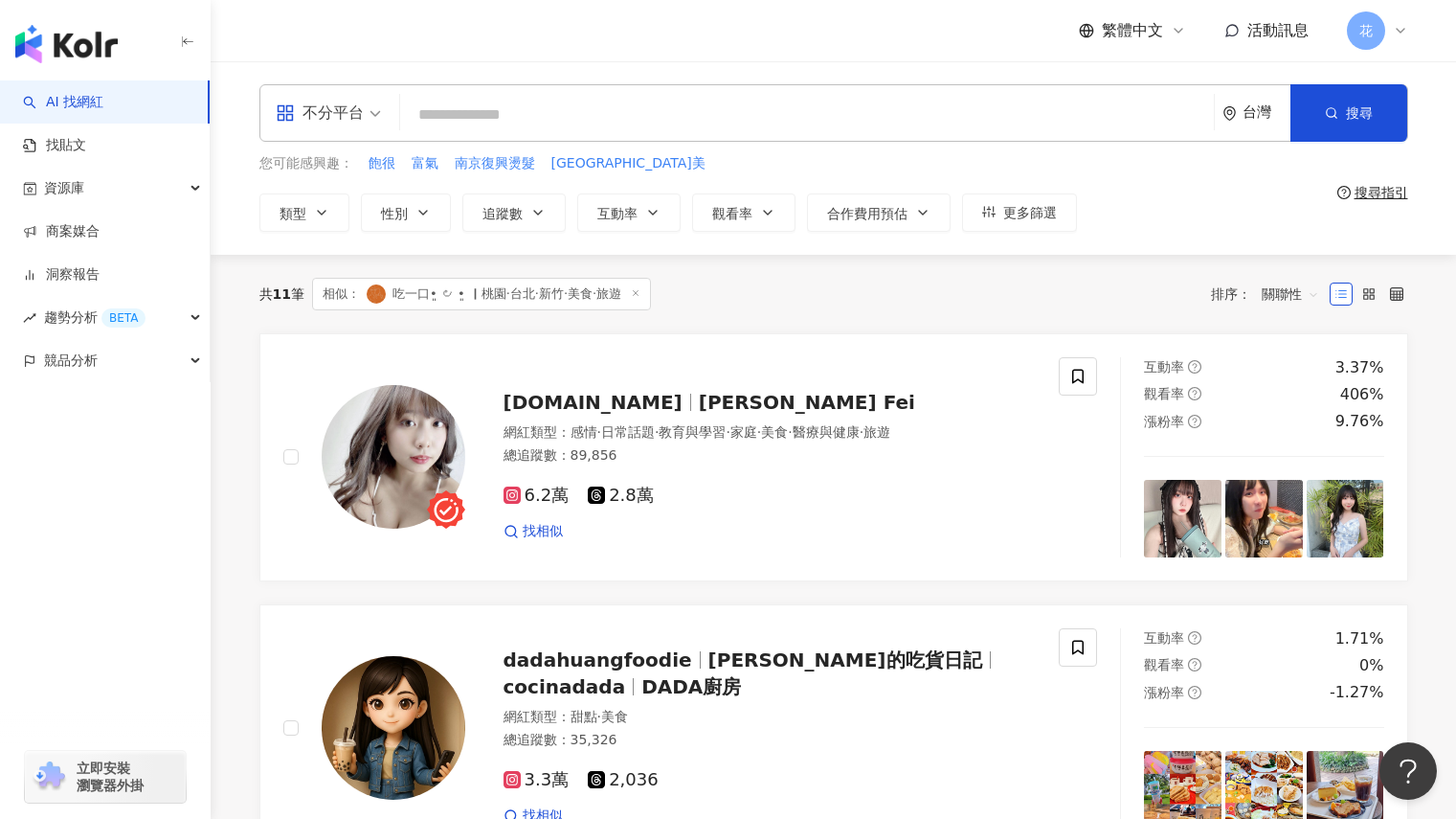
click at [517, 103] on input "search" at bounding box center [807, 114] width 798 height 36
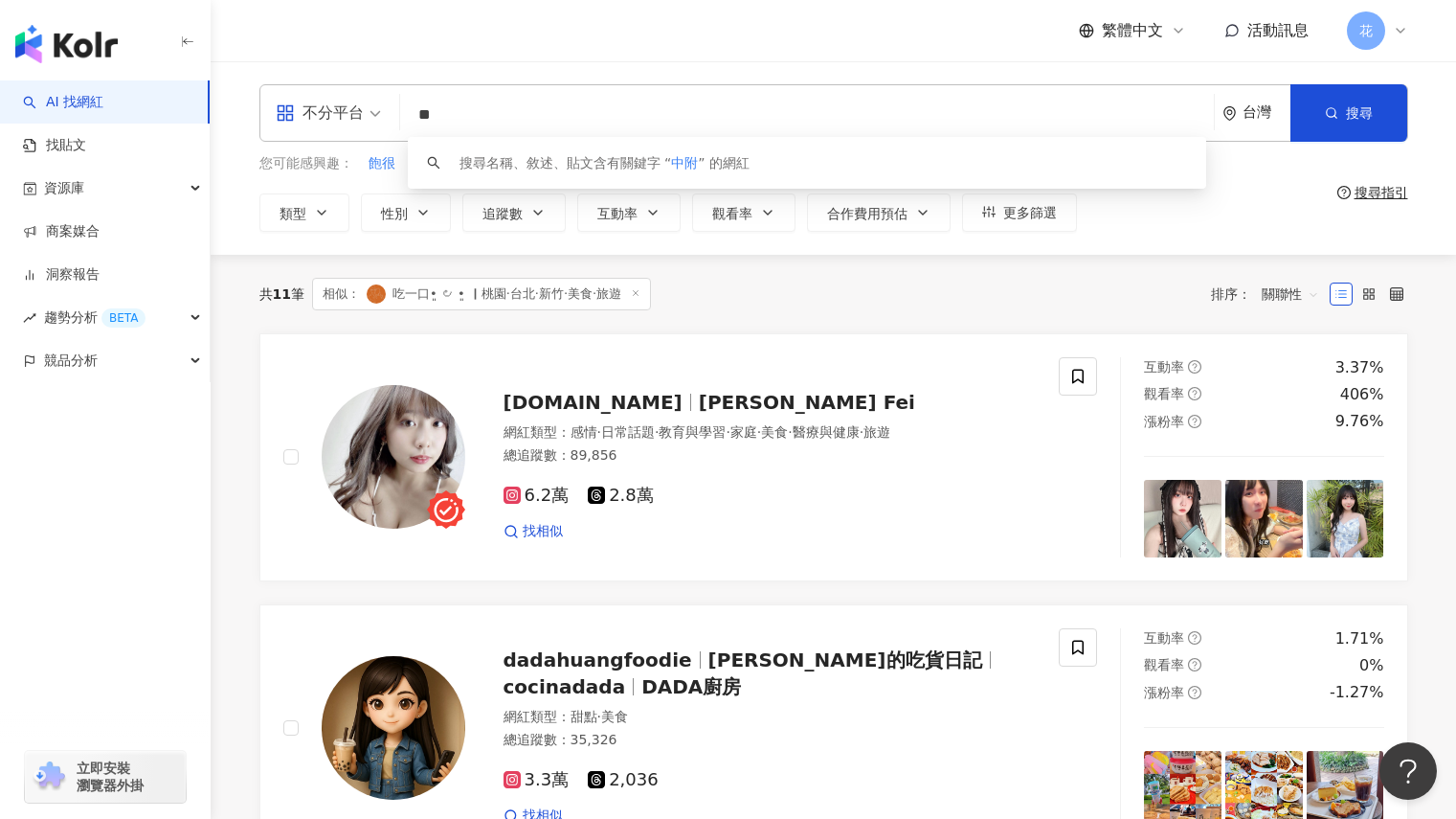
type input "*"
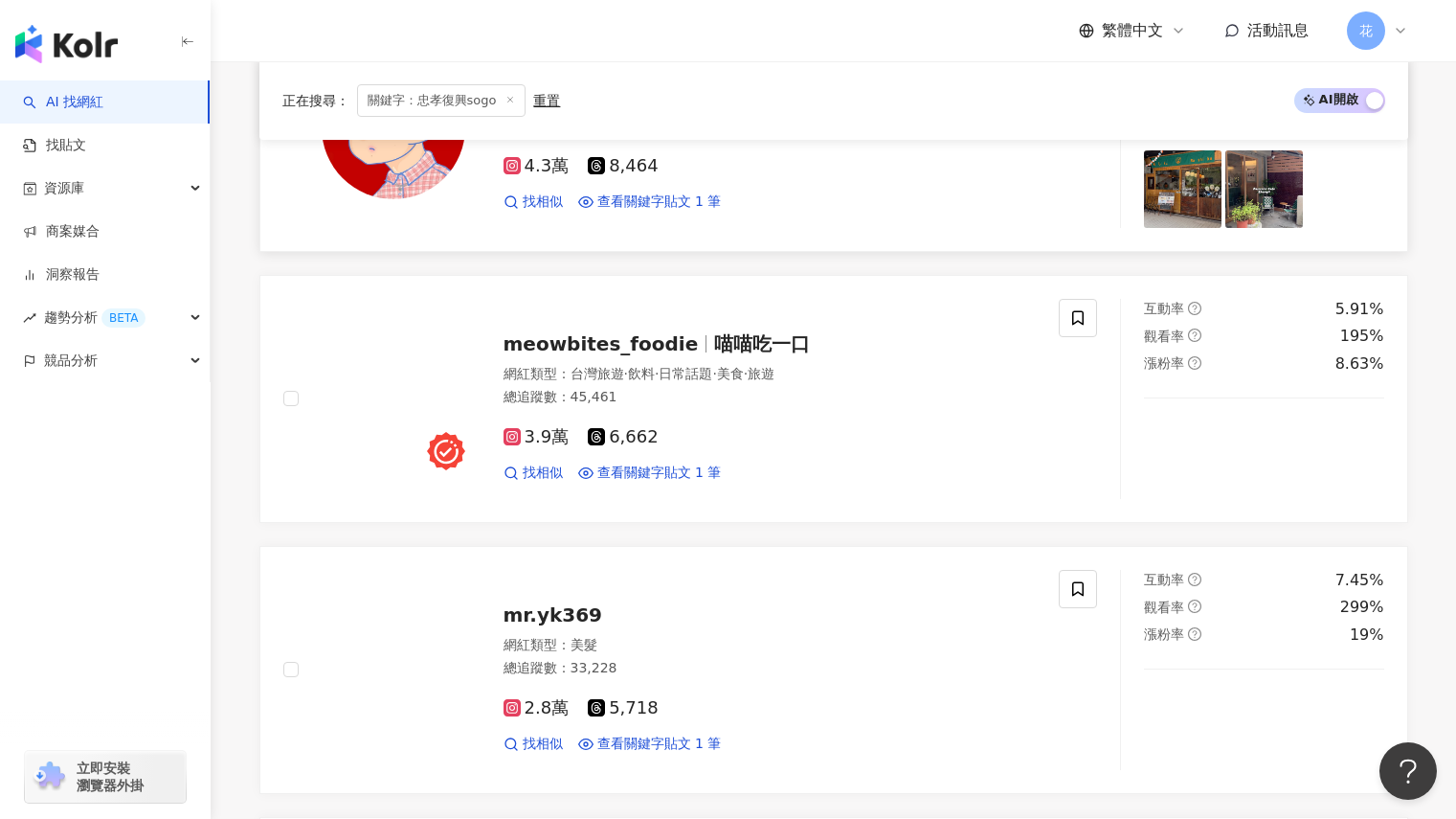
scroll to position [287, 0]
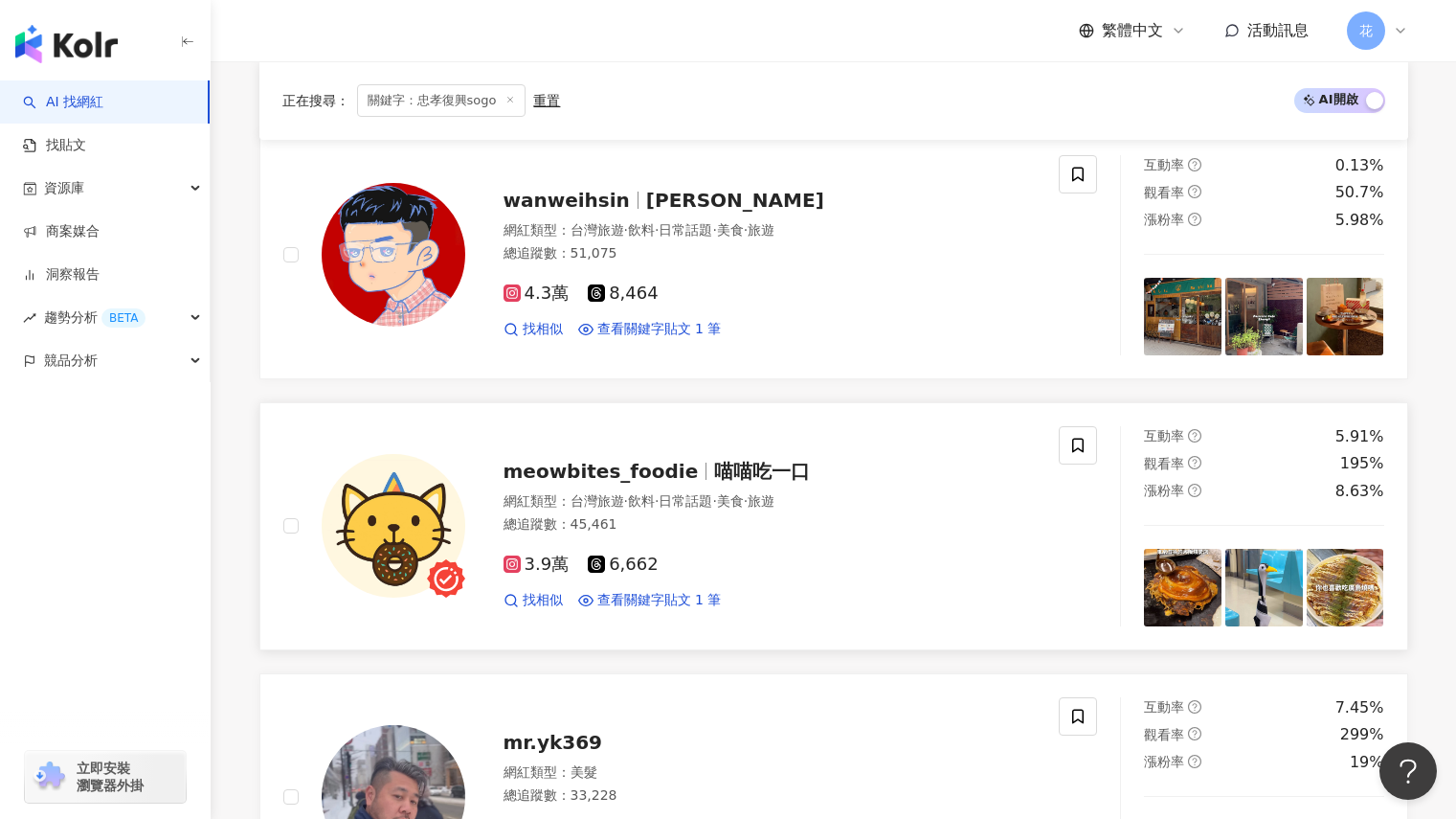
type input "********"
click at [1203, 577] on img at bounding box center [1183, 587] width 78 height 78
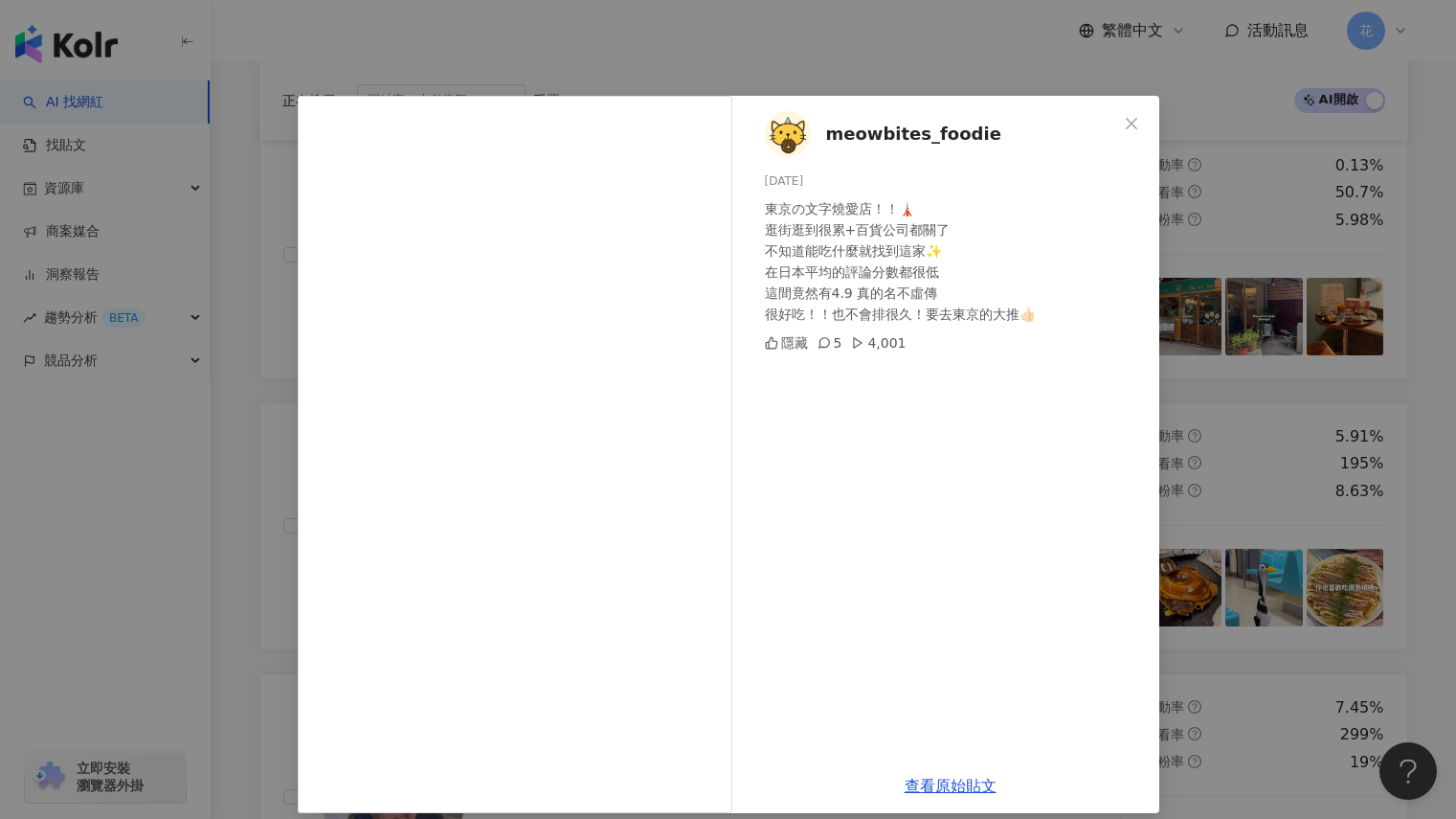
click at [1322, 408] on div "meowbites_foodie [DATE] 東京の文字燒愛店！！🗼 逛街逛到很累+百貨公司都關了 不知道能吃什麼就找到這家✨ 在日本平均的評論分數都很低 …" at bounding box center [728, 409] width 1456 height 819
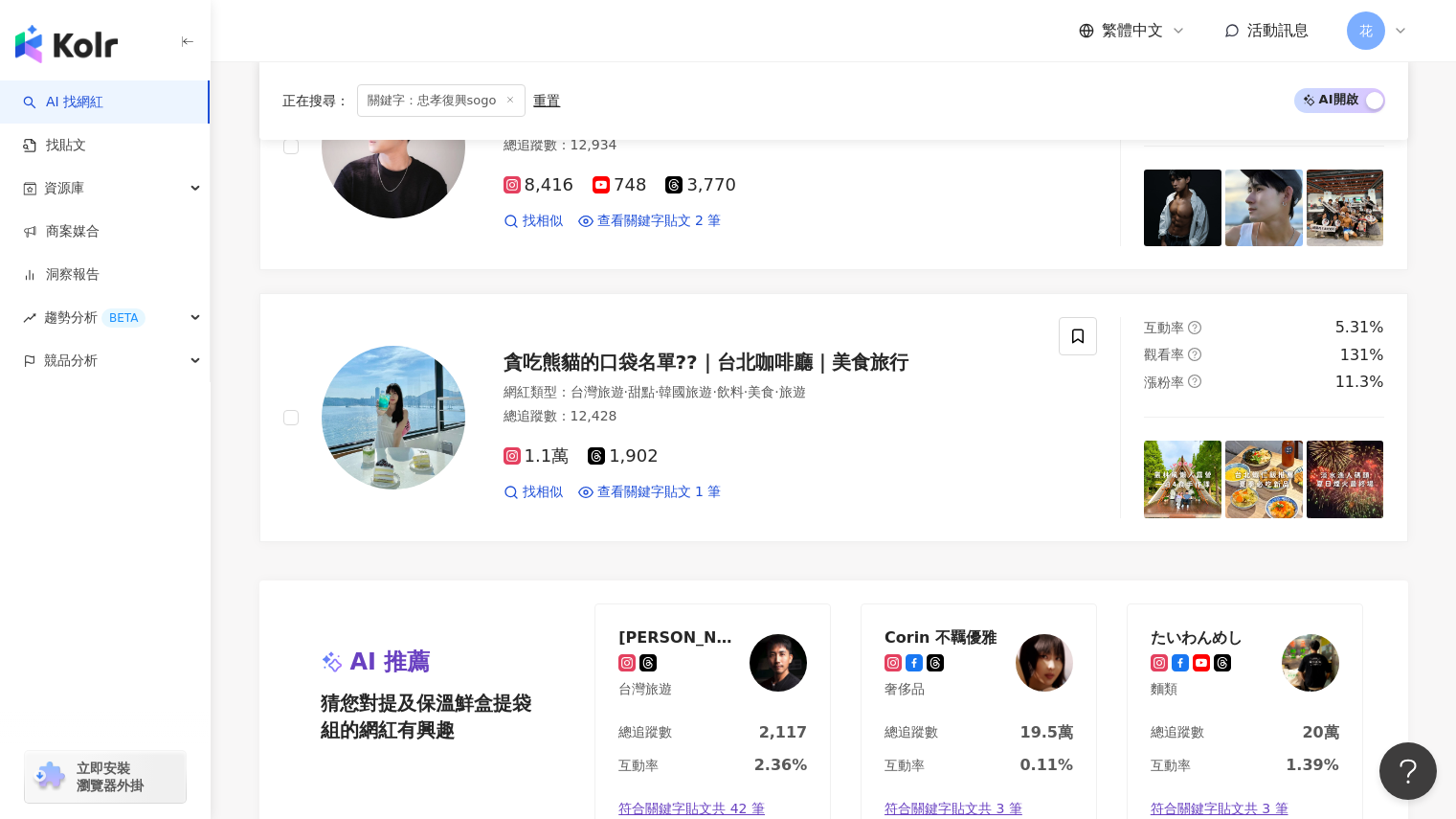
scroll to position [3160, 0]
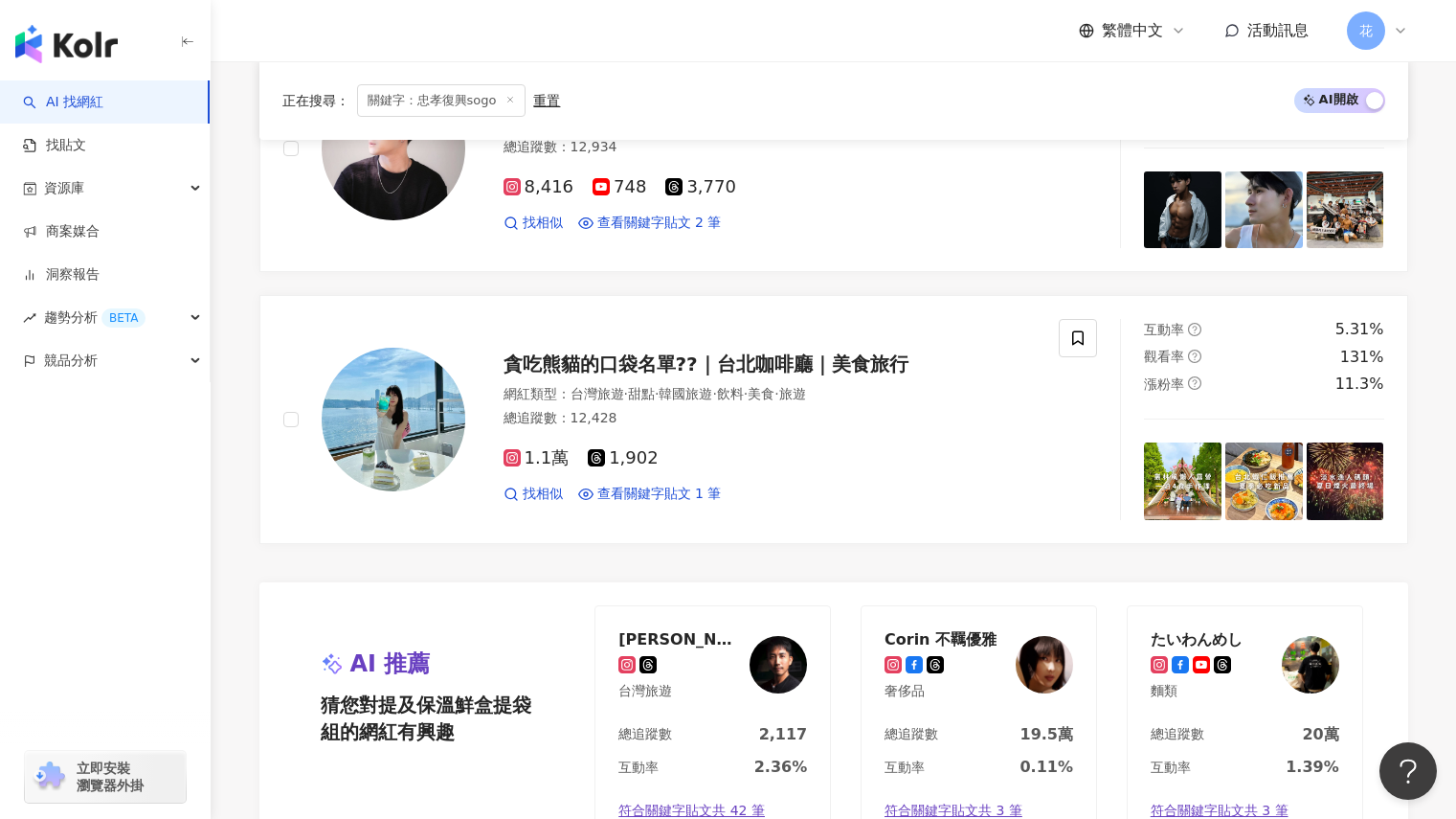
click at [512, 95] on span at bounding box center [510, 100] width 10 height 11
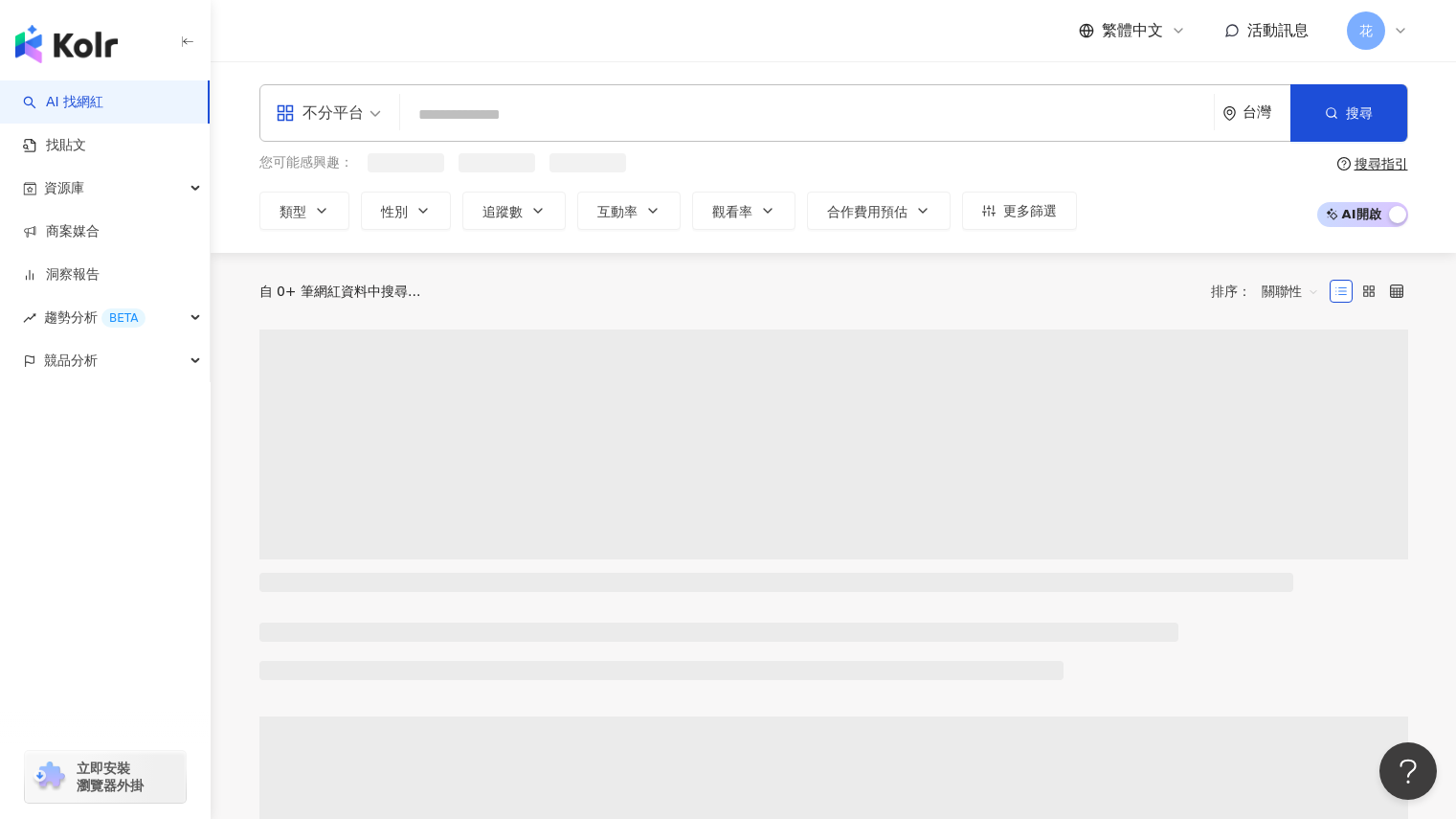
click at [514, 101] on input "search" at bounding box center [807, 114] width 798 height 36
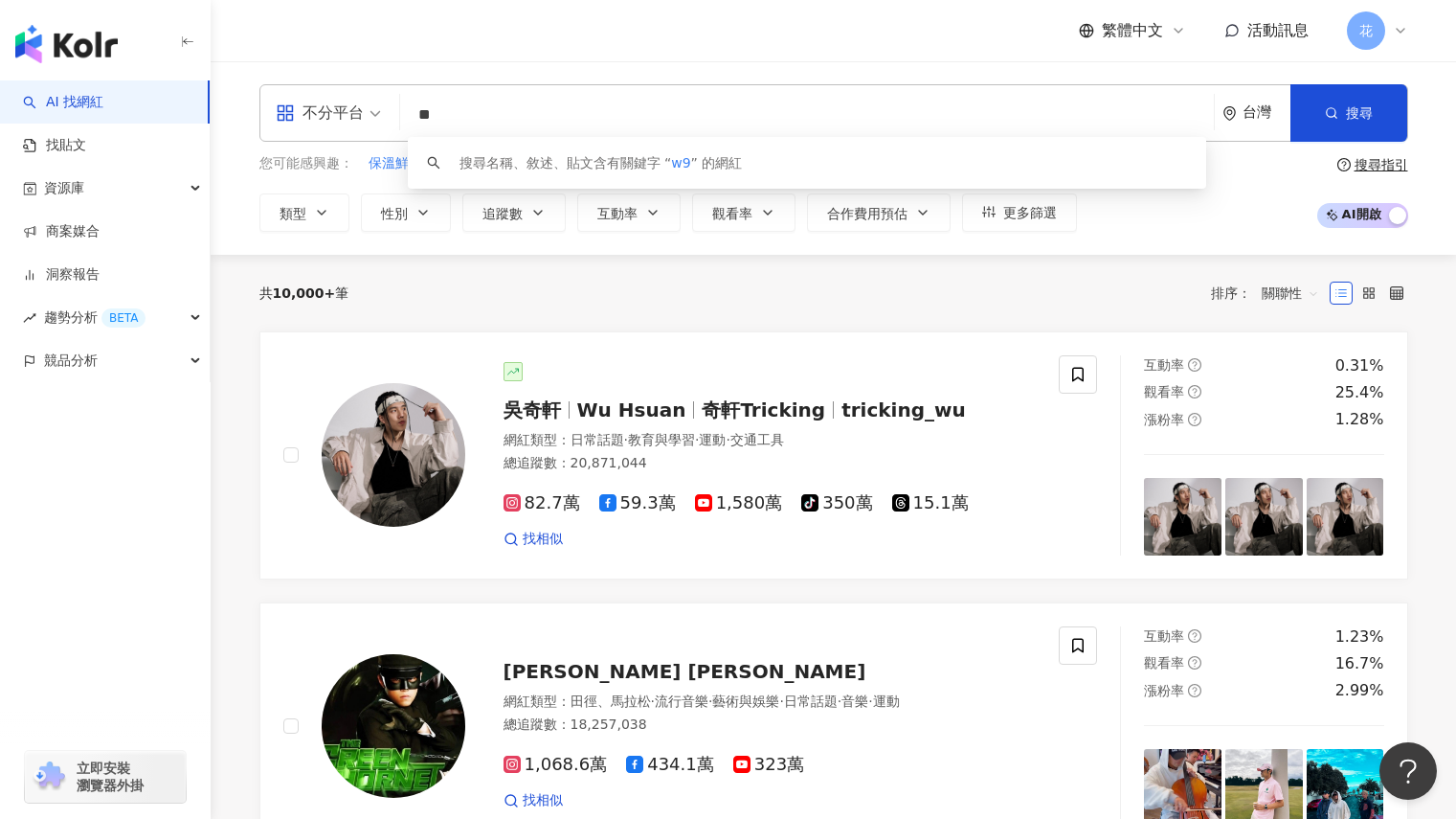
type input "*"
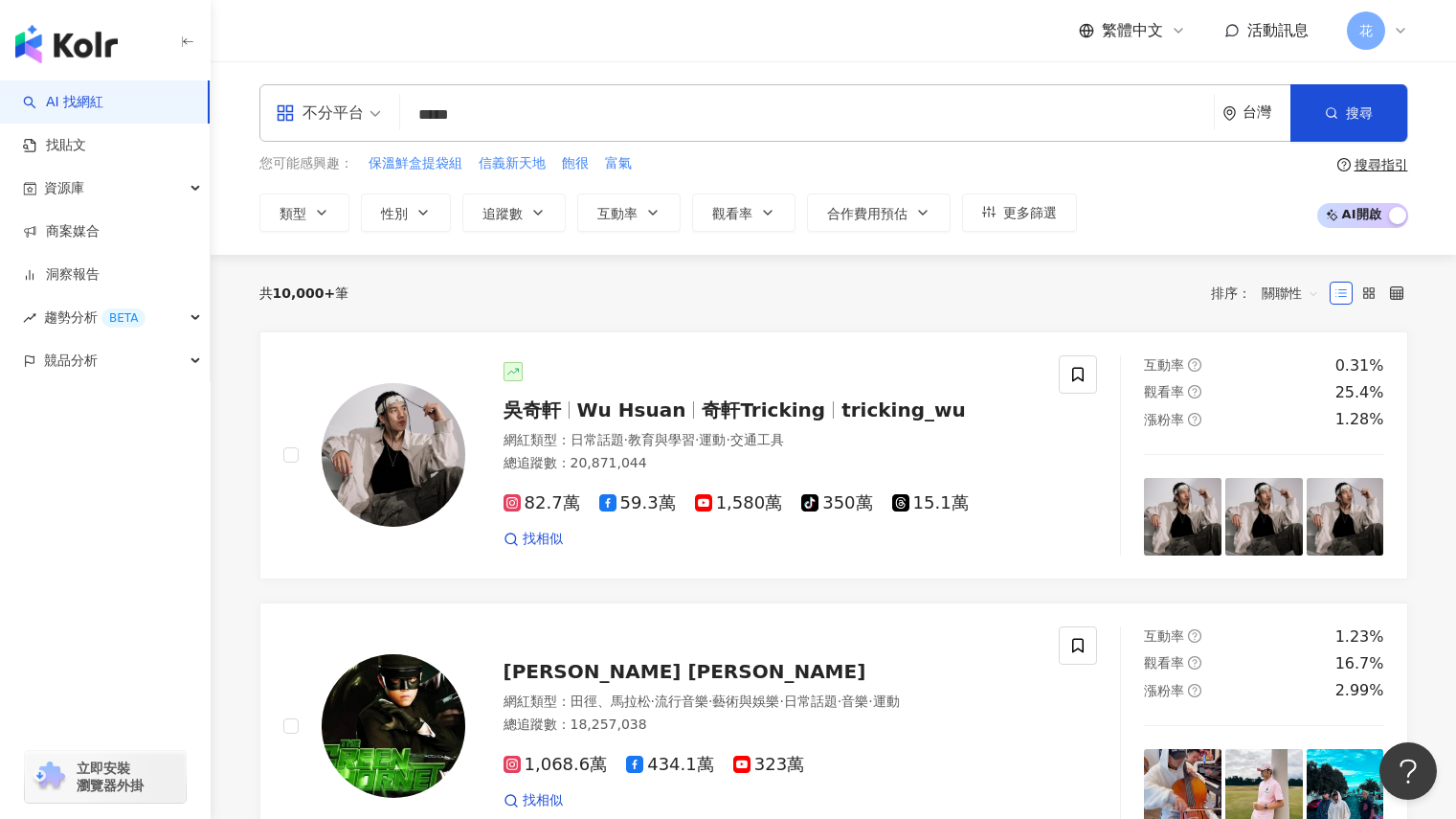
type input "*****"
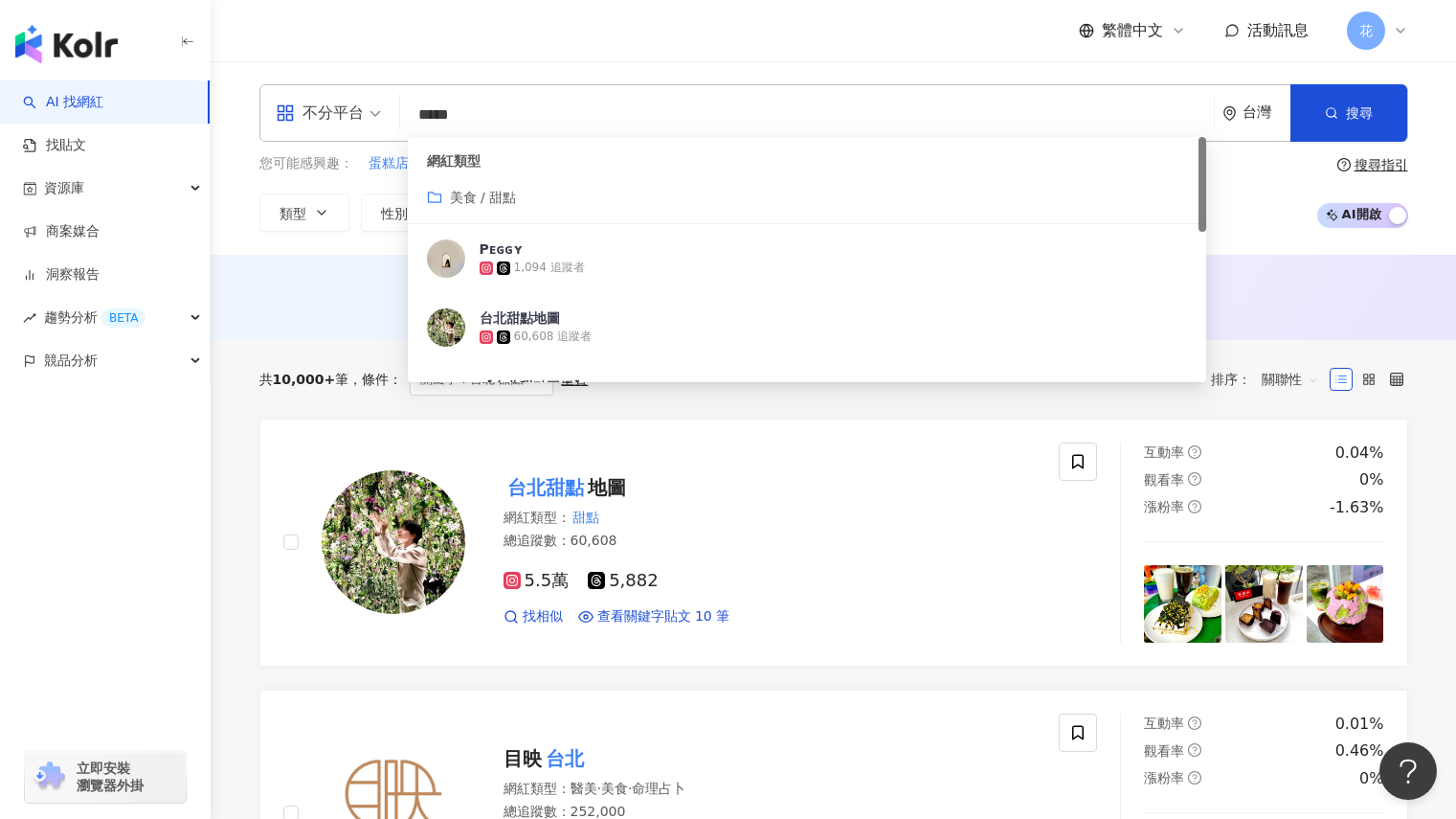
click at [1443, 216] on div "不分平台 ***** 台灣 搜尋 customizedTag 795f9481-4ee6-4180-bf61-aab6295e65c9 網紅類型 美食 / 甜…" at bounding box center [833, 158] width 1225 height 147
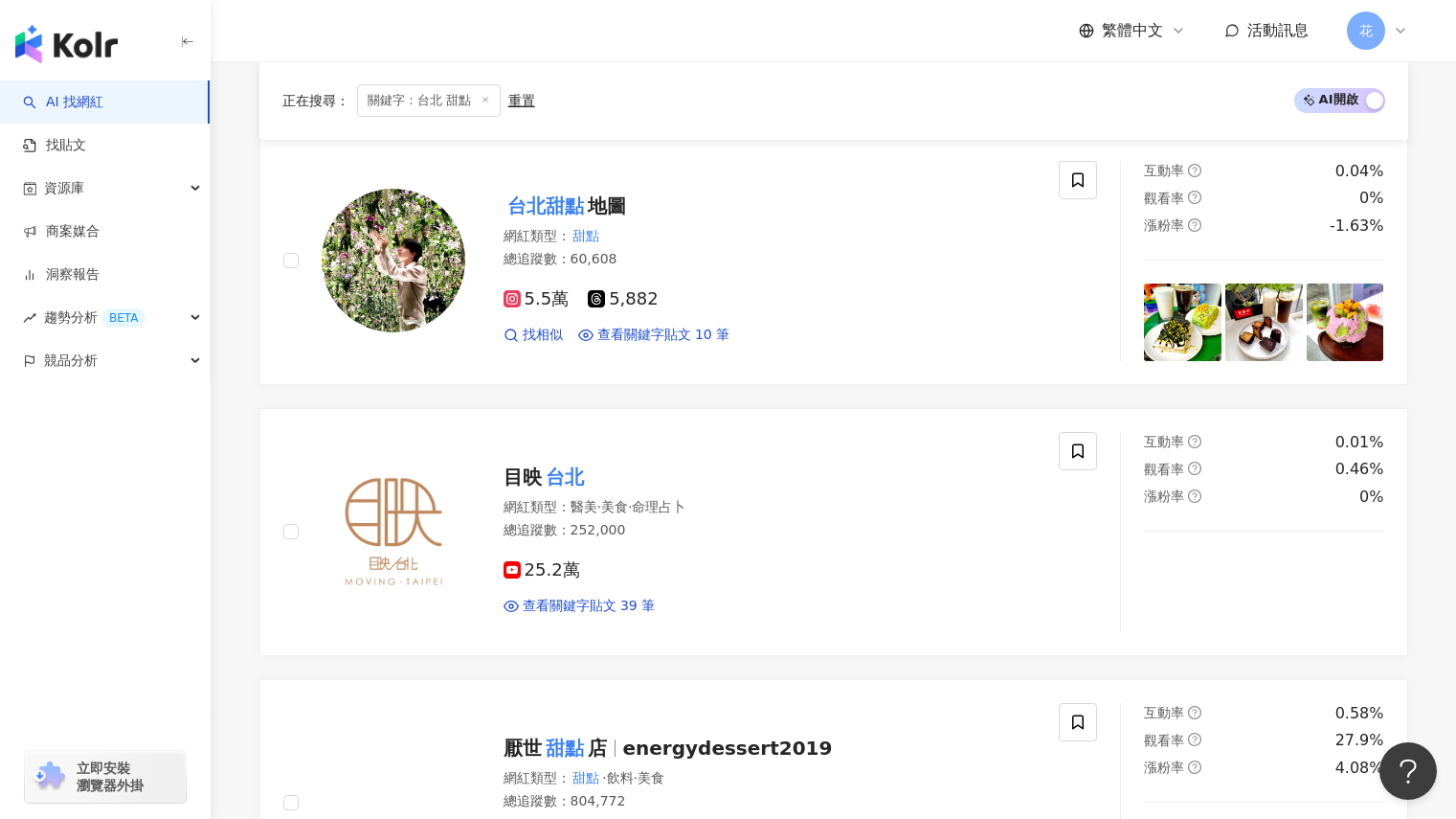
scroll to position [287, 0]
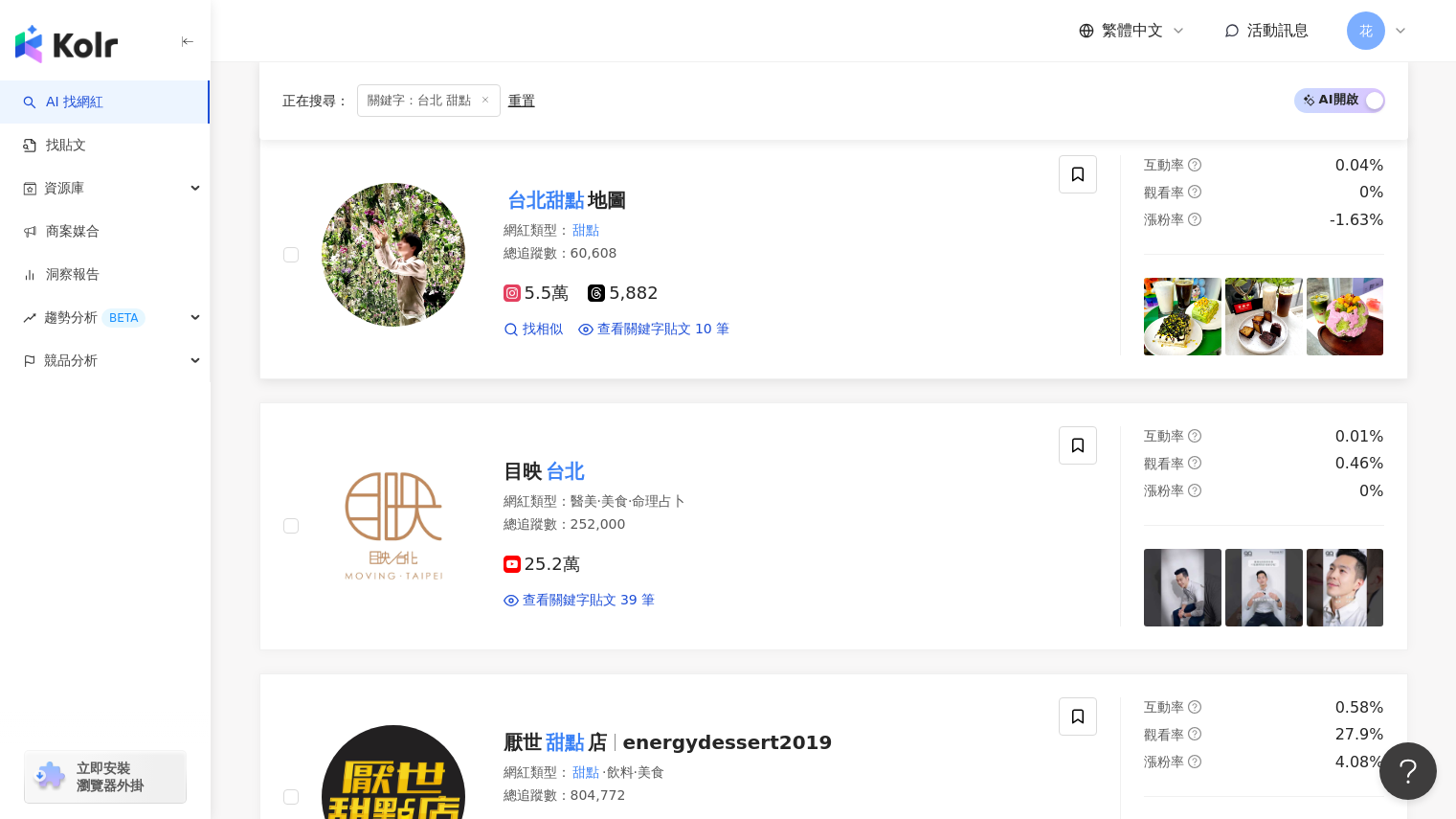
click at [1276, 326] on img at bounding box center [1264, 316] width 78 height 78
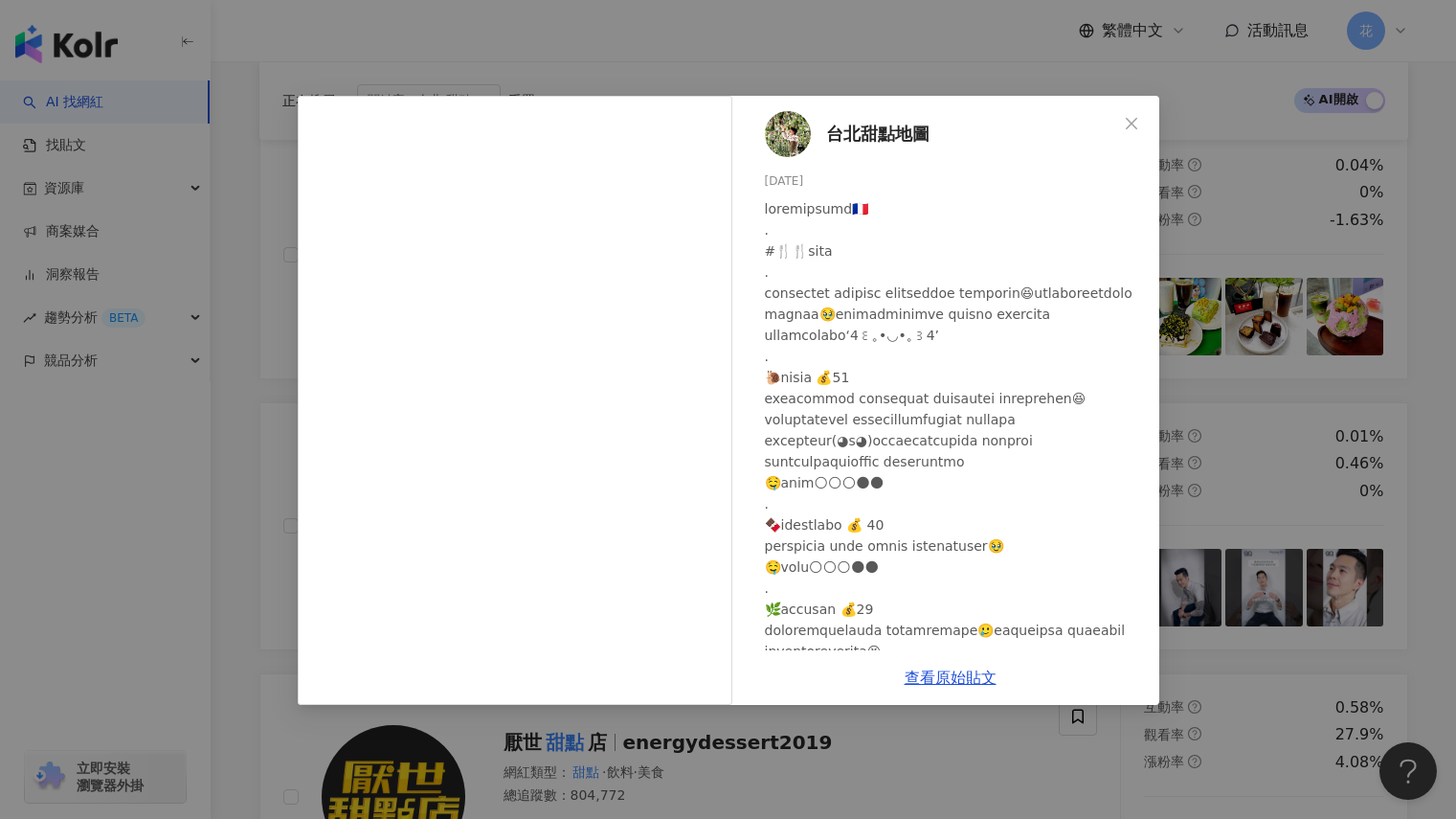
click at [1449, 492] on div "台北甜點地圖 2025/9/6 隱藏 19 查看原始貼文" at bounding box center [728, 409] width 1456 height 819
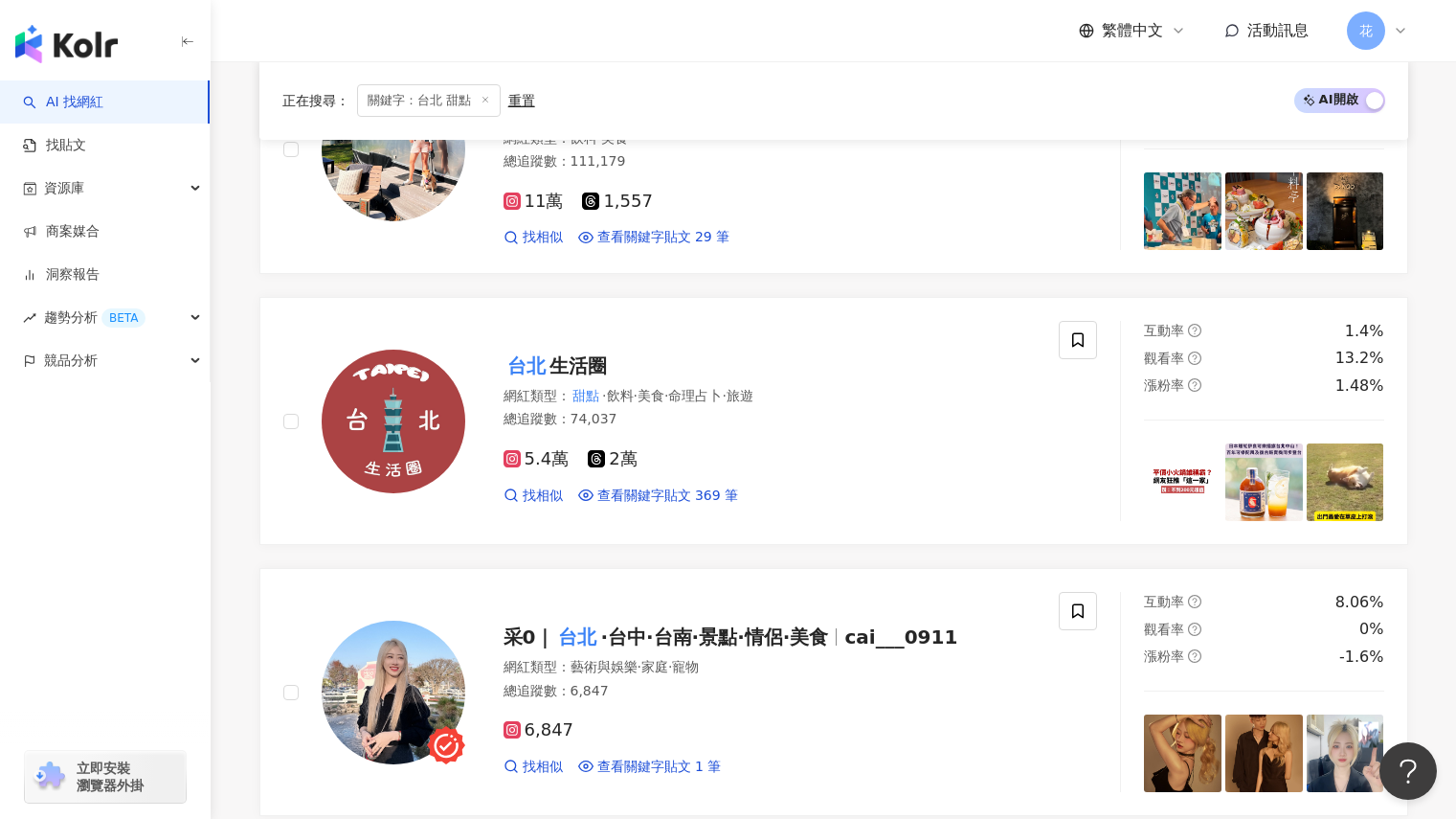
scroll to position [957, 0]
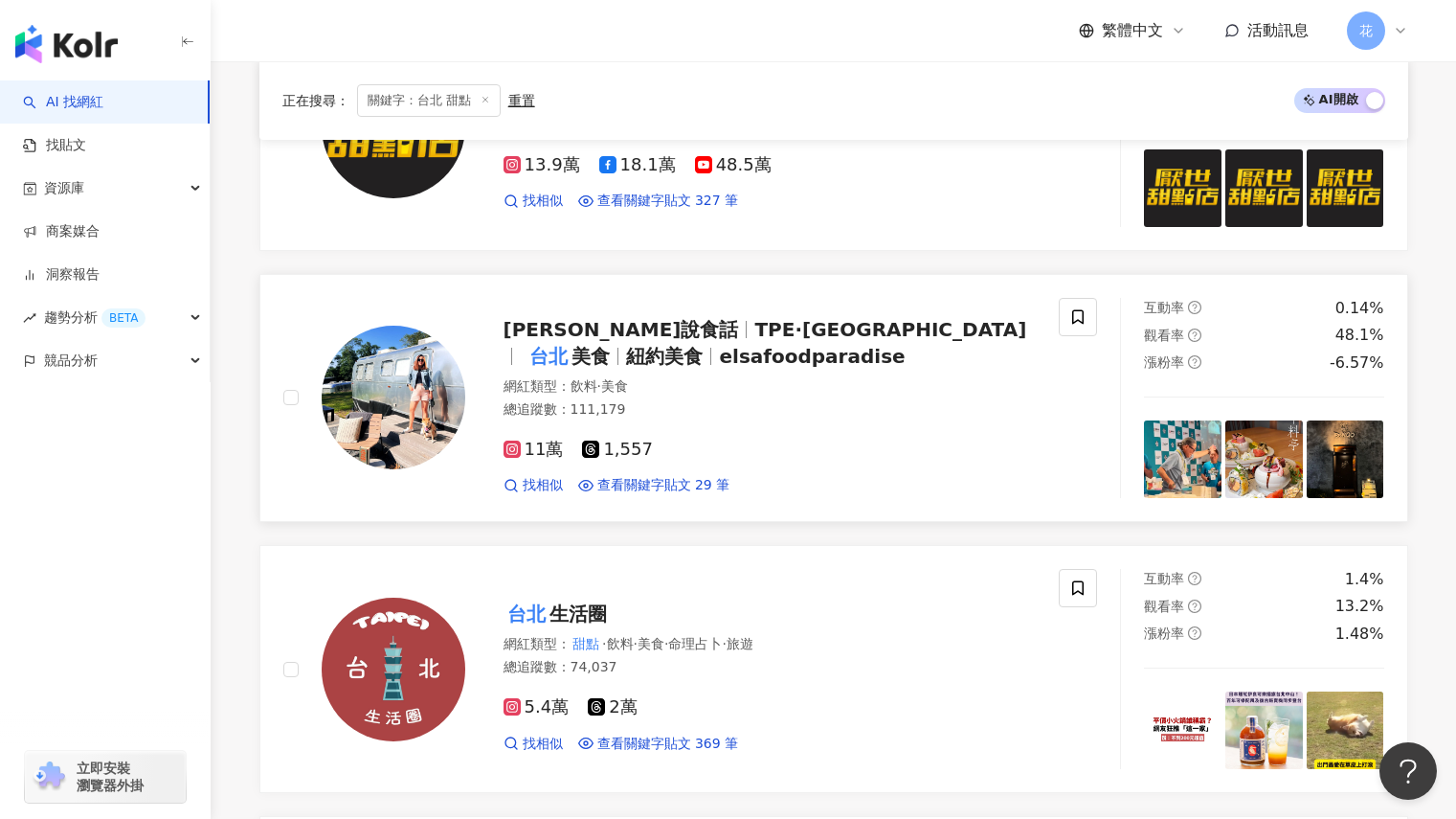
click at [1279, 458] on img at bounding box center [1264, 460] width 78 height 78
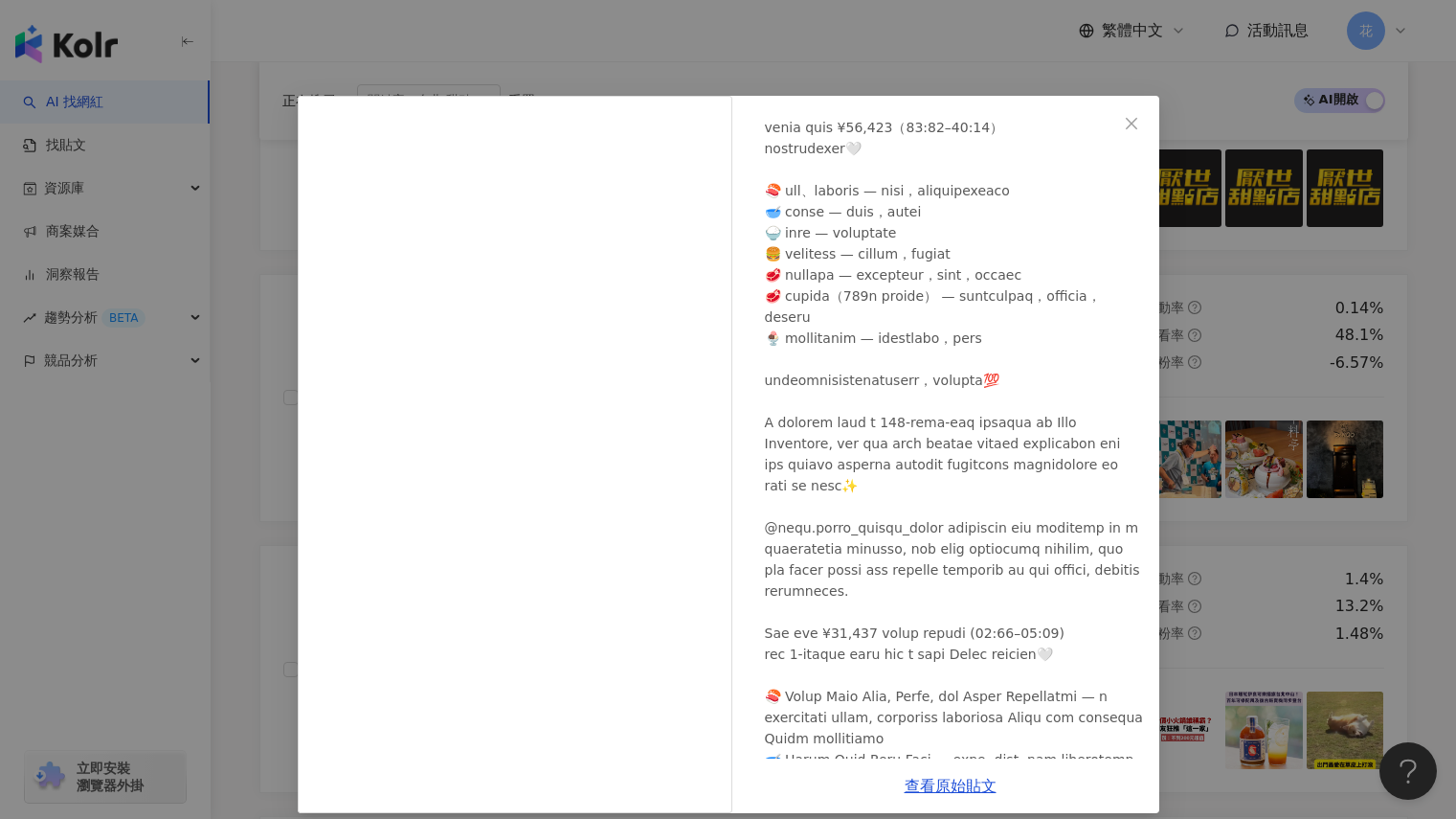
scroll to position [564, 0]
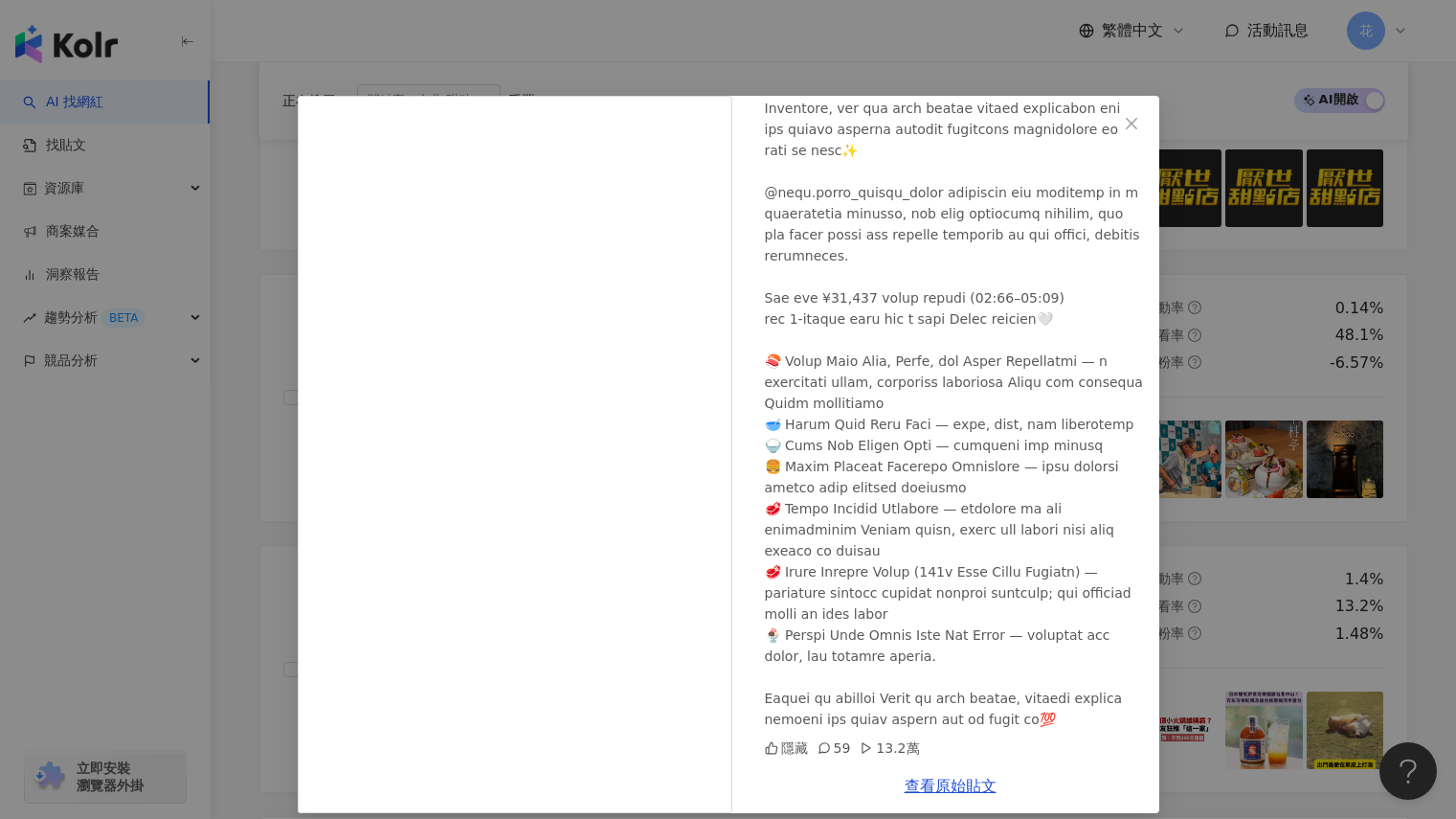
click at [1389, 490] on div "艾爾莎說食話 2025/9/3 隱藏 59 13.2萬 查看原始貼文" at bounding box center [728, 409] width 1456 height 819
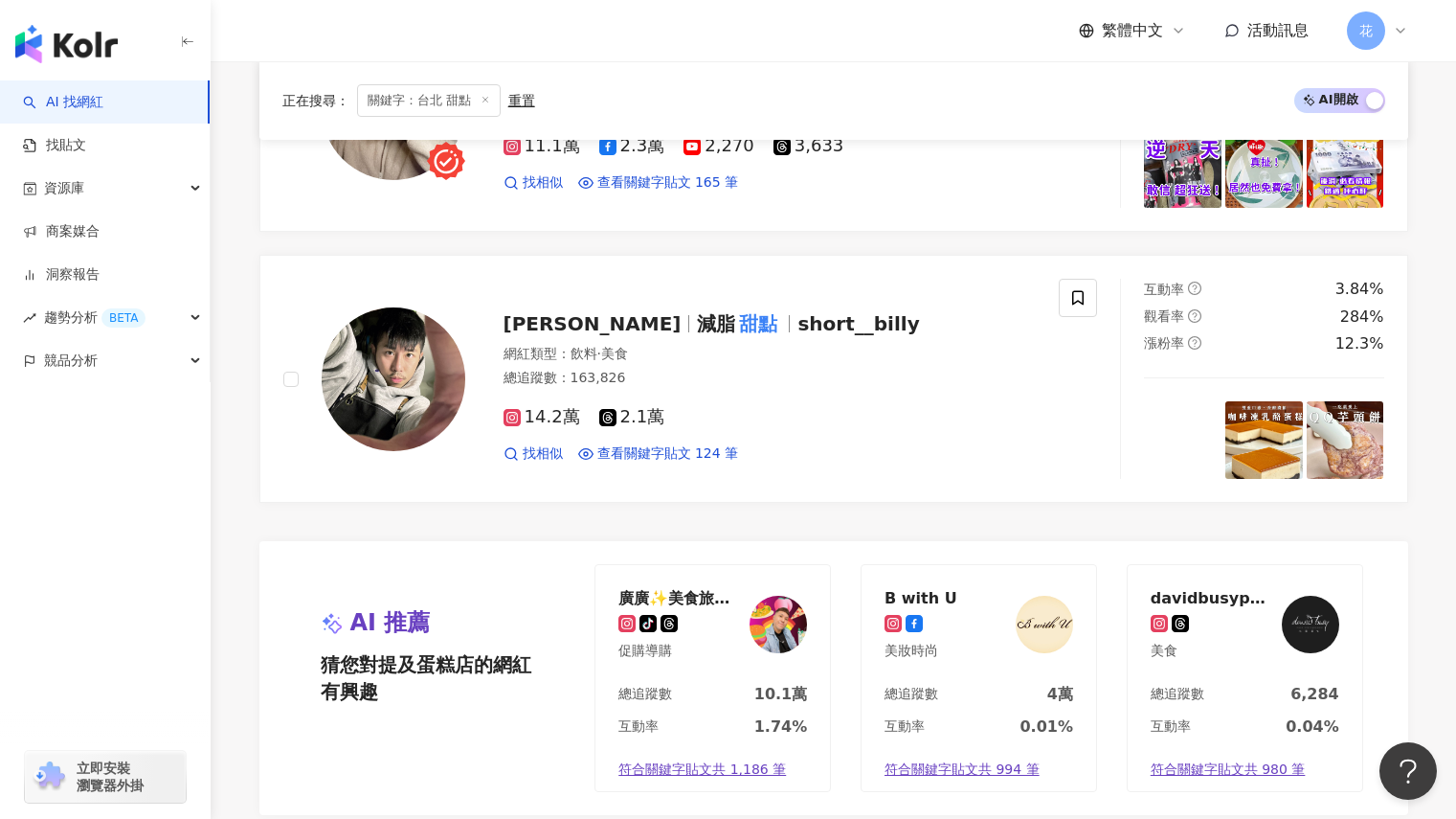
scroll to position [2873, 0]
click at [1266, 446] on img at bounding box center [1264, 441] width 78 height 78
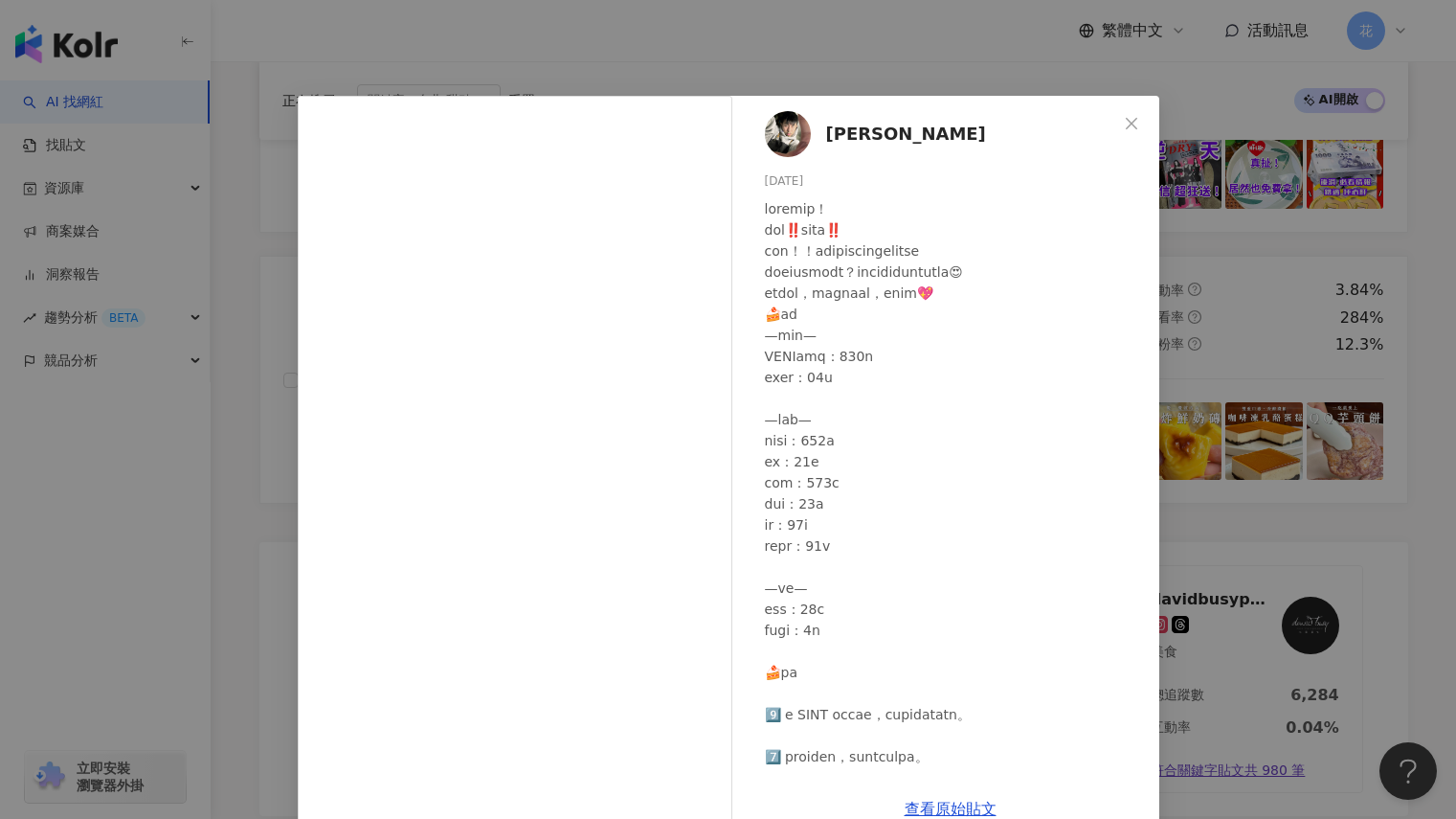
click at [1424, 502] on div "小比利 2025/9/8 6,092 66 36.6萬 查看原始貼文" at bounding box center [728, 409] width 1456 height 819
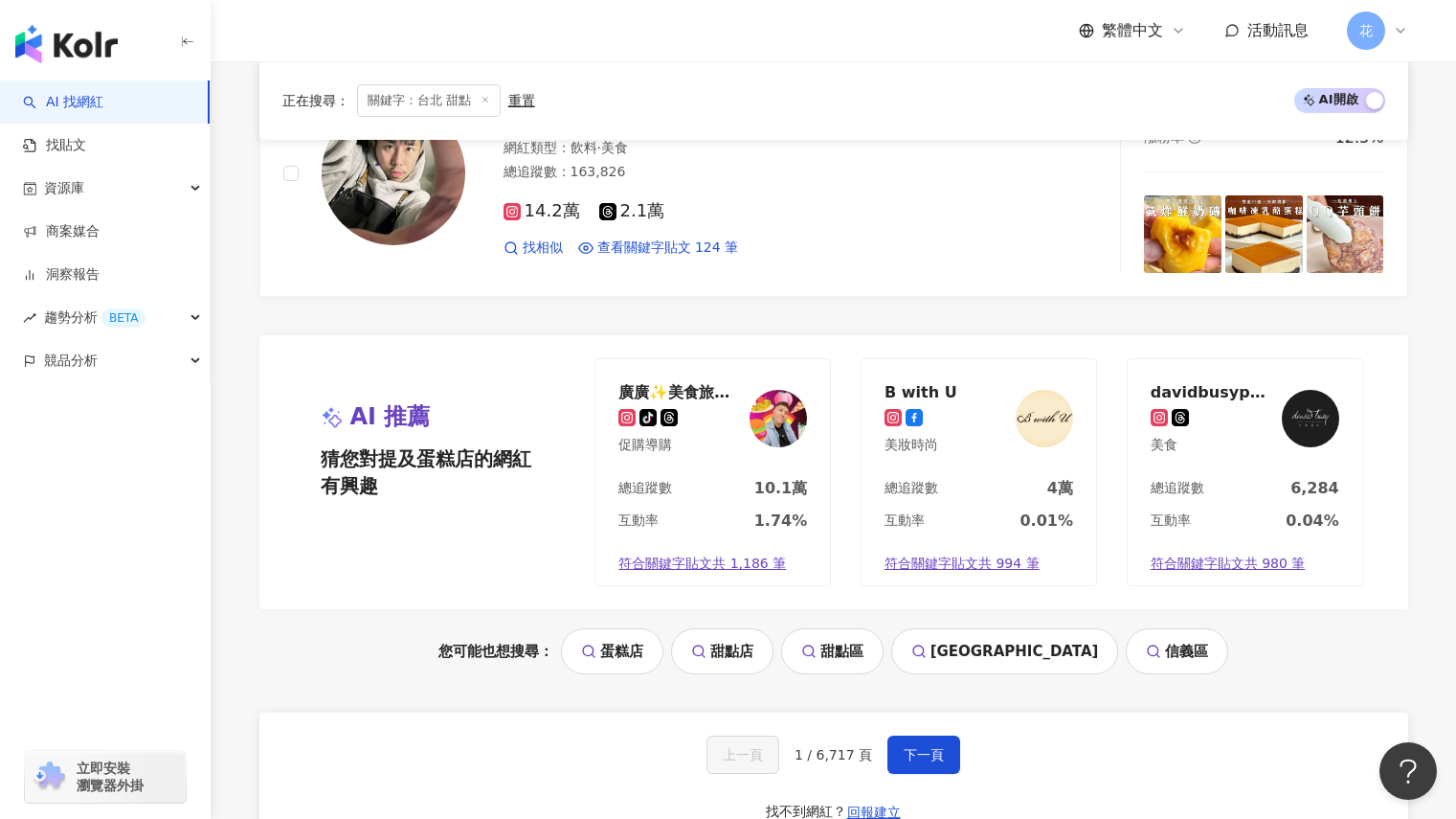
scroll to position [3372, 0]
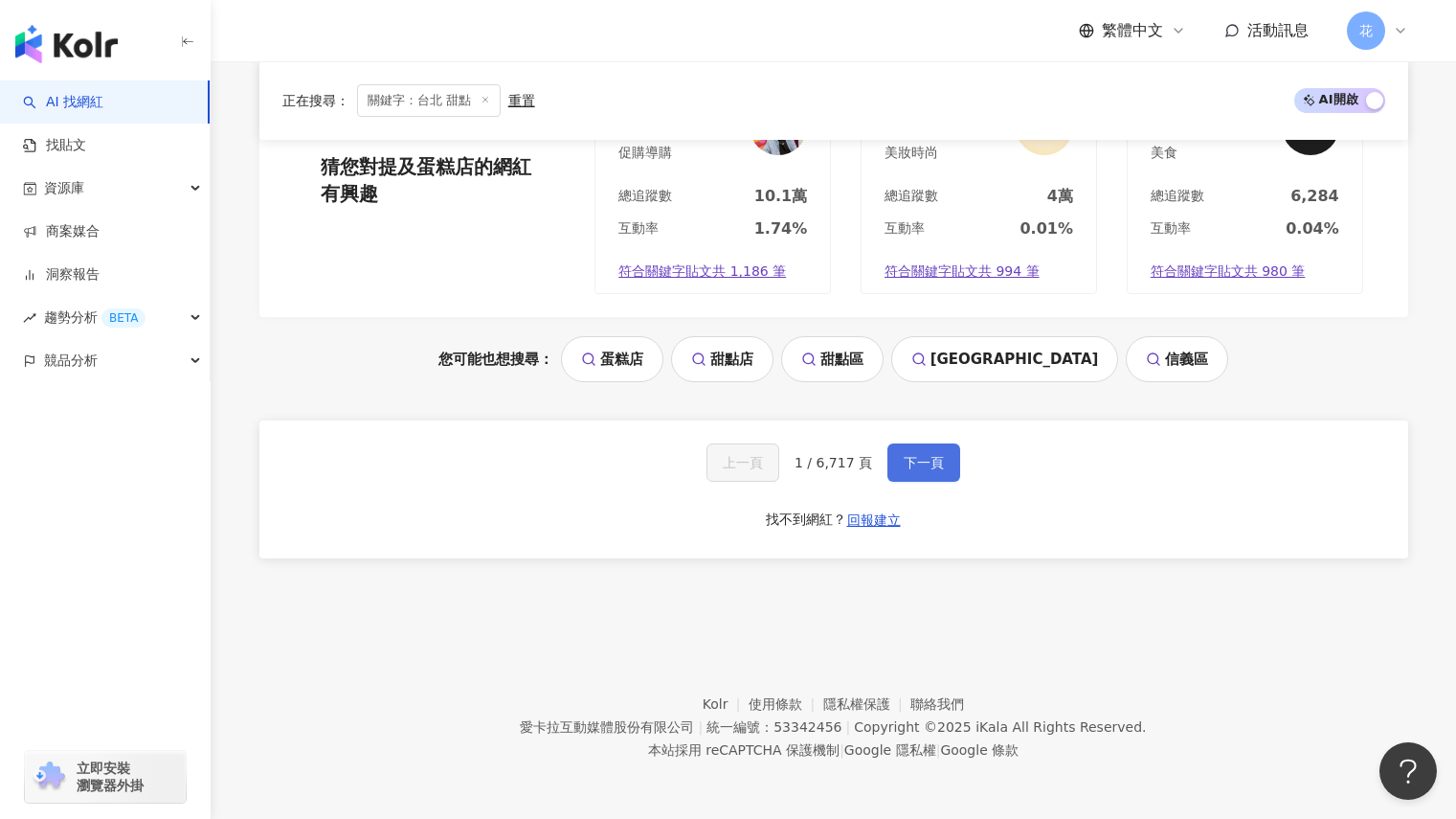
click at [922, 468] on span "下一頁" at bounding box center [923, 463] width 40 height 16
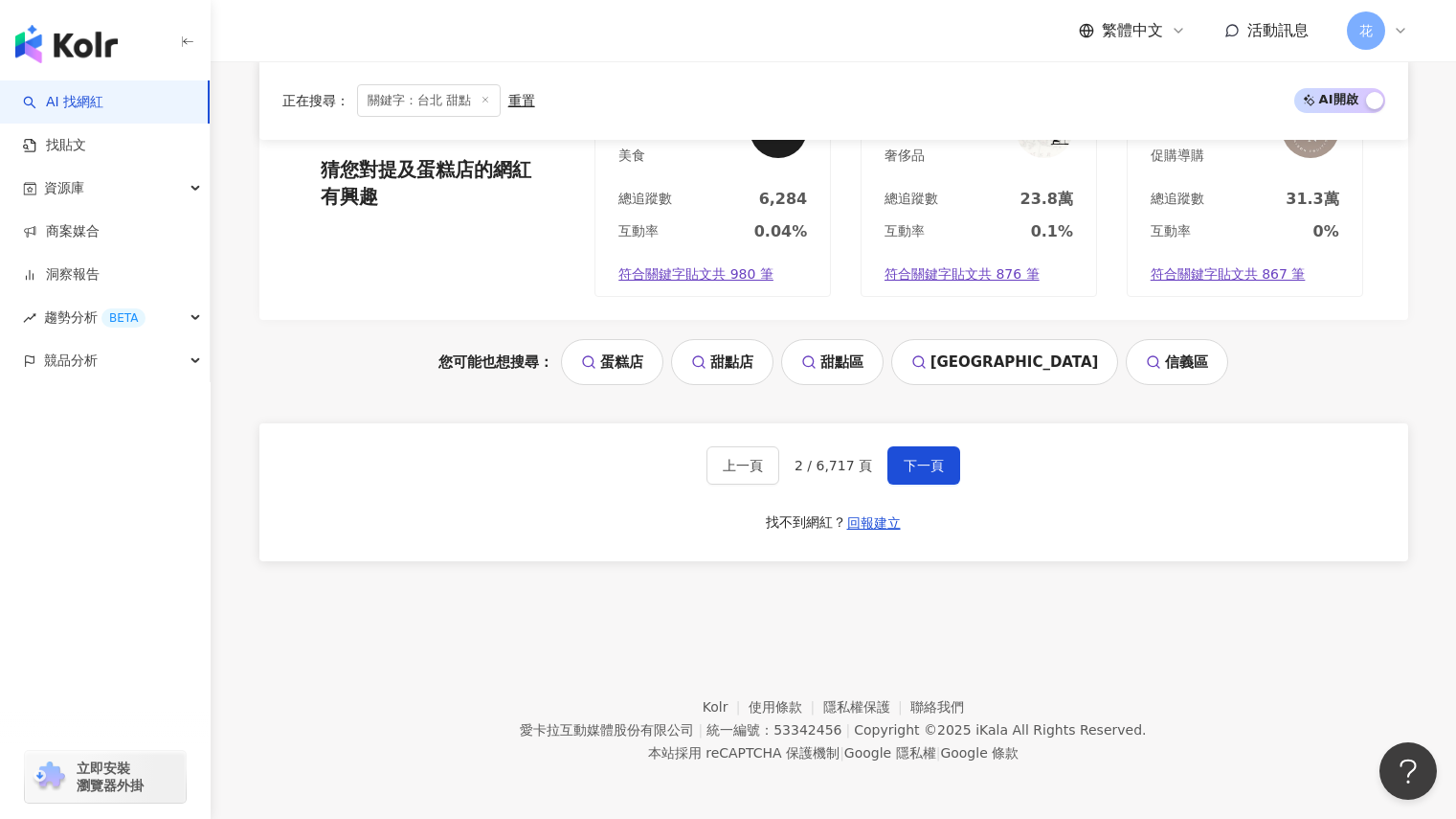
scroll to position [3643, 0]
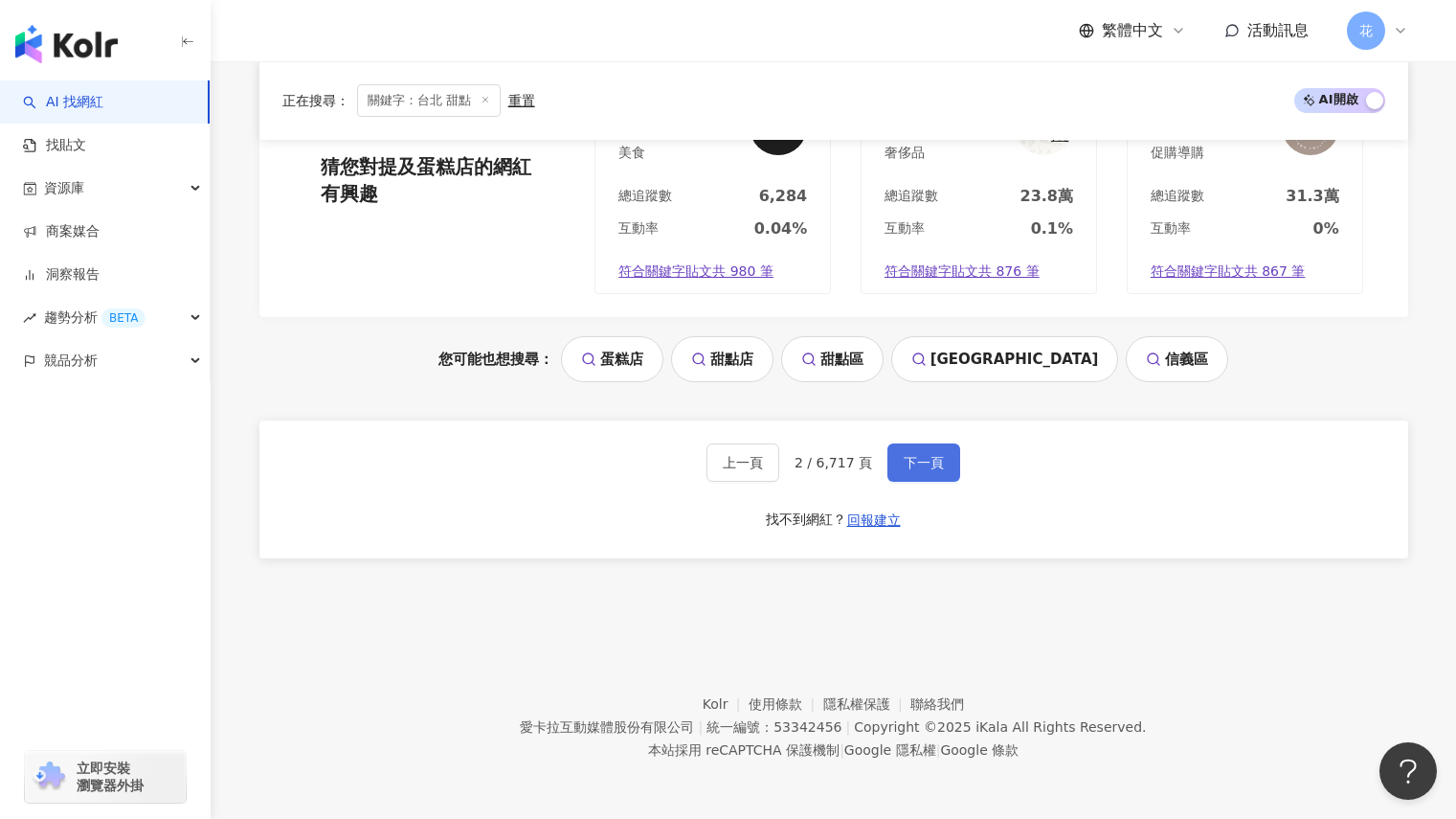
click at [913, 449] on button "下一頁" at bounding box center [924, 462] width 73 height 38
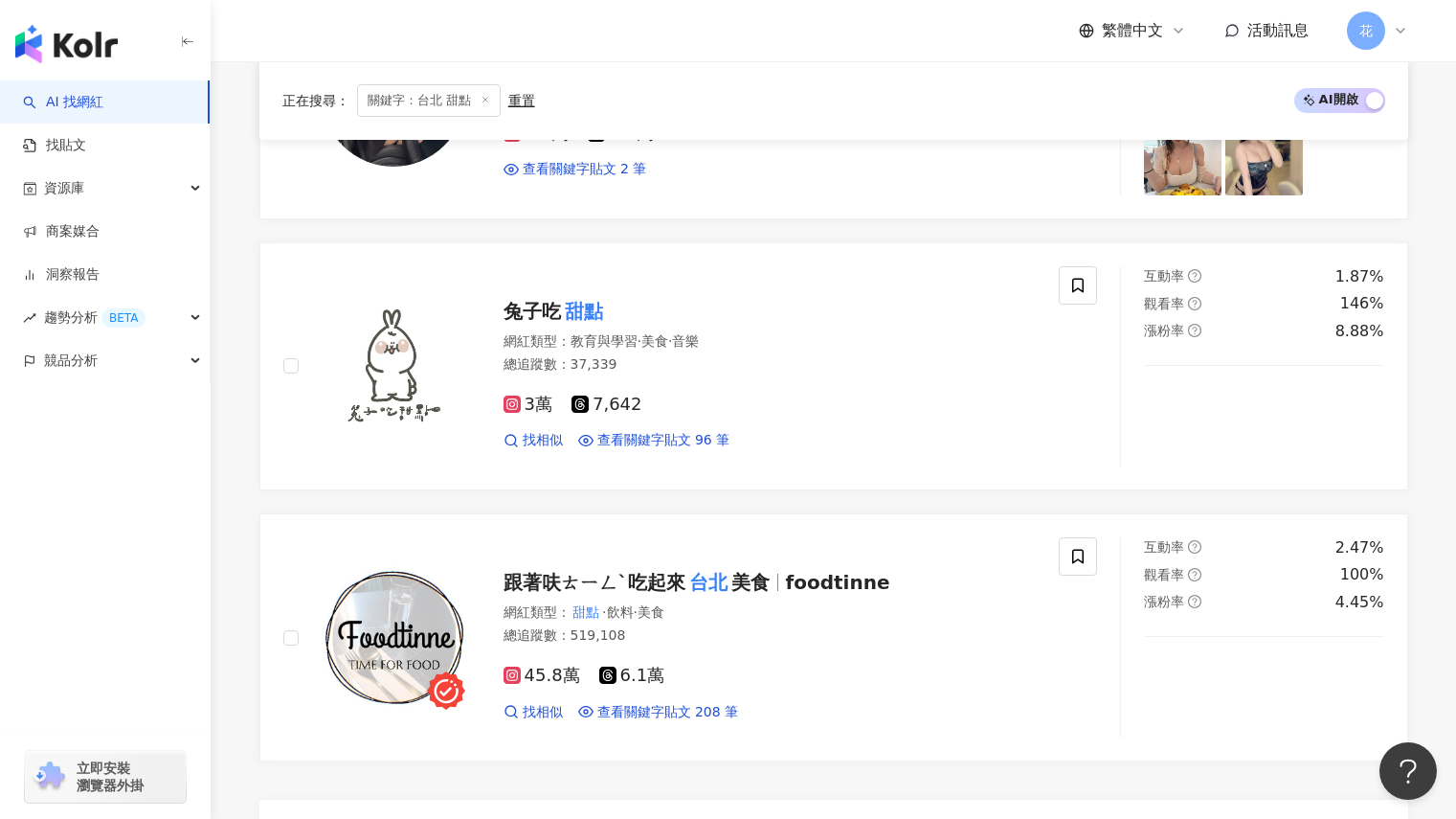
scroll to position [3352, 0]
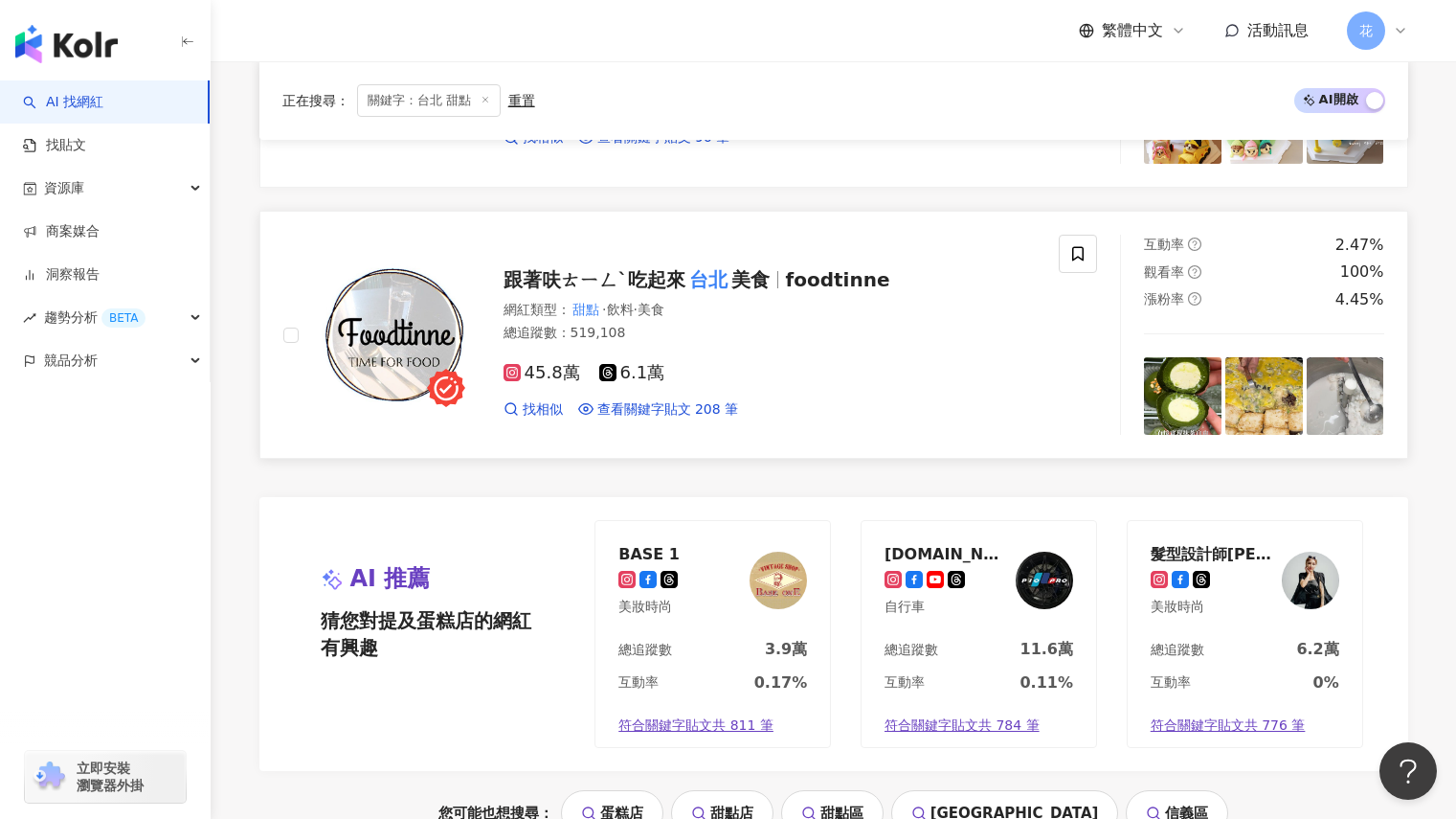
click at [727, 275] on mark "台北" at bounding box center [708, 279] width 46 height 30
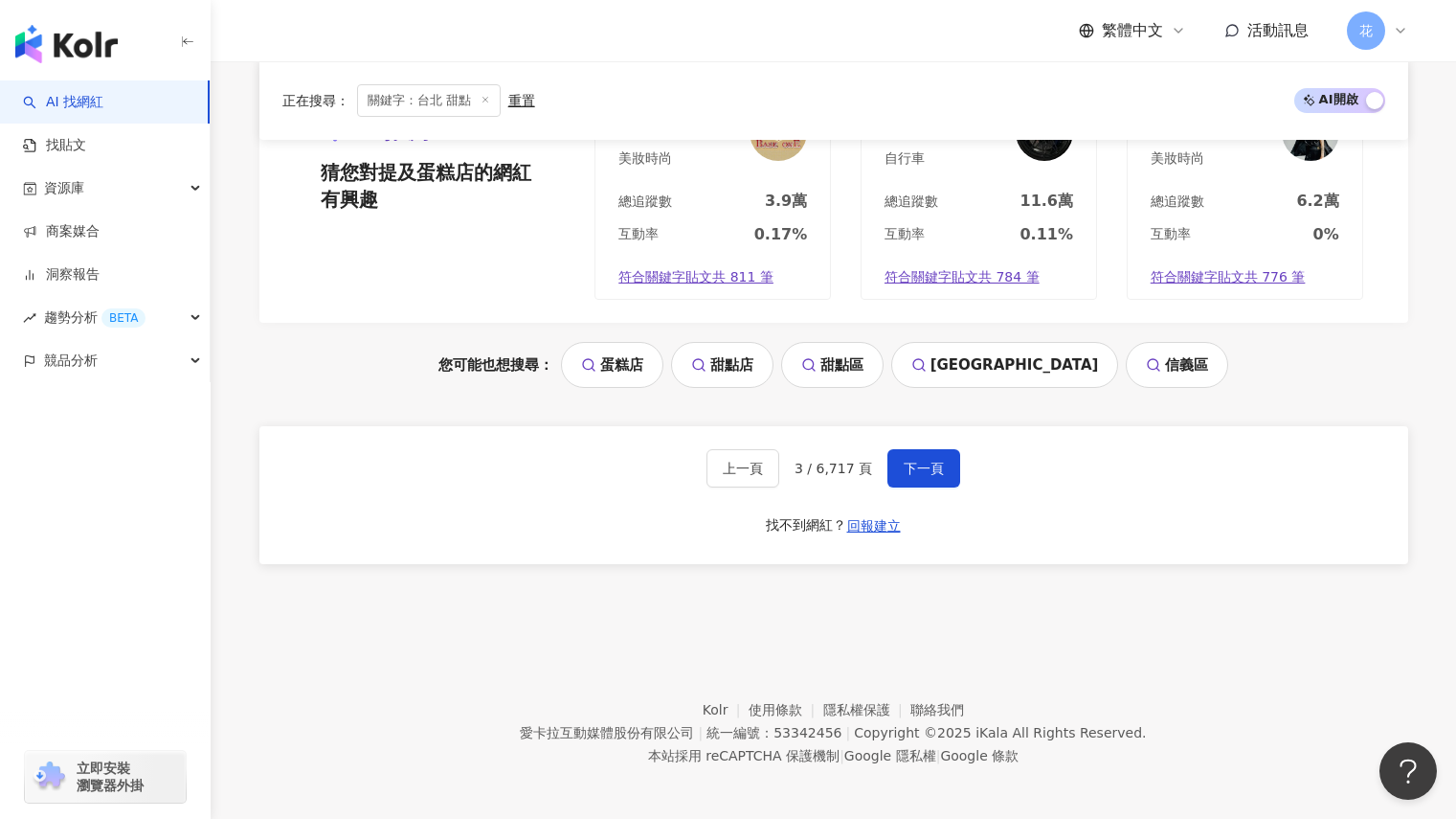
scroll to position [3614, 0]
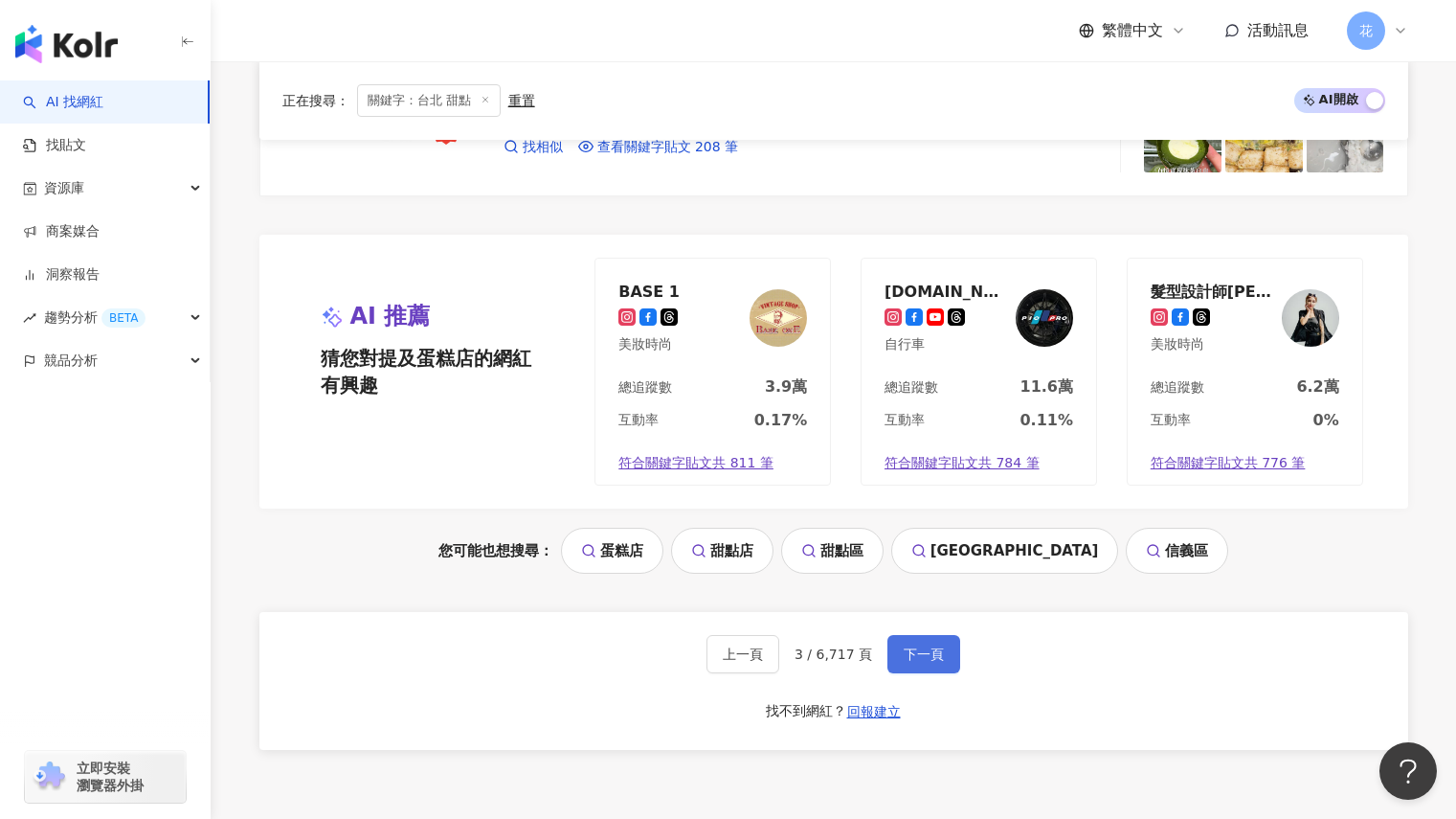
click at [933, 666] on button "下一頁" at bounding box center [924, 653] width 73 height 38
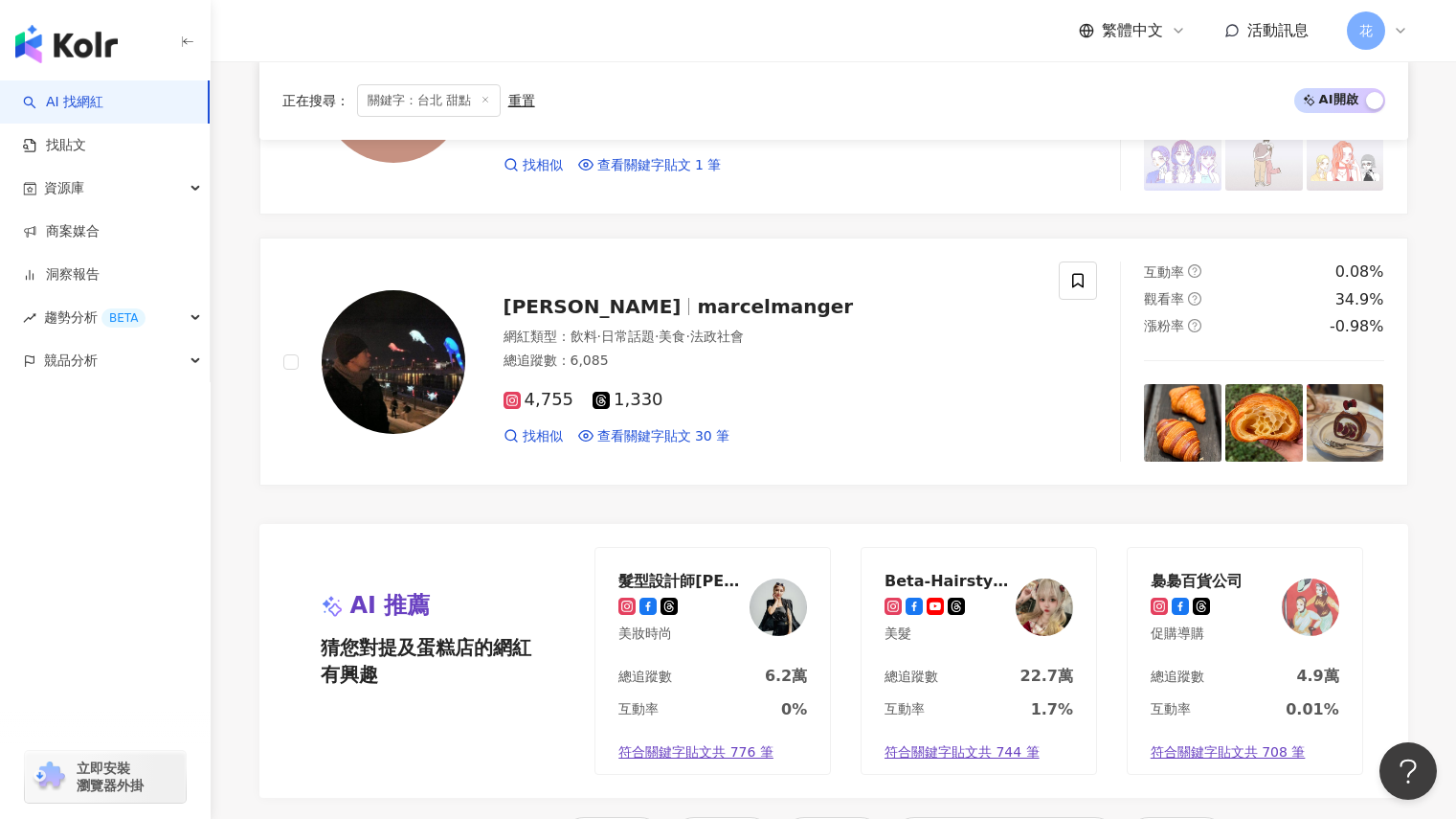
scroll to position [3735, 0]
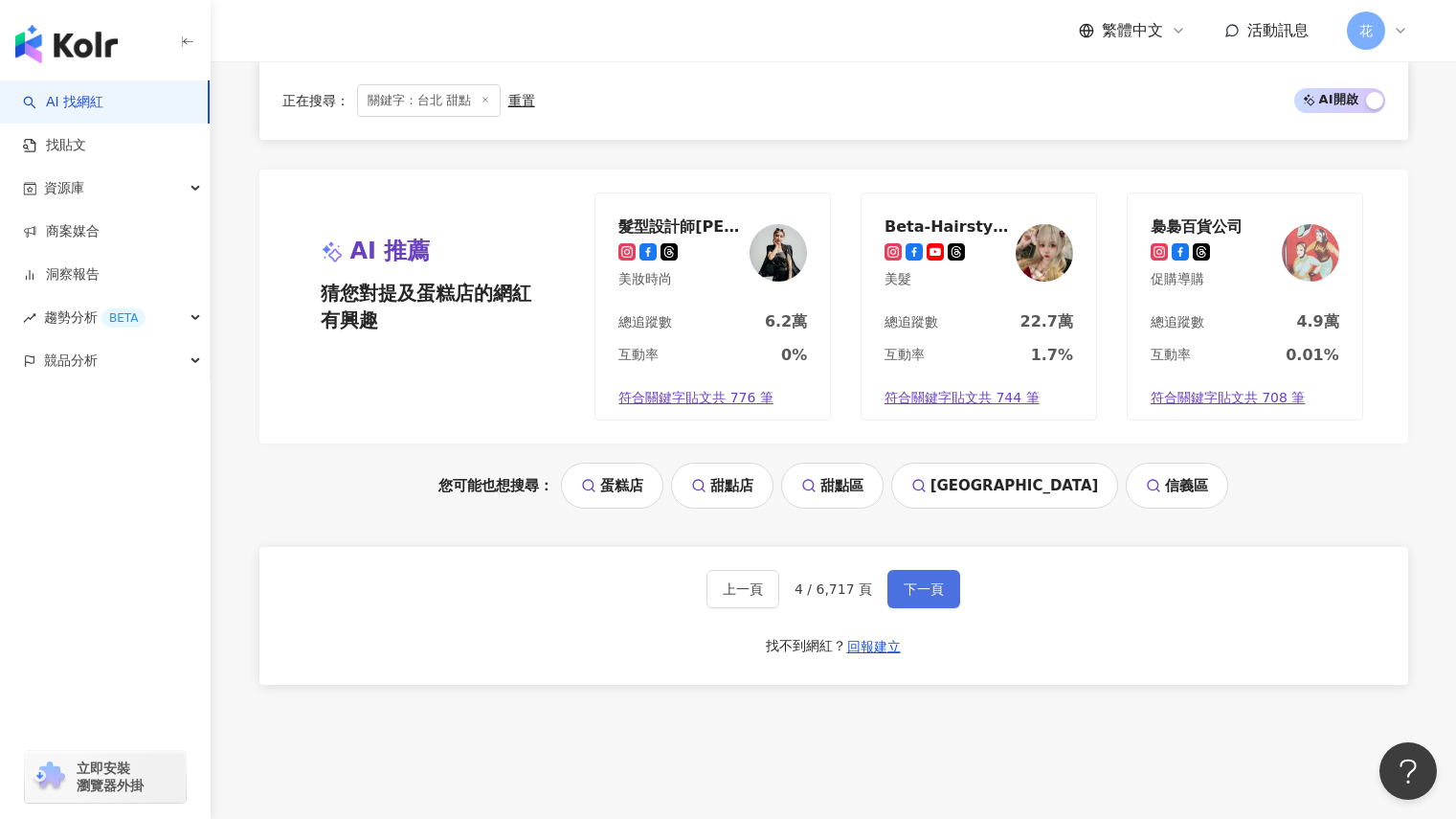
click at [901, 576] on button "下一頁" at bounding box center [924, 588] width 73 height 38
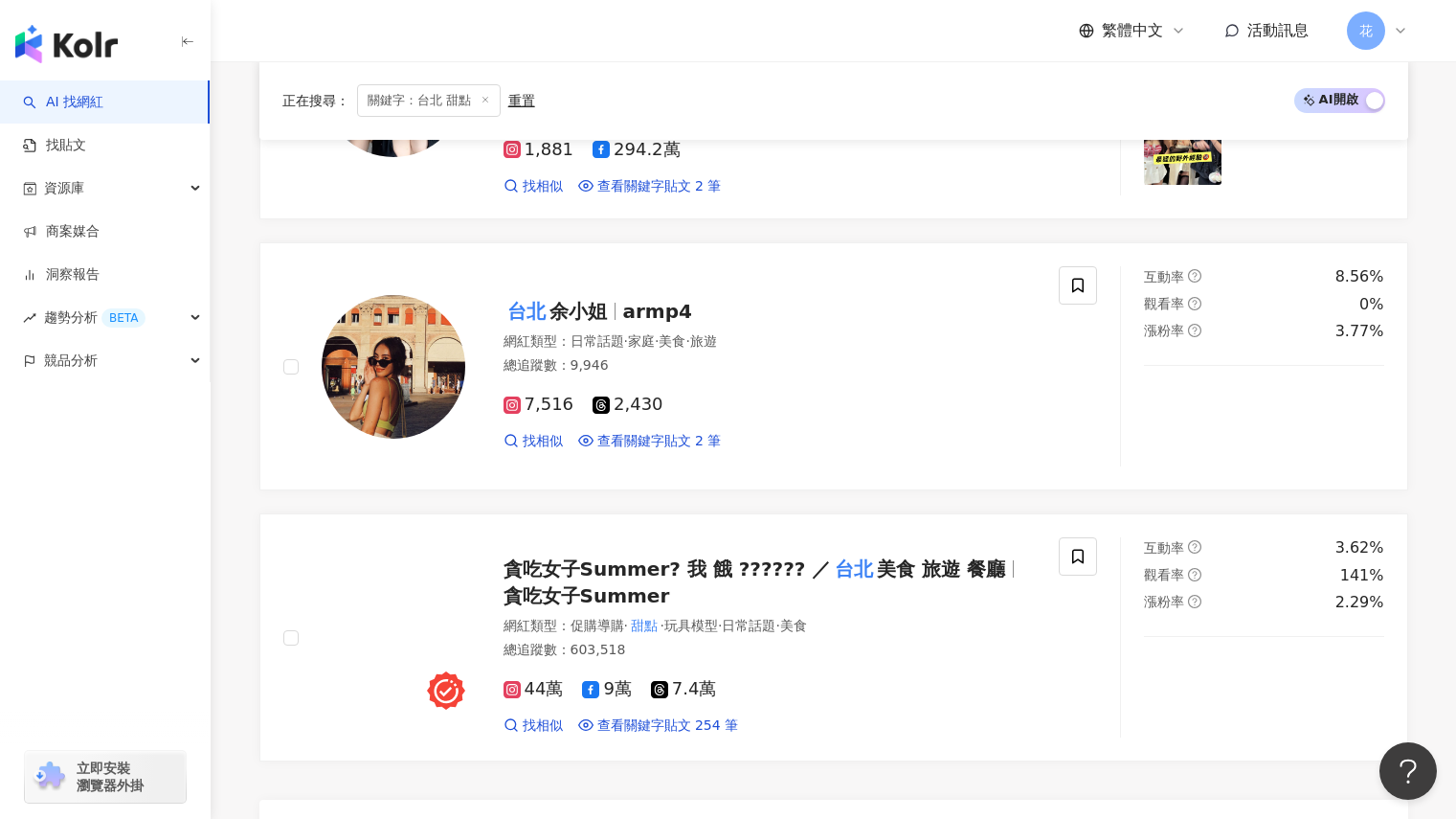
scroll to position [3065, 0]
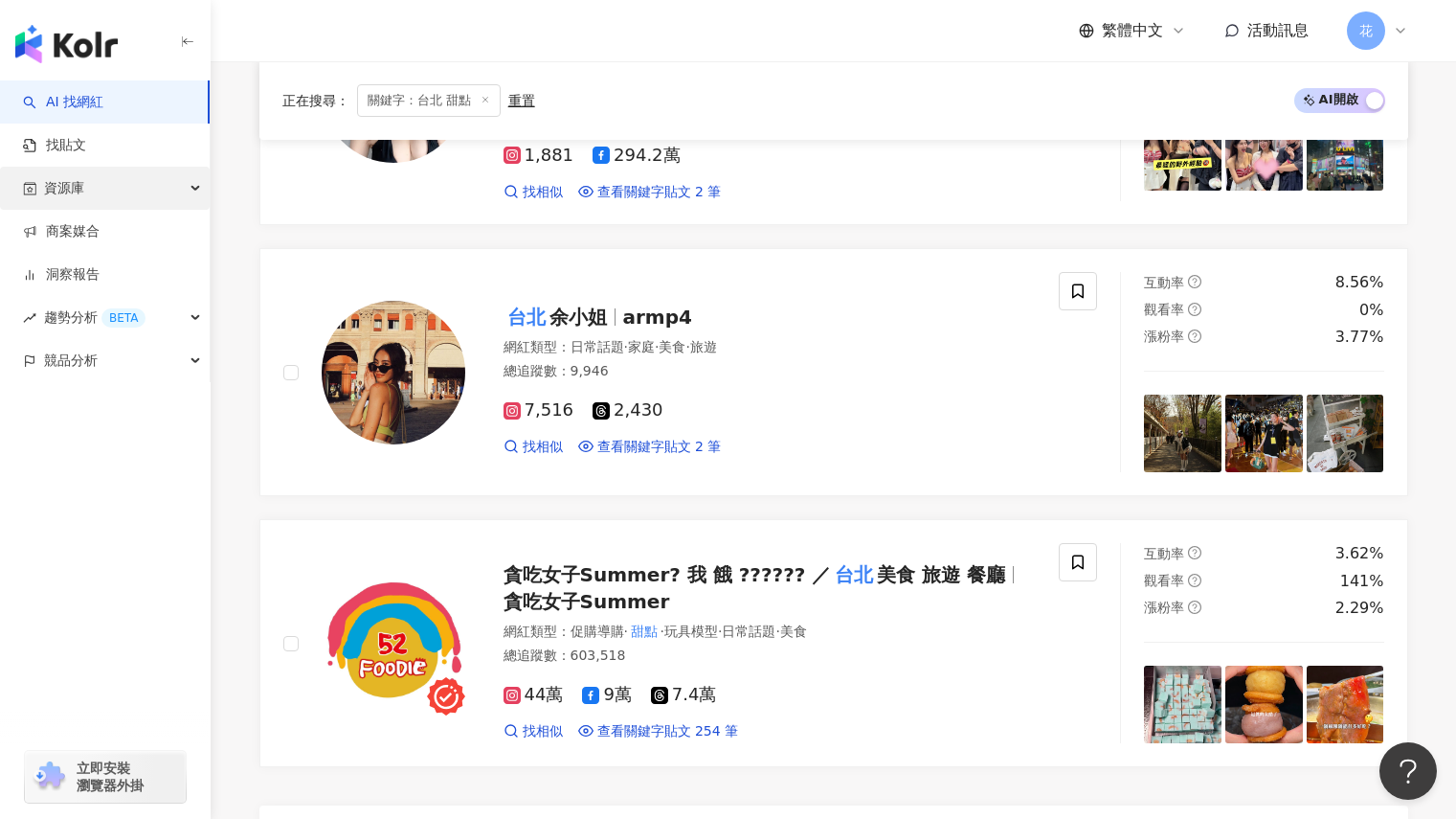
click at [84, 181] on span "資源庫" at bounding box center [63, 188] width 40 height 43
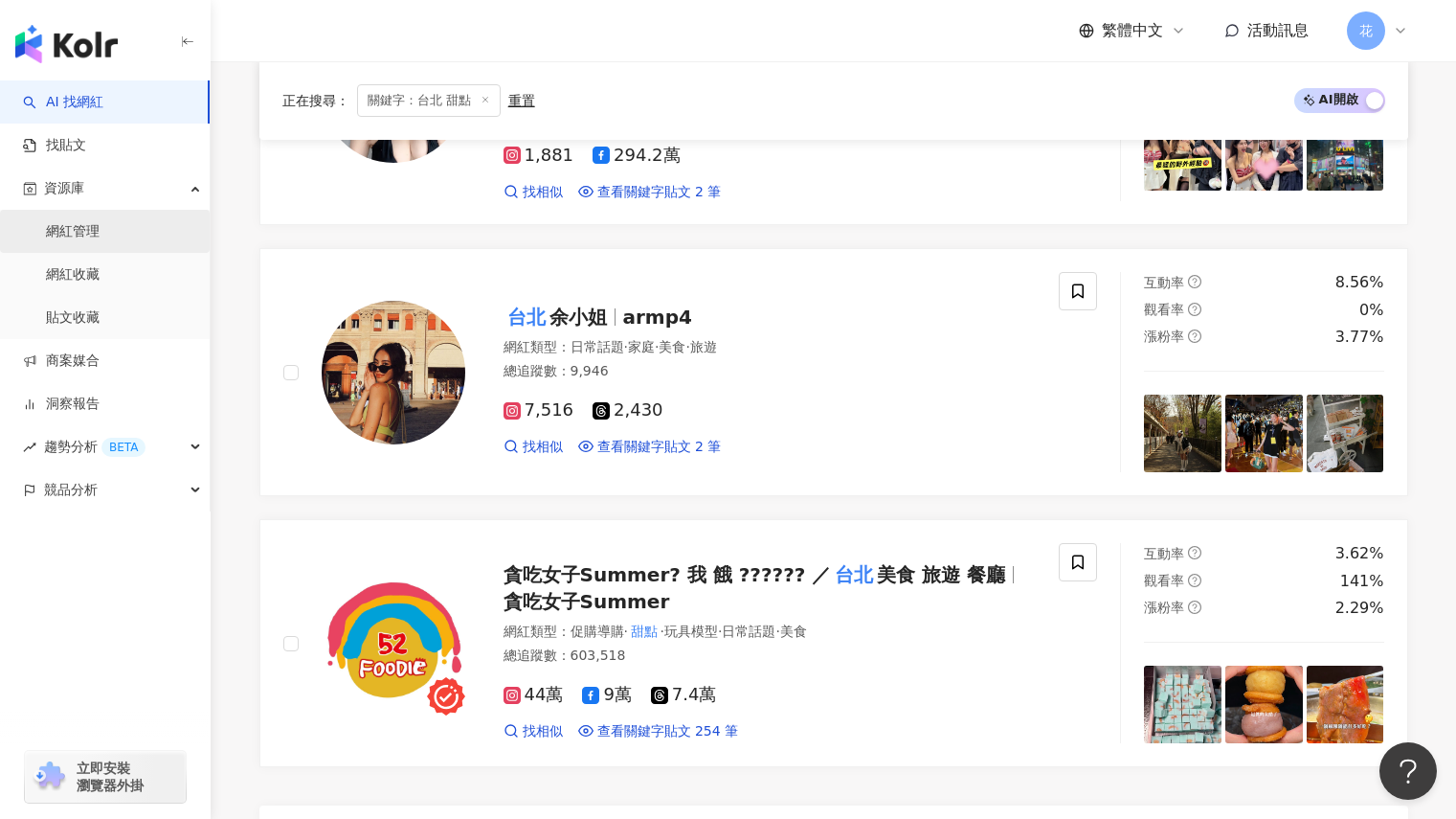
click at [91, 222] on link "網紅管理" at bounding box center [72, 232] width 54 height 19
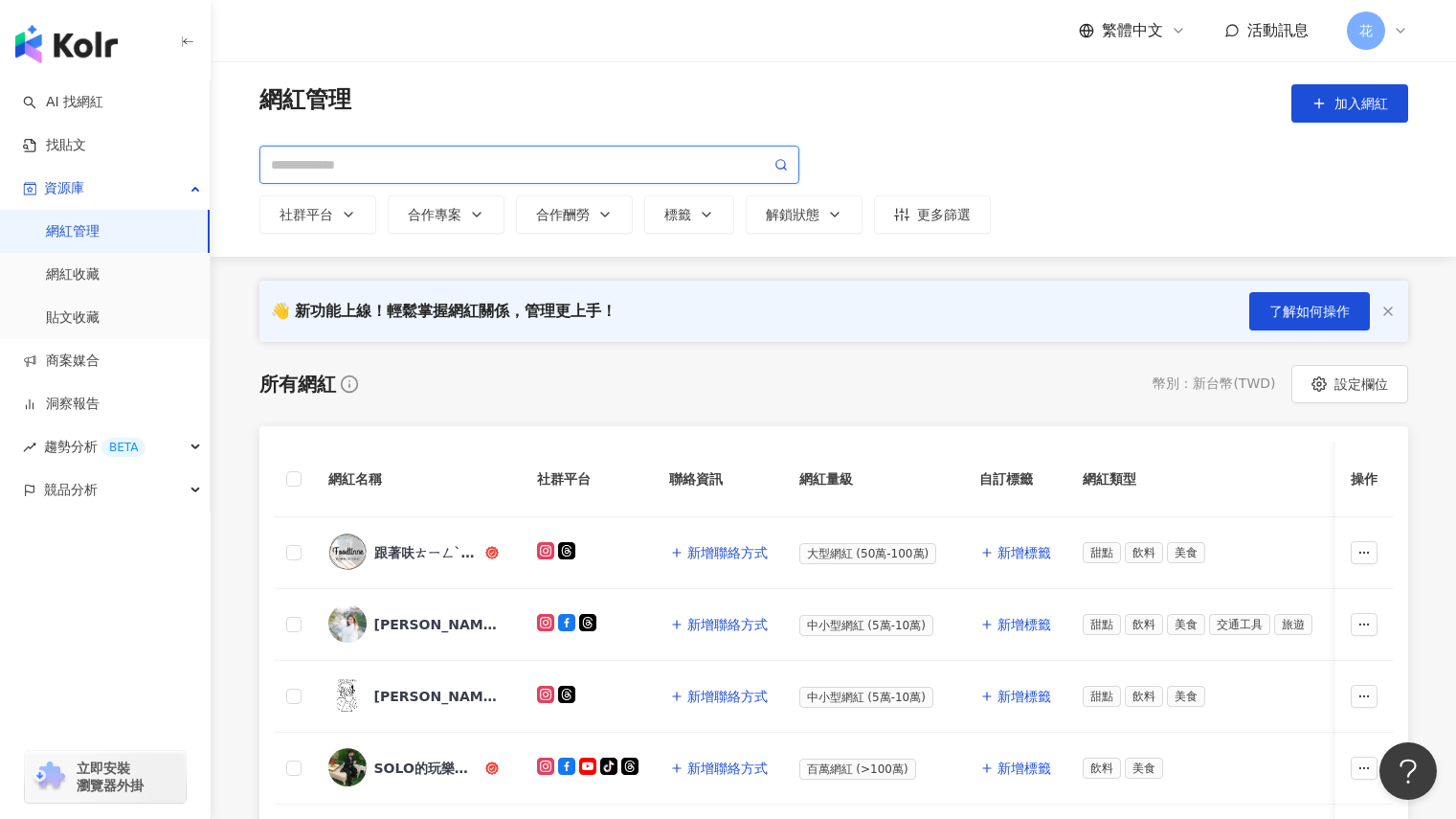
click at [573, 167] on input "search" at bounding box center [520, 165] width 499 height 21
click at [794, 160] on span "*****" at bounding box center [529, 164] width 540 height 38
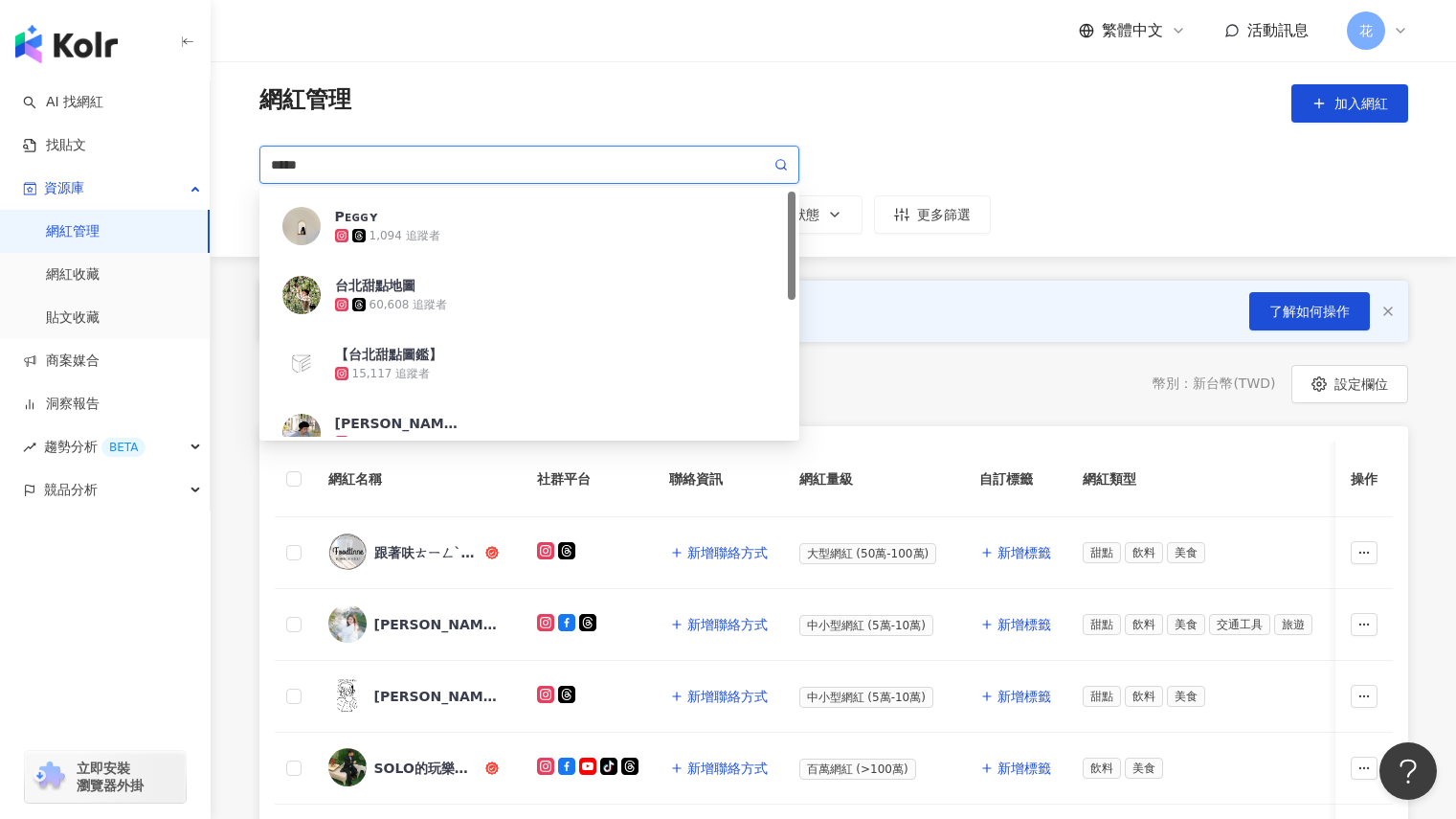
type input "*****"
click at [975, 145] on div "***** 社群平台 合作專案 合作酬勞 標籤 解鎖狀態 更多篩選 795f9481-4ee6-4180-bf61-aab6295e65c9 Pᴇɢɢʏ 1,…" at bounding box center [834, 189] width 1148 height 88
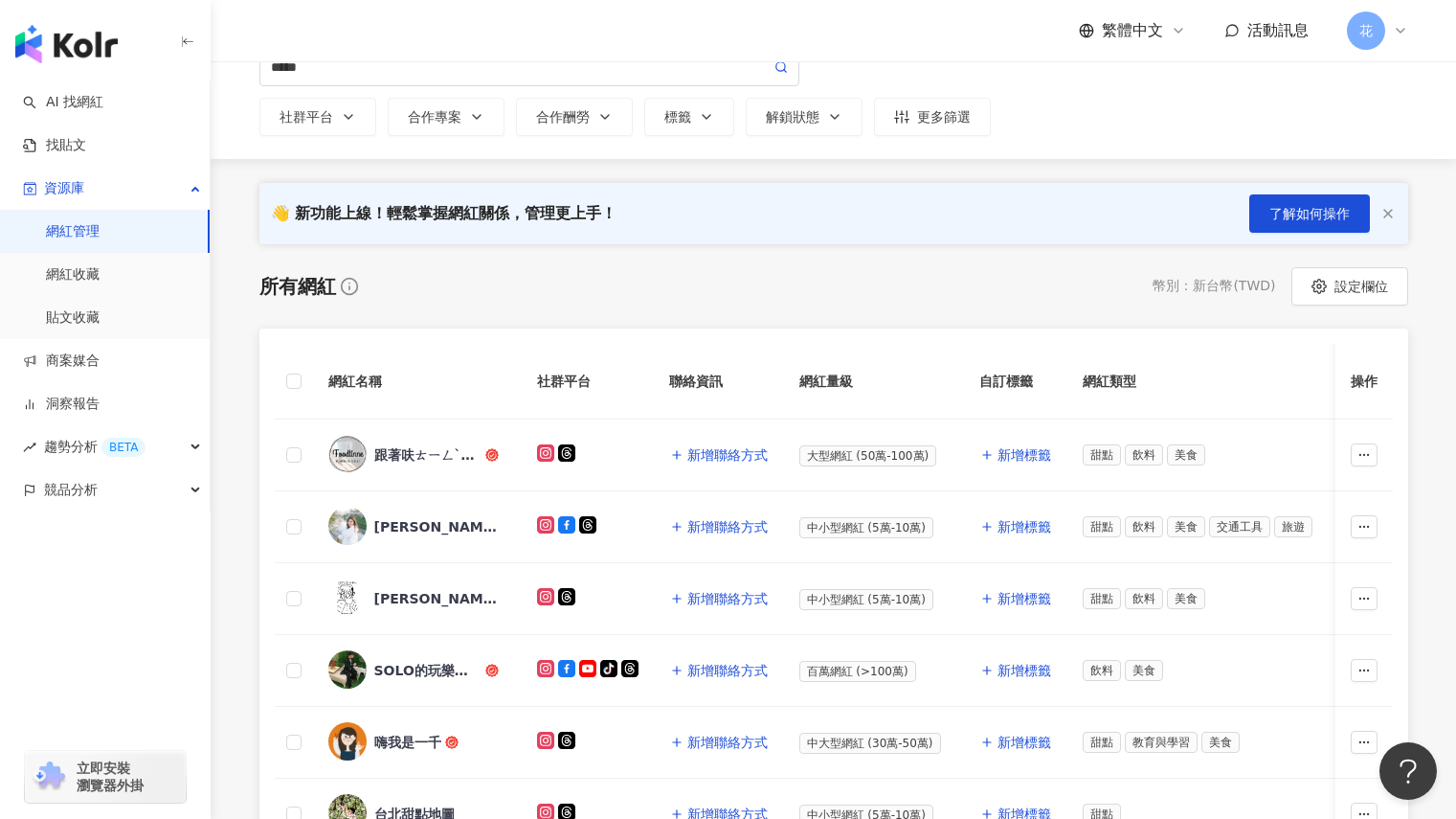
scroll to position [95, 0]
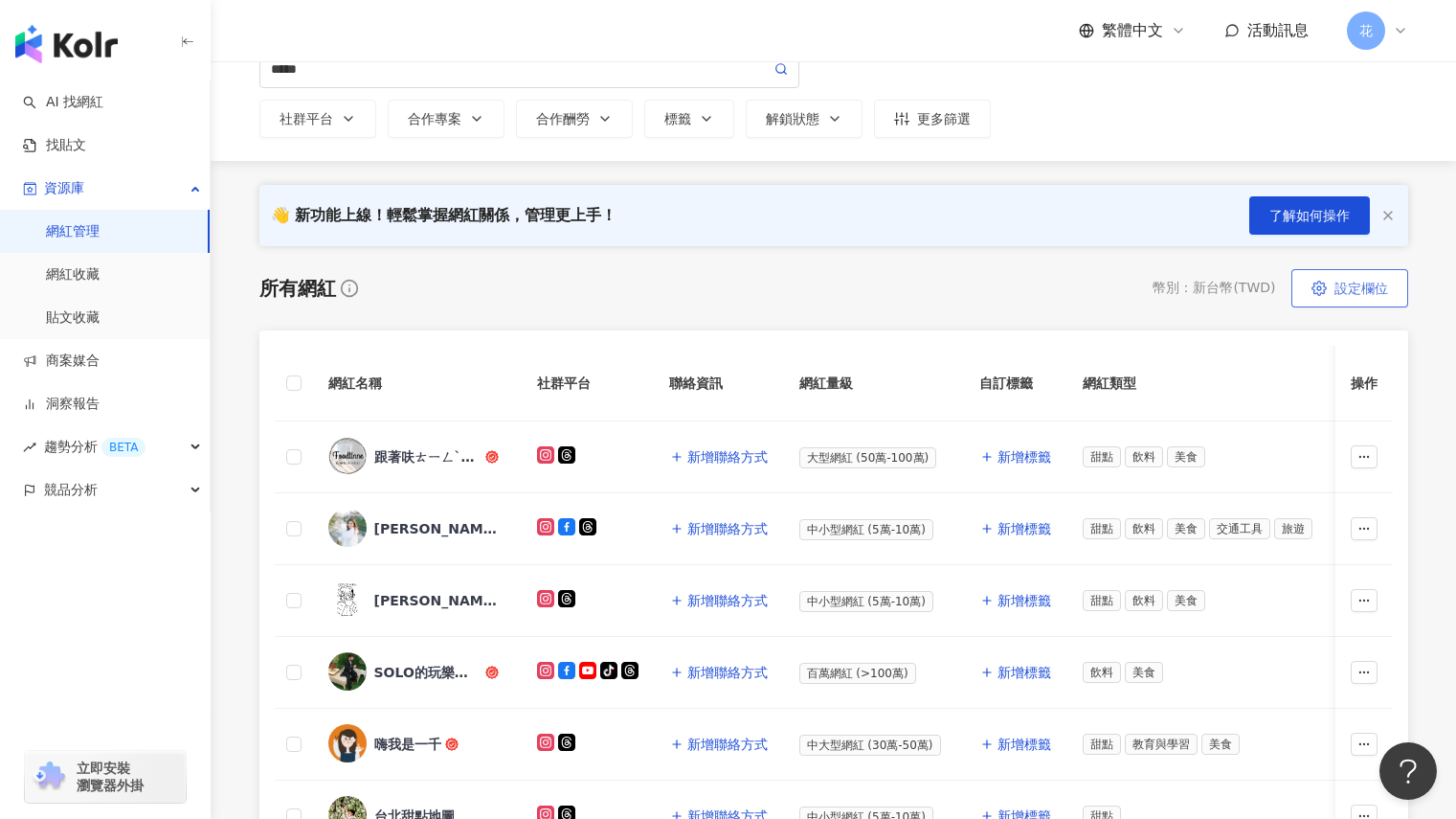
click at [1345, 298] on button "設定欄位" at bounding box center [1350, 287] width 117 height 38
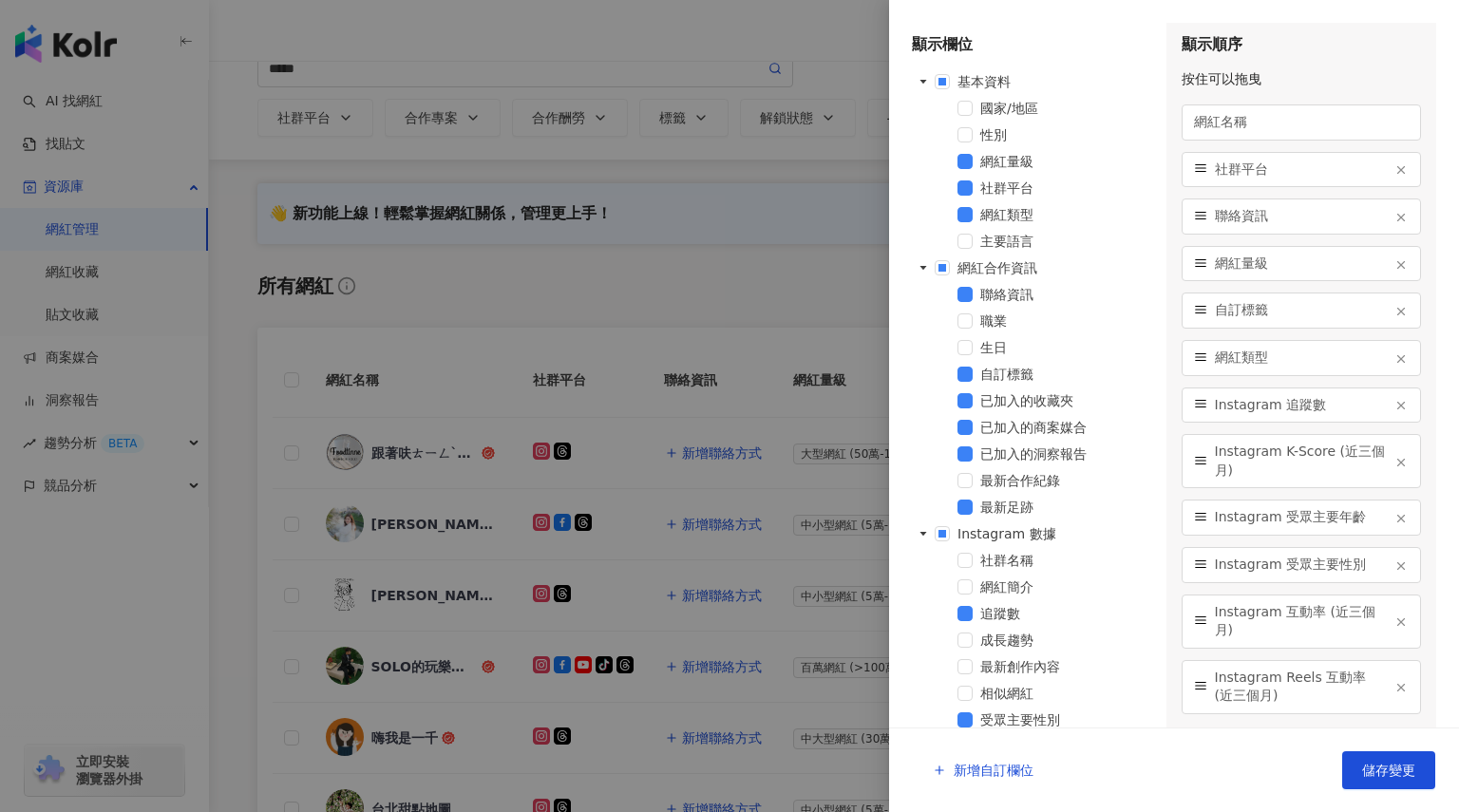
click at [840, 265] on div at bounding box center [729, 406] width 1459 height 812
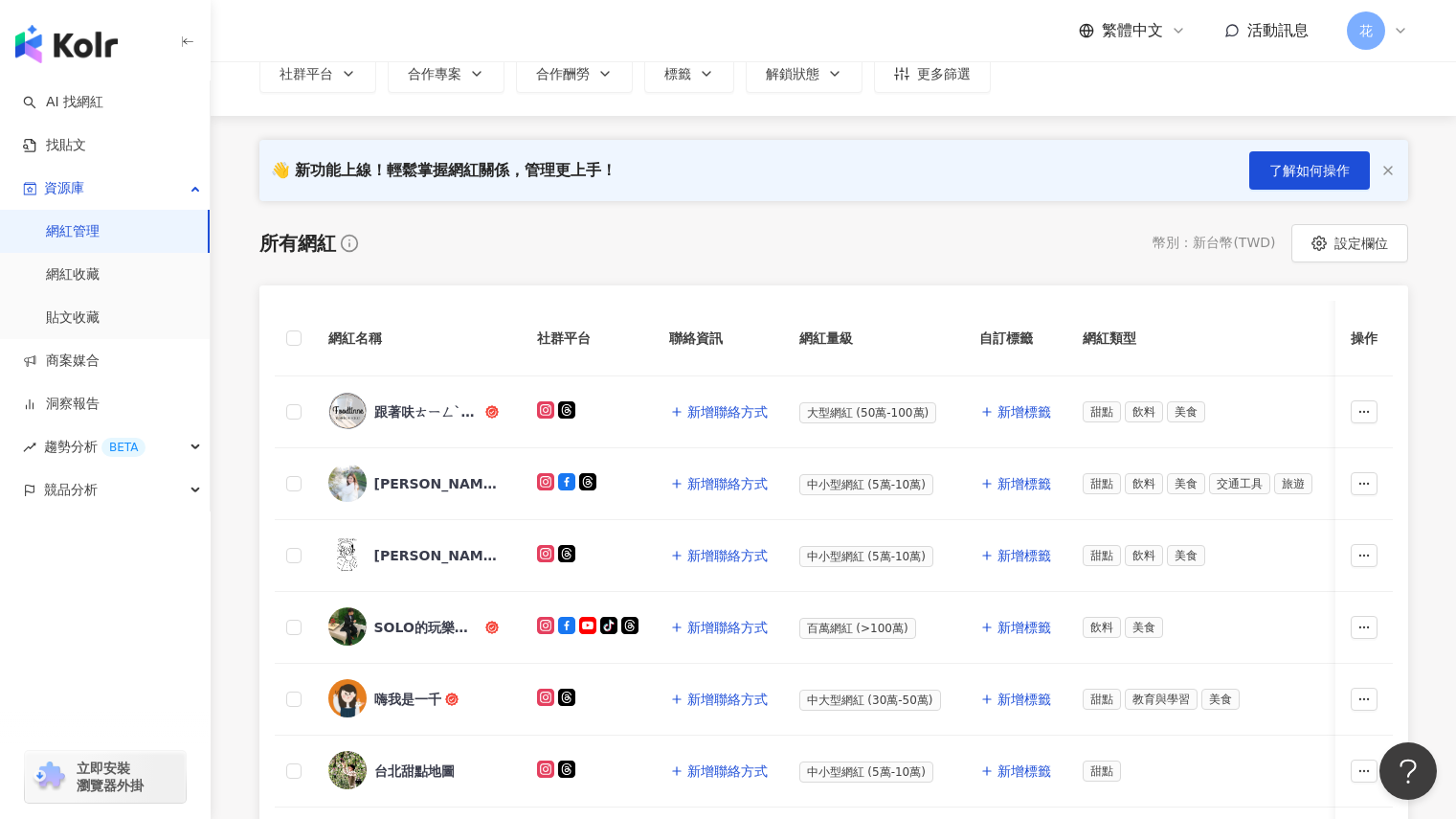
scroll to position [0, 0]
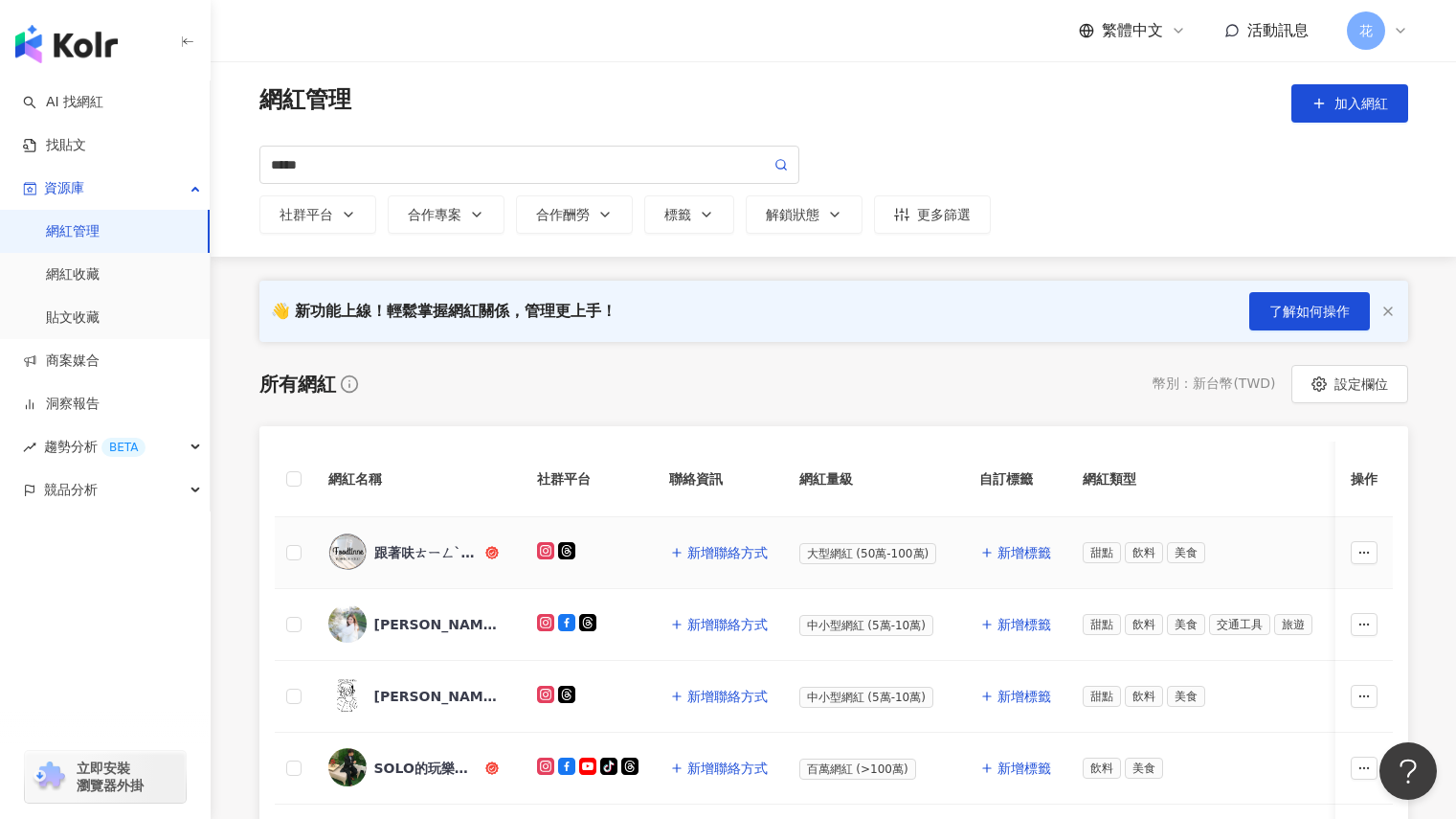
click at [1090, 555] on span "甜點" at bounding box center [1101, 553] width 38 height 21
click at [100, 112] on link "AI 找網紅" at bounding box center [63, 102] width 81 height 19
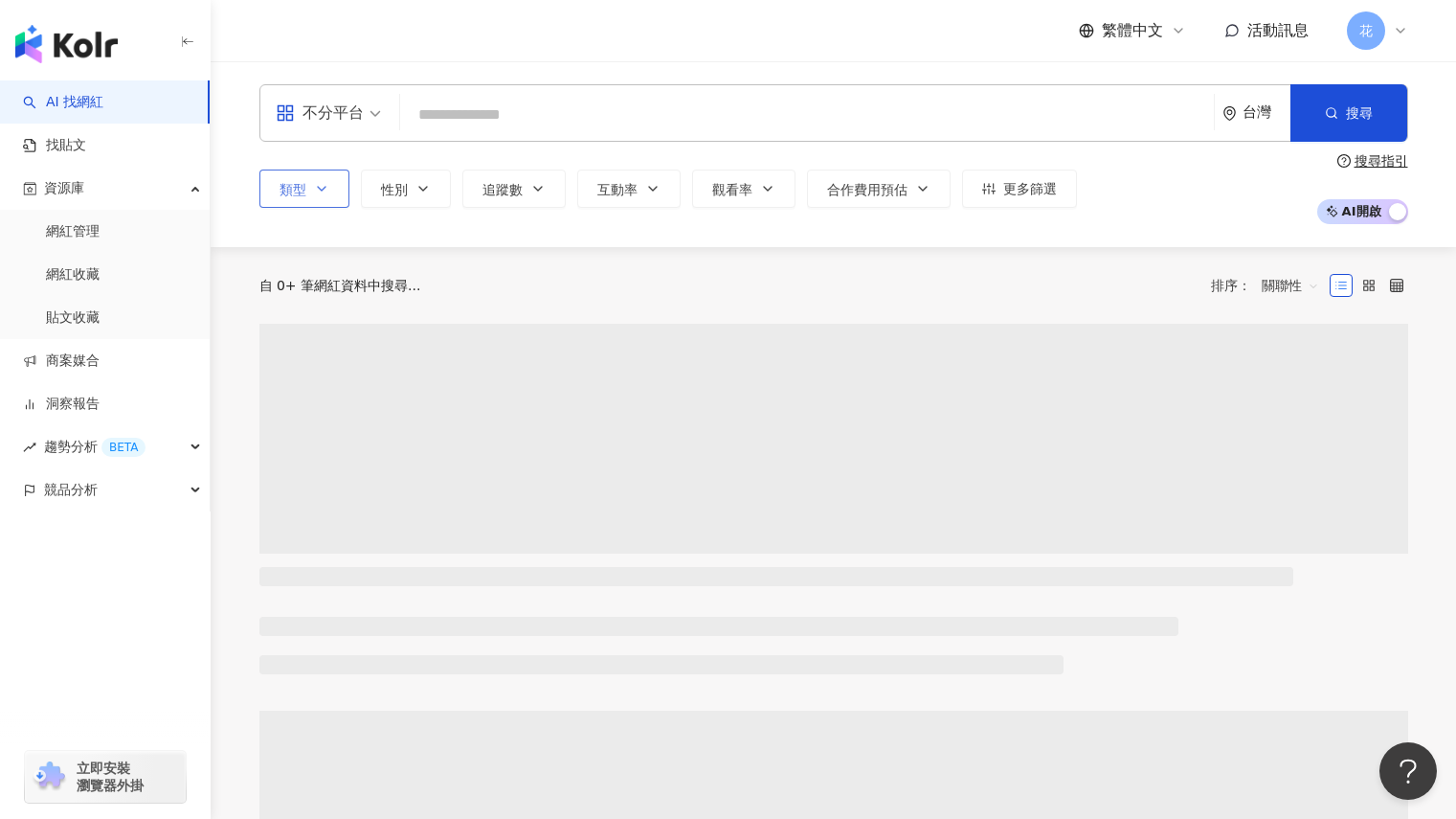
click at [329, 187] on button "類型" at bounding box center [305, 188] width 90 height 38
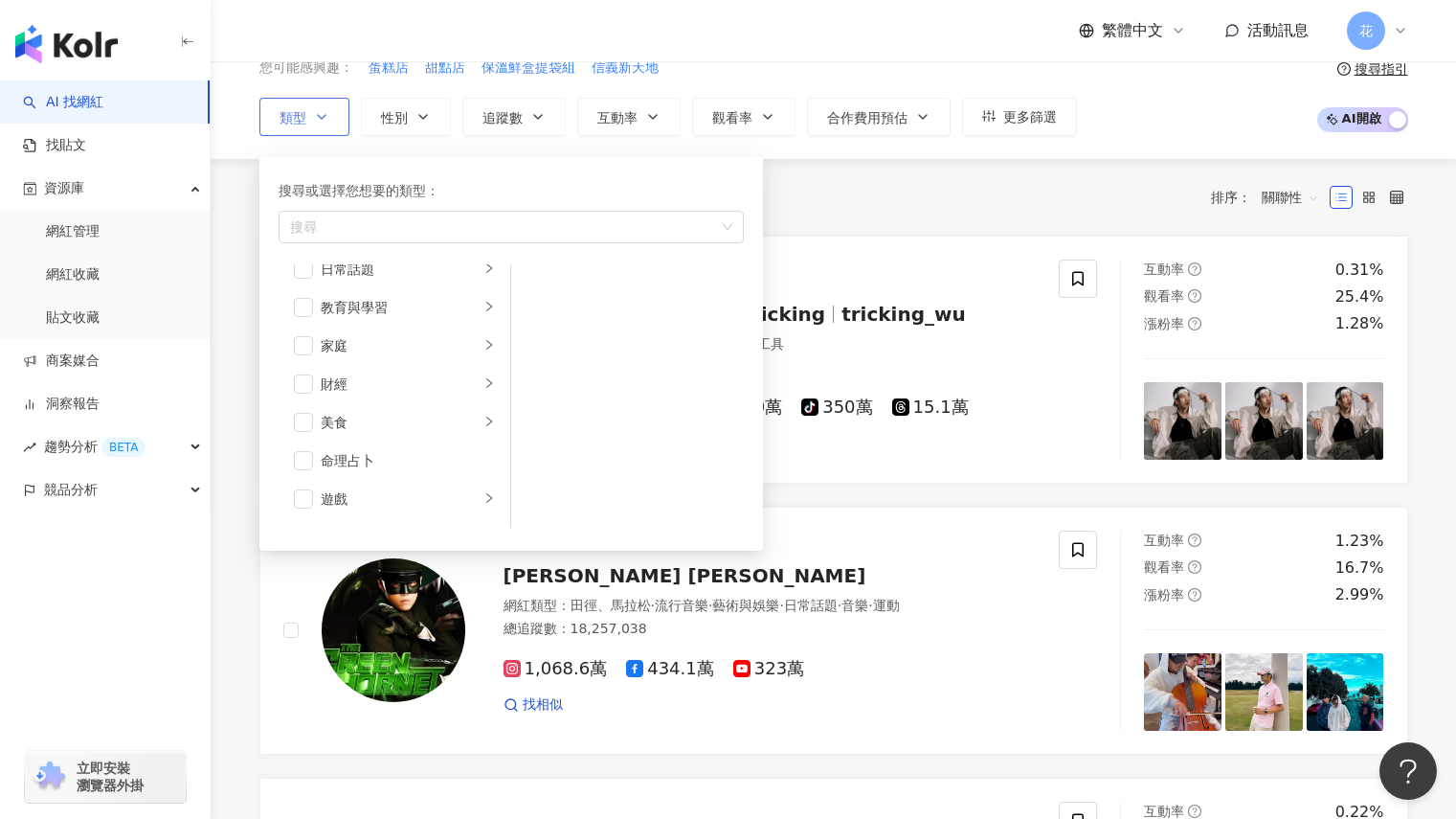
scroll to position [89, 0]
click at [308, 460] on span "button" at bounding box center [304, 466] width 19 height 19
click at [869, 210] on div "共 10,000+ 筆 排序： 關聯性" at bounding box center [834, 197] width 1148 height 30
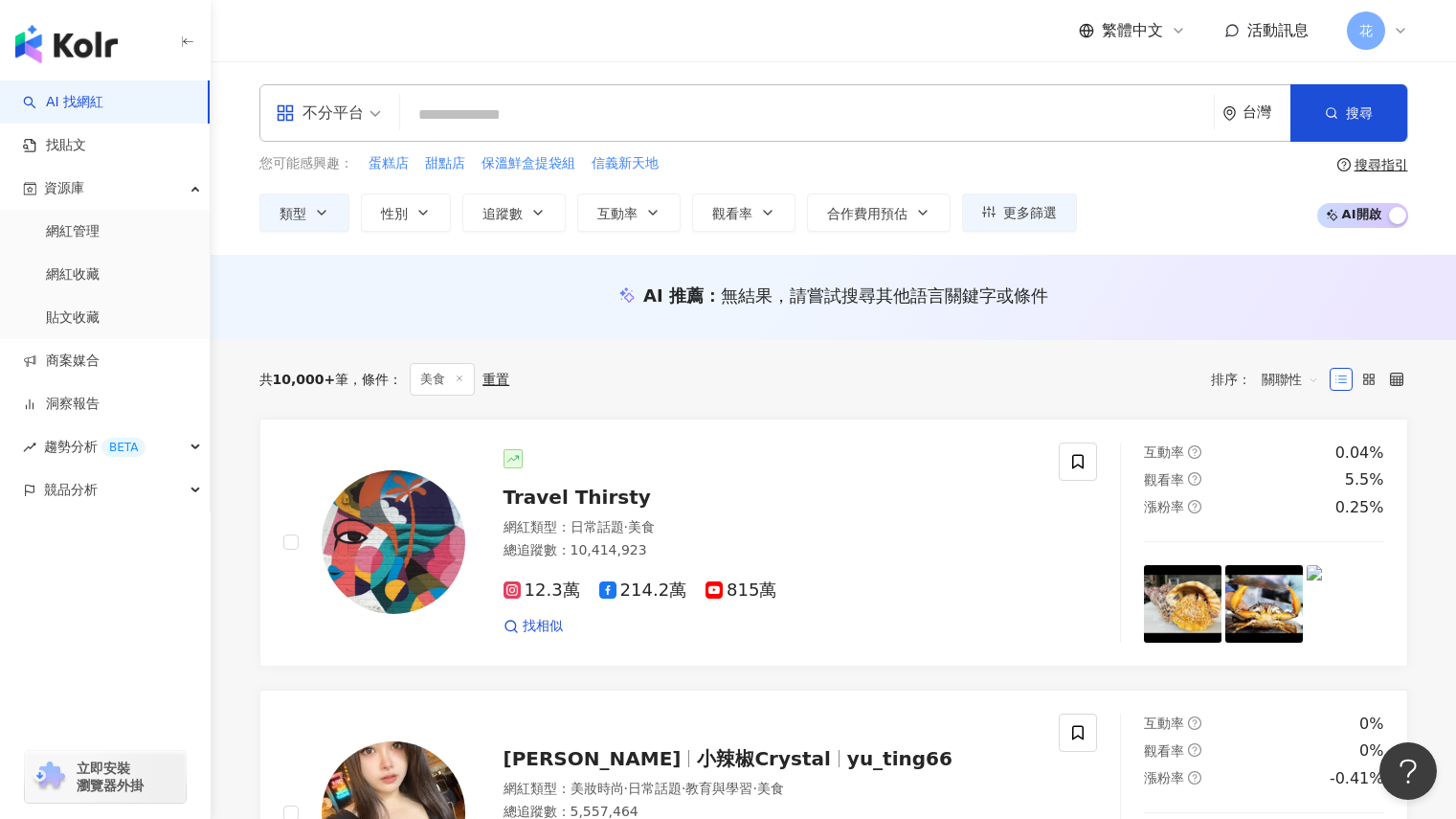
click at [542, 117] on input "search" at bounding box center [807, 114] width 798 height 36
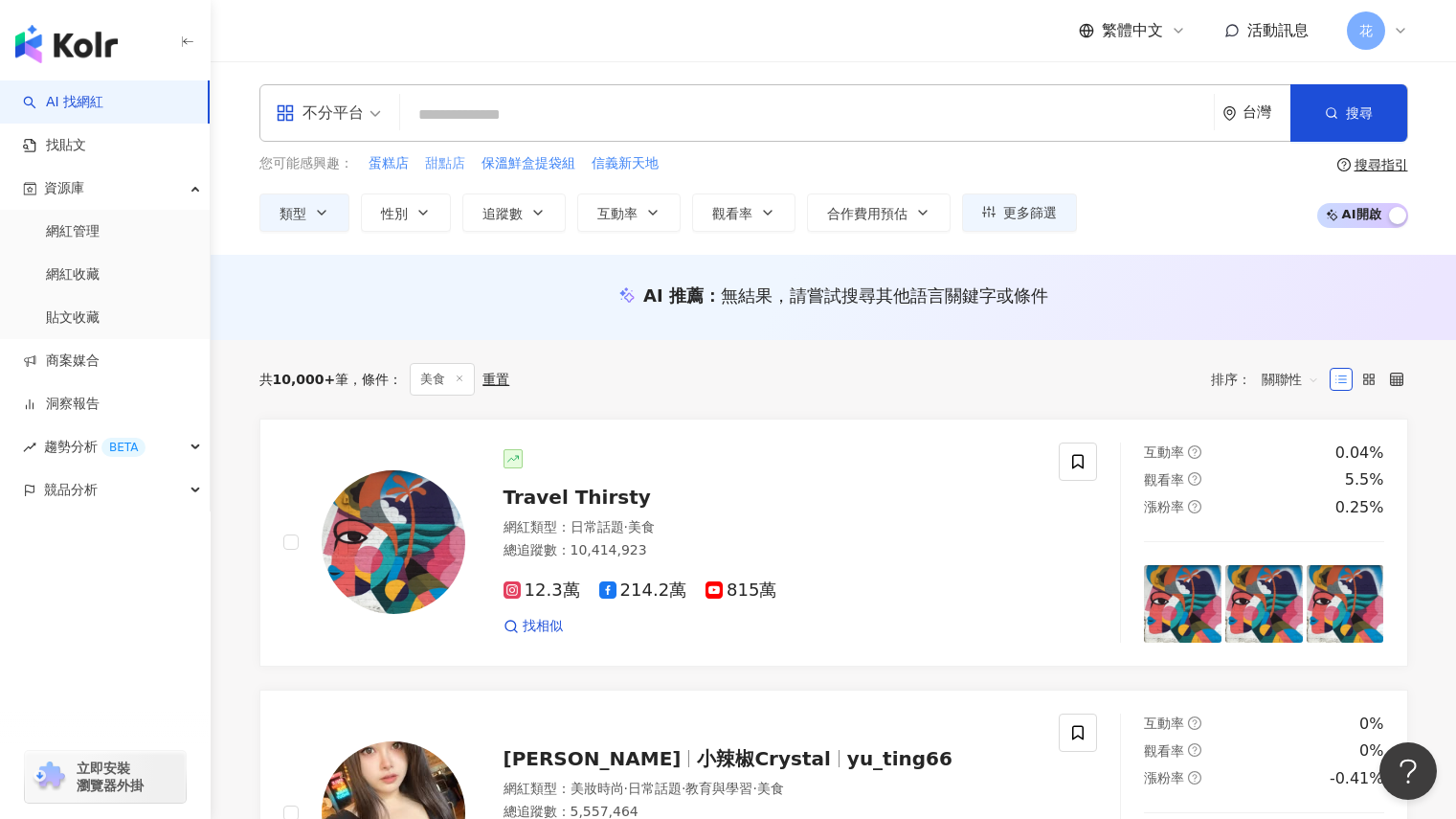
click at [432, 154] on span "甜點店" at bounding box center [445, 164] width 40 height 19
type input "***"
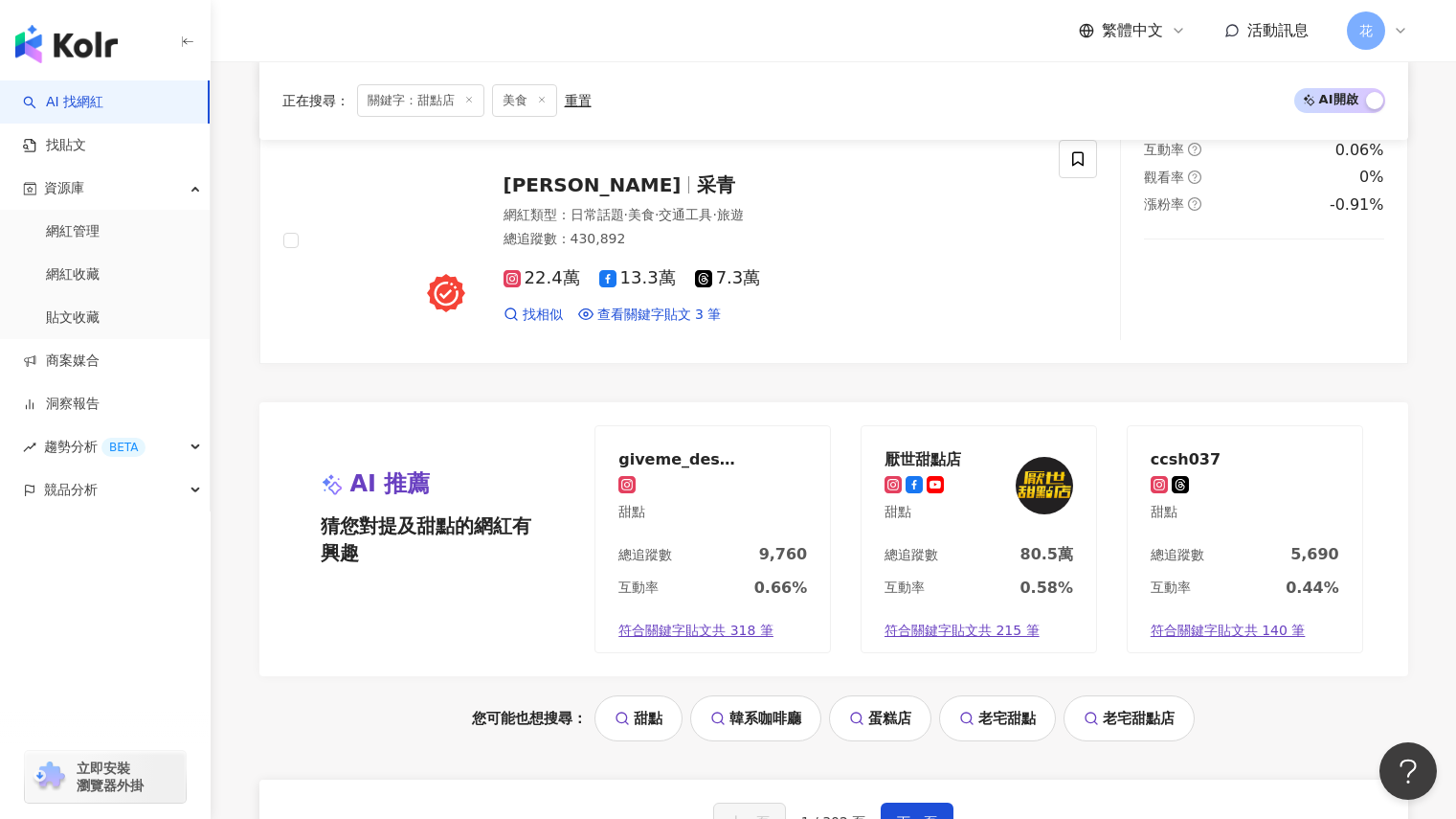
scroll to position [3622, 0]
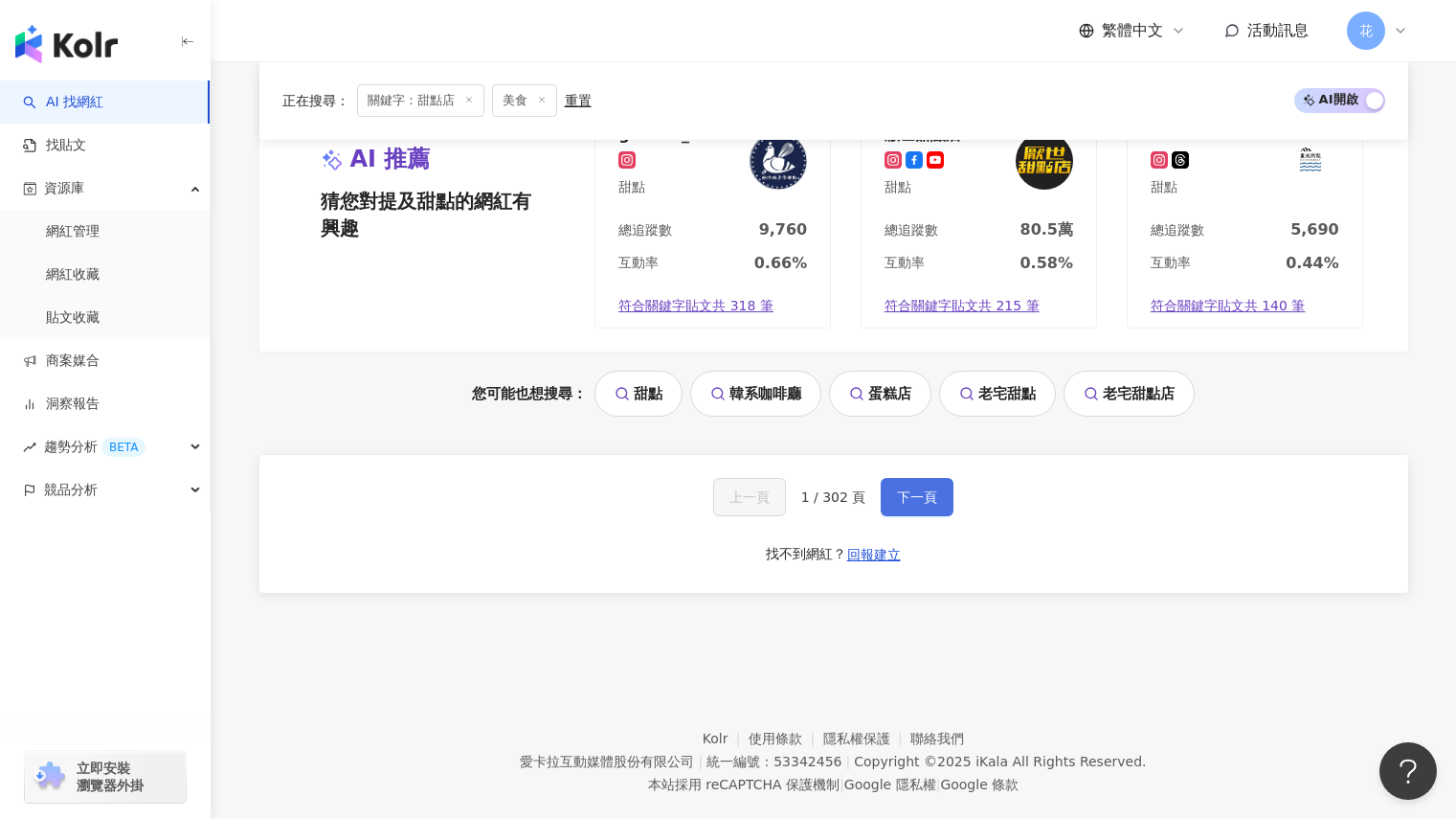
click at [920, 483] on button "下一頁" at bounding box center [917, 497] width 73 height 38
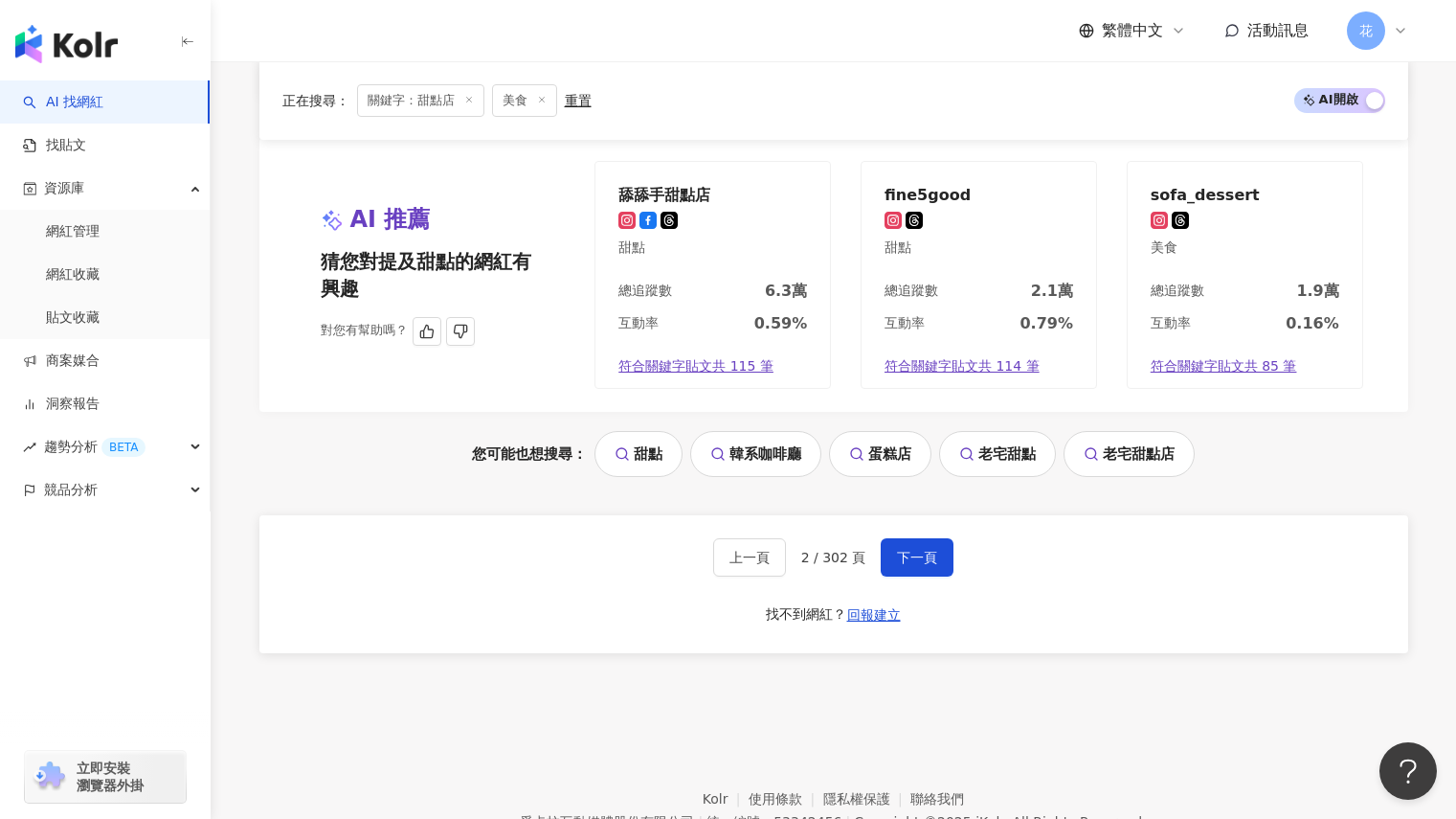
scroll to position [3656, 0]
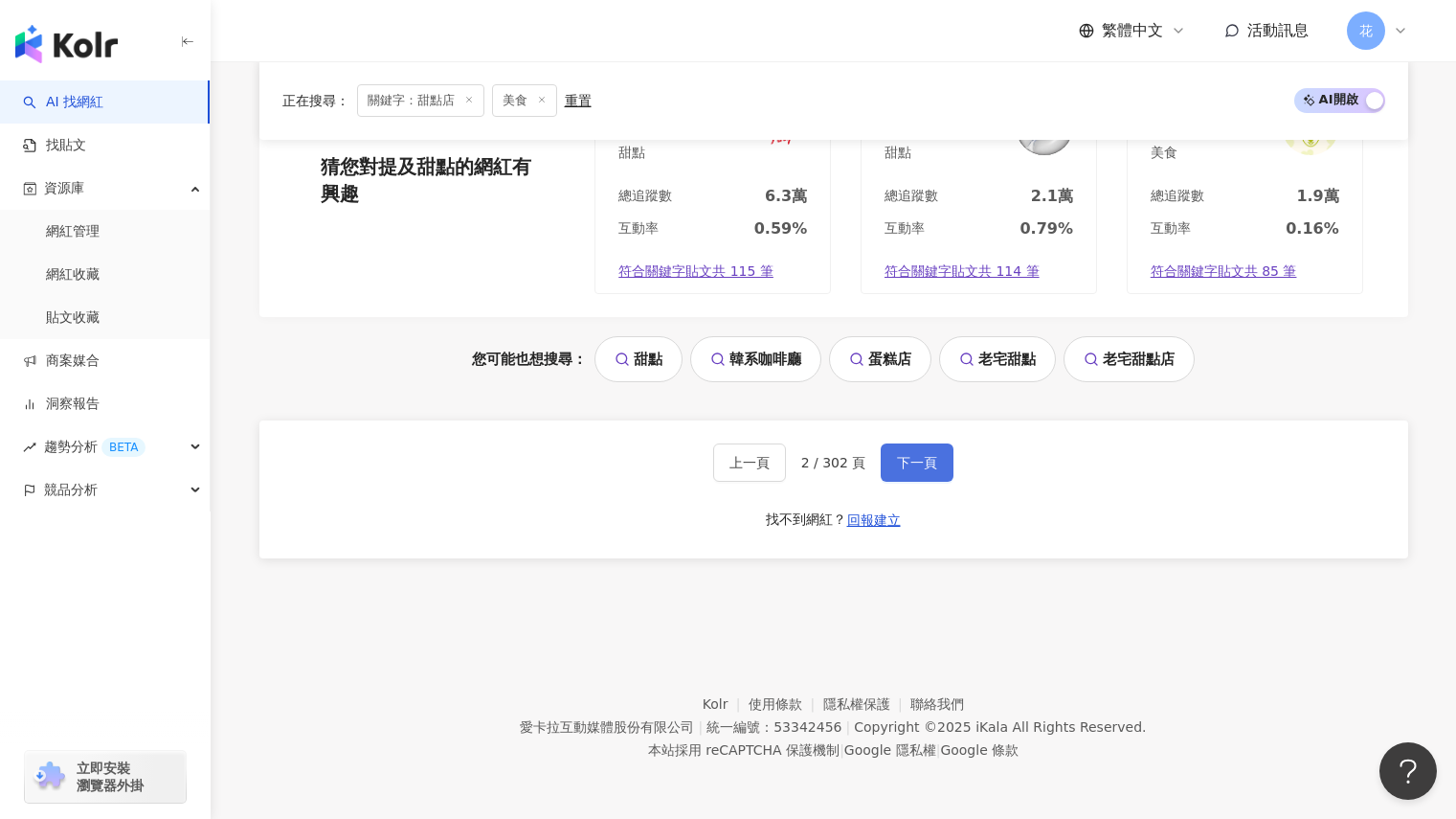
click at [914, 465] on span "下一頁" at bounding box center [916, 463] width 40 height 16
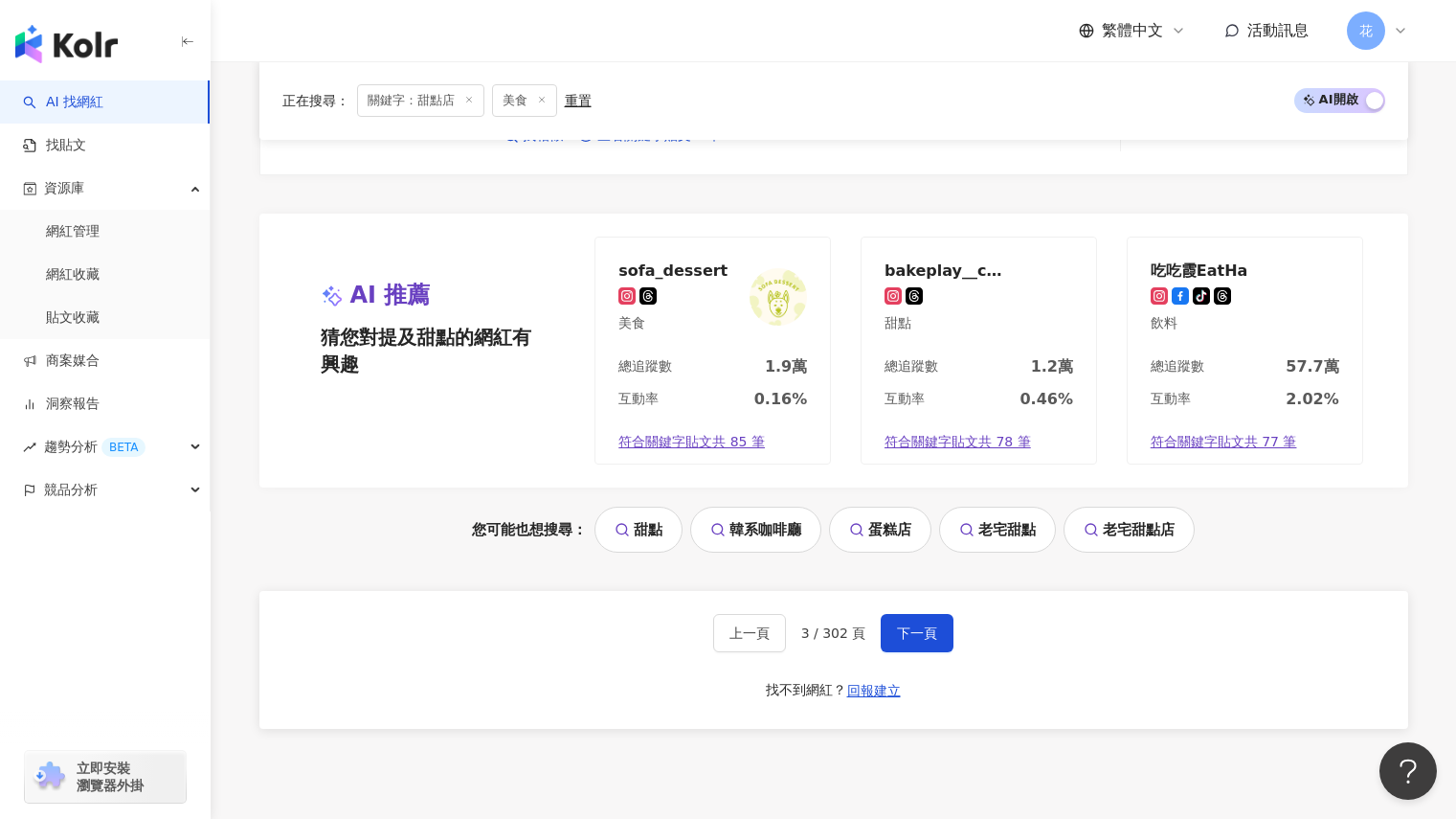
scroll to position [3643, 0]
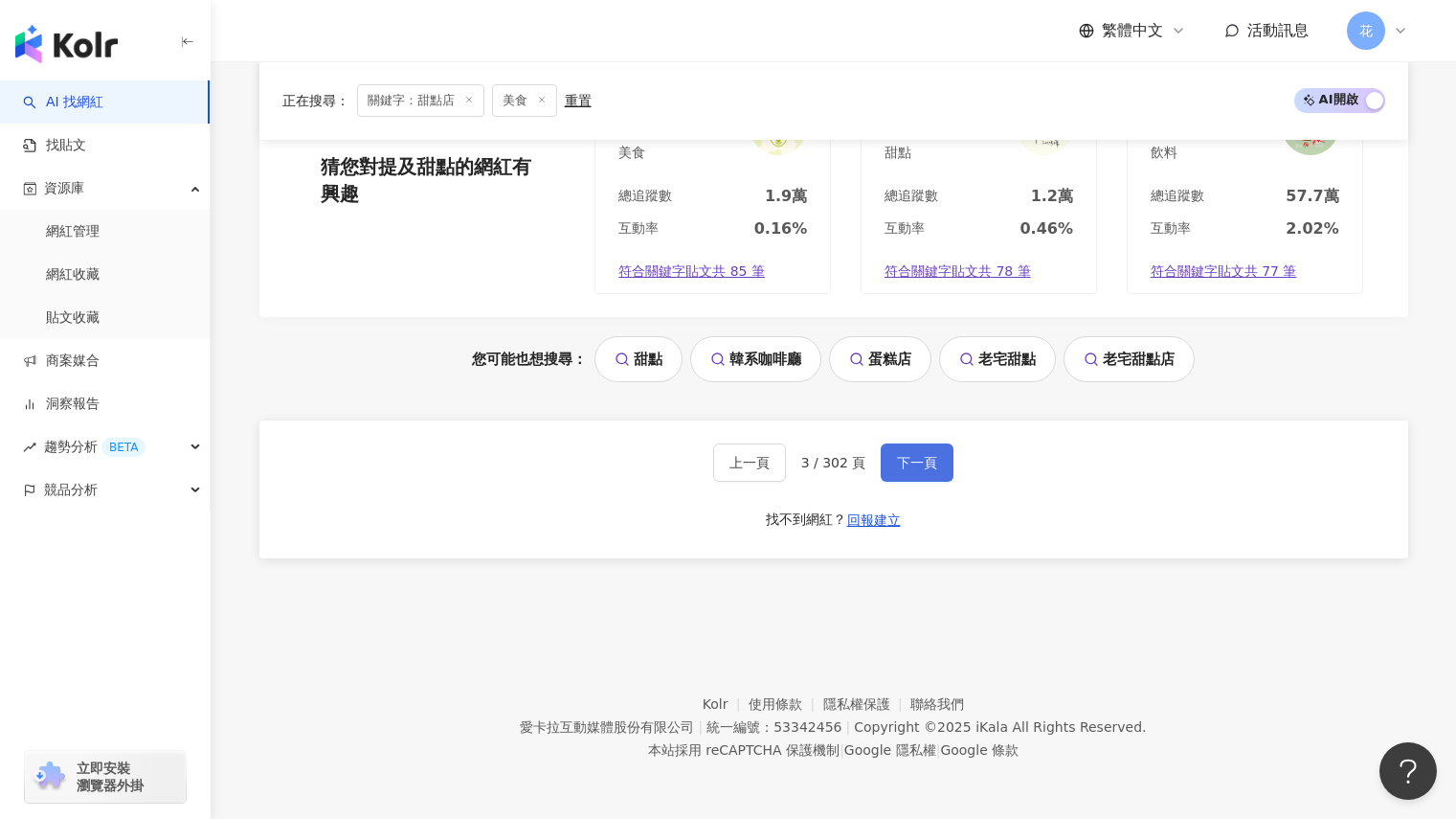
click at [945, 466] on button "下一頁" at bounding box center [917, 462] width 73 height 38
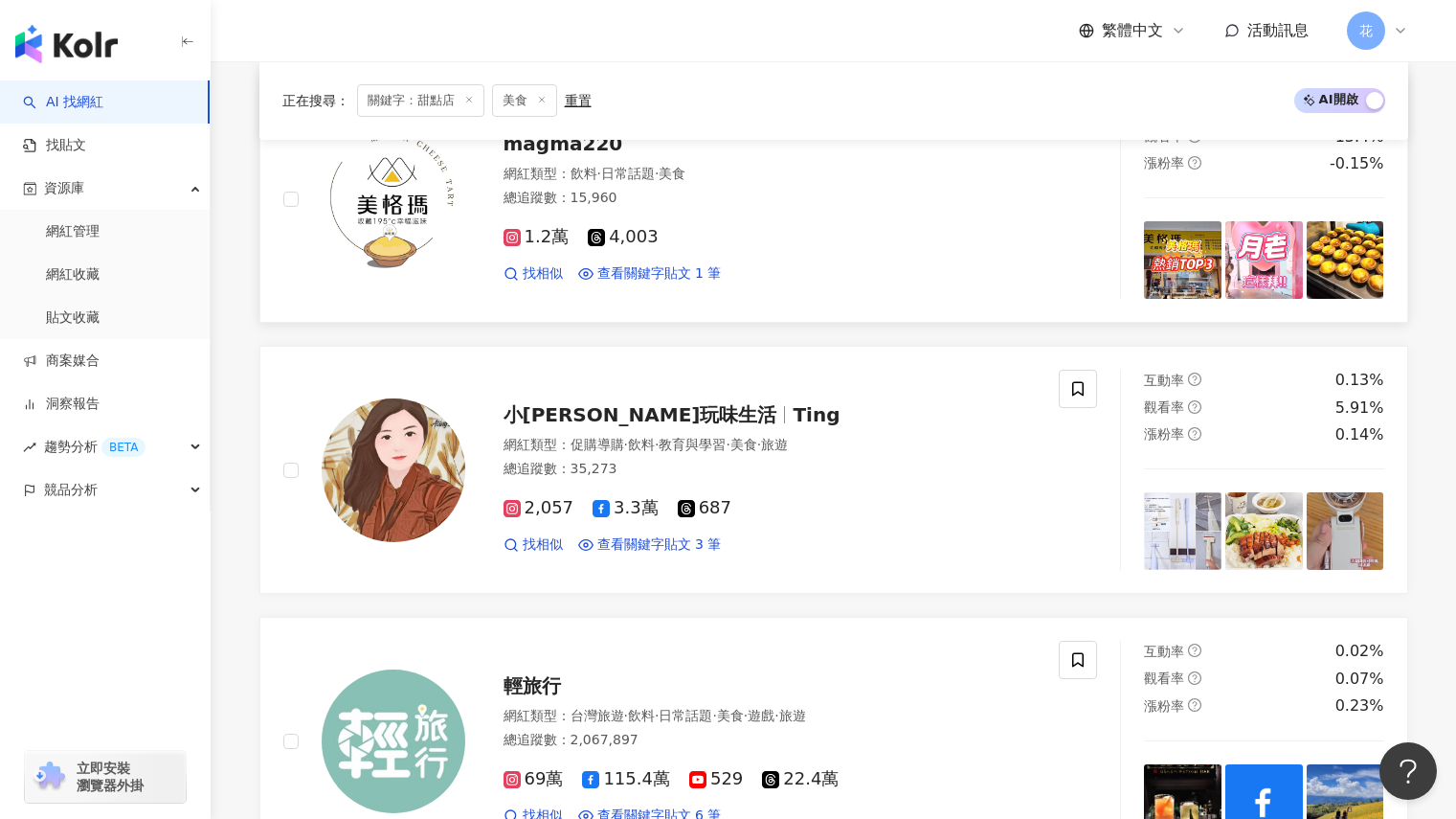
scroll to position [3164, 0]
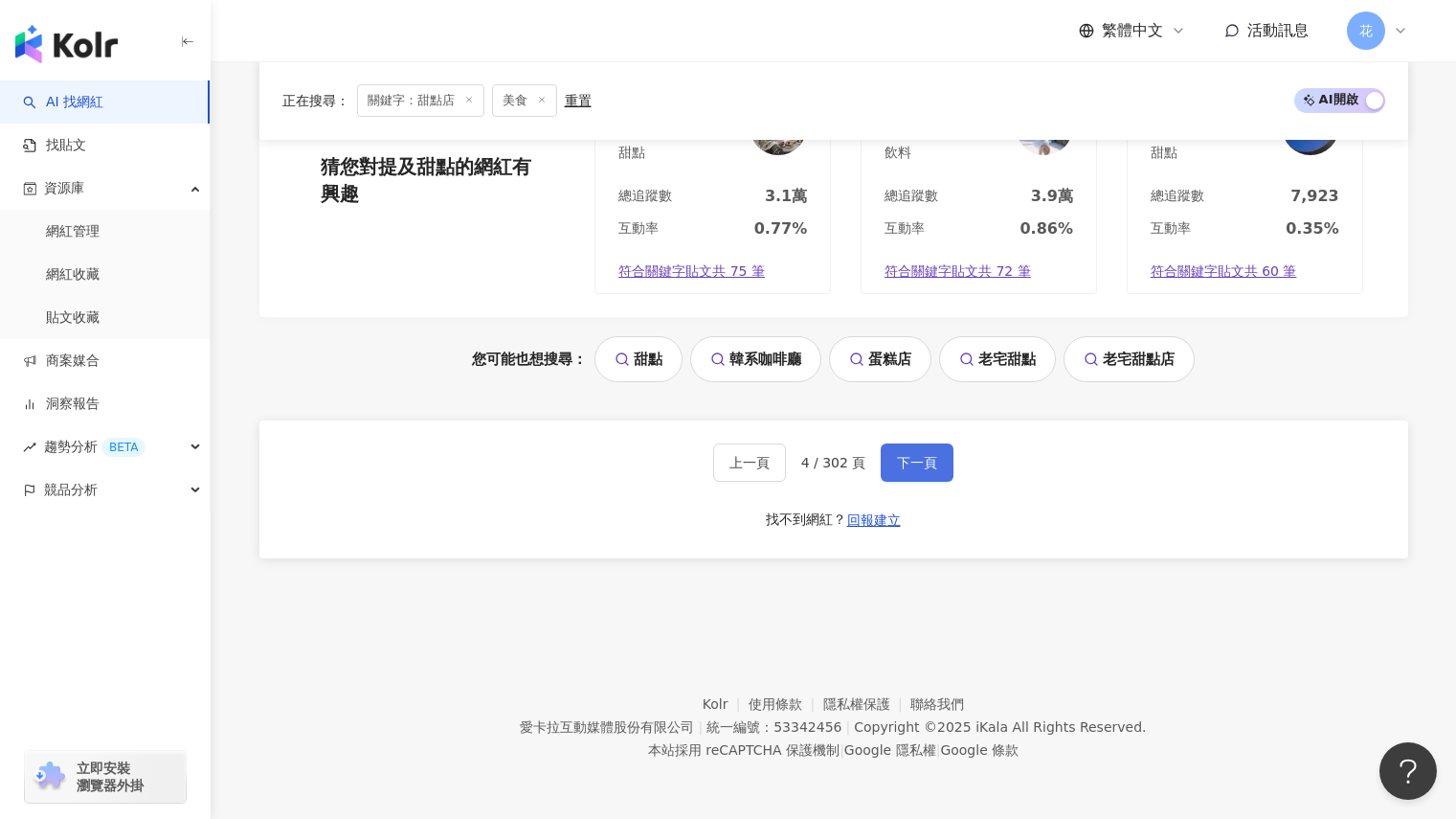
click at [931, 460] on span "下一頁" at bounding box center [916, 463] width 40 height 16
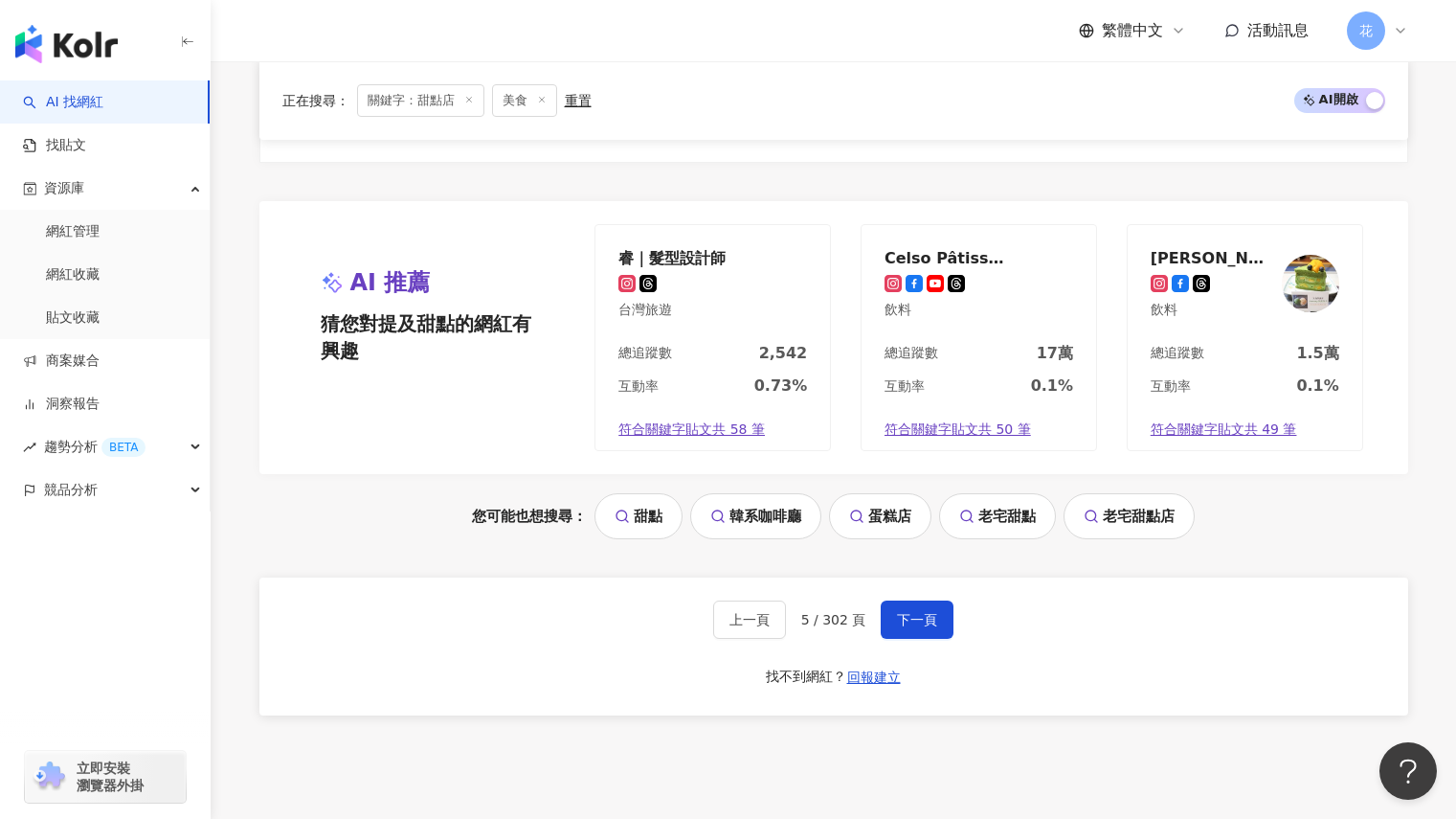
scroll to position [3544, 0]
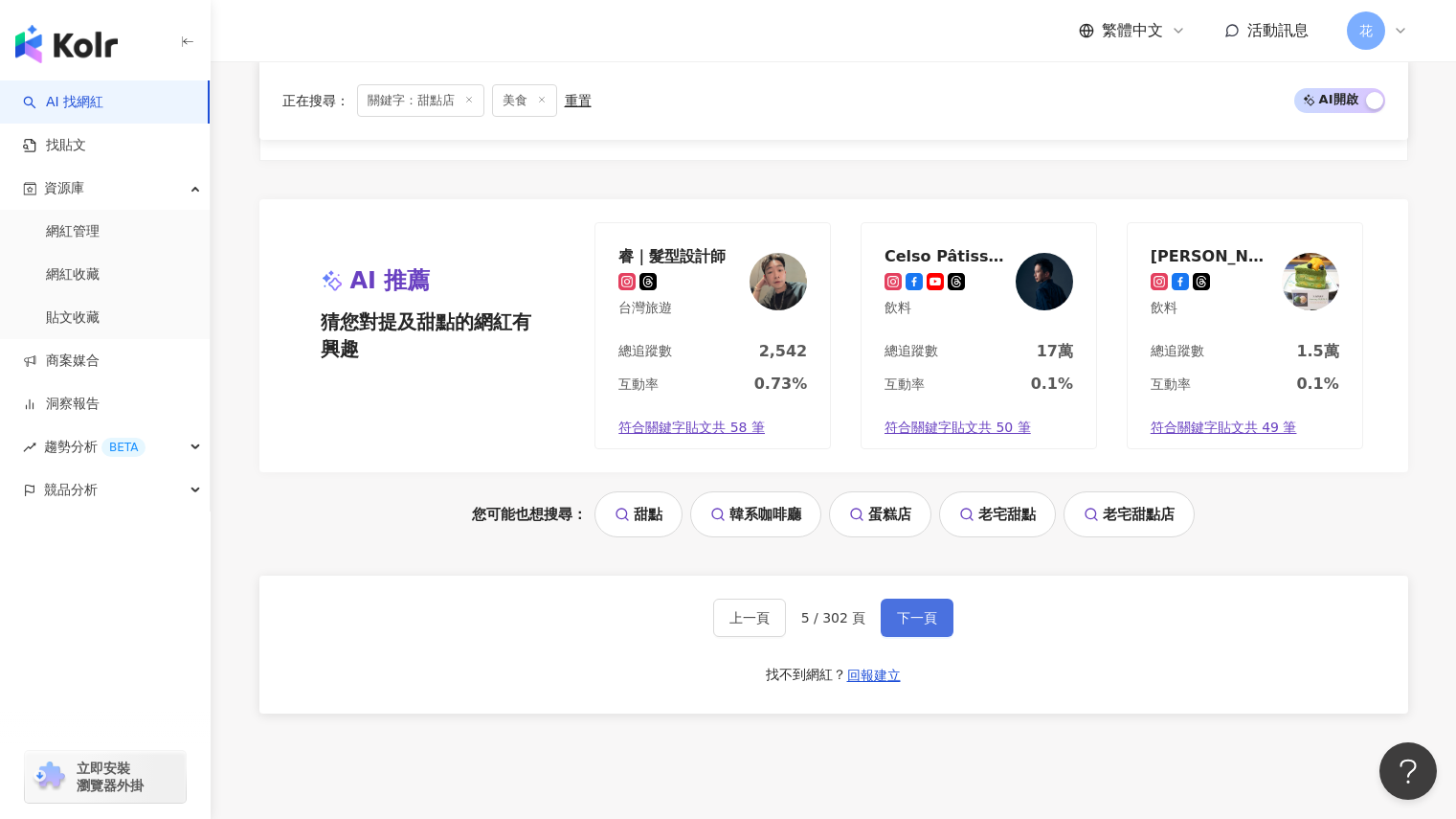
click at [921, 602] on button "下一頁" at bounding box center [917, 617] width 73 height 38
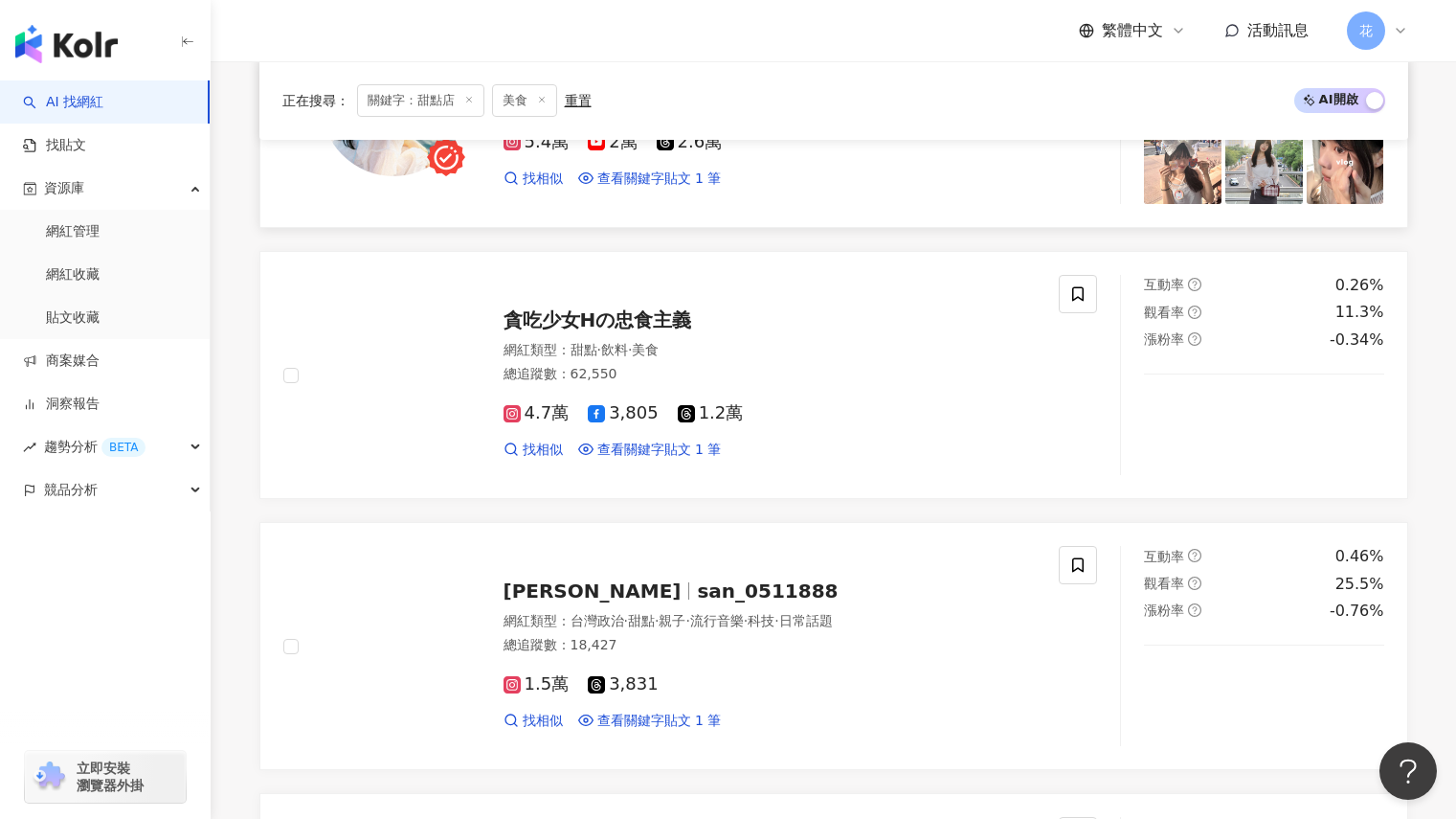
scroll to position [1819, 0]
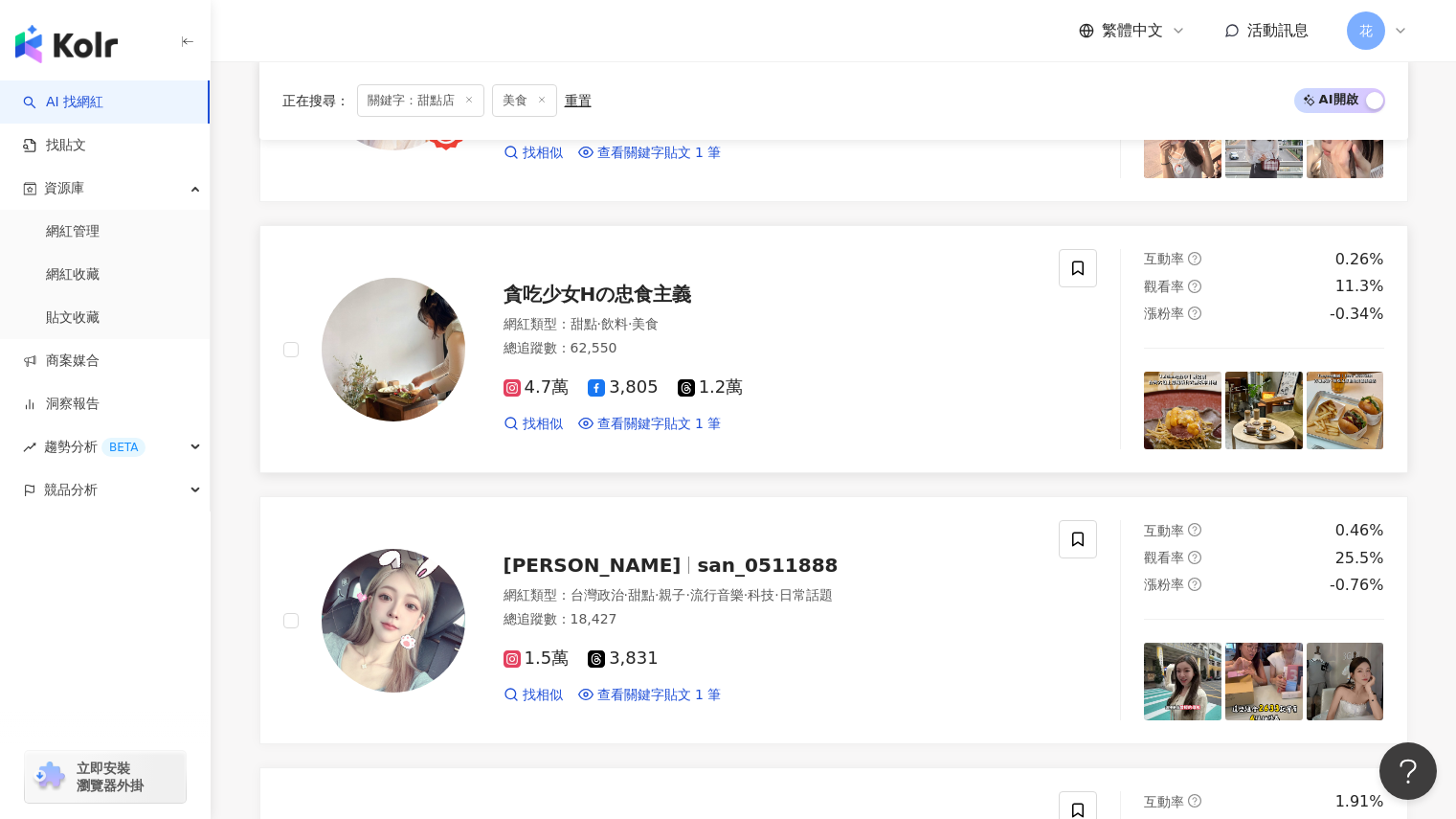
click at [644, 290] on span "貪吃少女Hの忠食主義" at bounding box center [598, 294] width 189 height 23
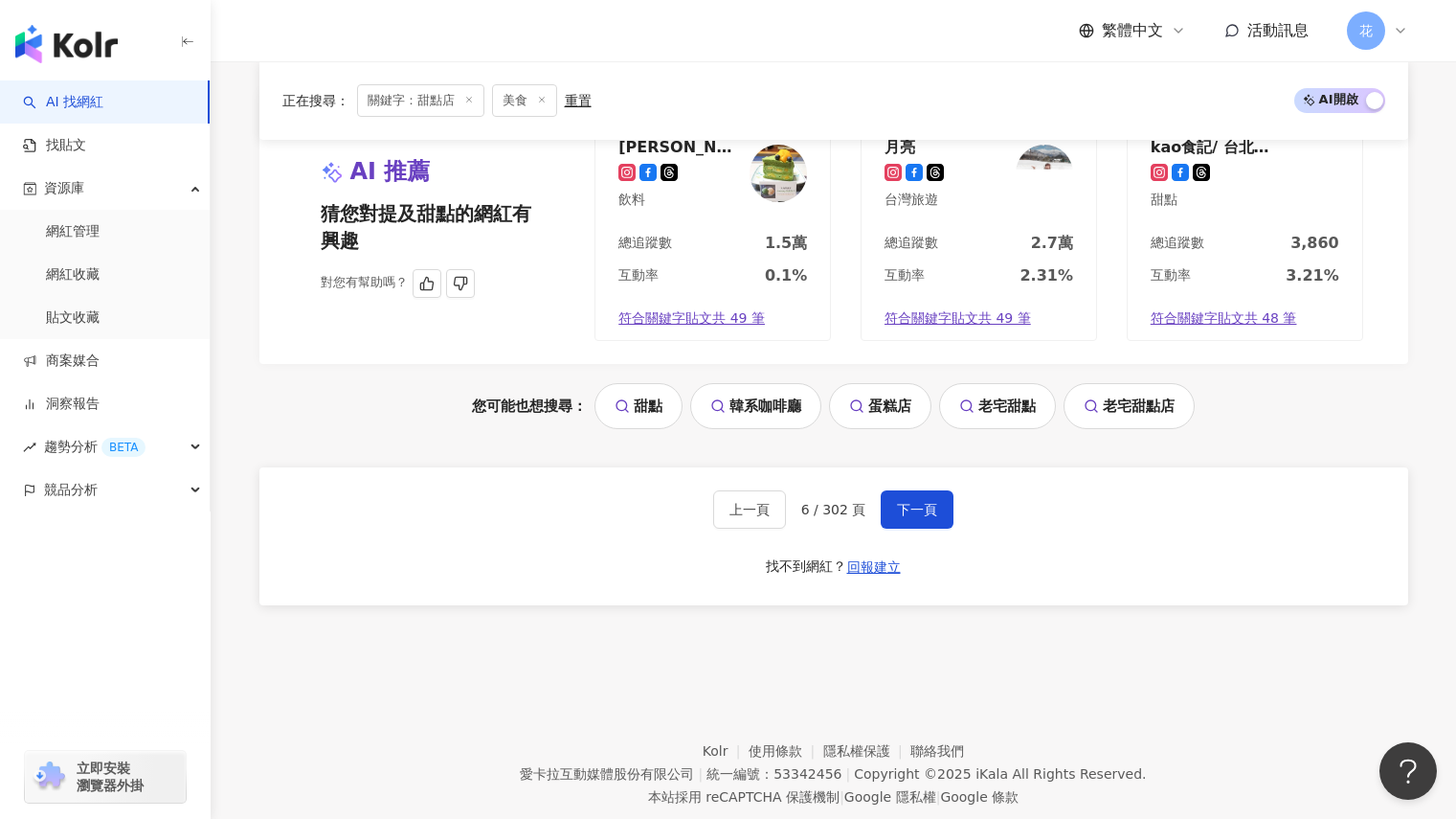
scroll to position [3643, 0]
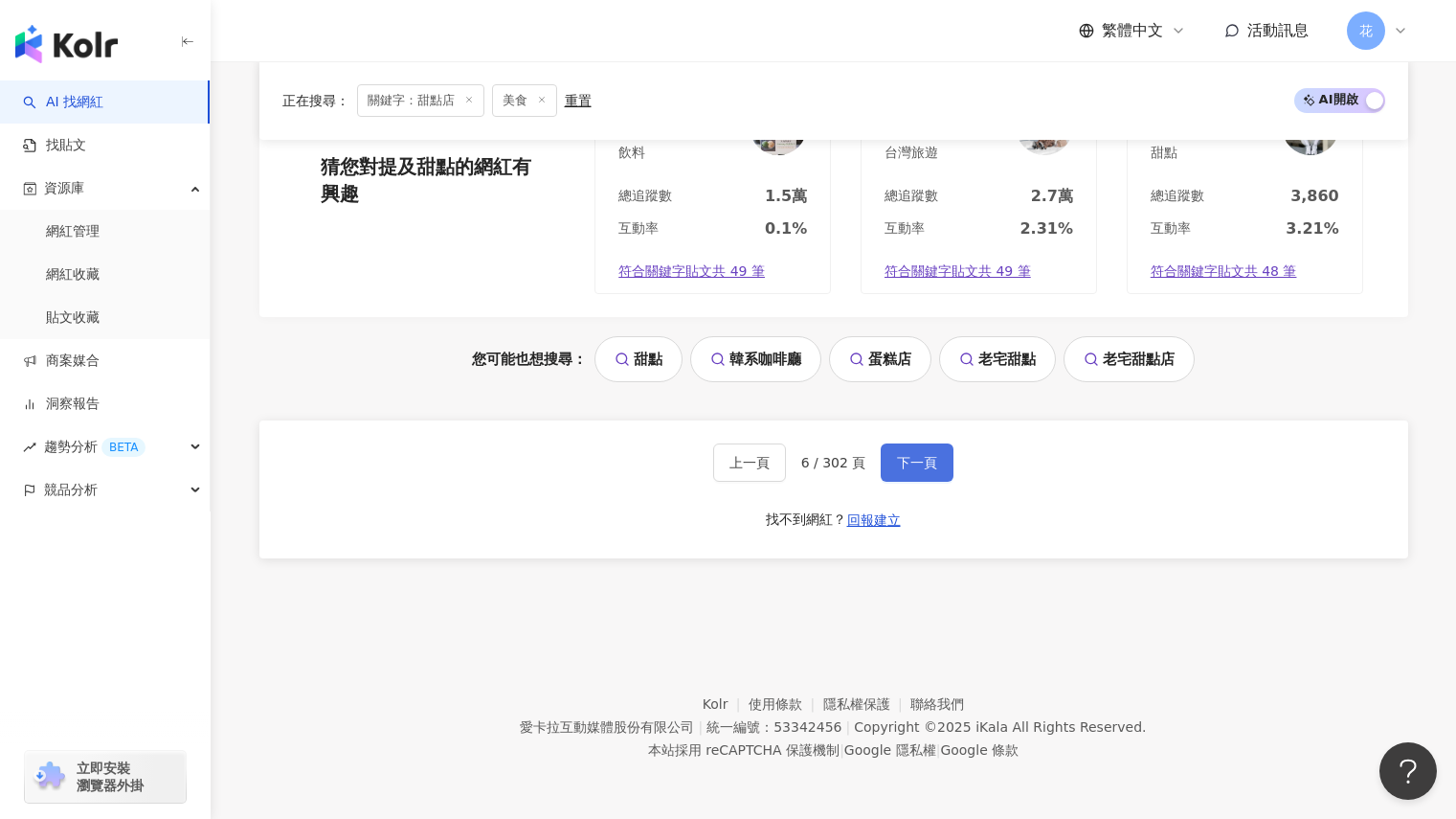
click at [902, 480] on button "下一頁" at bounding box center [917, 462] width 73 height 38
click at [898, 480] on button "下一頁" at bounding box center [917, 462] width 73 height 38
click at [924, 463] on span "下一頁" at bounding box center [916, 463] width 40 height 16
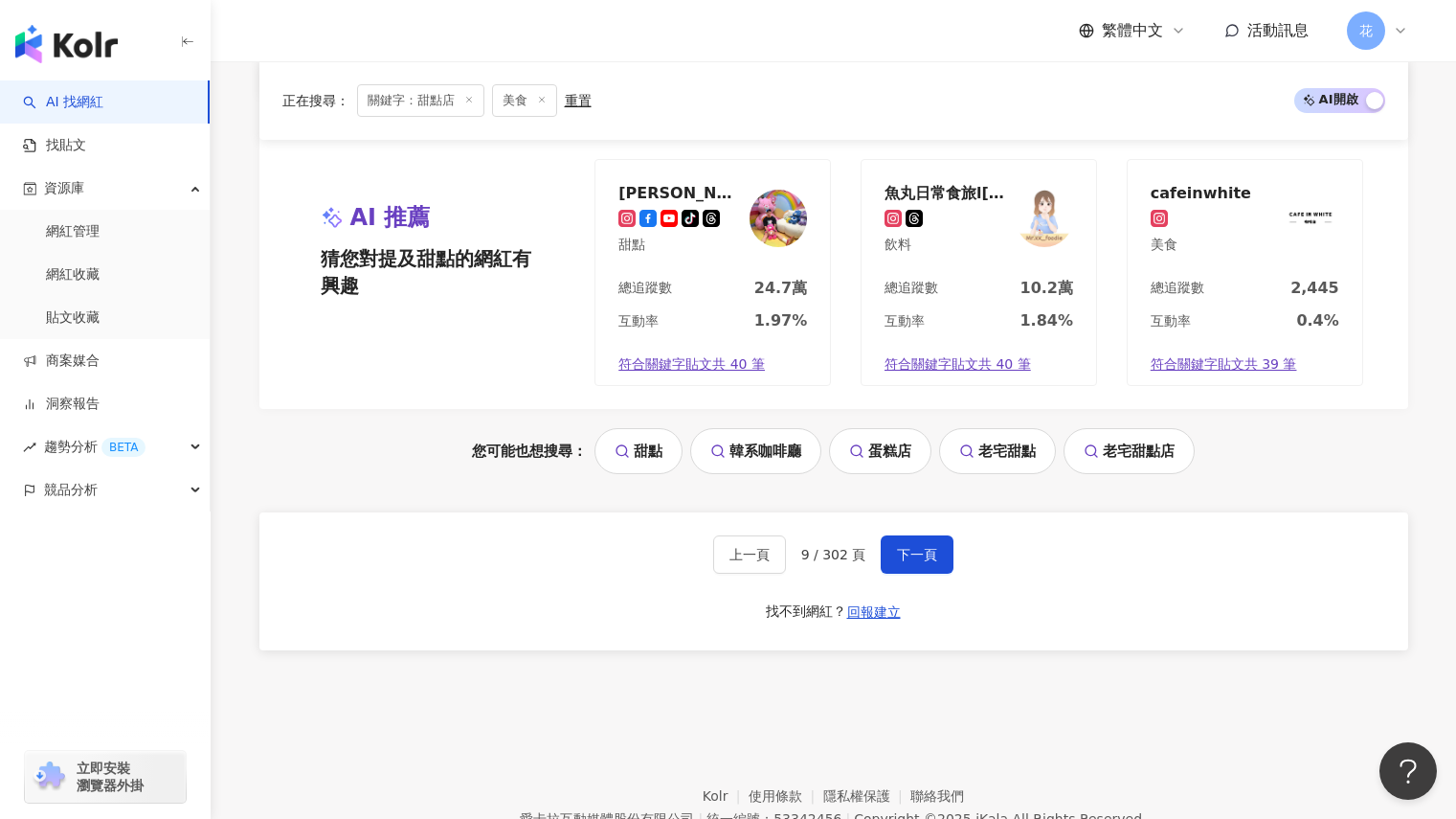
scroll to position [3639, 0]
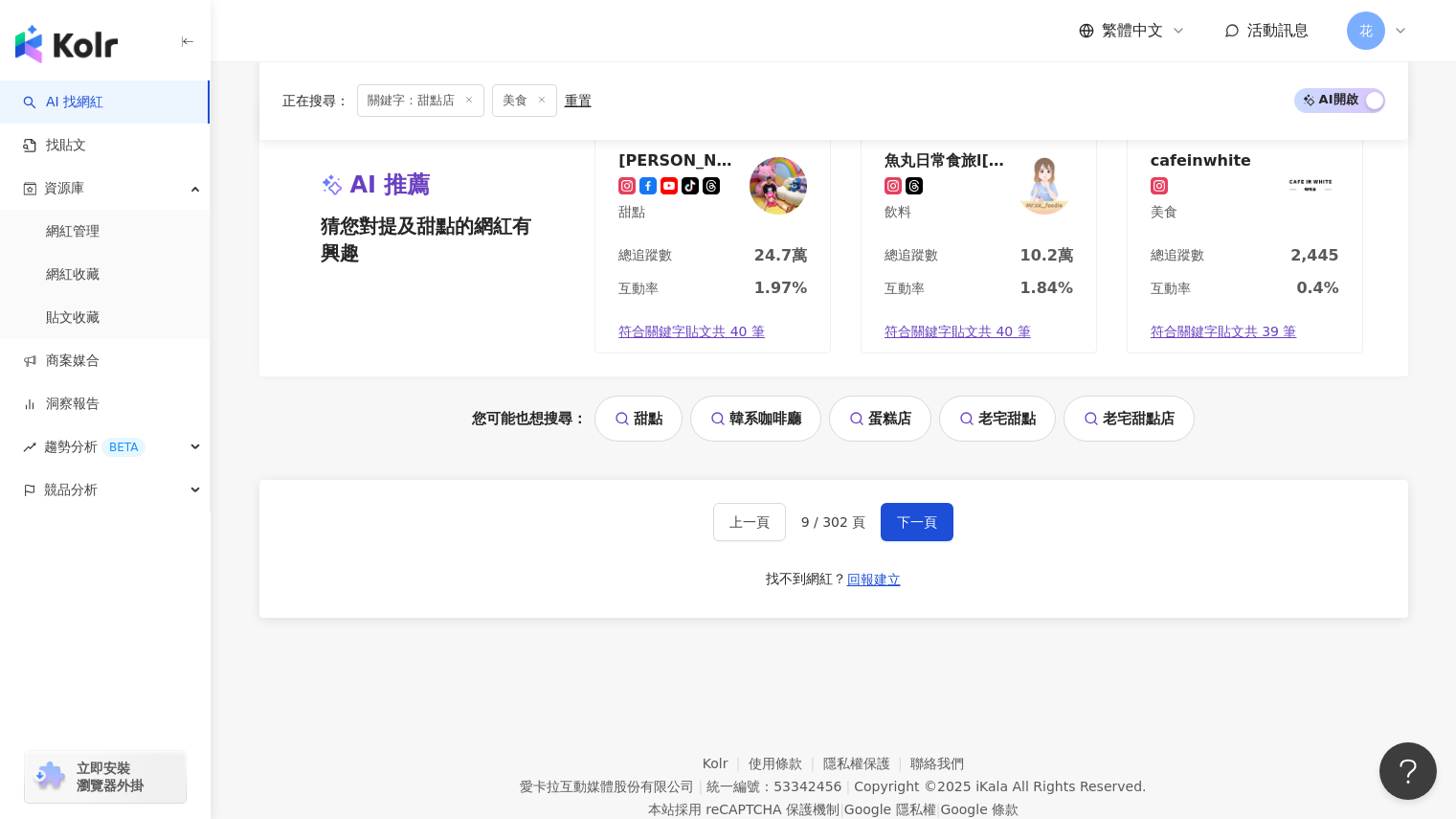
click at [890, 506] on button "下一頁" at bounding box center [917, 521] width 73 height 38
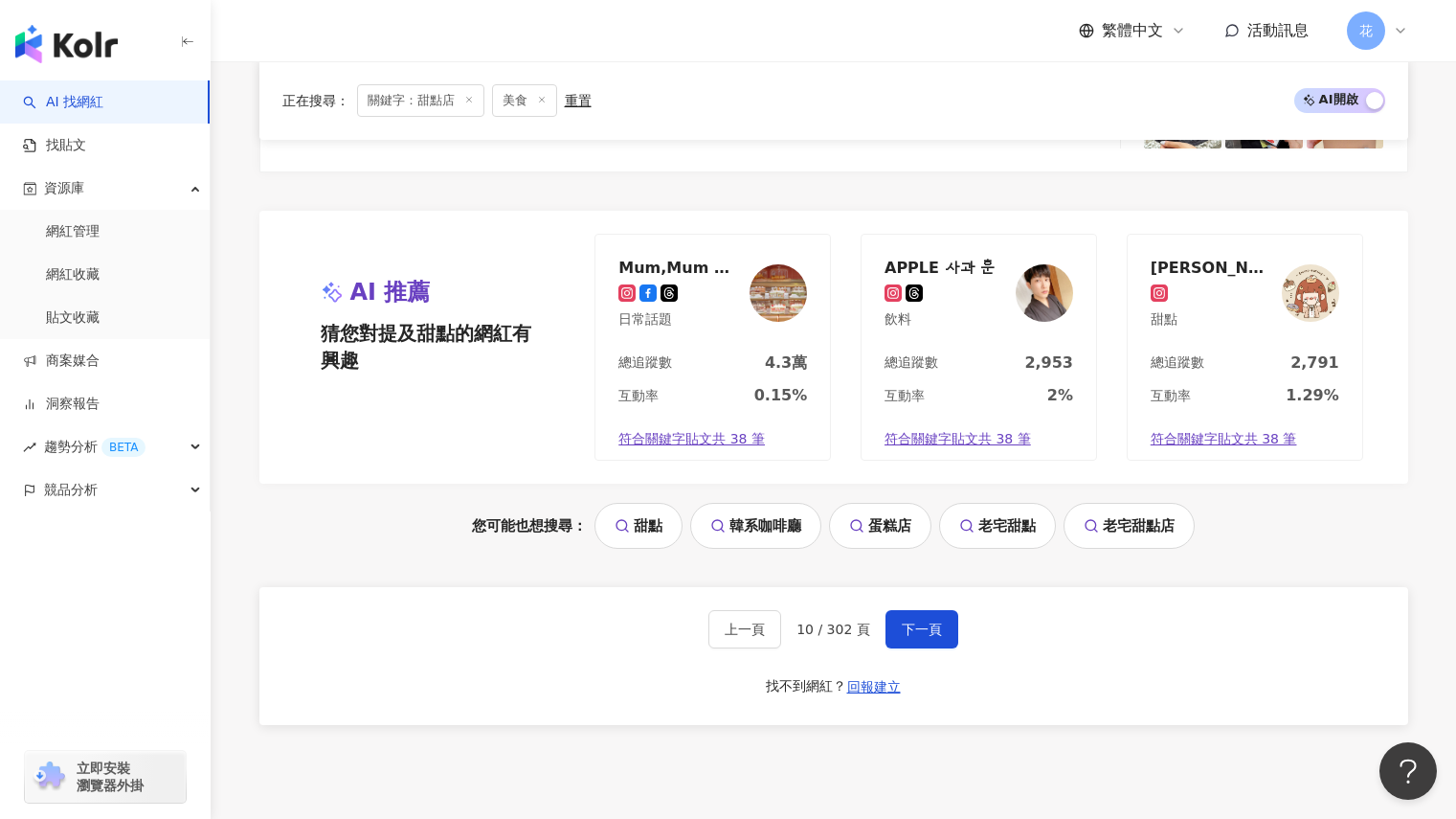
scroll to position [3643, 0]
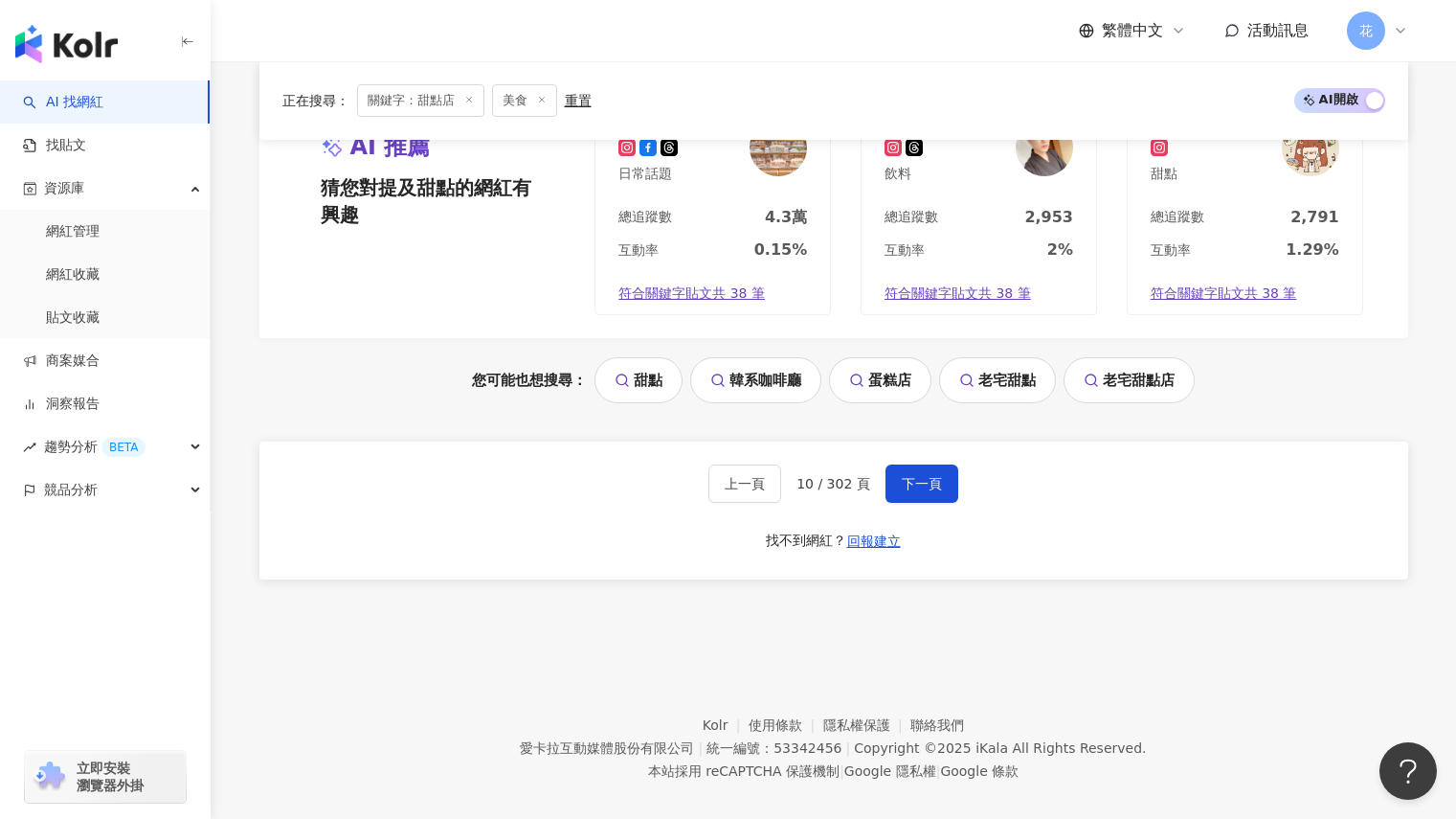
click at [933, 488] on div "上一頁 10 / 302 頁 下一頁 找不到網紅？ 回報建立" at bounding box center [834, 510] width 1148 height 138
click at [928, 476] on span "下一頁" at bounding box center [921, 484] width 40 height 16
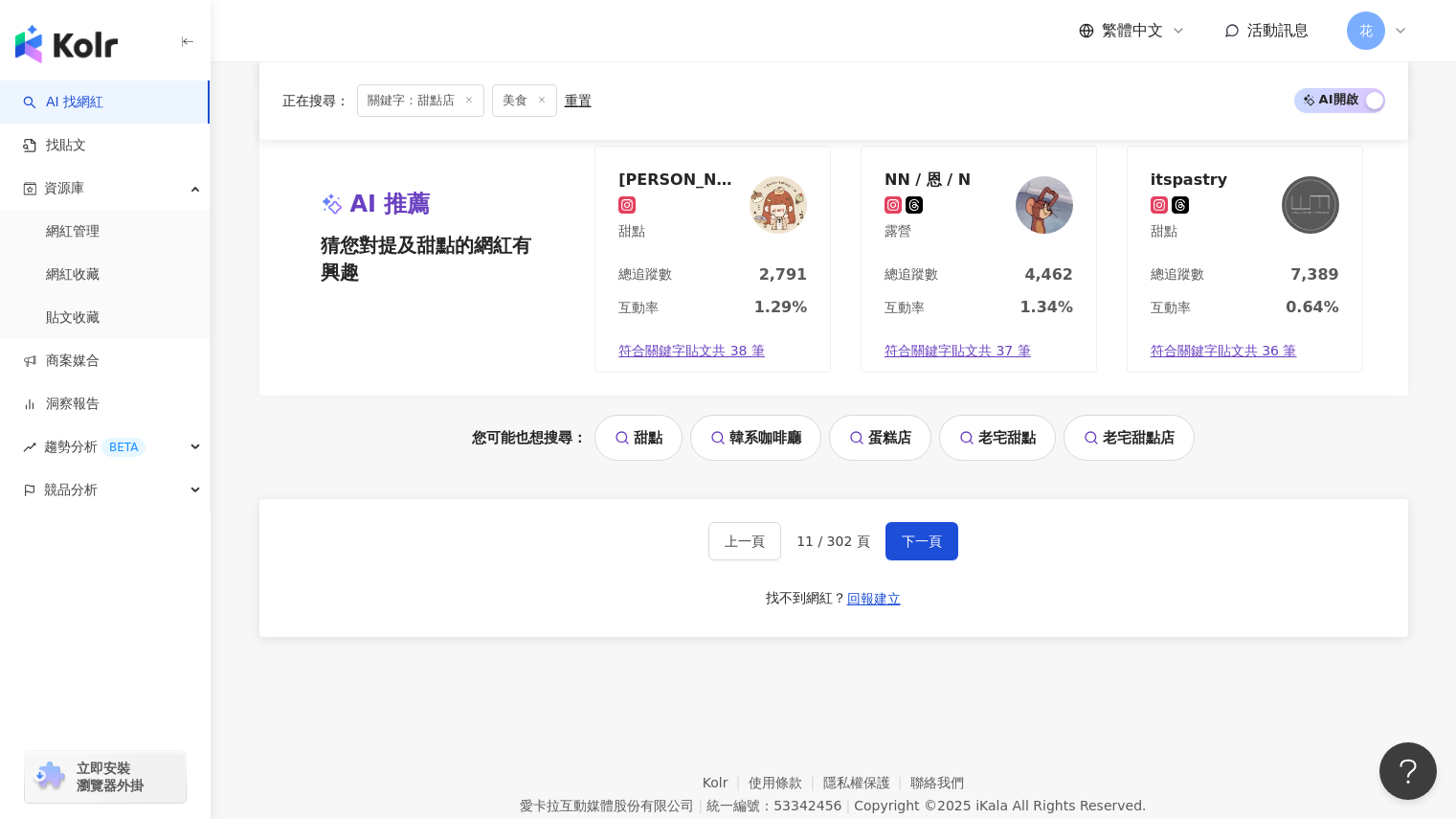
scroll to position [3639, 0]
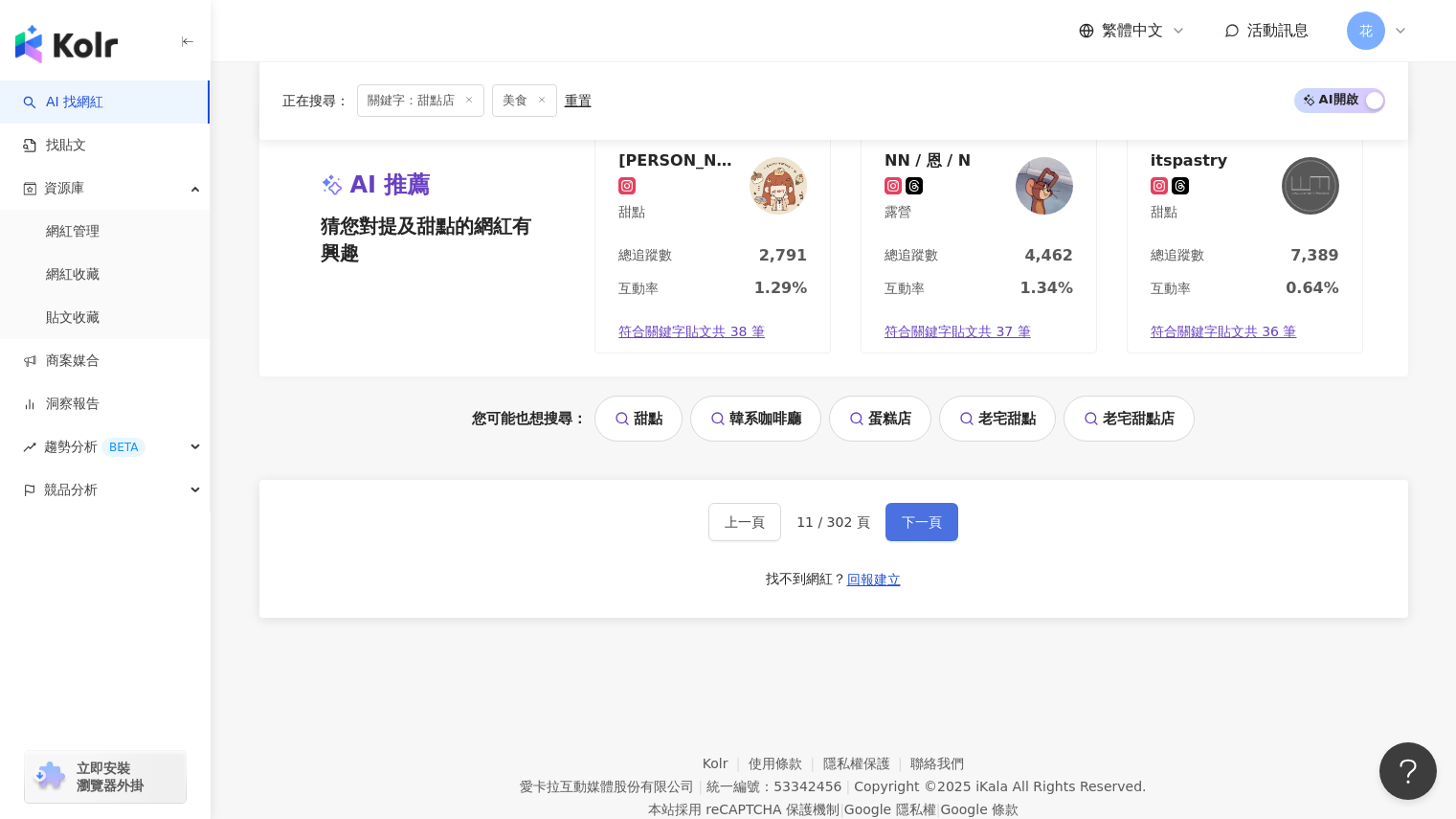
click at [929, 508] on button "下一頁" at bounding box center [922, 521] width 73 height 38
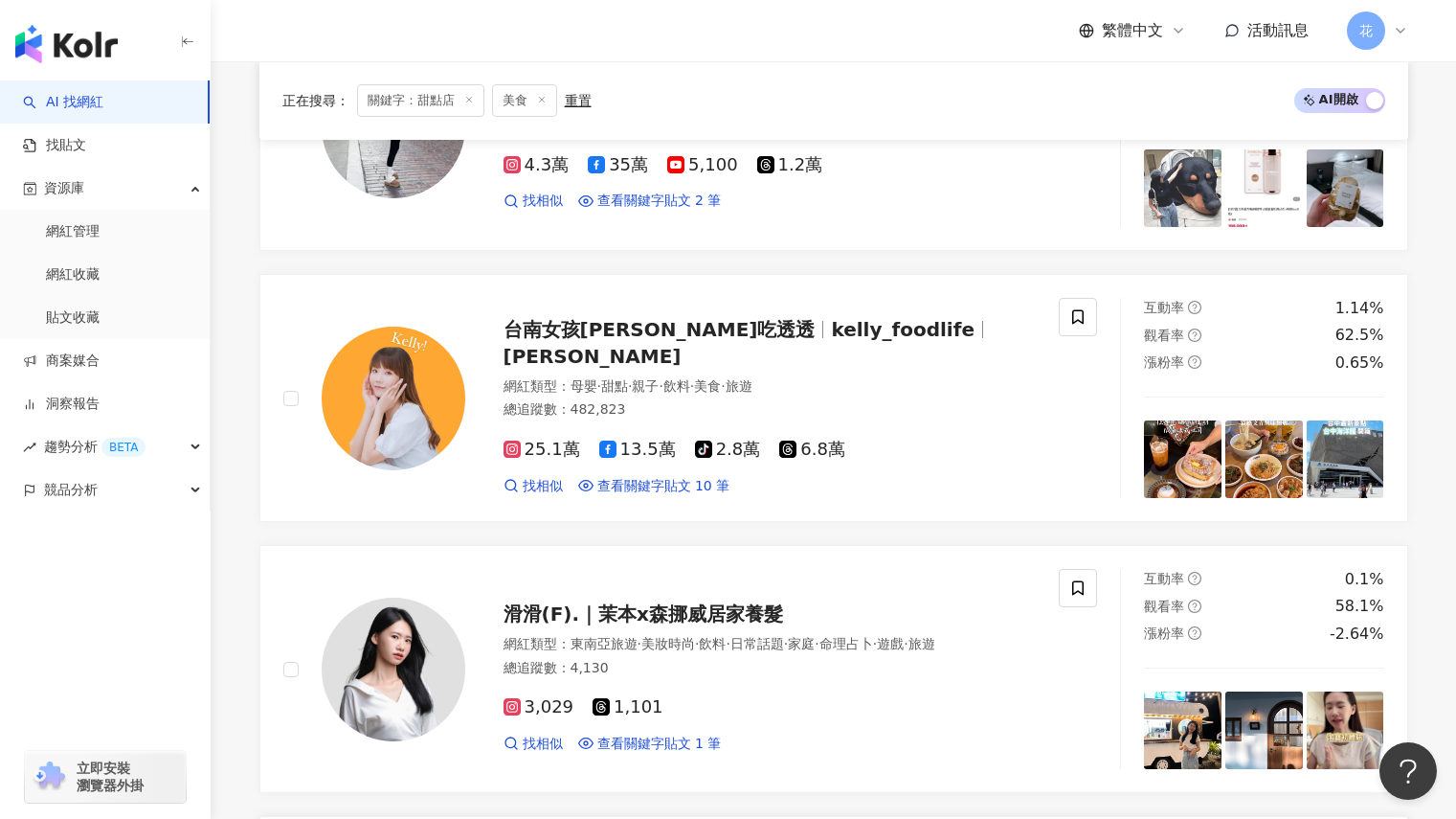
scroll to position [1206, 0]
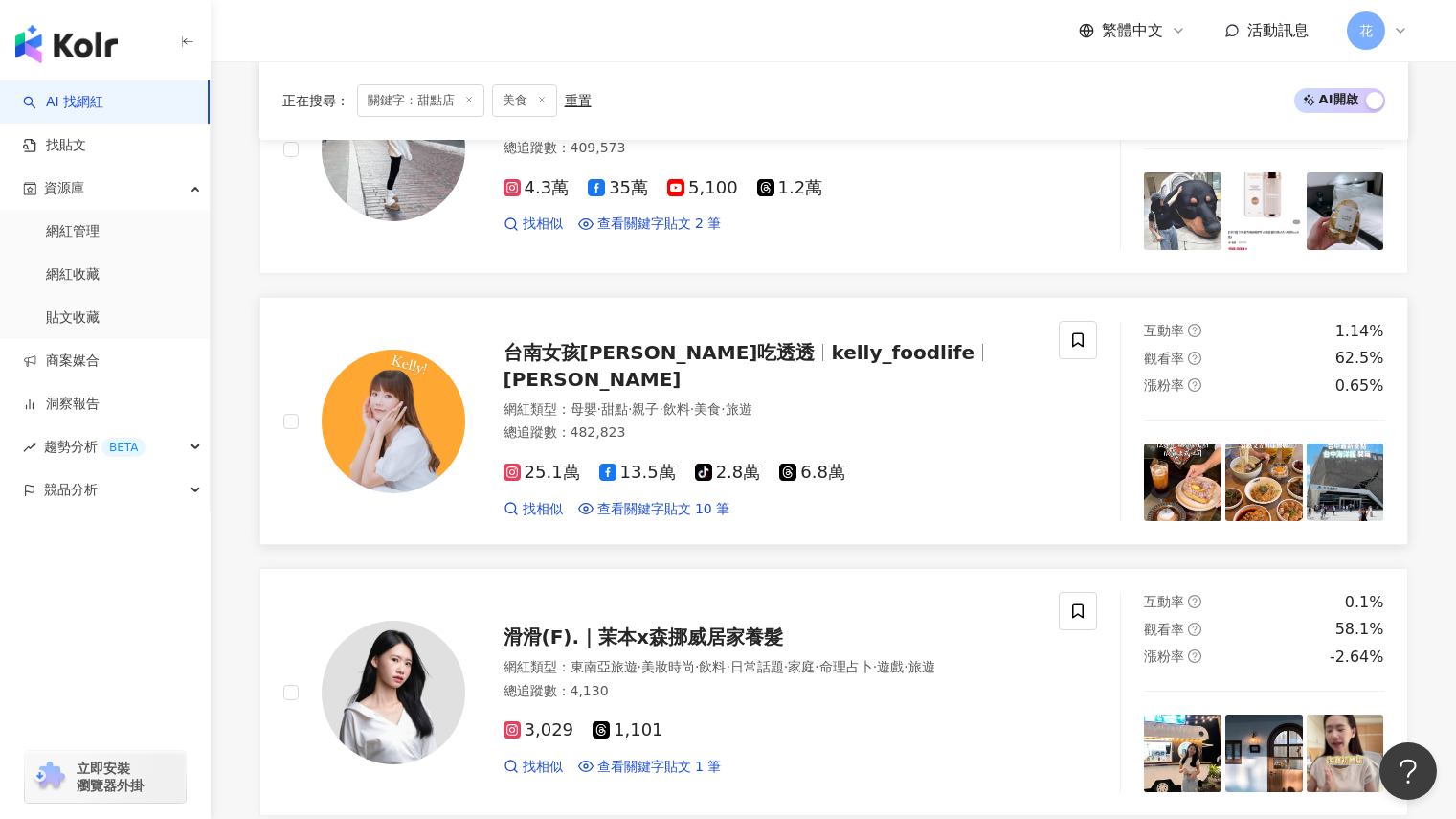
click at [831, 364] on span "kelly_foodlife" at bounding box center [903, 353] width 144 height 23
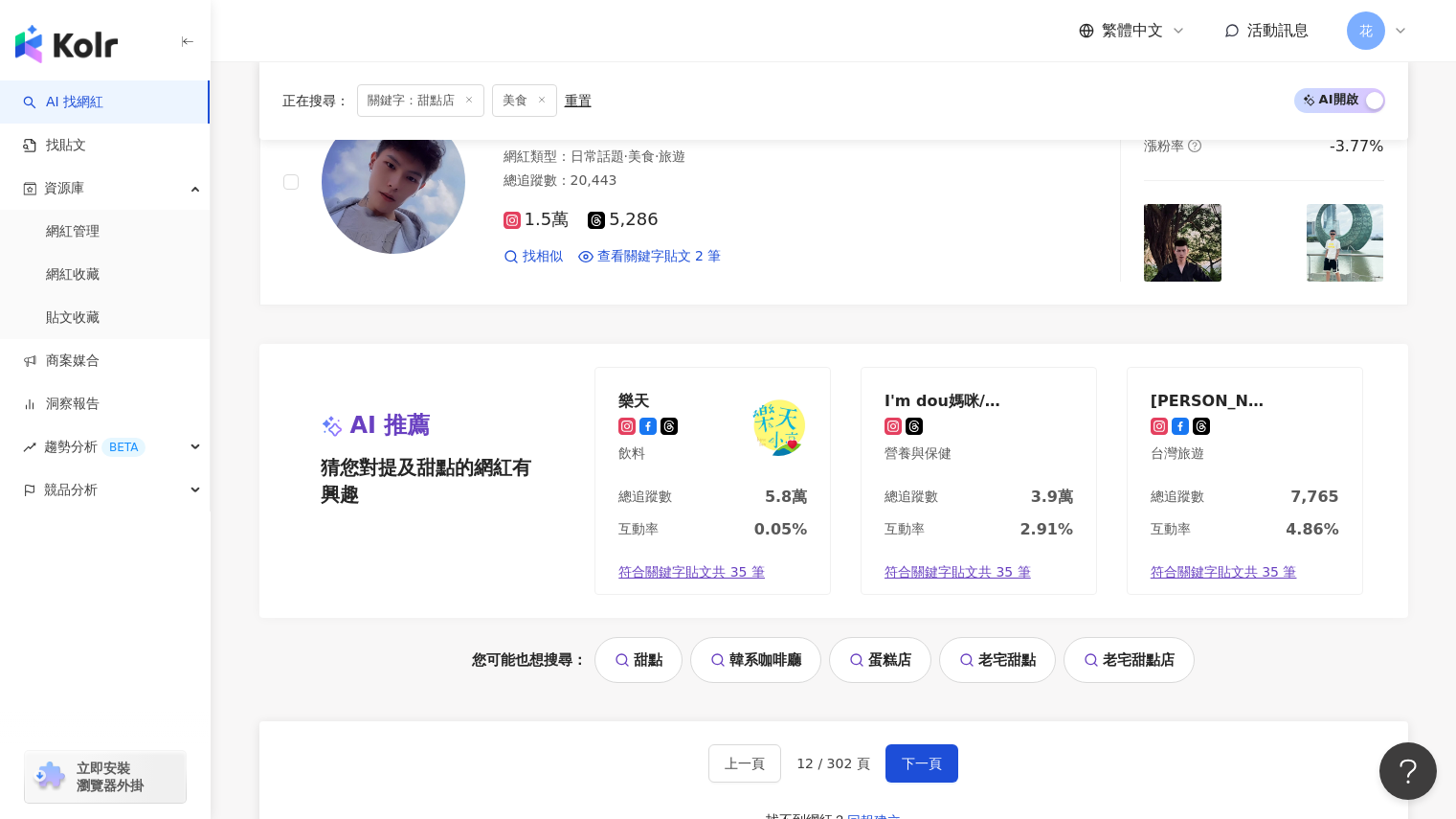
scroll to position [3217, 0]
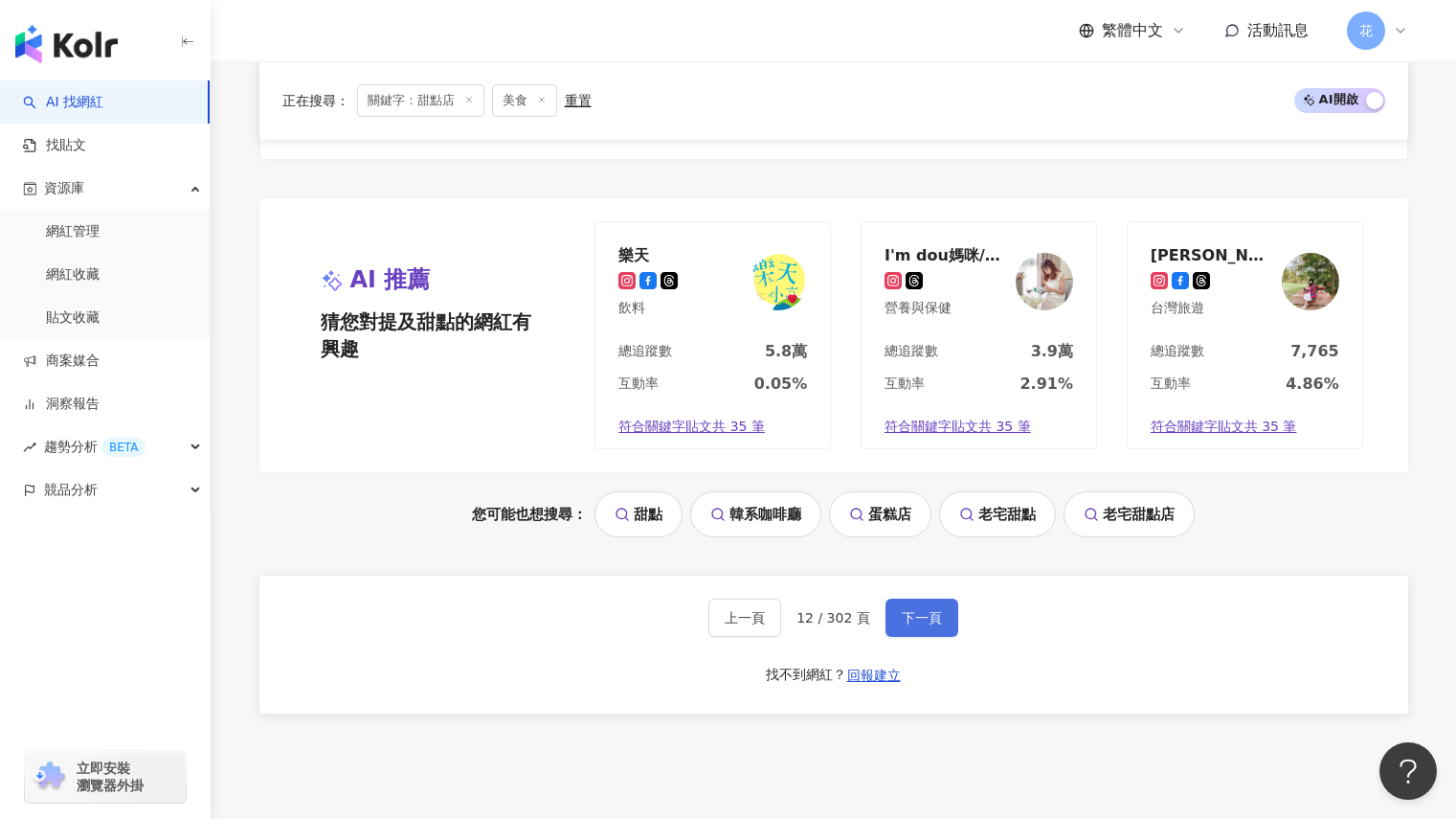
click at [895, 619] on button "下一頁" at bounding box center [922, 617] width 73 height 38
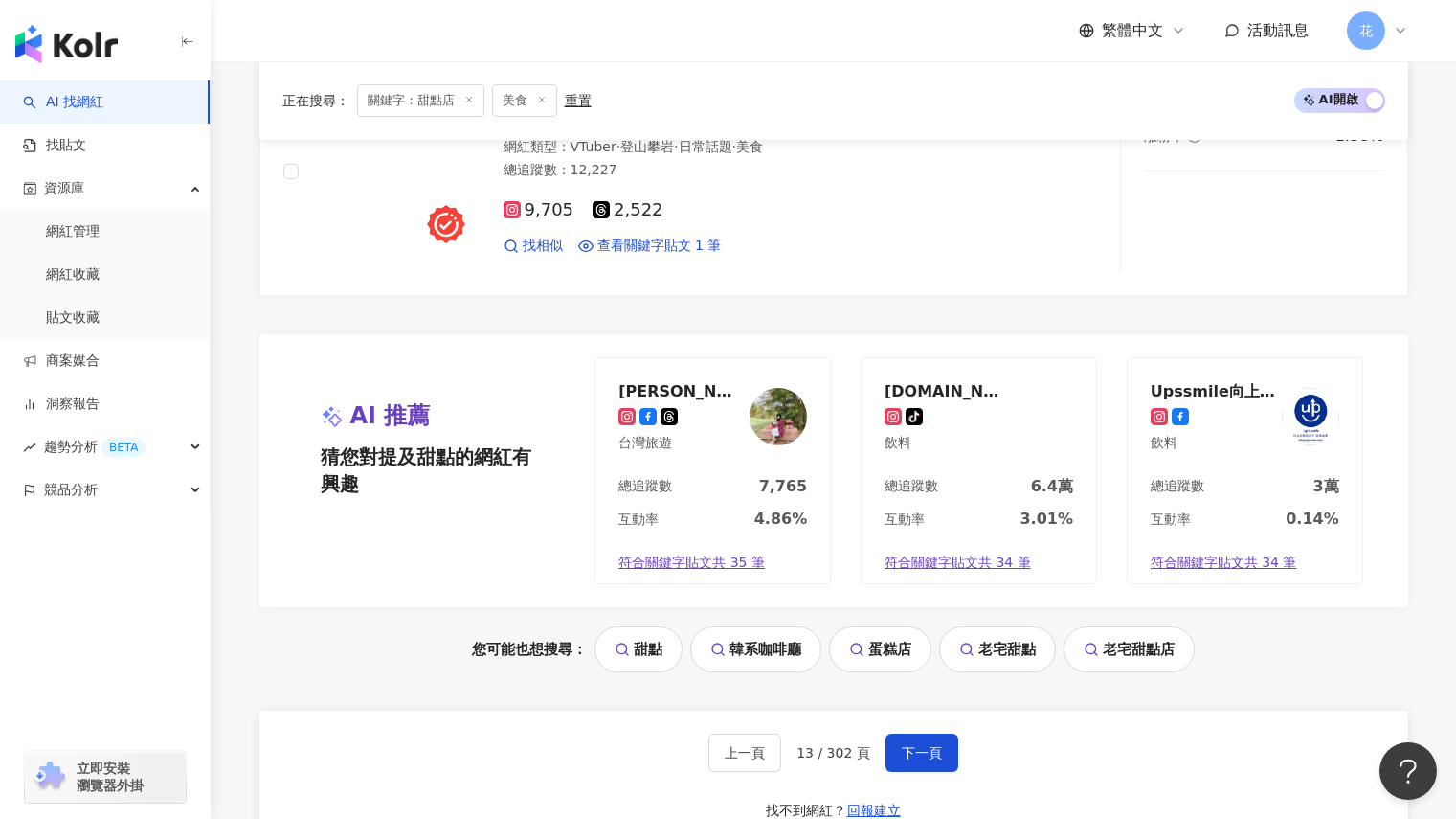
scroll to position [3699, 0]
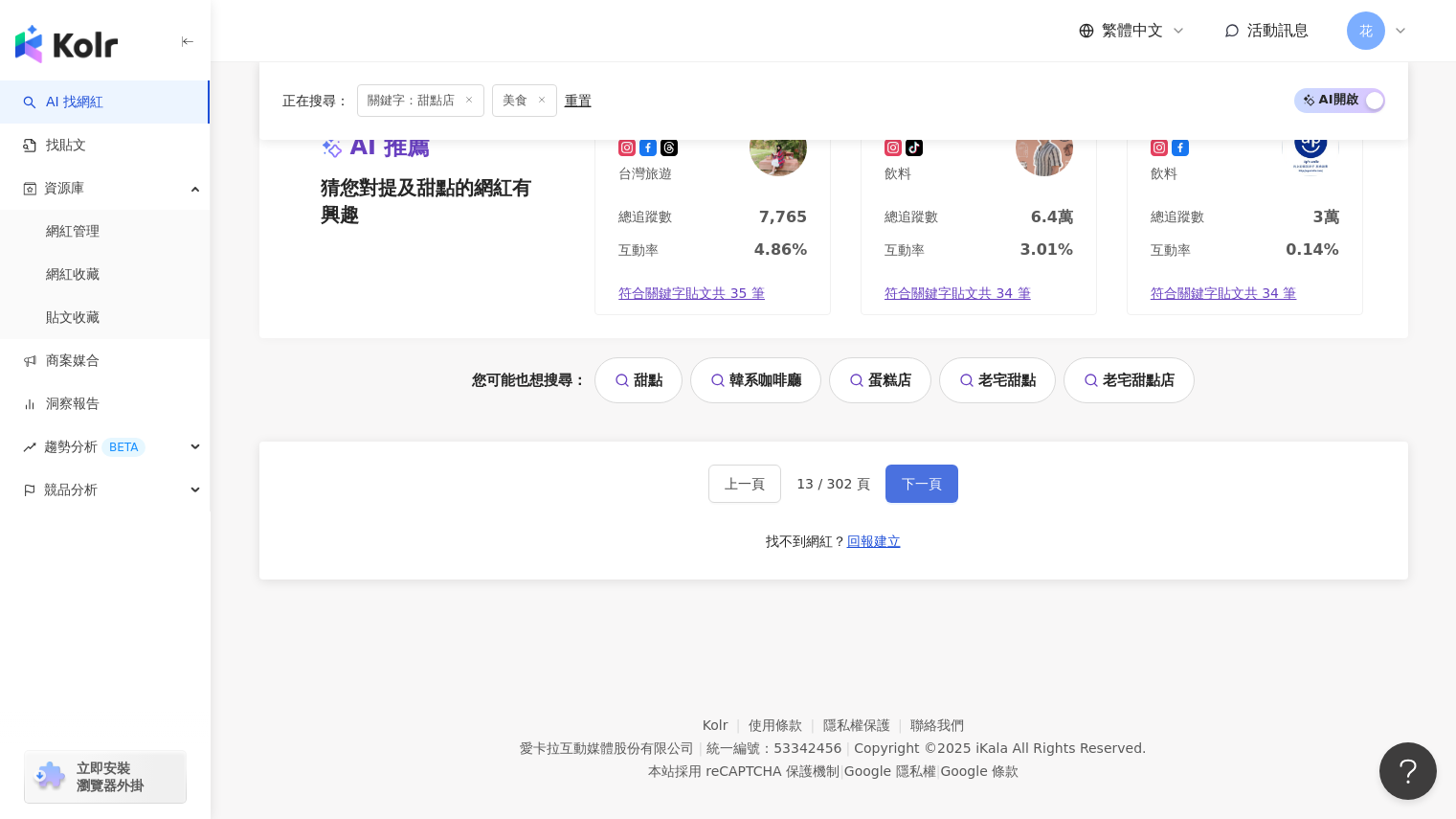
click at [930, 476] on span "下一頁" at bounding box center [921, 484] width 40 height 16
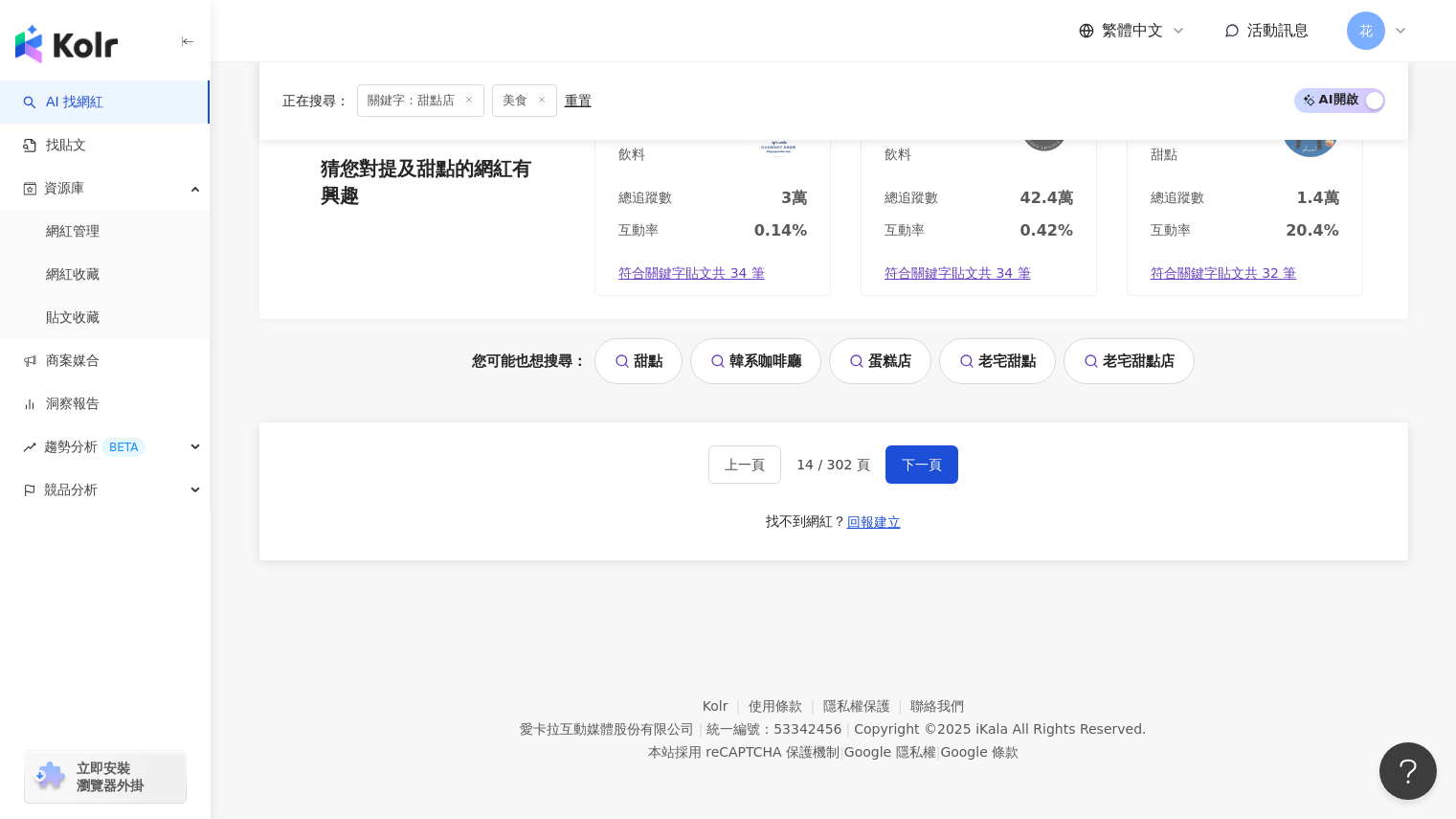
scroll to position [3643, 0]
click at [940, 452] on button "下一頁" at bounding box center [922, 462] width 73 height 38
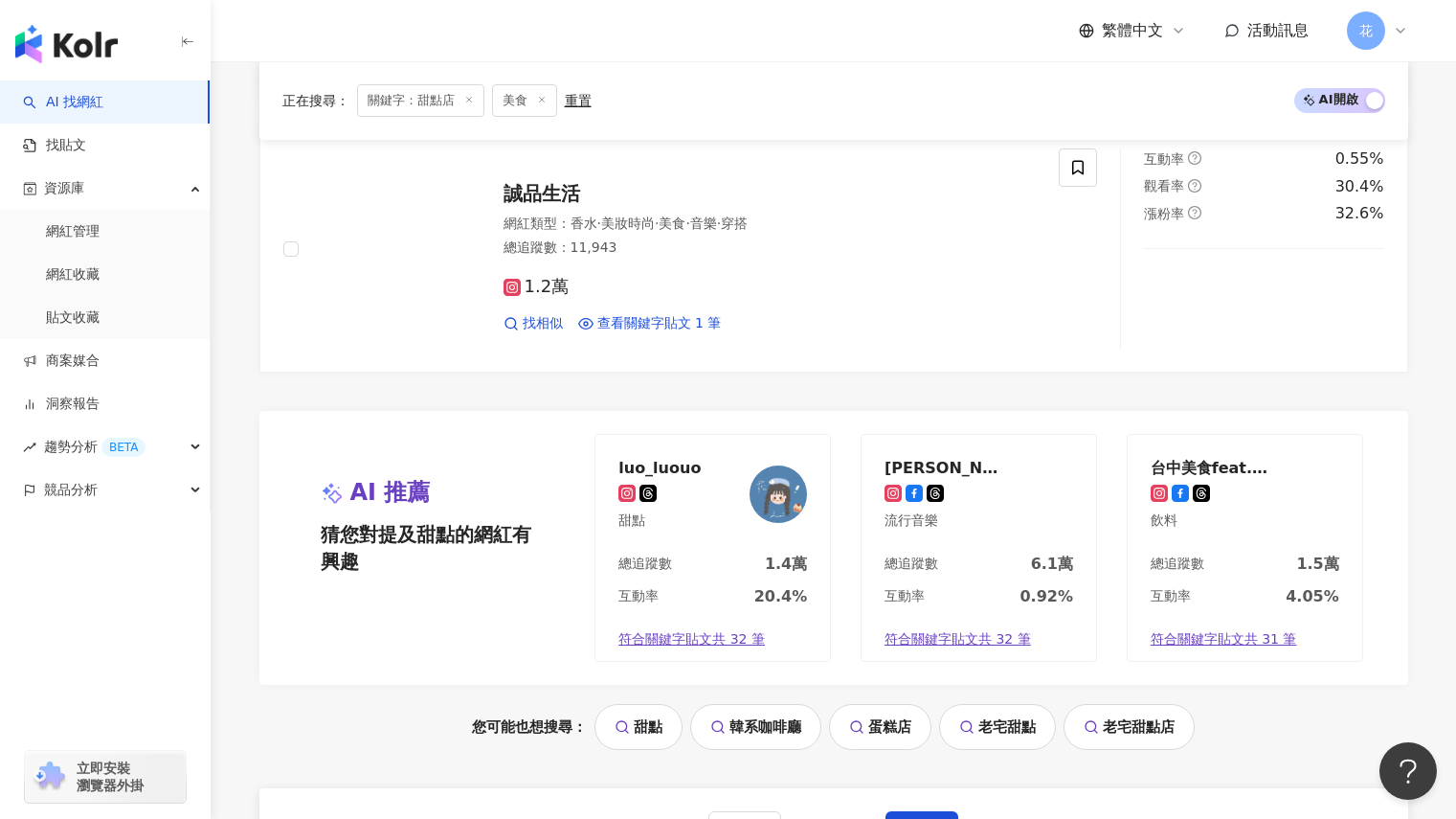
scroll to position [3639, 0]
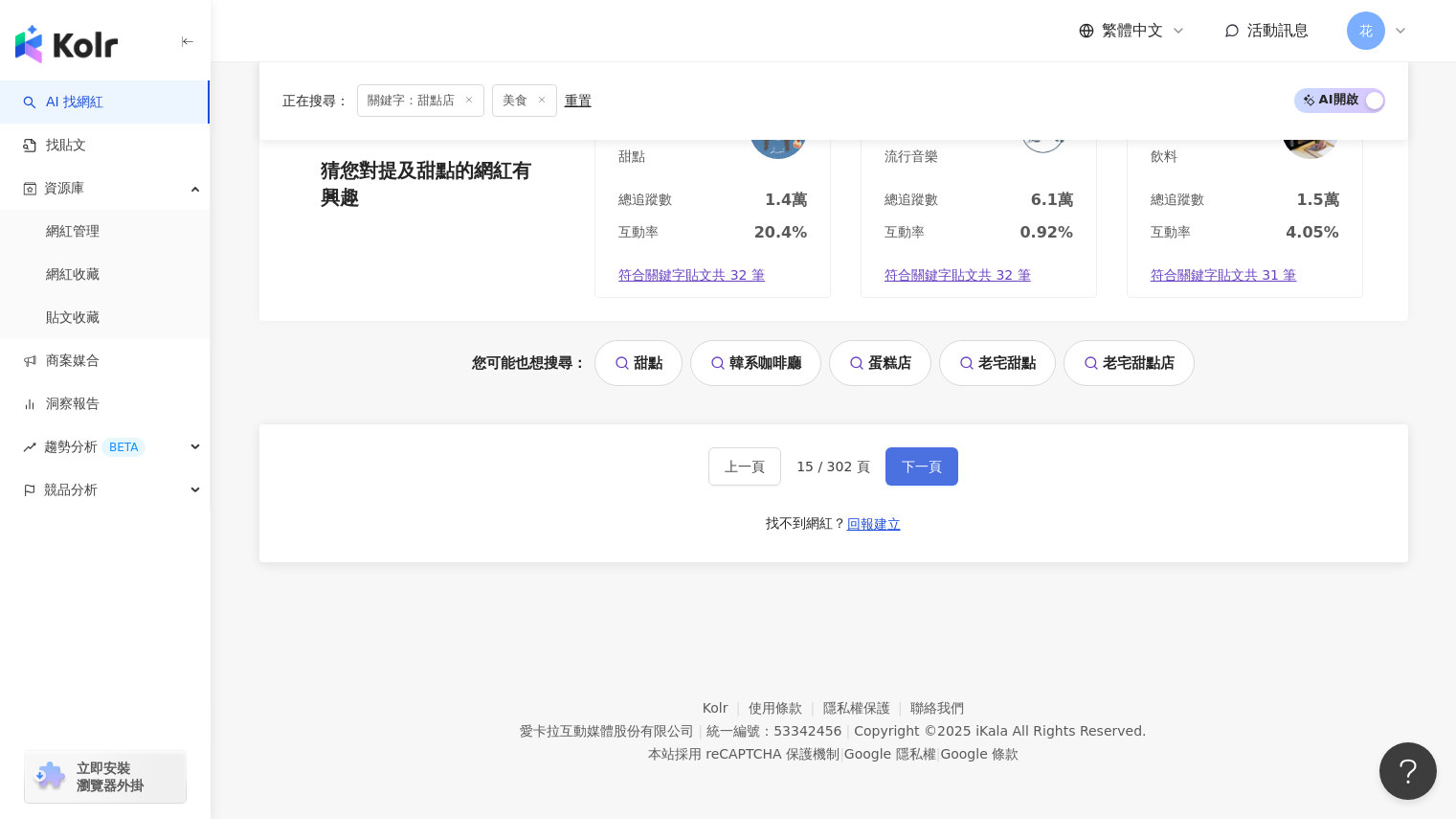
click at [925, 484] on button "下一頁" at bounding box center [922, 465] width 73 height 38
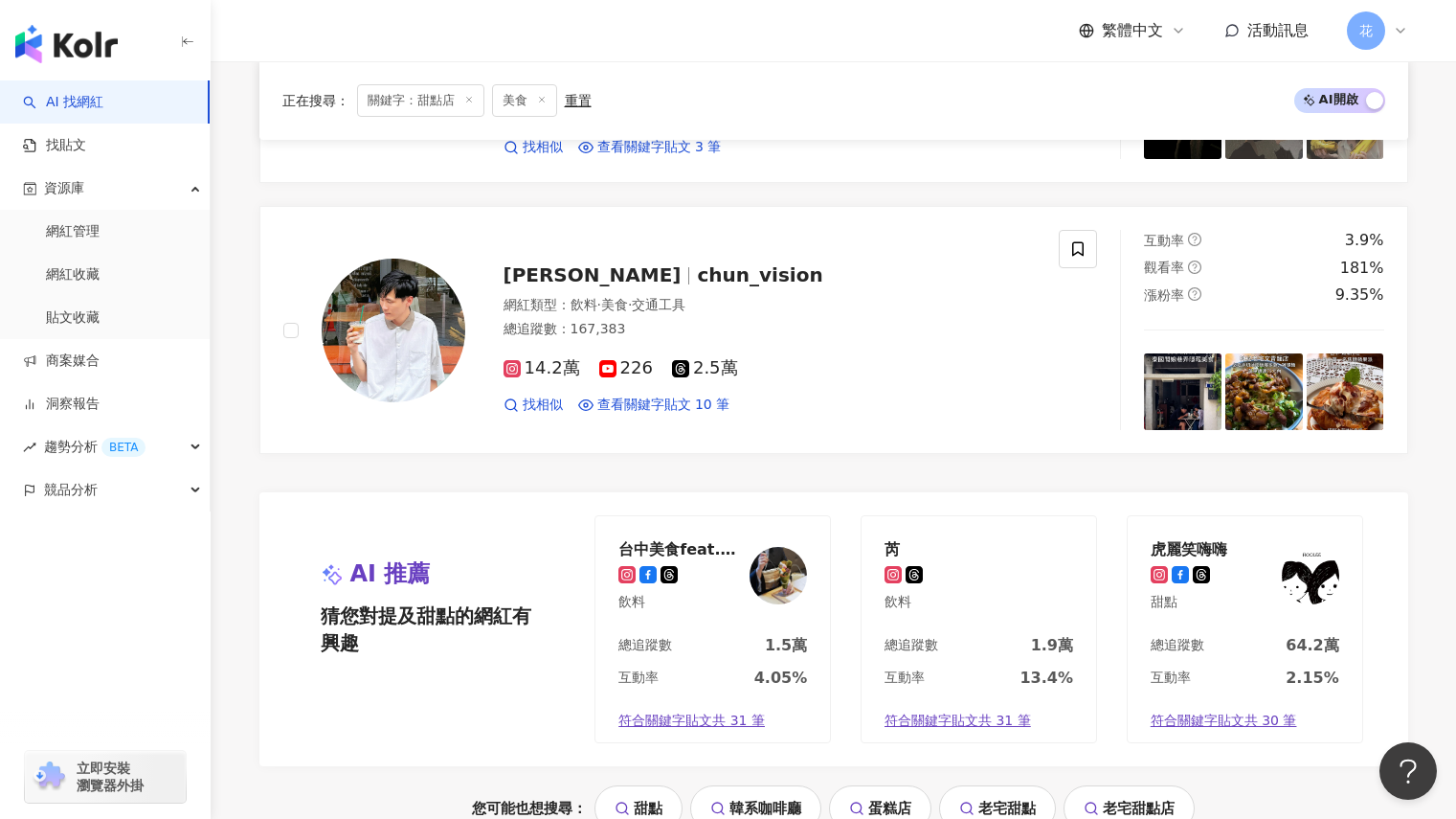
scroll to position [2969, 0]
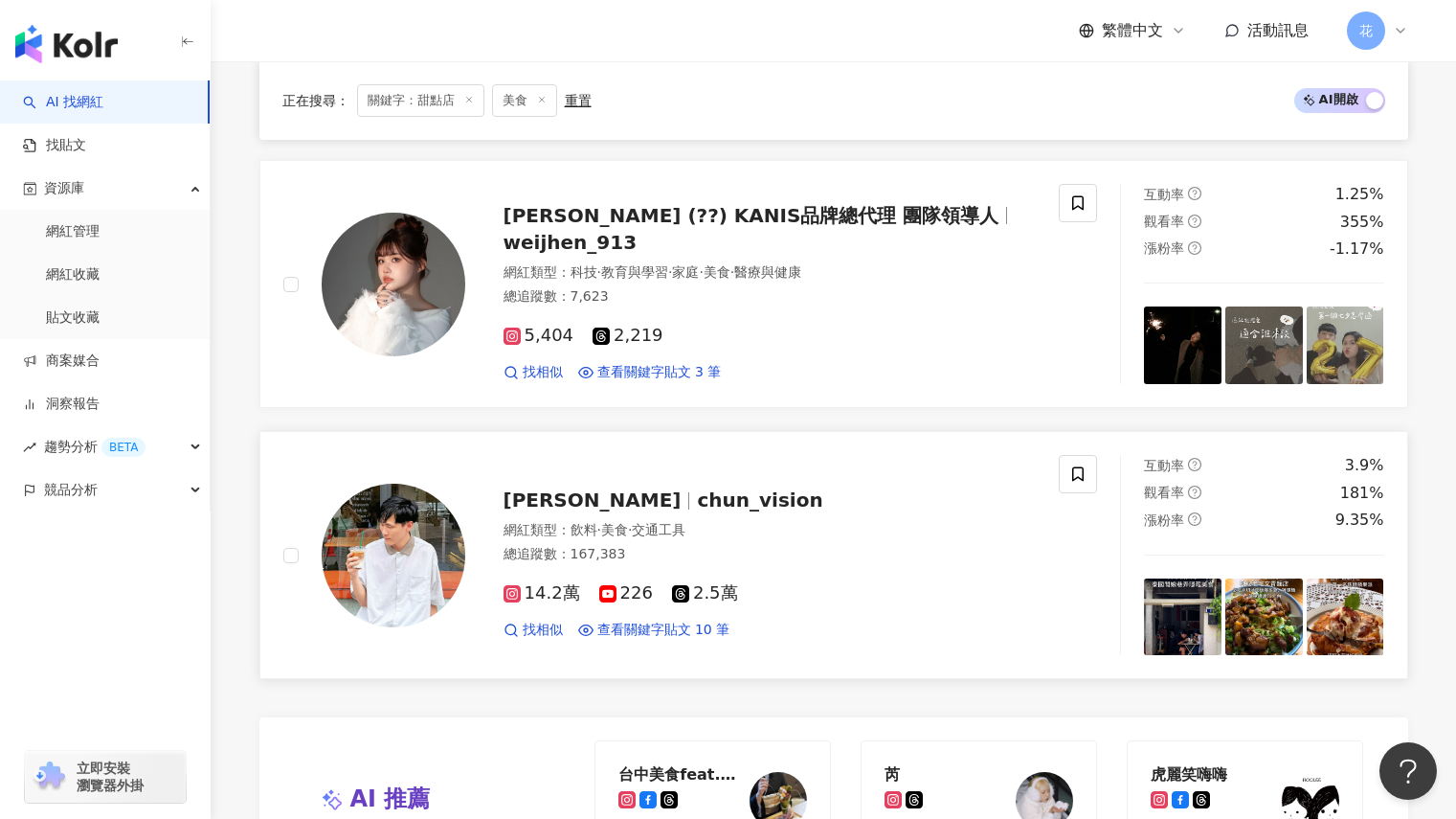
click at [697, 497] on span "chun_vision" at bounding box center [759, 501] width 126 height 23
click at [1261, 614] on img at bounding box center [1264, 617] width 78 height 78
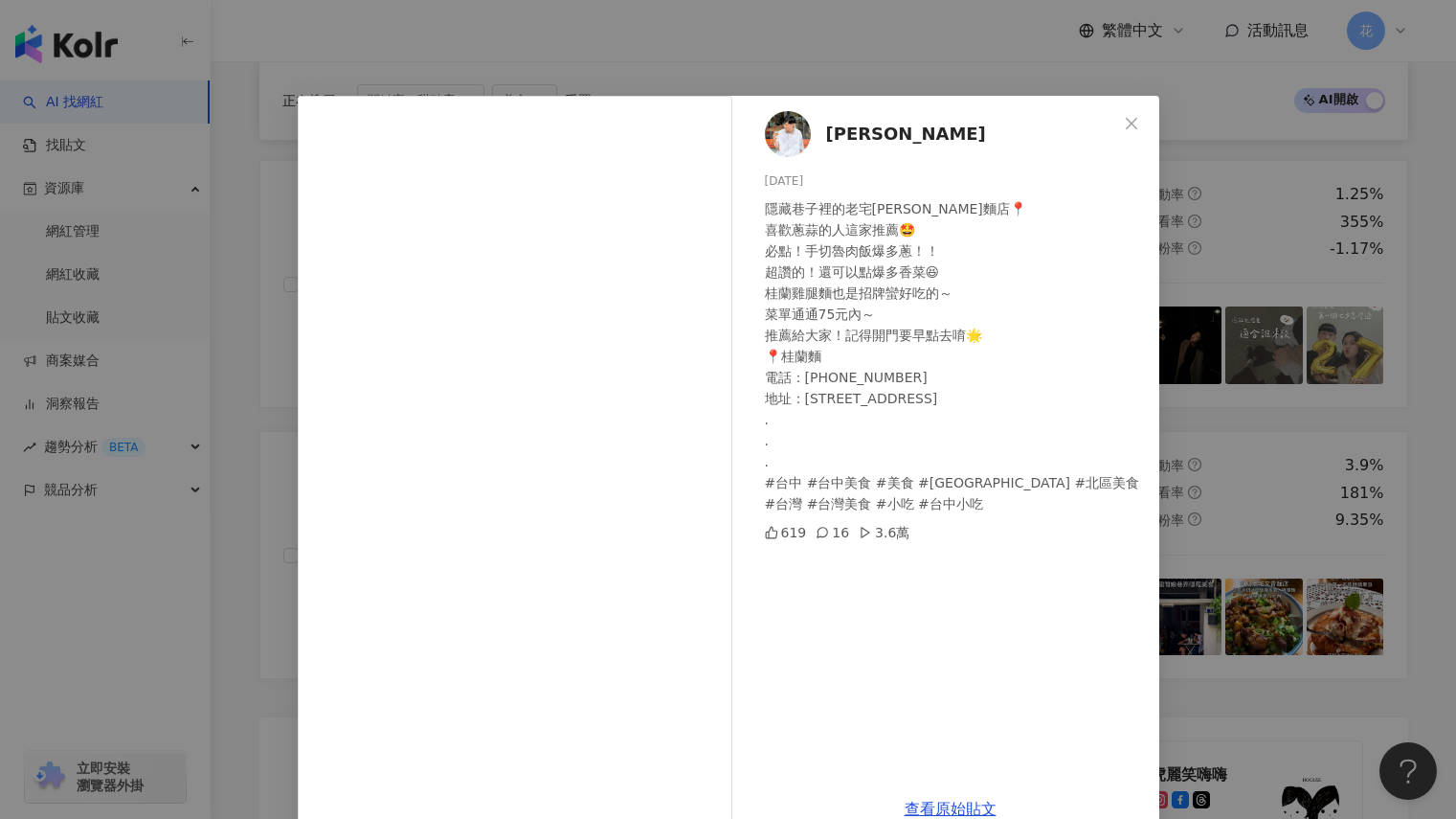
click at [1292, 534] on div "蔡約群 2025/9/6 隱藏巷子裡的老宅文青麵店📍 喜歡蔥蒜的人這家推薦🤩 必點！手切魯肉飯爆多蔥！！ 超讚的！還可以點爆多香菜😆 桂蘭雞腿麵也是招牌蠻好吃…" at bounding box center [728, 409] width 1456 height 819
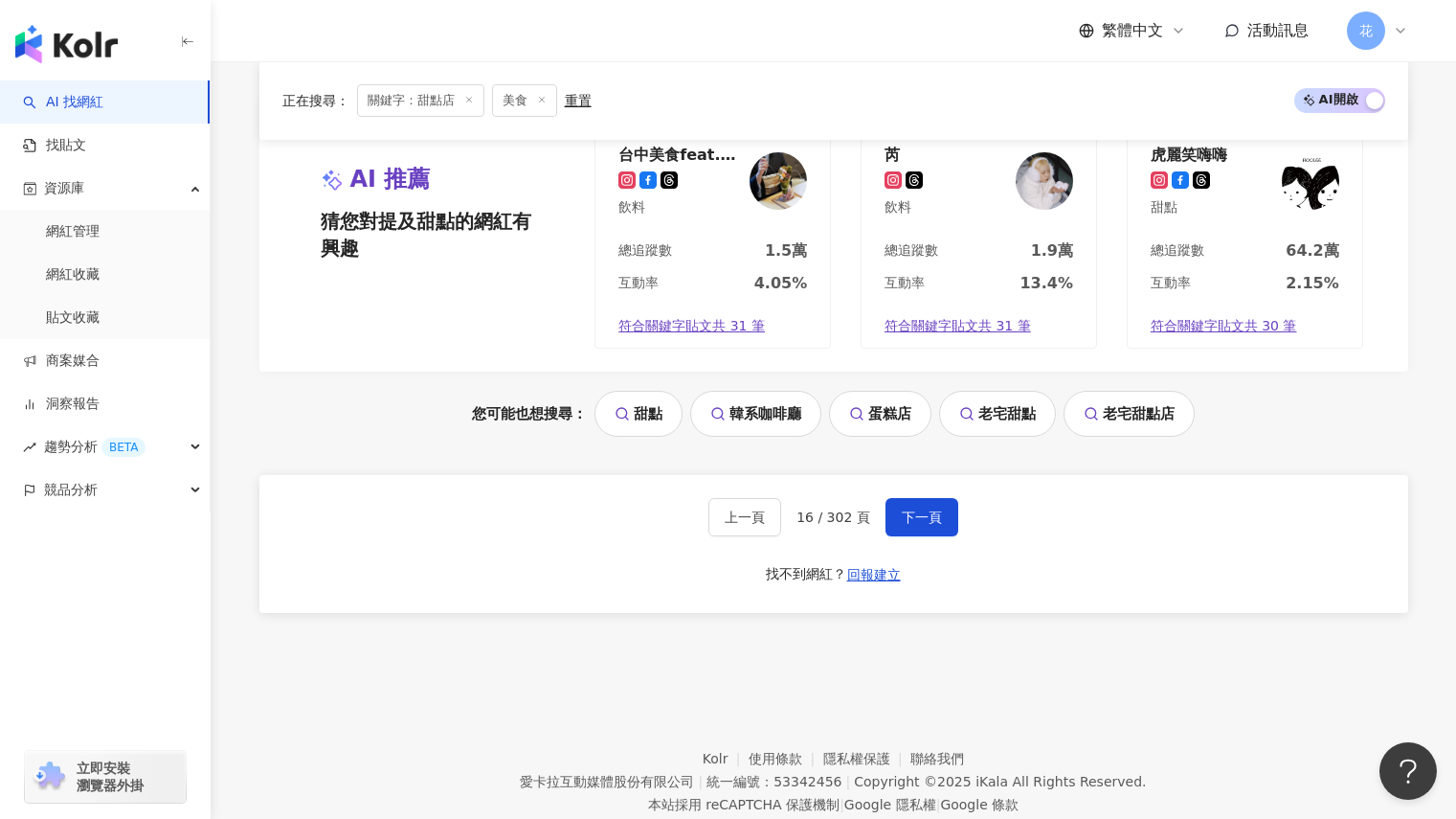
scroll to position [3643, 0]
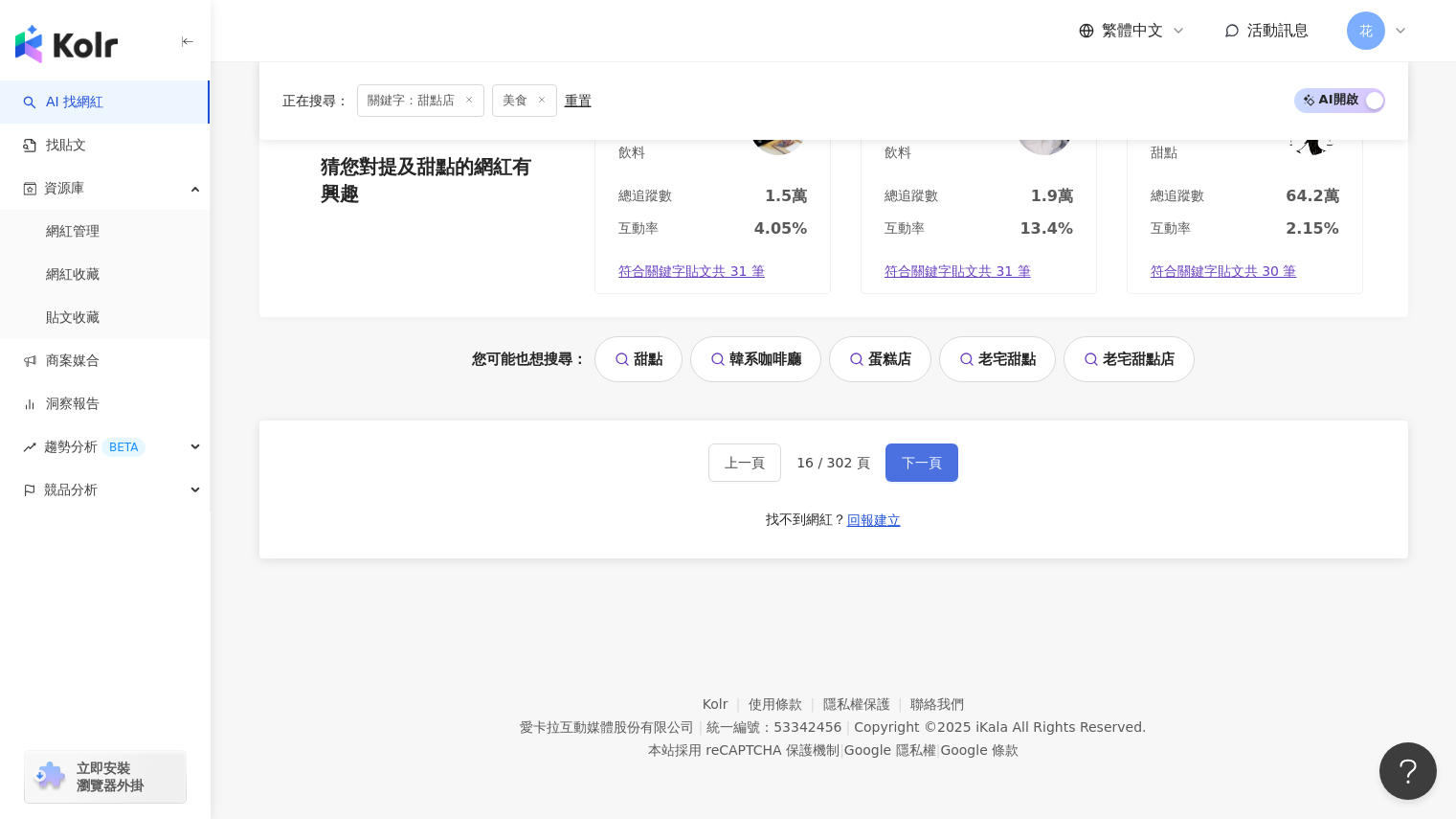
click at [927, 474] on button "下一頁" at bounding box center [922, 462] width 73 height 38
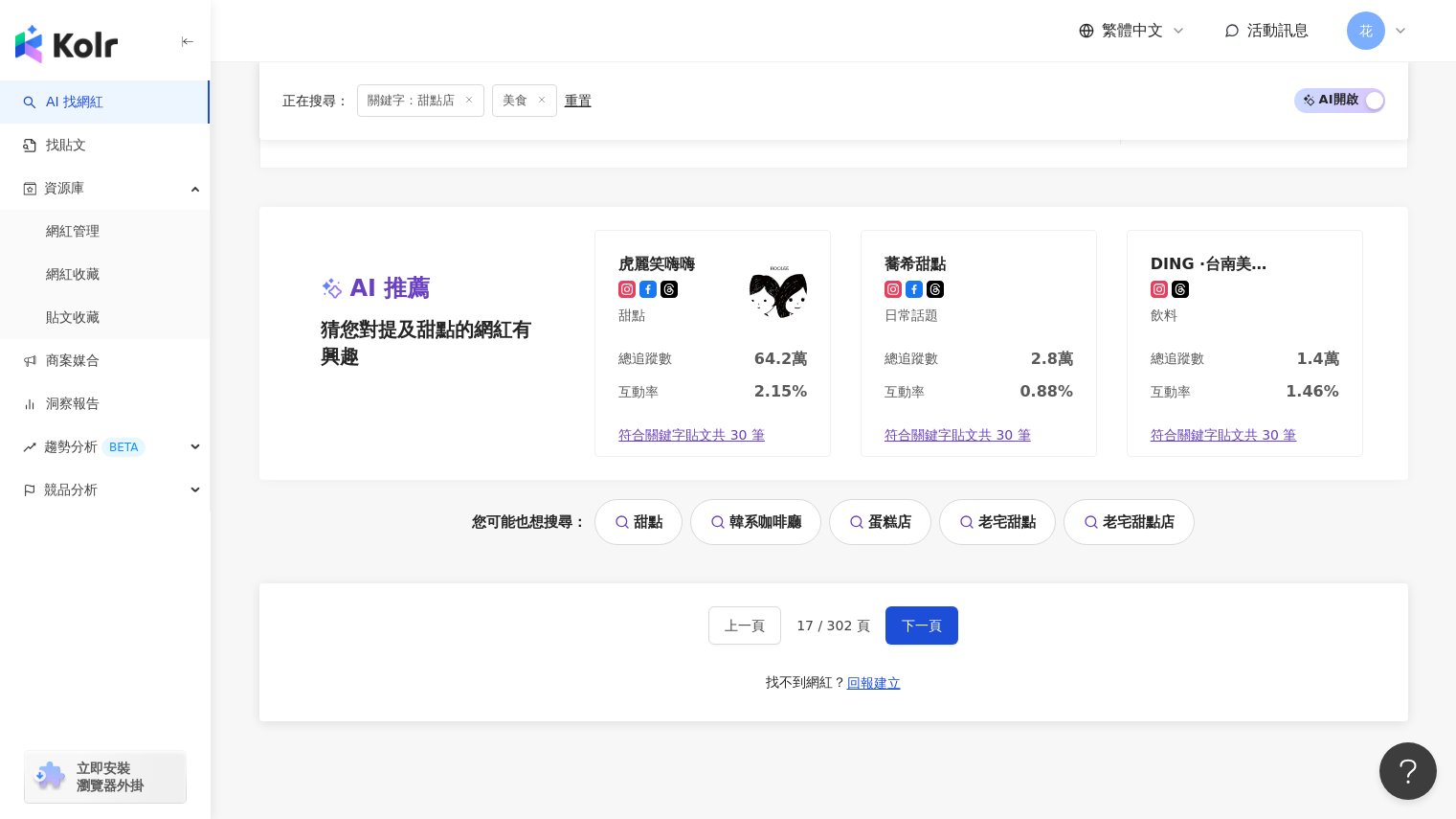
scroll to position [3699, 0]
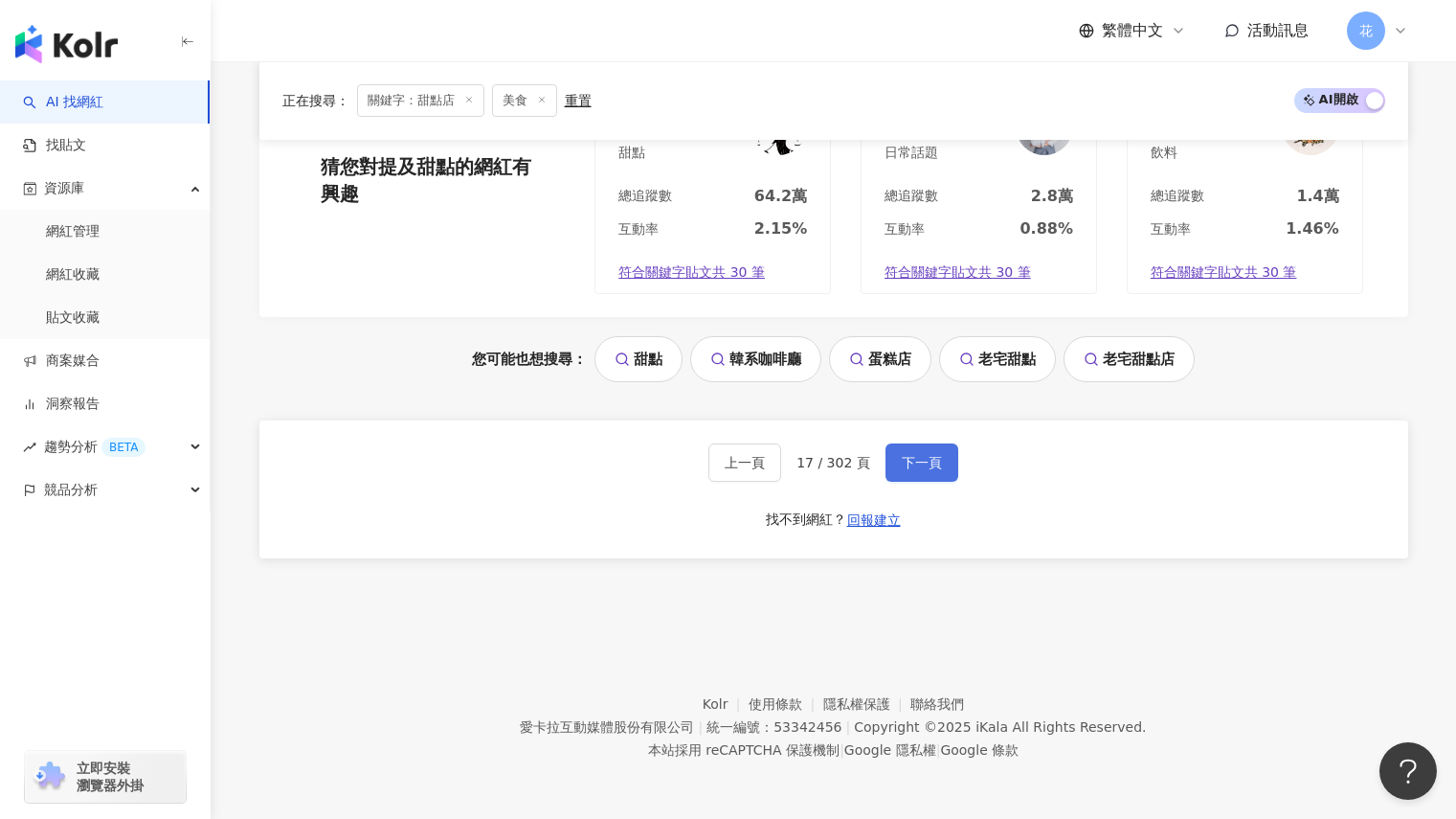
click at [909, 456] on span "下一頁" at bounding box center [921, 463] width 40 height 16
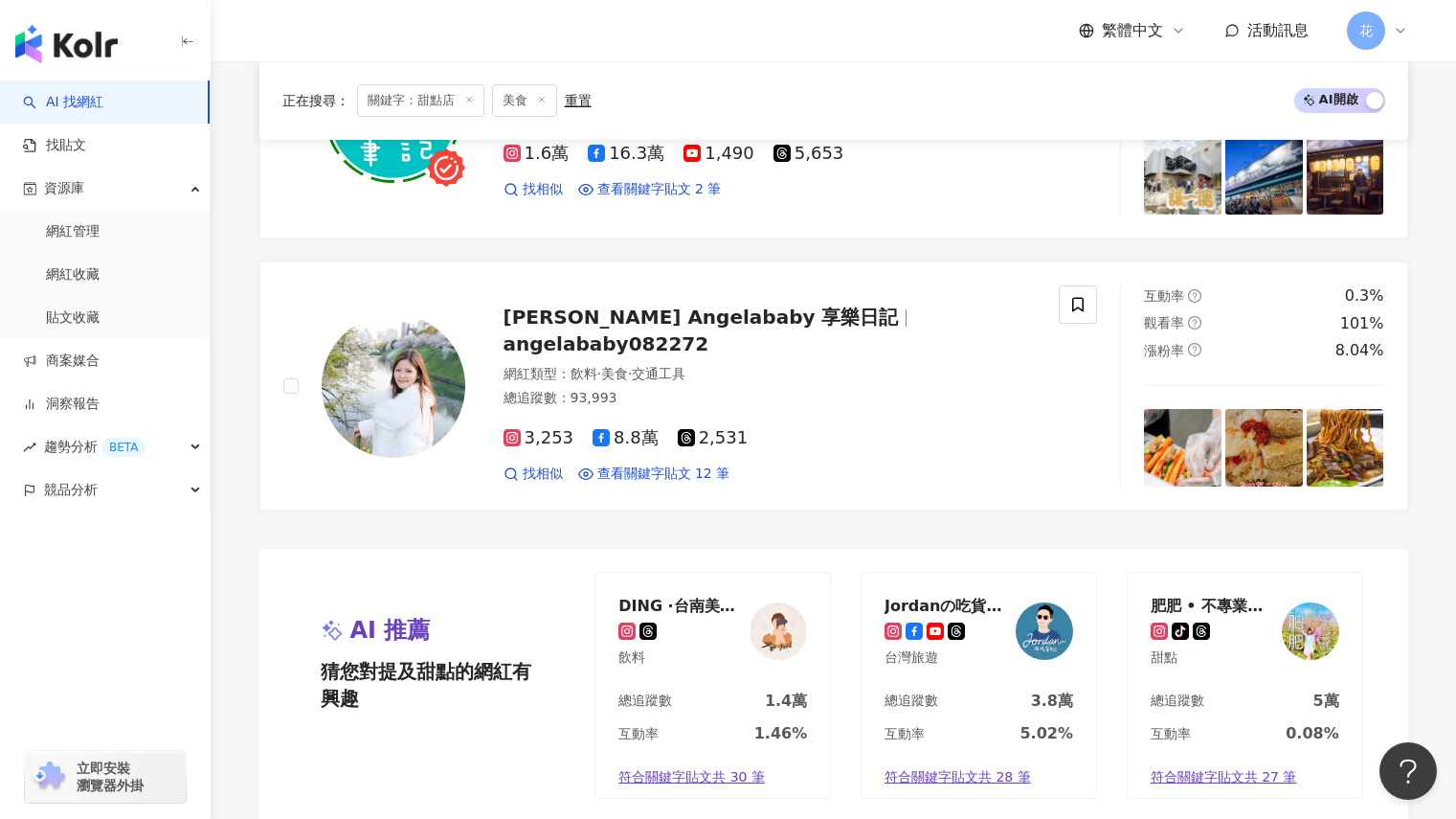
scroll to position [3163, 0]
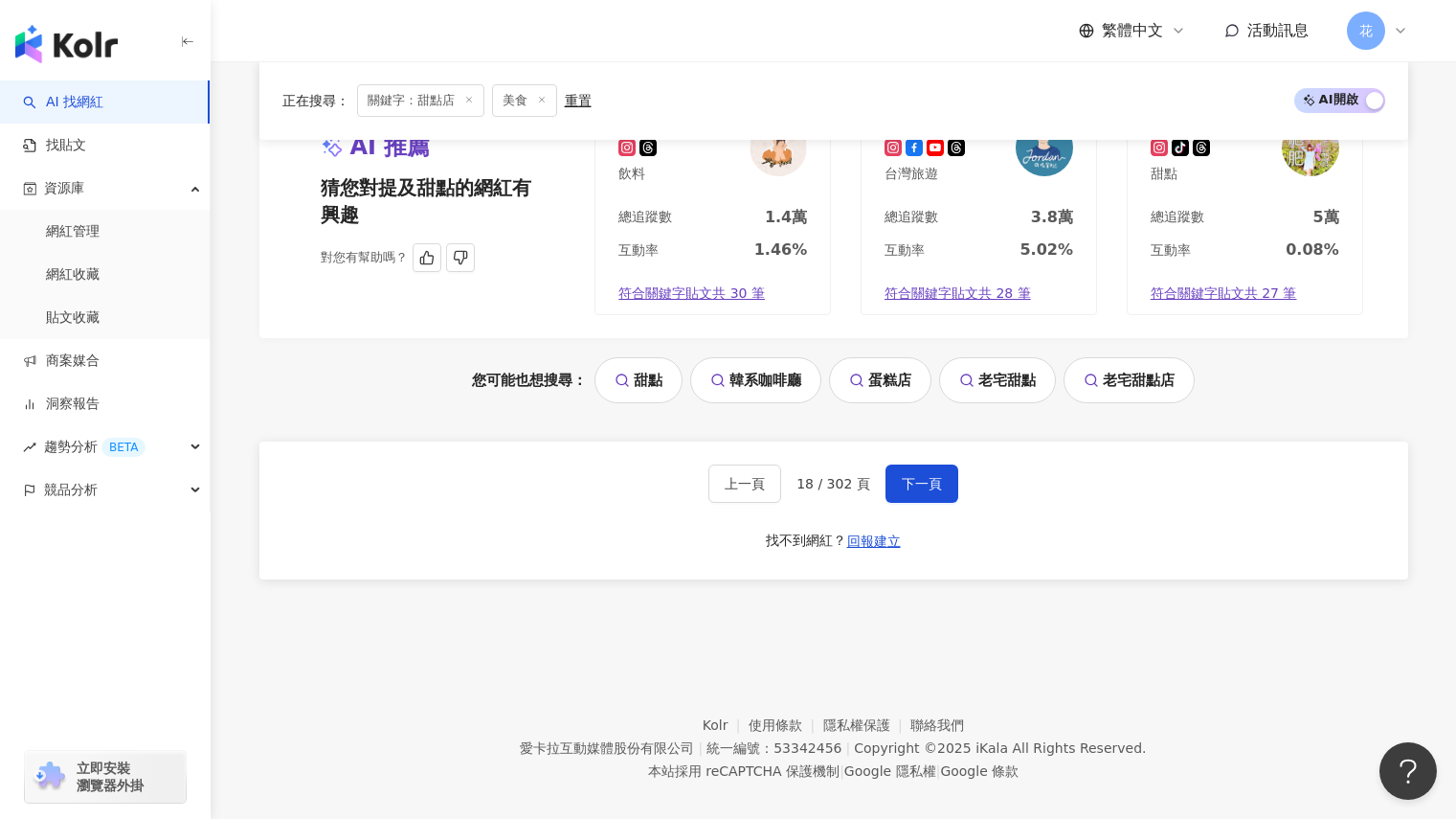
click at [905, 476] on span "下一頁" at bounding box center [921, 484] width 40 height 16
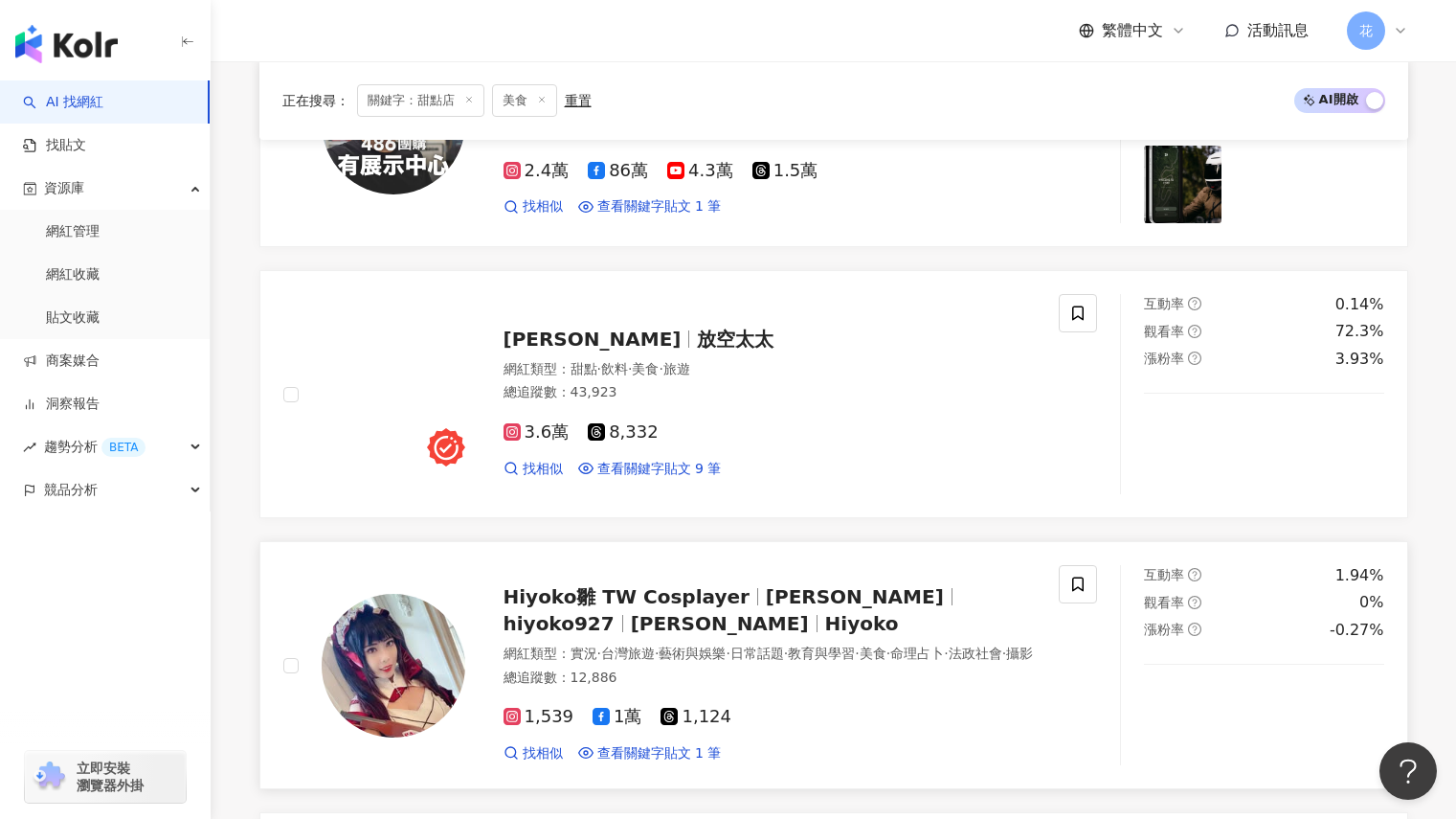
scroll to position [1073, 0]
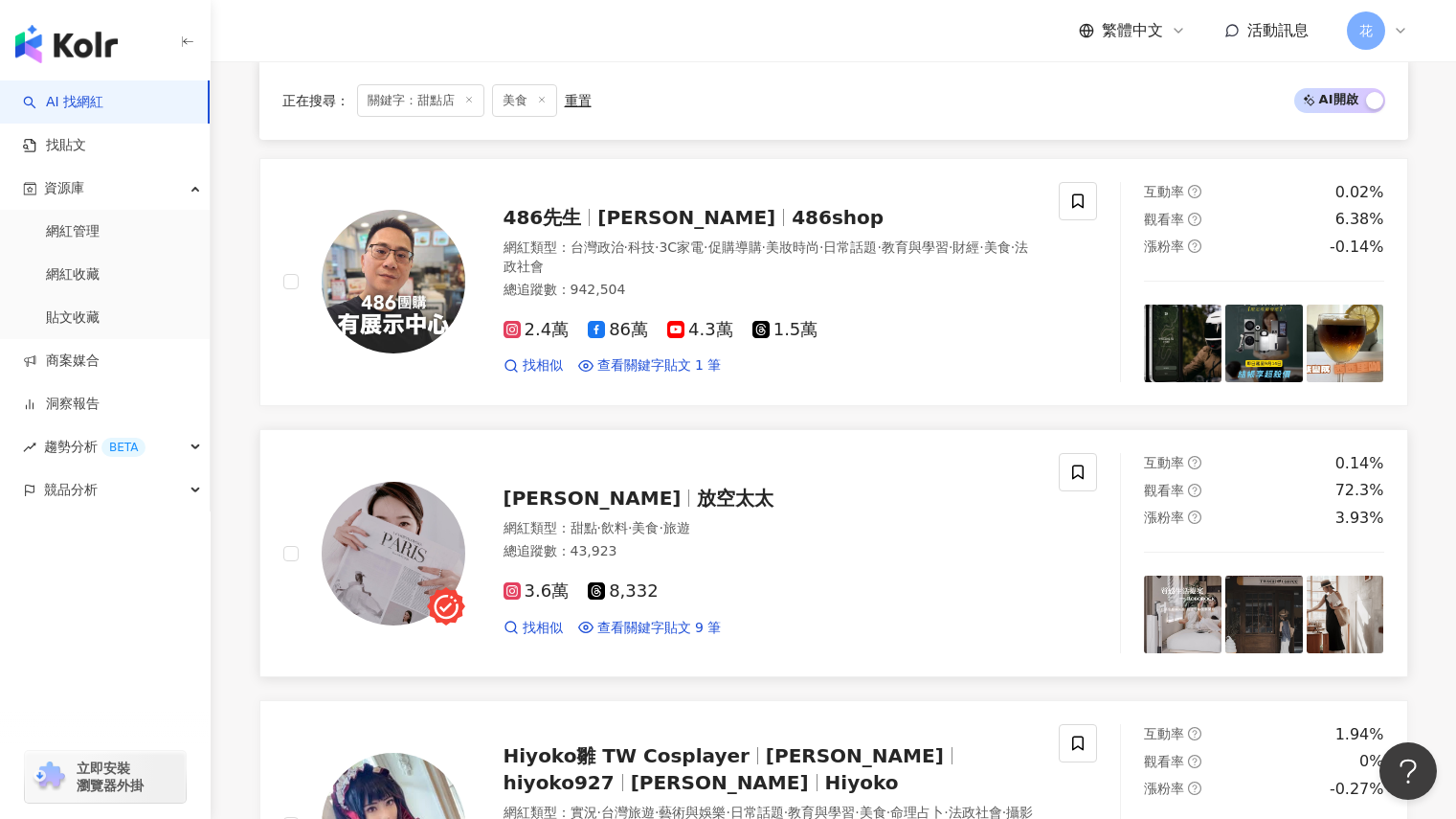
click at [697, 488] on span "放空太太" at bounding box center [735, 499] width 77 height 23
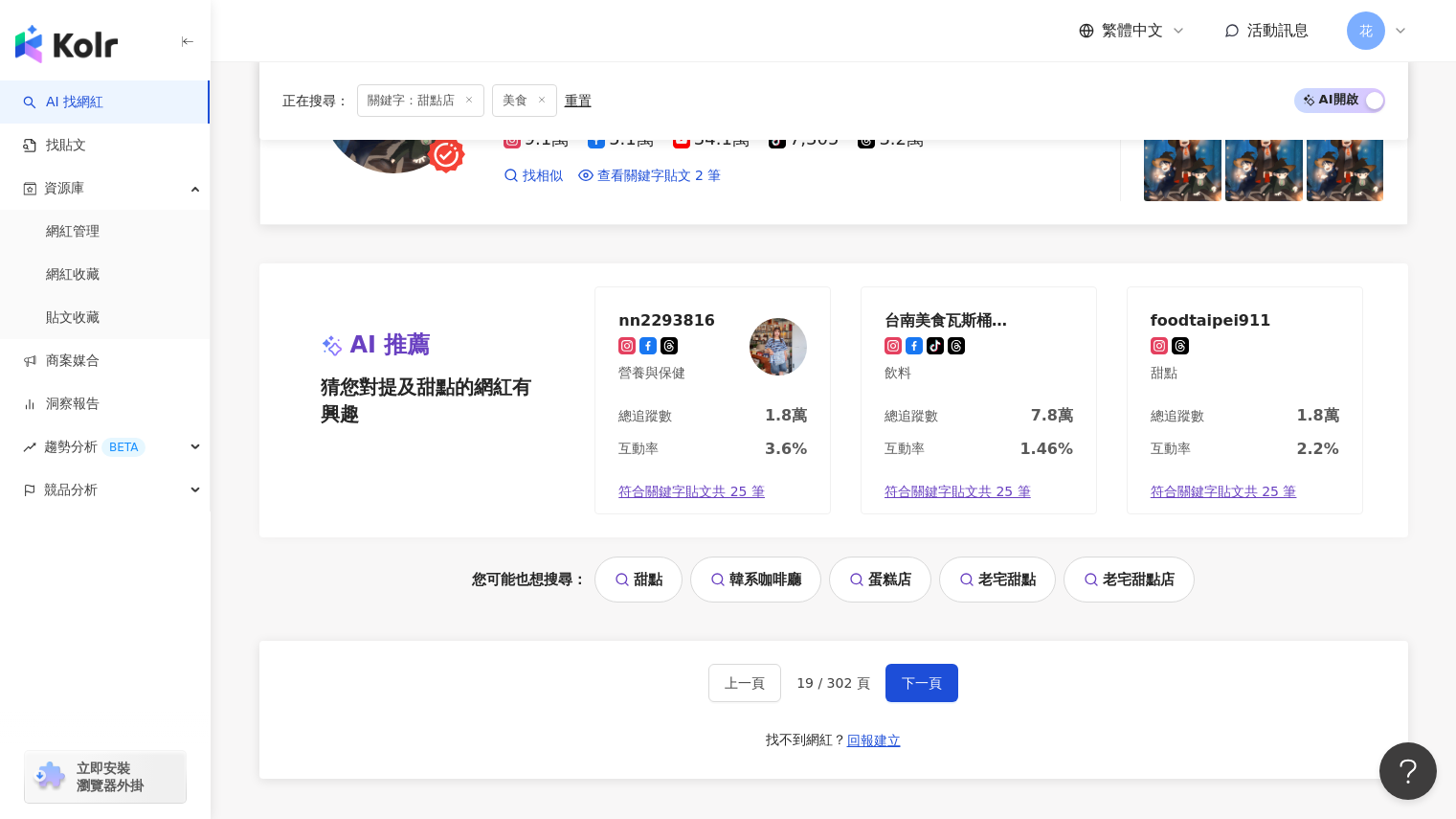
scroll to position [3660, 0]
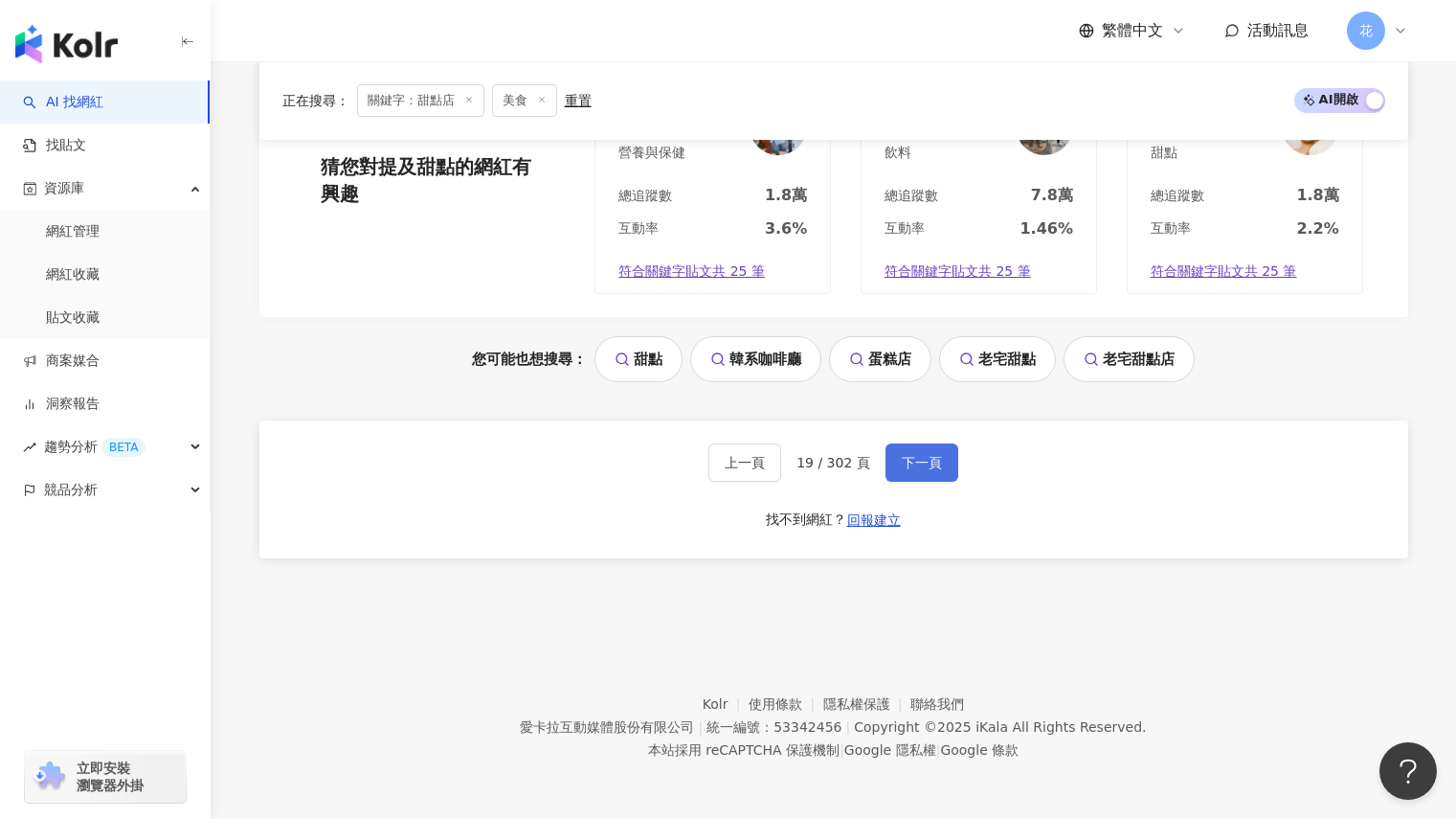
click at [918, 467] on span "下一頁" at bounding box center [921, 463] width 40 height 16
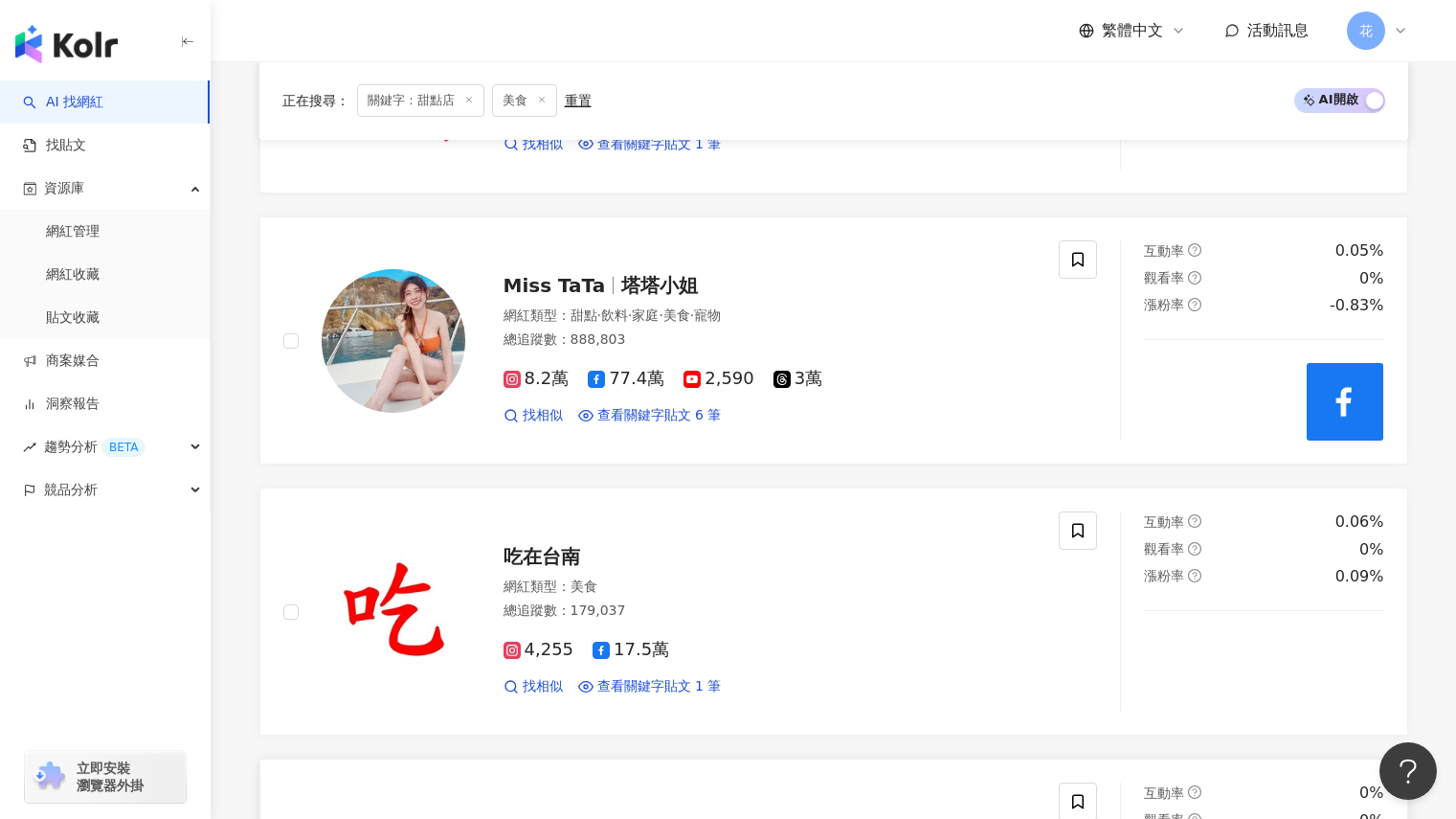
scroll to position [2110, 0]
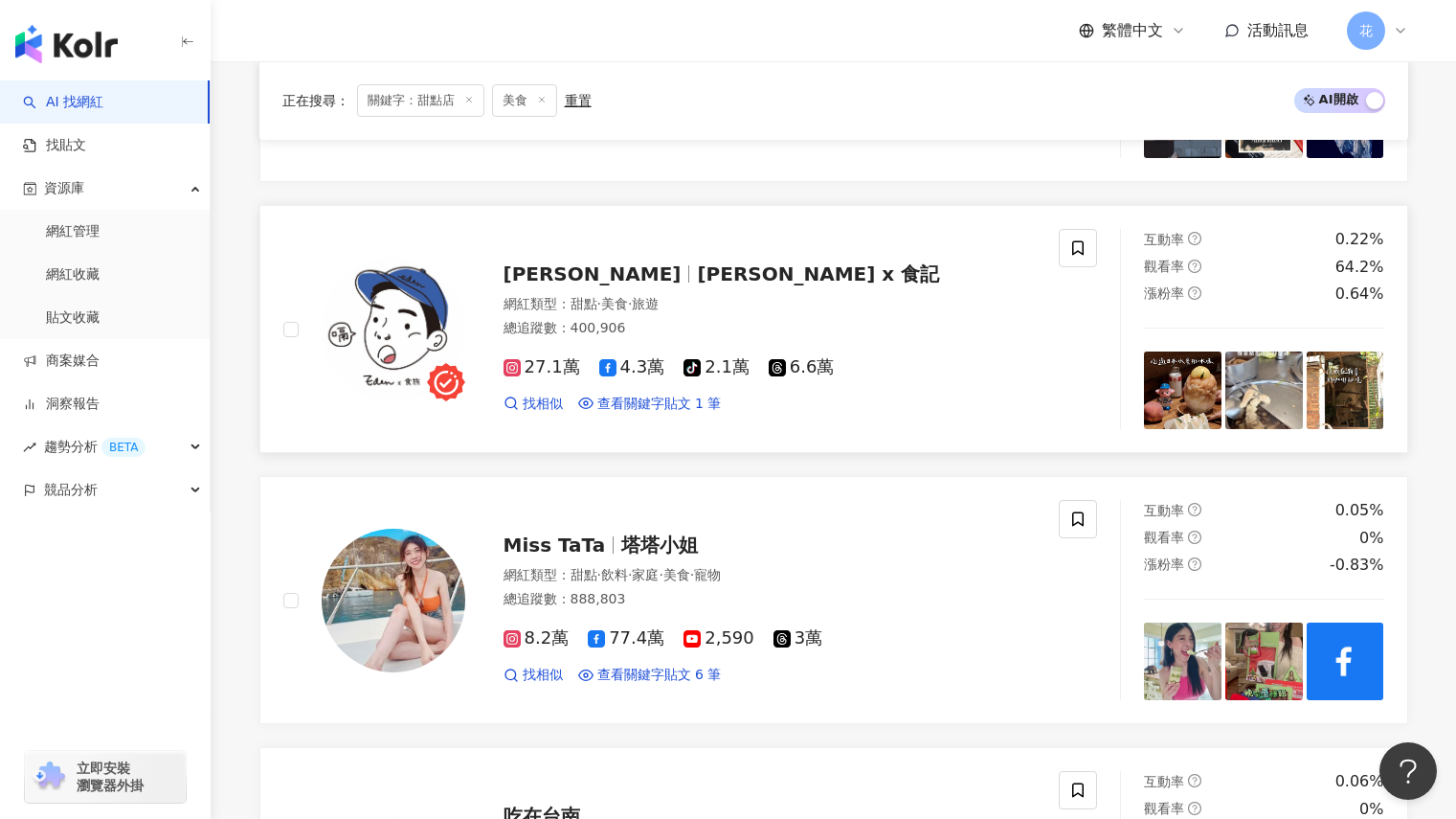
click at [697, 264] on span "Eden Lin x 食記" at bounding box center [818, 274] width 242 height 23
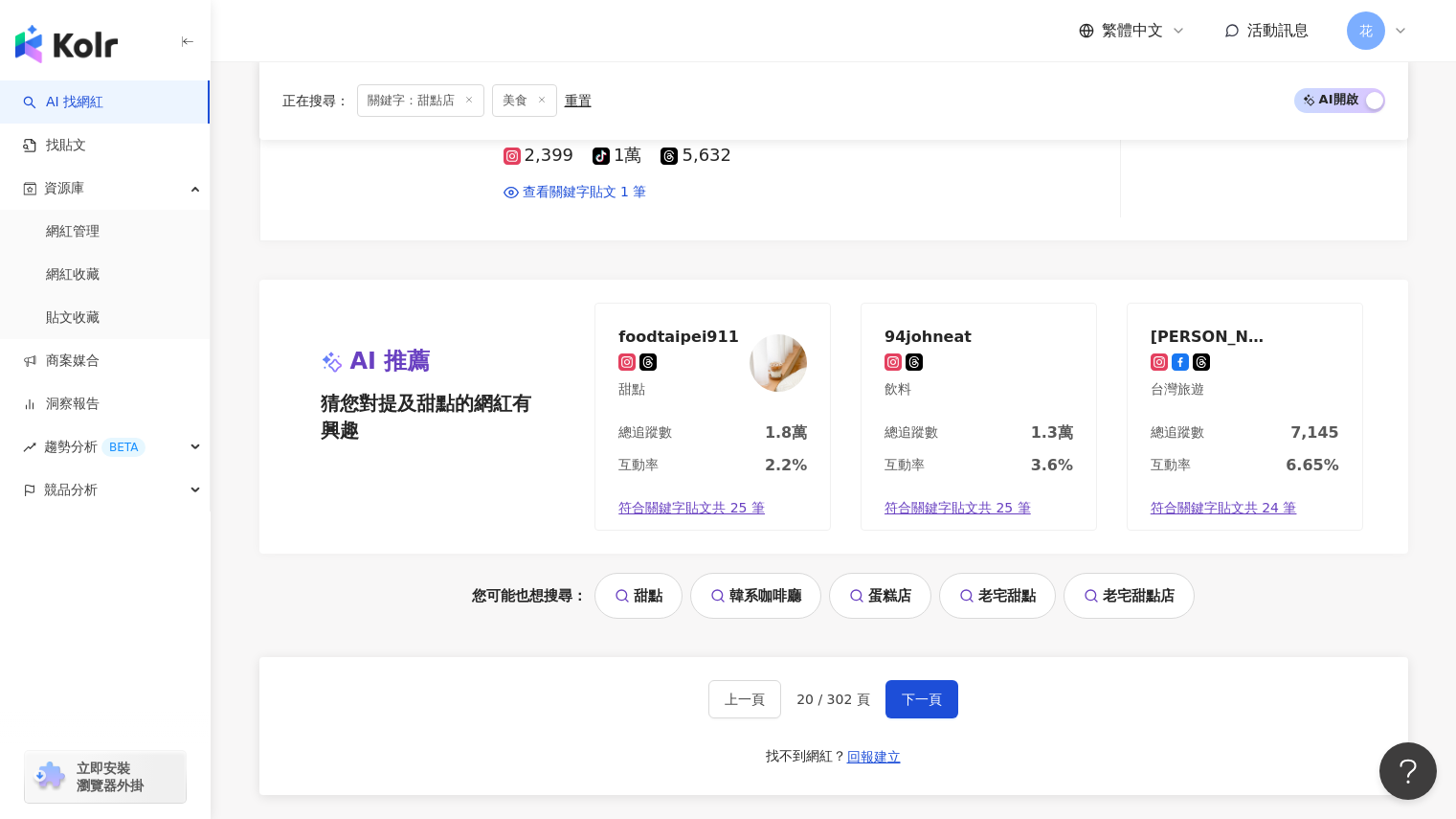
scroll to position [3643, 0]
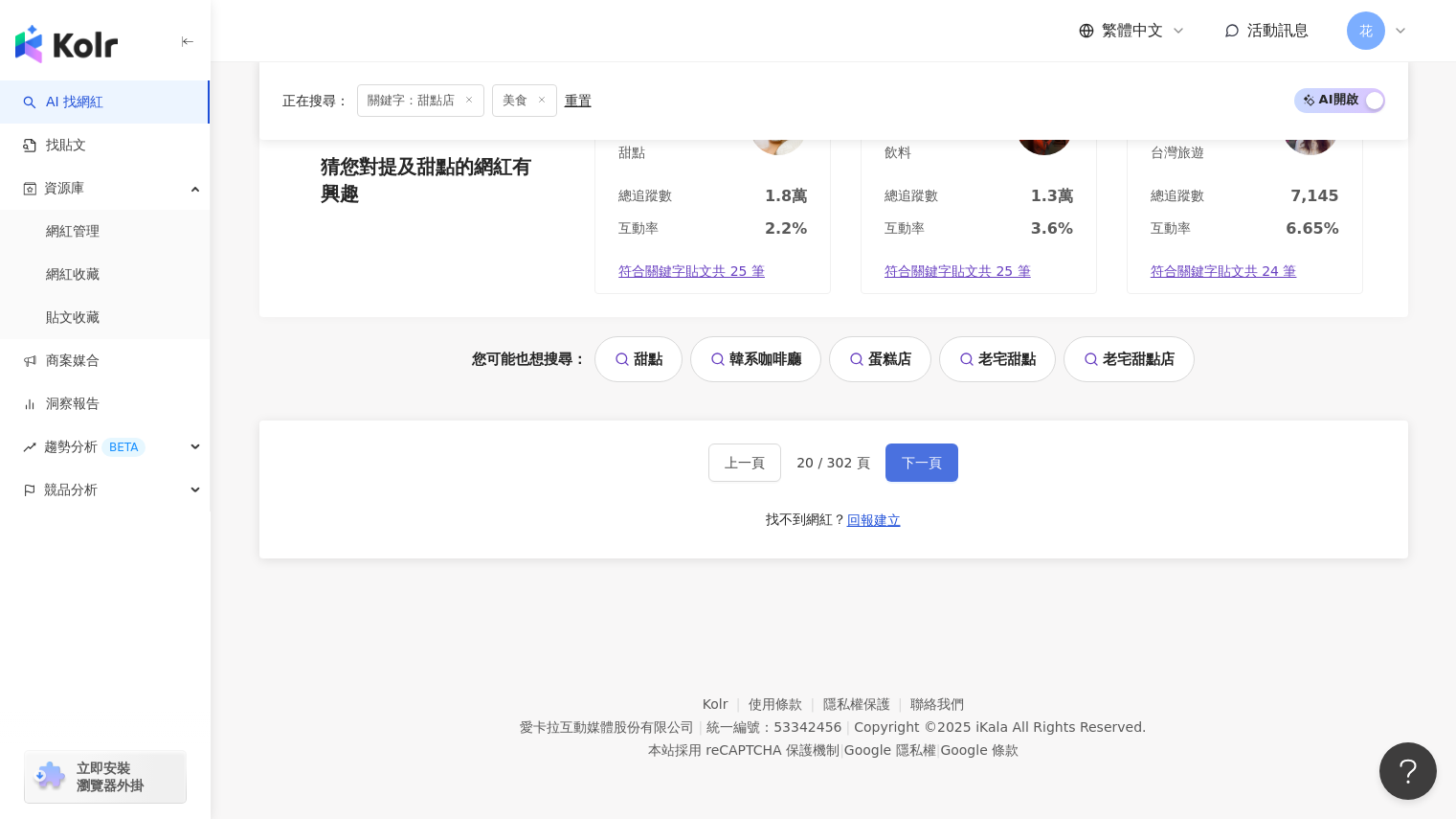
click at [903, 475] on button "下一頁" at bounding box center [922, 462] width 73 height 38
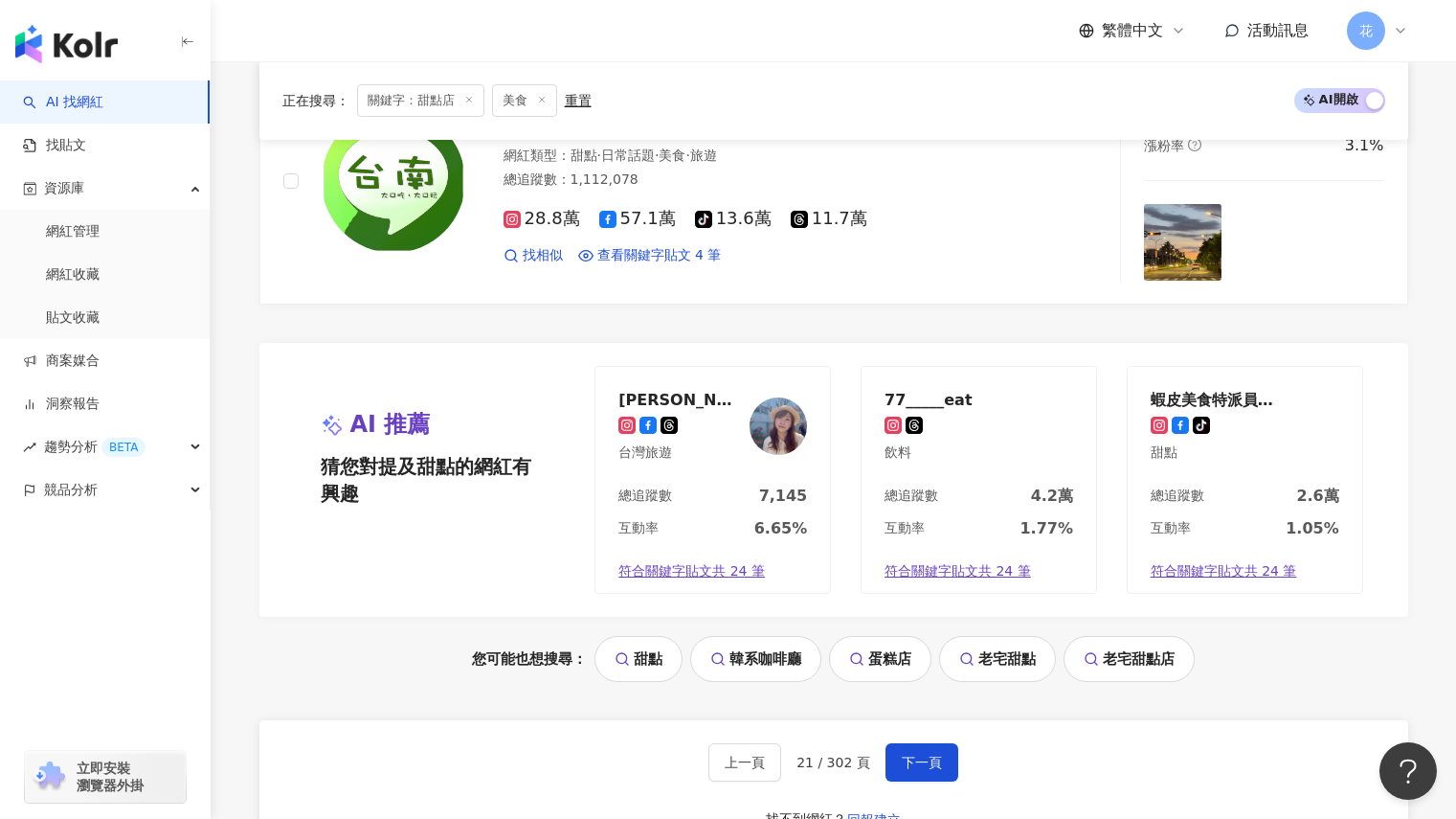
scroll to position [3639, 0]
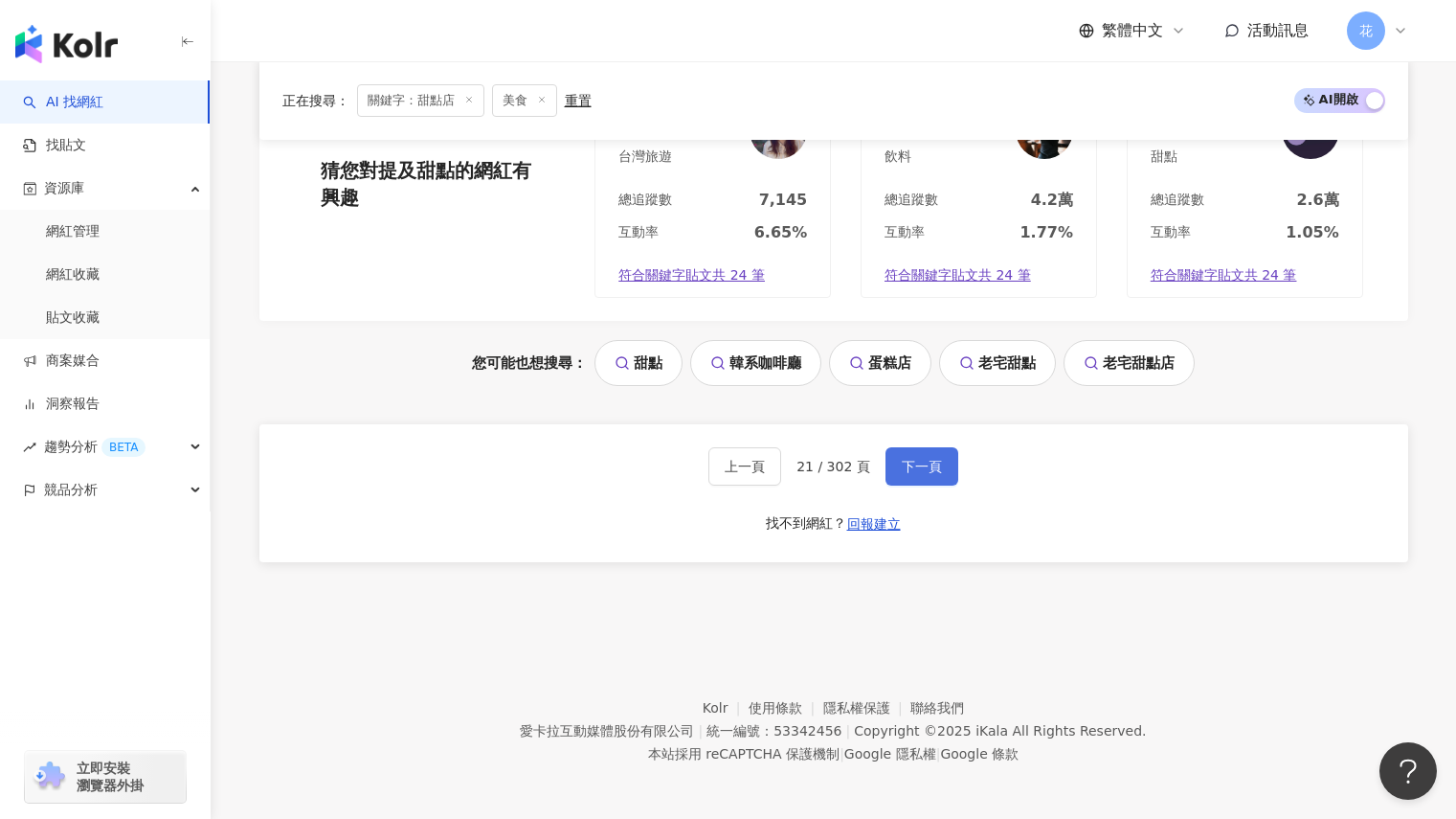
click at [912, 455] on button "下一頁" at bounding box center [922, 465] width 73 height 38
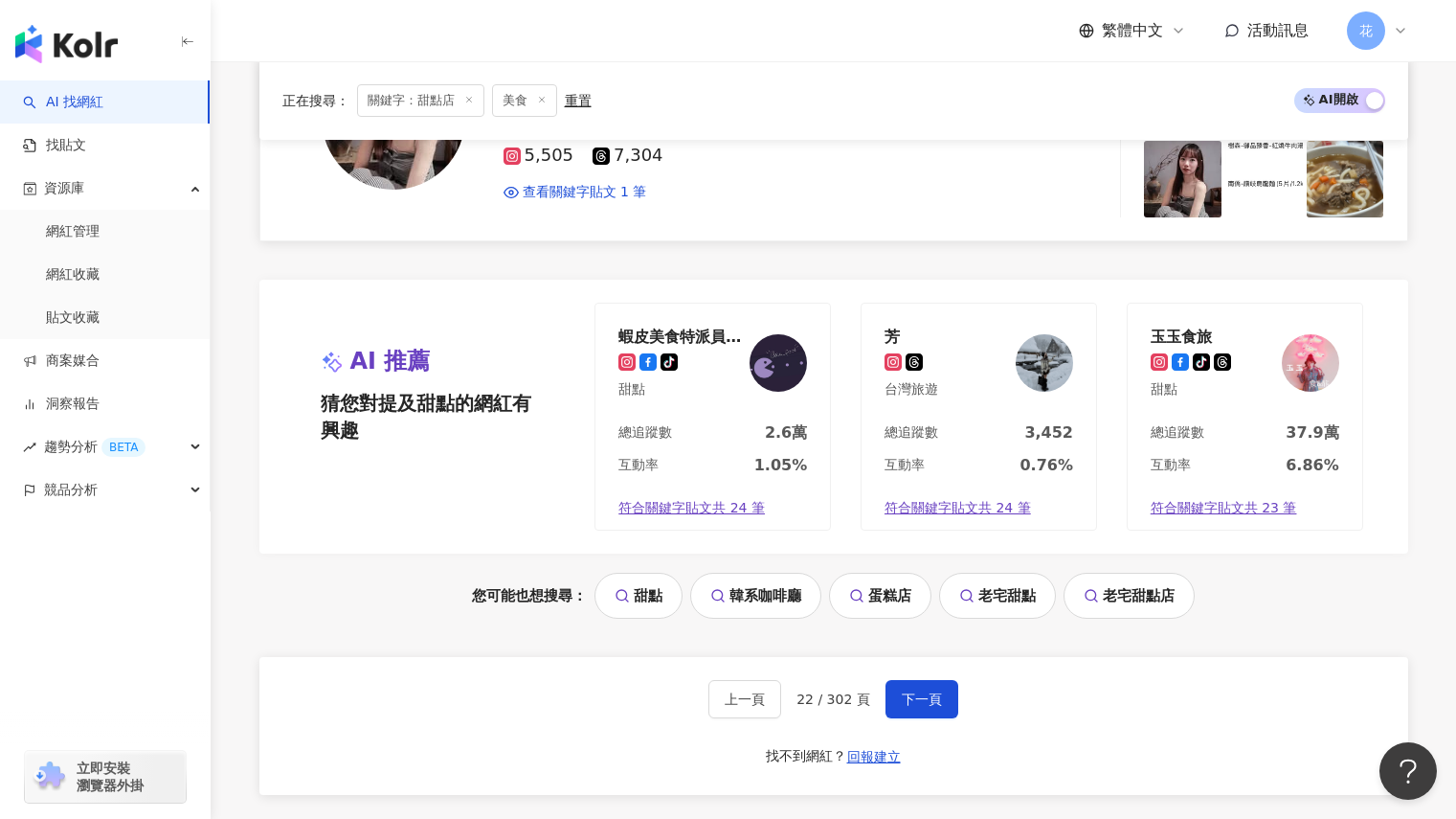
scroll to position [3643, 0]
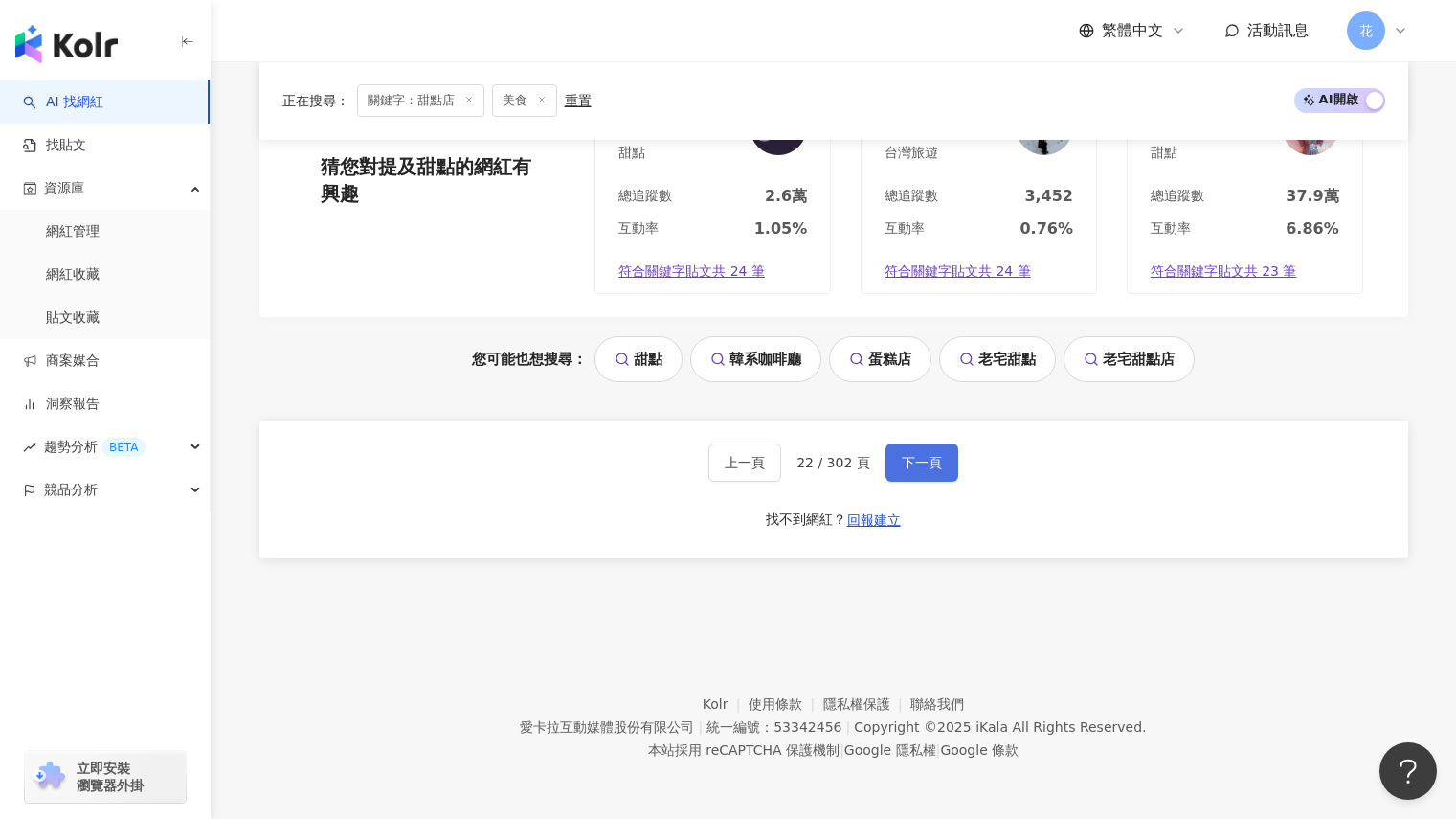
click at [909, 461] on span "下一頁" at bounding box center [921, 463] width 40 height 16
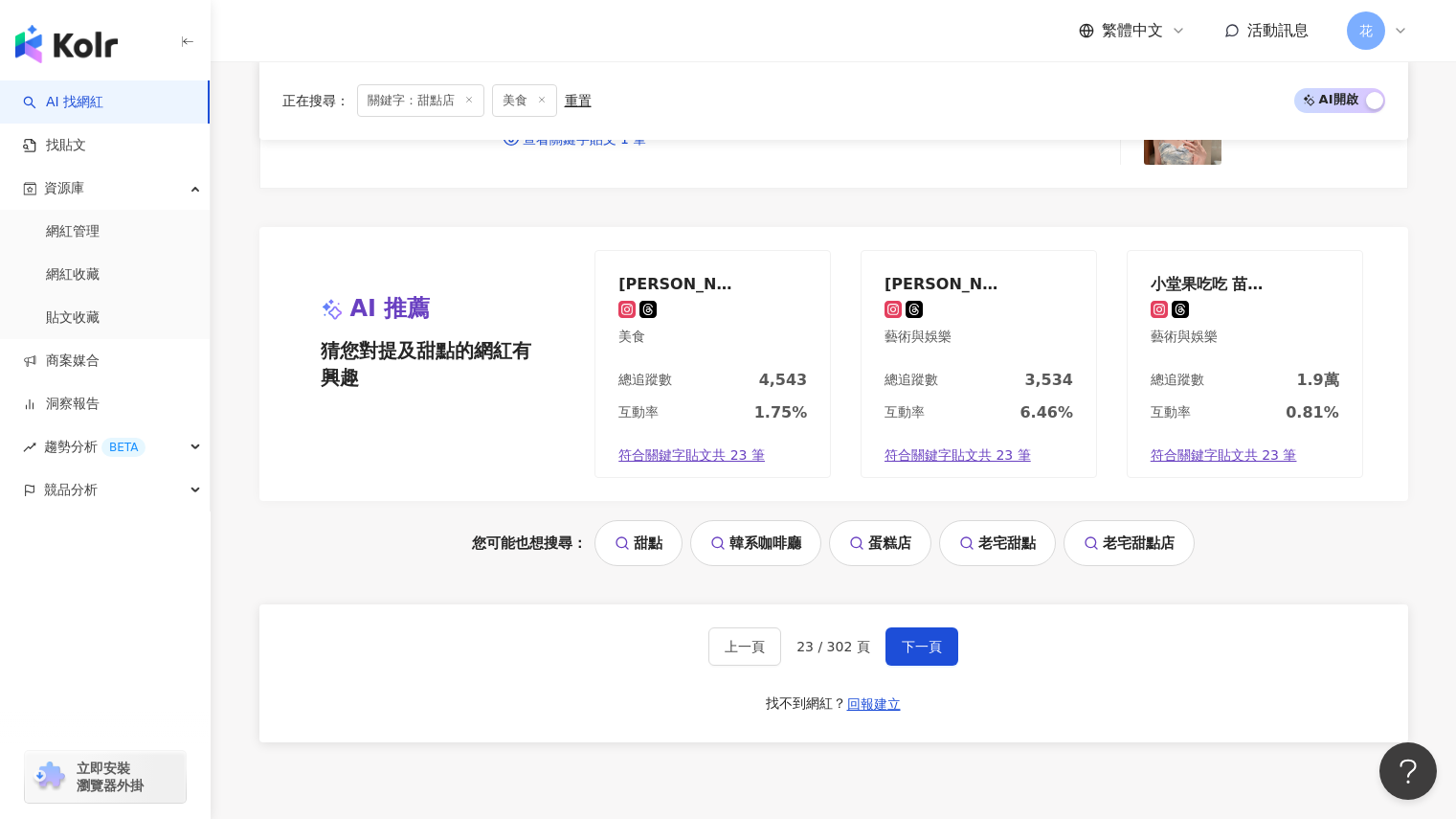
scroll to position [3544, 0]
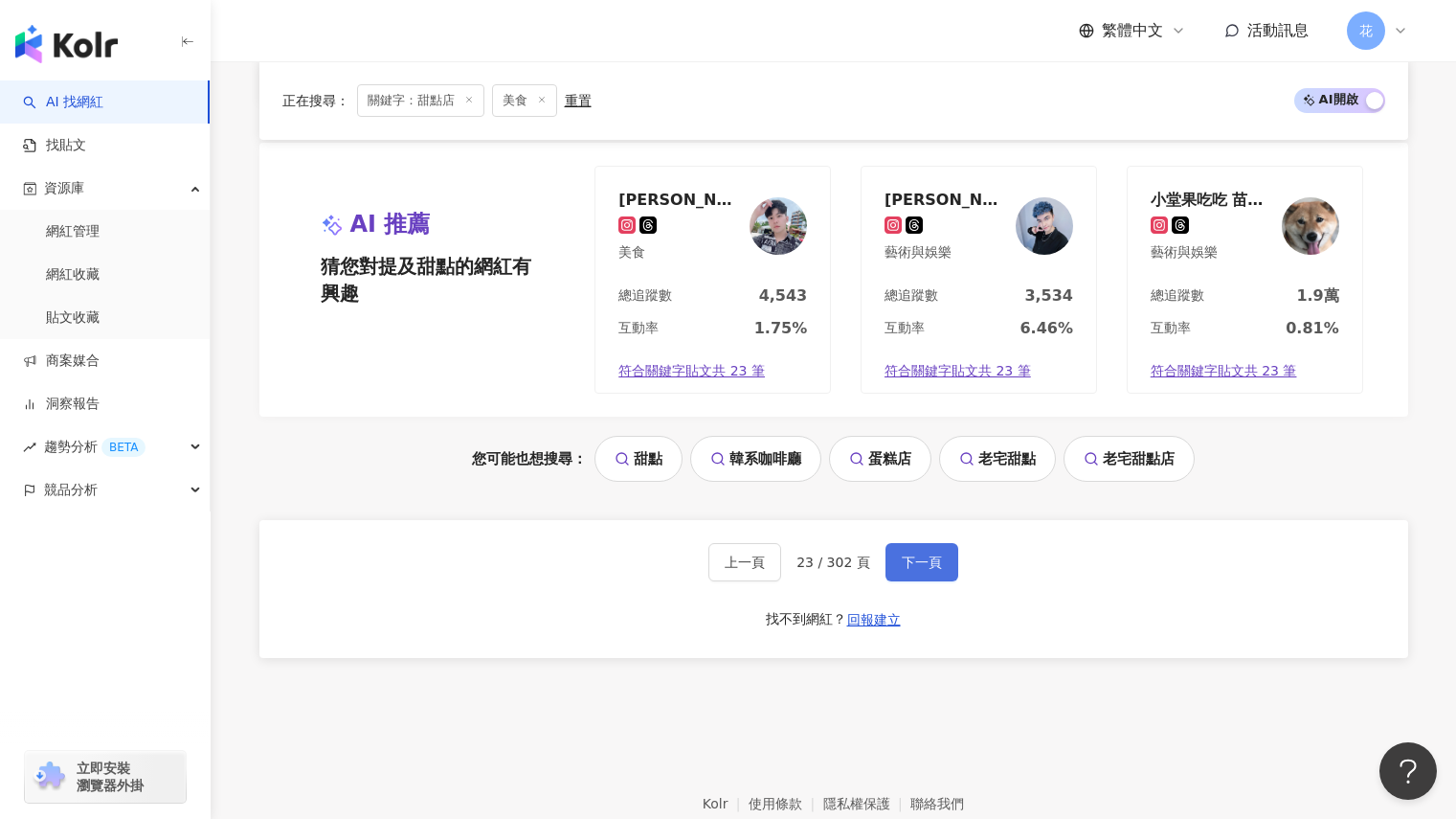
click at [925, 569] on span "下一頁" at bounding box center [921, 562] width 40 height 16
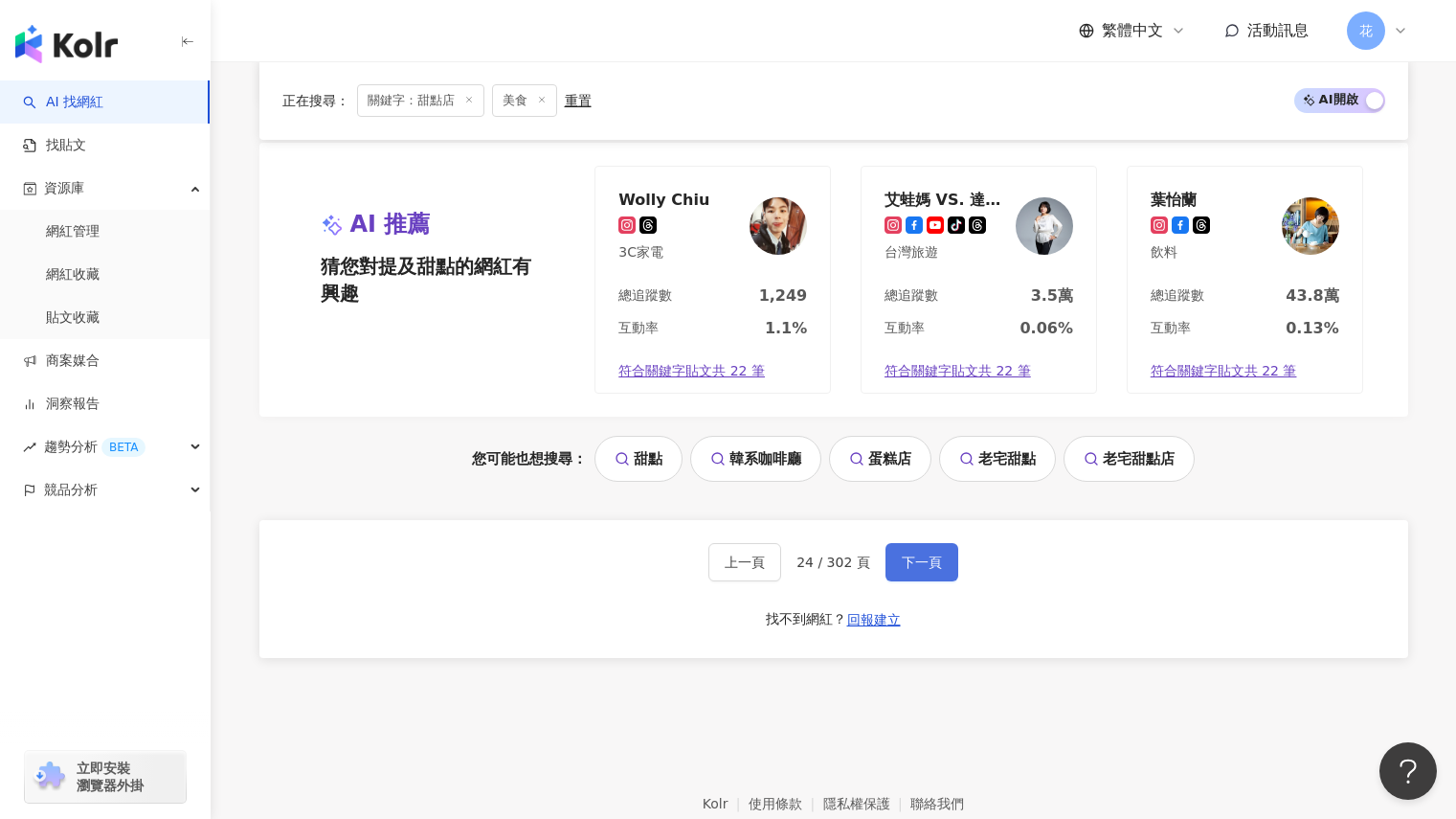
click at [935, 559] on span "下一頁" at bounding box center [921, 562] width 40 height 16
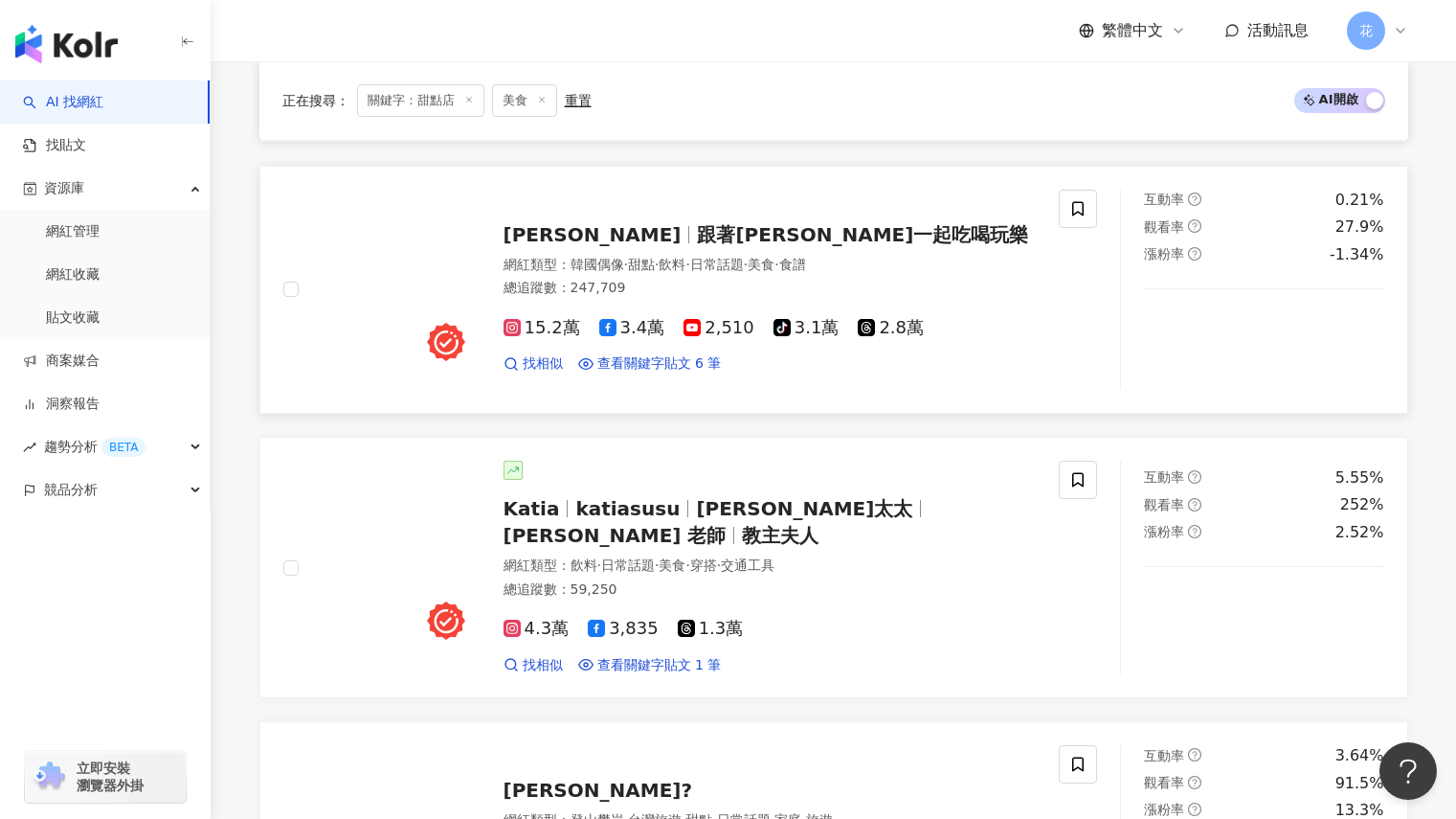
scroll to position [766, 0]
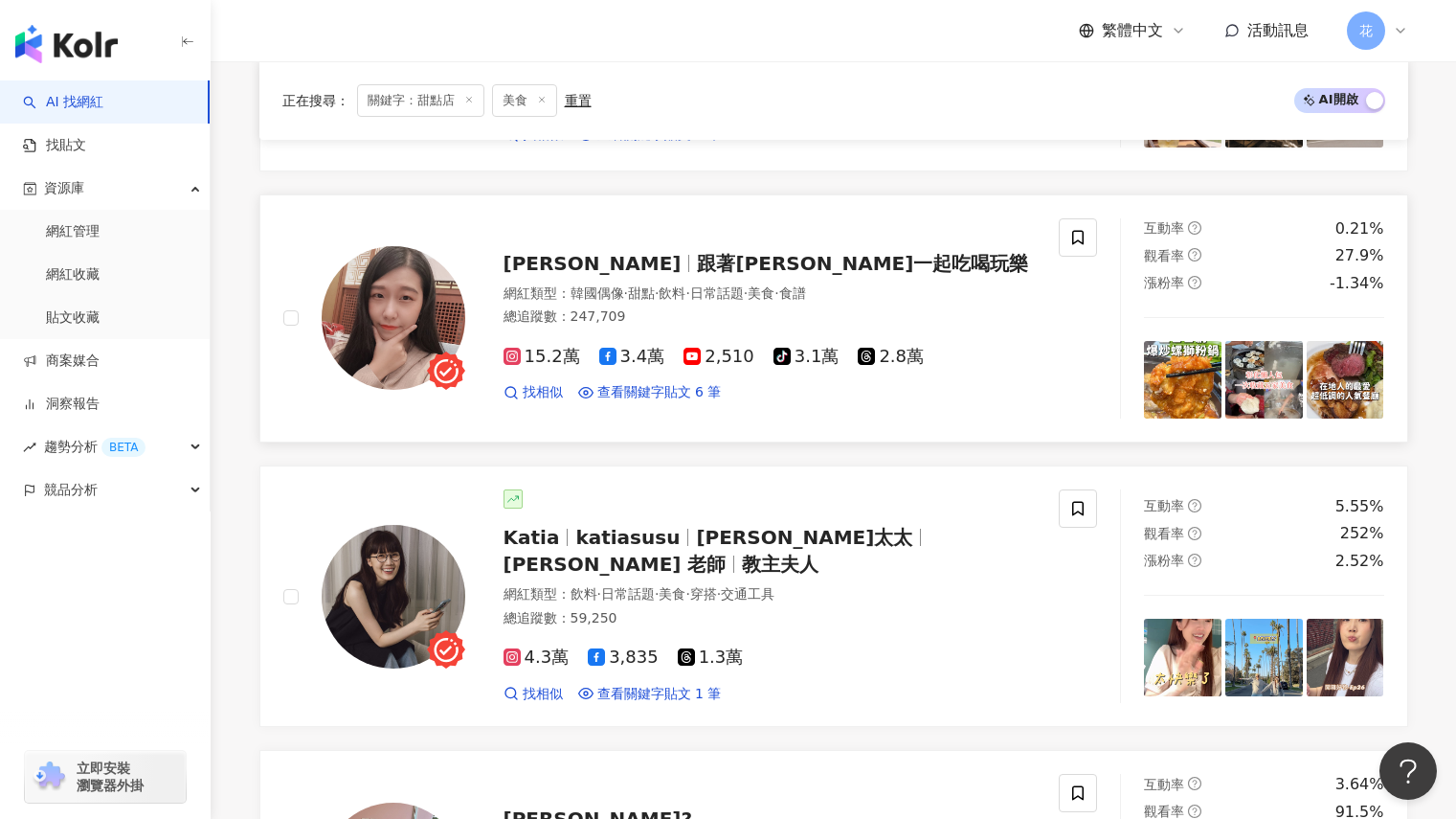
click at [753, 260] on span "跟著Donna一起吃喝玩樂" at bounding box center [862, 264] width 331 height 23
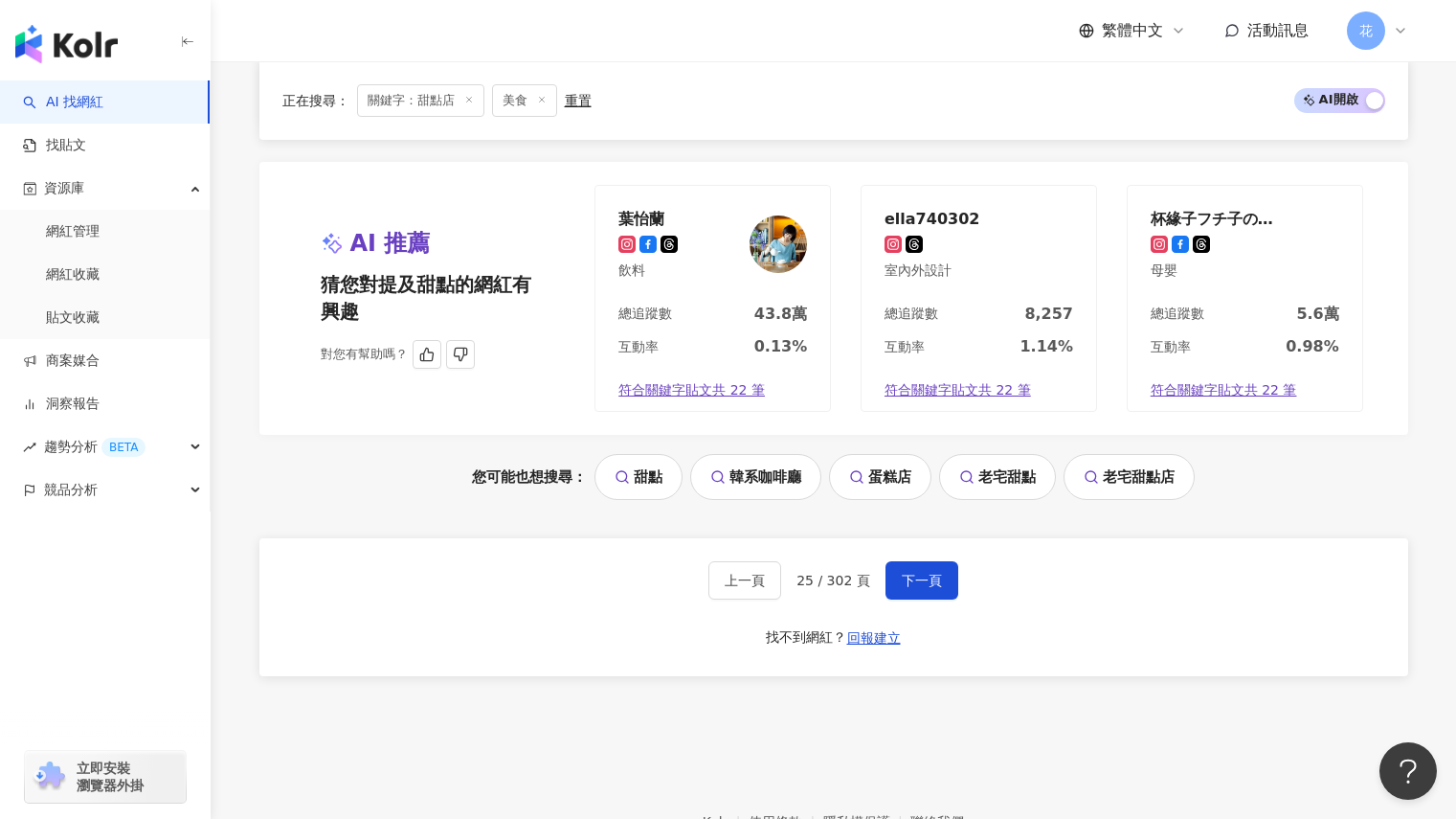
scroll to position [3544, 0]
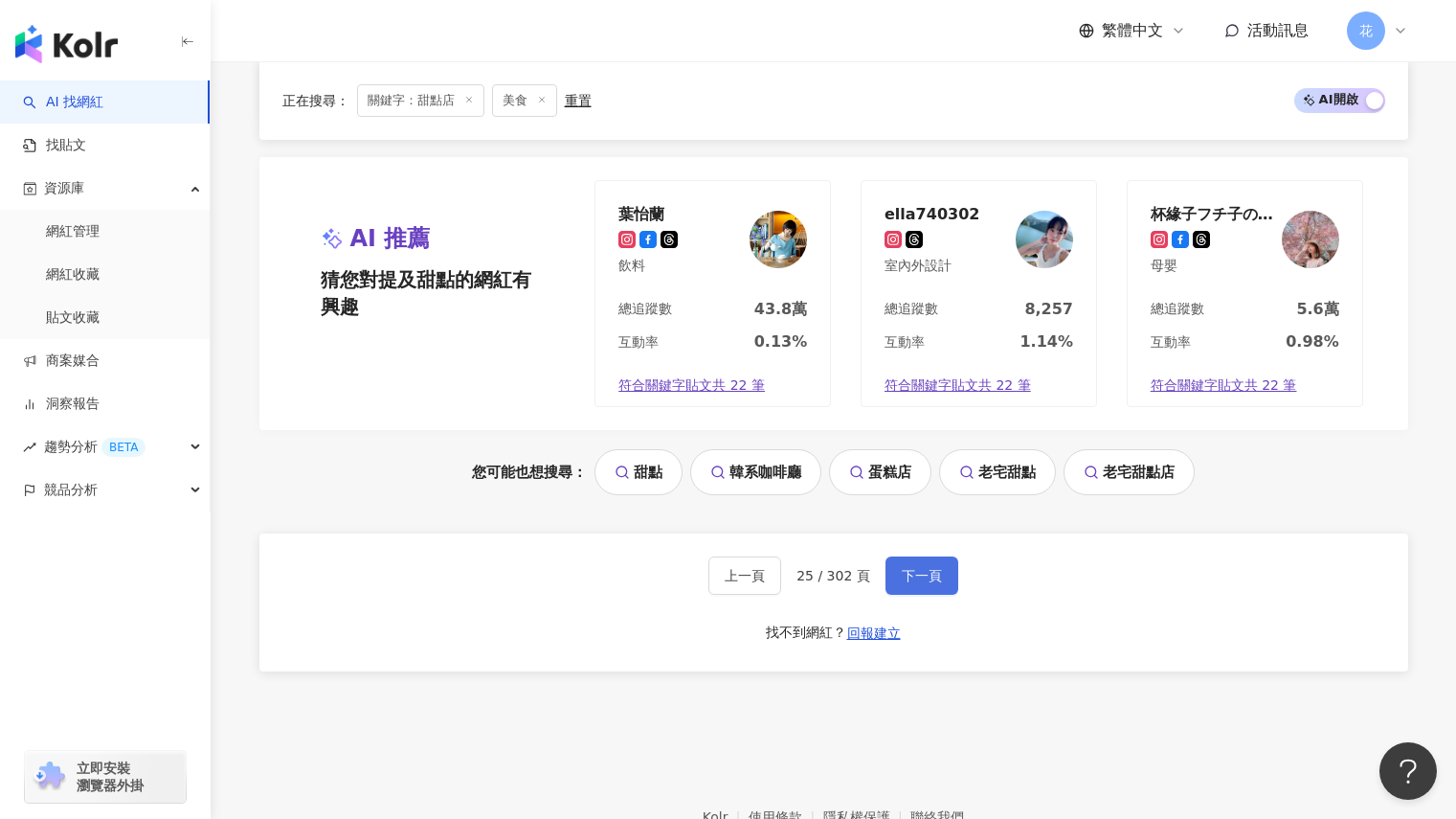
click at [926, 571] on span "下一頁" at bounding box center [921, 576] width 40 height 16
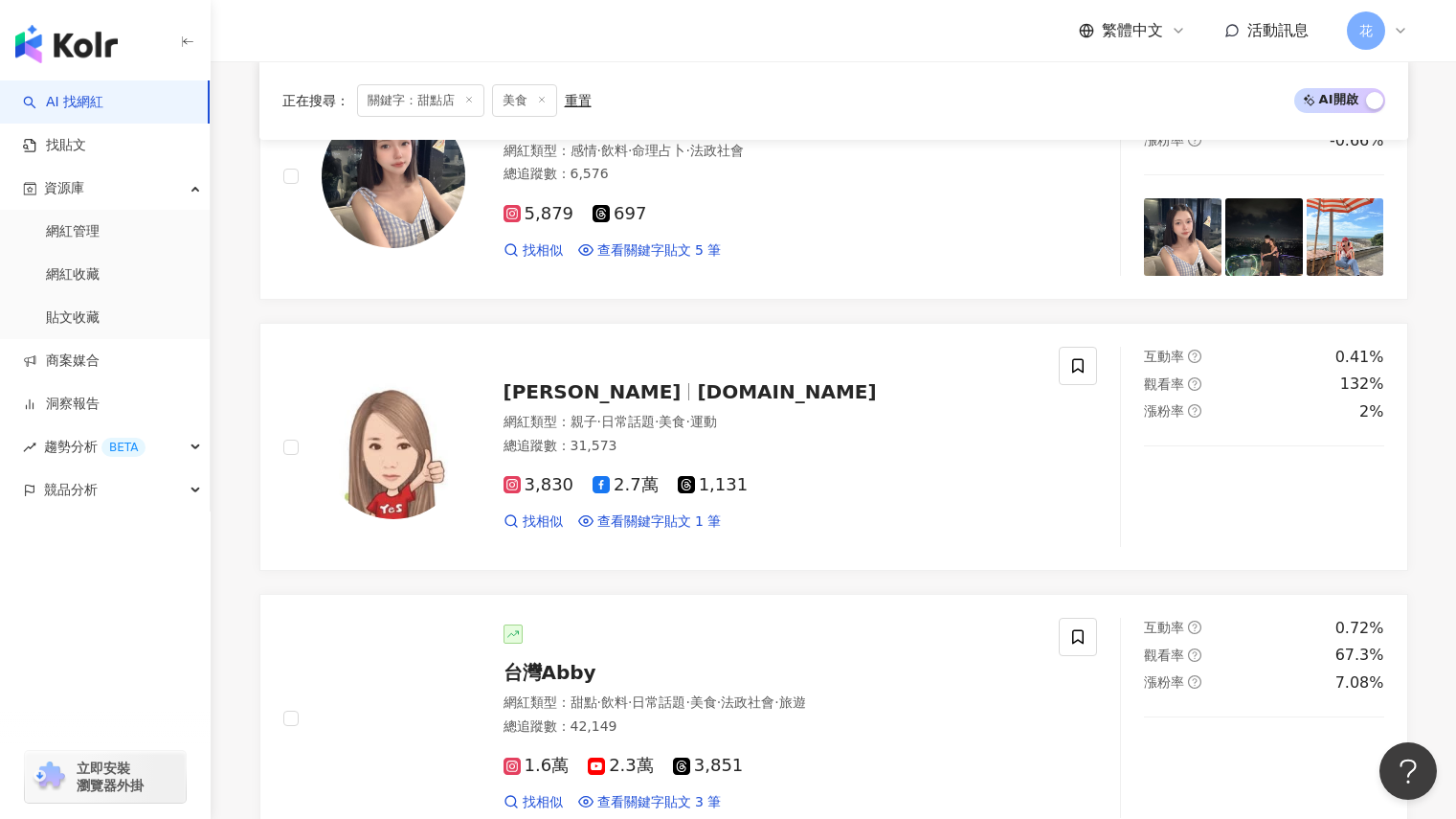
scroll to position [3548, 0]
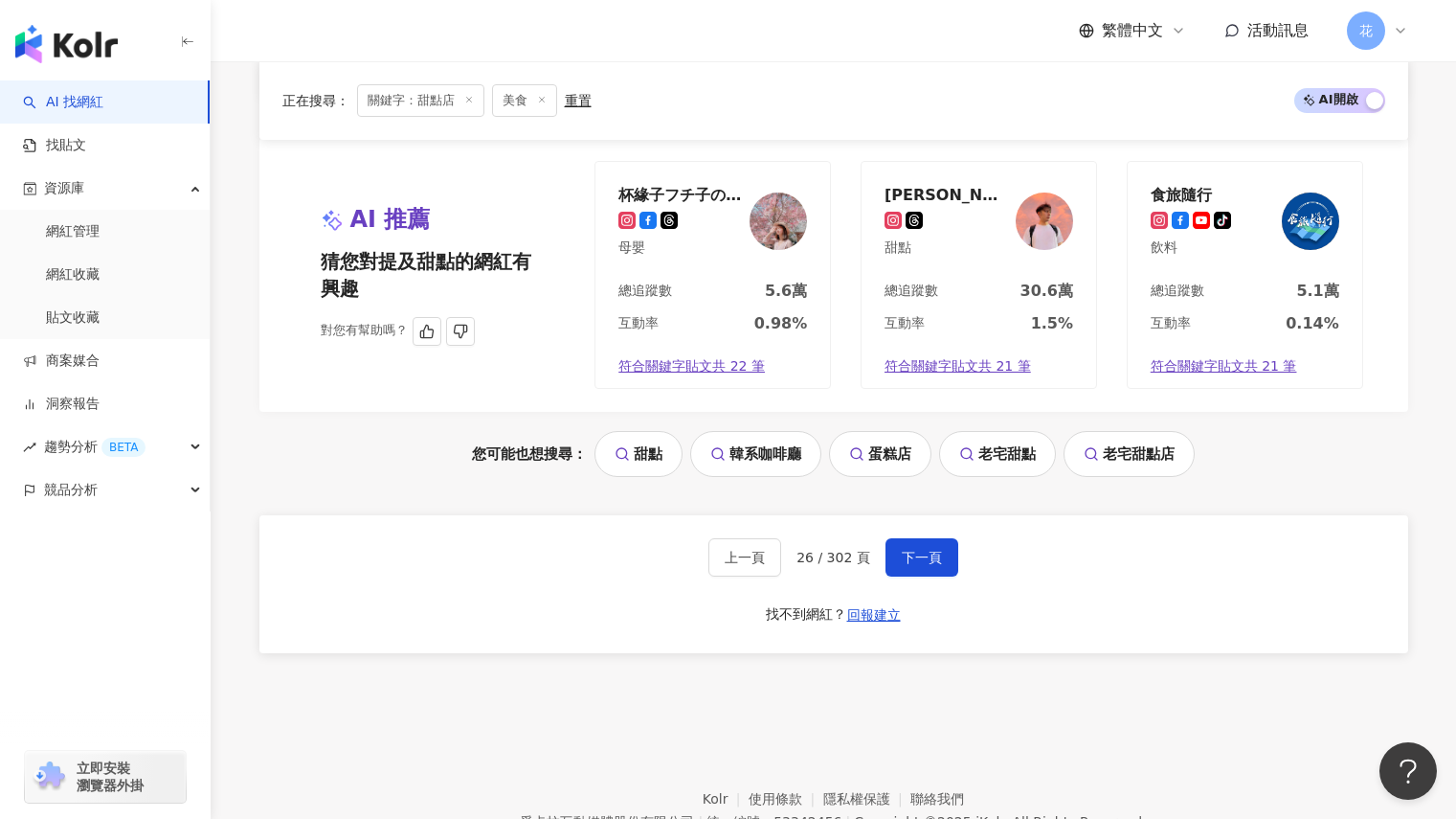
click at [903, 195] on div "王綪" at bounding box center [947, 195] width 125 height 19
click at [916, 564] on span "下一頁" at bounding box center [921, 557] width 40 height 16
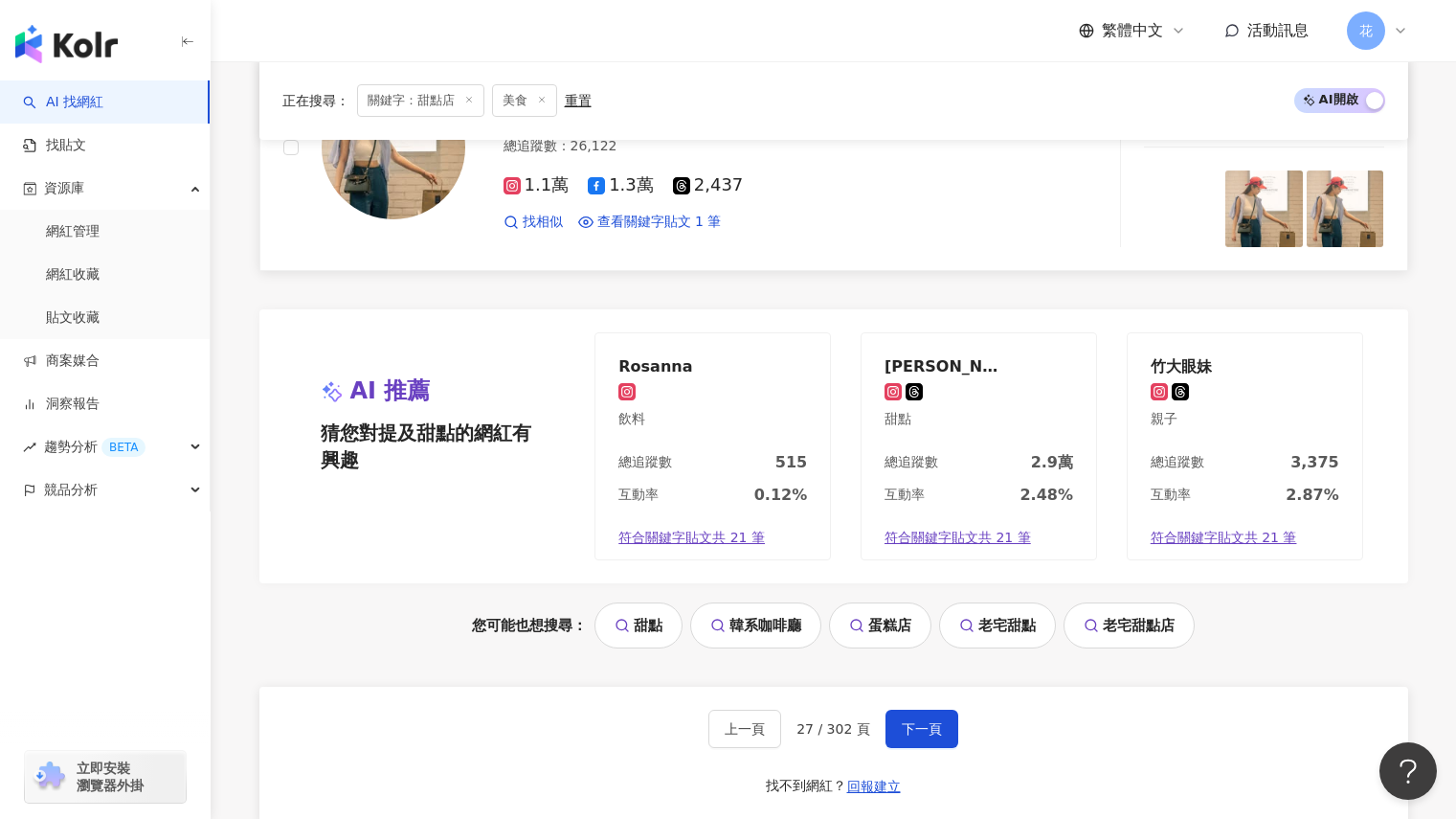
scroll to position [3656, 0]
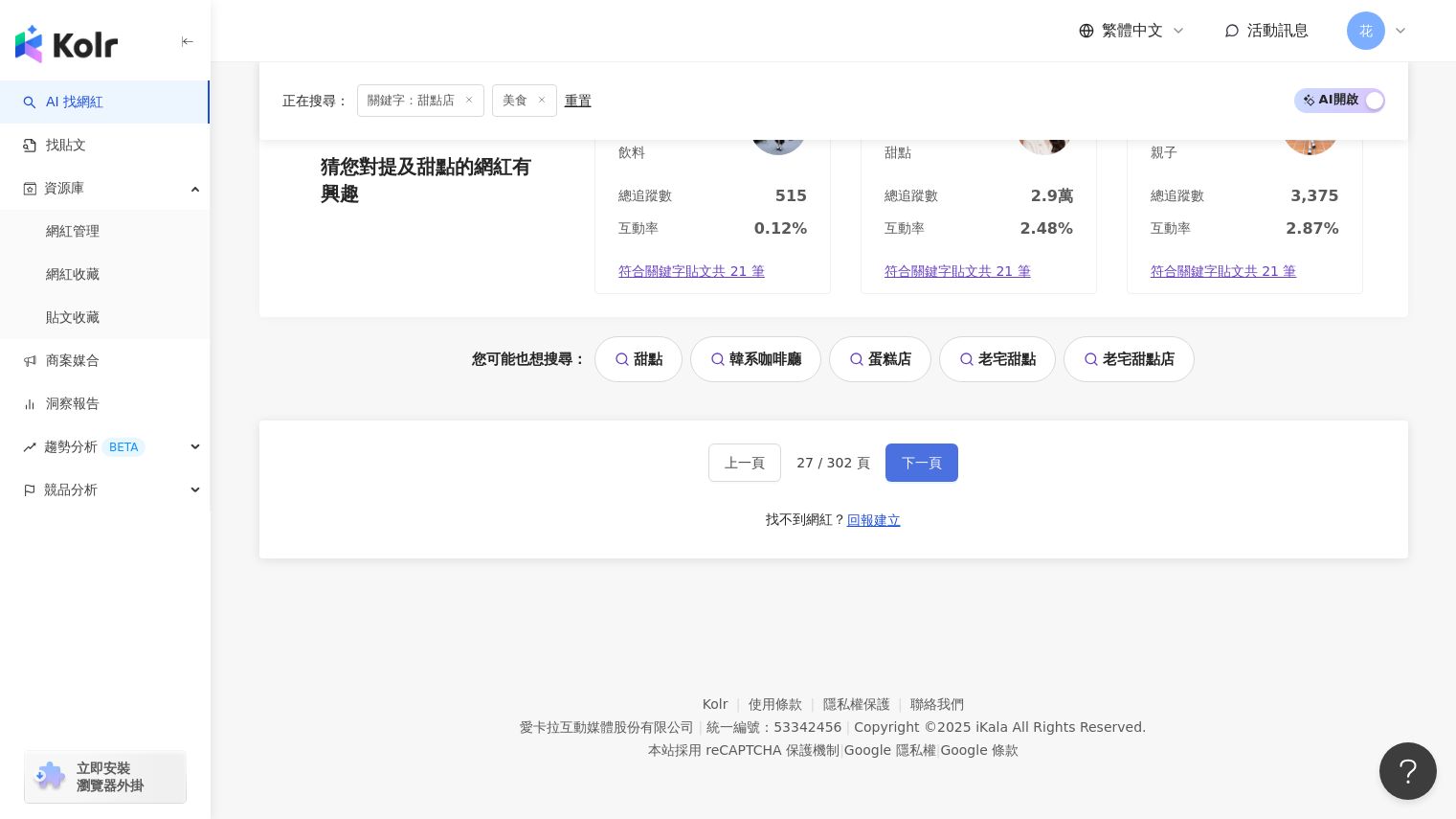
click at [928, 477] on button "下一頁" at bounding box center [922, 462] width 73 height 38
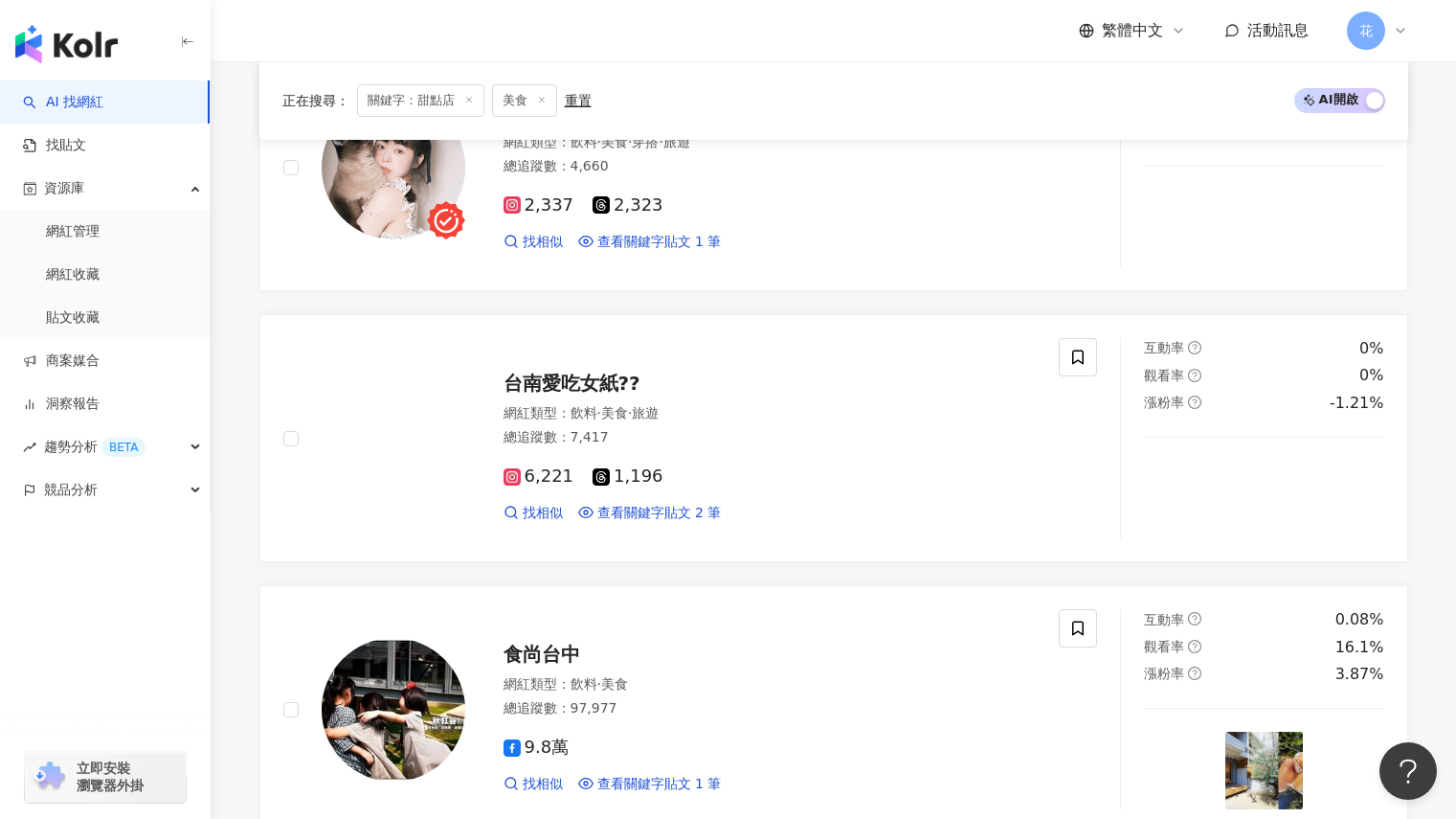
scroll to position [1728, 0]
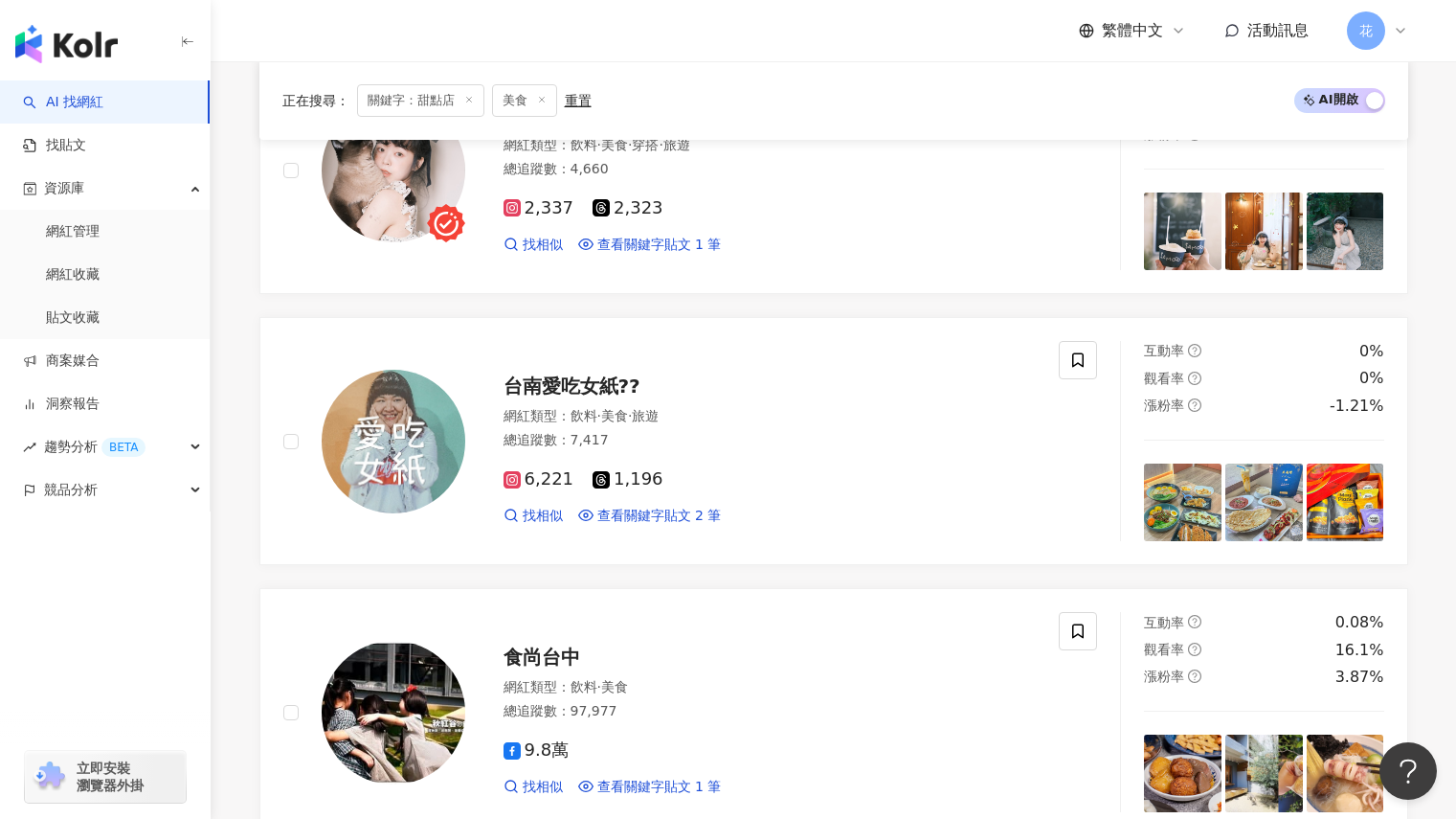
click at [1011, 302] on div "歐歐 oolovefood 網紅類型 ： 戲劇 · 飲料 · 教育與學習 · 家庭 · 美食 總追蹤數 ： 26,122 1.1萬 1.3萬 2,437 找相…" at bounding box center [834, 316] width 1148 height 3252
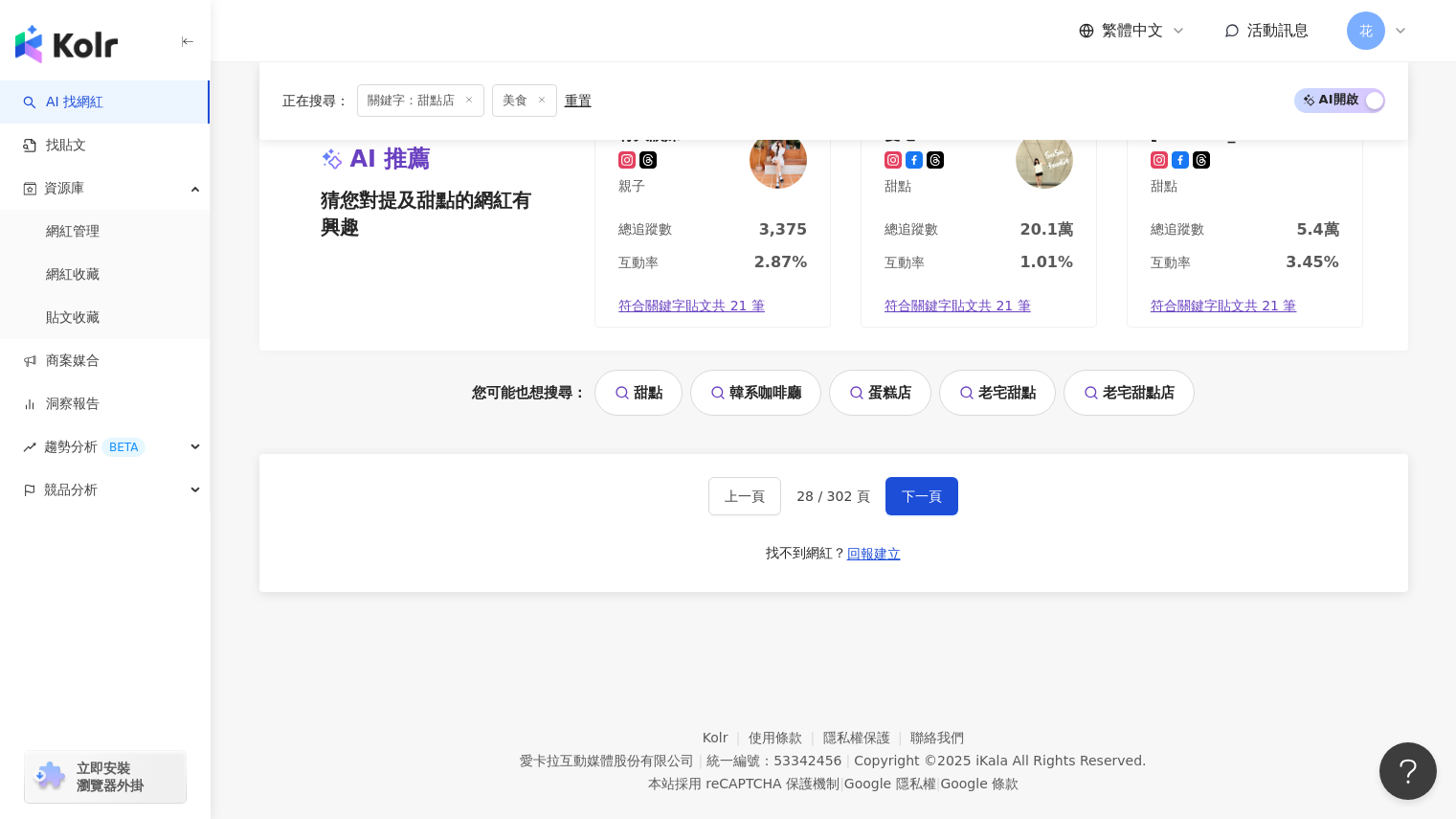
scroll to position [3643, 0]
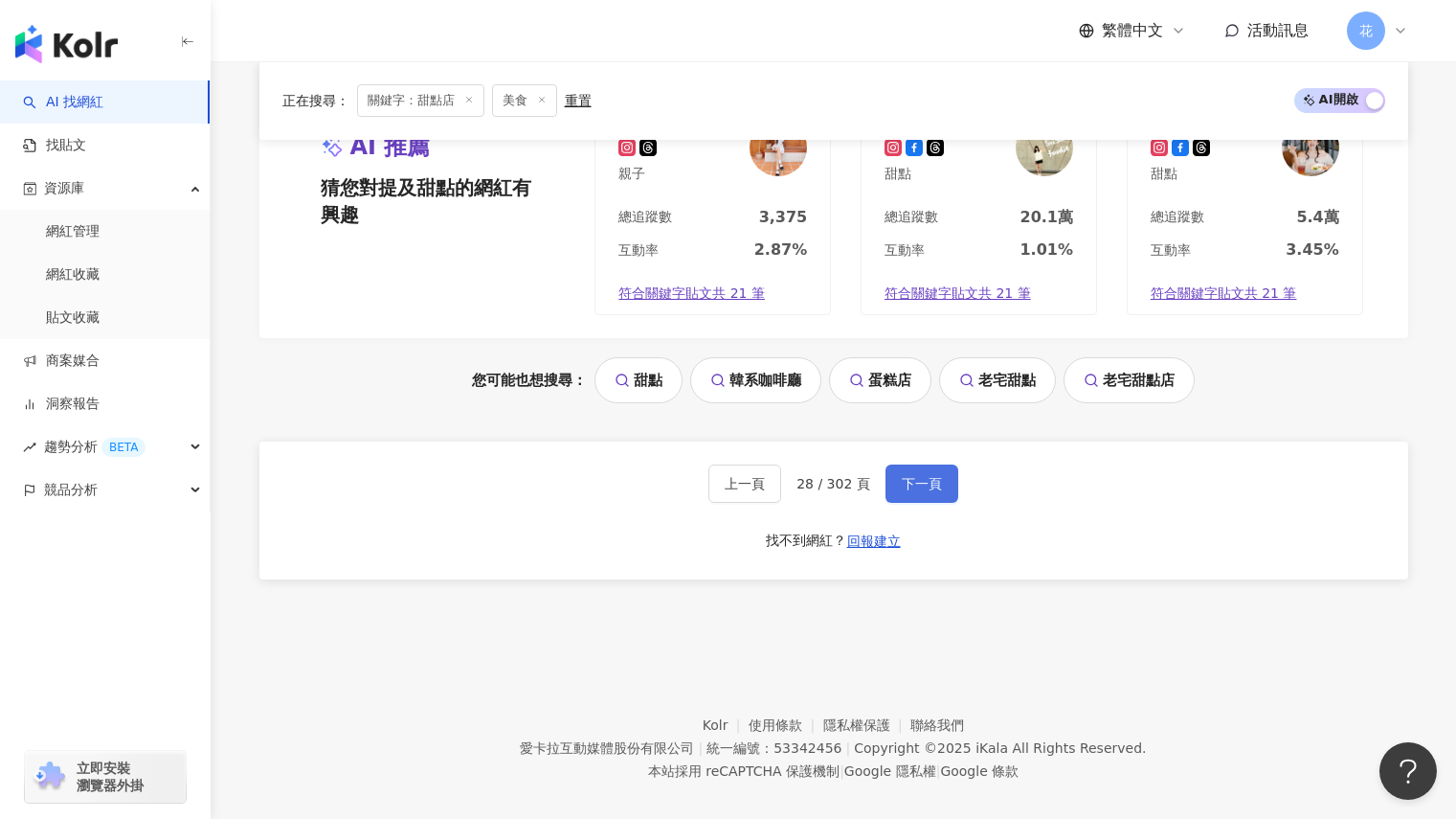
click at [919, 477] on button "下一頁" at bounding box center [922, 483] width 73 height 38
click at [905, 476] on span "下一頁" at bounding box center [921, 484] width 40 height 16
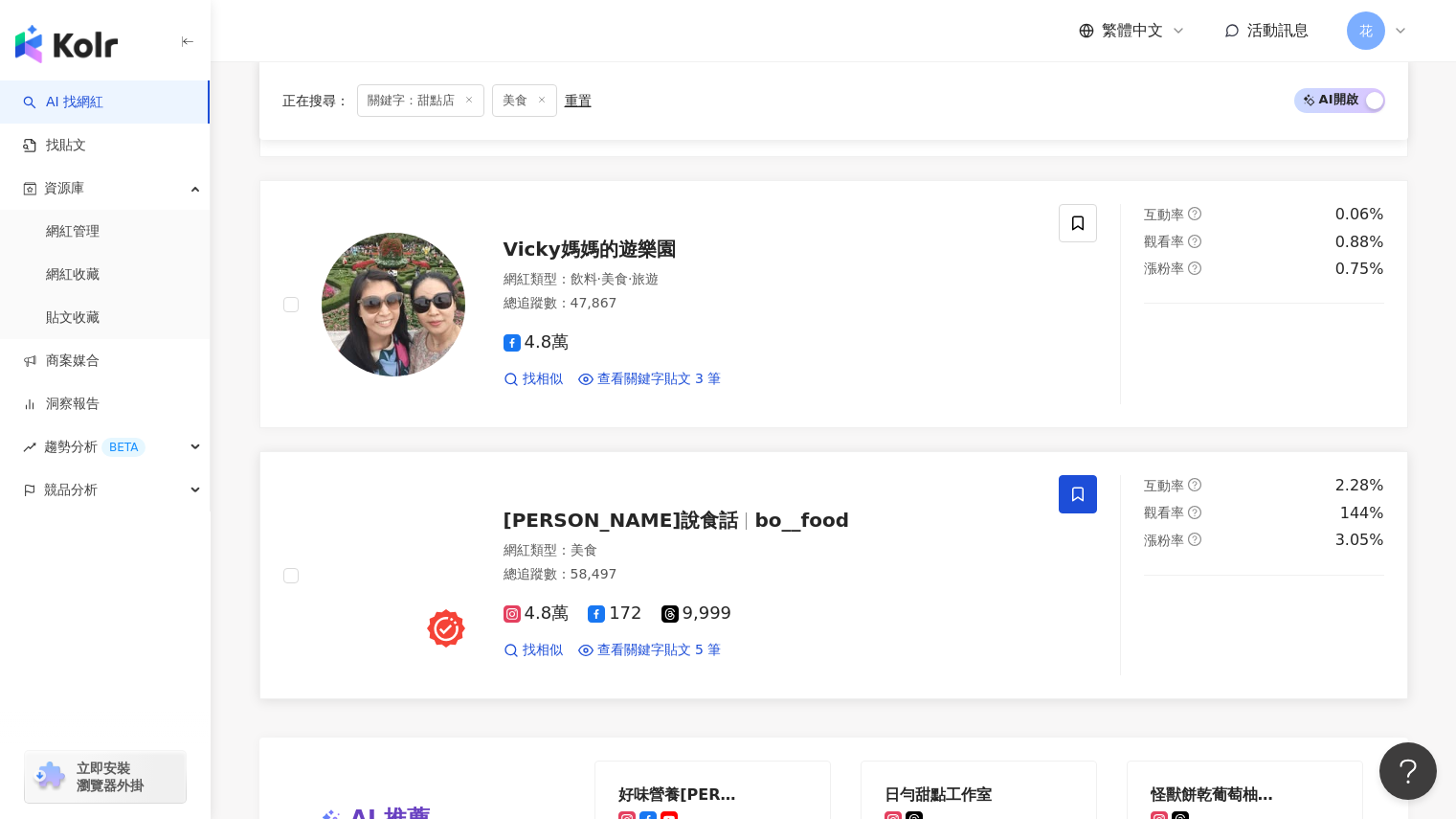
scroll to position [2969, 0]
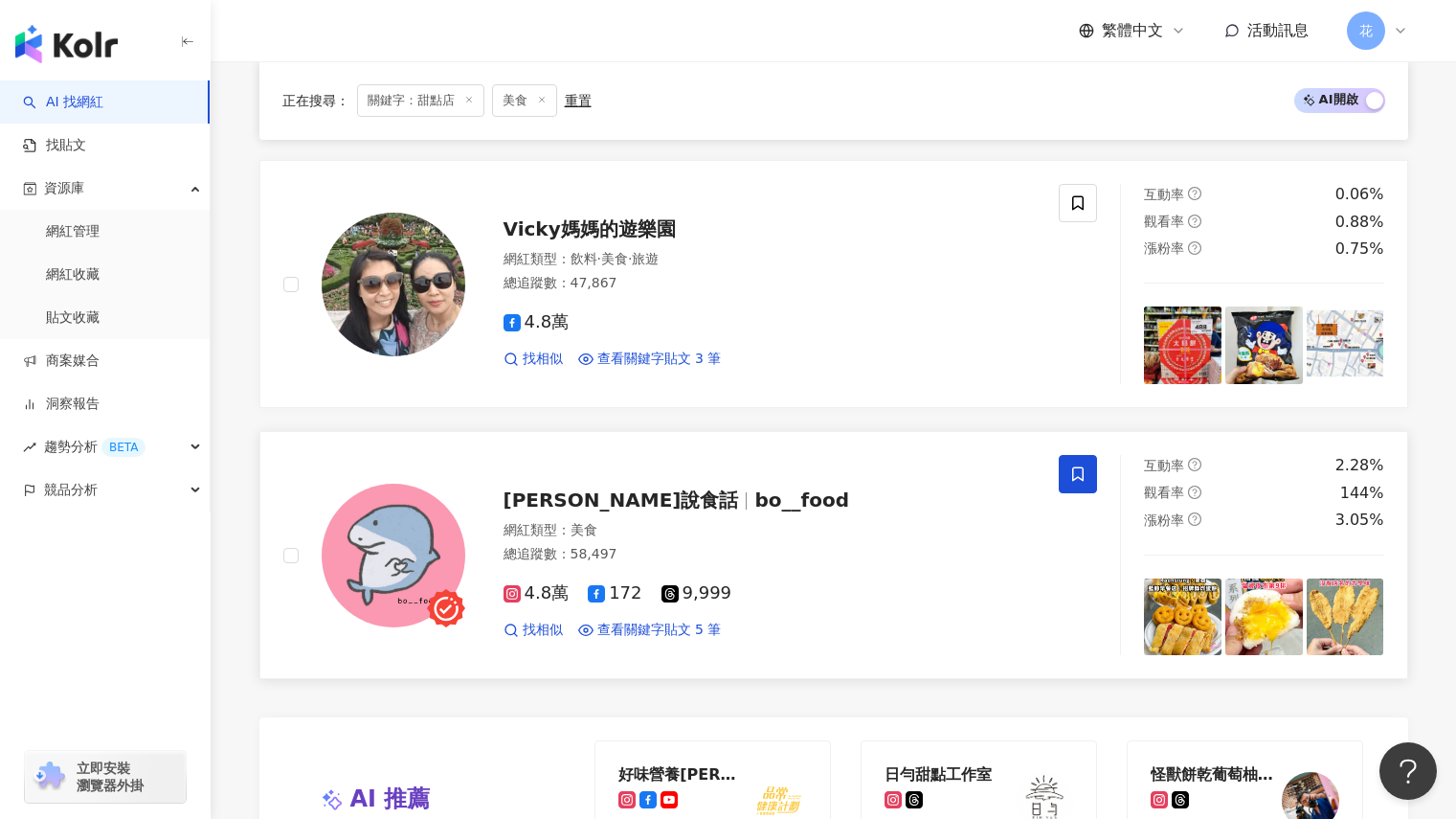
click at [754, 490] on span "bo__food" at bounding box center [801, 501] width 94 height 23
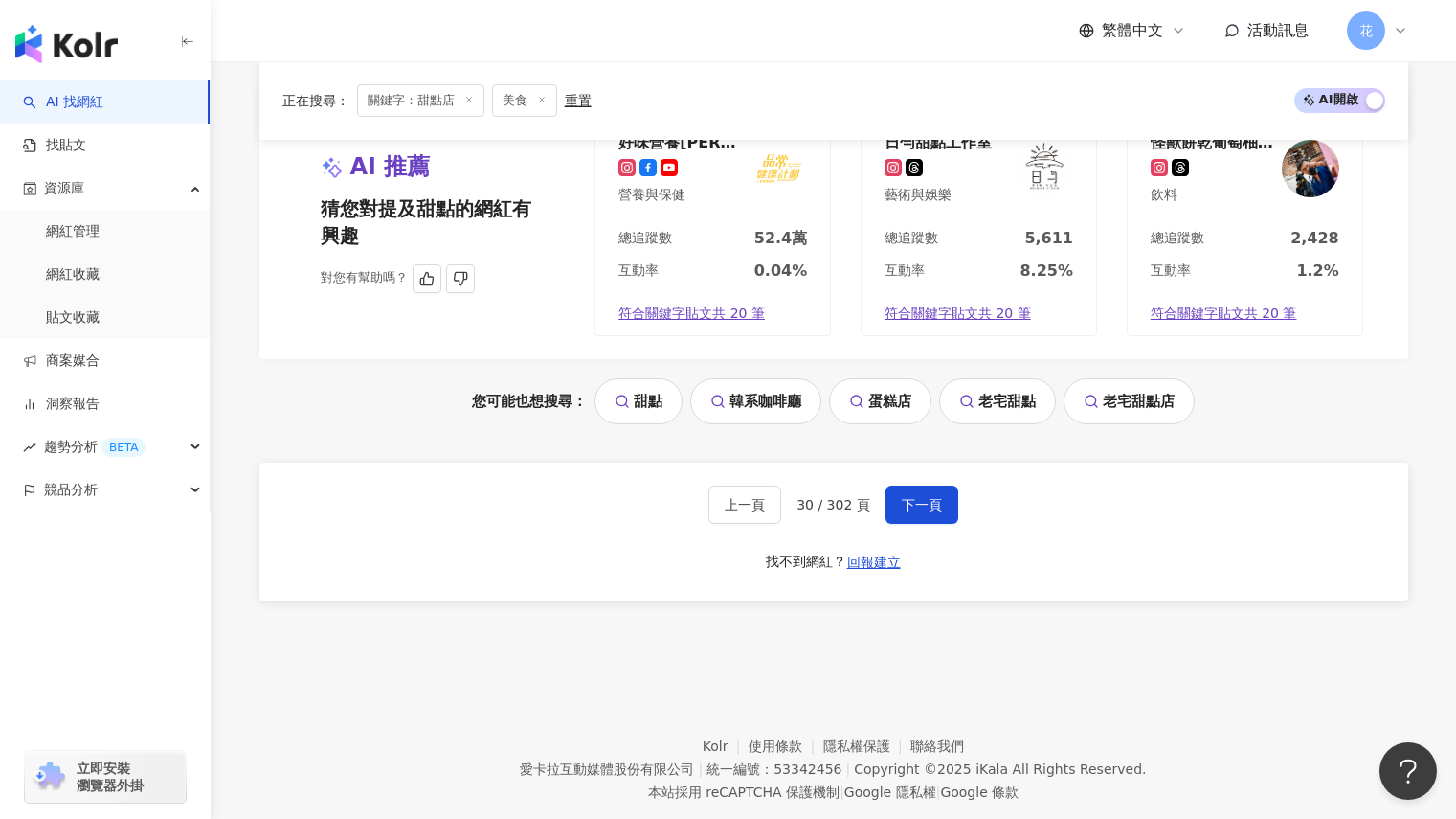
scroll to position [3643, 0]
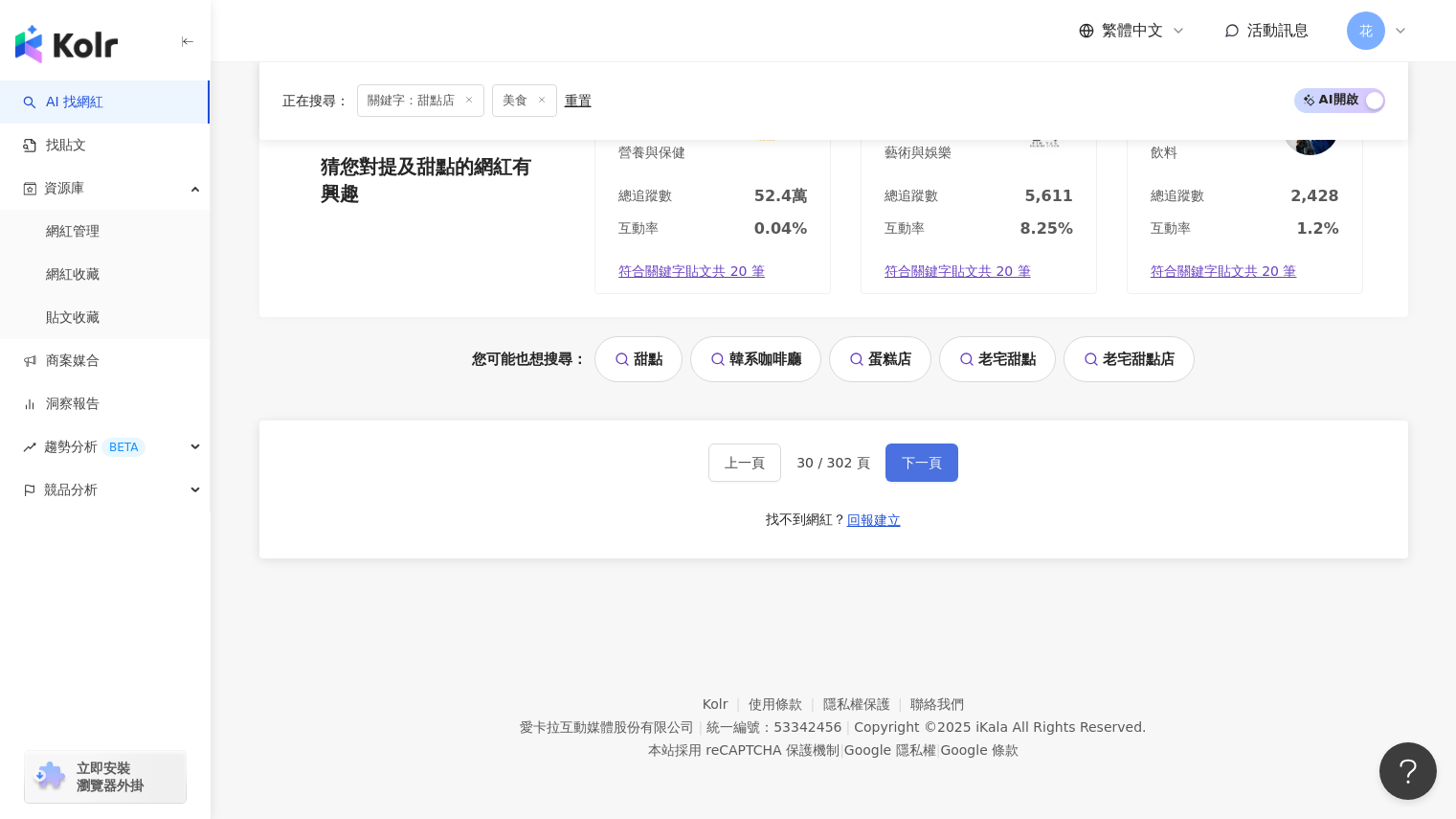
click at [905, 462] on span "下一頁" at bounding box center [921, 463] width 40 height 16
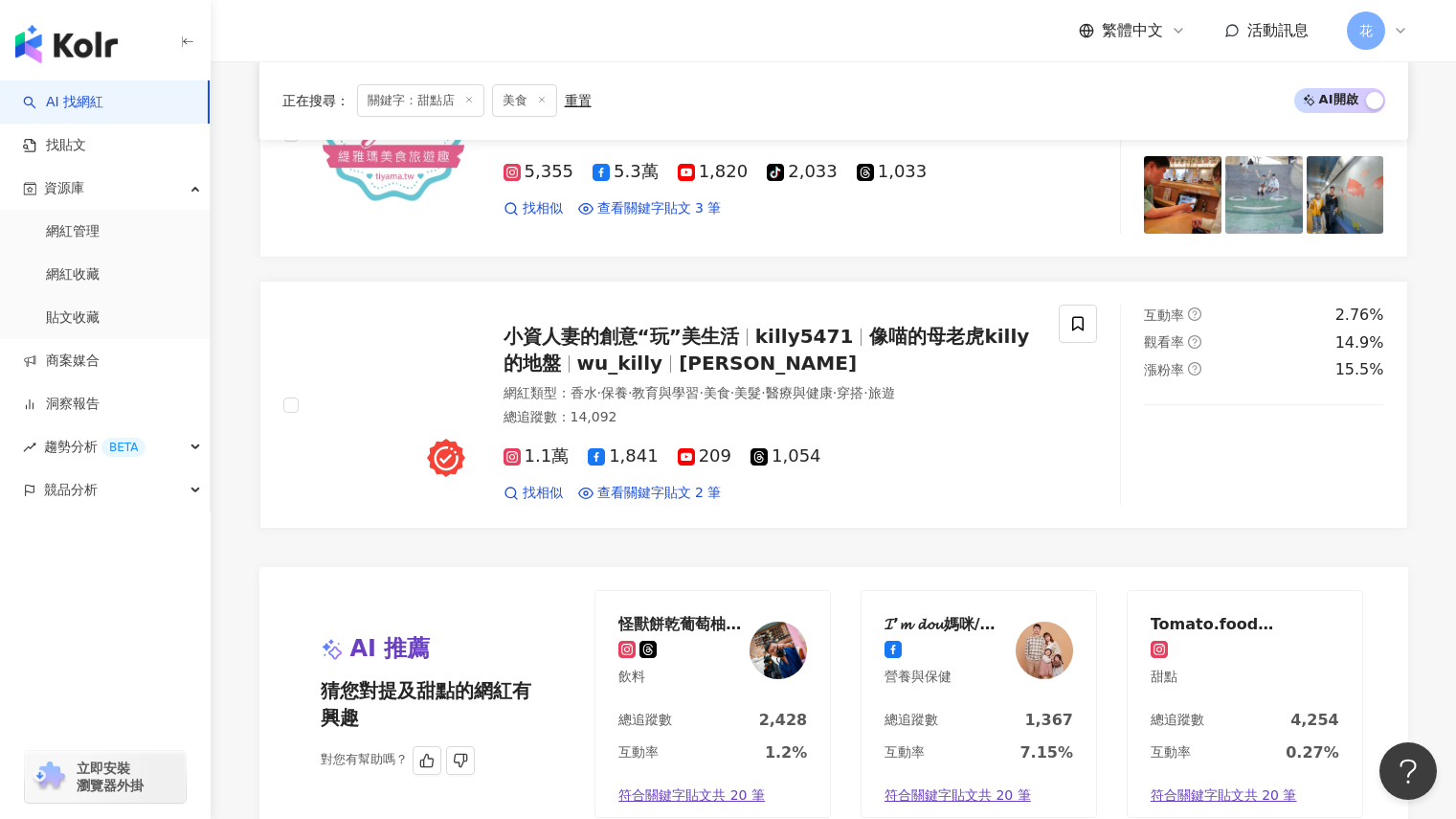
scroll to position [3447, 0]
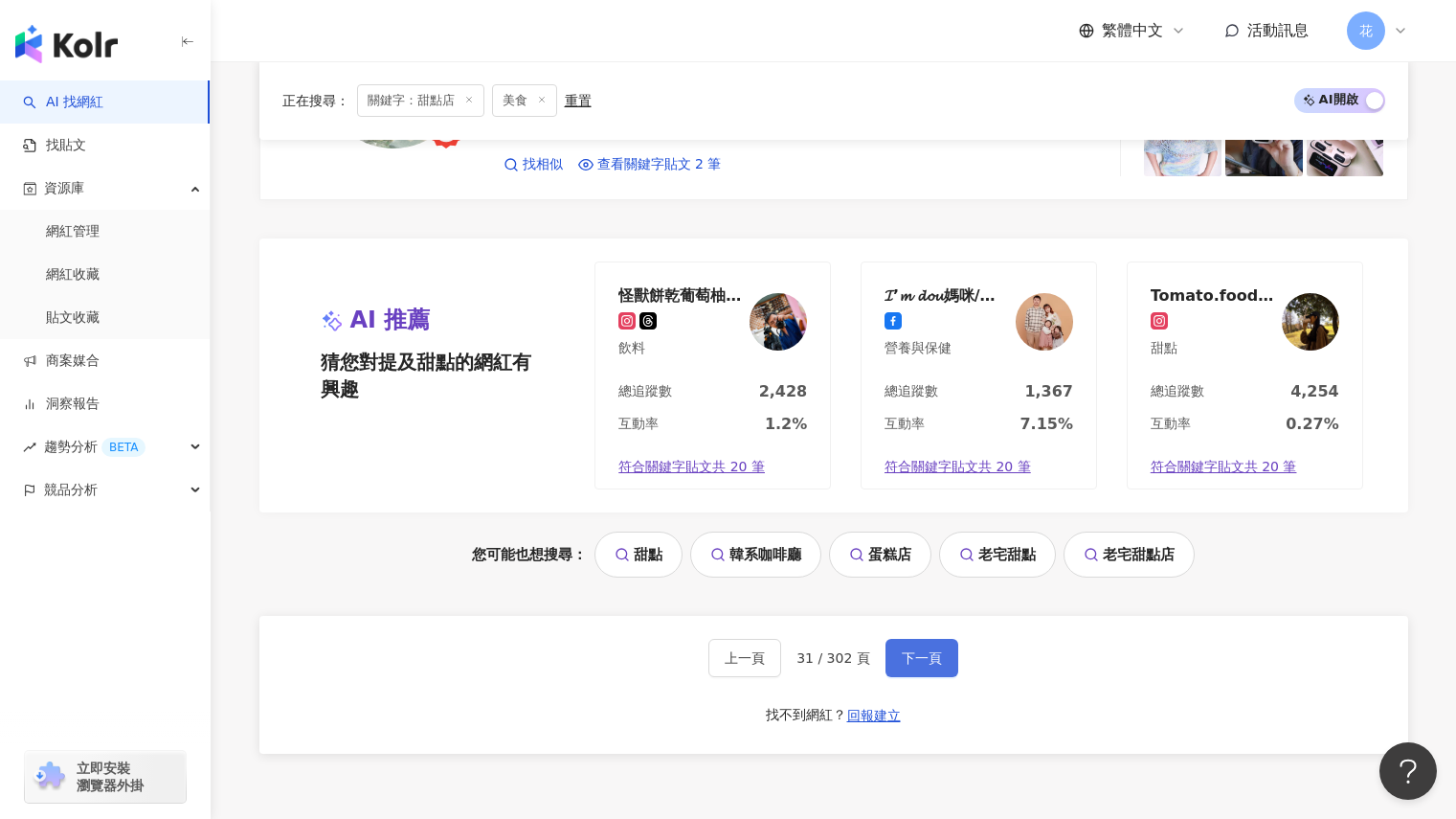
click at [915, 663] on span "下一頁" at bounding box center [921, 658] width 40 height 16
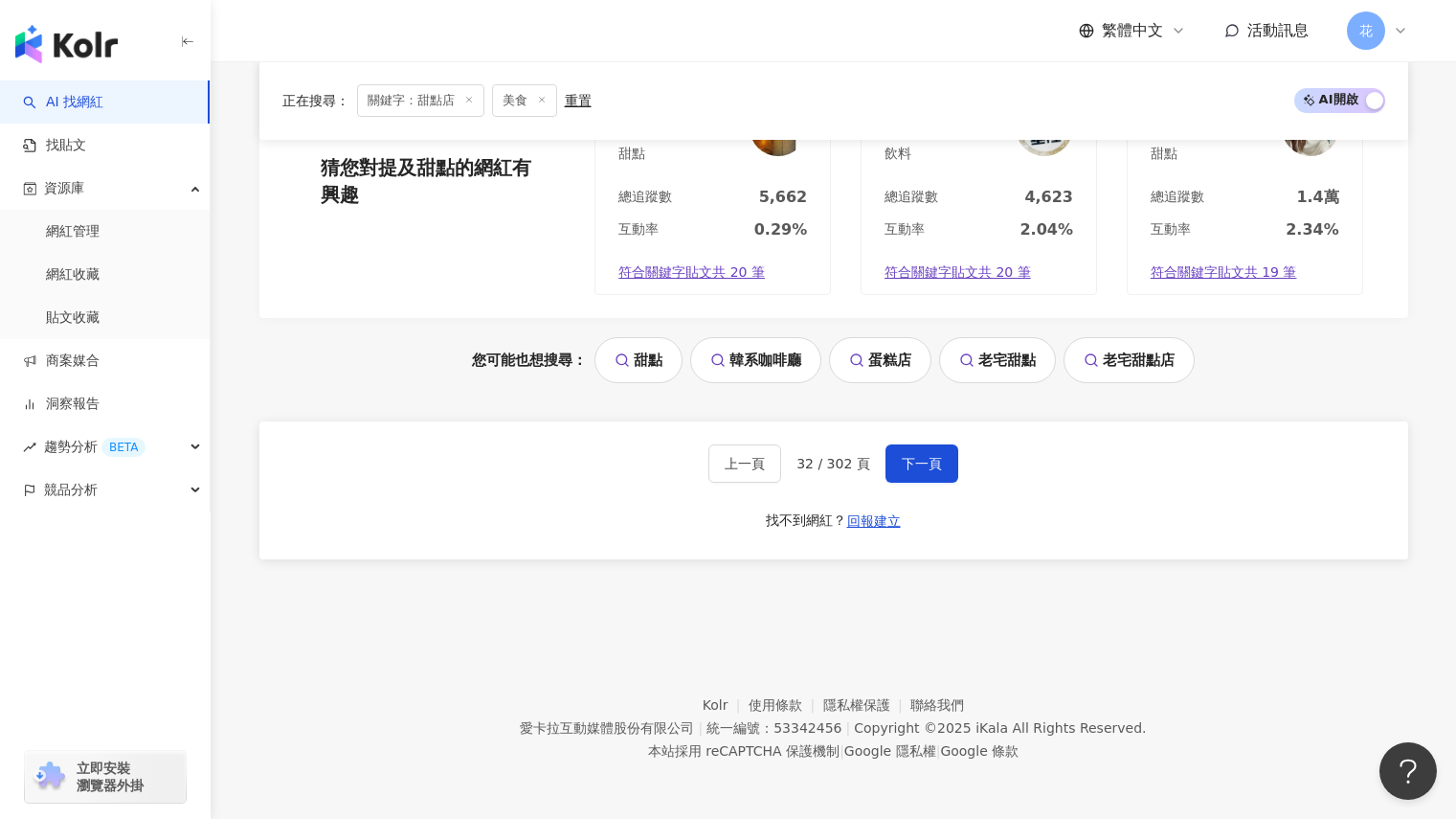
scroll to position [3643, 0]
click at [945, 459] on button "下一頁" at bounding box center [922, 462] width 73 height 38
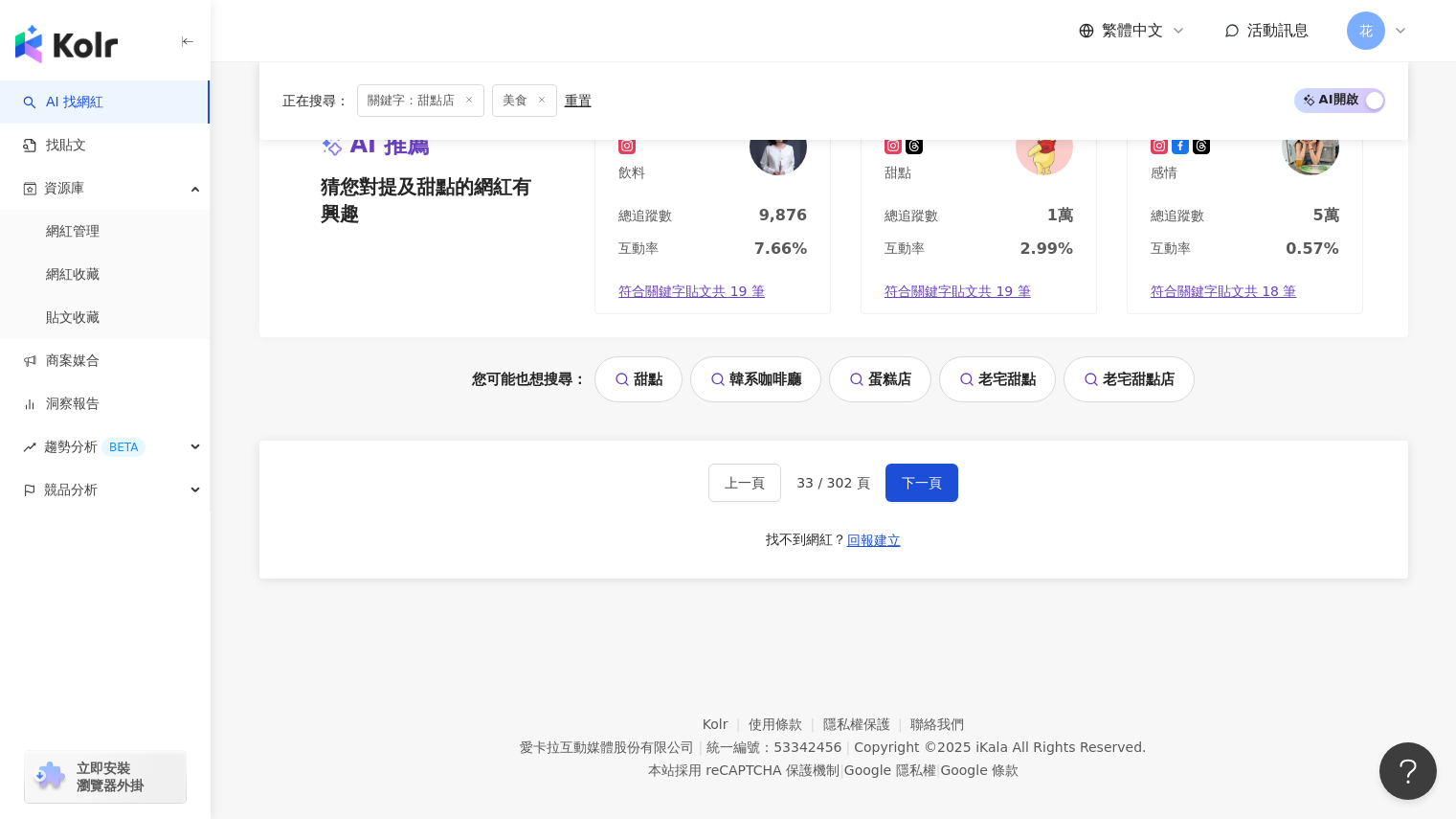
scroll to position [3740, 0]
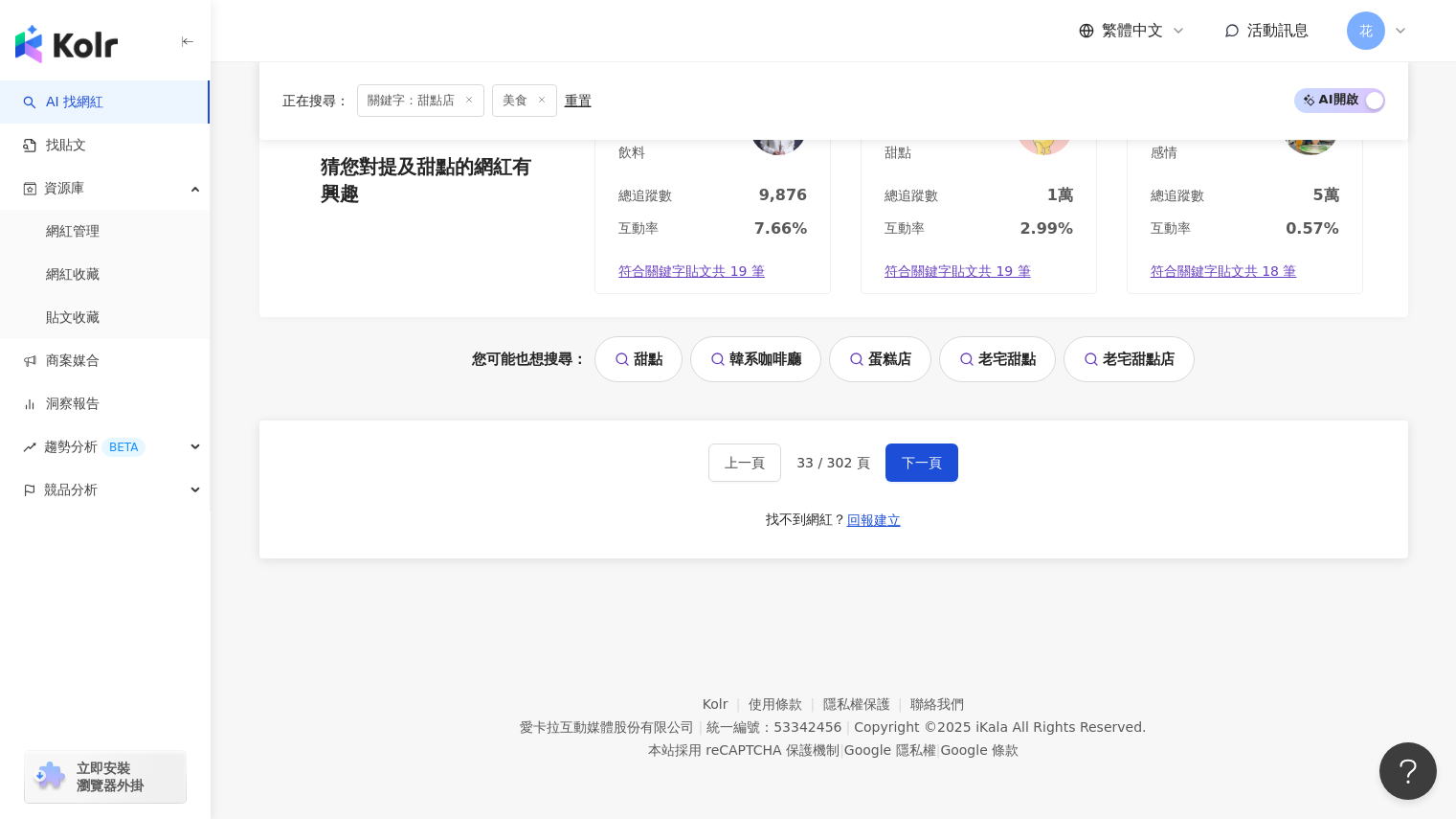
click at [947, 473] on button "下一頁" at bounding box center [922, 462] width 73 height 38
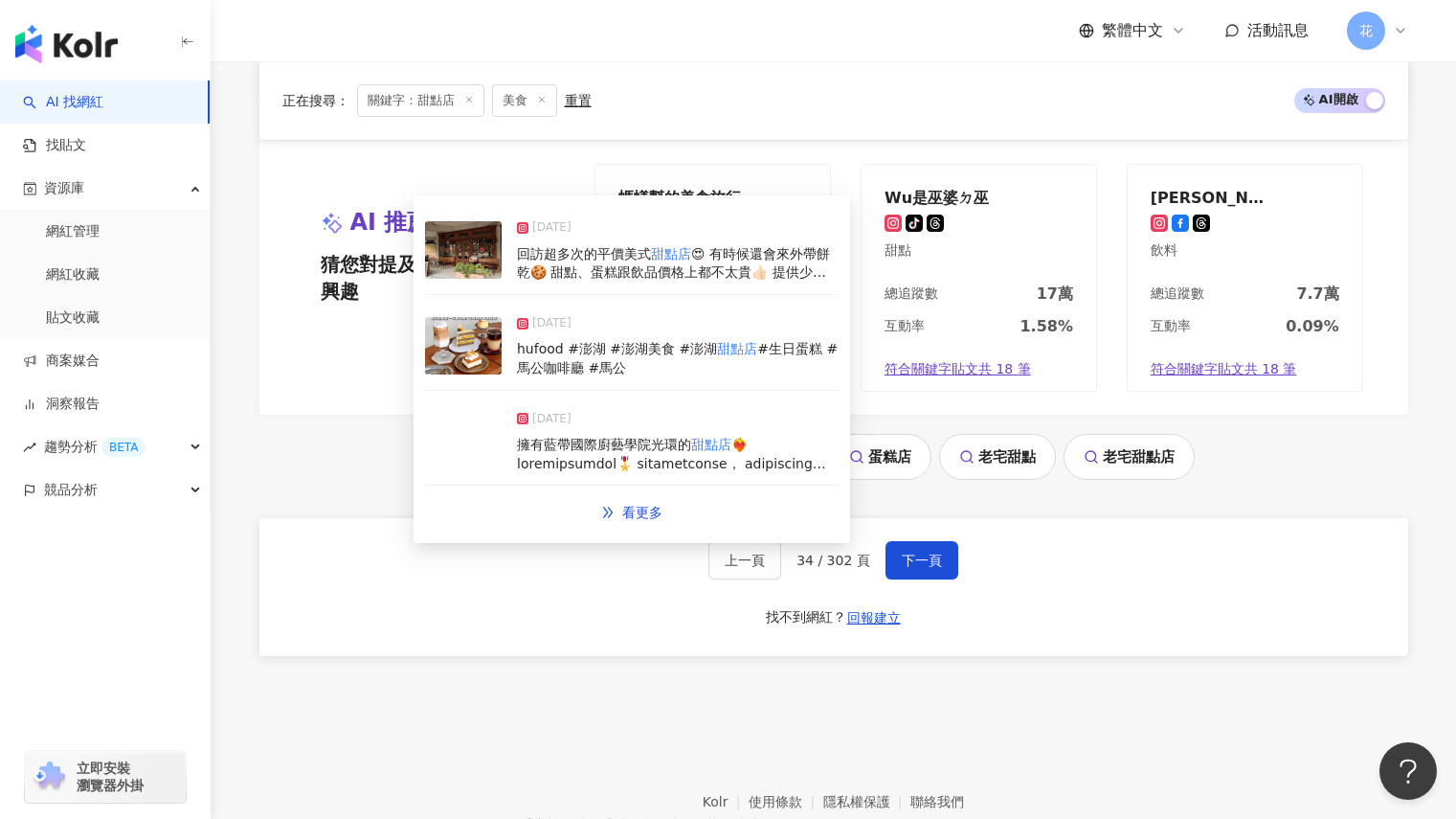
scroll to position [3643, 0]
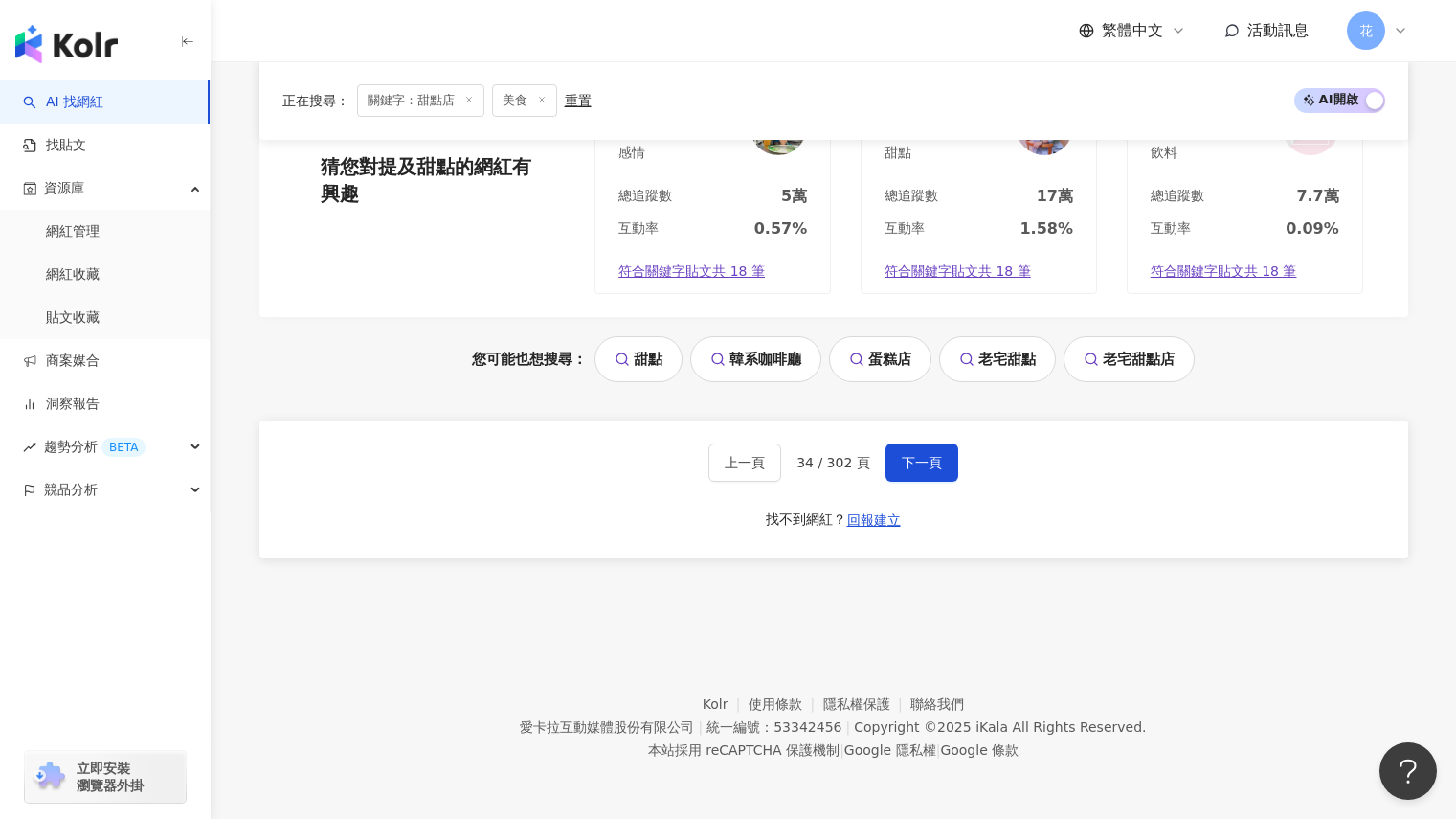
click at [928, 455] on span "下一頁" at bounding box center [921, 463] width 40 height 16
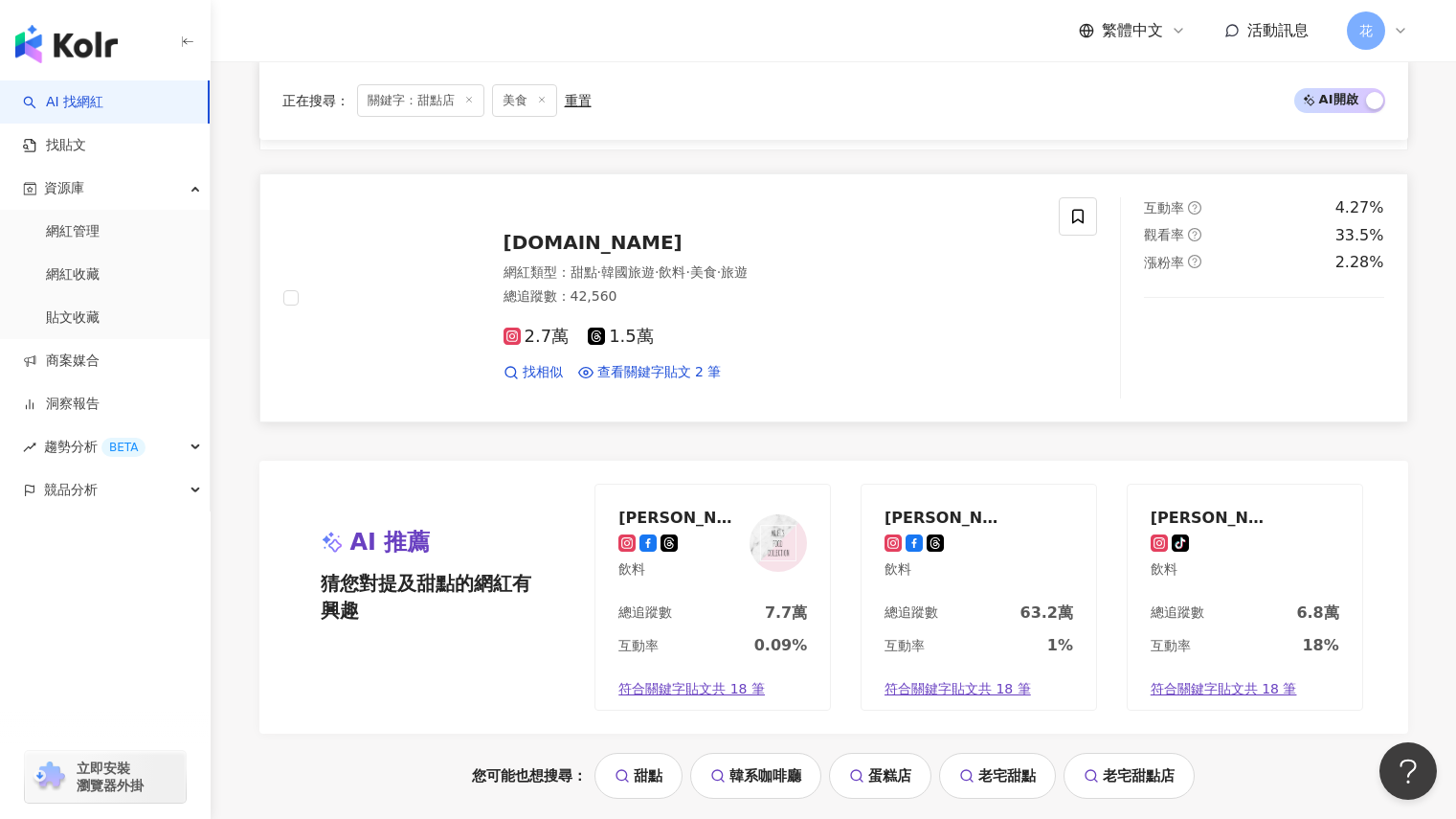
scroll to position [3639, 0]
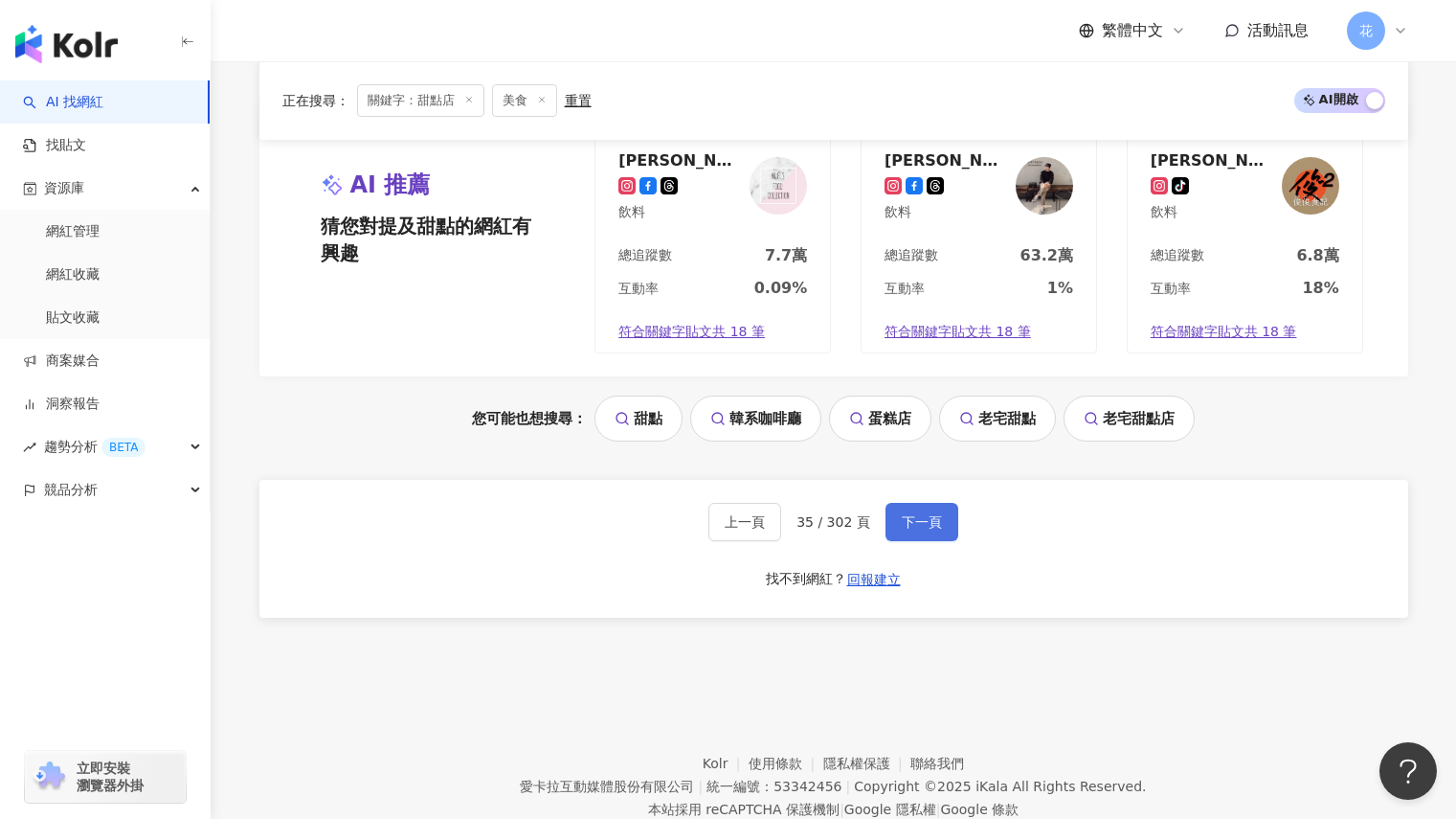
click at [940, 530] on button "下一頁" at bounding box center [922, 521] width 73 height 38
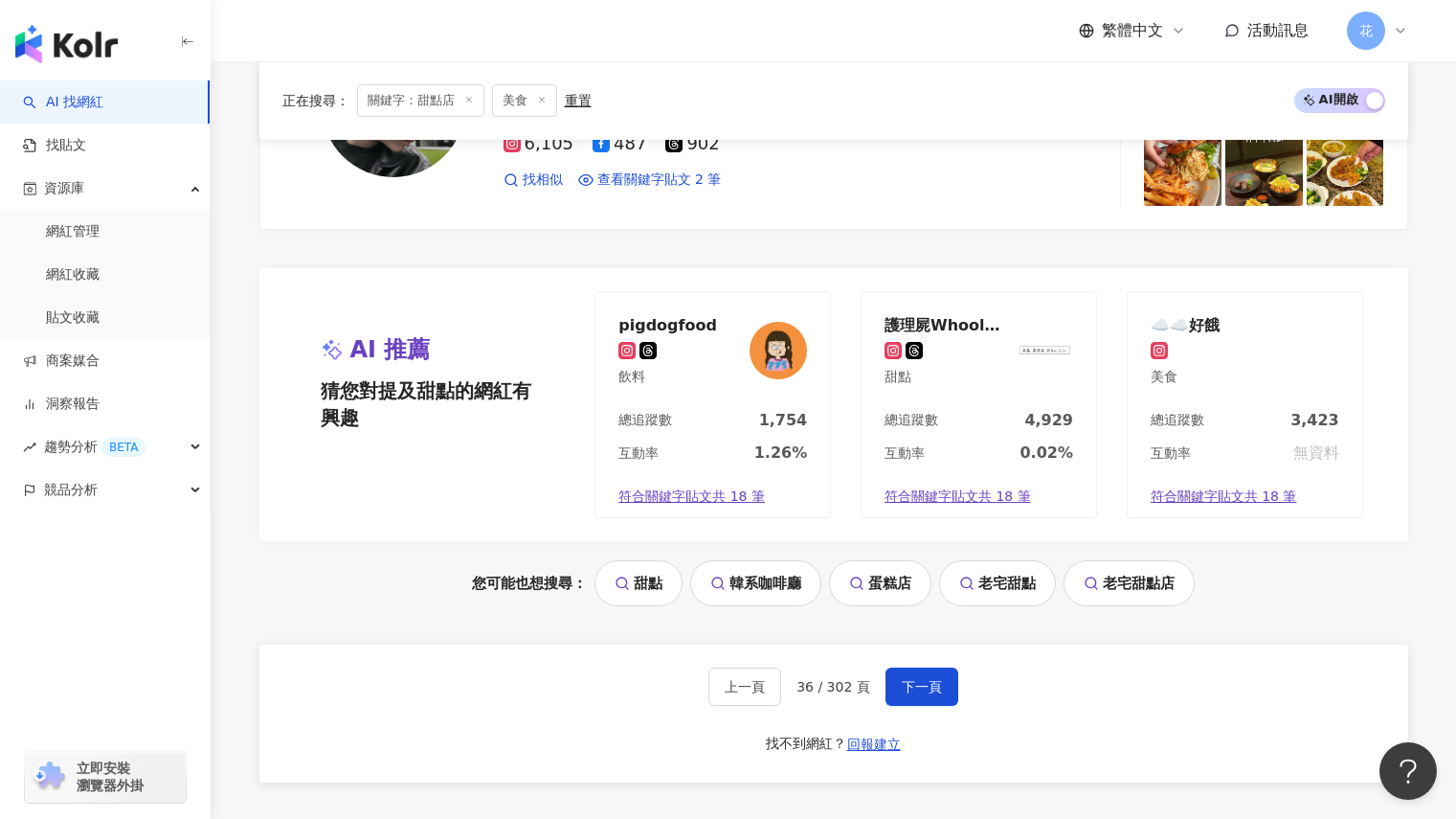
scroll to position [3643, 0]
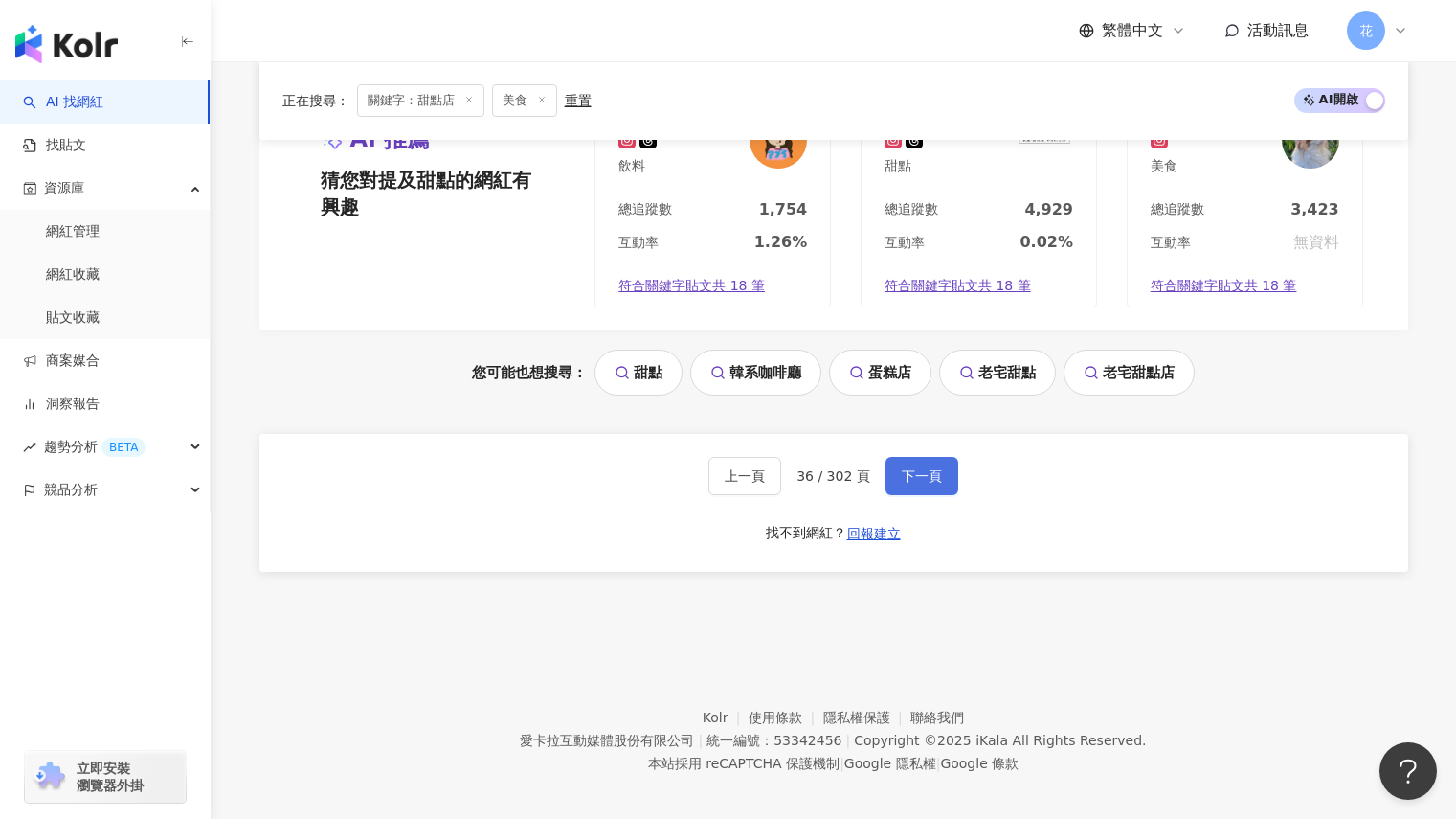
click at [942, 467] on button "下一頁" at bounding box center [922, 475] width 73 height 38
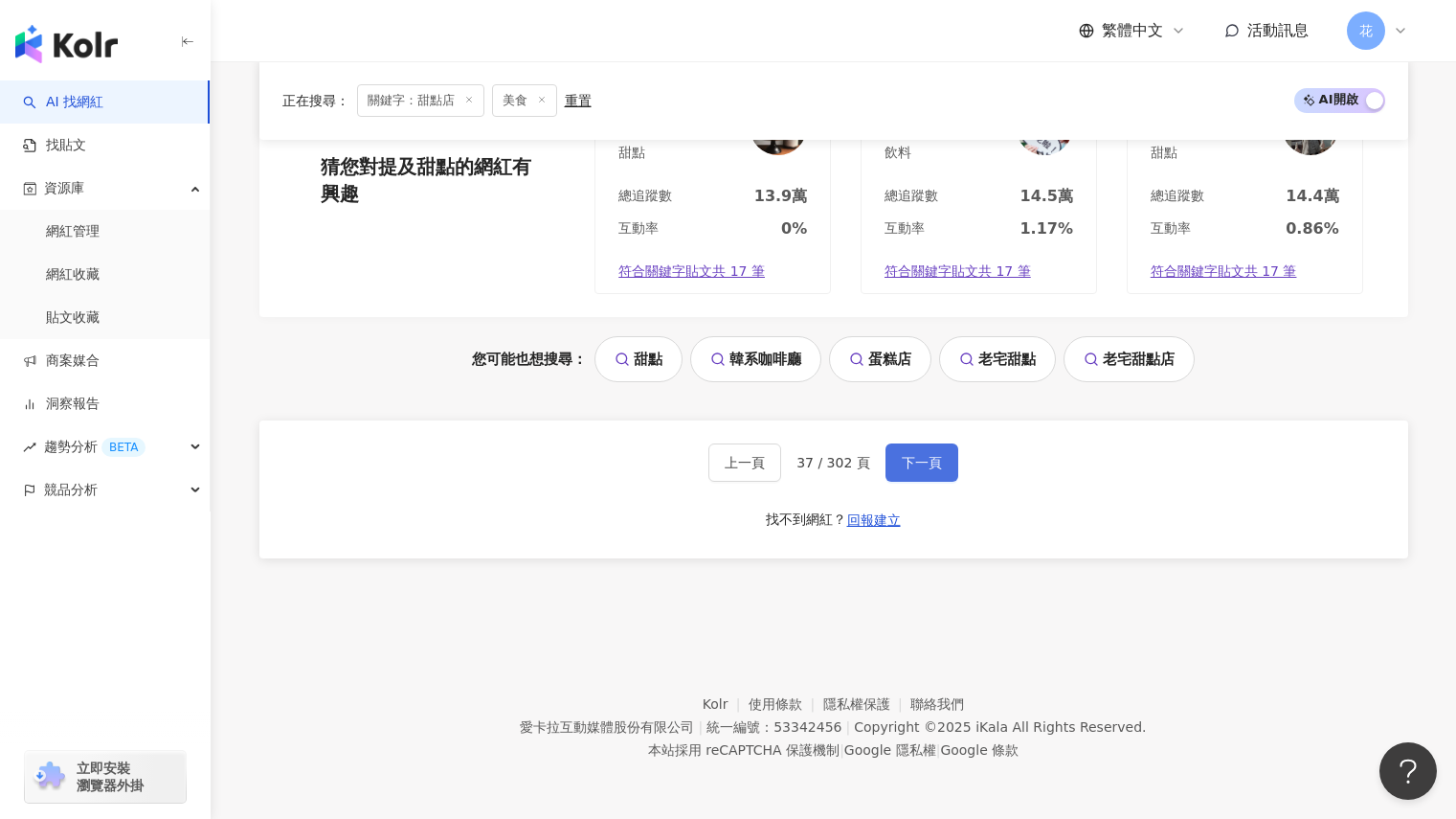
click at [938, 460] on button "下一頁" at bounding box center [922, 462] width 73 height 38
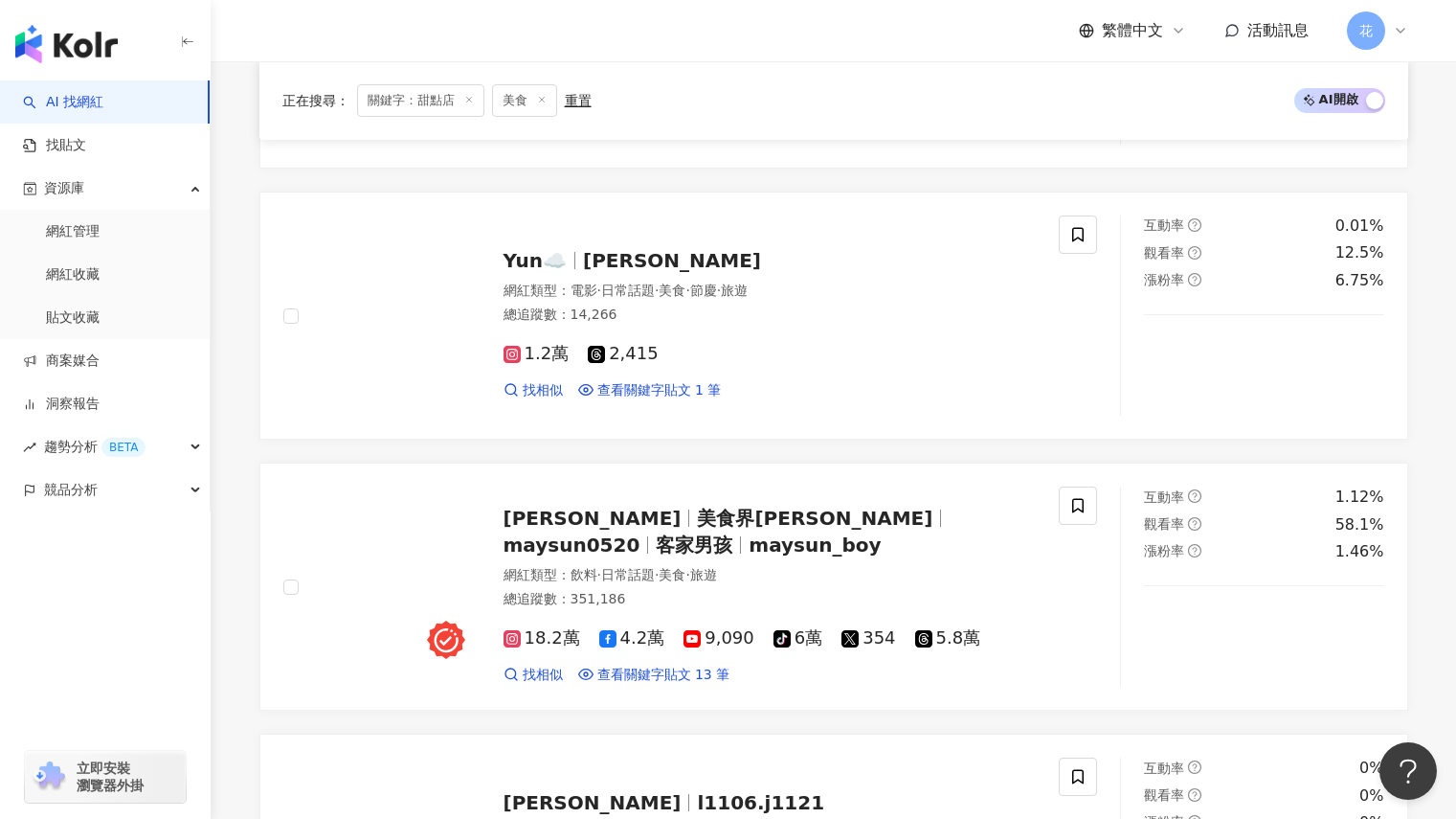
scroll to position [826, 0]
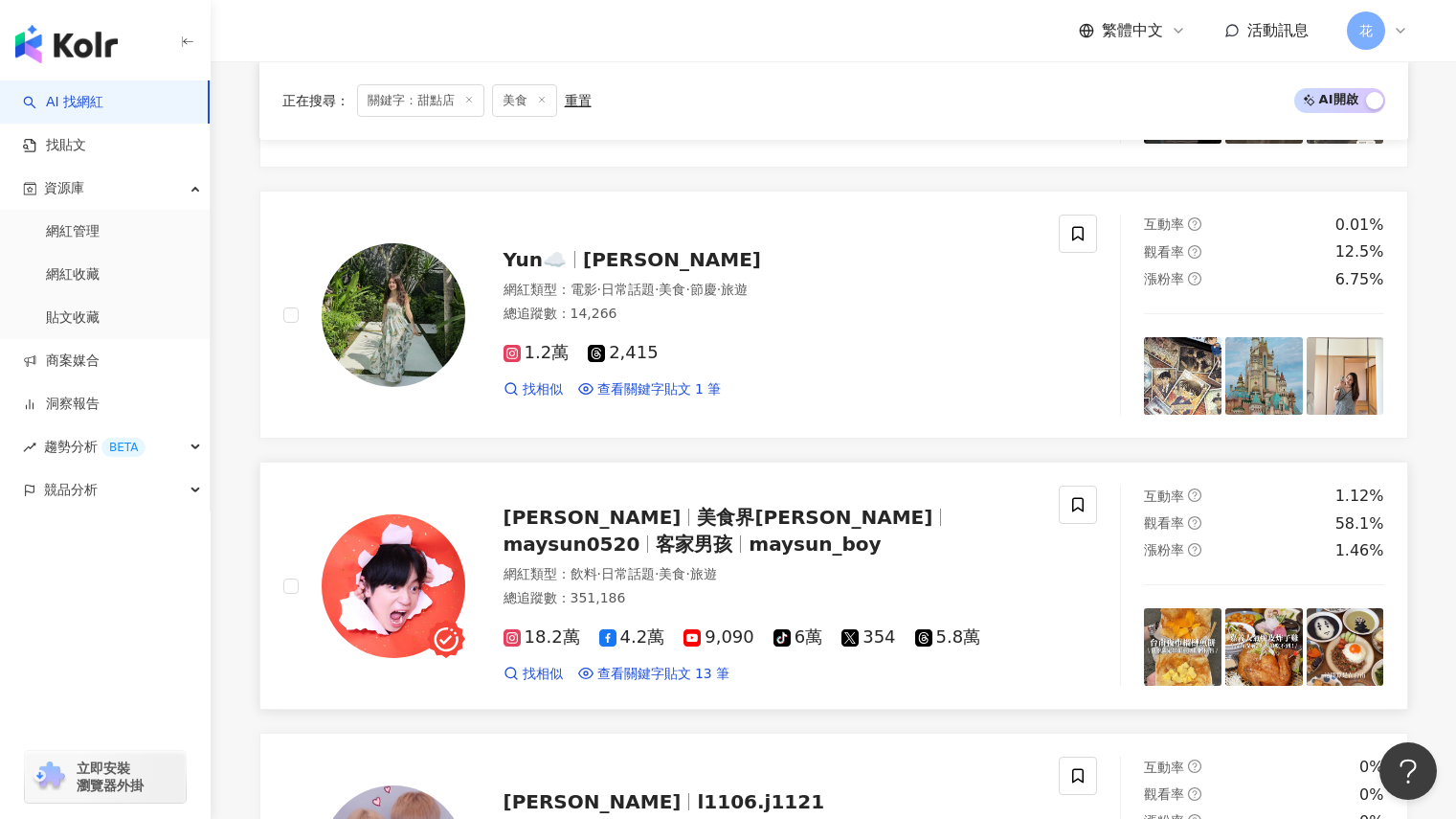
click at [881, 538] on span "maysun_boy" at bounding box center [815, 544] width 132 height 23
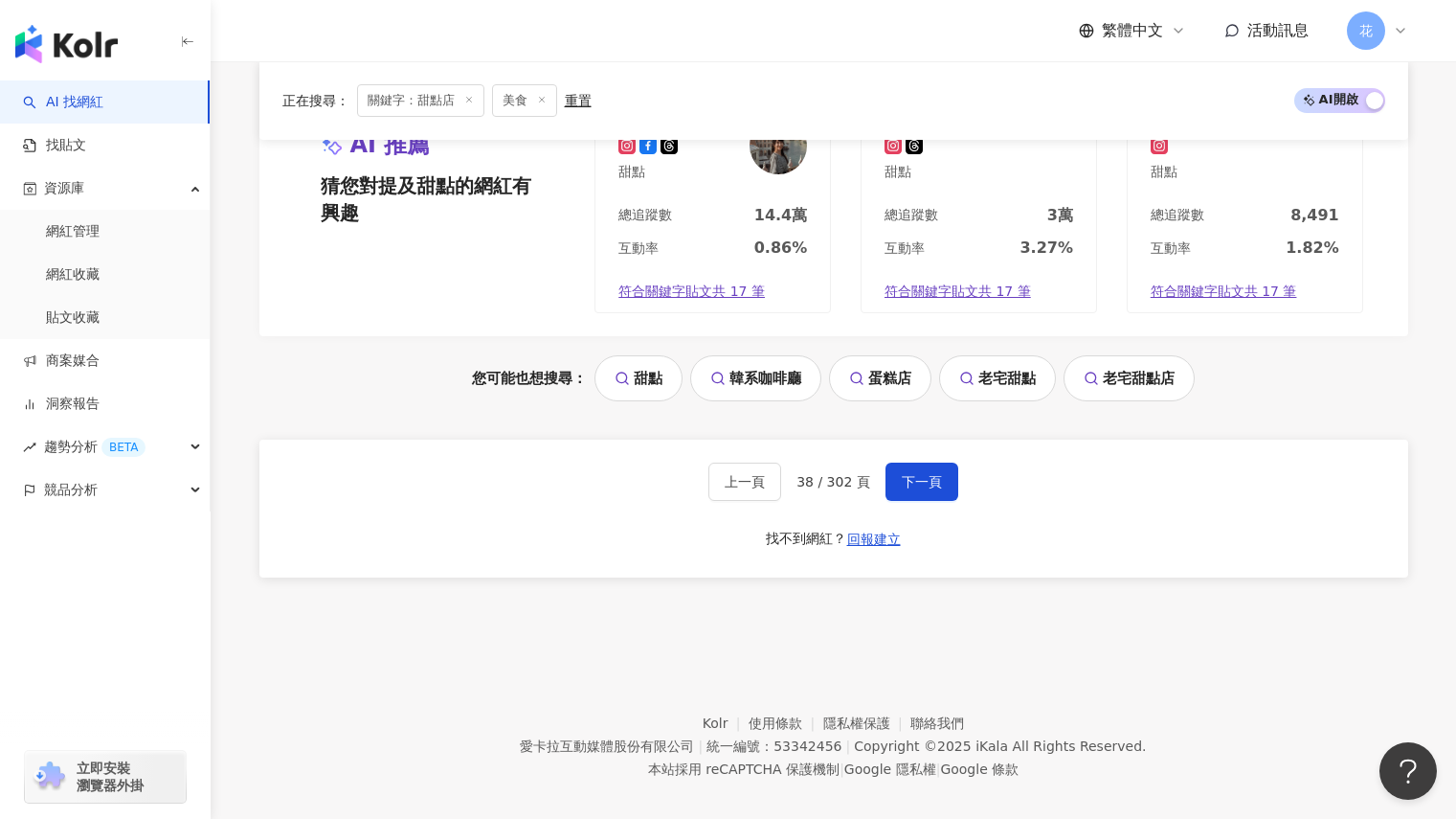
scroll to position [3699, 0]
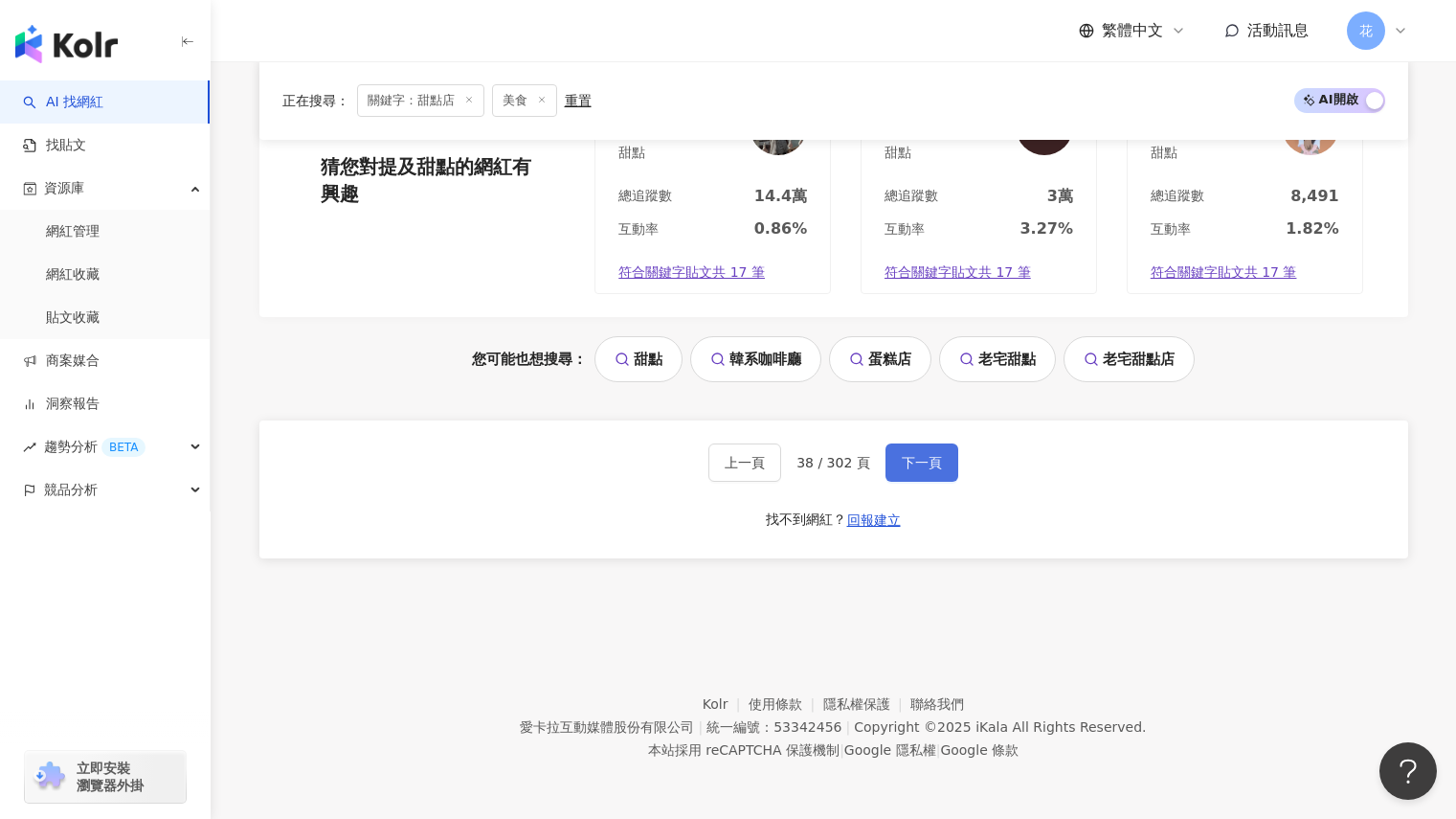
click at [927, 462] on span "下一頁" at bounding box center [921, 463] width 40 height 16
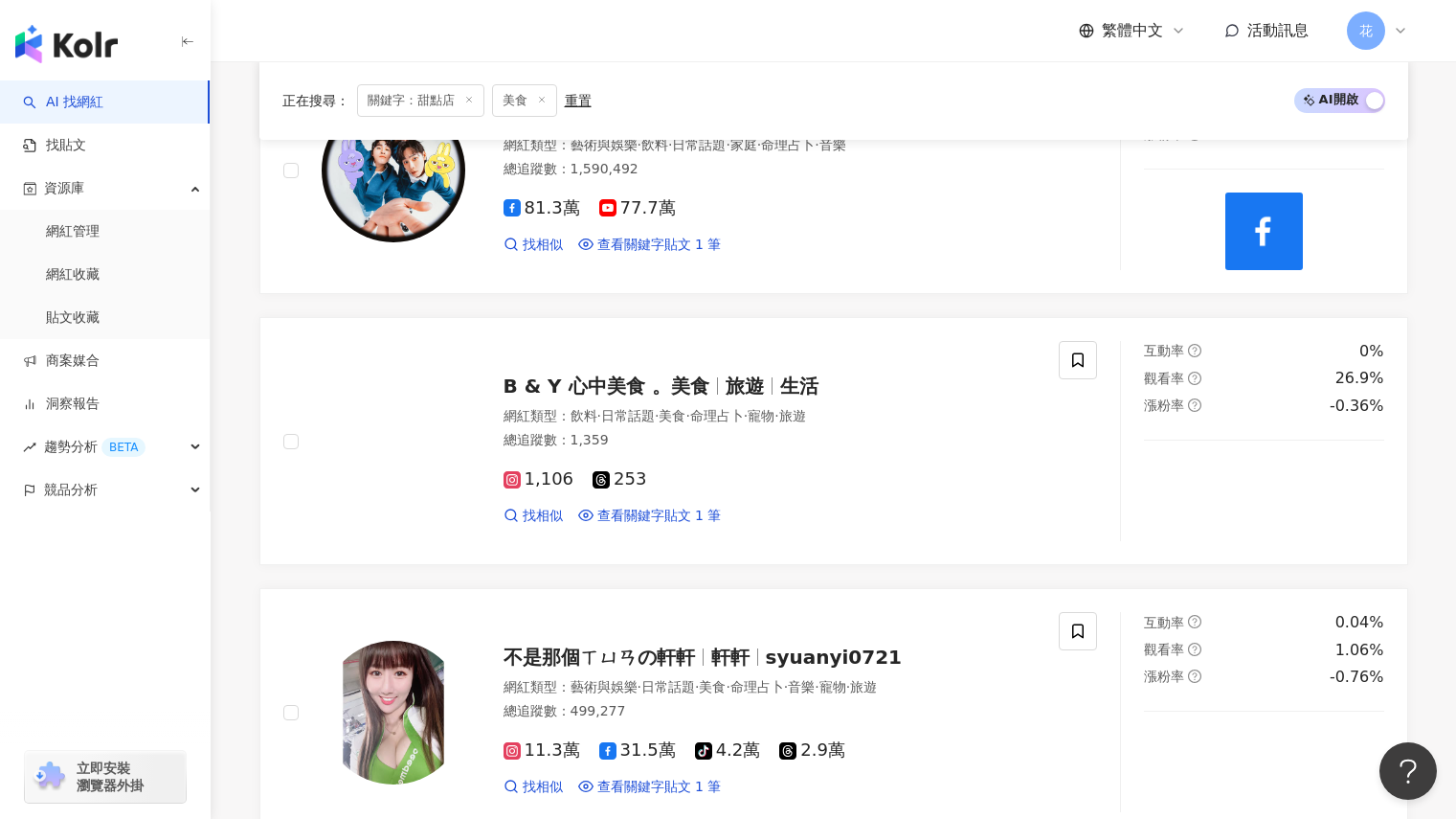
scroll to position [1153, 0]
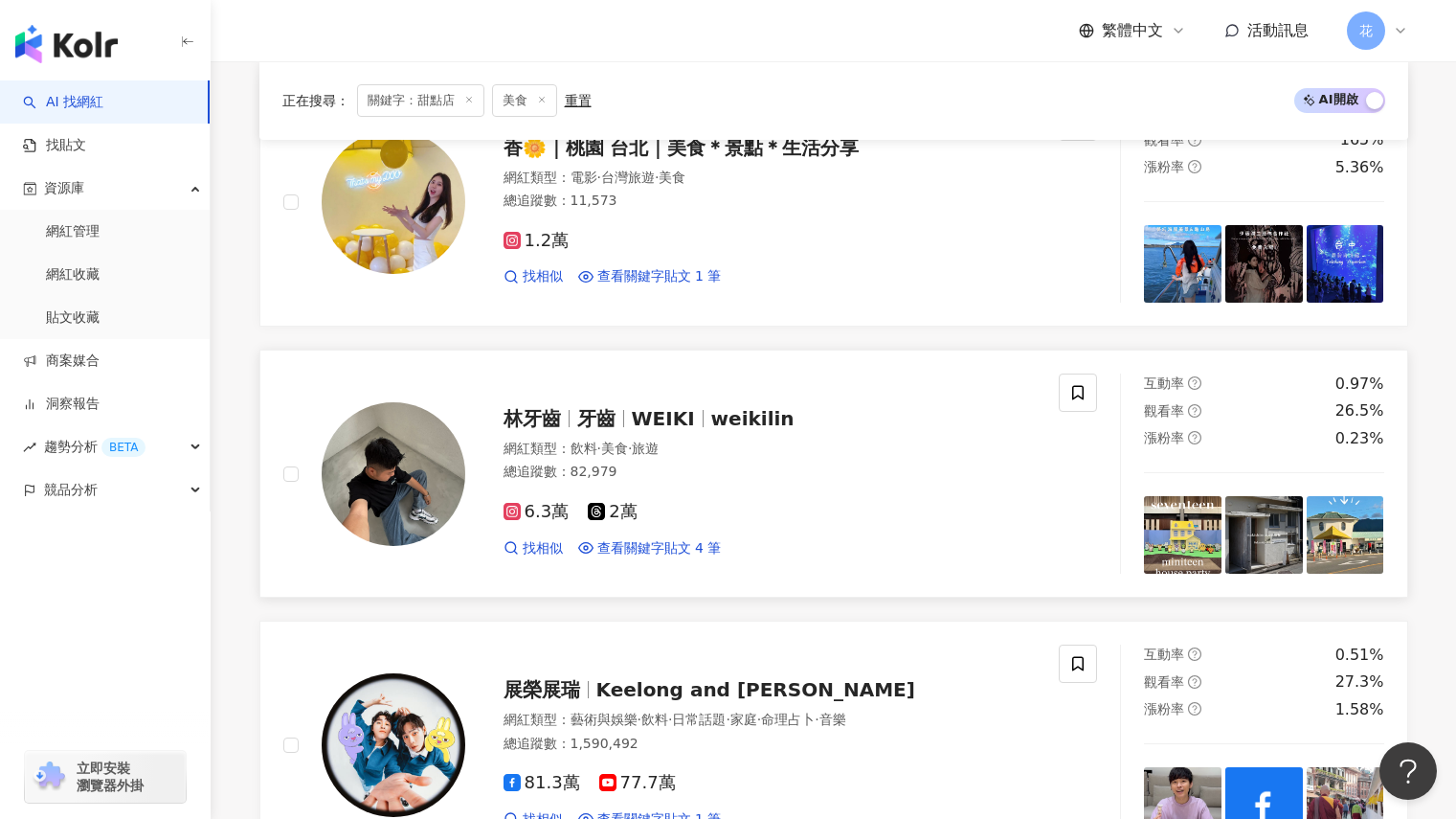
click at [638, 416] on span "WEIKI" at bounding box center [663, 419] width 63 height 23
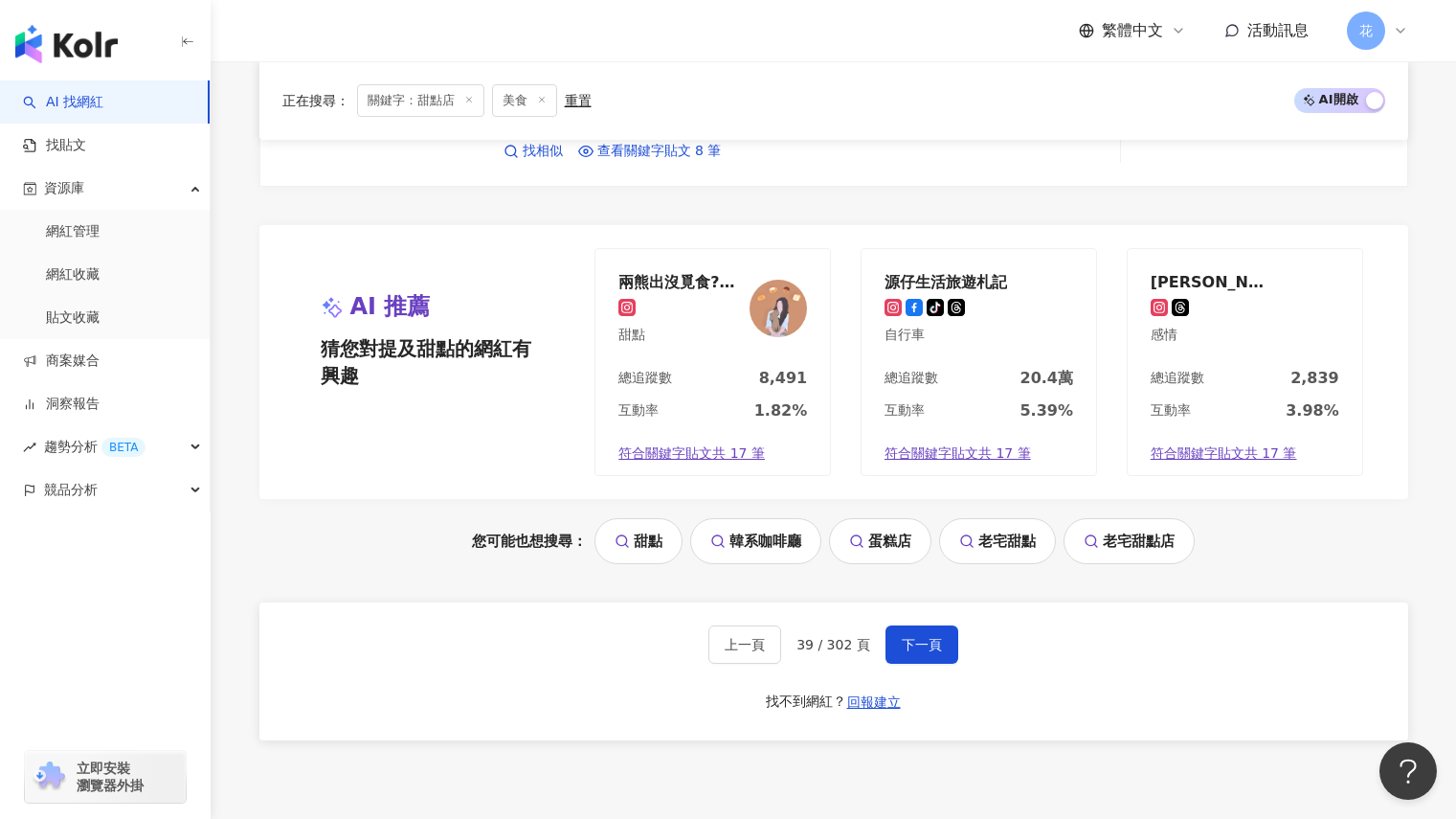
scroll to position [3643, 0]
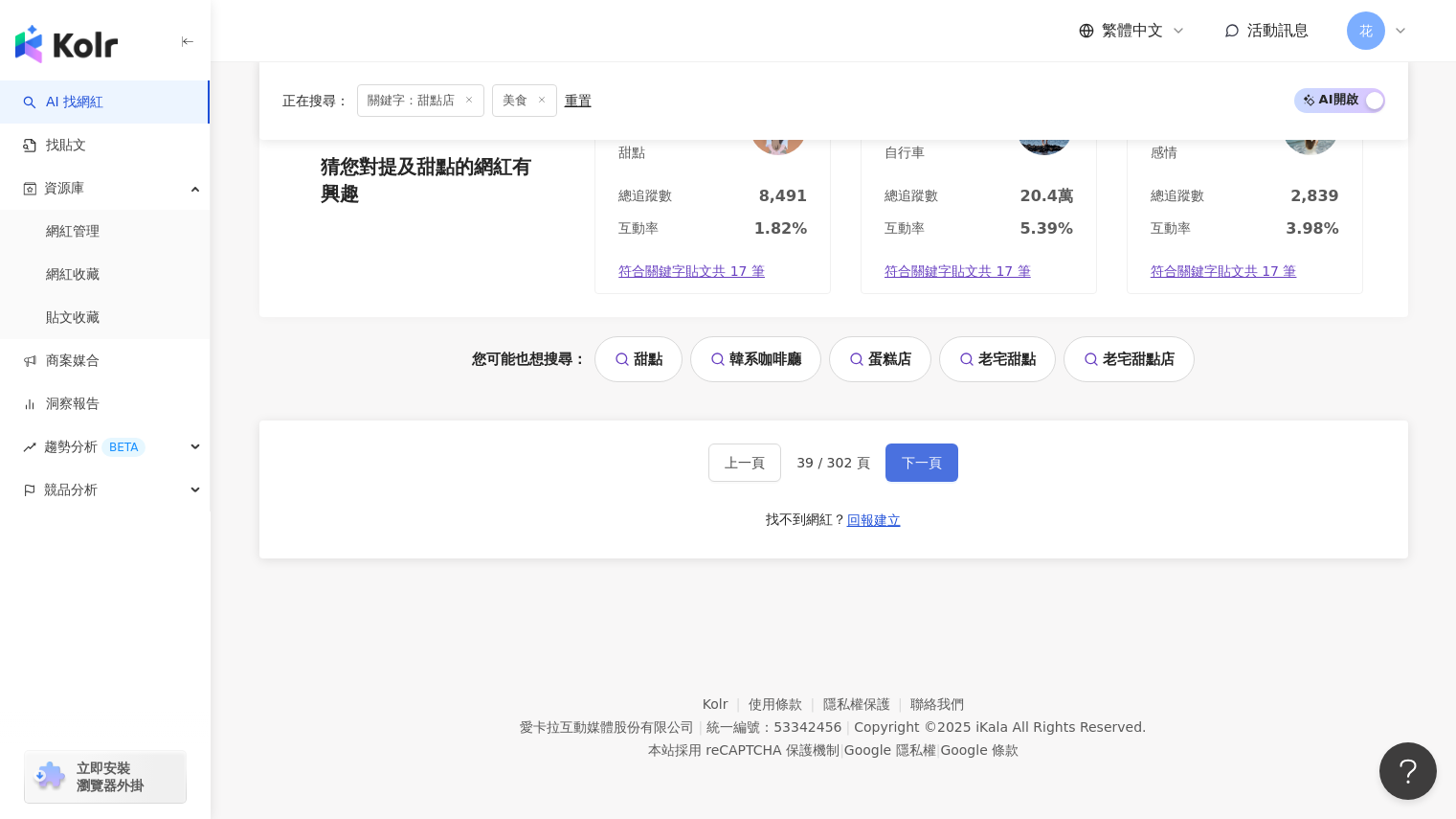
click at [893, 473] on button "下一頁" at bounding box center [922, 462] width 73 height 38
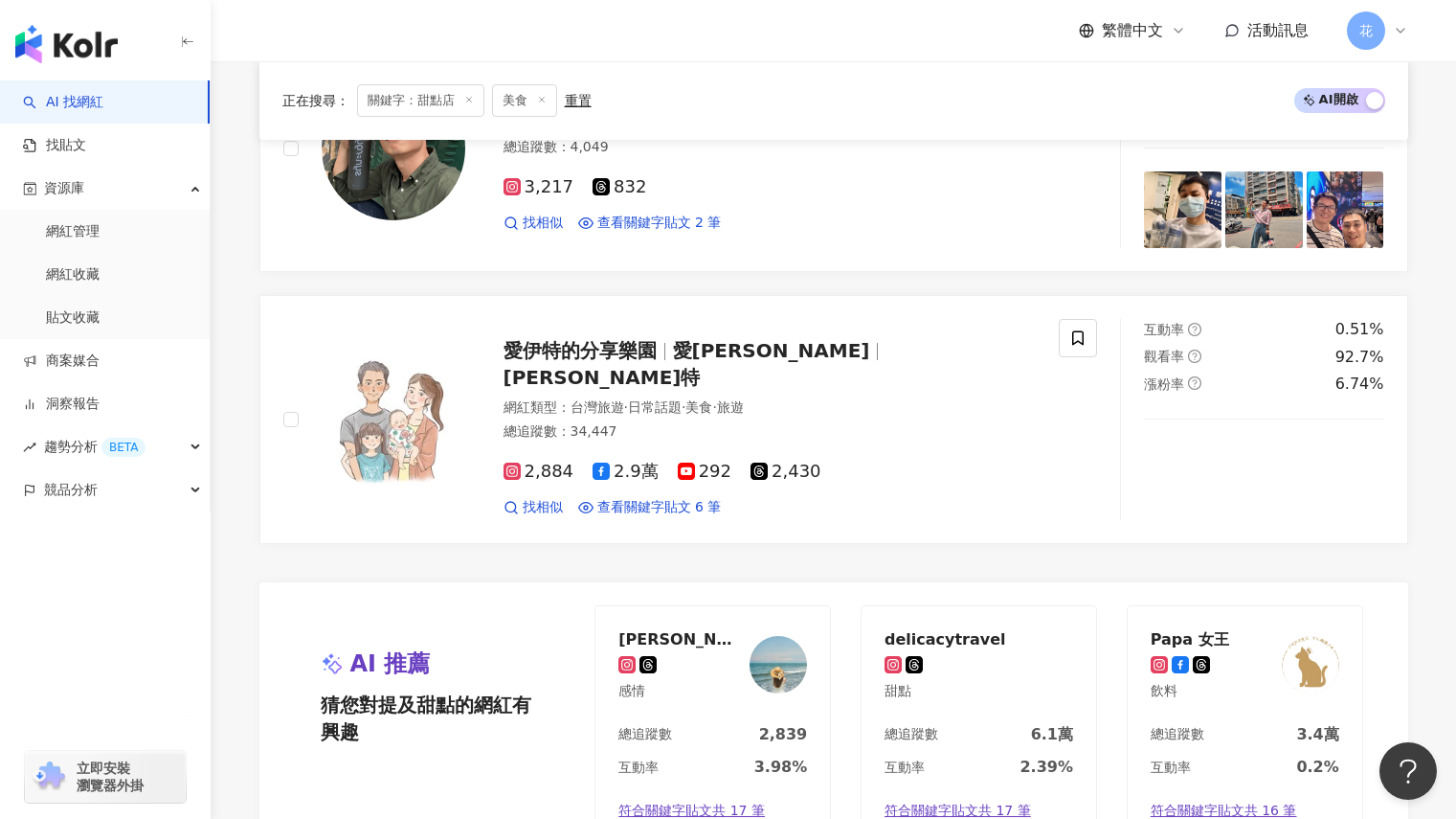
scroll to position [3699, 0]
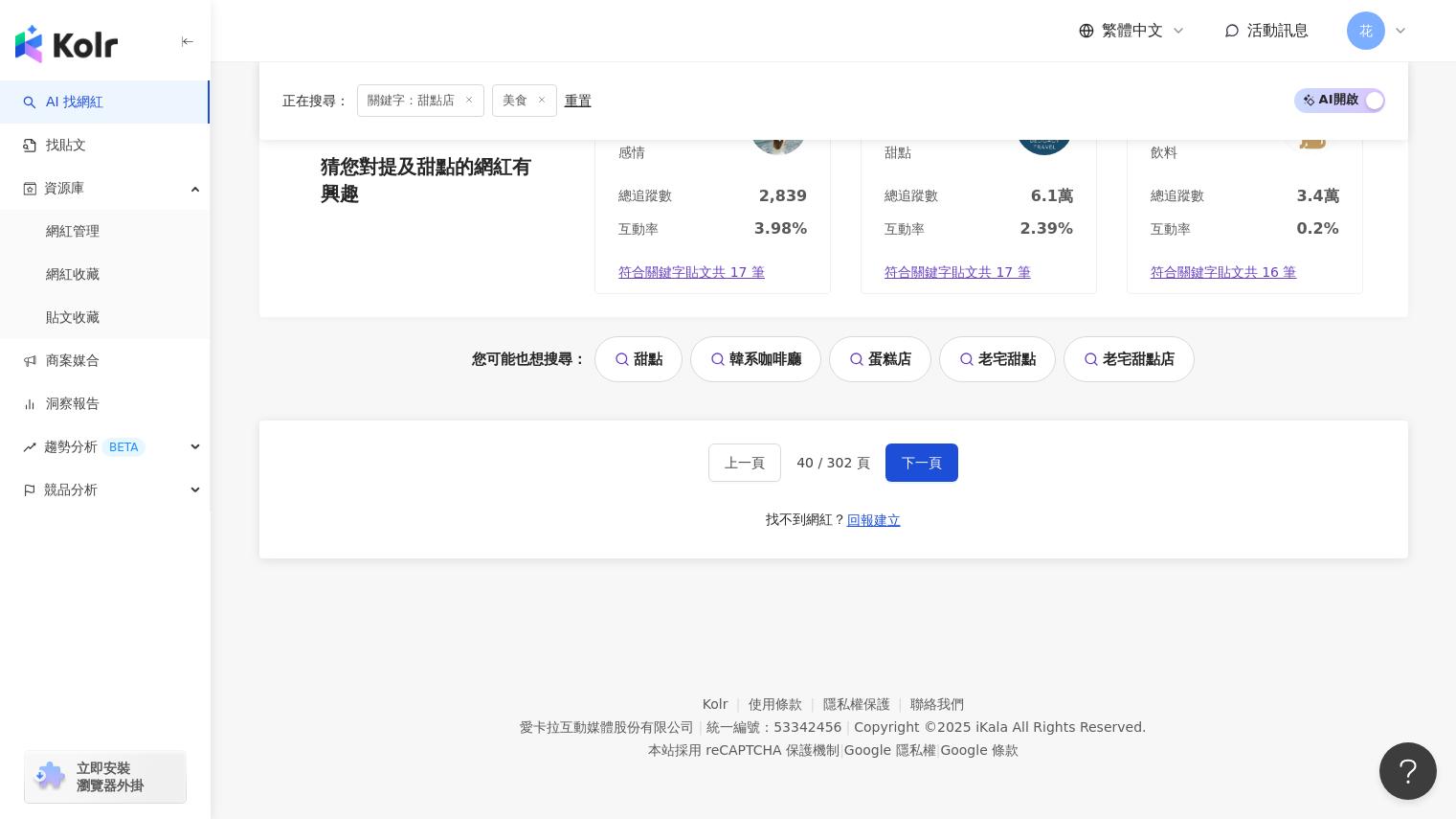
click at [893, 470] on button "下一頁" at bounding box center [922, 462] width 73 height 38
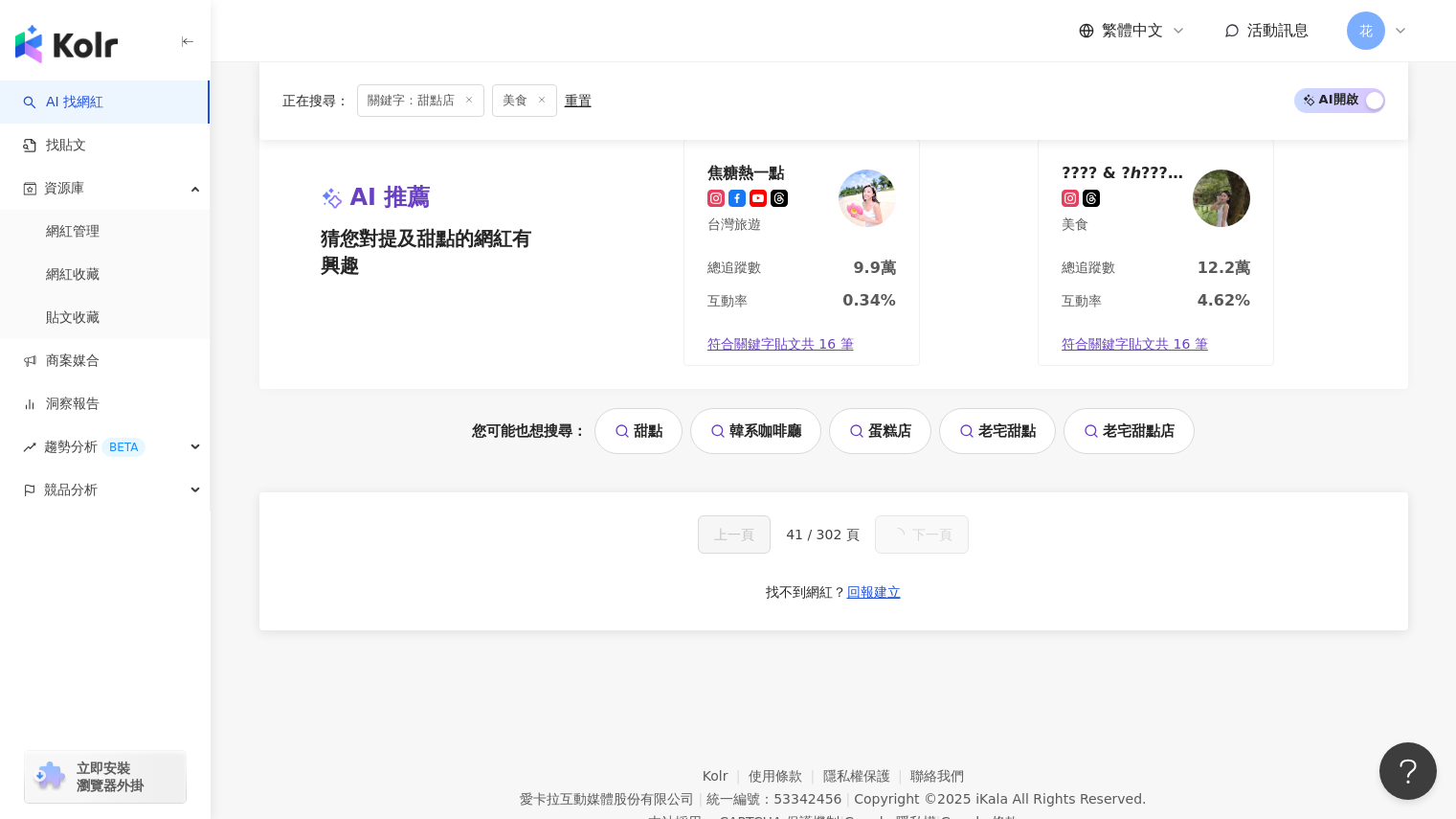
scroll to position [1550, 0]
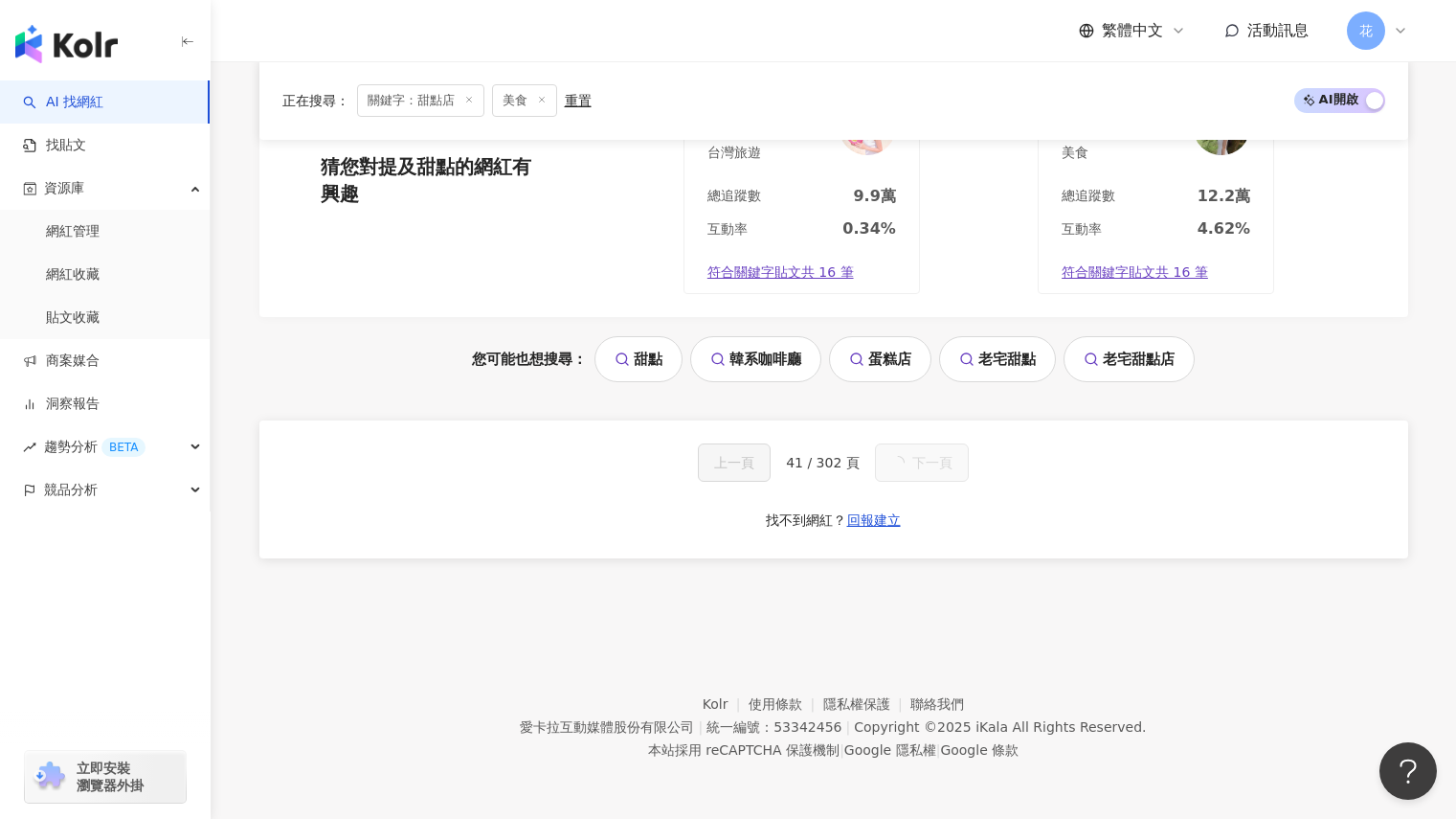
click at [646, 380] on link "甜點" at bounding box center [638, 358] width 88 height 46
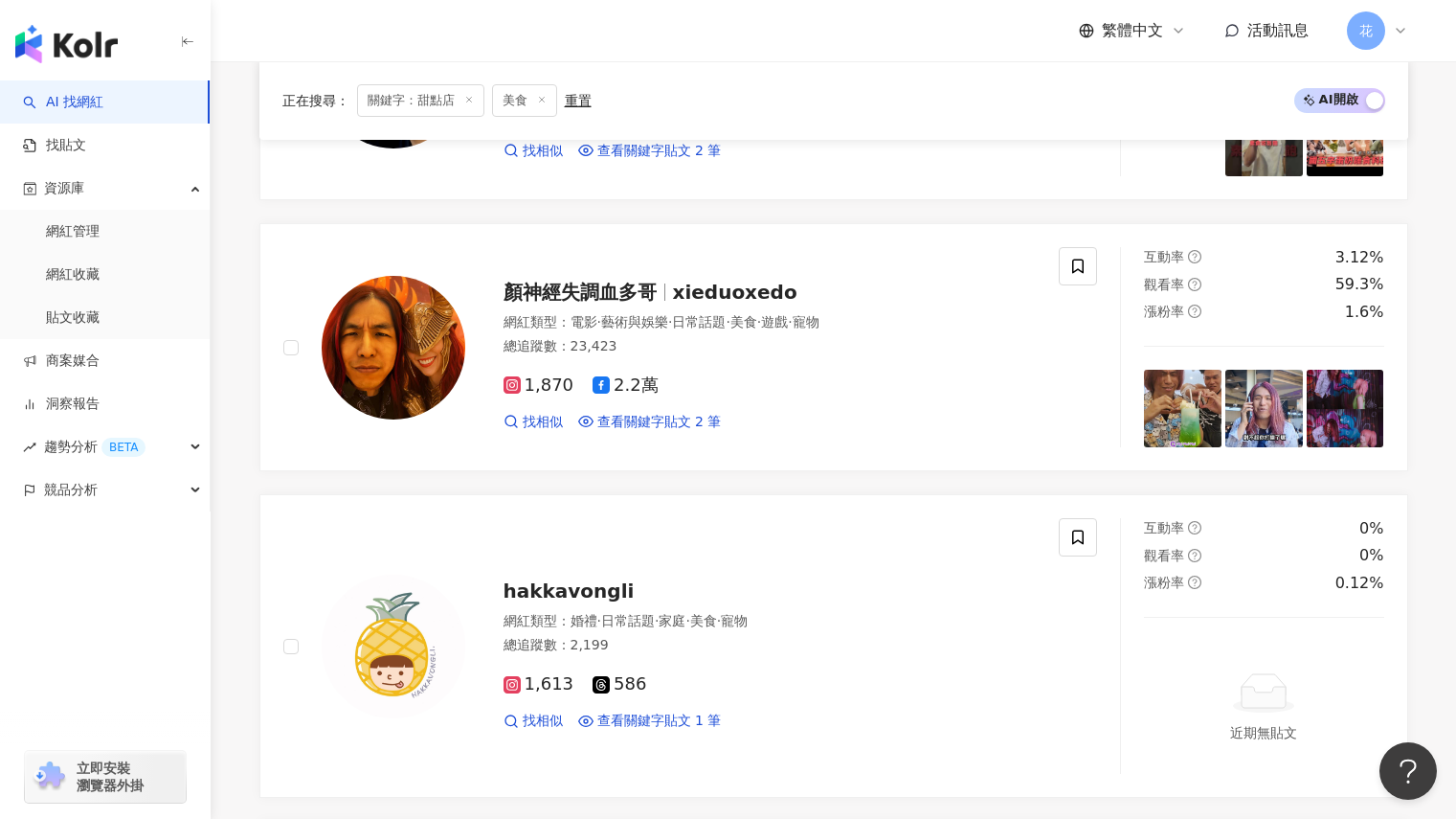
scroll to position [3699, 0]
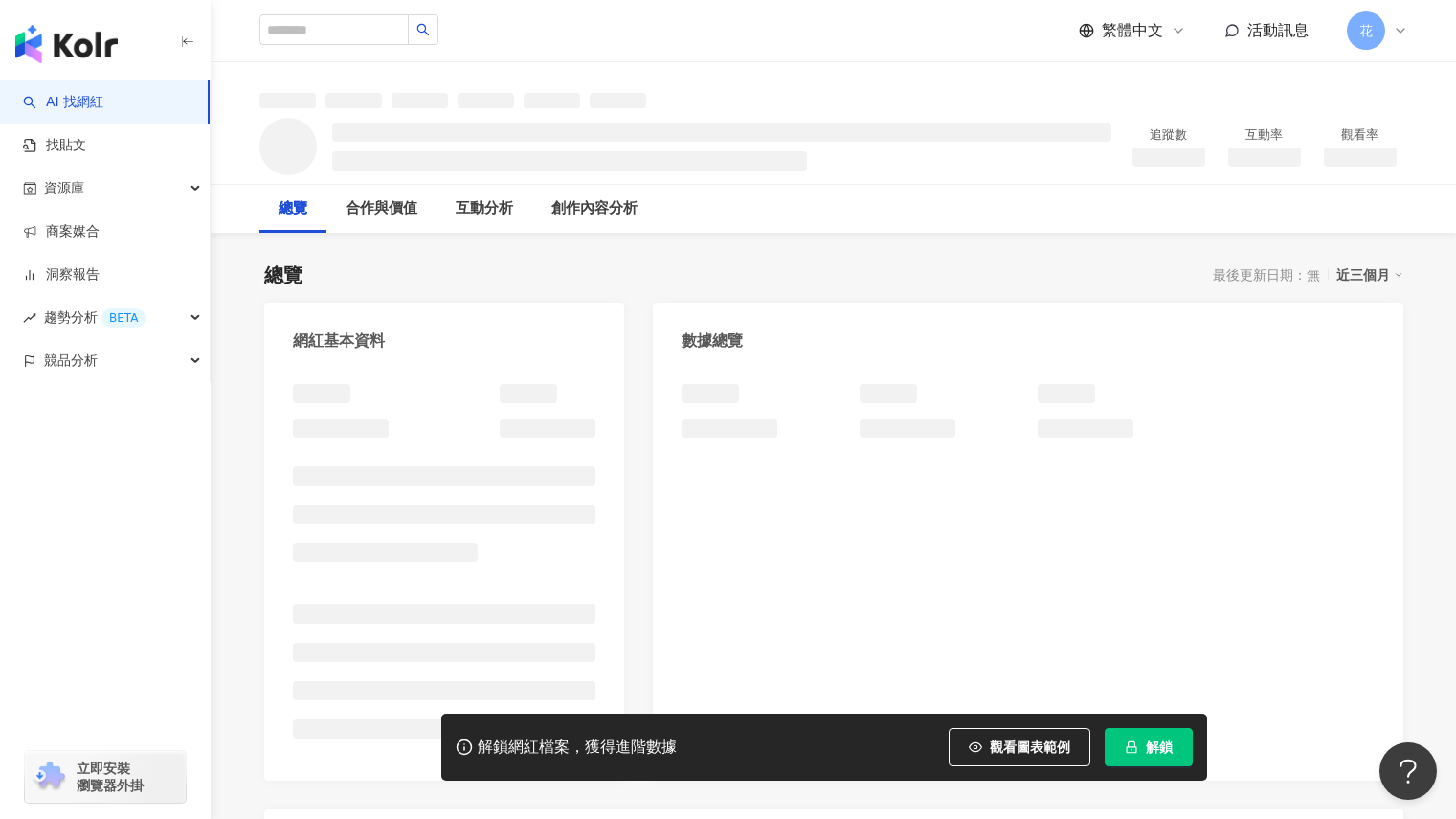
click at [1168, 739] on span "解鎖" at bounding box center [1159, 747] width 27 height 16
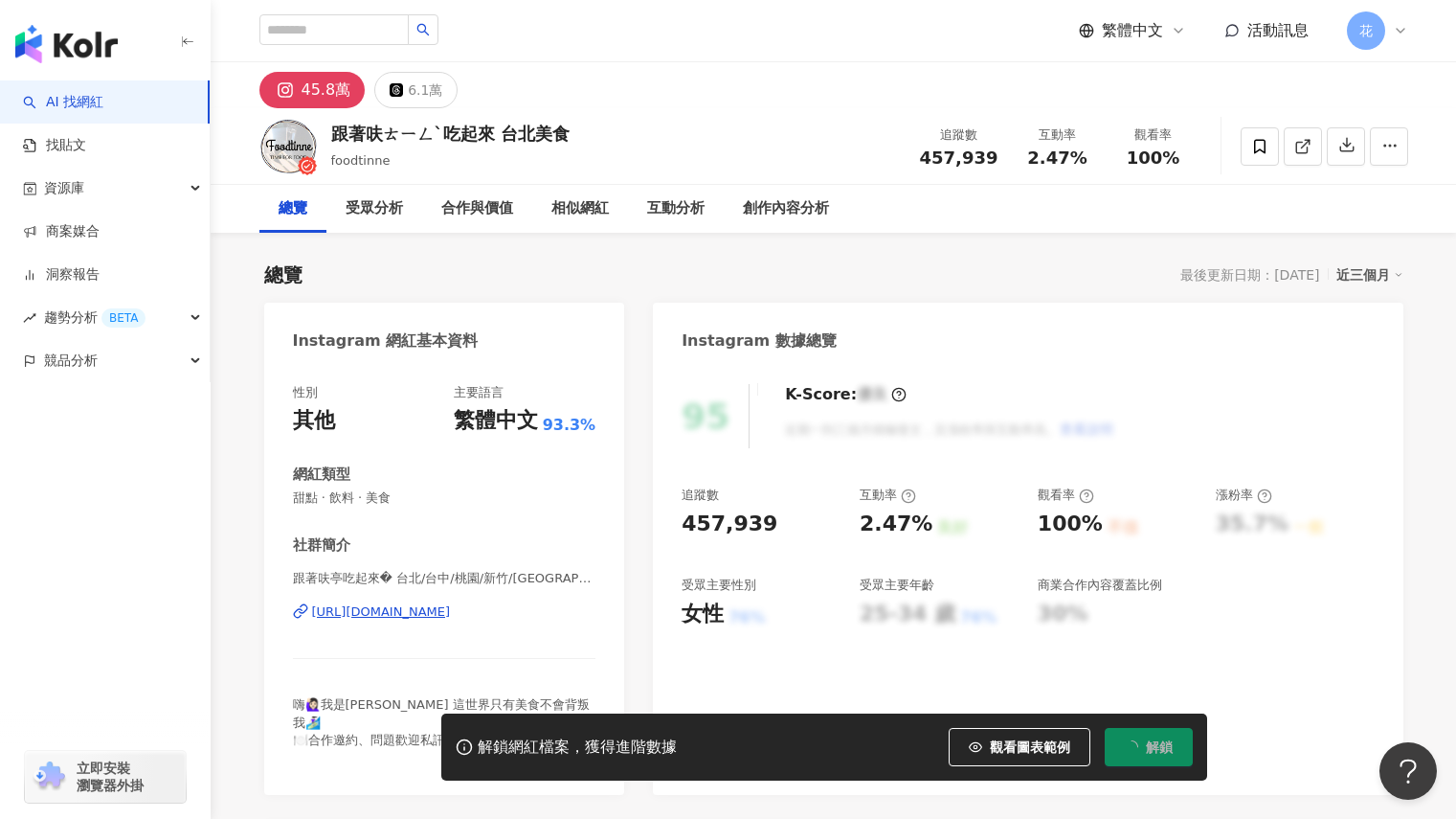
click at [1356, 397] on div "95 K-Score : 優良 近期一到三個月積極發文，且漲粉率與互動率高。 查看說明" at bounding box center [1027, 416] width 692 height 64
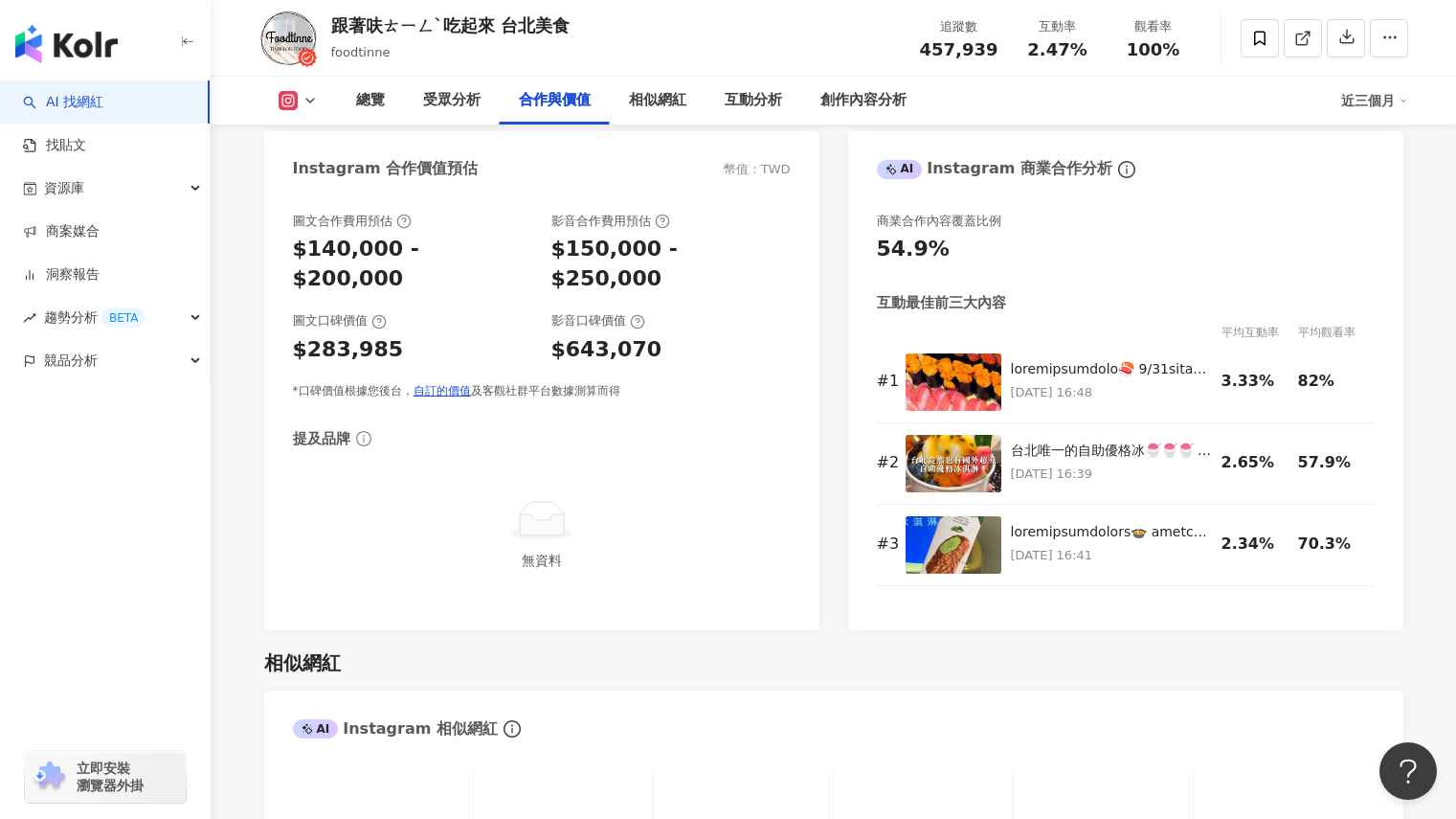
scroll to position [2777, 0]
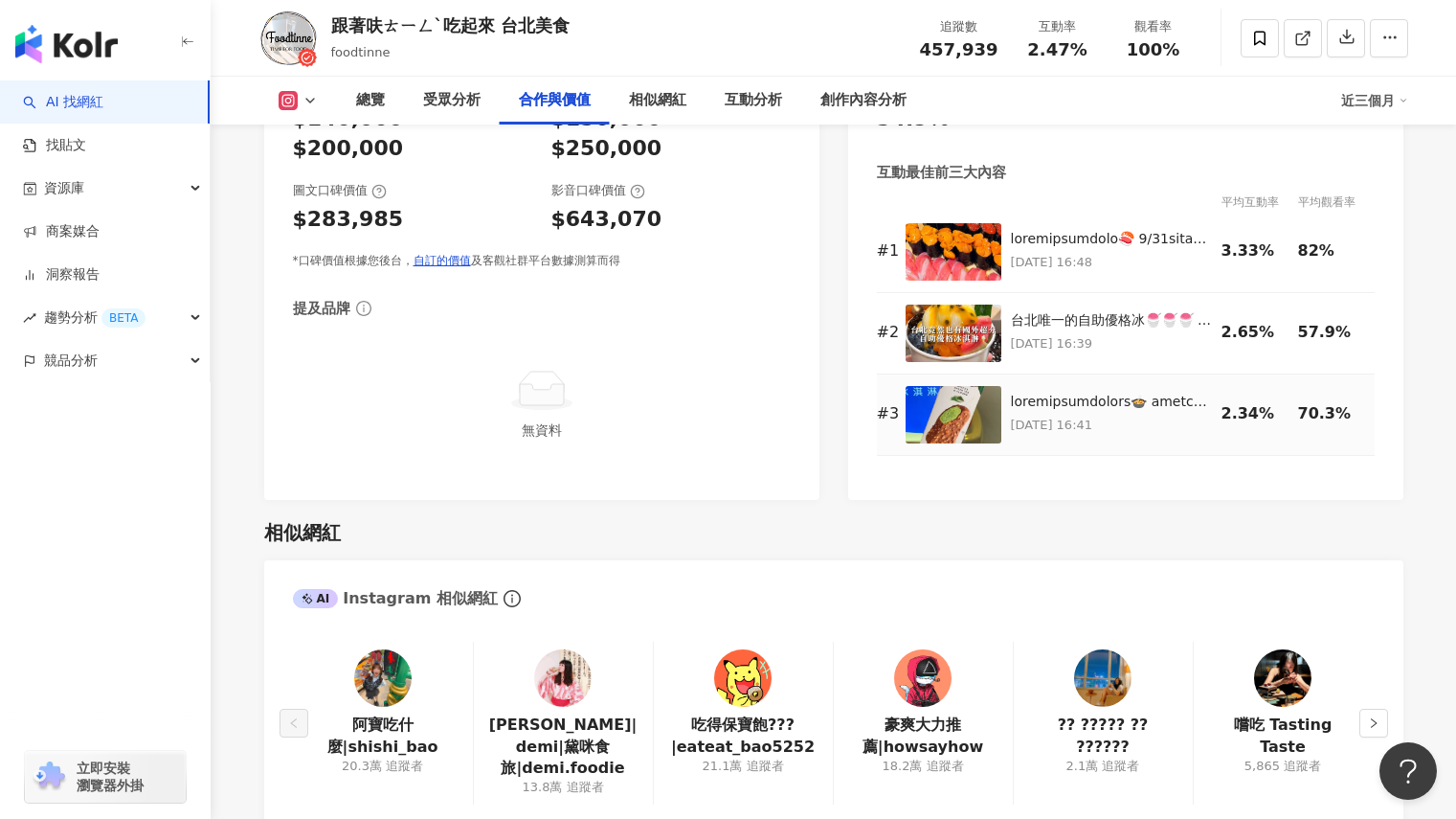
click at [949, 423] on img at bounding box center [953, 414] width 95 height 57
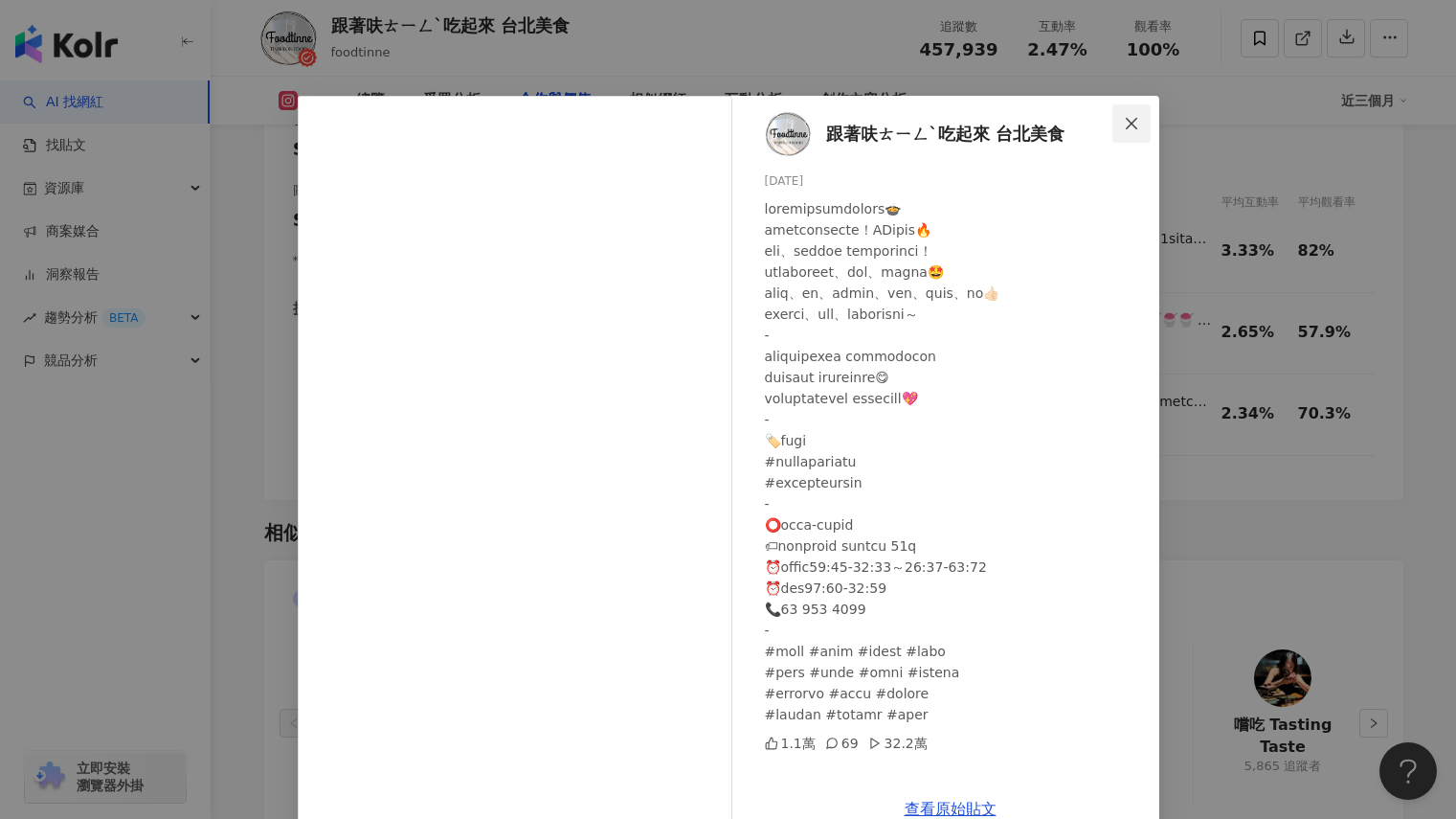
click at [1112, 123] on span "Close" at bounding box center [1131, 124] width 38 height 16
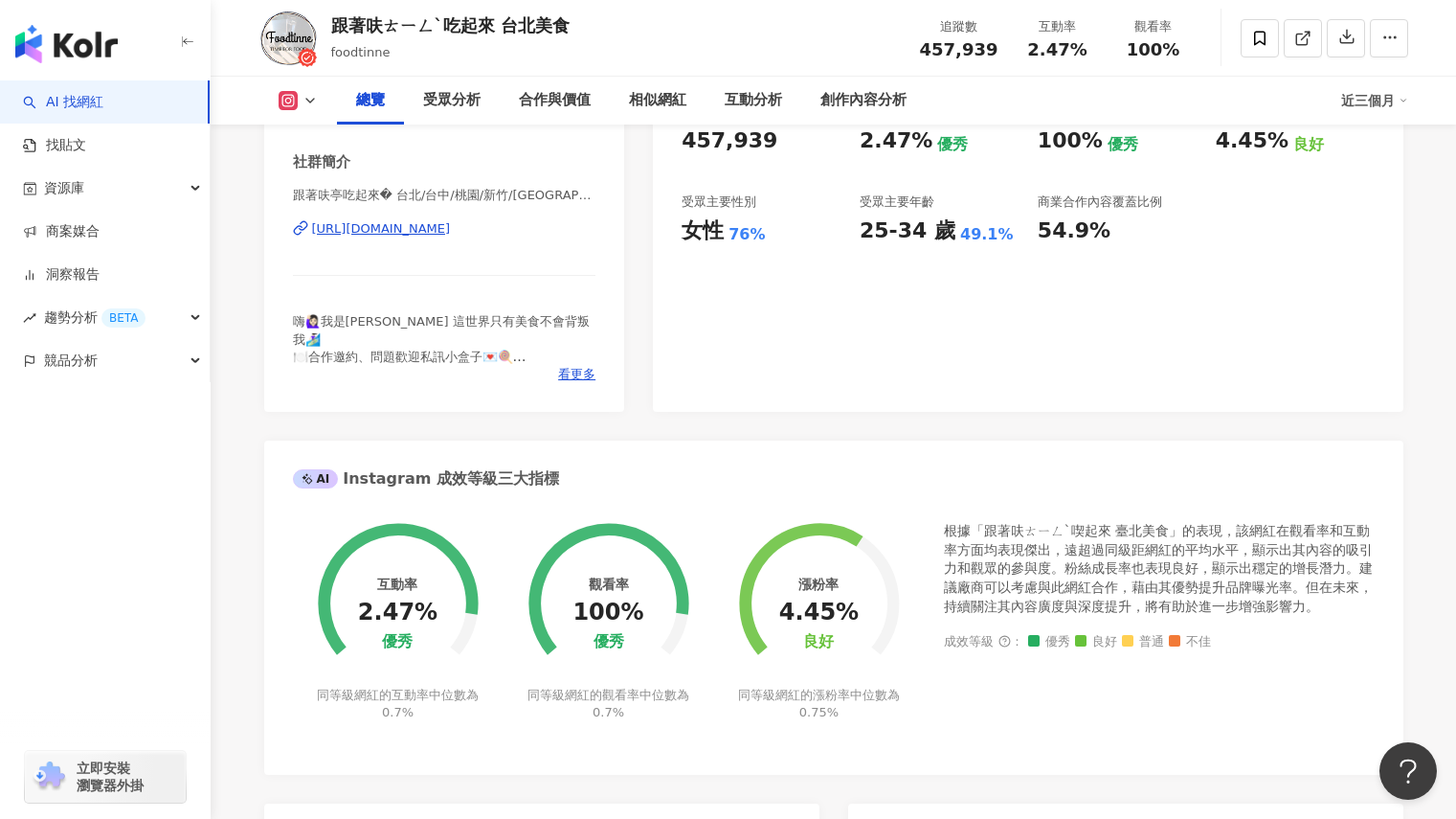
scroll to position [0, 0]
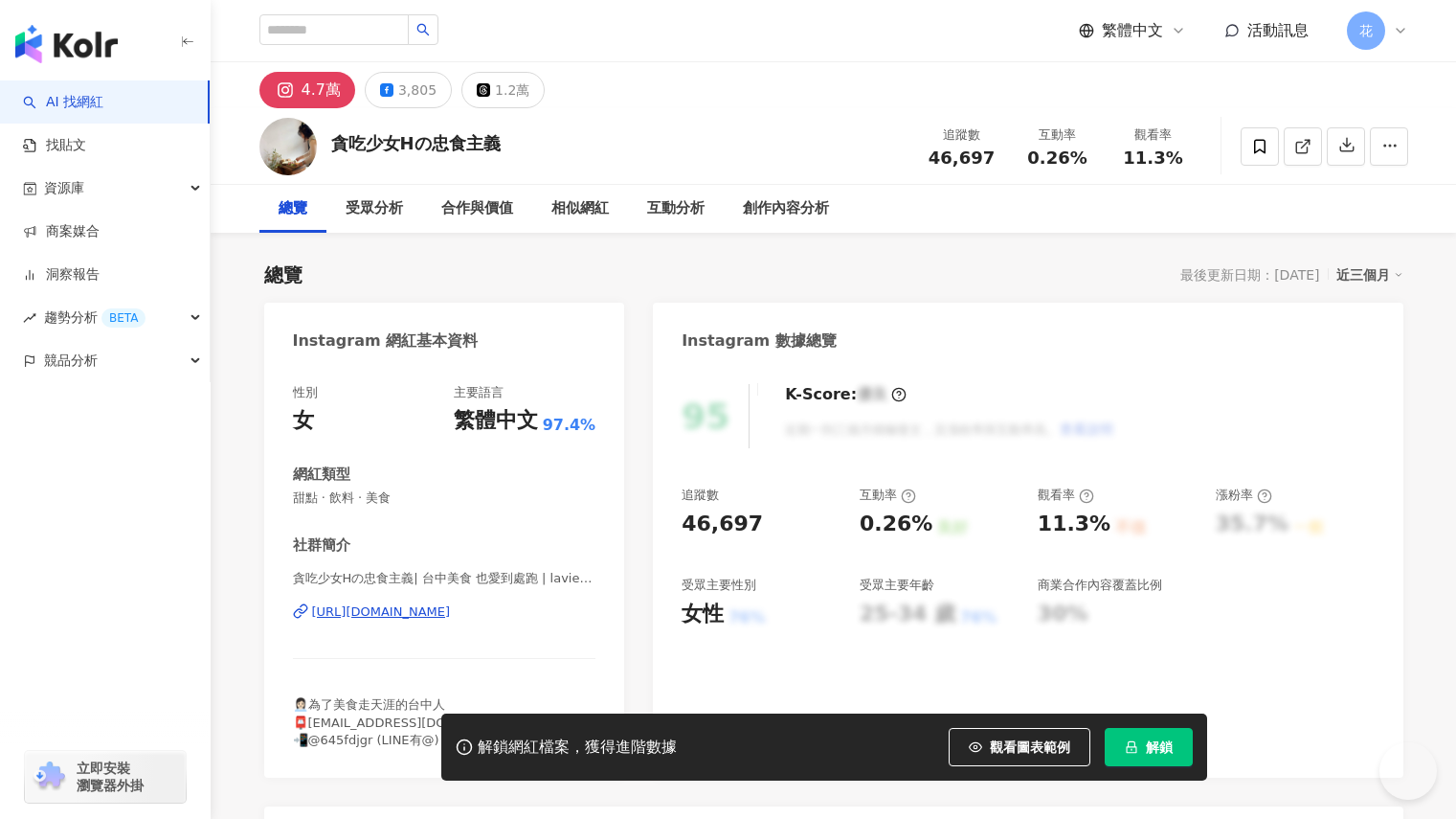
click at [1153, 739] on span "解鎖" at bounding box center [1159, 747] width 27 height 16
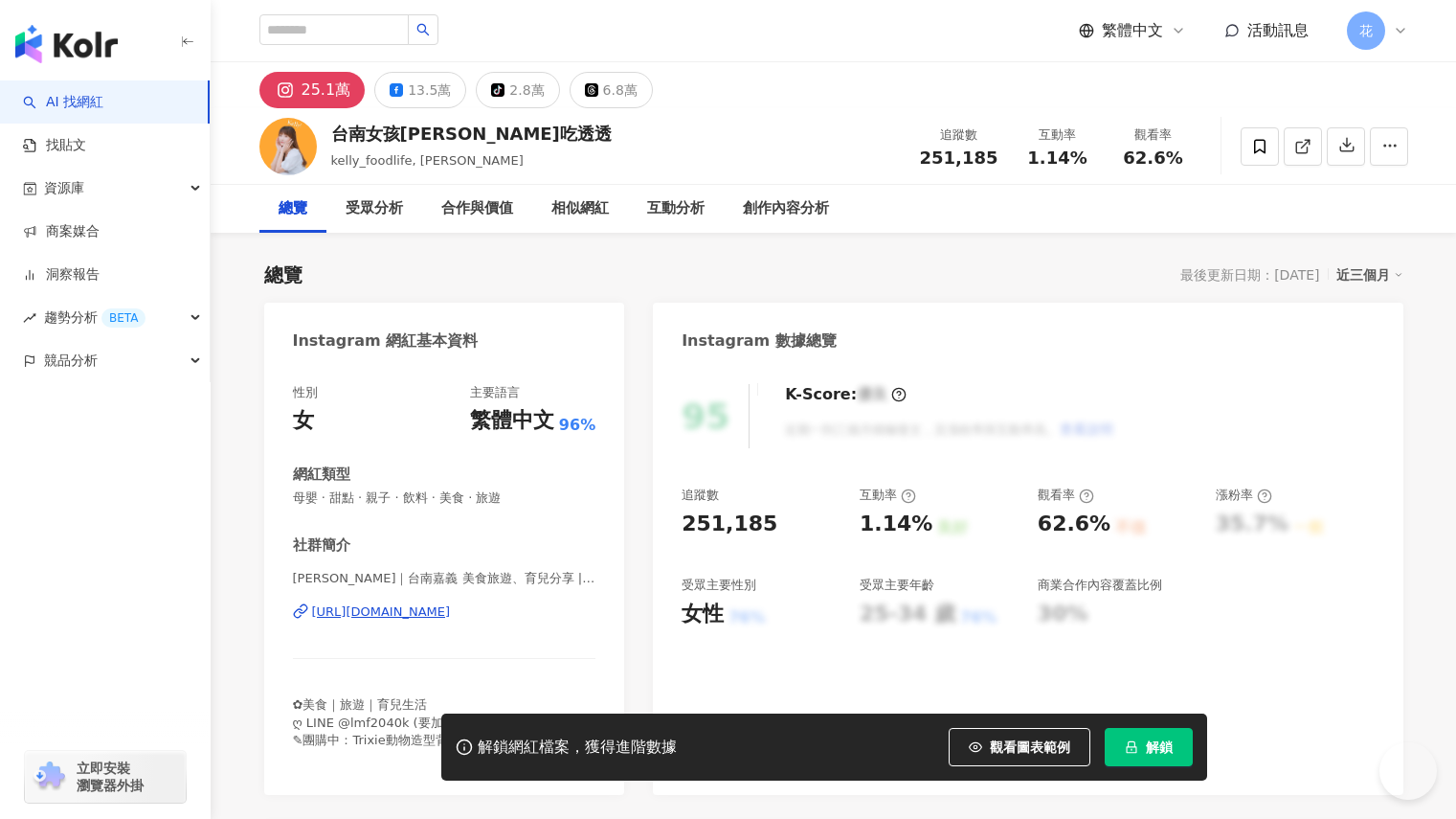
click at [1174, 742] on button "解鎖" at bounding box center [1148, 746] width 88 height 38
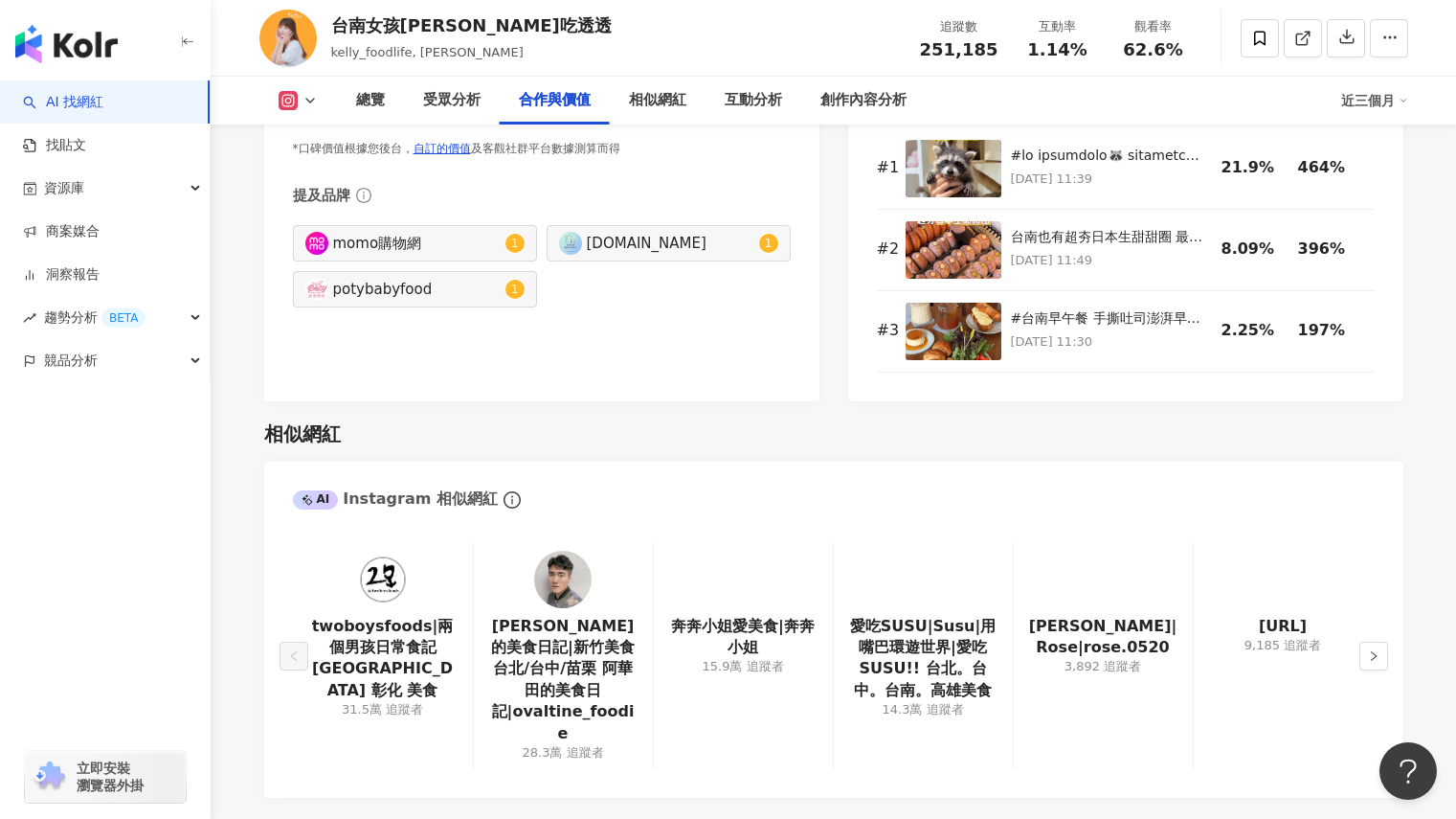
scroll to position [2682, 0]
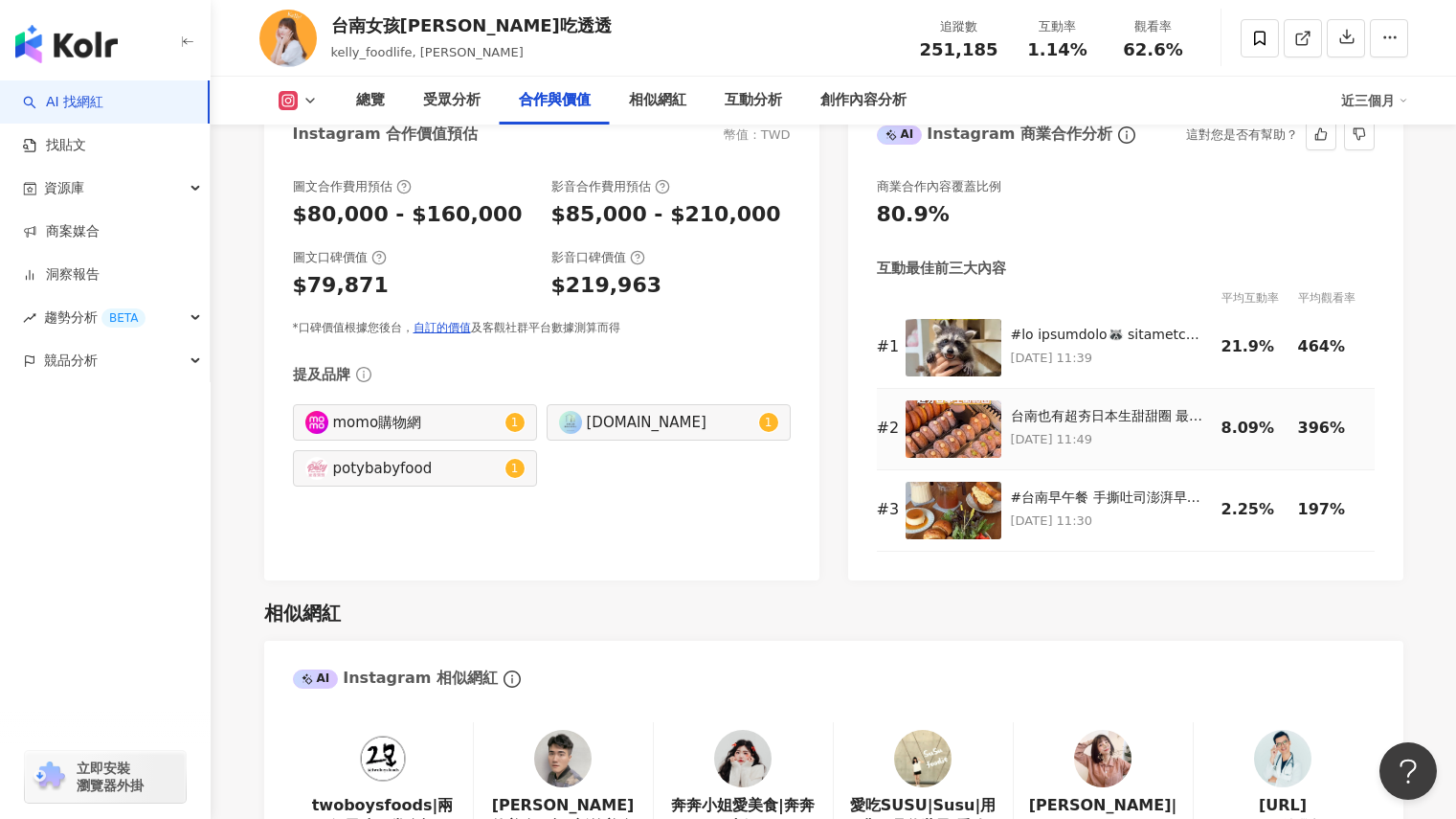
click at [972, 429] on img at bounding box center [953, 428] width 95 height 57
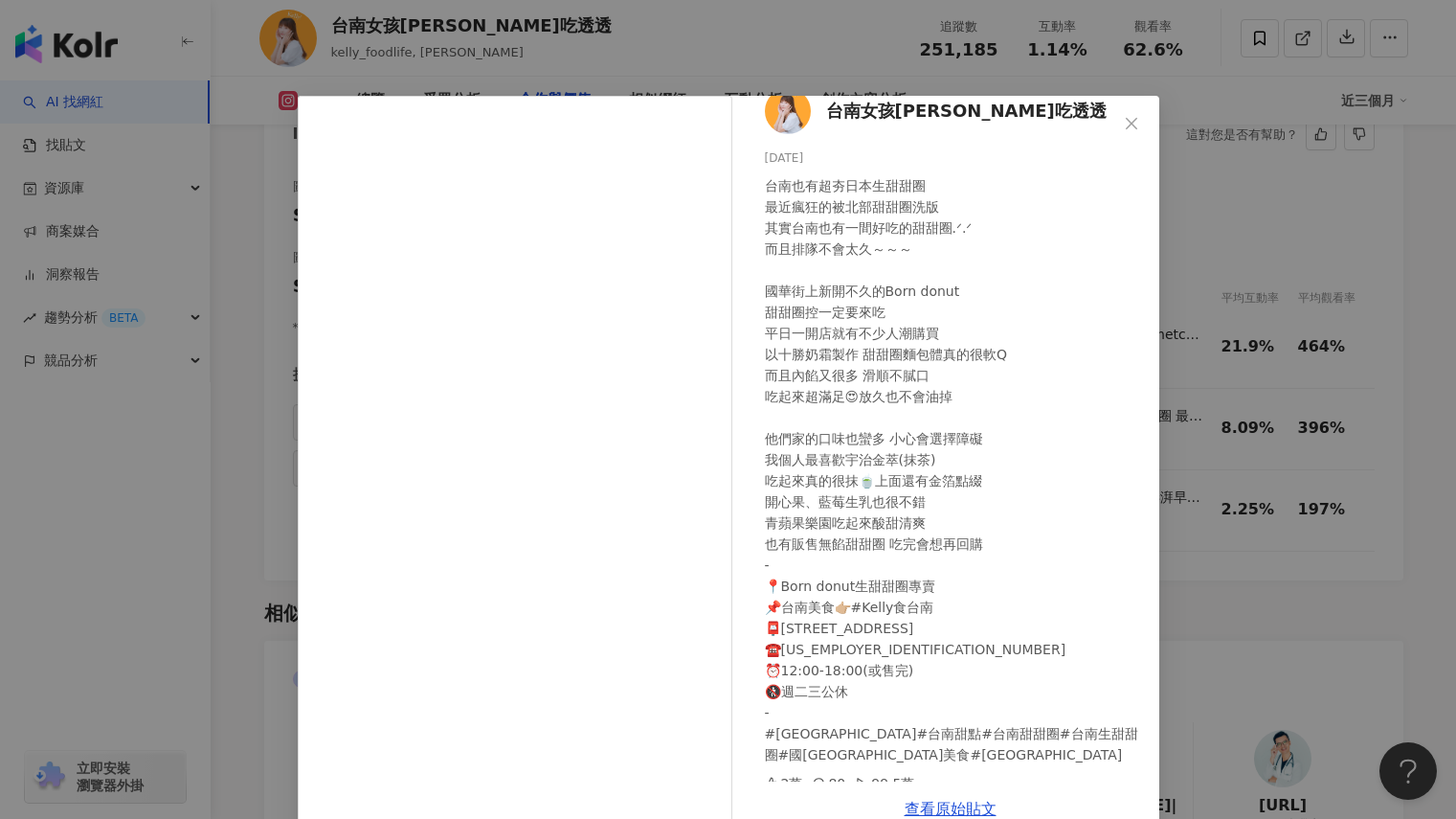
scroll to position [35, 0]
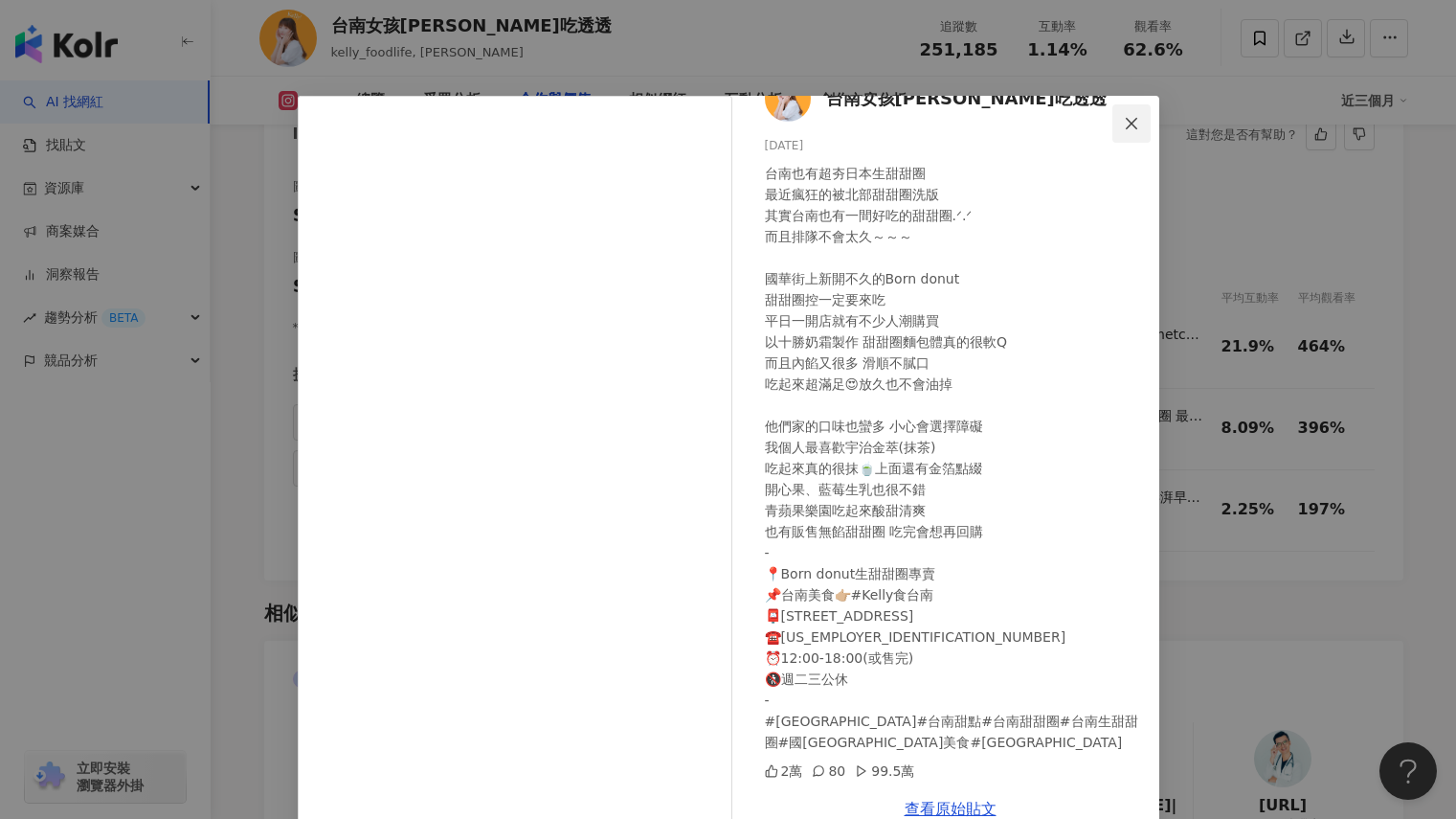
click at [1125, 120] on icon "close" at bounding box center [1132, 124] width 16 height 16
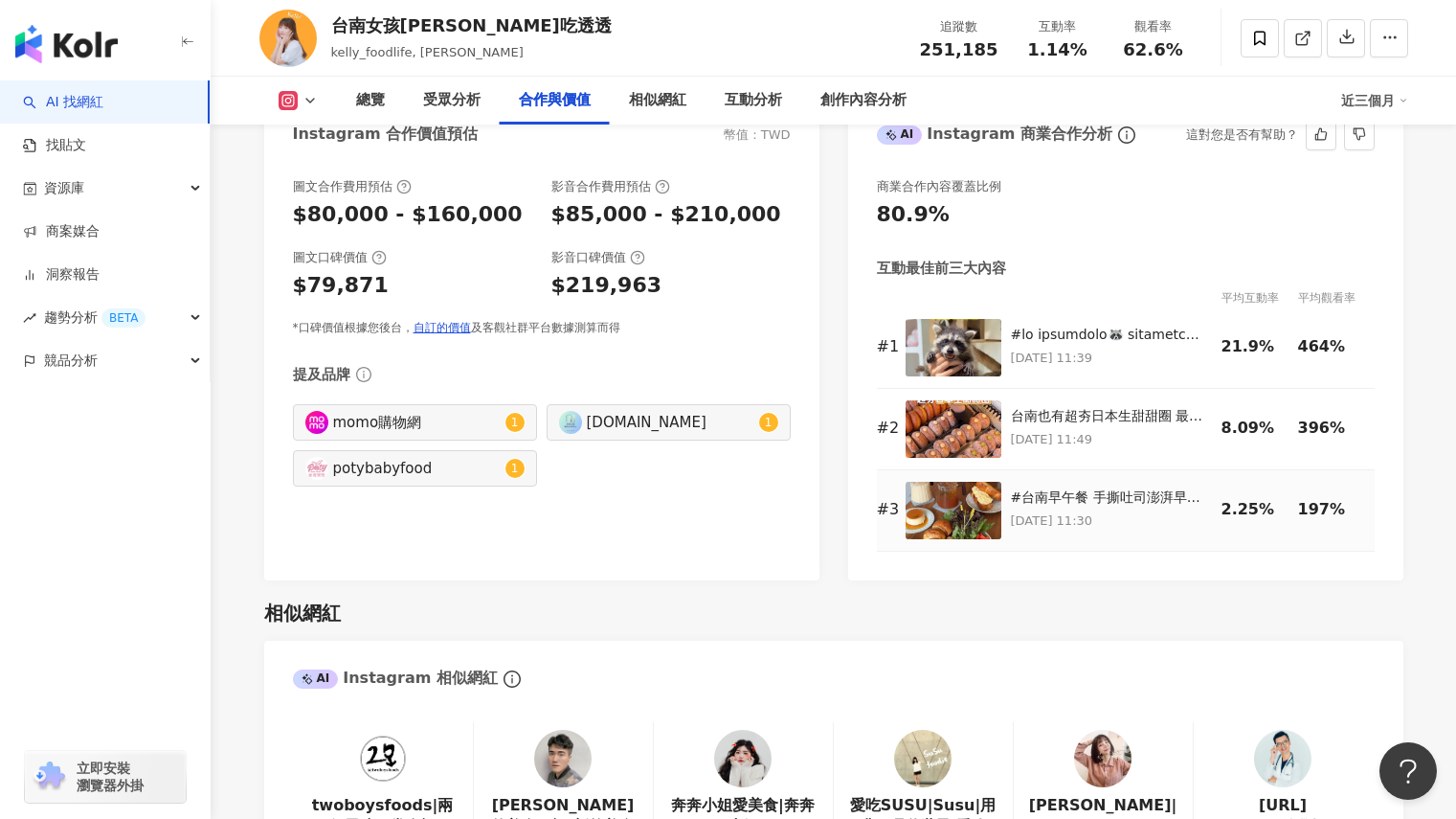
click at [976, 520] on img at bounding box center [953, 510] width 95 height 57
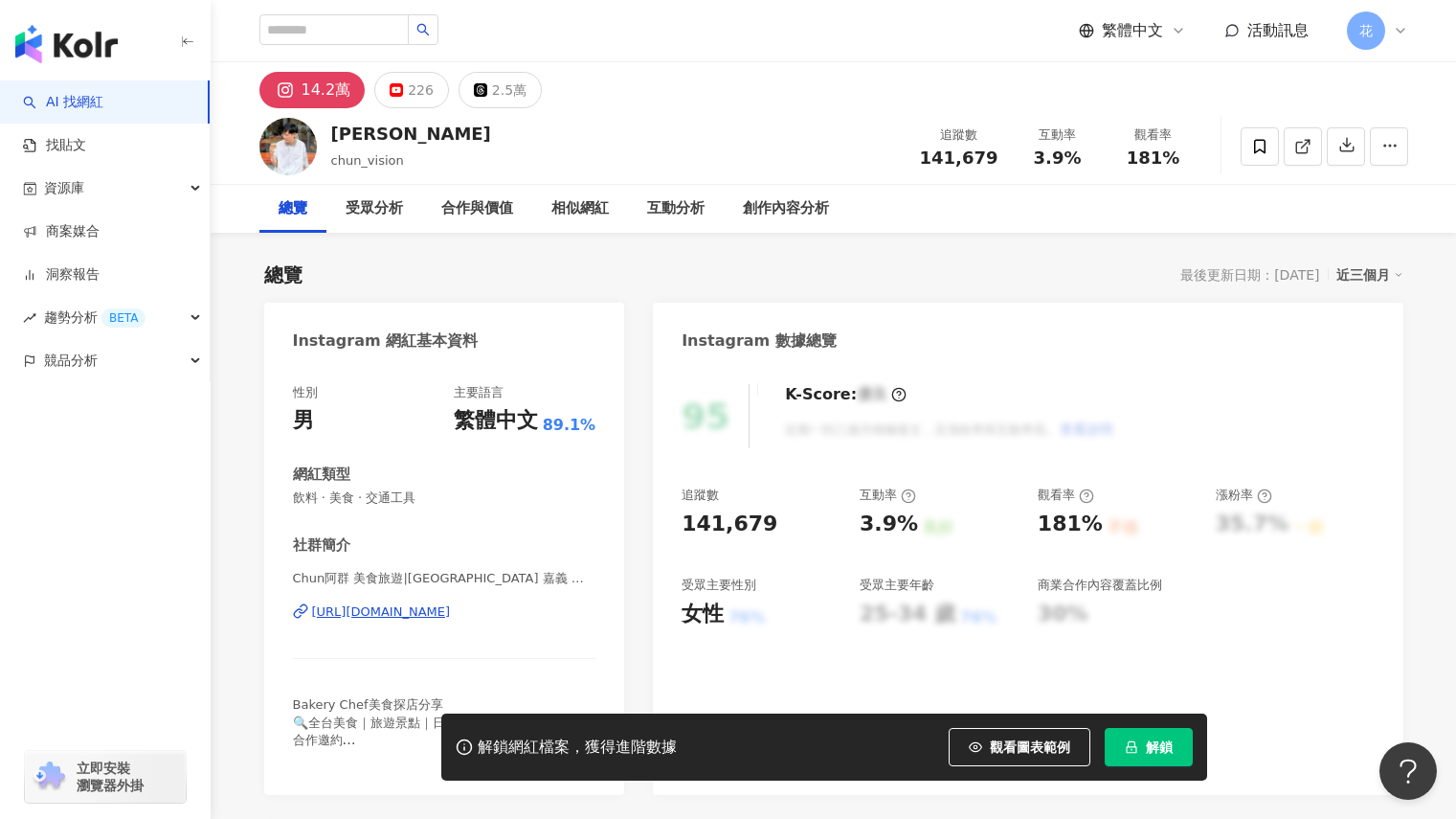
click at [23, 284] on link "洞察報告" at bounding box center [61, 275] width 77 height 19
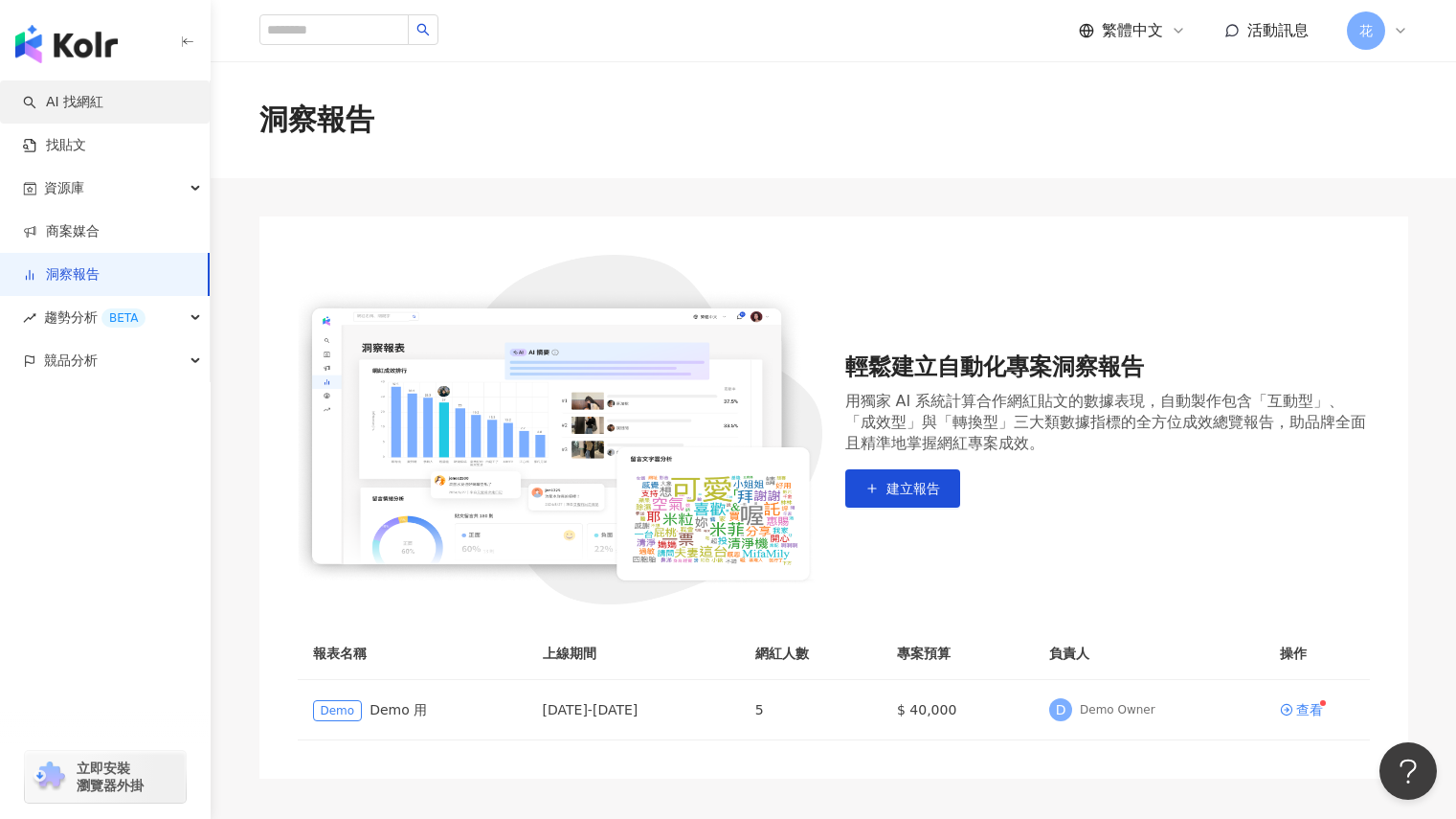
click at [90, 99] on link "AI 找網紅" at bounding box center [63, 102] width 81 height 19
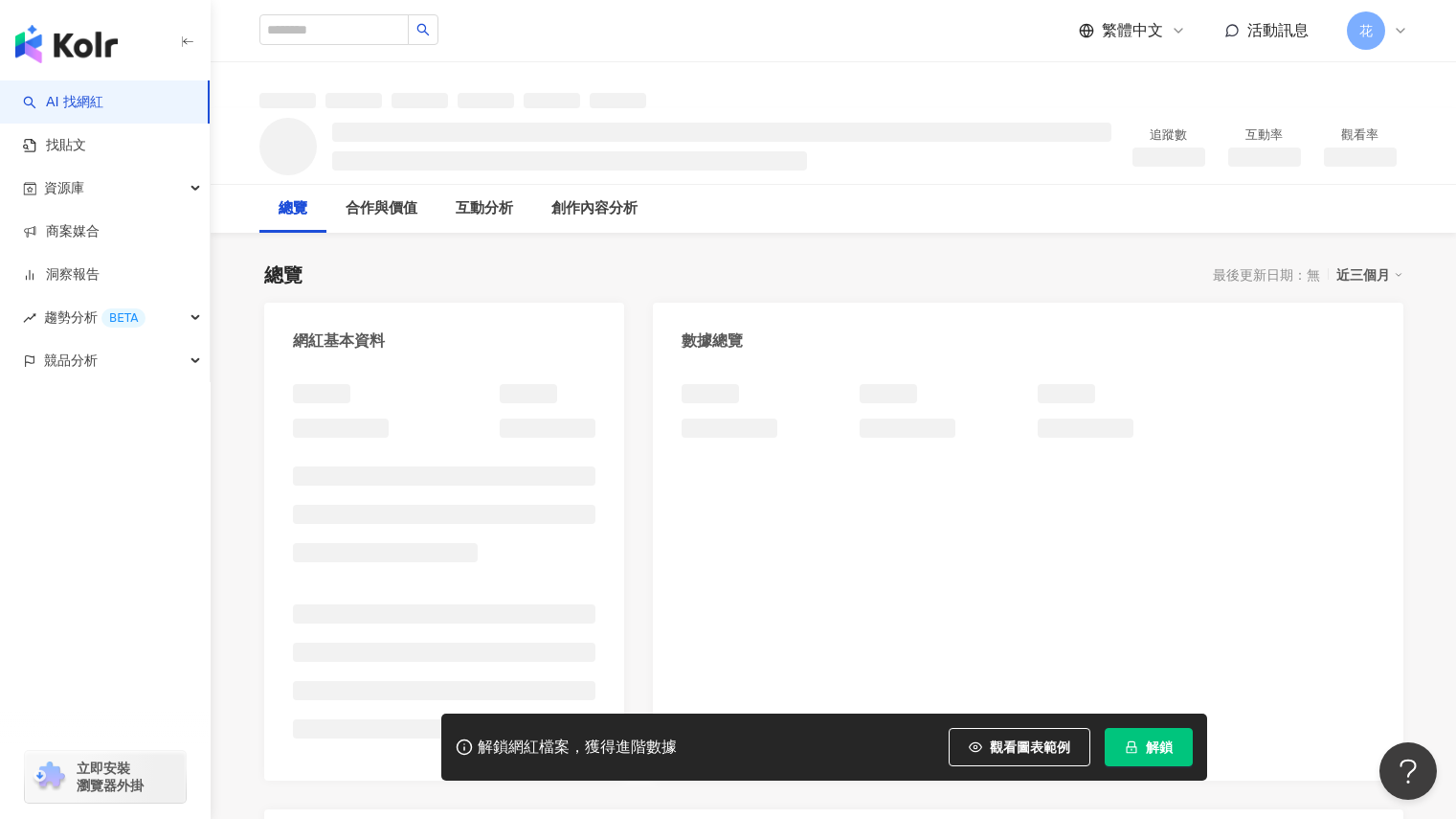
click at [1157, 753] on span "解鎖" at bounding box center [1159, 747] width 27 height 16
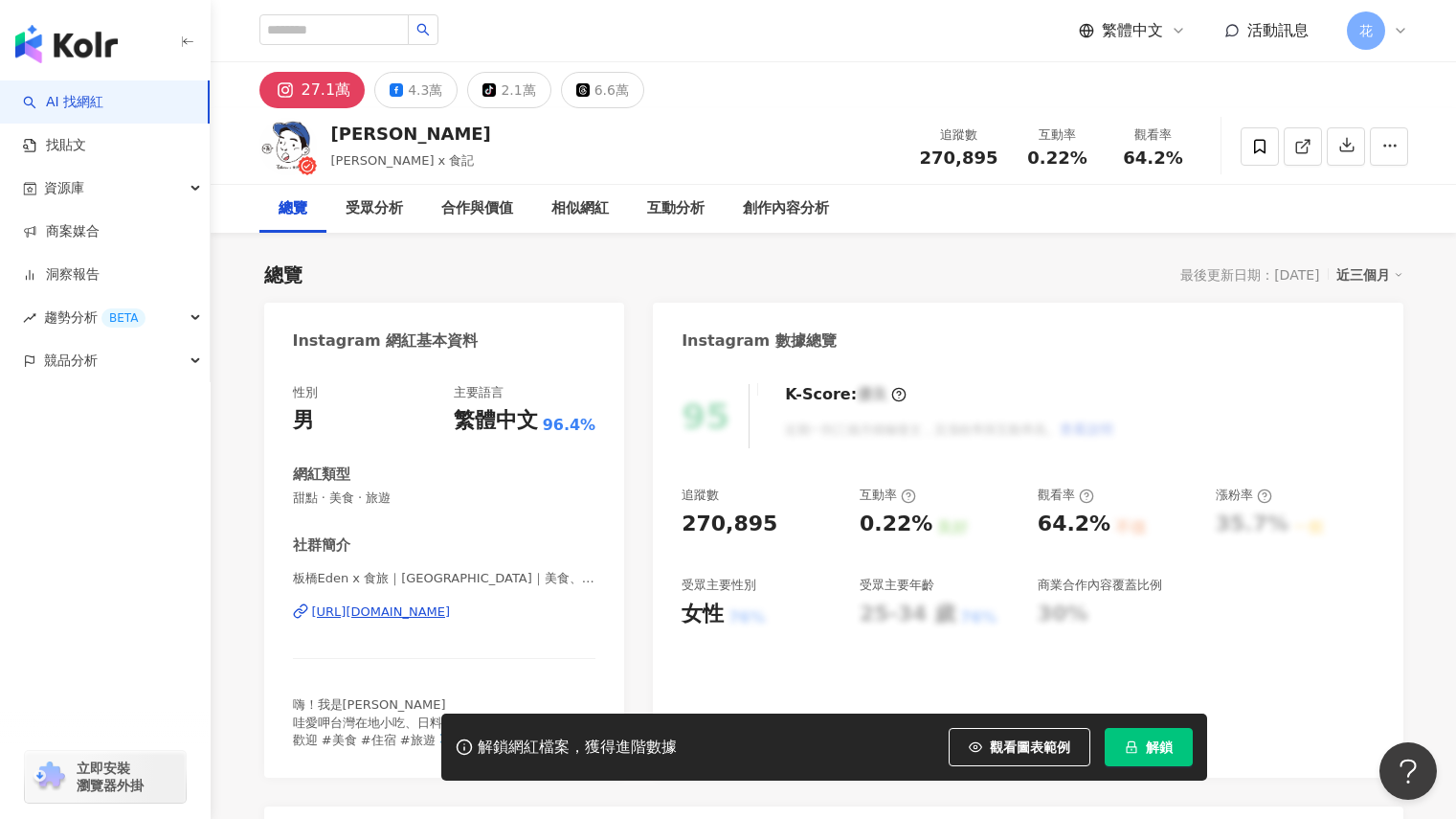
click at [1159, 751] on span "解鎖" at bounding box center [1159, 747] width 27 height 16
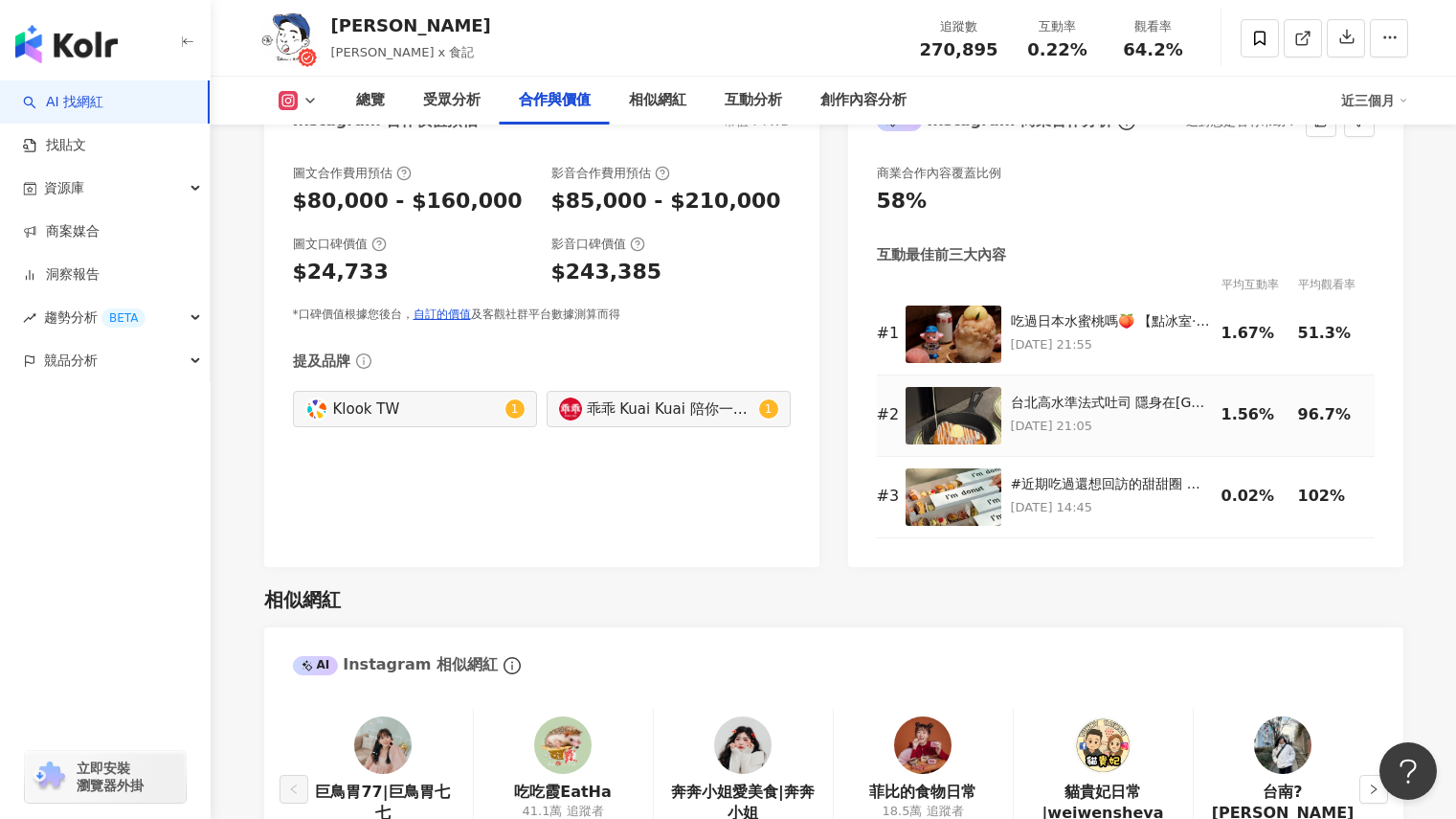
scroll to position [2682, 0]
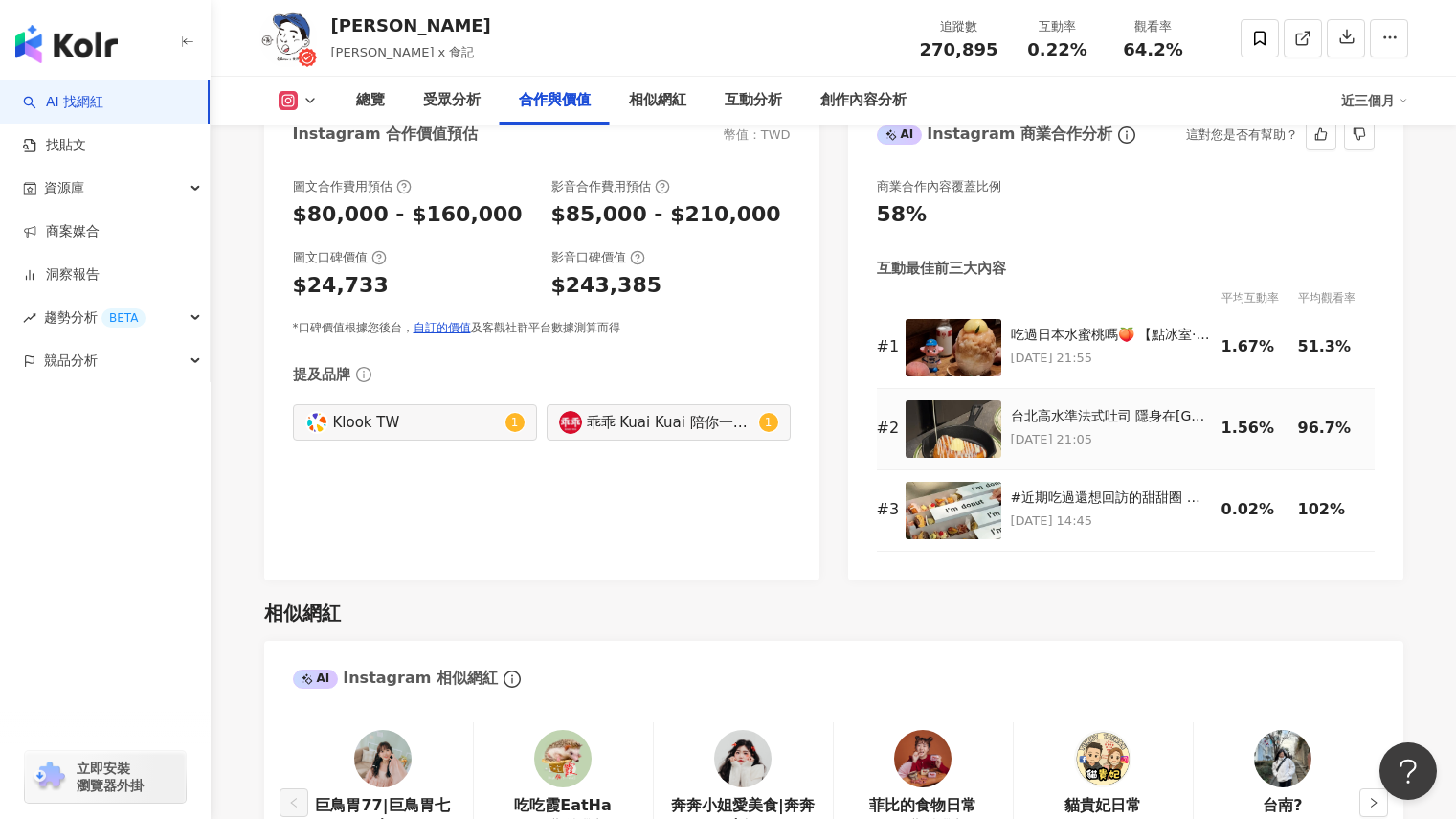
click at [949, 428] on img at bounding box center [953, 428] width 95 height 57
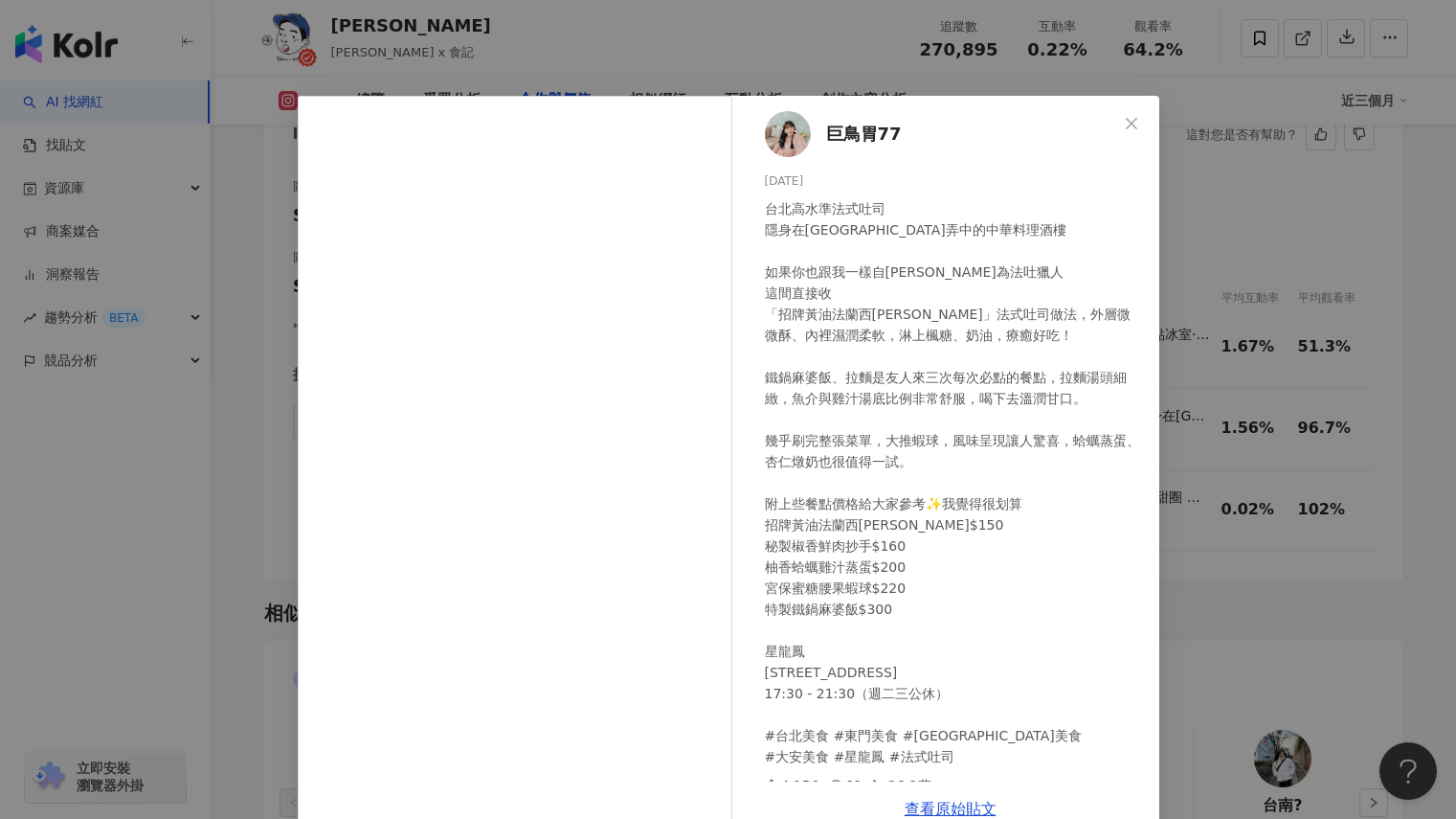
click at [1341, 279] on div "巨鳥胃77 [DATE] 台北高水準法式吐司 隱身在[GEOGRAPHIC_DATA]的中華料理酒樓 如果你也跟我一樣自[PERSON_NAME]為法吐獵人 …" at bounding box center [728, 409] width 1456 height 819
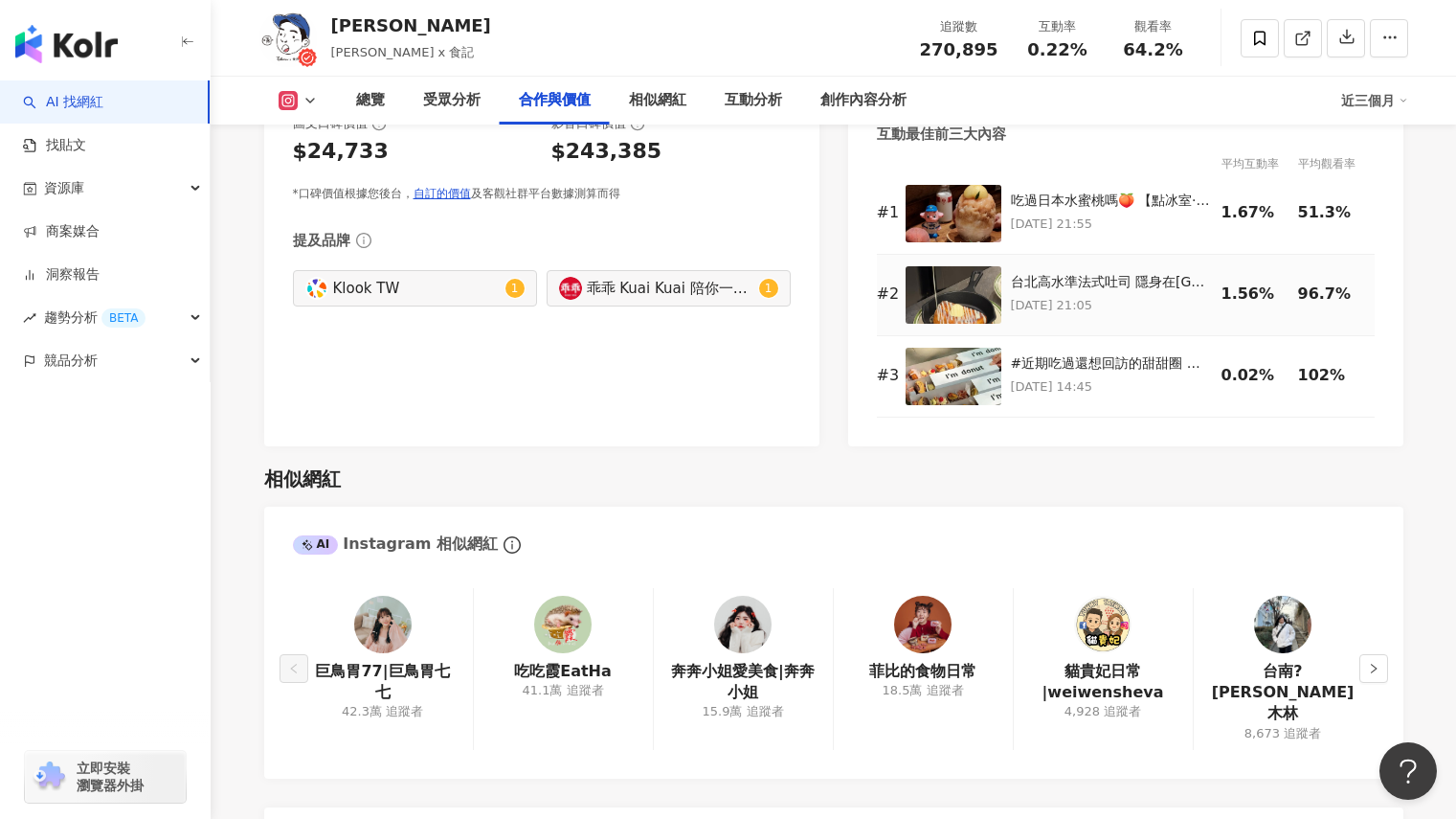
scroll to position [2873, 0]
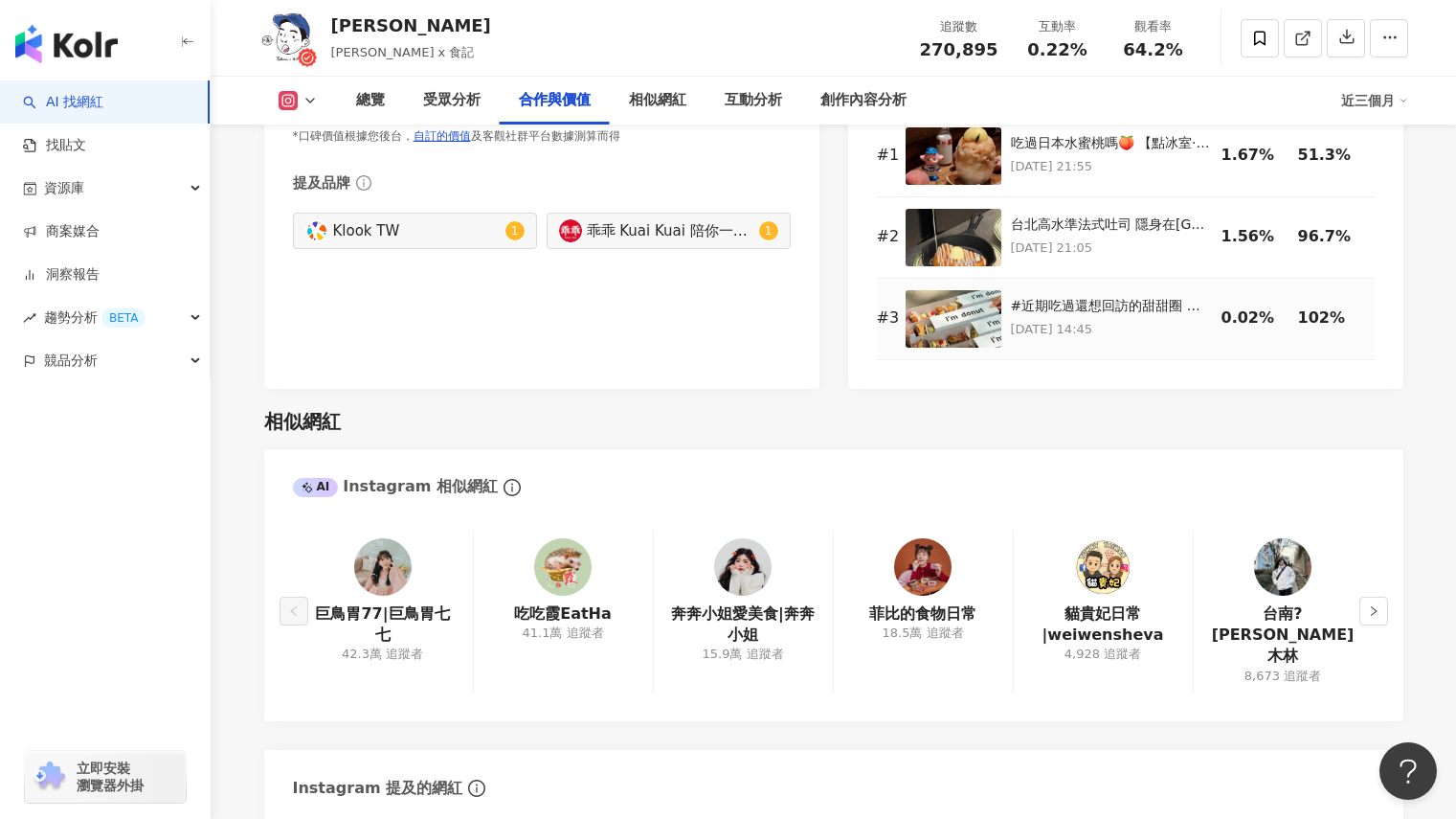
click at [966, 341] on img at bounding box center [953, 318] width 95 height 57
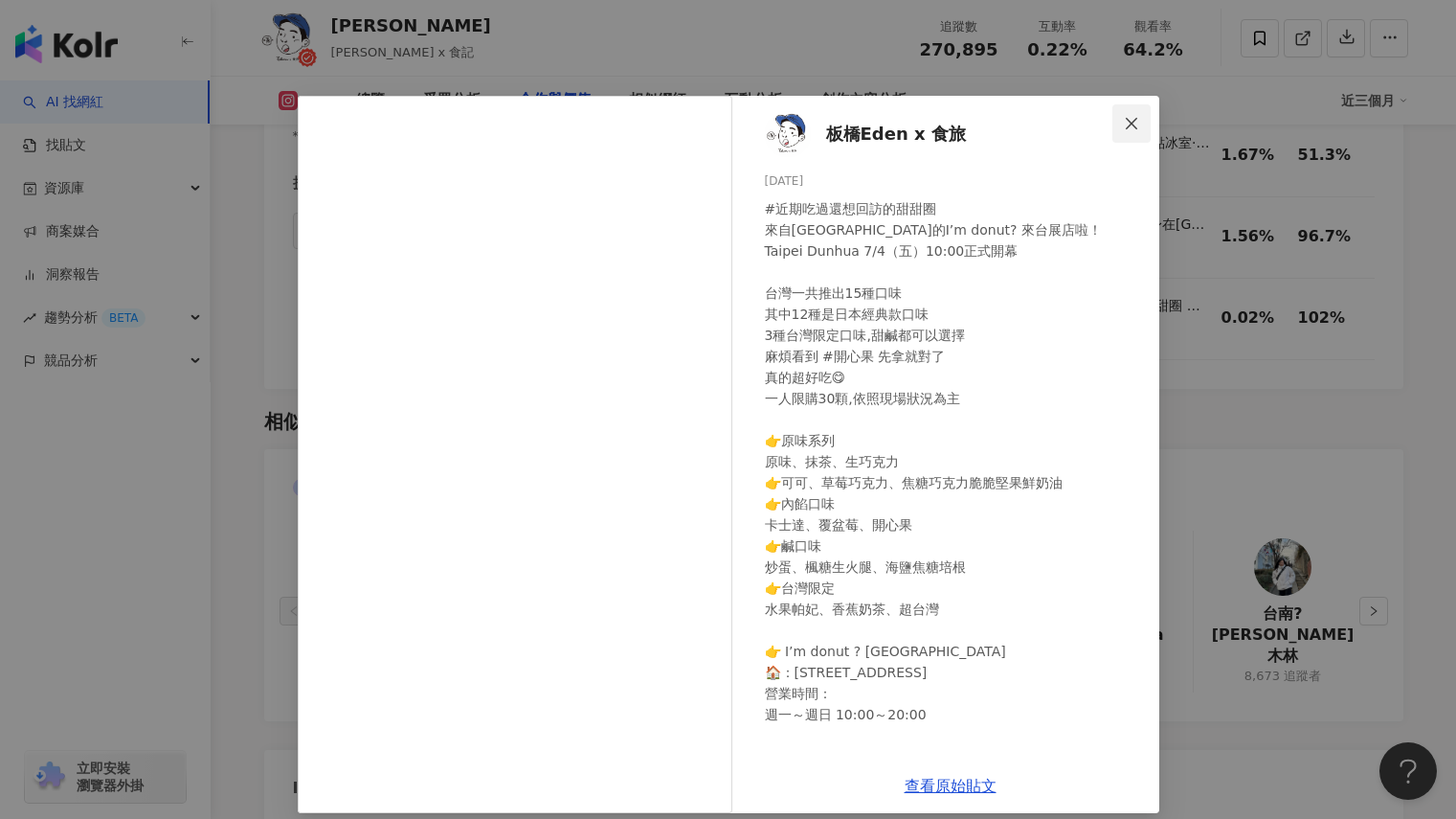
click at [1126, 110] on button "Close" at bounding box center [1131, 123] width 38 height 38
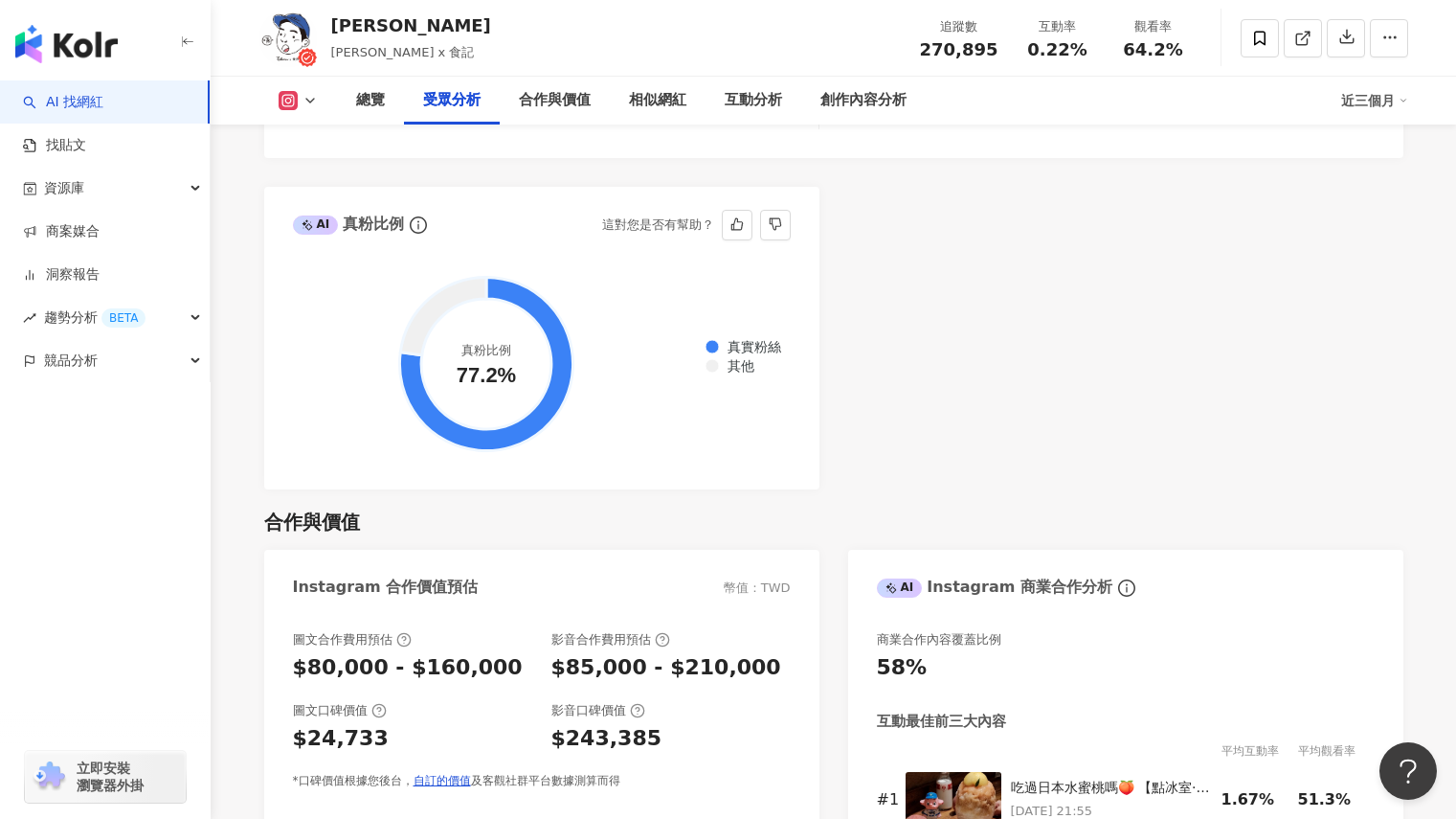
scroll to position [2394, 0]
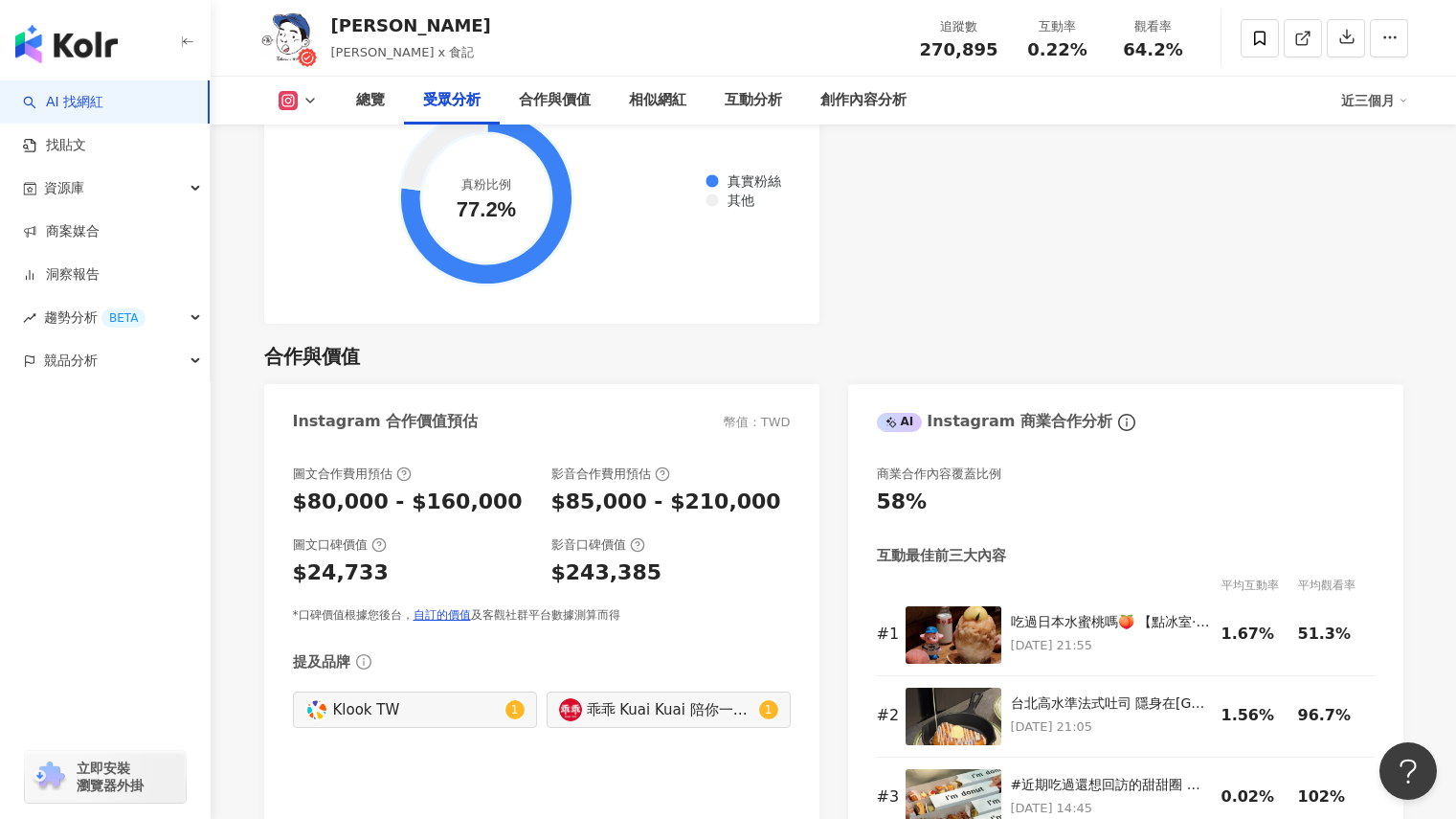
click at [587, 568] on div "$243,385" at bounding box center [606, 573] width 111 height 29
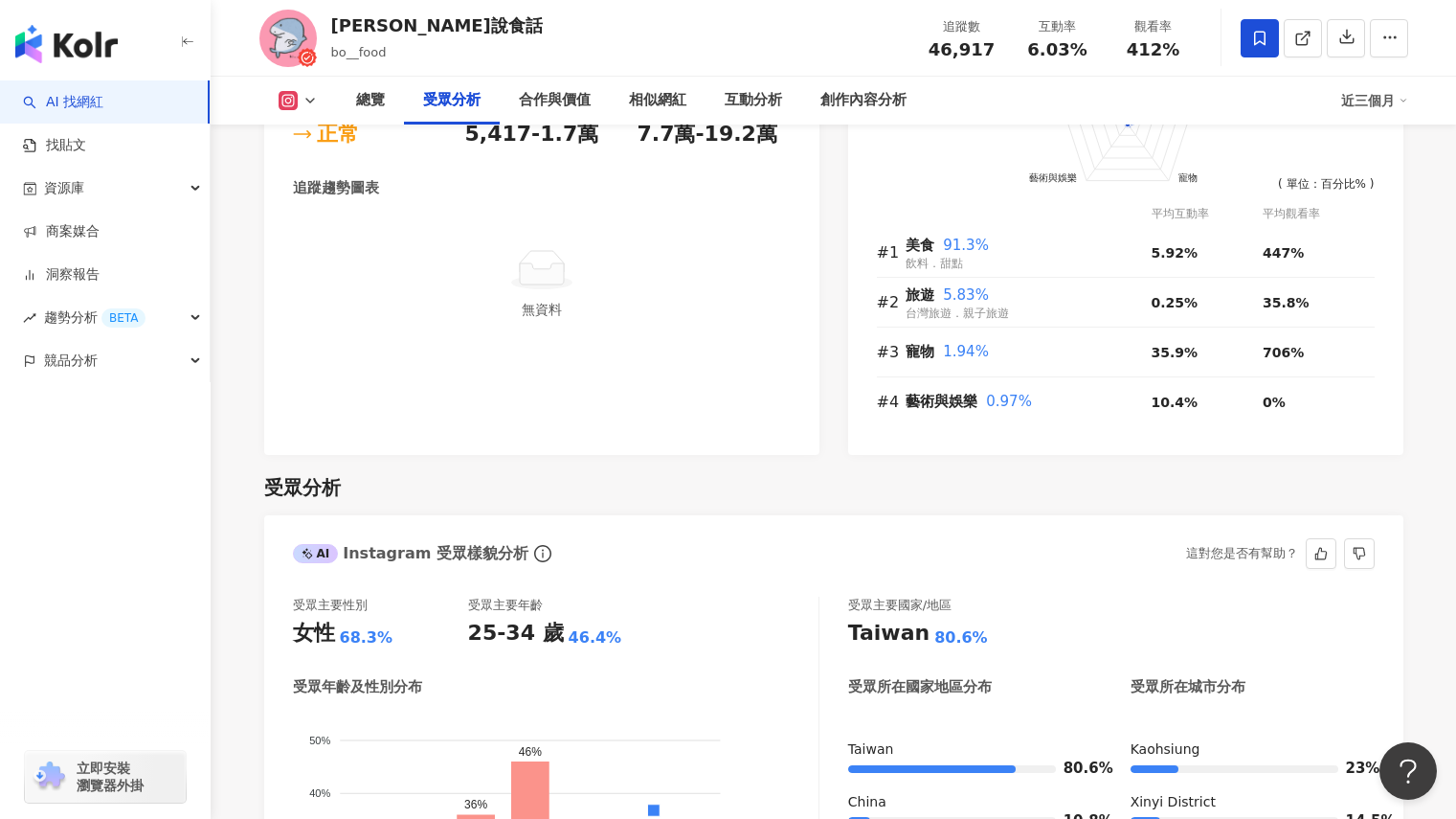
scroll to position [1916, 0]
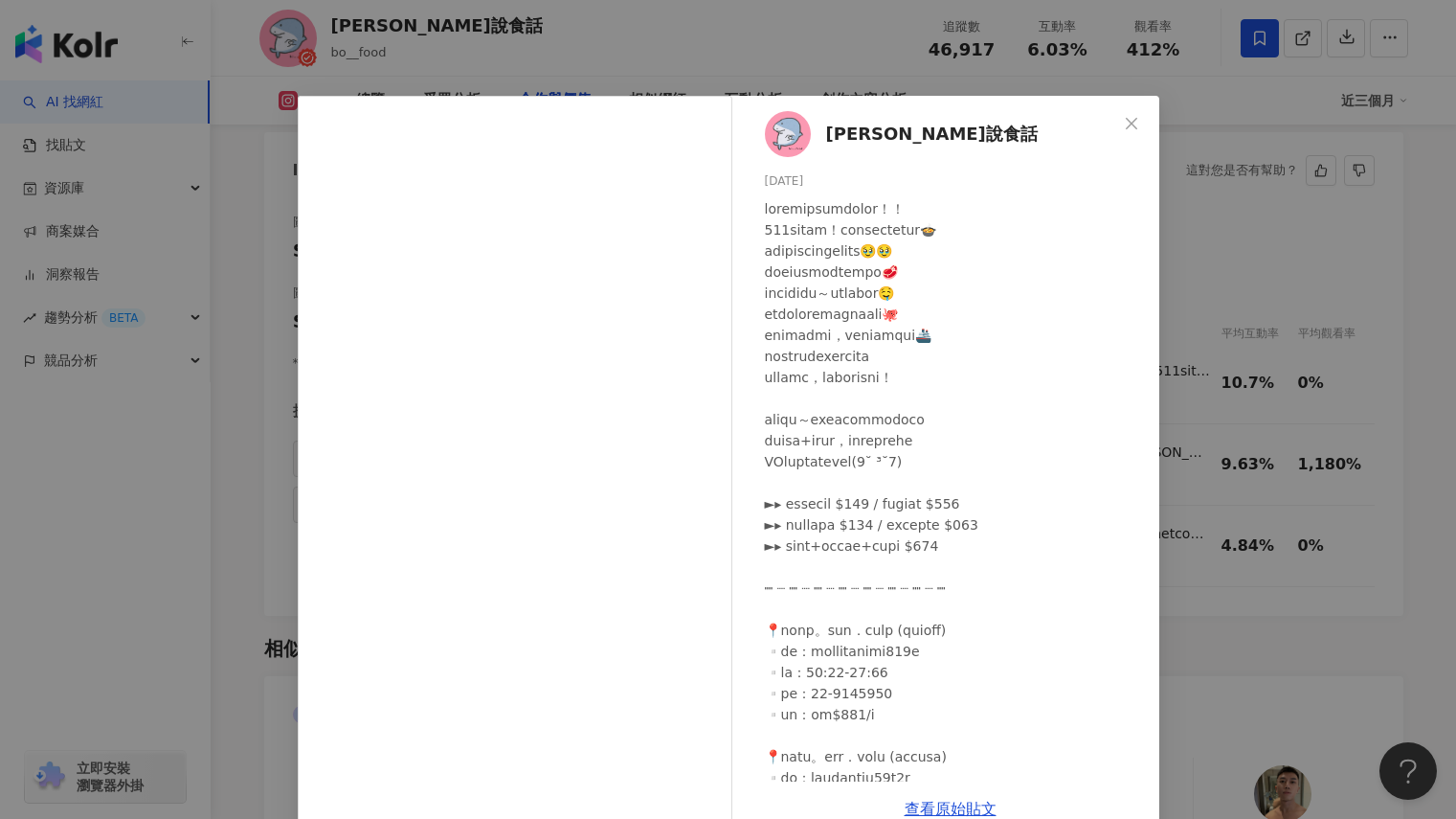
click at [1281, 463] on div "阿BO說食話 2025/6/25 4,976 26 查看原始貼文" at bounding box center [728, 409] width 1456 height 819
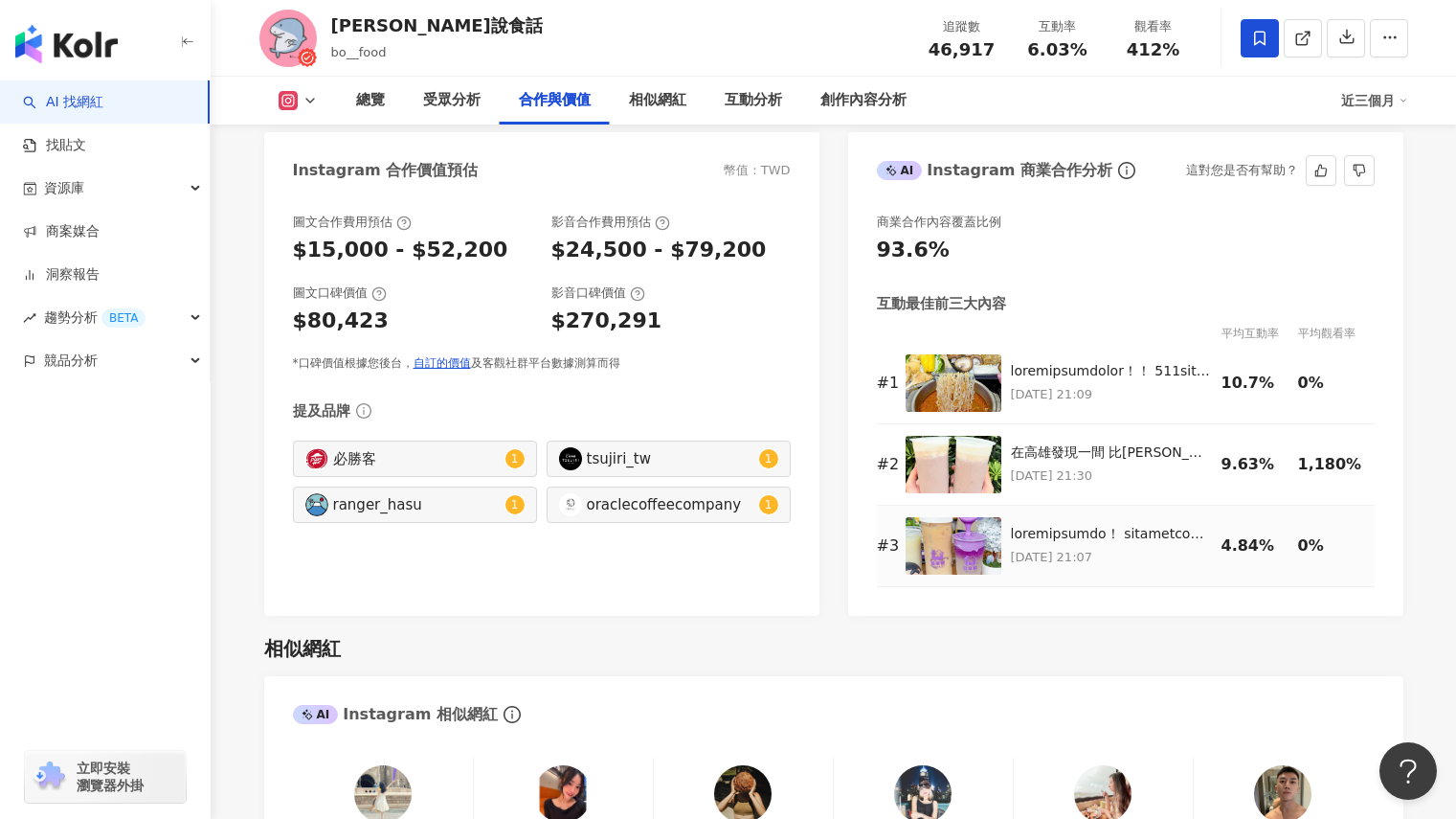
click at [962, 551] on img at bounding box center [953, 545] width 95 height 57
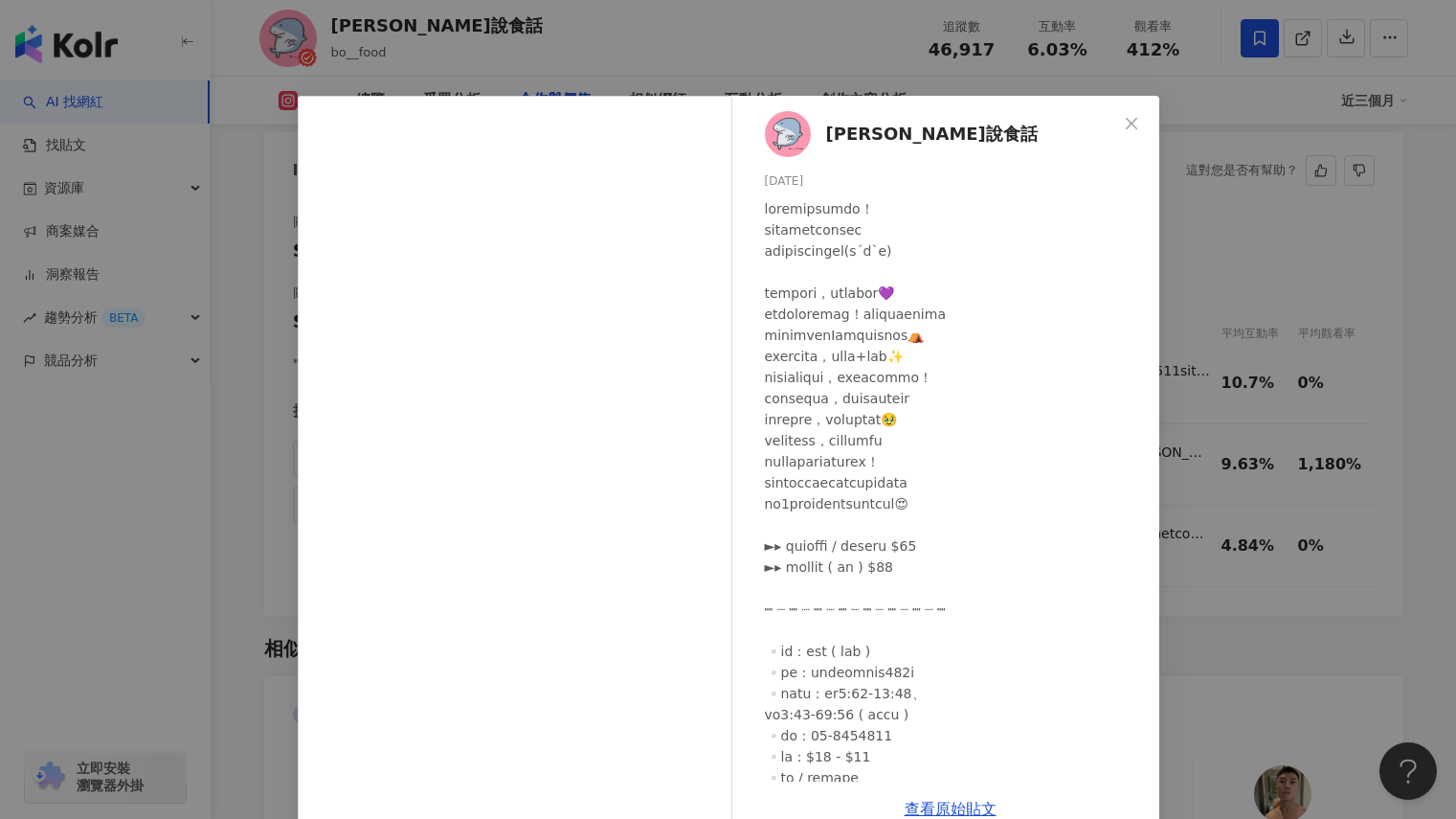
click at [1401, 409] on div "阿BO說食話 2025/6/26 2,242 31 查看原始貼文" at bounding box center [728, 409] width 1456 height 819
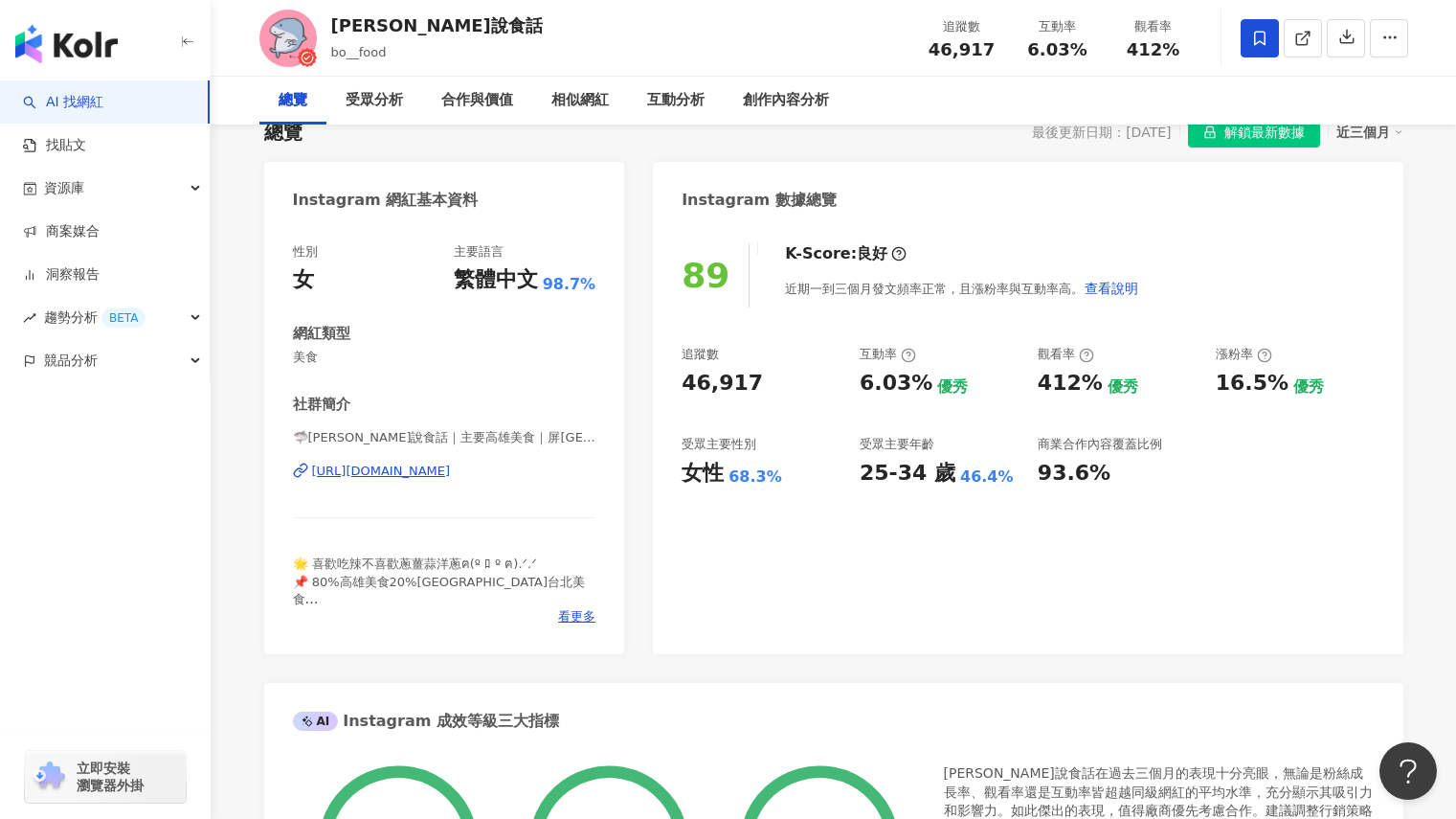
scroll to position [0, 0]
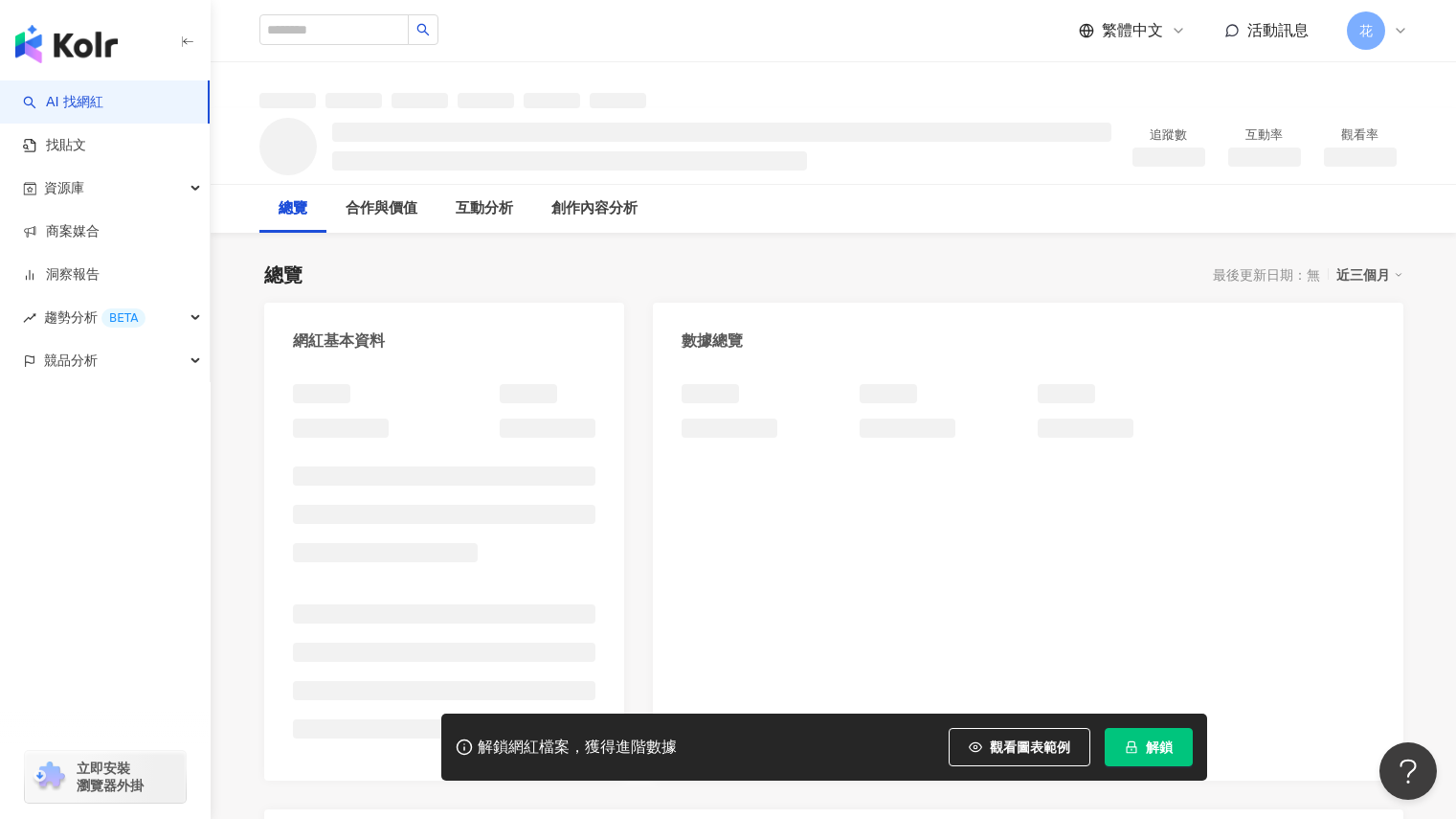
click at [1141, 746] on button "解鎖" at bounding box center [1148, 746] width 88 height 38
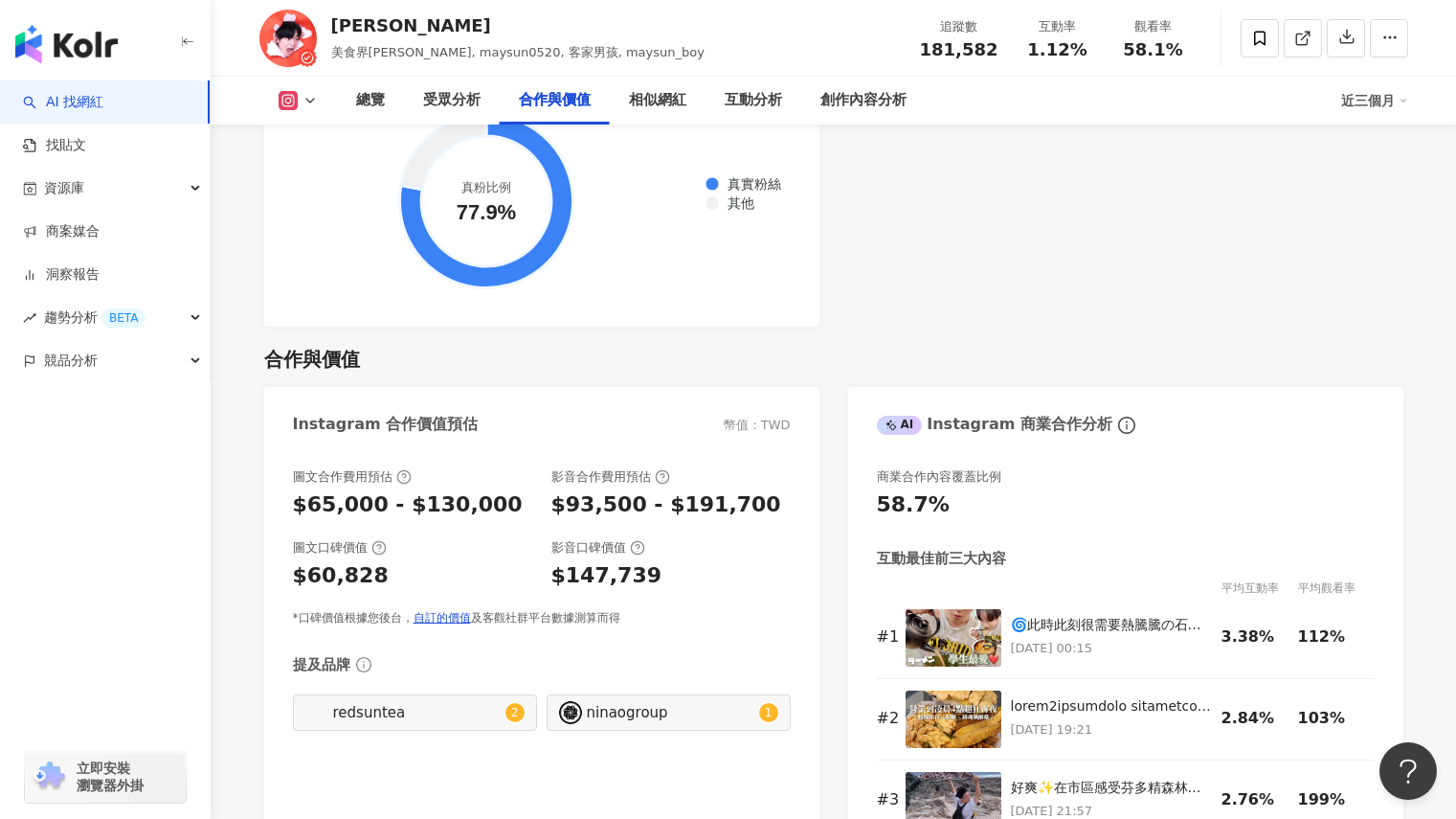
scroll to position [2682, 0]
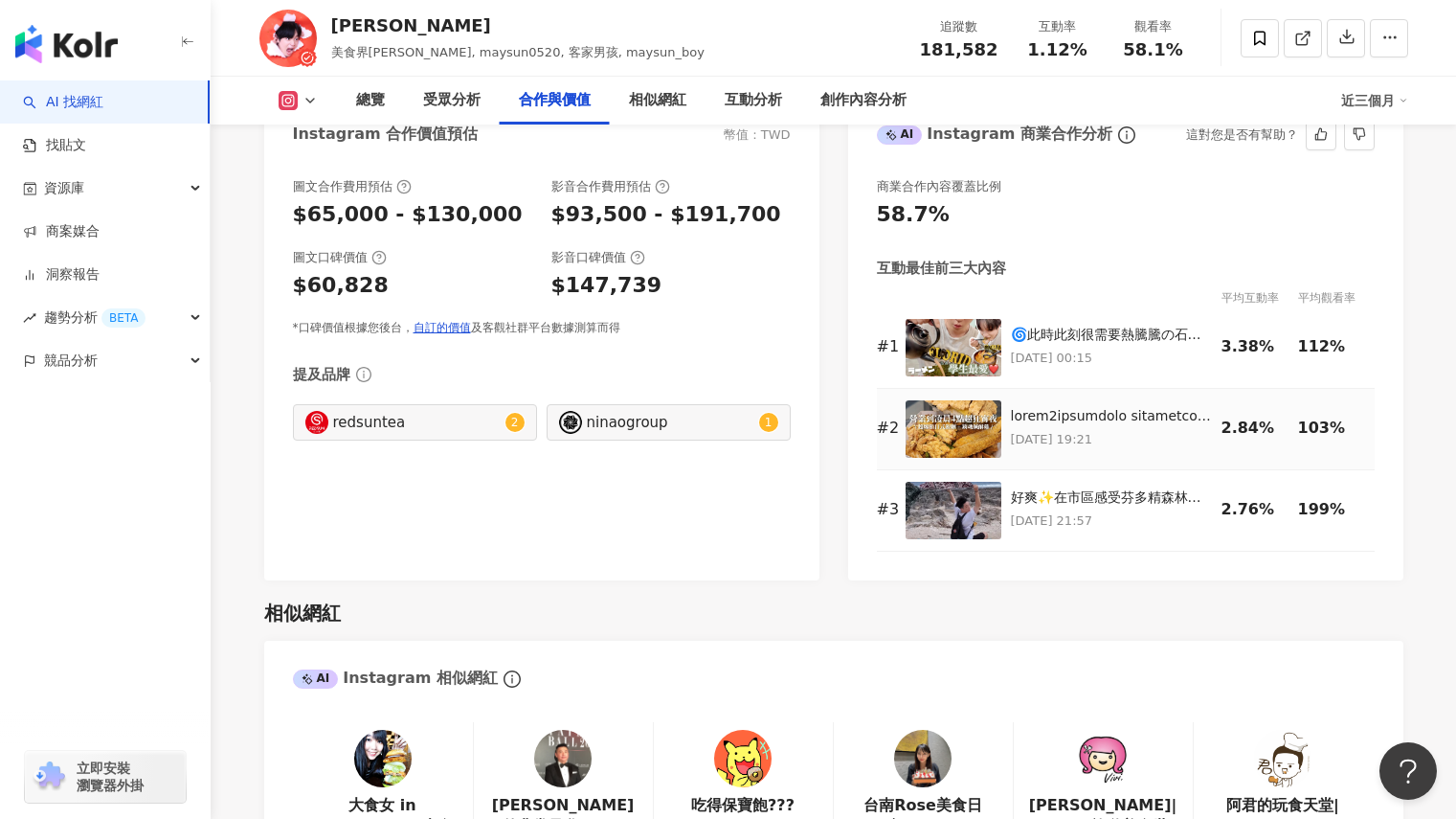
click at [939, 443] on img at bounding box center [953, 428] width 95 height 57
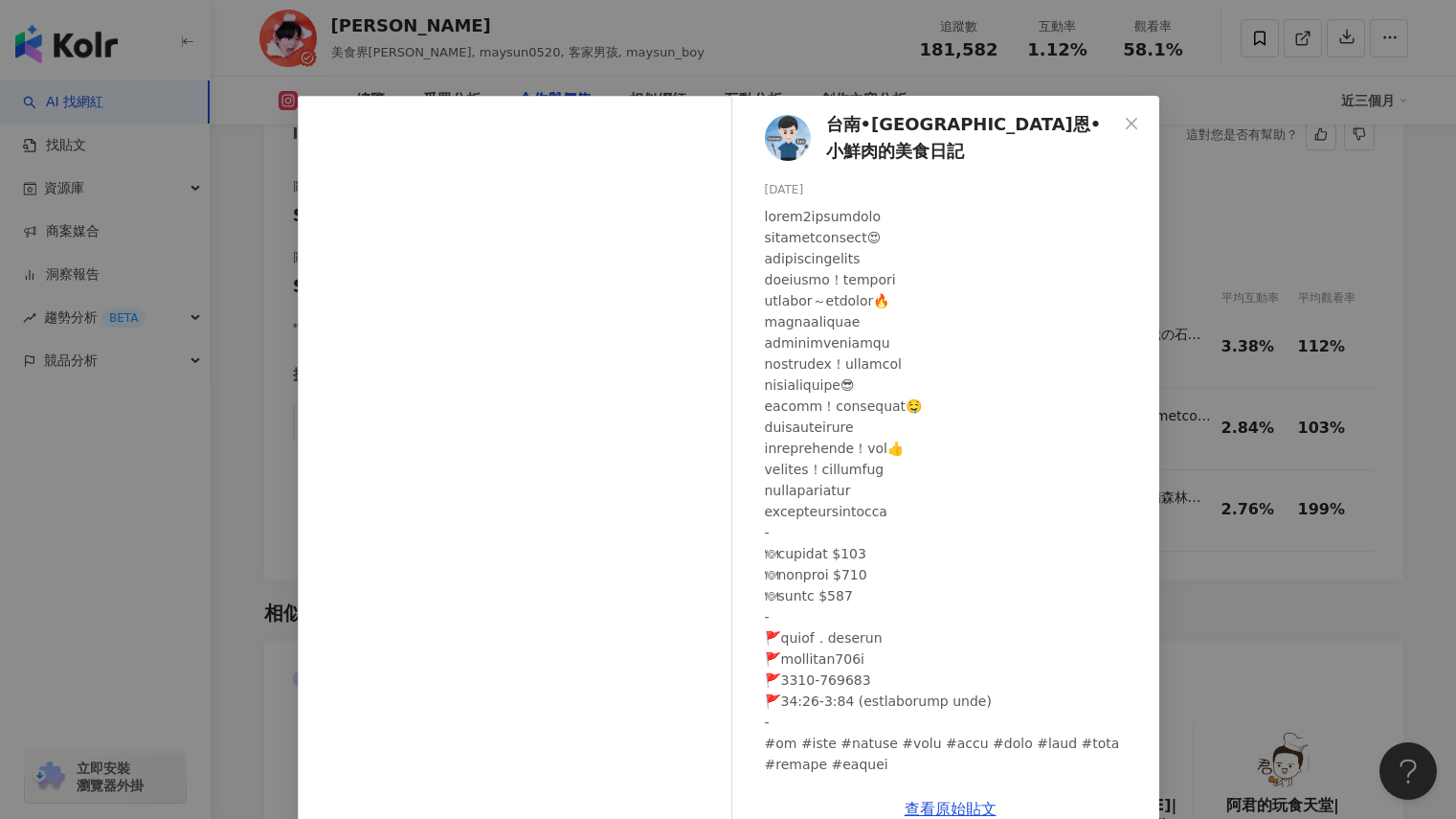
click at [1357, 423] on div "台南•[GEOGRAPHIC_DATA]恩•小鮮肉的美食日記 [DATE] 5,129 34 18.7萬 查看原始貼文" at bounding box center [728, 409] width 1456 height 819
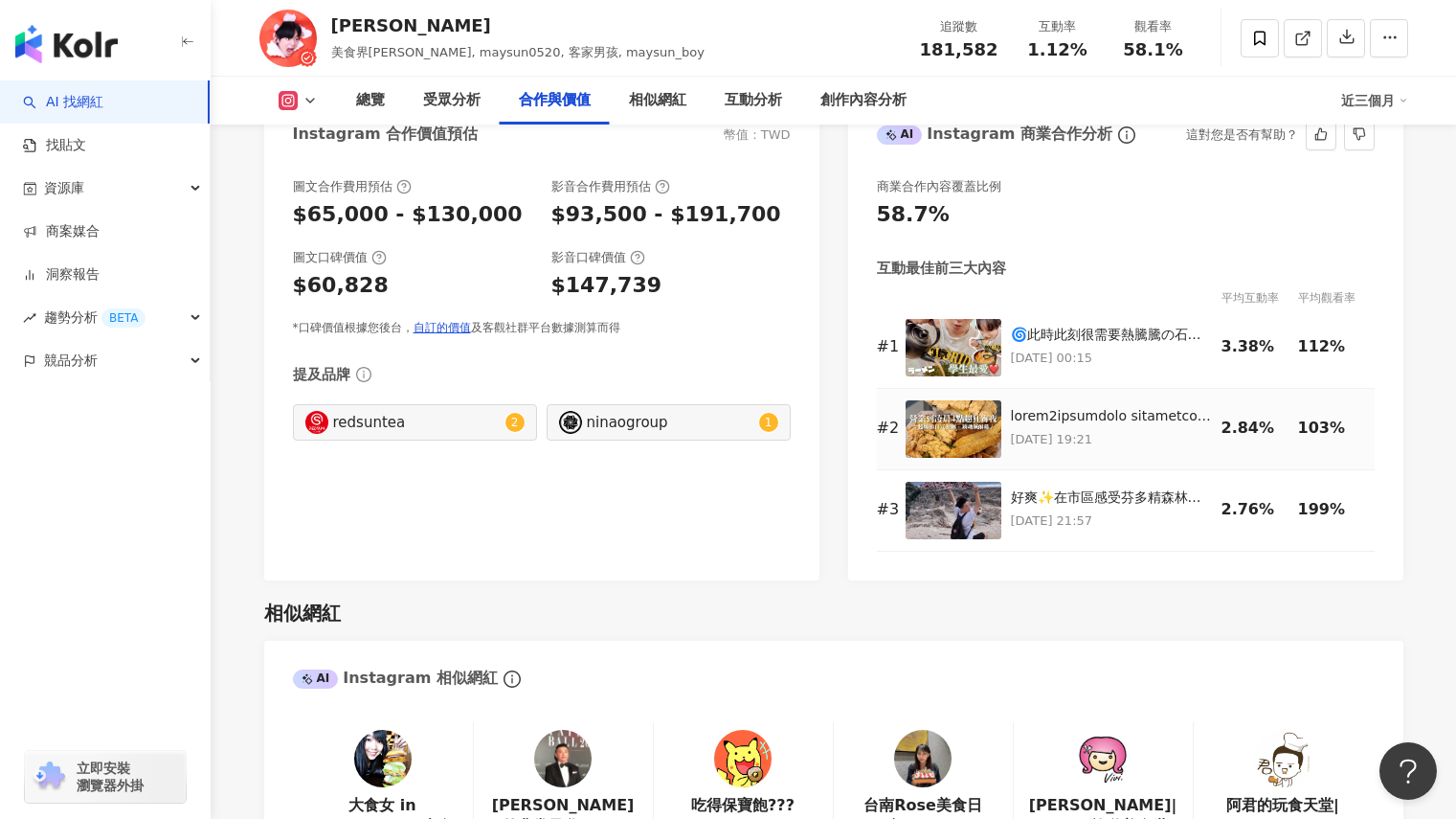
scroll to position [2011, 0]
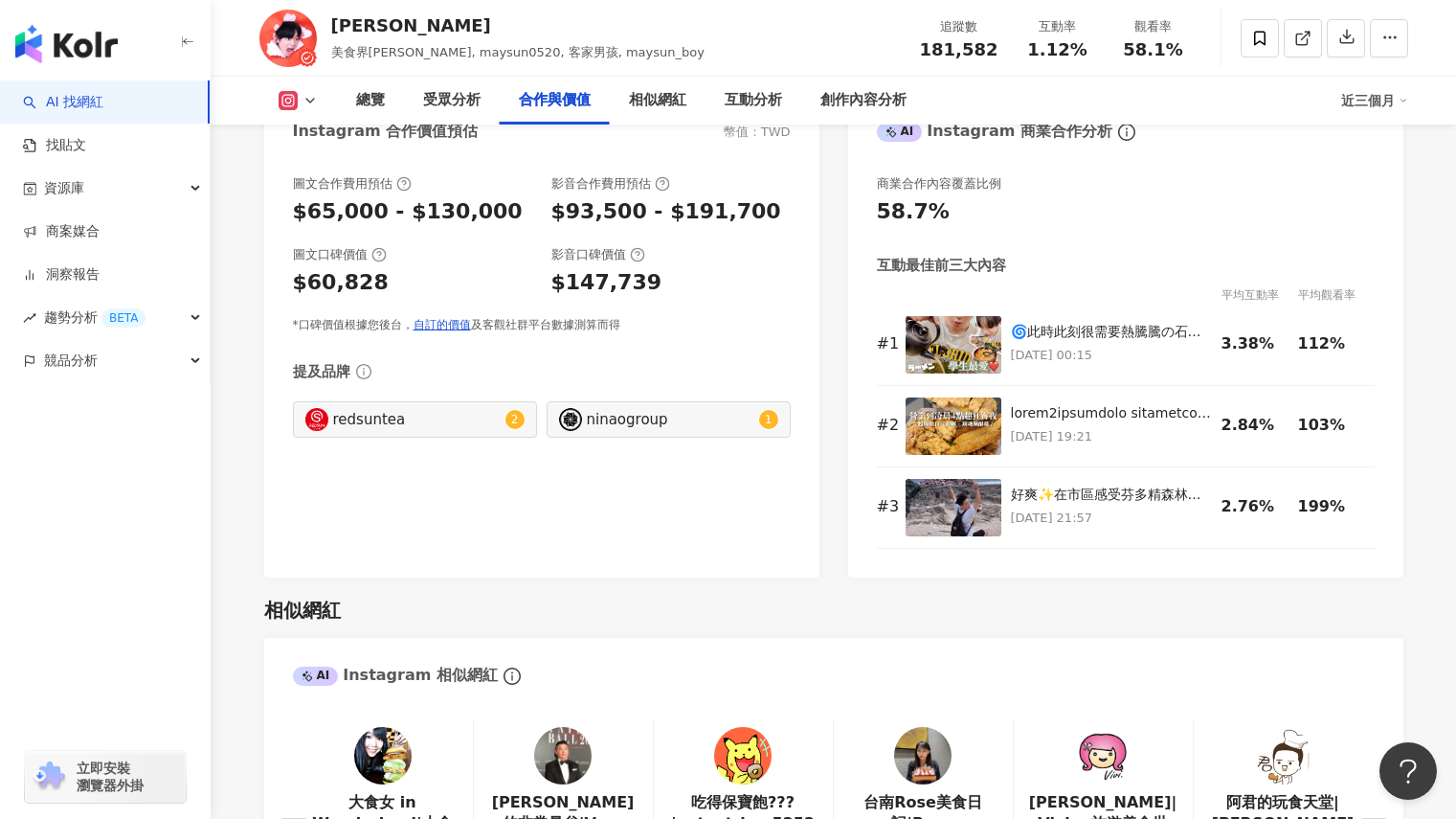
scroll to position [2873, 0]
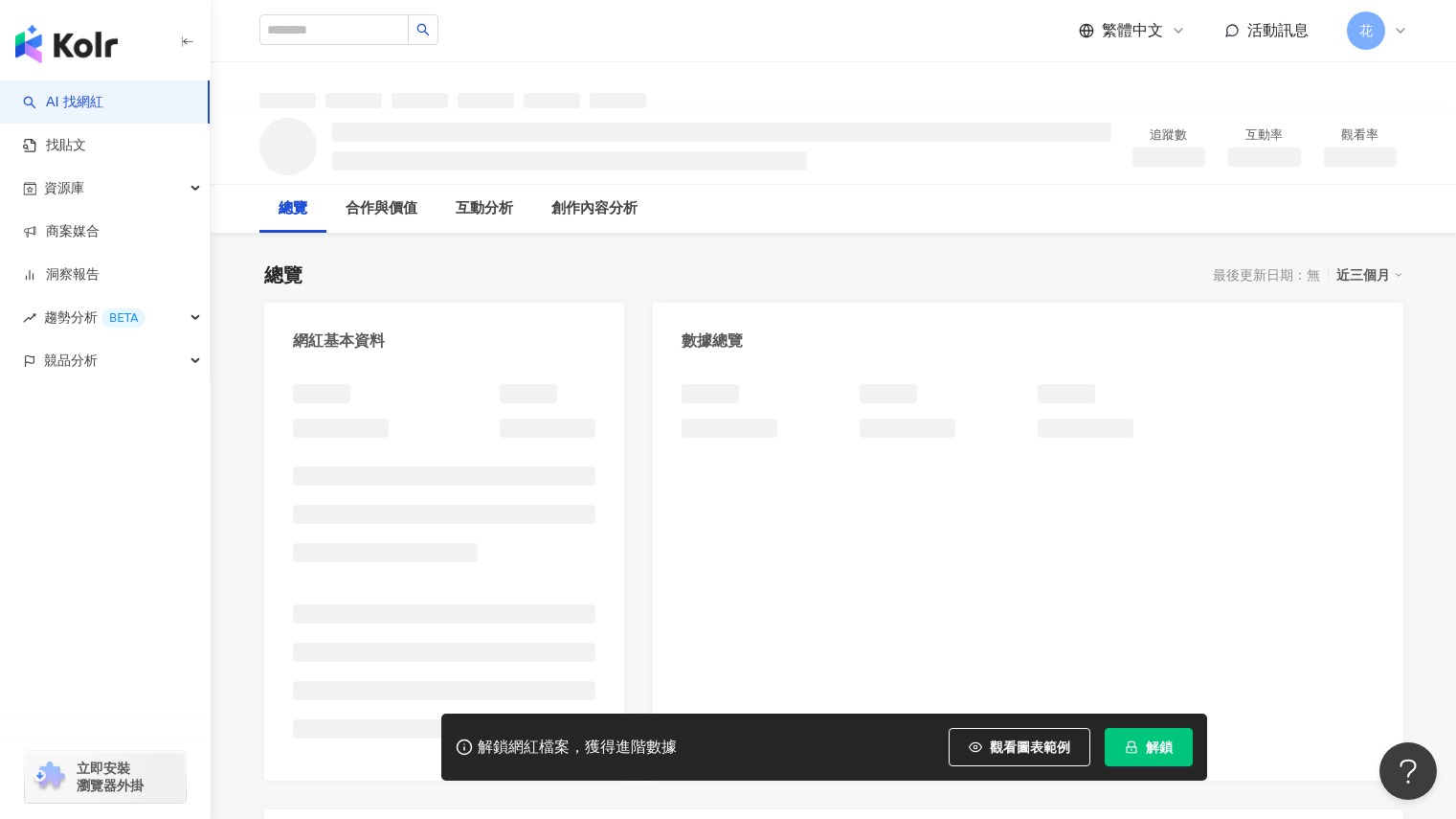
click at [1164, 760] on button "解鎖" at bounding box center [1148, 746] width 88 height 38
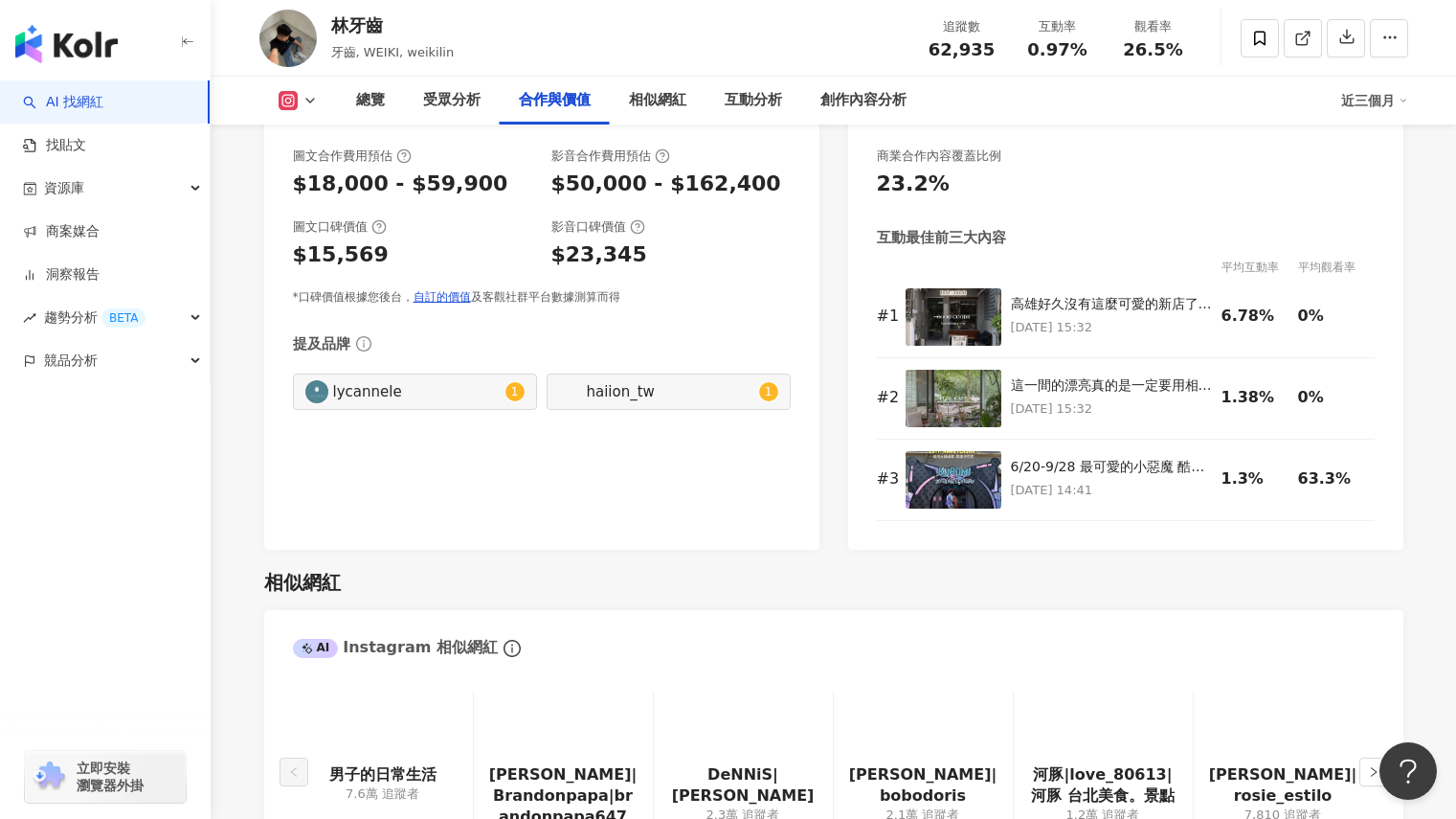
scroll to position [2682, 0]
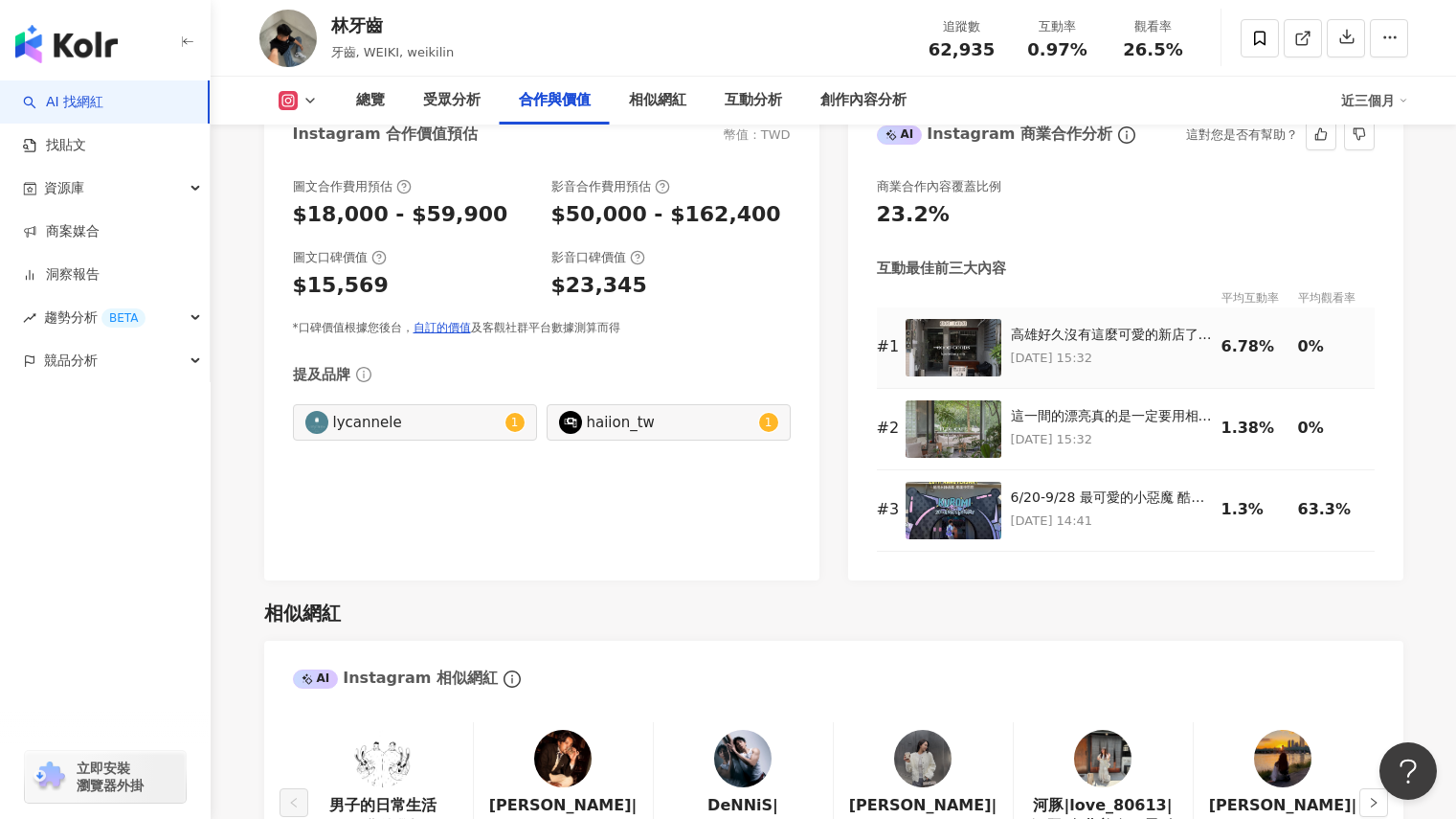
click at [950, 336] on img at bounding box center [953, 347] width 95 height 57
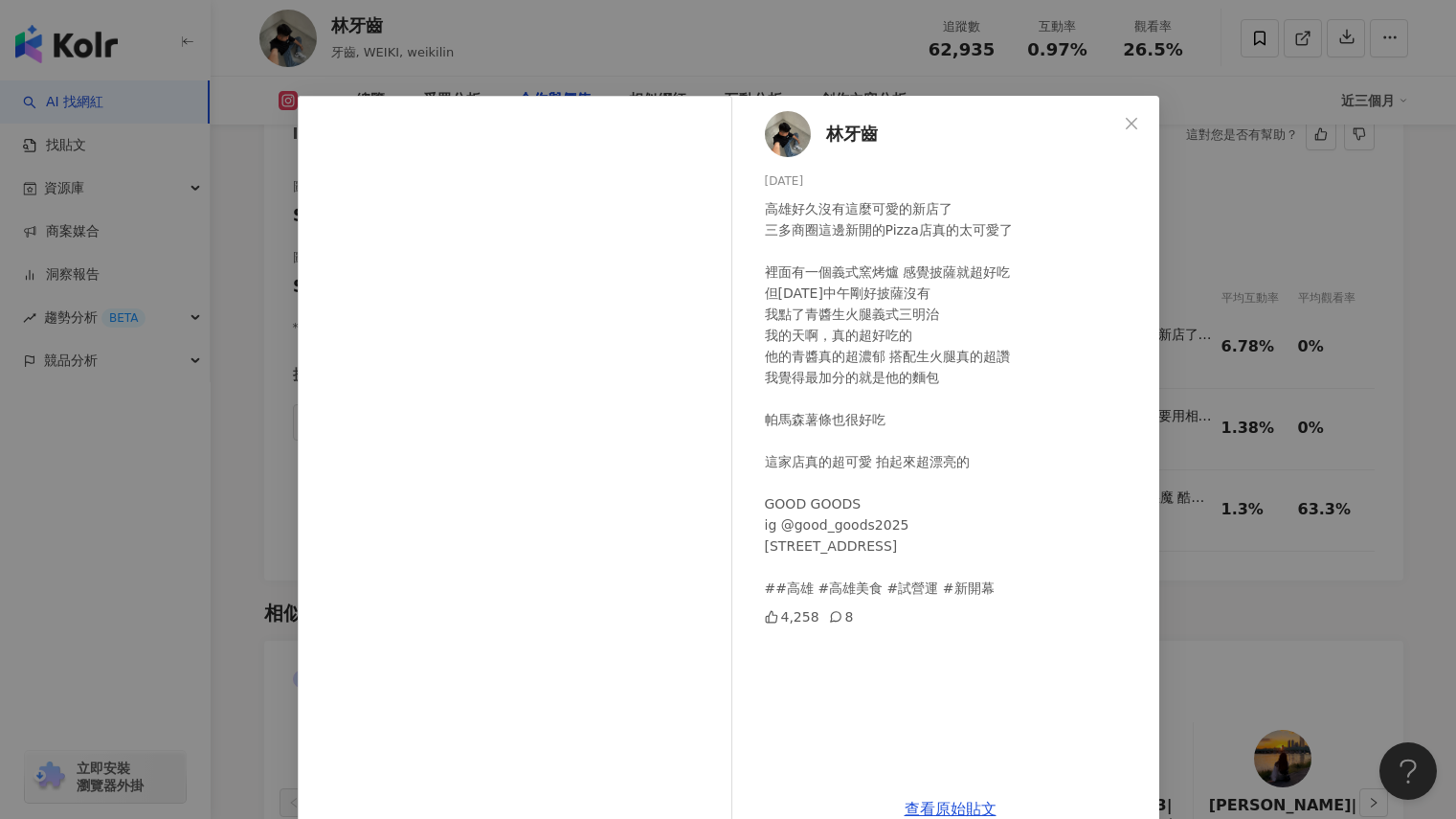
click at [832, 135] on span "林牙齒" at bounding box center [852, 134] width 52 height 27
click at [1222, 280] on div "林牙齒 2025/8/22 高雄好久沒有這麼可愛的新店了 三多商圈這邊新開的Pizza店真的太可愛了 裡面有一個義式窯烤爐 感覺披薩就超好吃 但今天中午剛好披…" at bounding box center [728, 409] width 1456 height 819
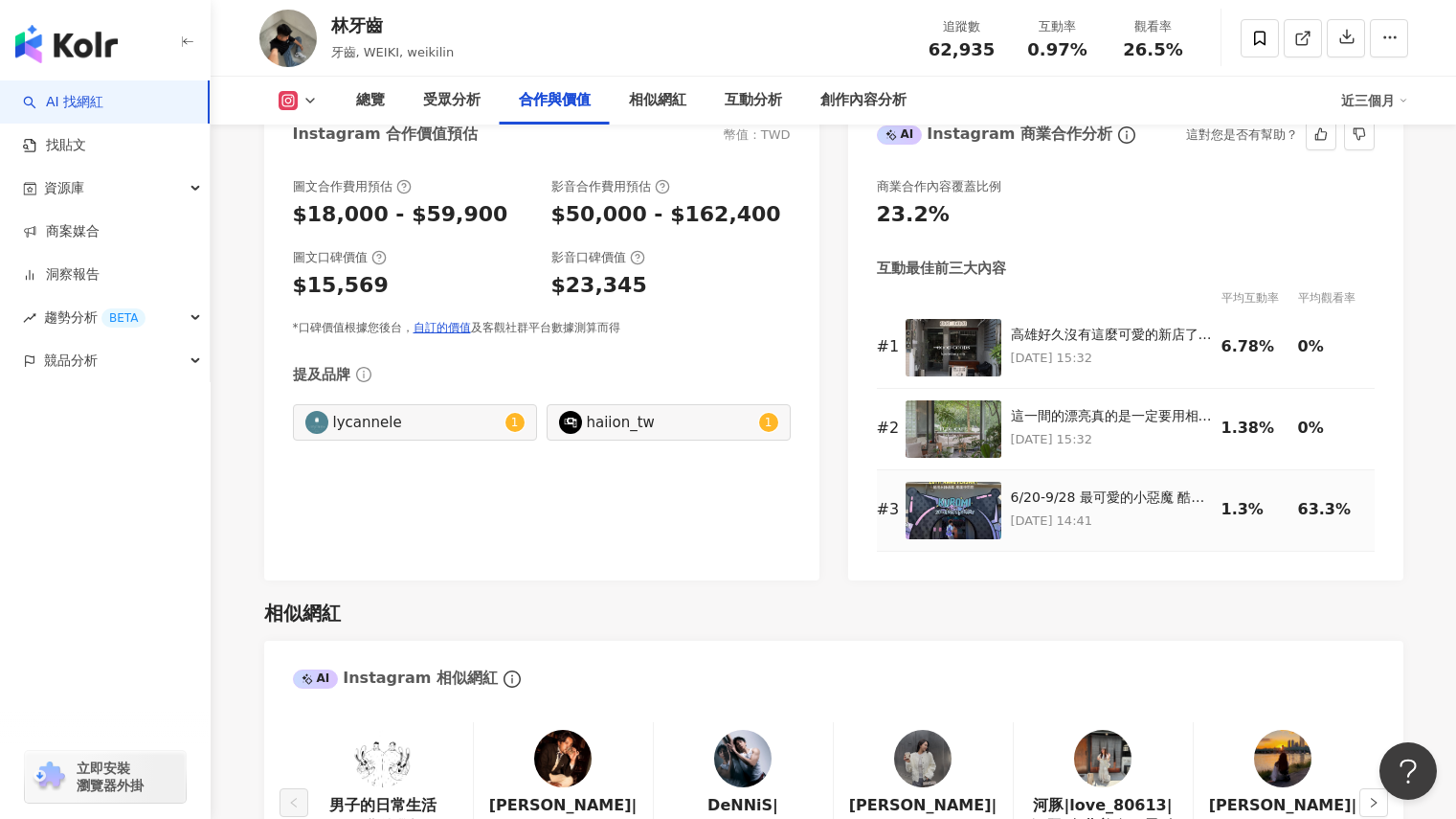
click at [942, 504] on img at bounding box center [953, 510] width 95 height 57
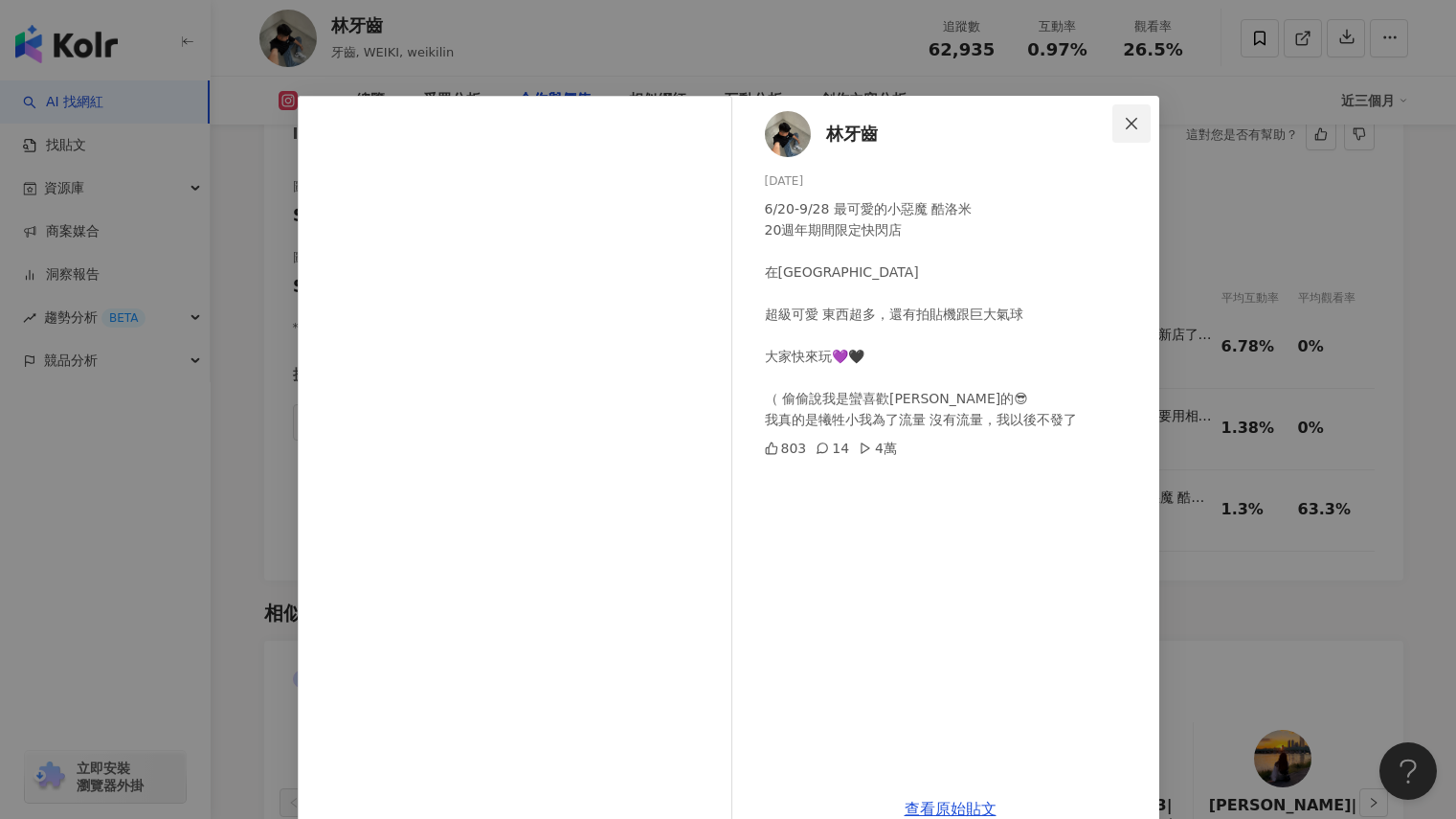
click at [1125, 131] on button "Close" at bounding box center [1131, 123] width 38 height 38
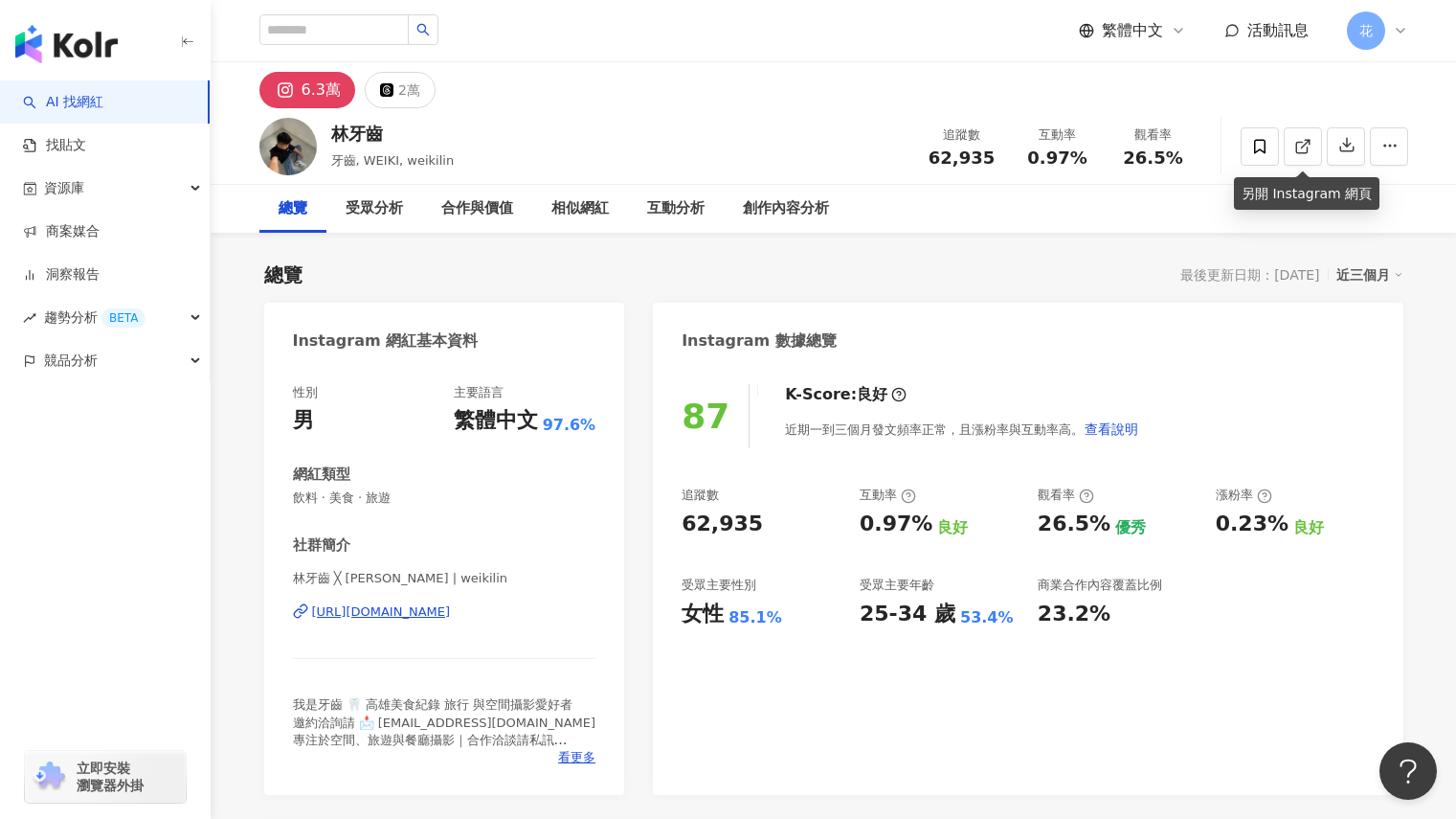
drag, startPoint x: 1304, startPoint y: 157, endPoint x: 974, endPoint y: 354, distance: 384.3
click at [1304, 156] on span at bounding box center [1303, 146] width 18 height 20
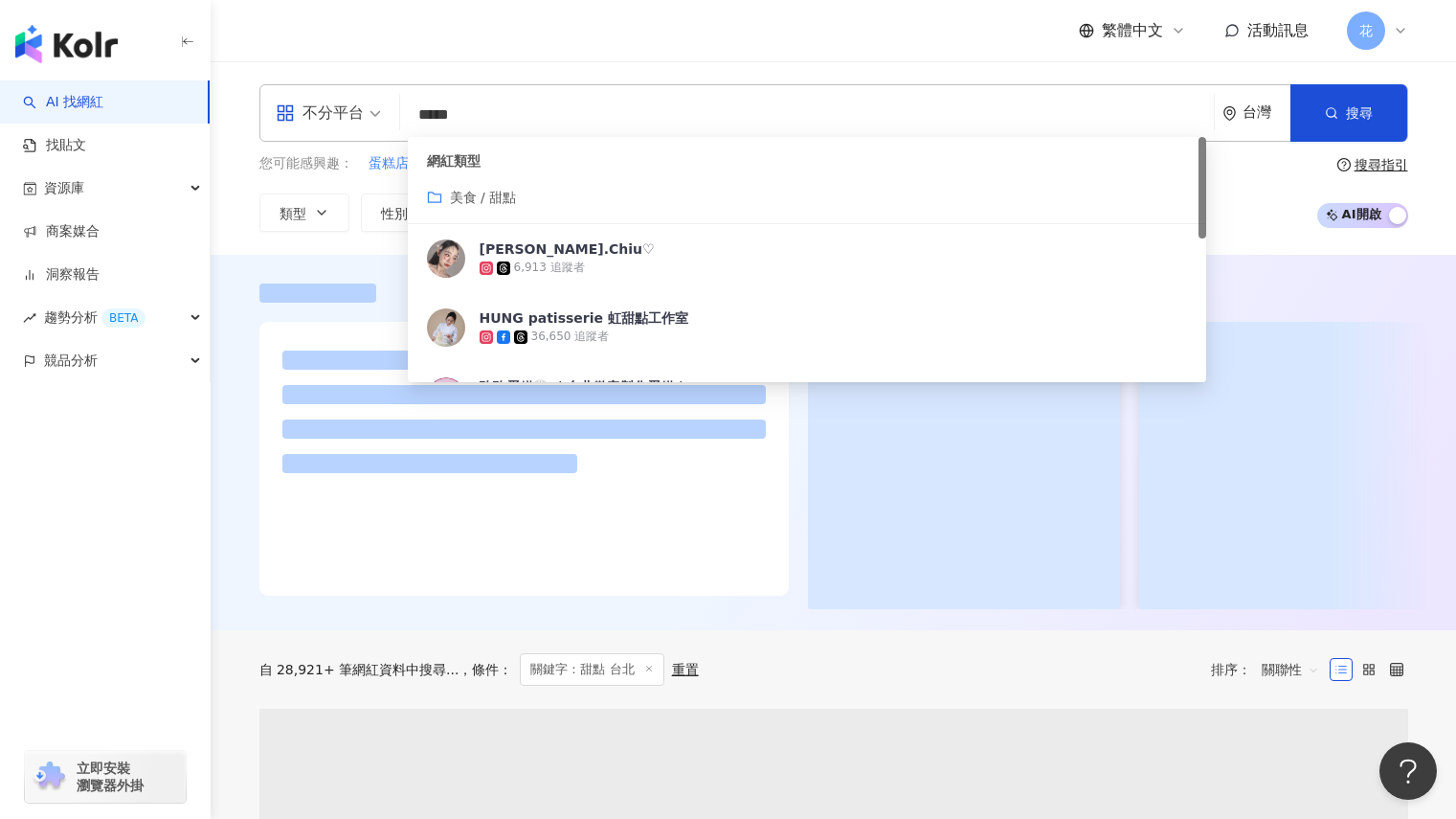
type input "*****"
click at [1452, 209] on div "不分平台 ***** 台灣 搜尋 customizedTag 網紅類型 美食 / 甜點 [PERSON_NAME].Chiu♡ 6,913 追蹤者 HUNG …" at bounding box center [832, 158] width 1245 height 194
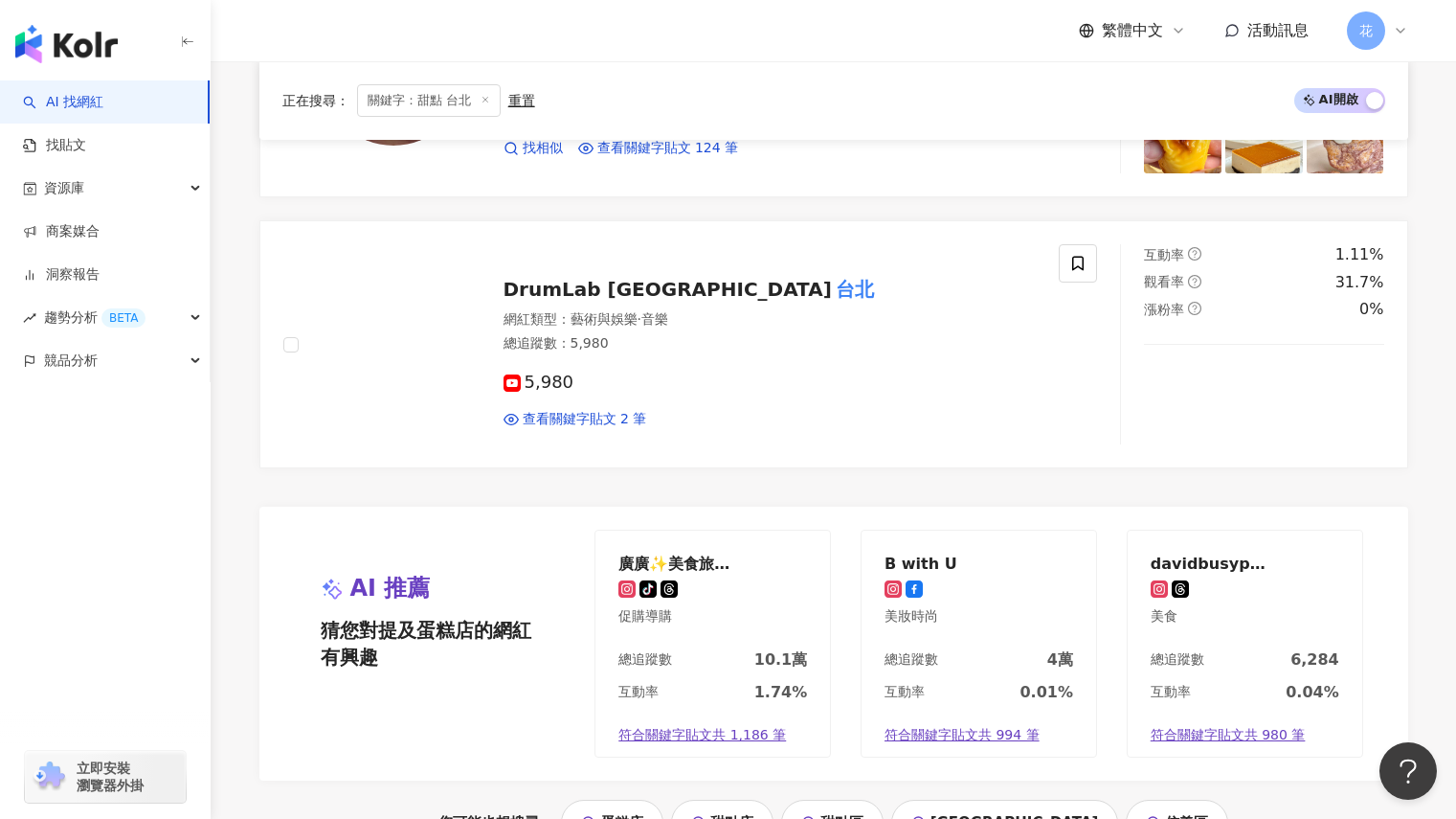
scroll to position [3643, 0]
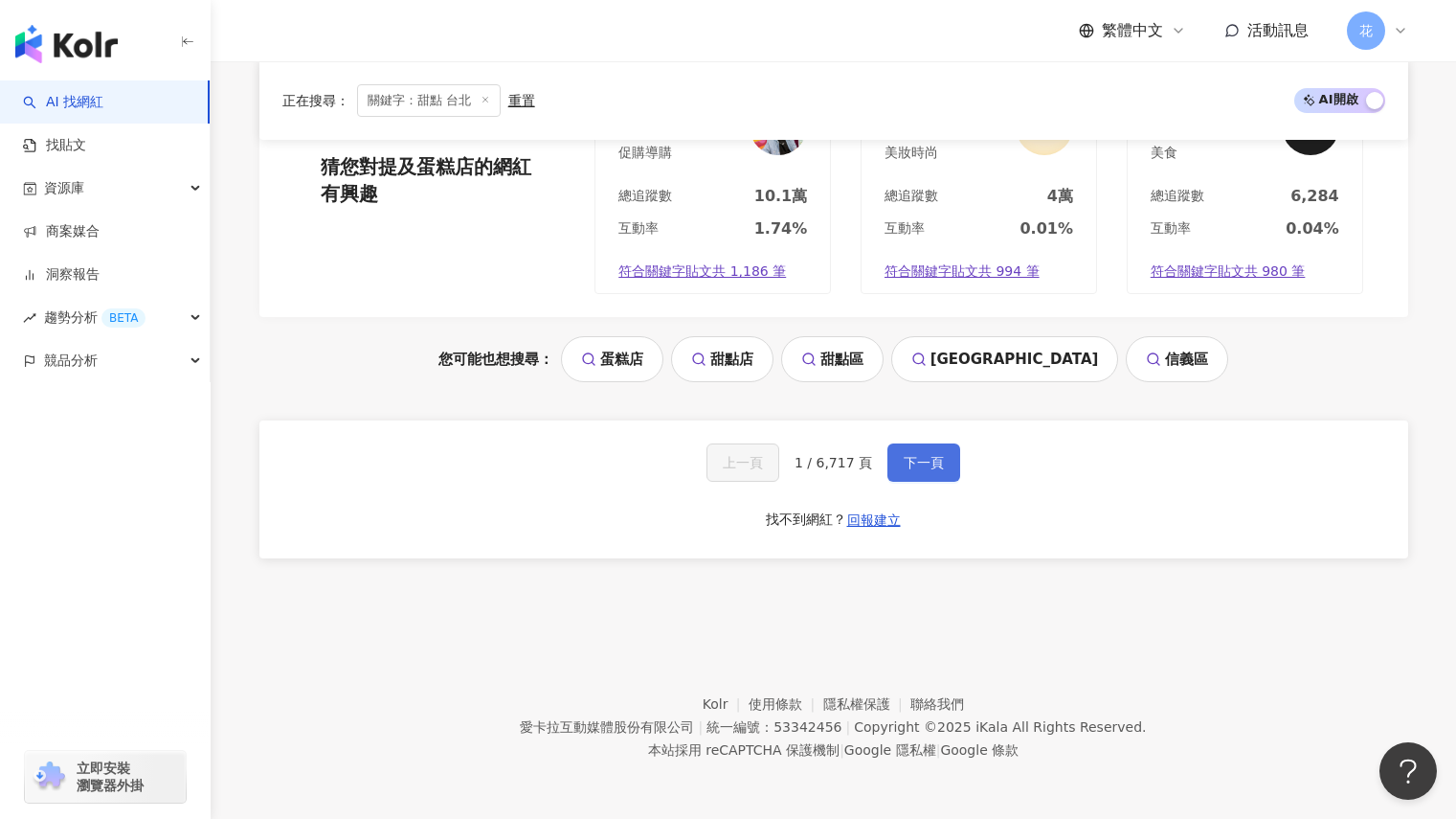
click at [927, 458] on span "下一頁" at bounding box center [923, 463] width 40 height 16
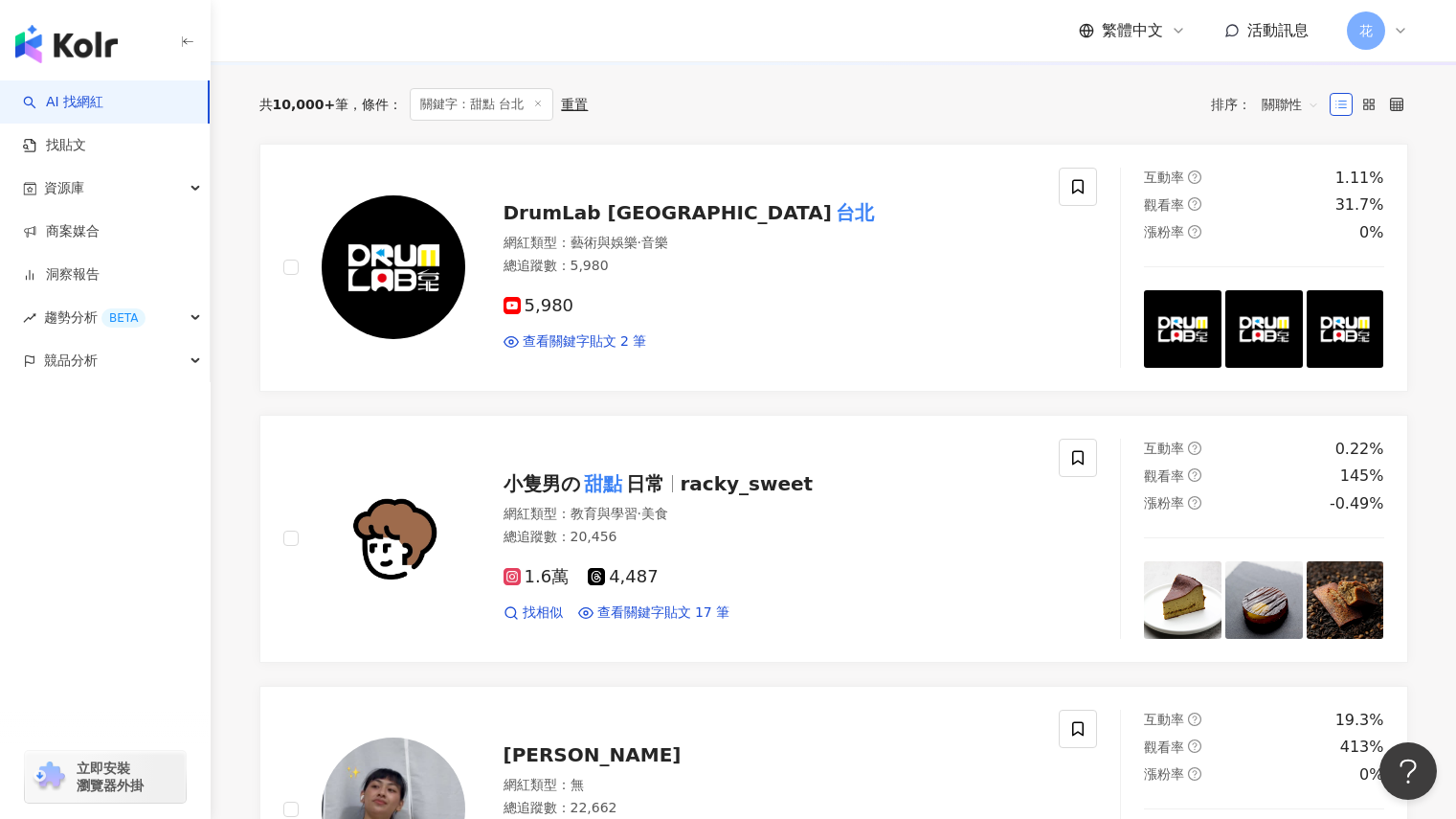
scroll to position [4, 0]
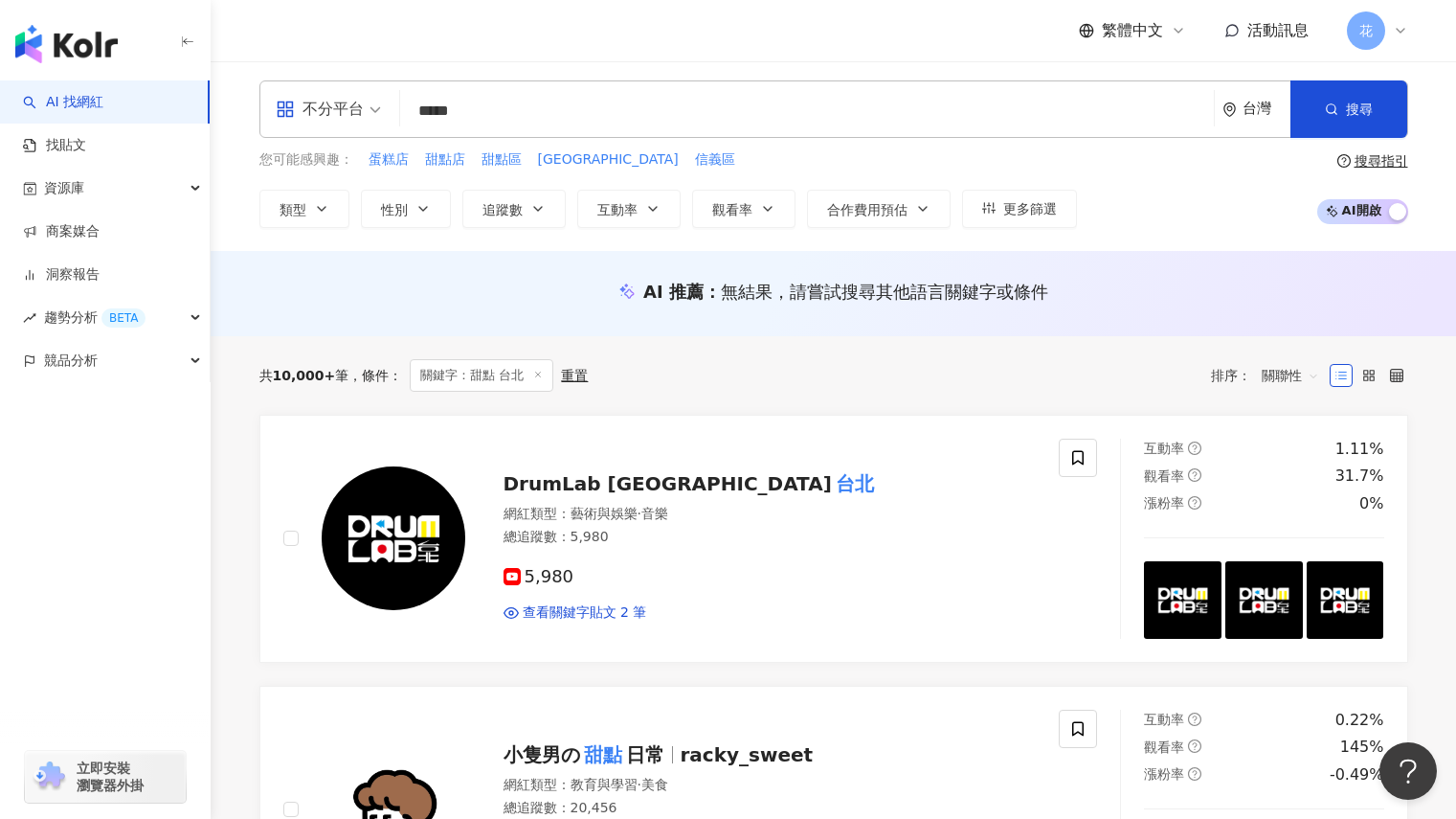
click at [148, 57] on div "button" at bounding box center [105, 40] width 210 height 81
